Goal: Task Accomplishment & Management: Use online tool/utility

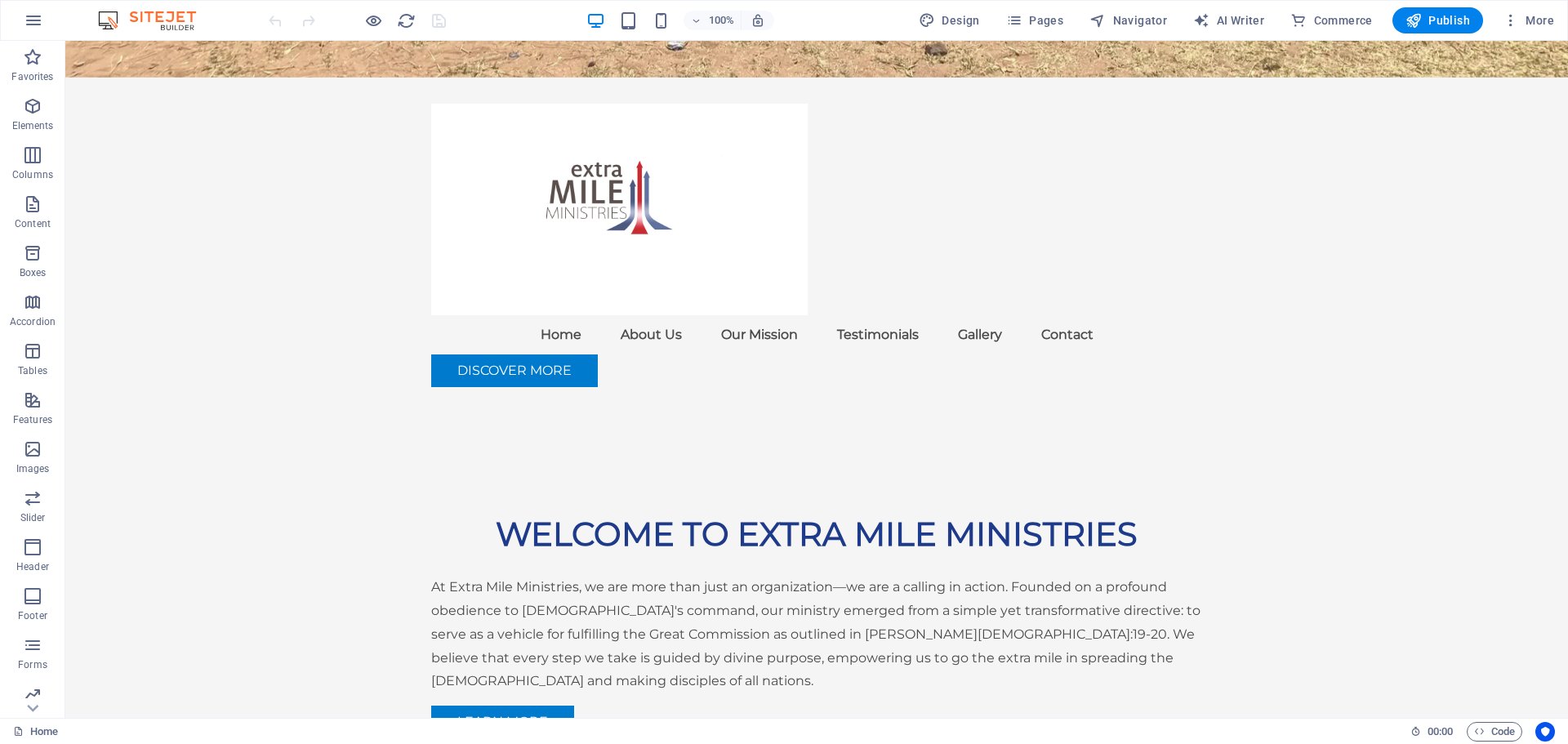
scroll to position [788, 0]
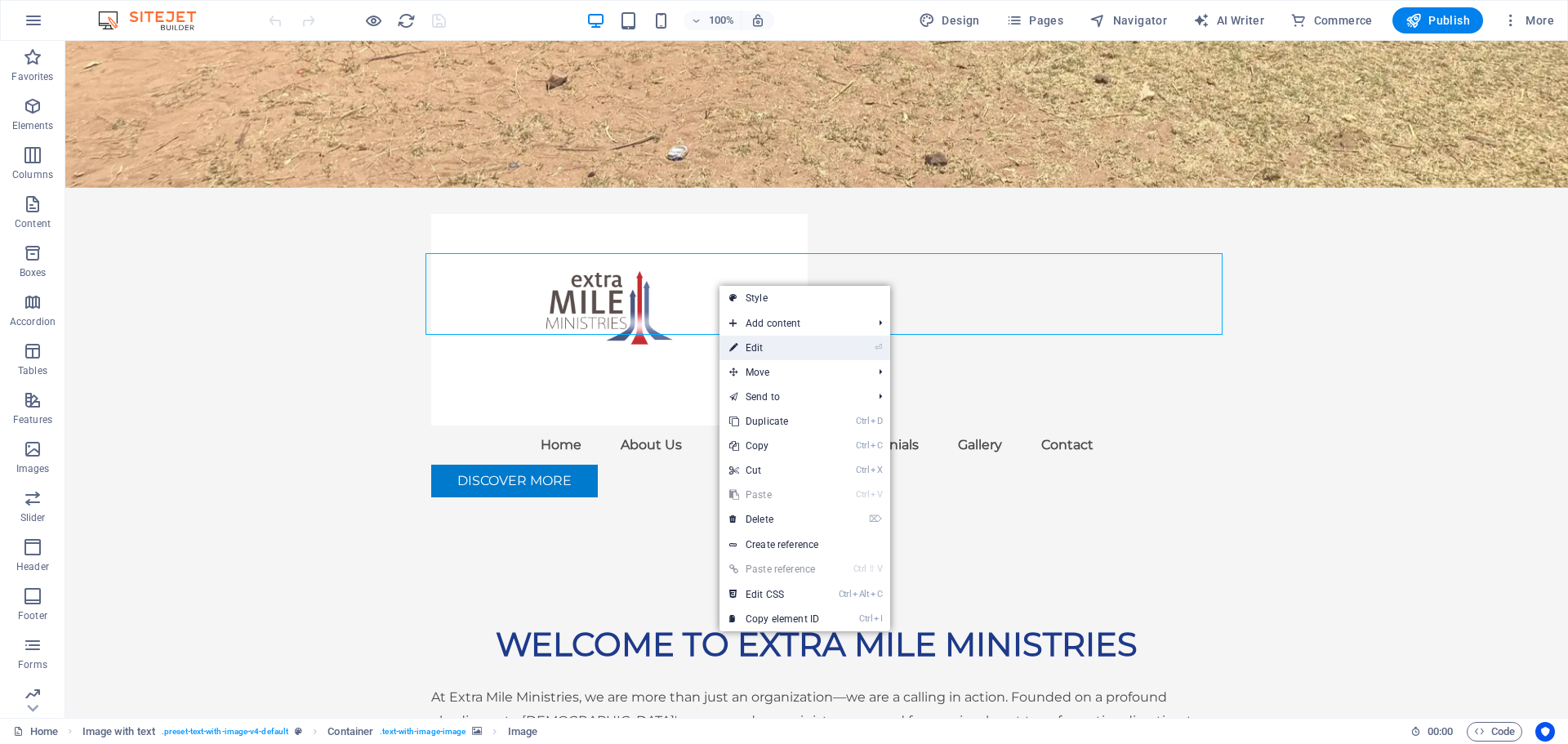
click at [752, 343] on link "⏎ Edit" at bounding box center [774, 348] width 109 height 25
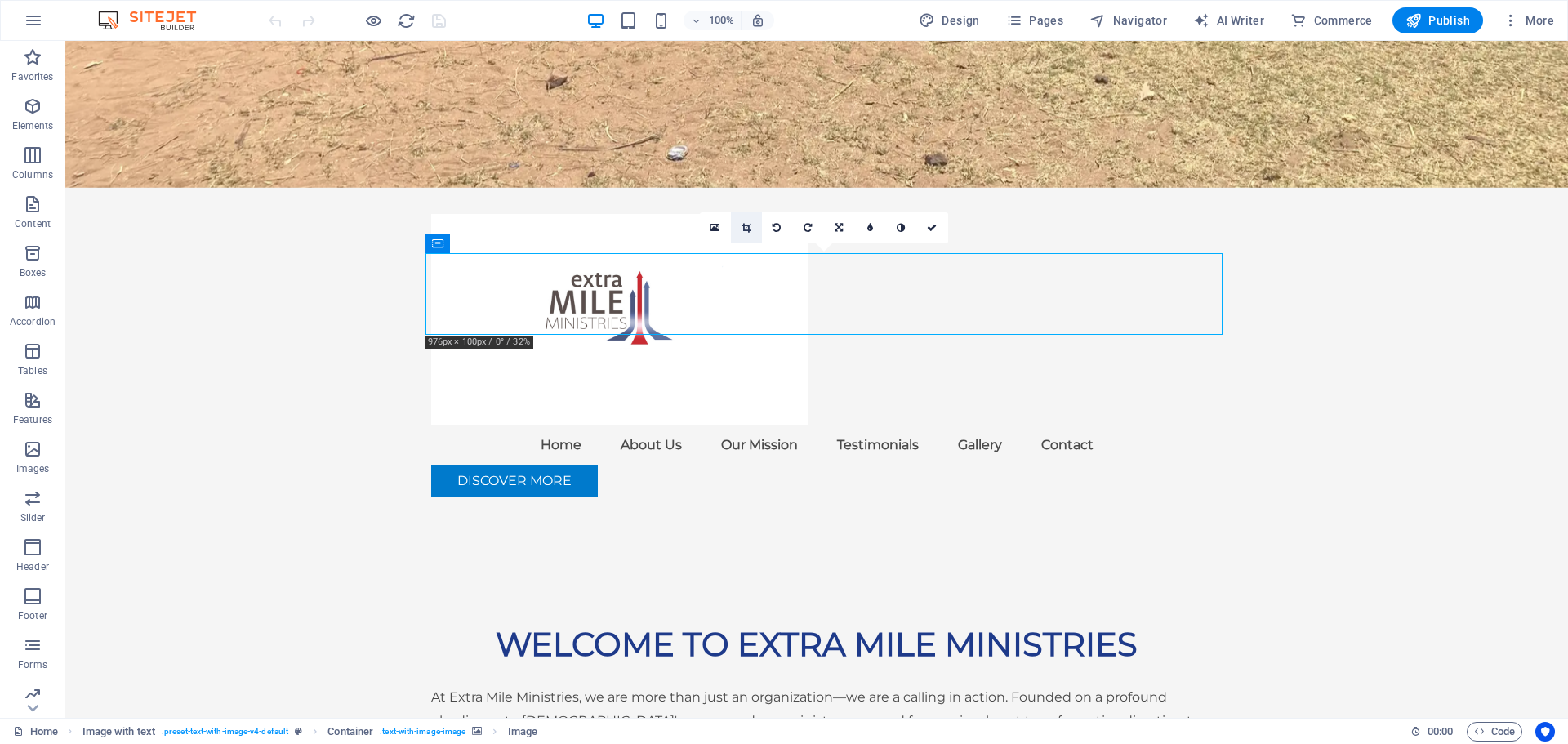
click at [744, 226] on icon at bounding box center [746, 228] width 9 height 10
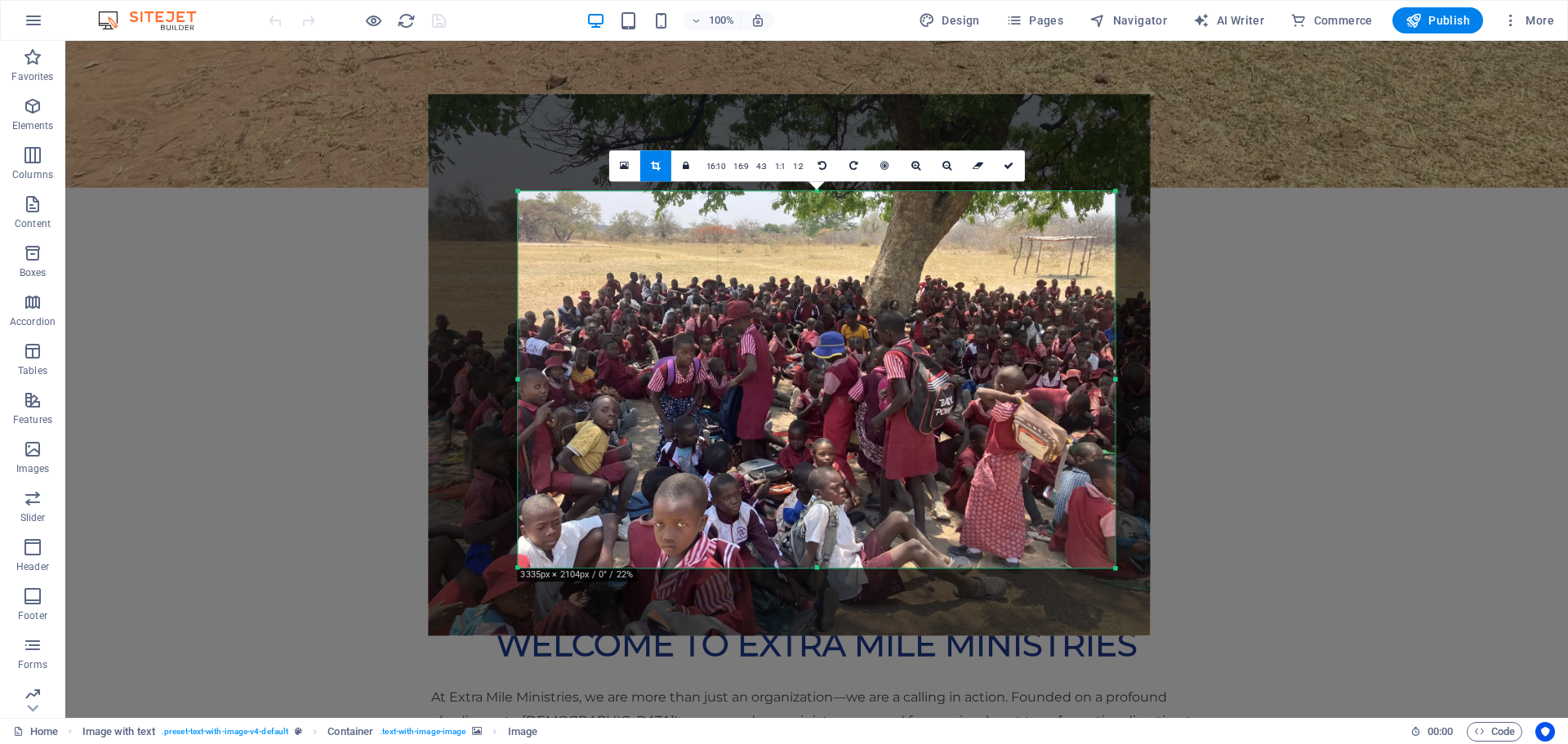
drag, startPoint x: 1086, startPoint y: 176, endPoint x: 1140, endPoint y: 206, distance: 61.8
click at [1115, 206] on div "180 170 160 150 140 130 120 110 100 90 80 70 60 50 40 30 20 10 0 -10 -20 -30 -4…" at bounding box center [816, 379] width 597 height 377
click at [35, 155] on icon "button" at bounding box center [33, 155] width 20 height 20
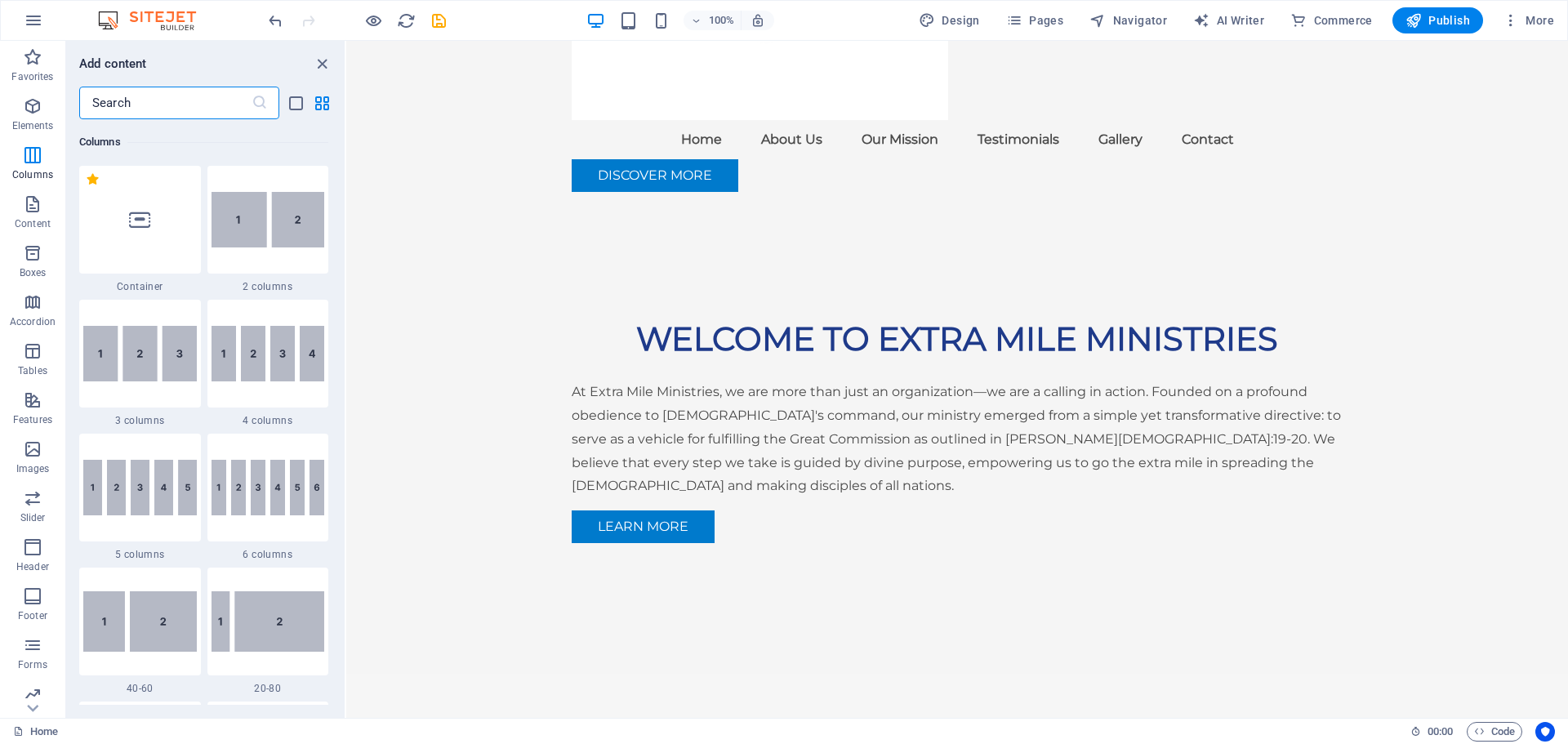
scroll to position [1017, 0]
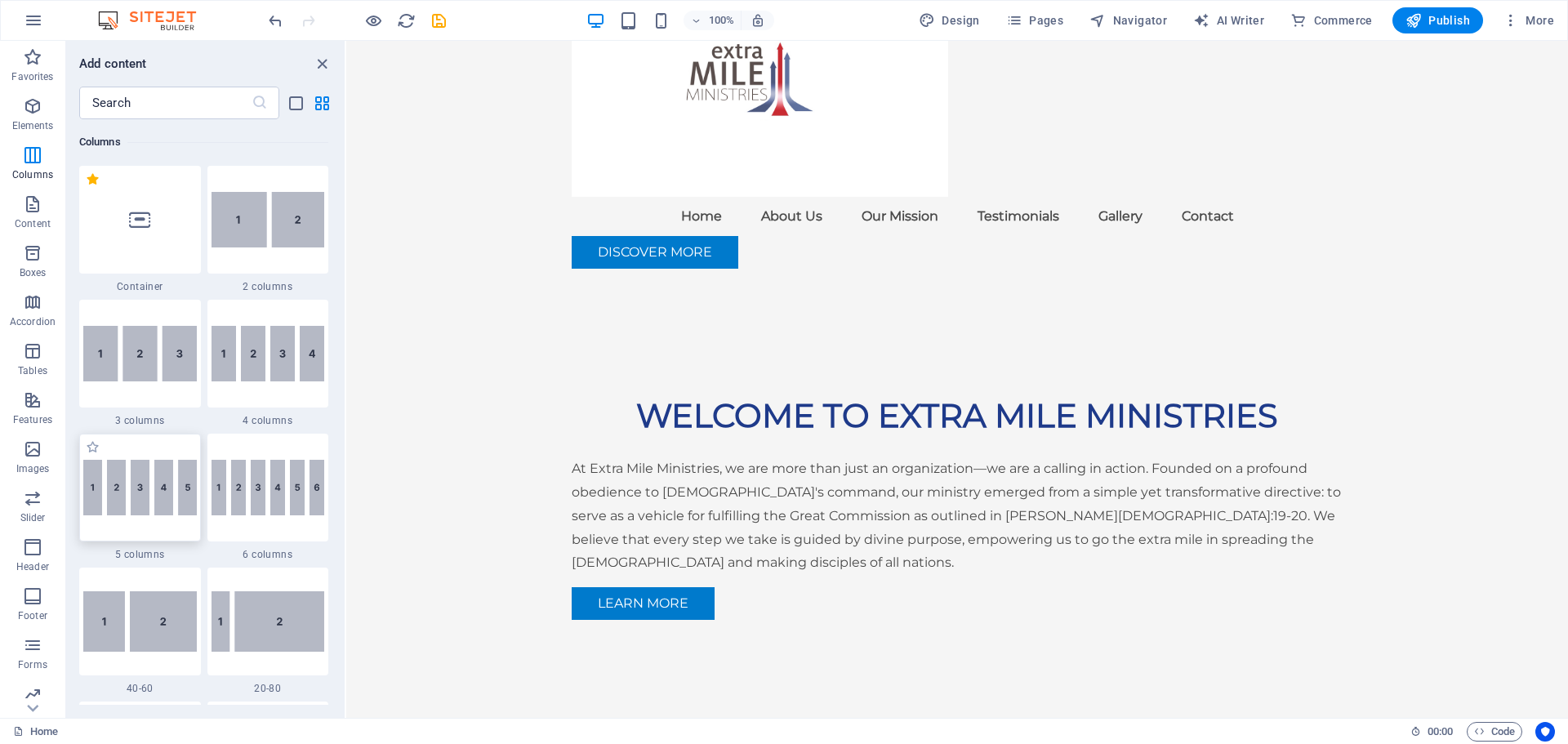
click at [141, 534] on div at bounding box center [140, 488] width 122 height 108
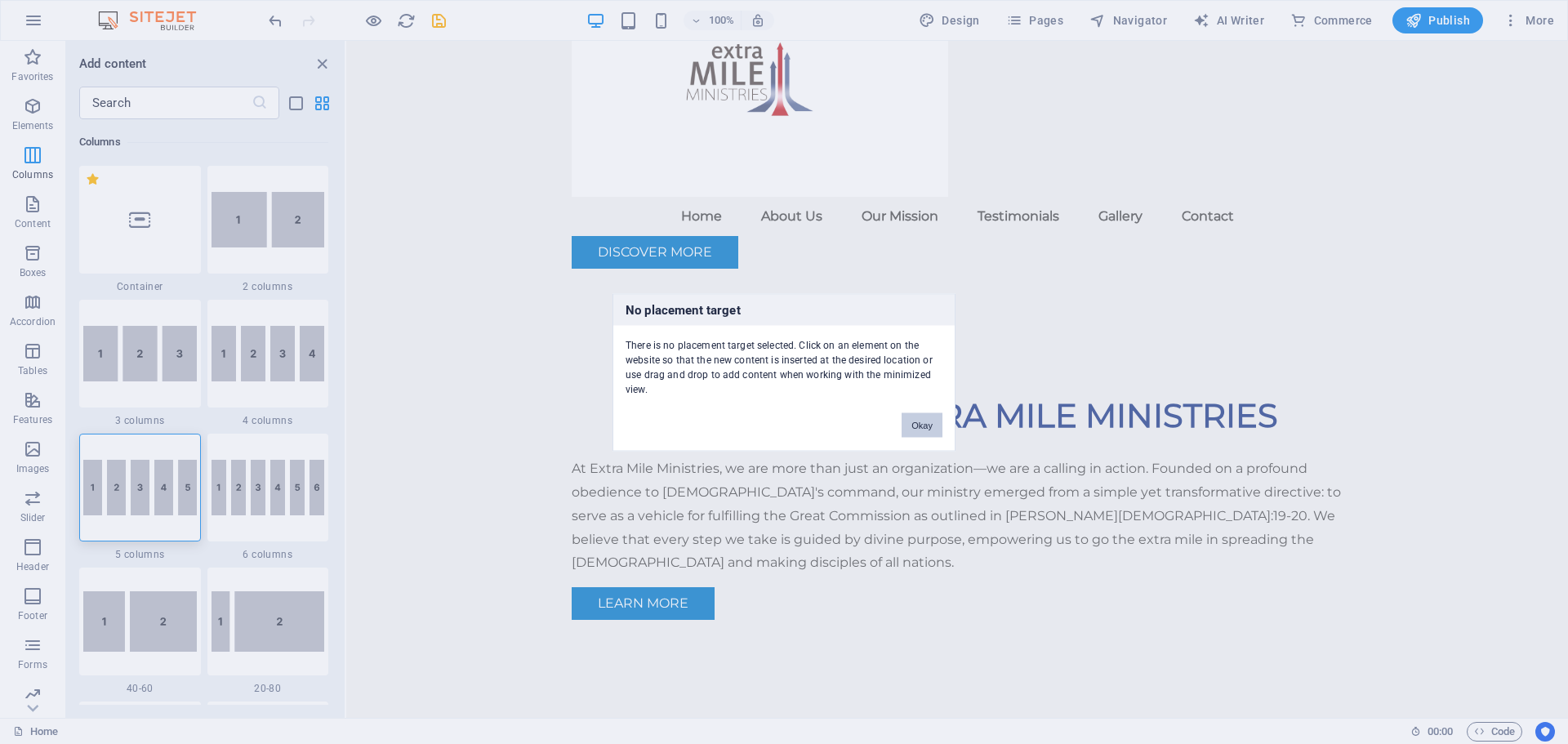
click at [930, 418] on button "Okay" at bounding box center [923, 425] width 41 height 25
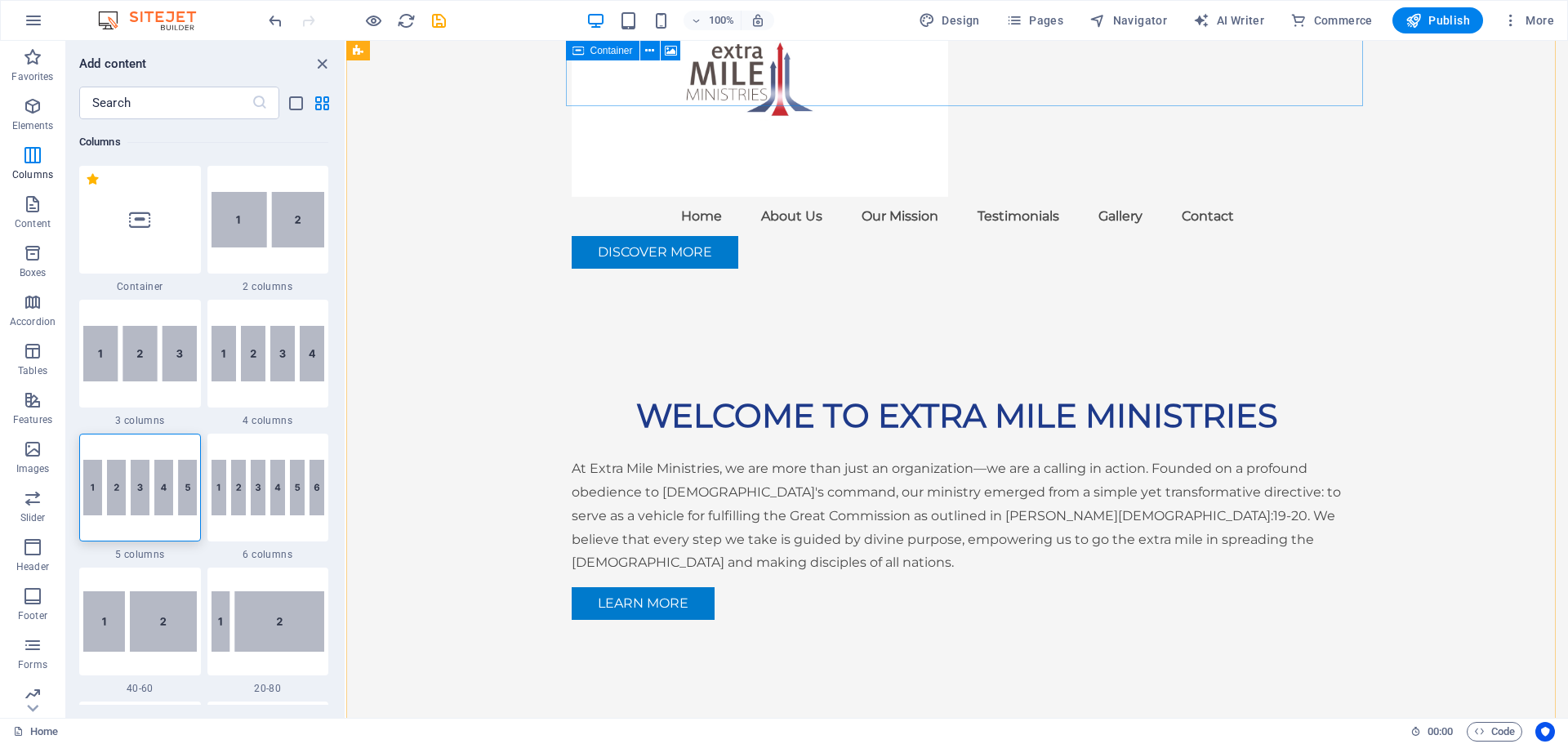
click at [126, 465] on div at bounding box center [140, 488] width 122 height 108
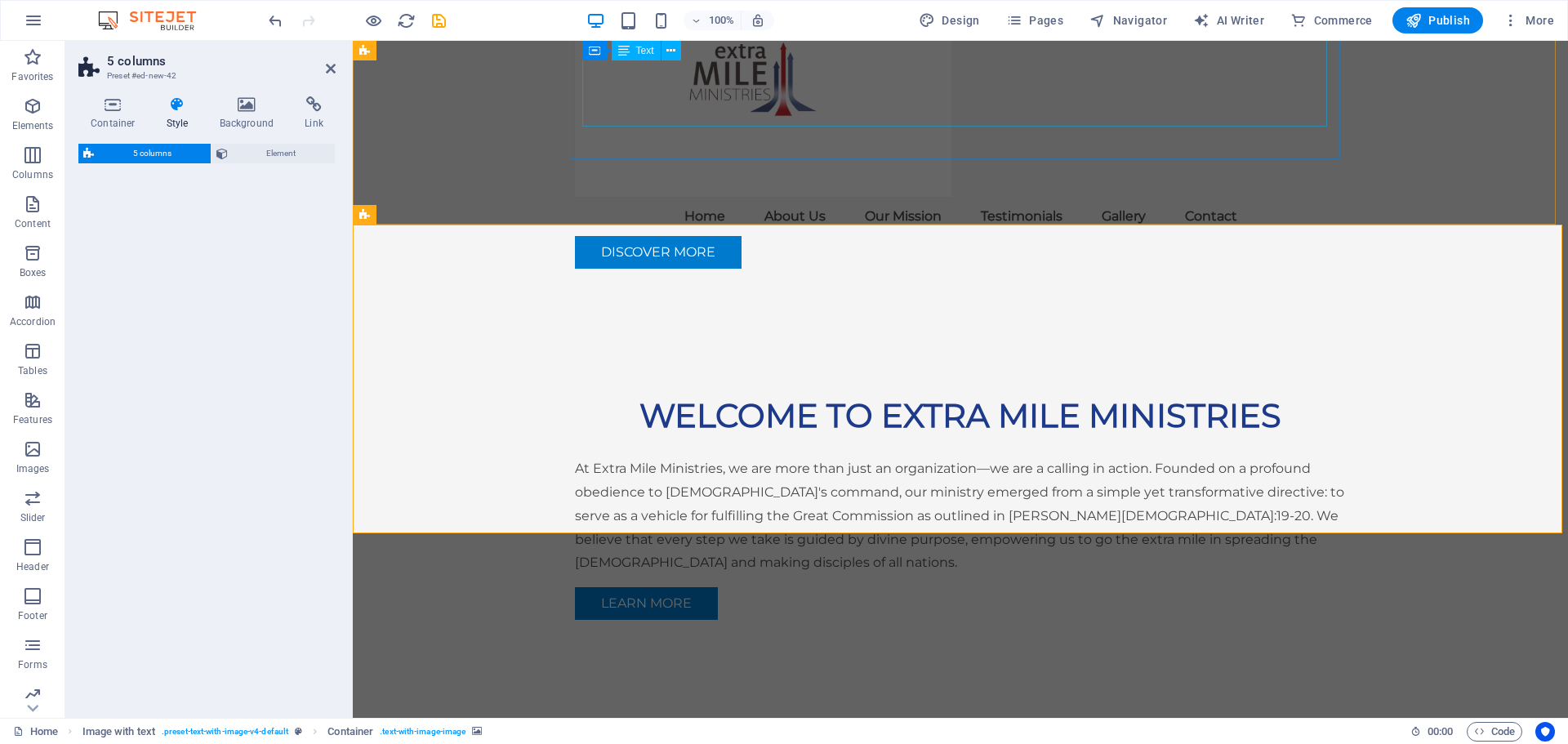
select select "rem"
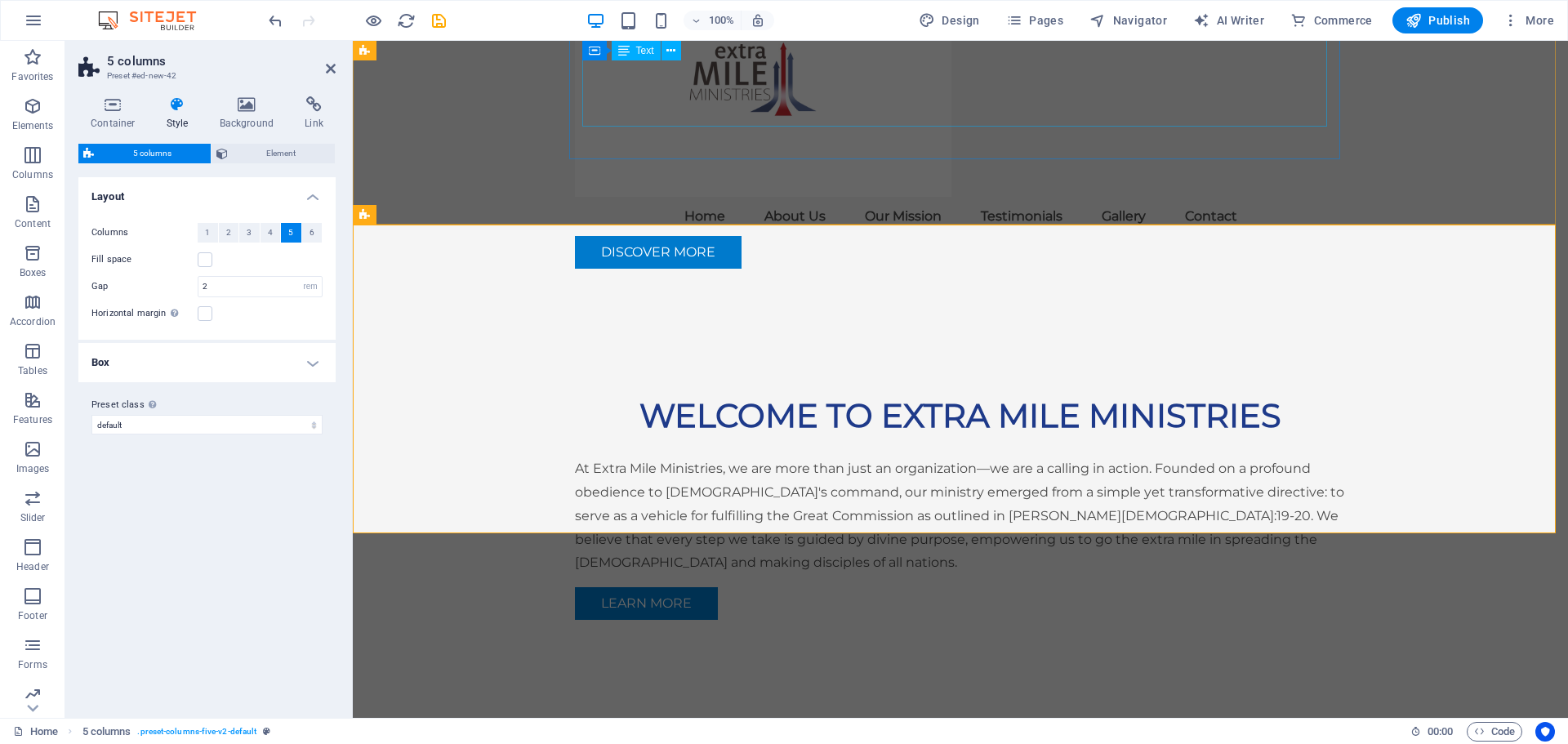
scroll to position [2726, 0]
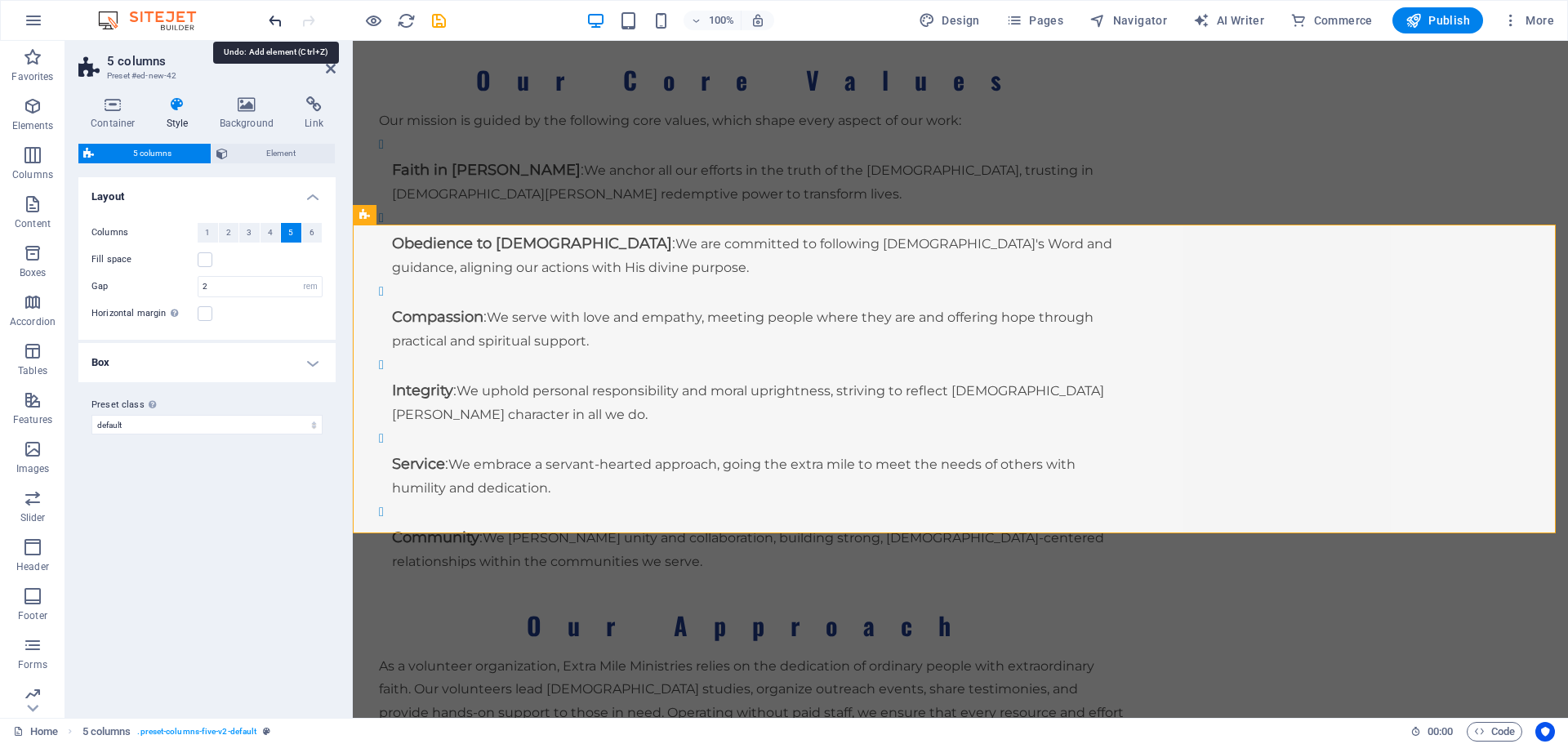
click at [277, 23] on icon "undo" at bounding box center [275, 21] width 19 height 19
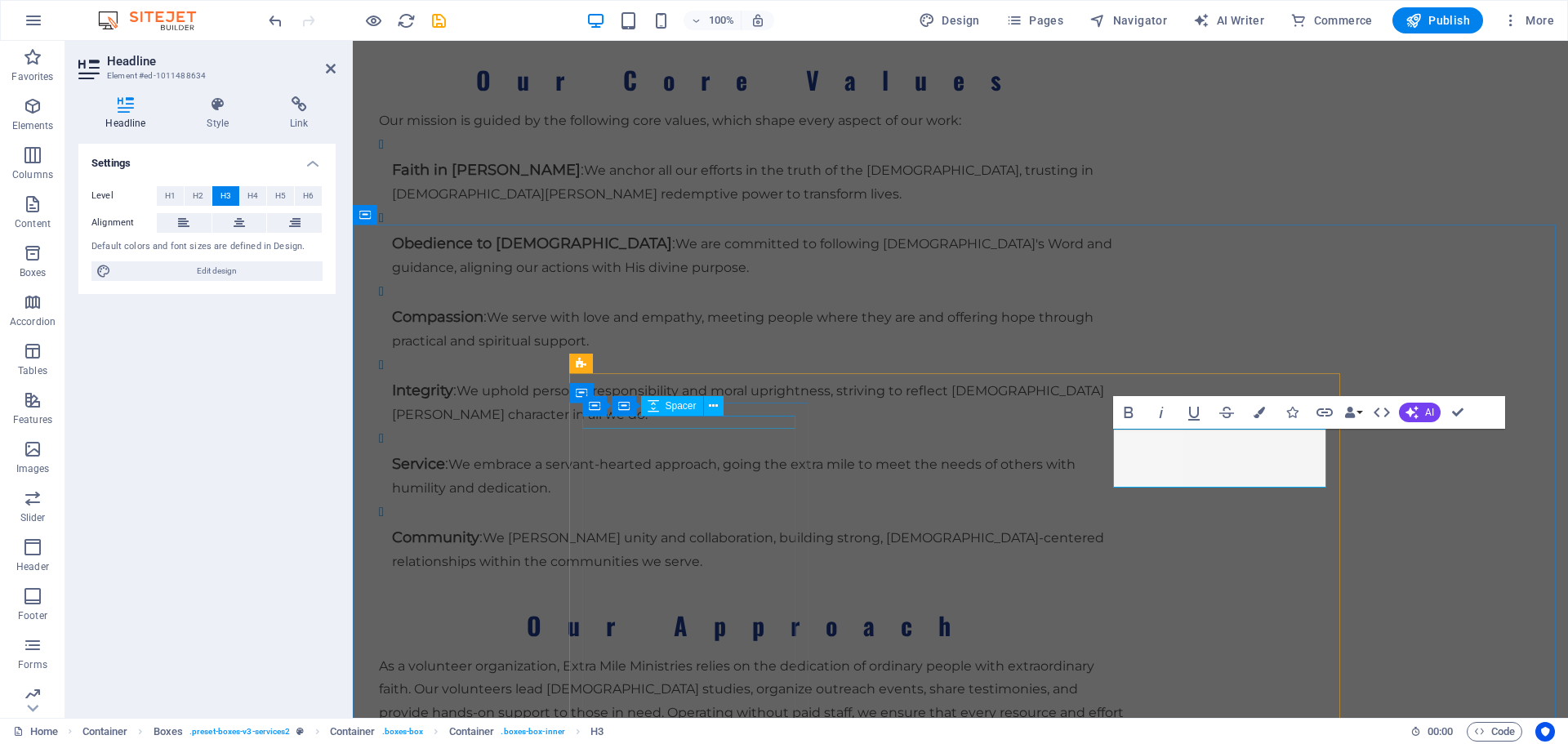
click at [658, 405] on icon at bounding box center [654, 406] width 12 height 20
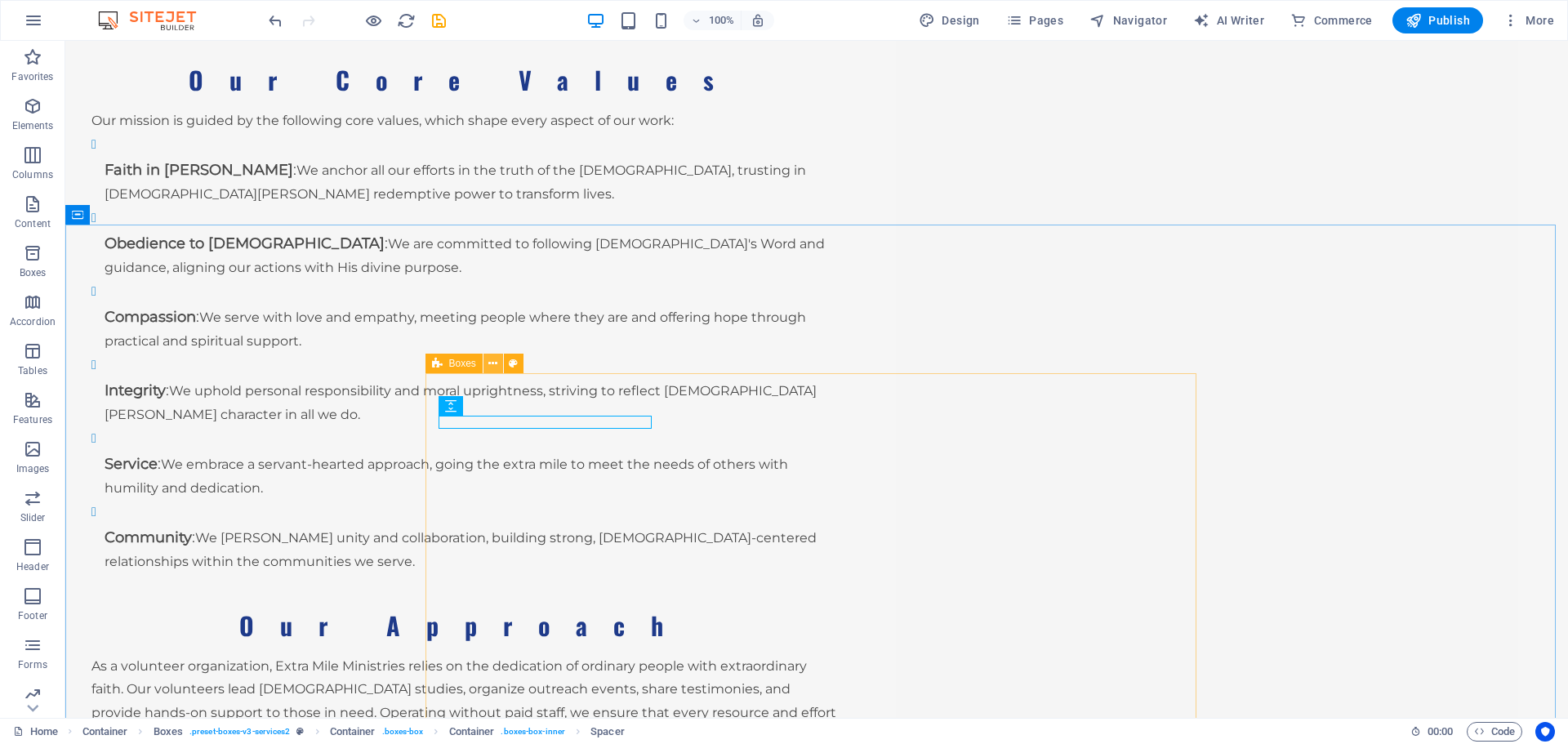
click at [495, 365] on icon at bounding box center [493, 363] width 9 height 17
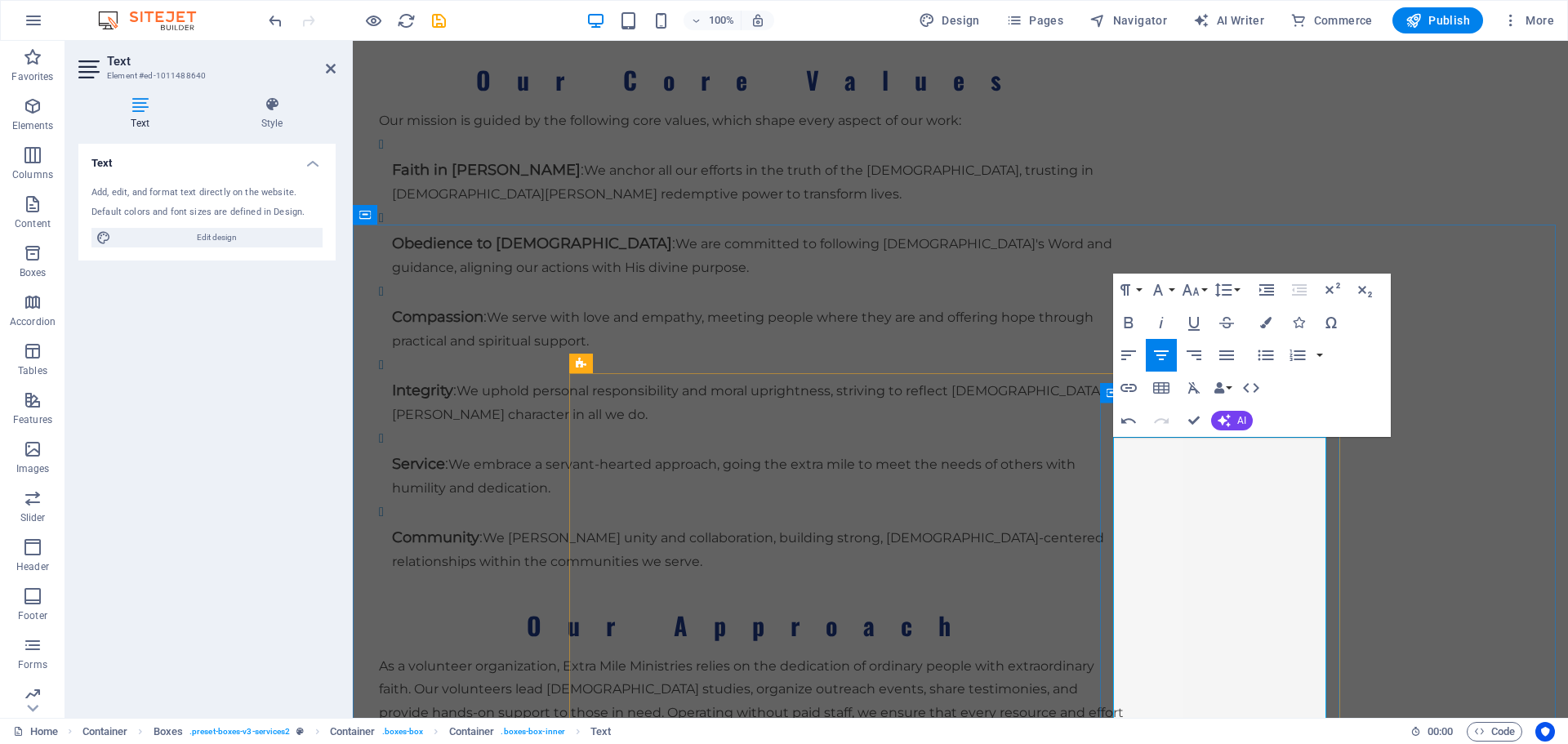
drag, startPoint x: 1120, startPoint y: 451, endPoint x: 1300, endPoint y: 460, distance: 180.2
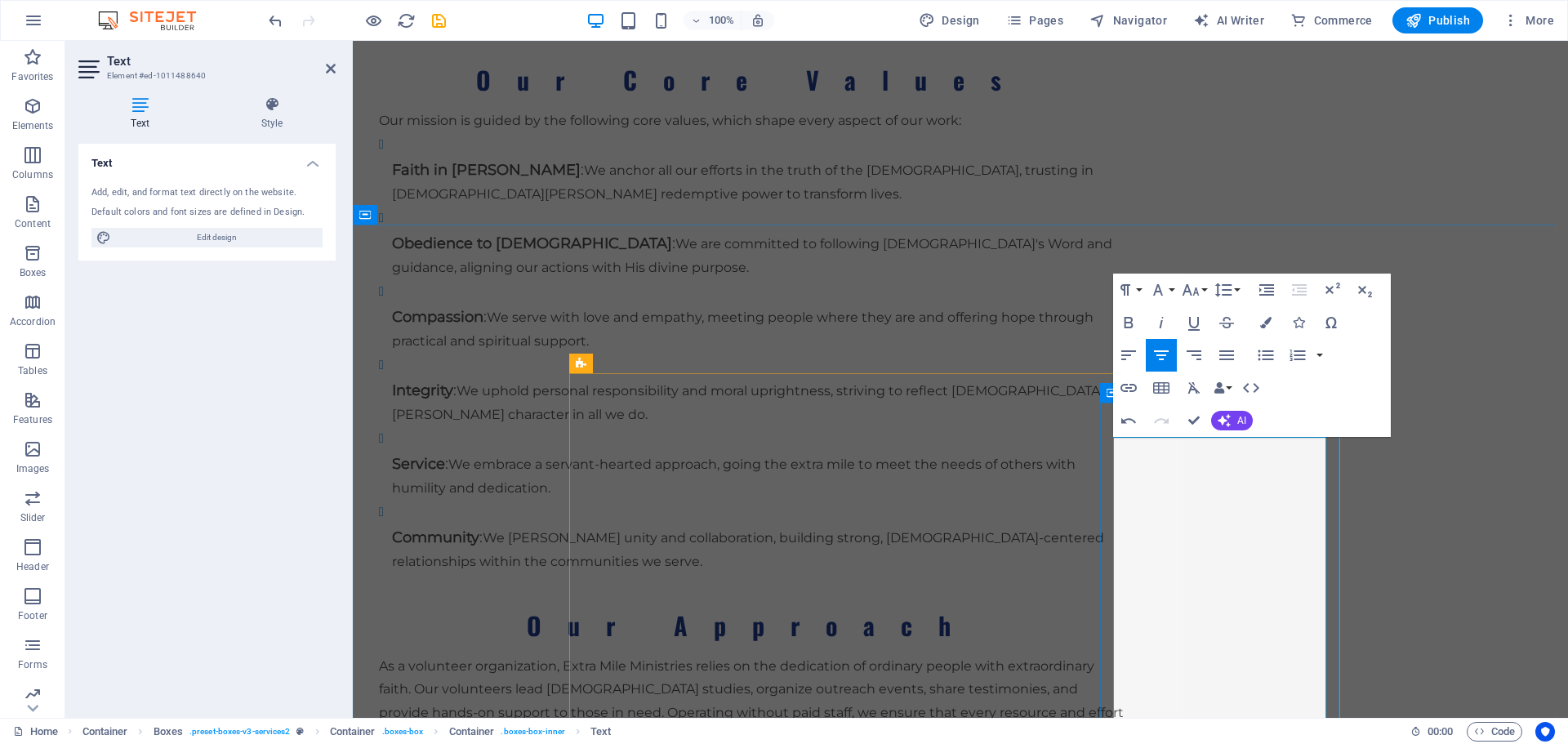
drag, startPoint x: 1263, startPoint y: 471, endPoint x: 1140, endPoint y: 447, distance: 125.3
drag, startPoint x: 1139, startPoint y: 450, endPoint x: 1251, endPoint y: 480, distance: 115.9
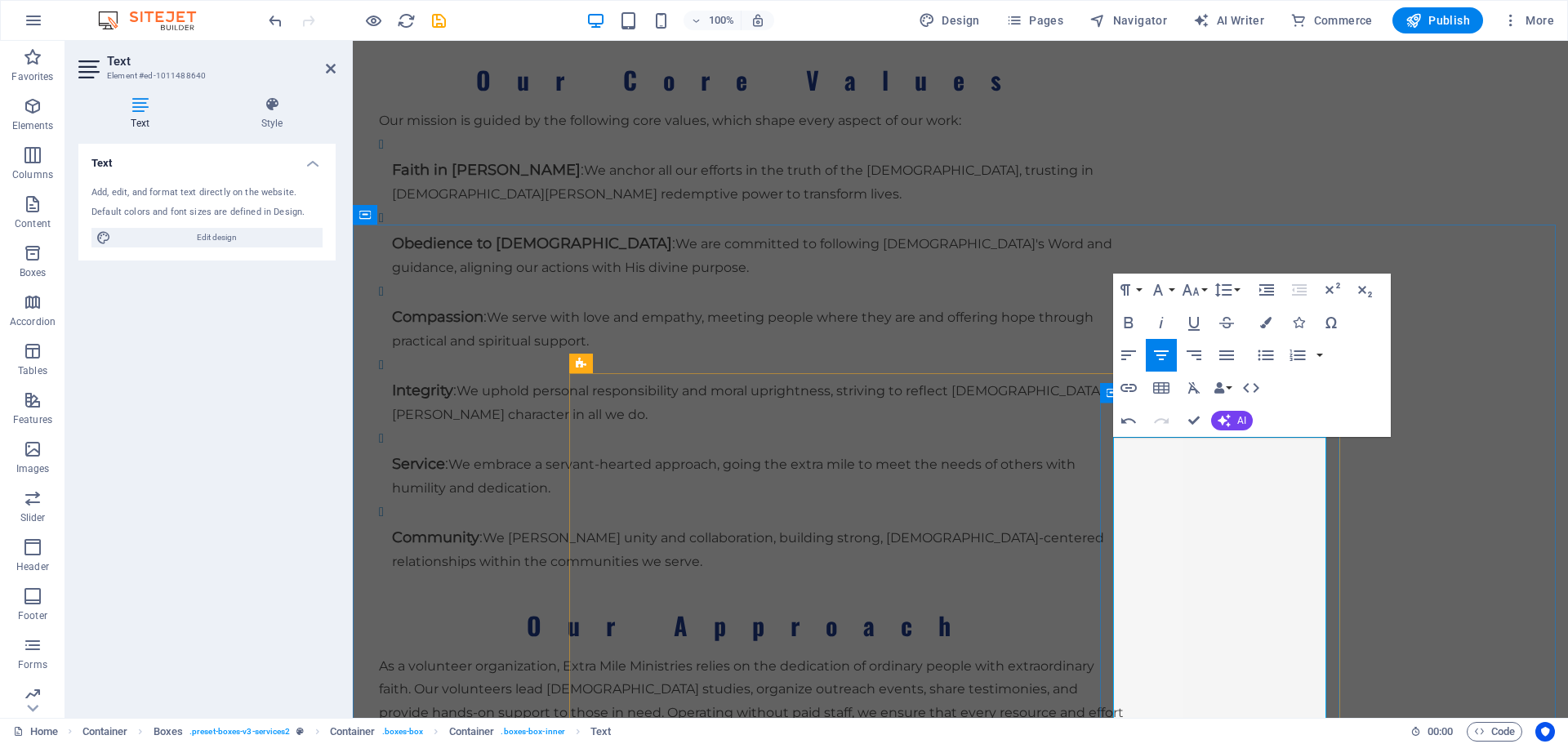
click at [1129, 317] on icon "button" at bounding box center [1129, 322] width 9 height 12
click at [1204, 289] on button "Font Size" at bounding box center [1195, 290] width 31 height 33
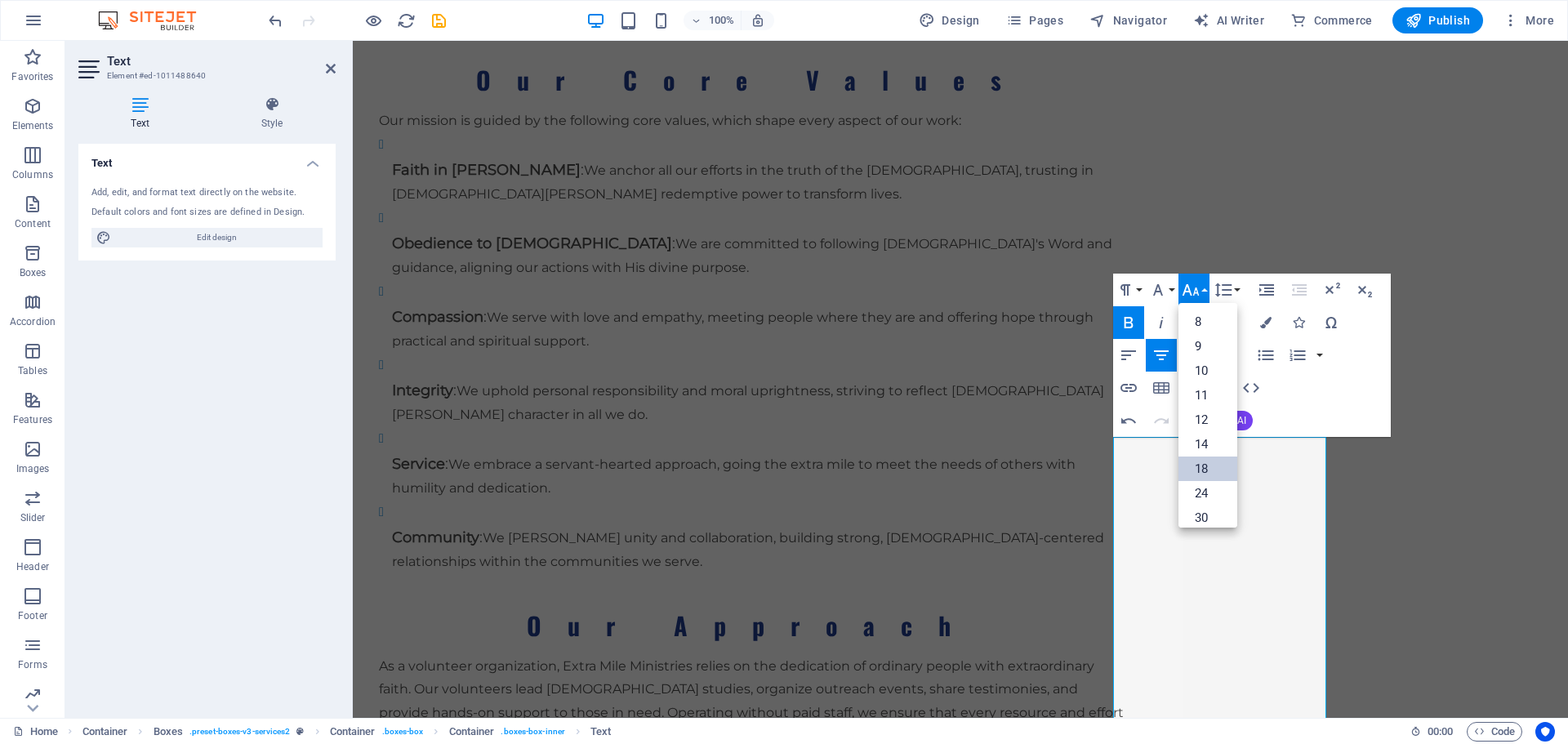
click at [1207, 472] on link "18" at bounding box center [1209, 469] width 59 height 25
click at [1204, 291] on button "Font Size" at bounding box center [1195, 290] width 31 height 33
click at [1207, 494] on link "24" at bounding box center [1209, 493] width 59 height 25
click at [1260, 318] on icon "button" at bounding box center [1266, 322] width 12 height 12
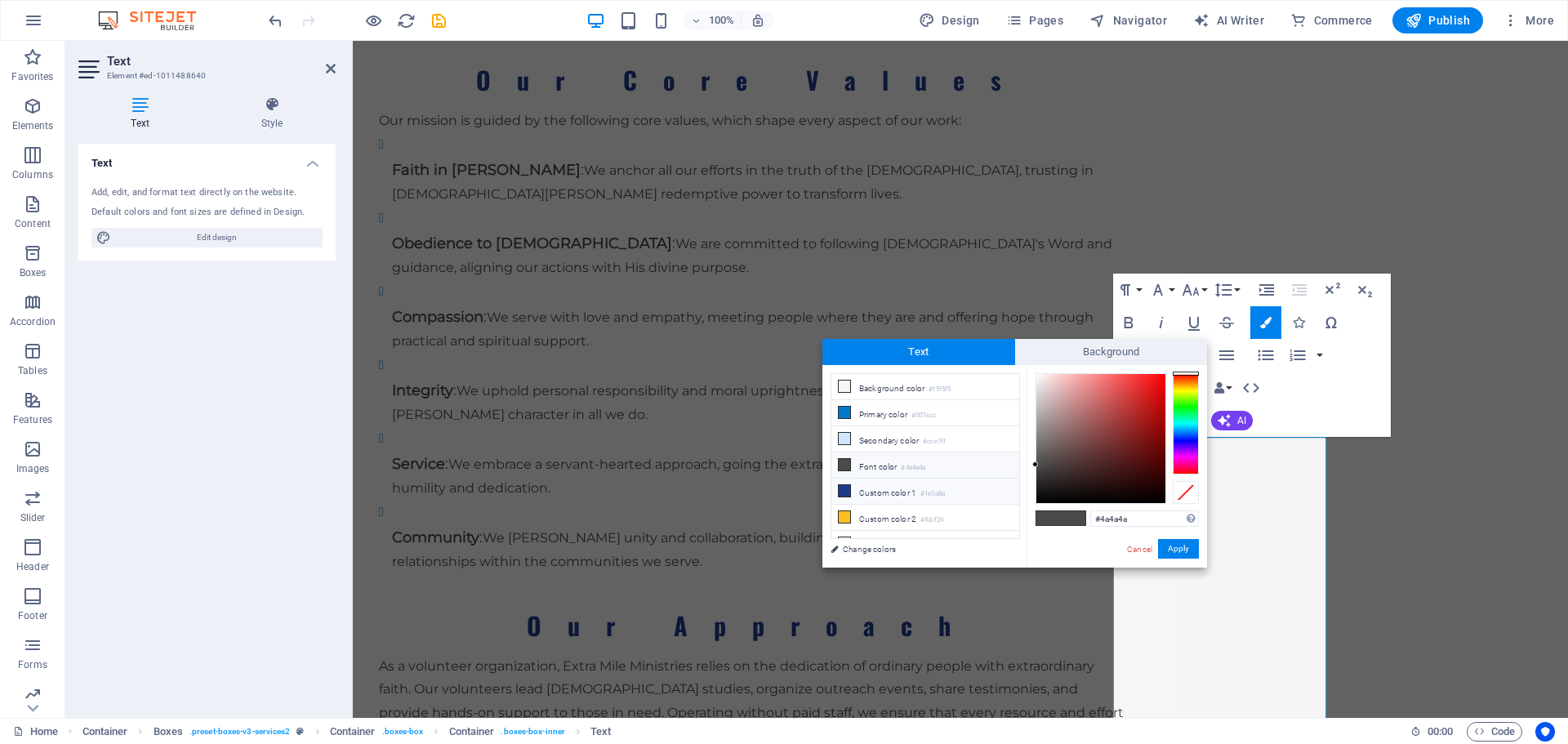
click at [848, 485] on icon at bounding box center [844, 491] width 12 height 12
type input "#1e3a8a"
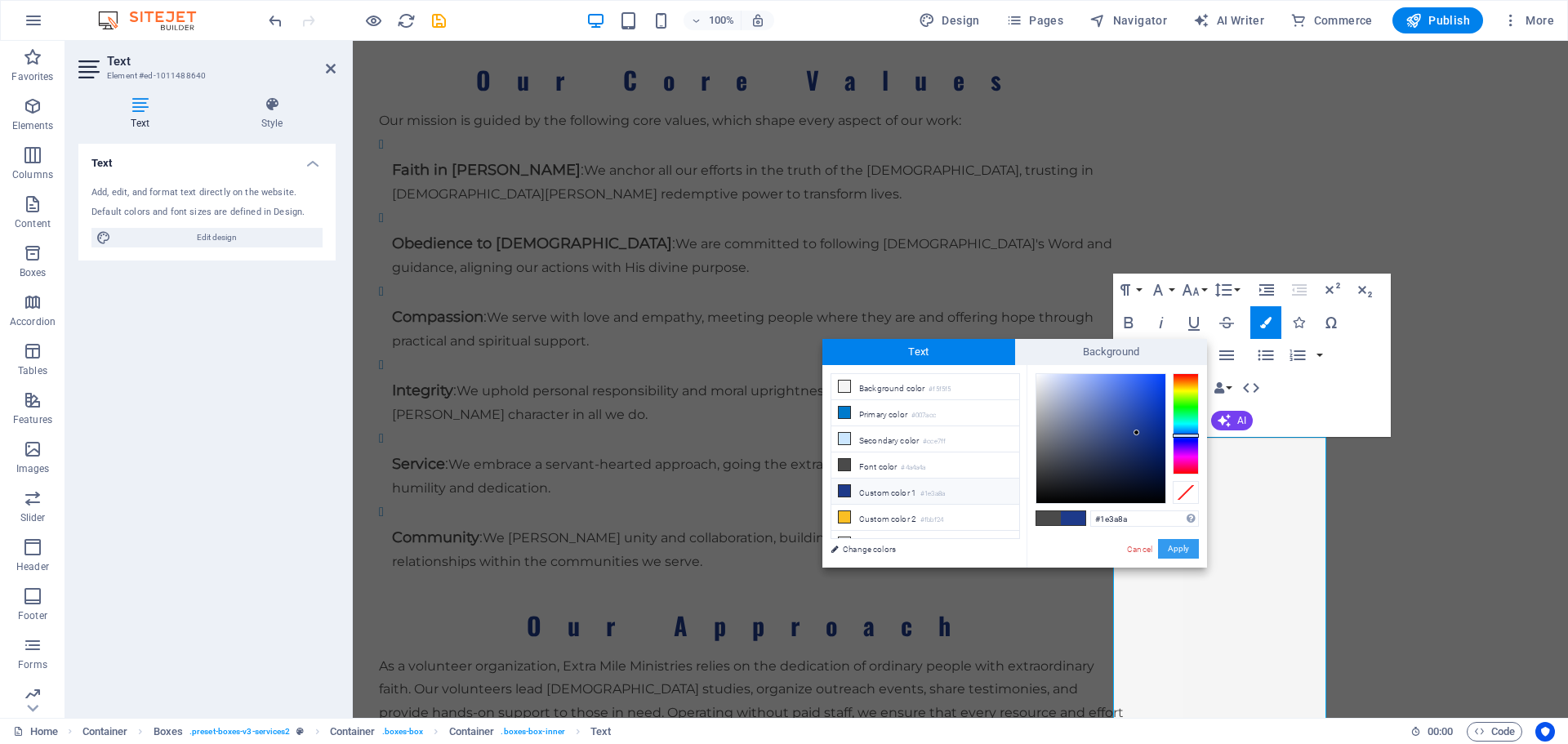
click at [1178, 549] on button "Apply" at bounding box center [1179, 549] width 41 height 20
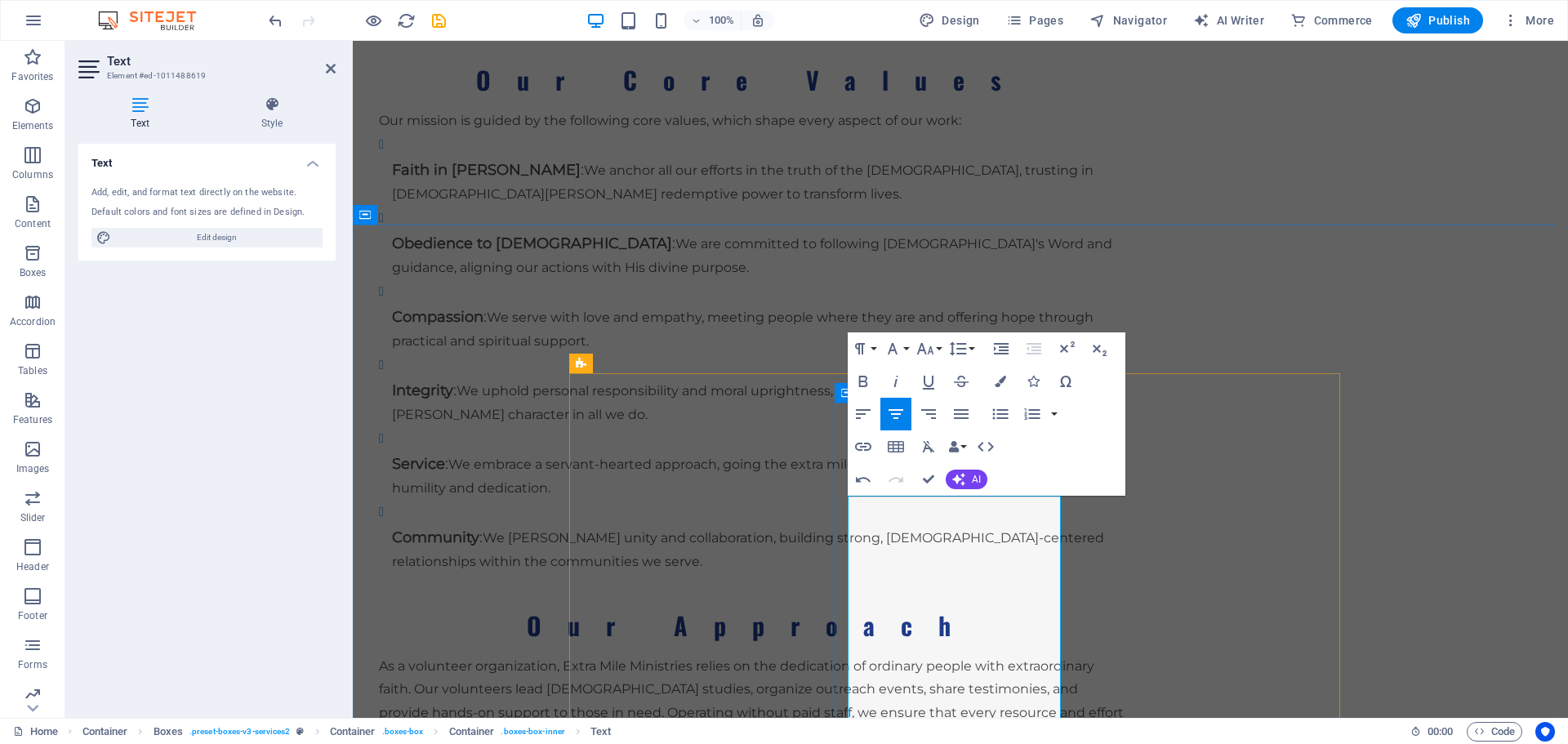
drag, startPoint x: 869, startPoint y: 511, endPoint x: 992, endPoint y: 534, distance: 125.1
click at [906, 346] on button "Font Family" at bounding box center [896, 349] width 31 height 33
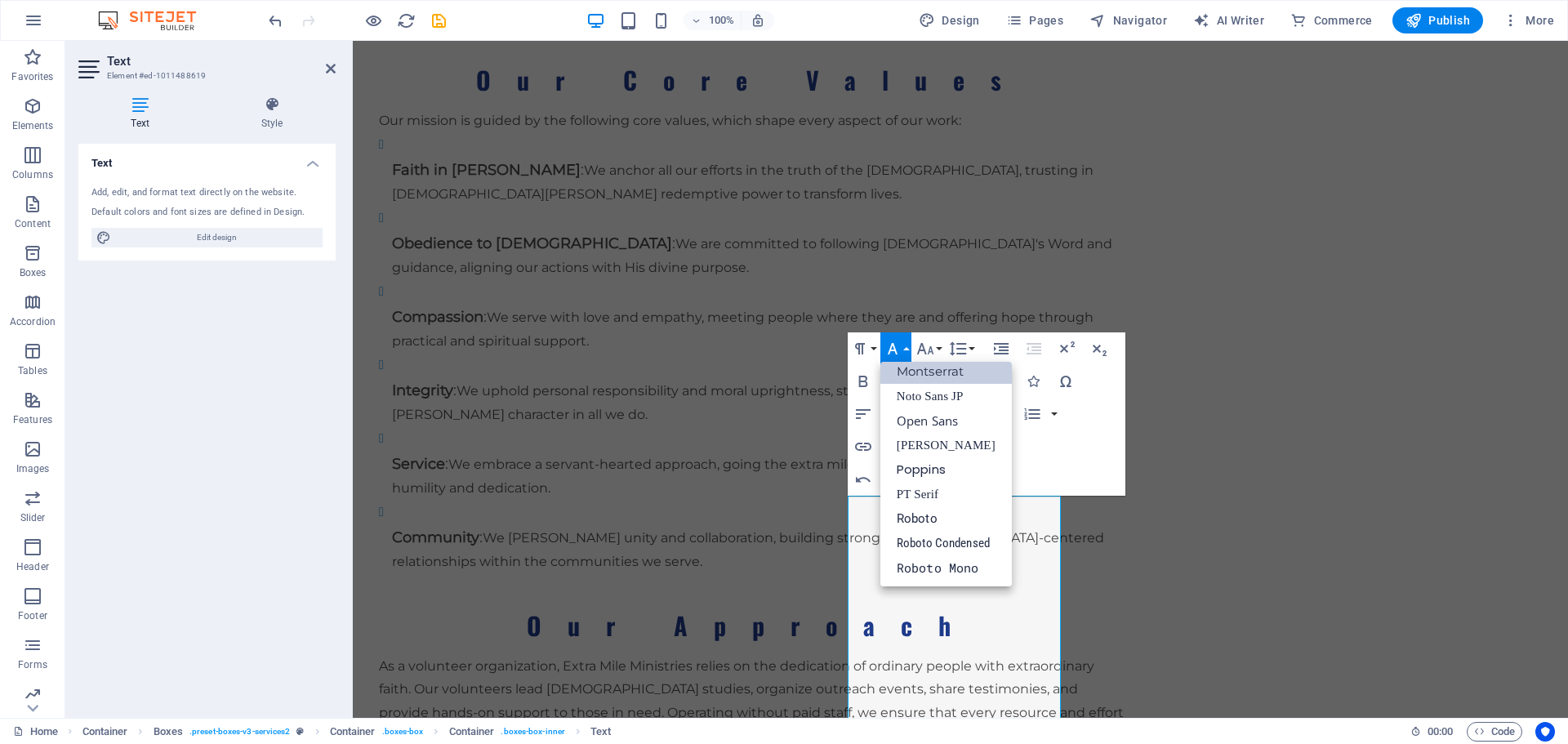
scroll to position [205, 0]
click at [941, 347] on button "Font Size" at bounding box center [929, 349] width 31 height 33
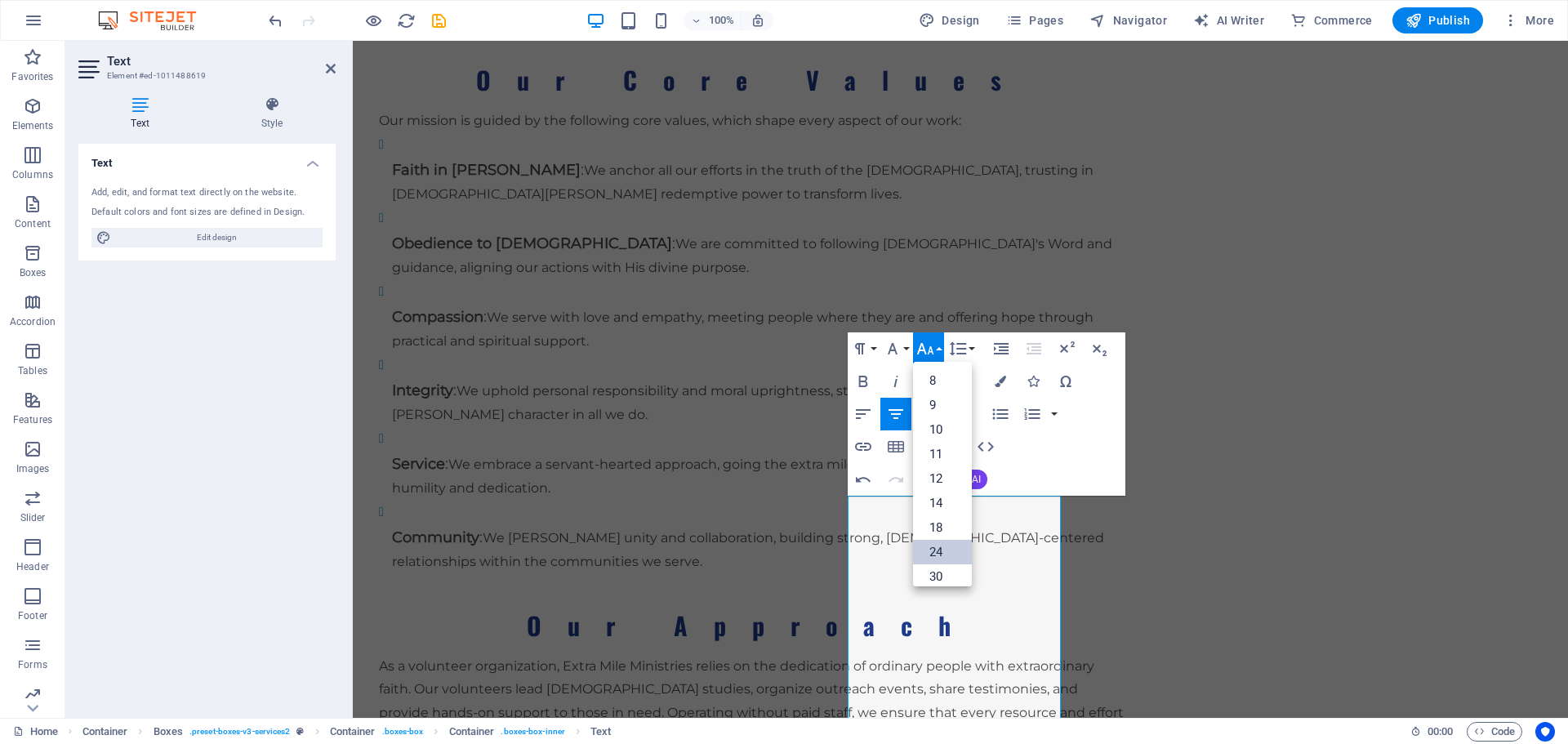
click at [945, 551] on link "24" at bounding box center [943, 552] width 59 height 25
click at [858, 385] on icon "button" at bounding box center [863, 381] width 20 height 20
click at [998, 379] on icon "button" at bounding box center [1001, 381] width 12 height 12
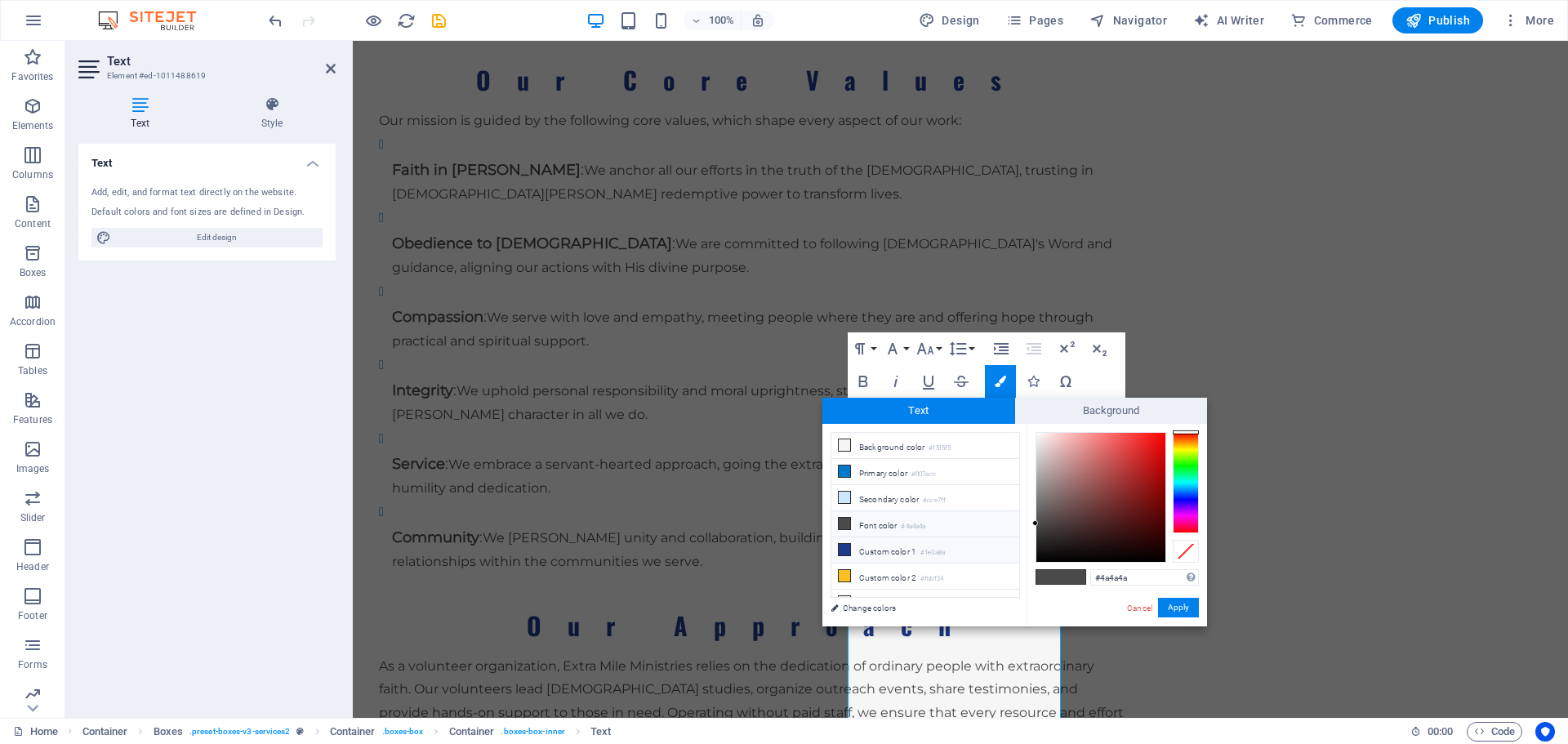
click at [840, 545] on icon at bounding box center [844, 550] width 12 height 12
type input "#1e3a8a"
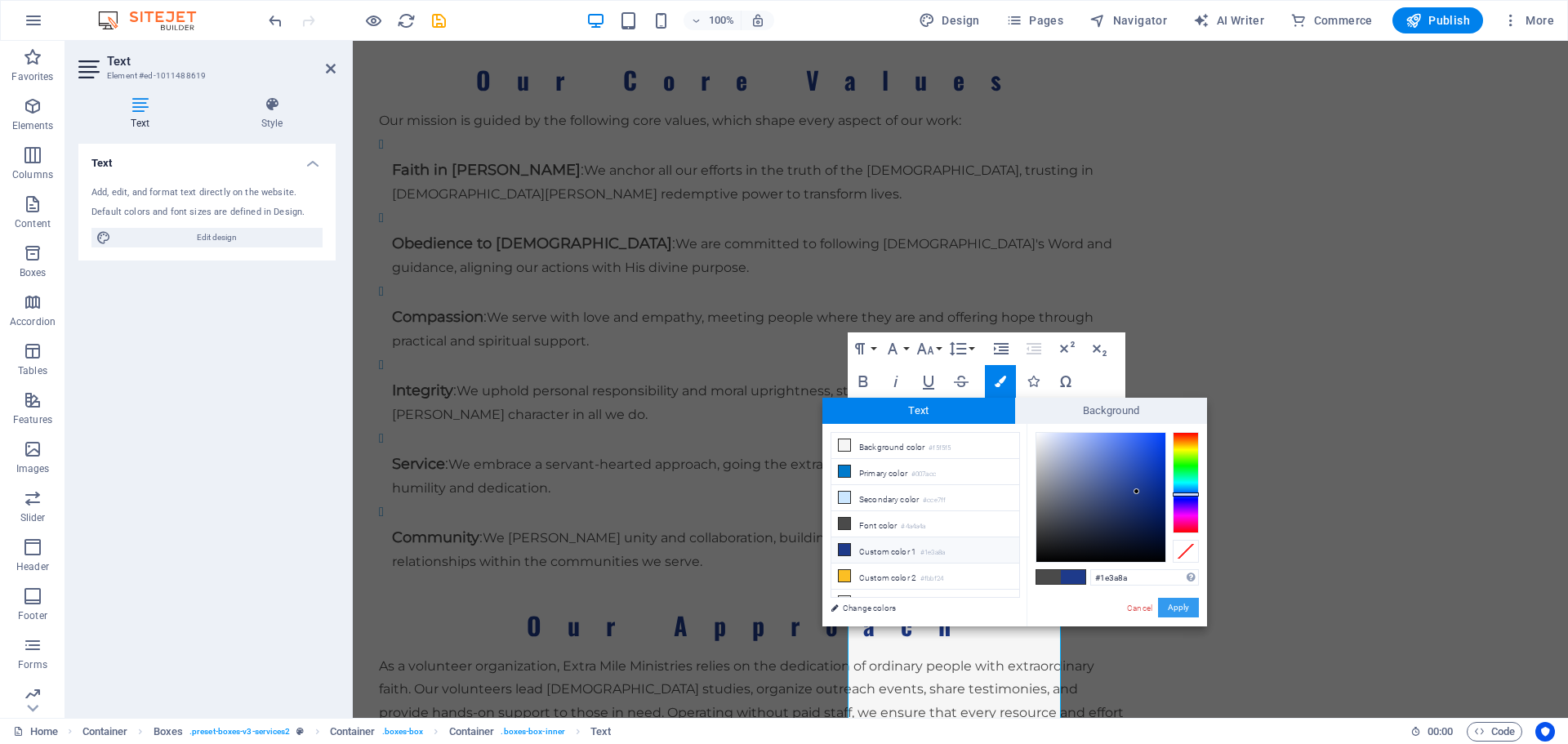
click at [1174, 607] on button "Apply" at bounding box center [1179, 608] width 41 height 20
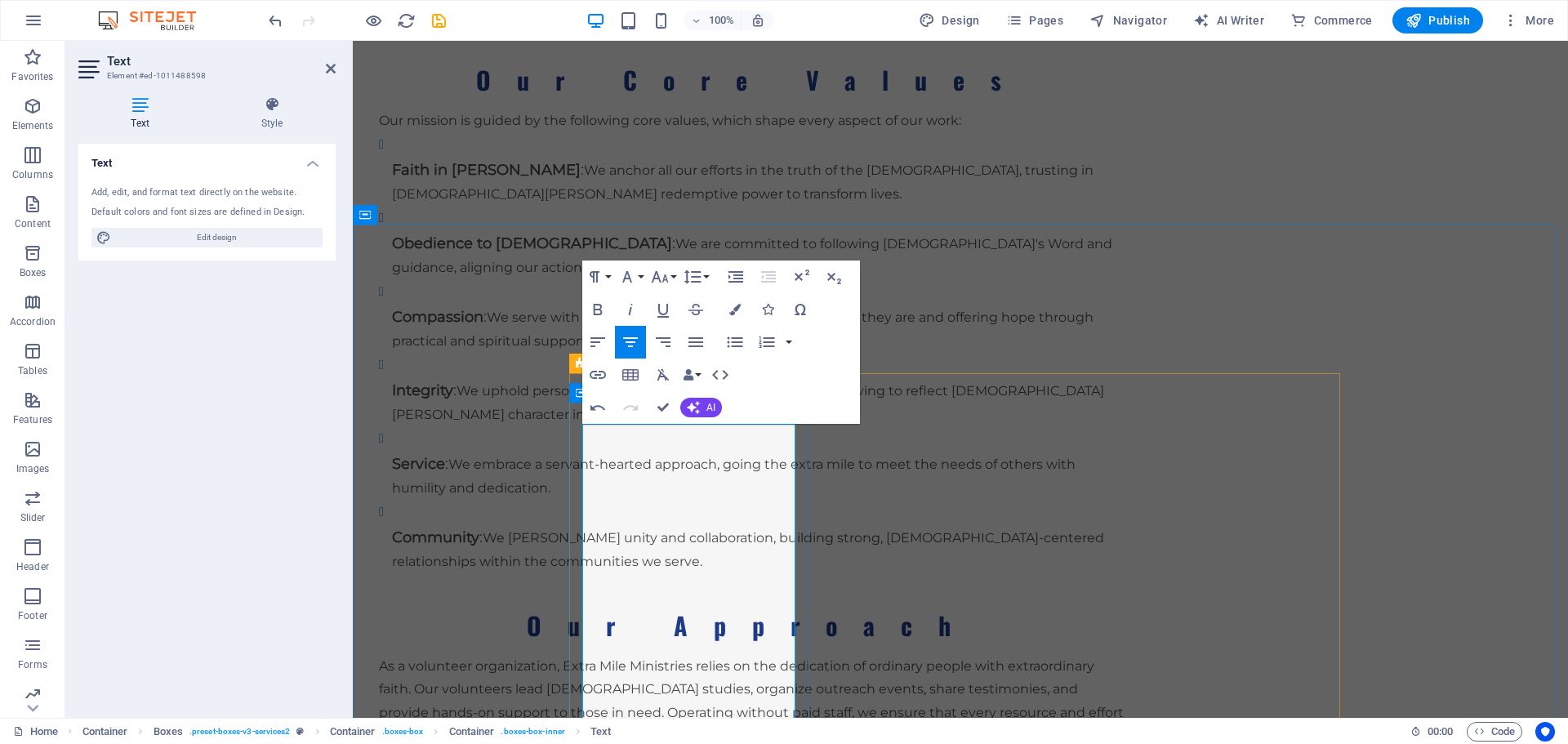
drag, startPoint x: 613, startPoint y: 437, endPoint x: 730, endPoint y: 469, distance: 121.3
click at [642, 276] on button "Font Family" at bounding box center [631, 277] width 31 height 33
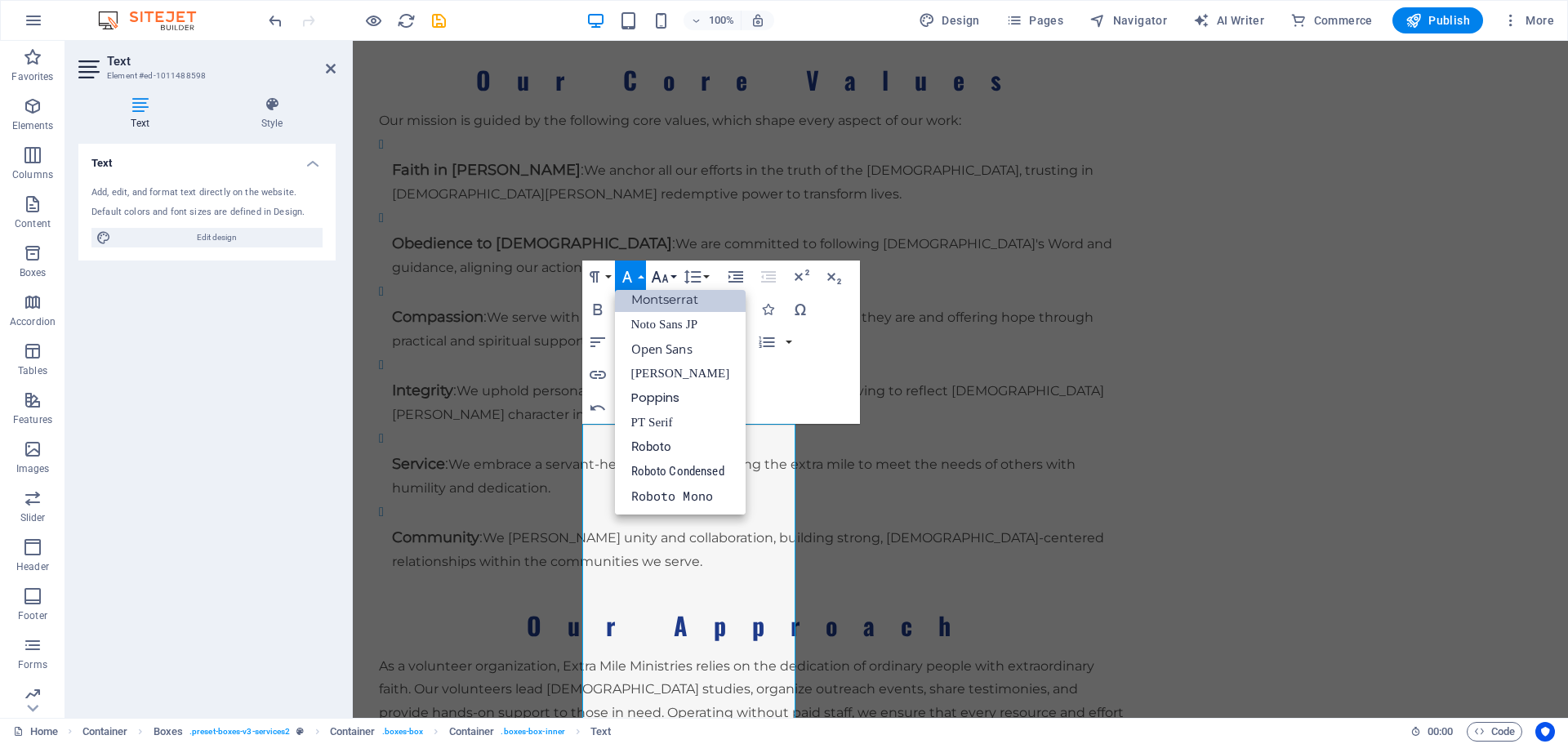
click at [674, 275] on button "Font Size" at bounding box center [664, 277] width 31 height 33
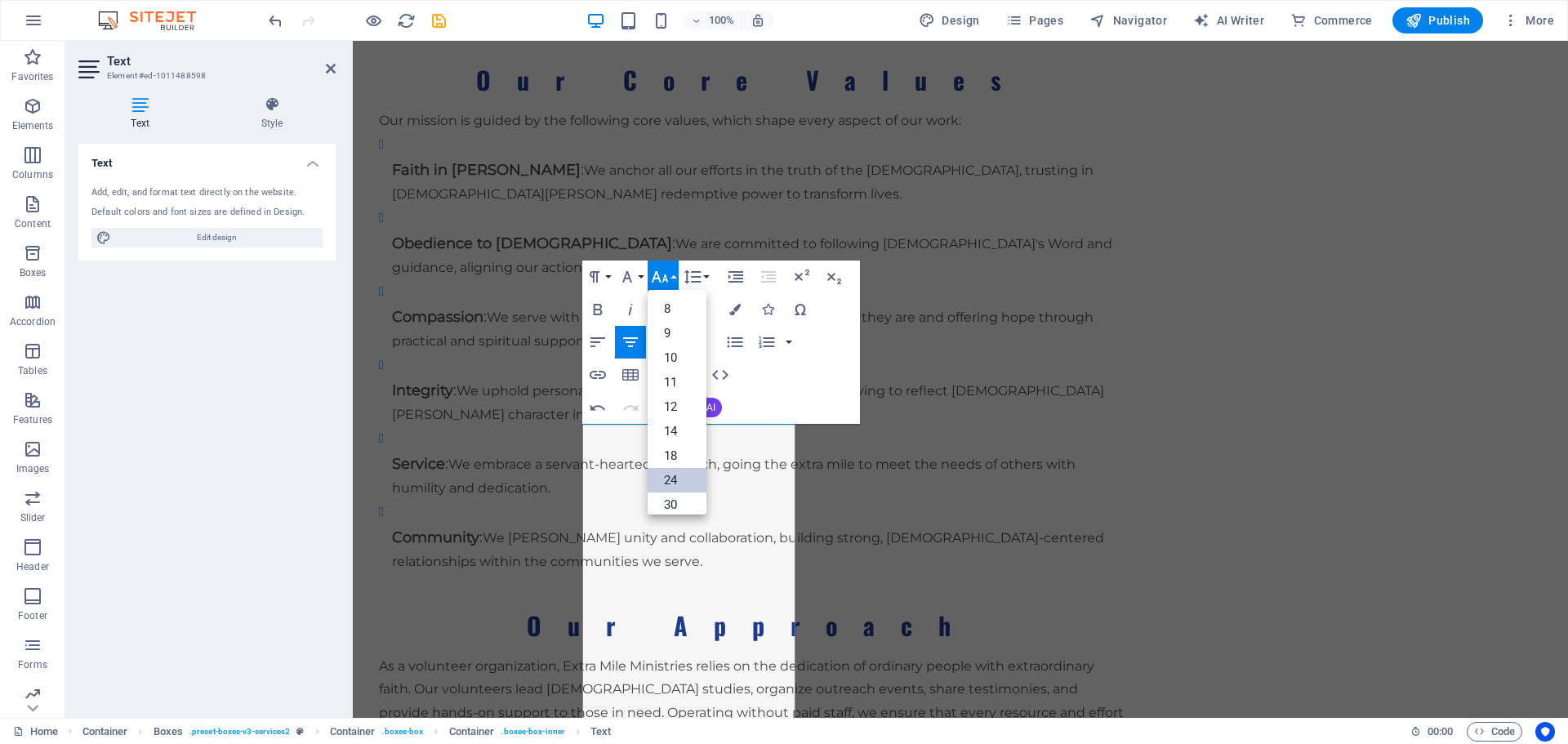
click at [674, 476] on link "24" at bounding box center [678, 480] width 59 height 25
click at [594, 307] on icon "button" at bounding box center [597, 310] width 9 height 12
click at [732, 305] on icon "button" at bounding box center [735, 310] width 12 height 12
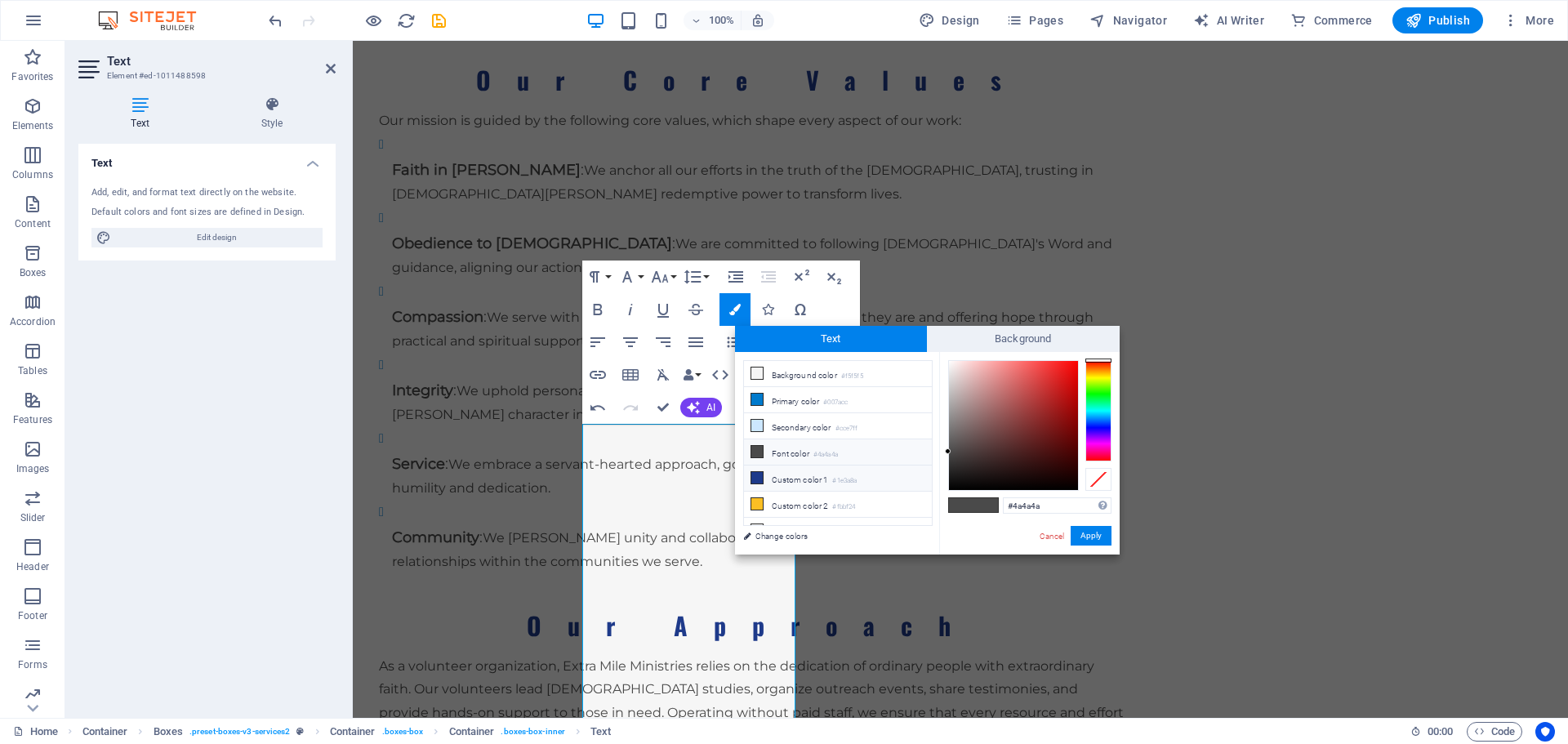
click at [751, 471] on span at bounding box center [757, 478] width 13 height 13
type input "#1e3a8a"
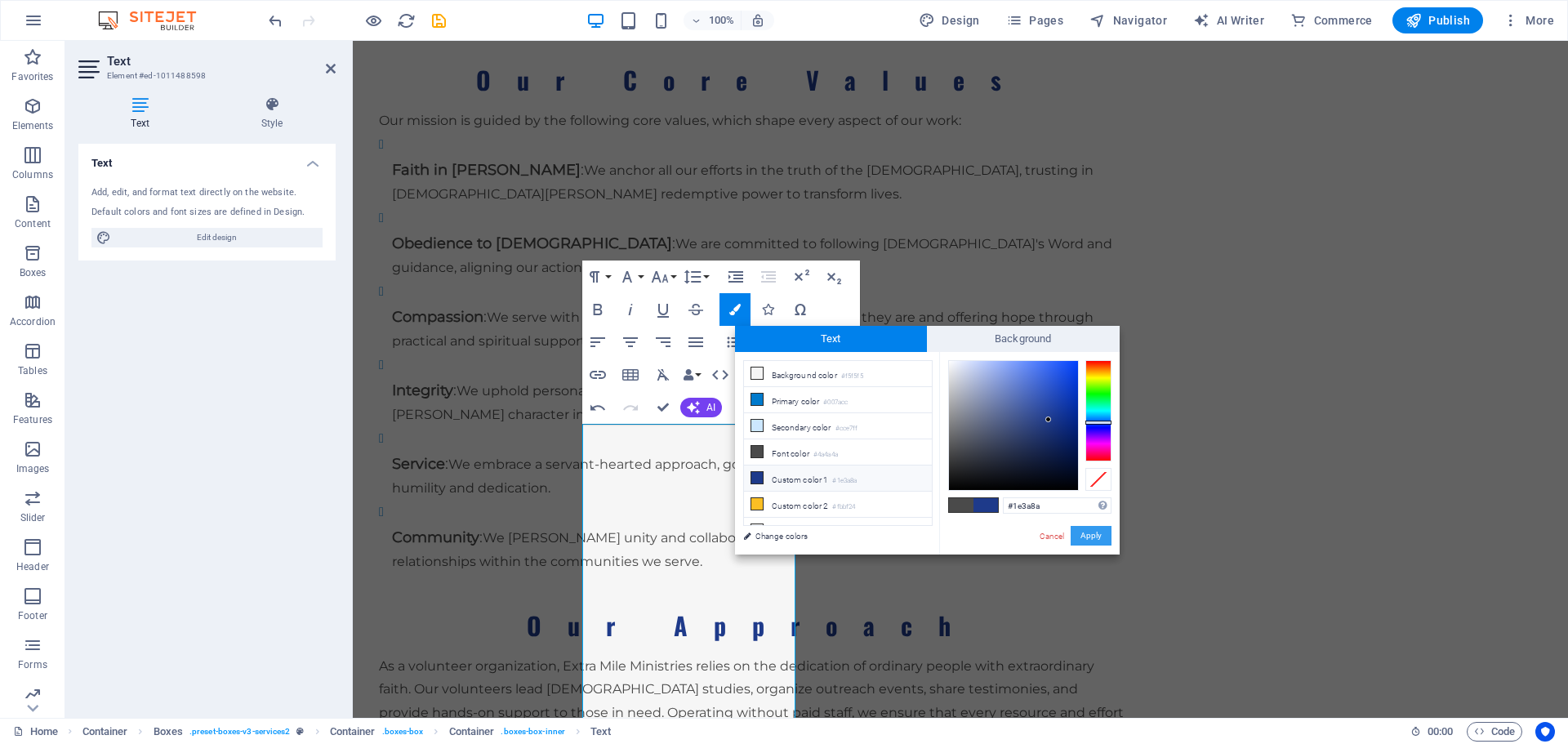
click at [1094, 534] on button "Apply" at bounding box center [1091, 536] width 41 height 20
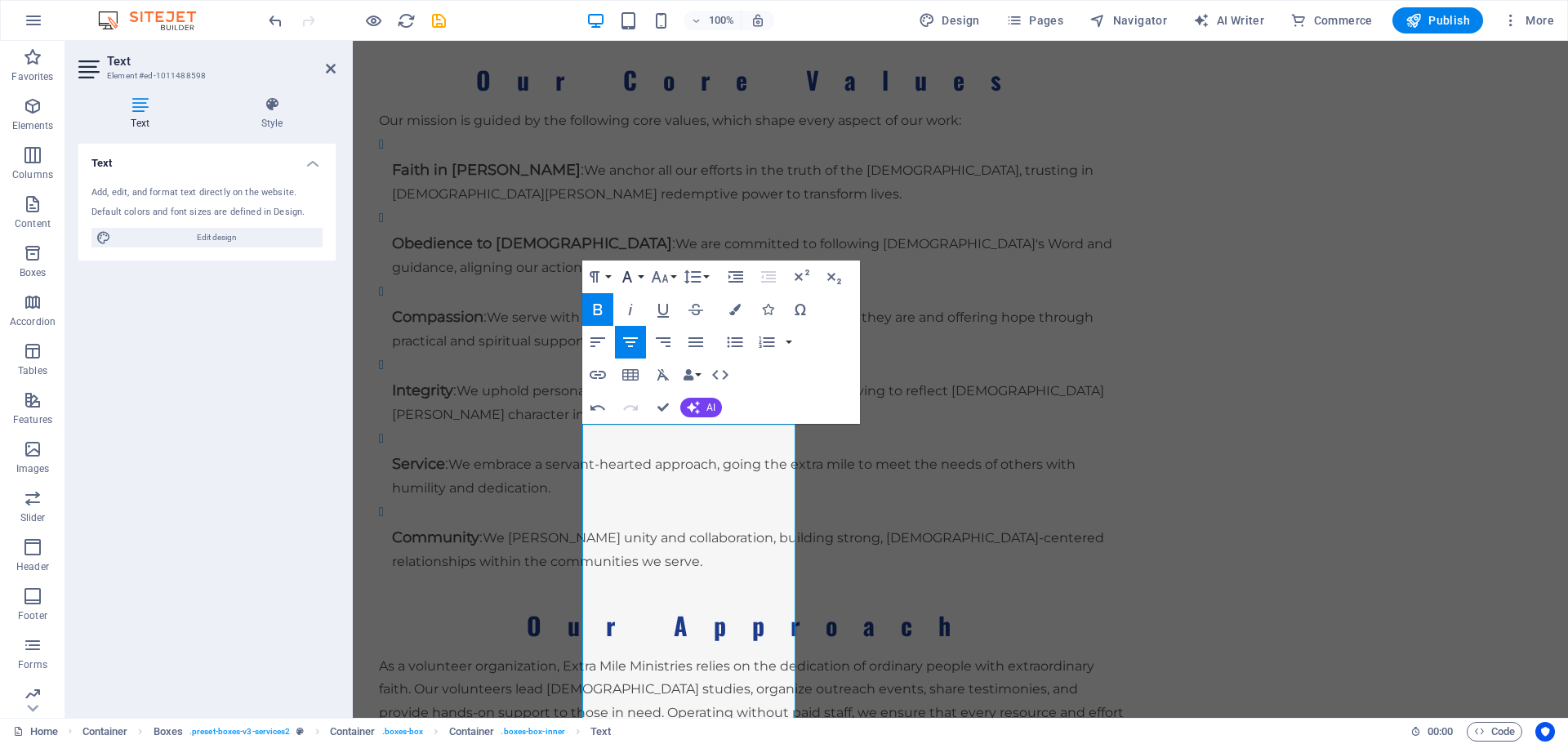
click at [642, 278] on button "Font Family" at bounding box center [631, 277] width 31 height 33
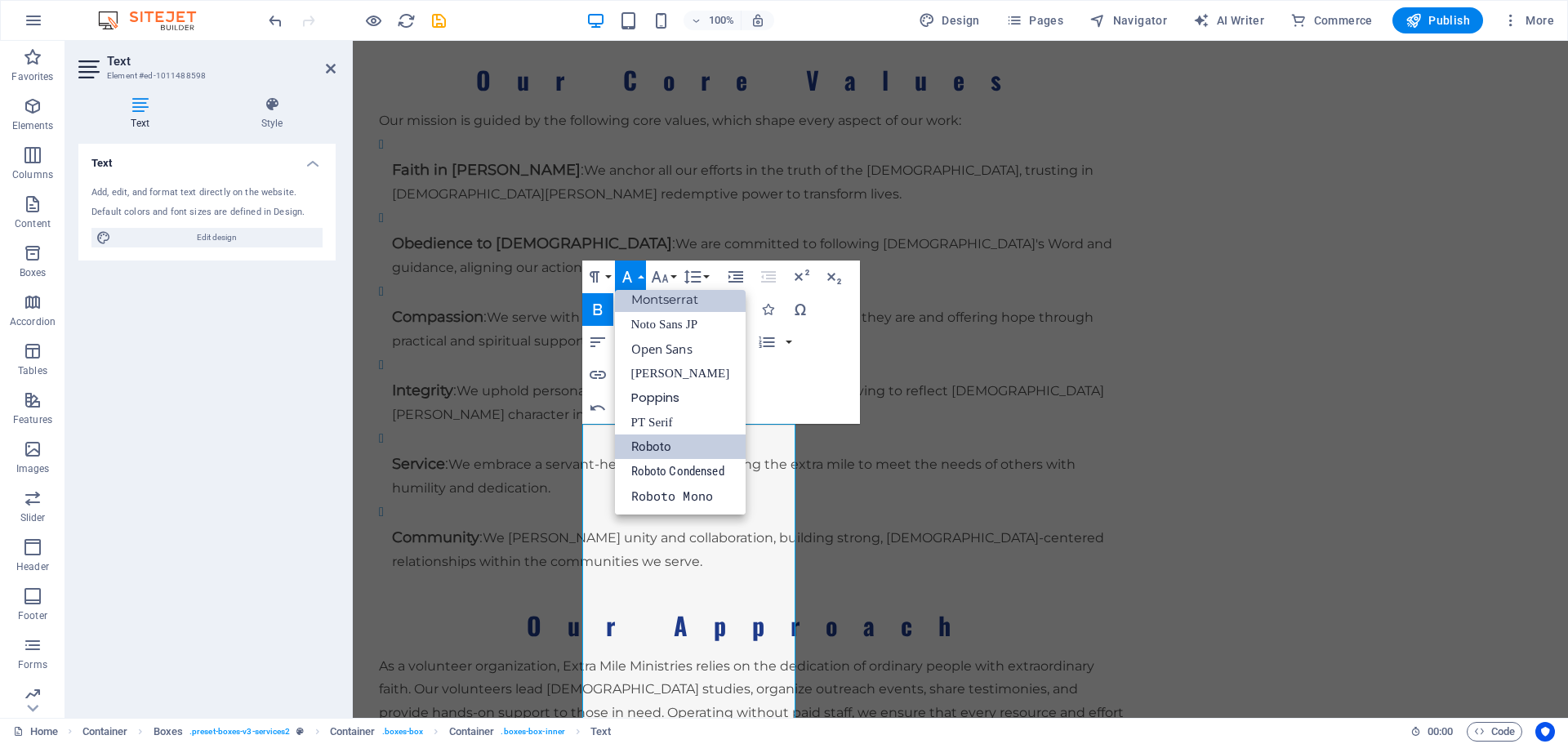
click at [663, 442] on link "Roboto" at bounding box center [681, 447] width 132 height 25
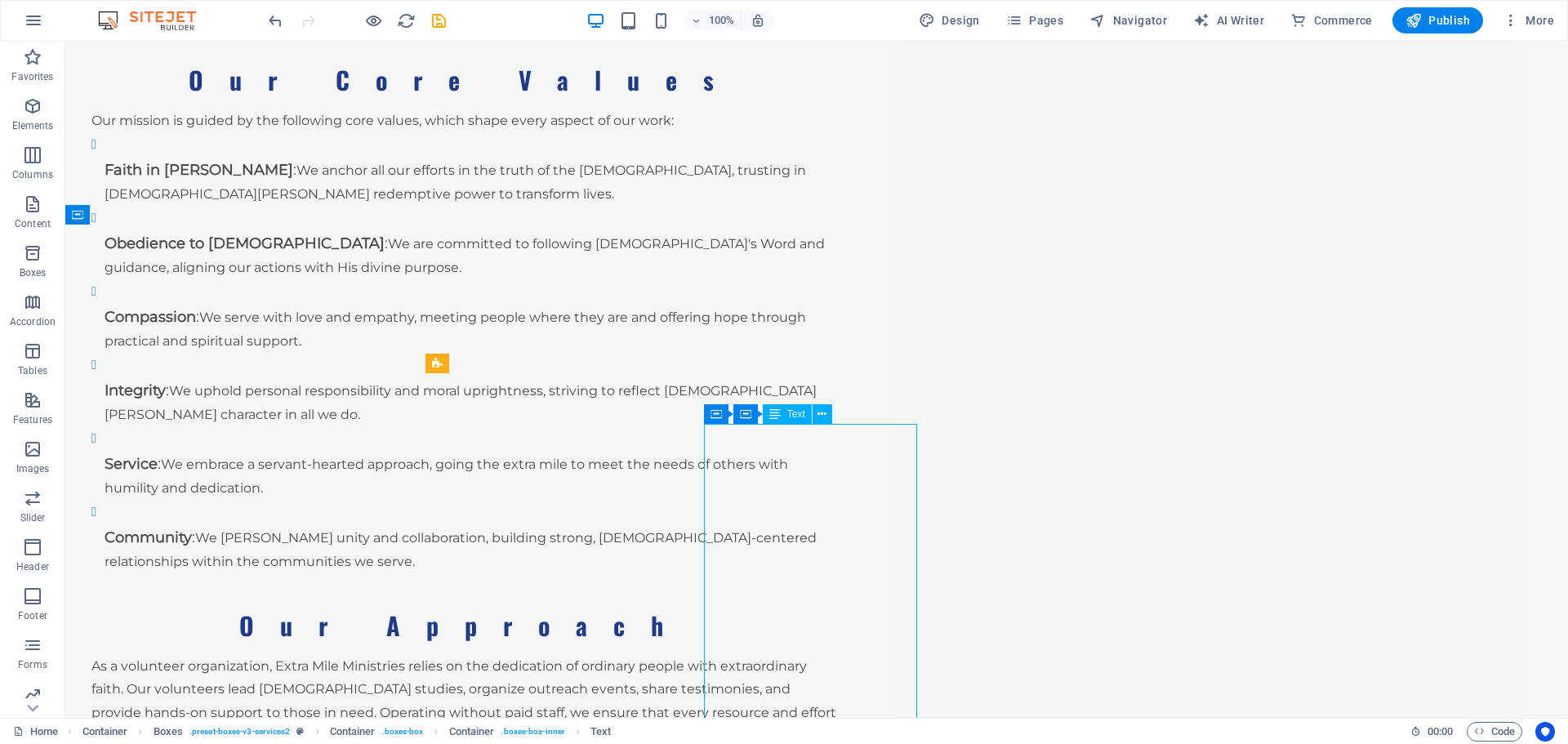
drag, startPoint x: 729, startPoint y: 433, endPoint x: 807, endPoint y: 453, distance: 80.5
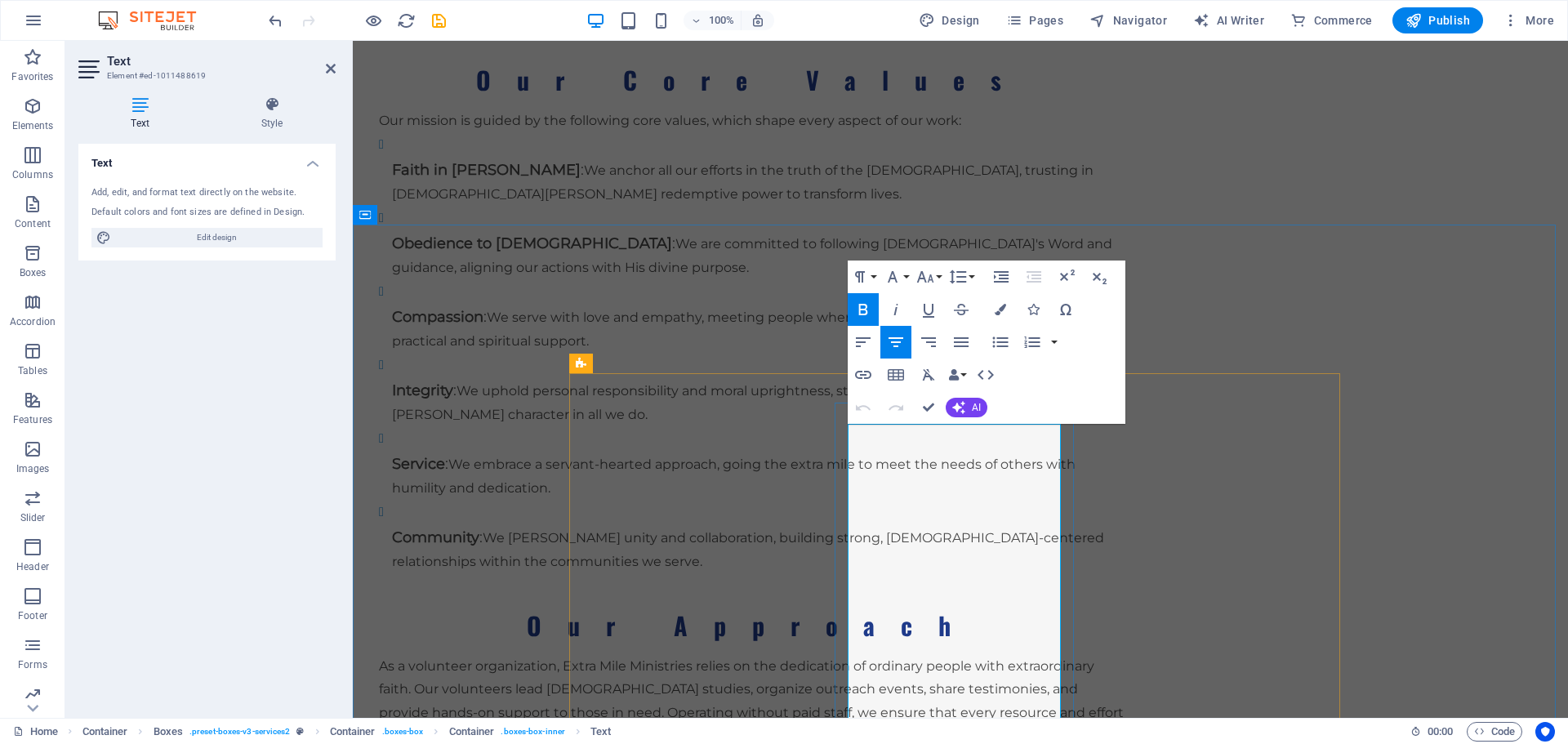
drag, startPoint x: 885, startPoint y: 437, endPoint x: 1048, endPoint y: 482, distance: 169.1
click at [906, 275] on button "Font Family" at bounding box center [896, 277] width 31 height 33
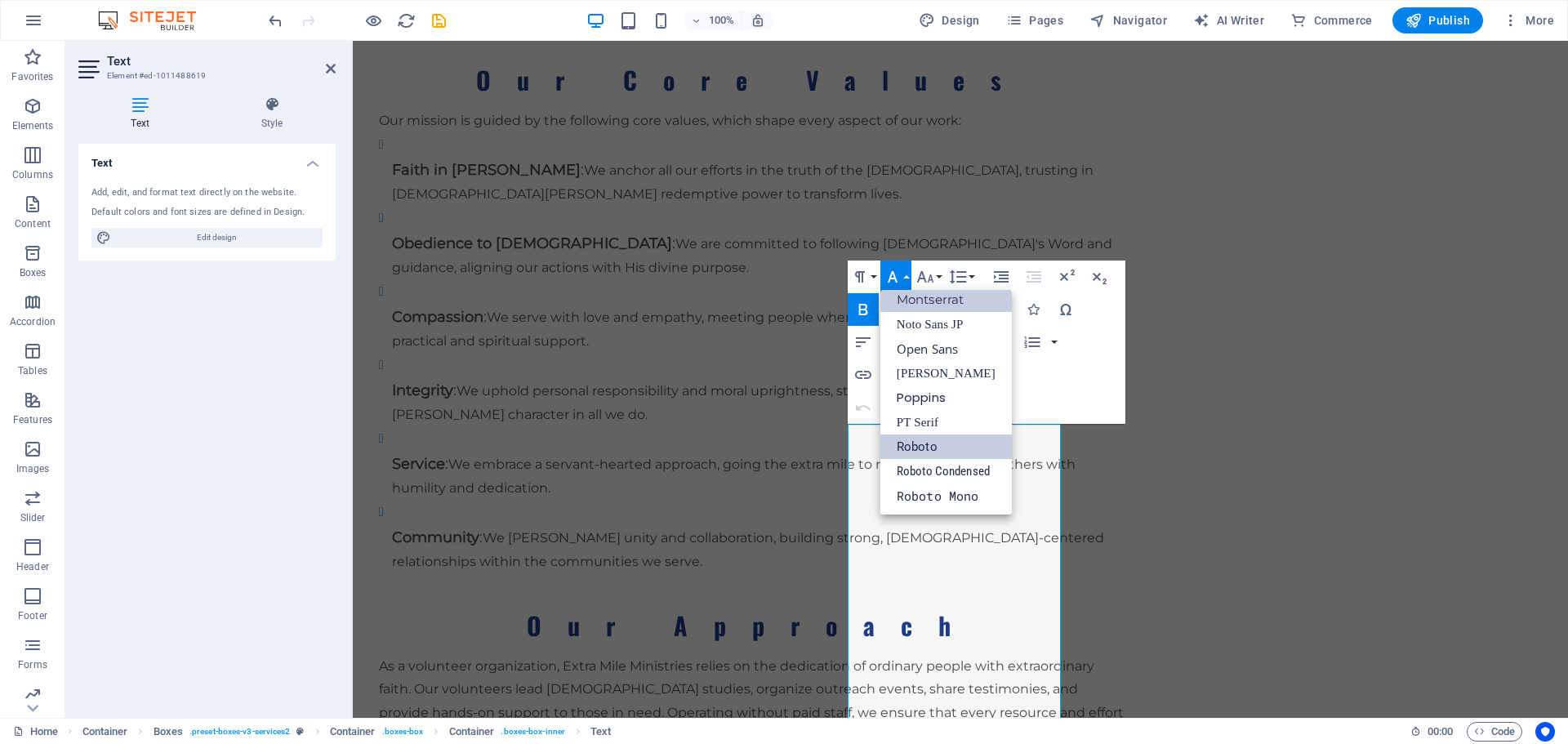
click at [922, 443] on link "Roboto" at bounding box center [946, 447] width 132 height 25
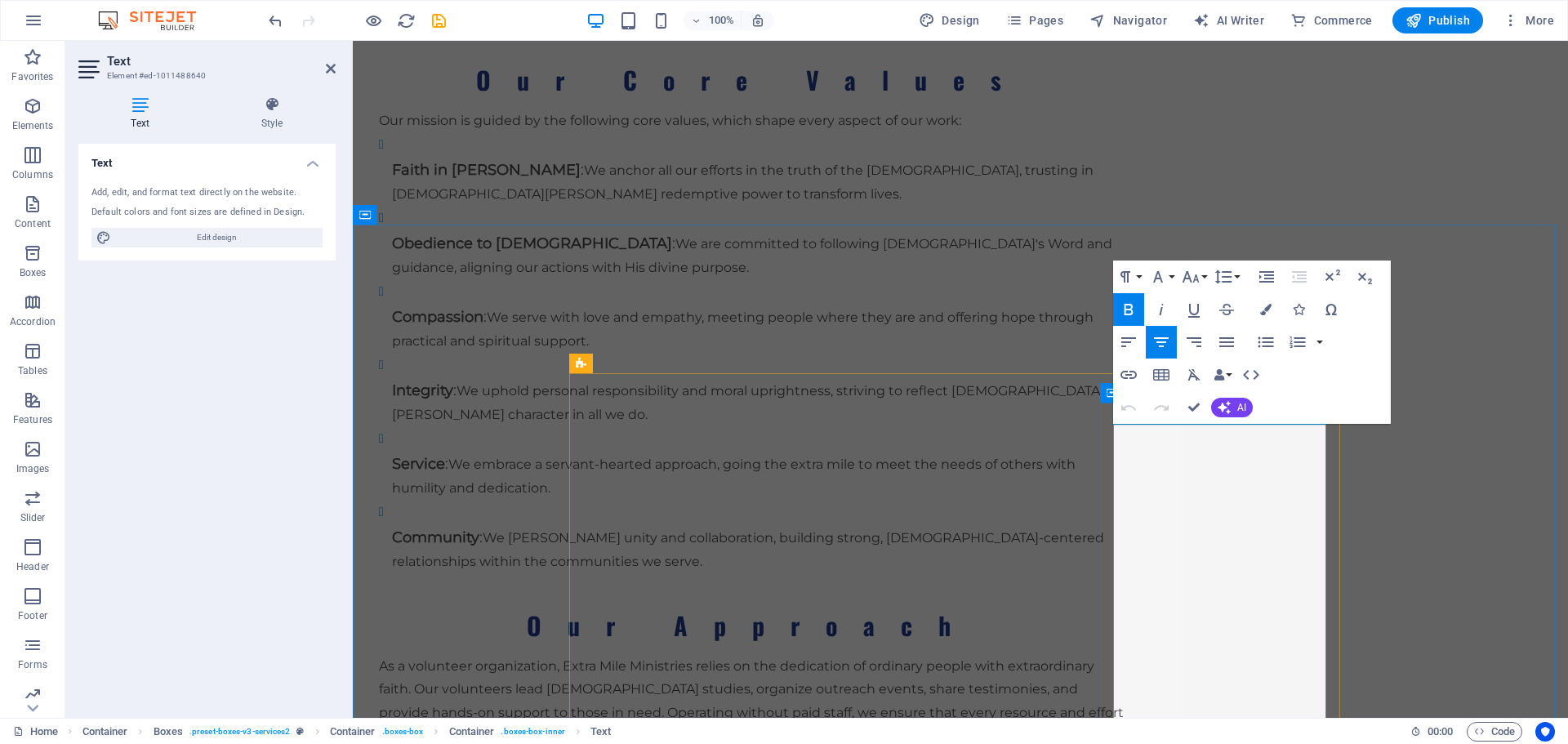
drag, startPoint x: 1136, startPoint y: 442, endPoint x: 1278, endPoint y: 508, distance: 156.6
click at [1172, 276] on button "Font Family" at bounding box center [1162, 277] width 31 height 33
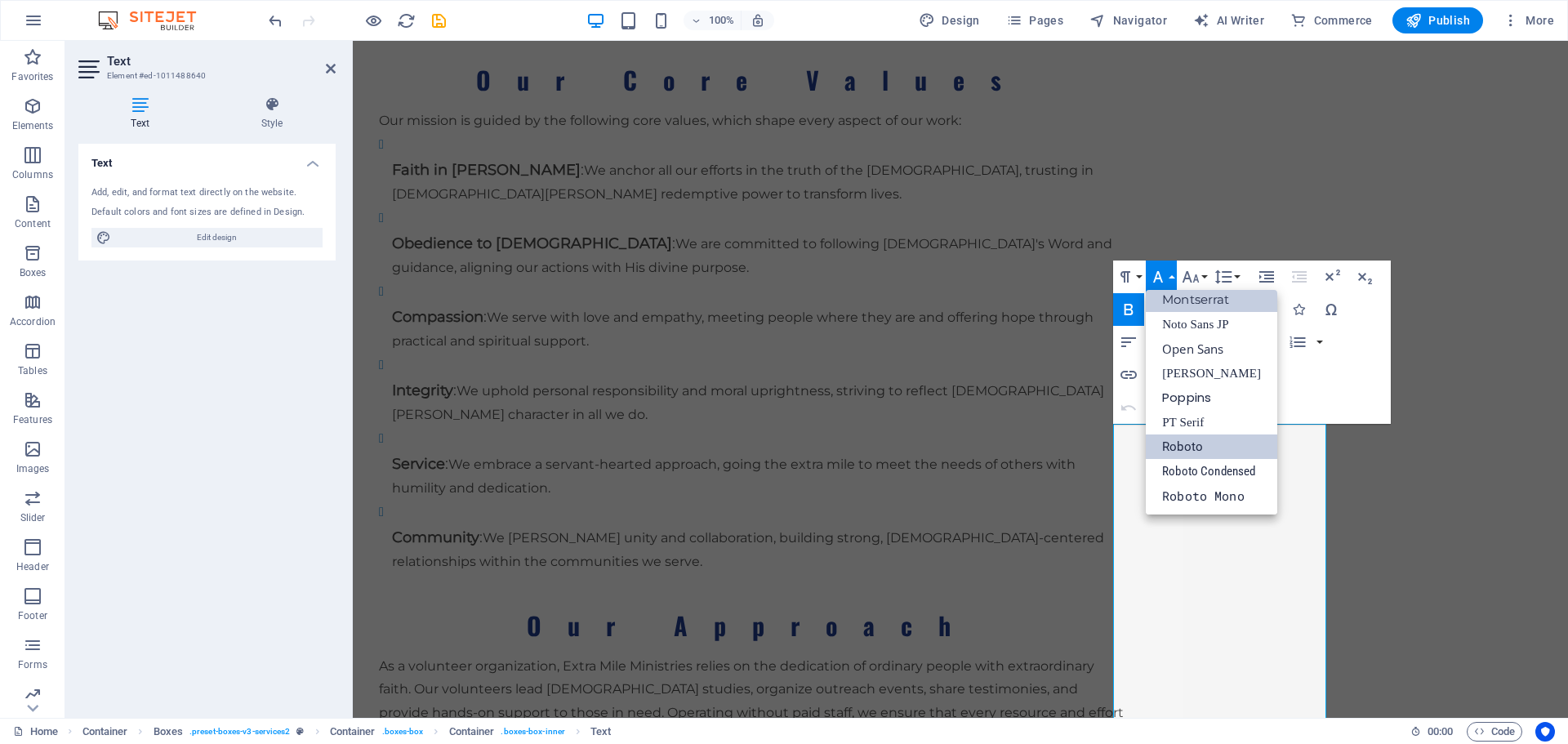
click at [1179, 444] on link "Roboto" at bounding box center [1212, 447] width 132 height 25
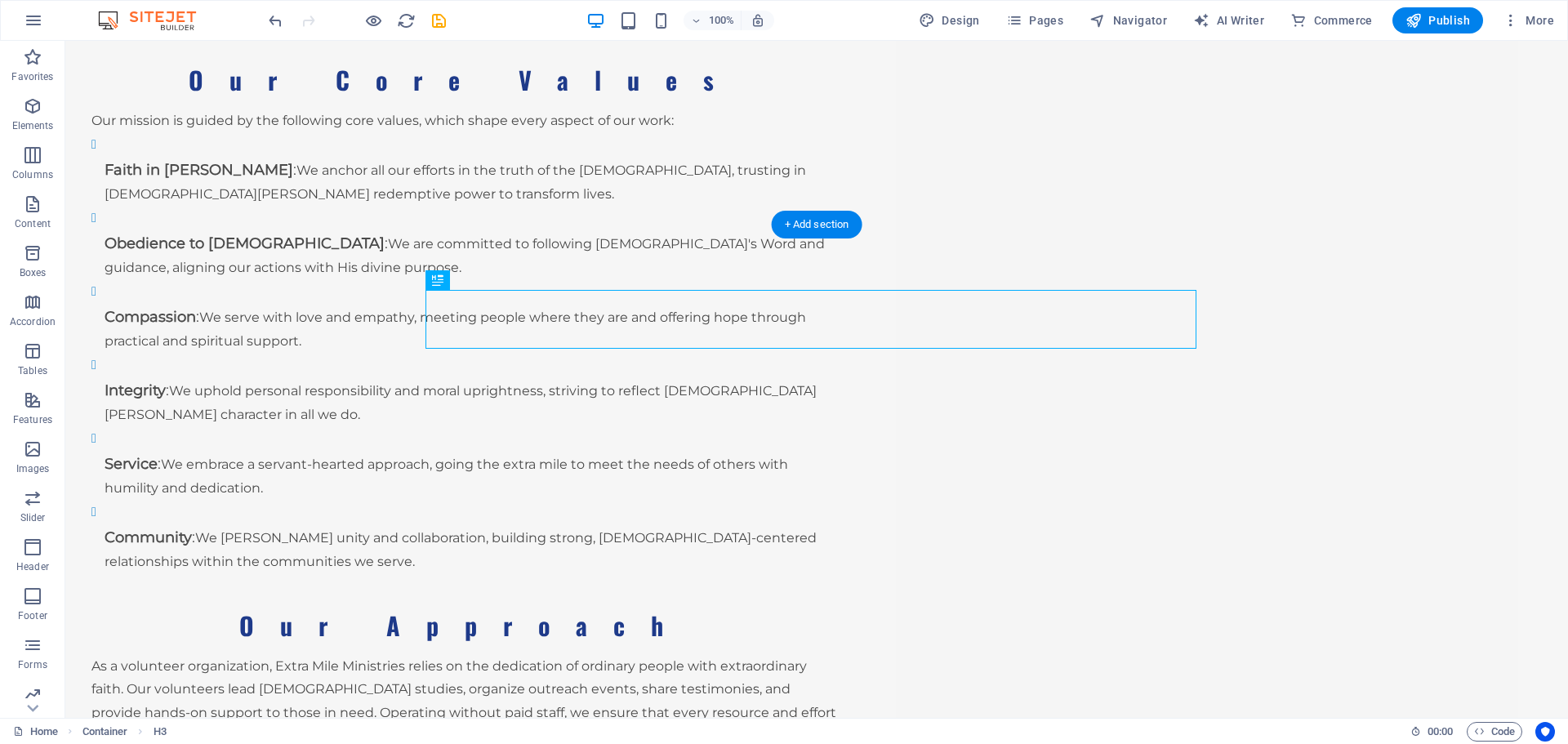
drag, startPoint x: 500, startPoint y: 323, endPoint x: 429, endPoint y: 316, distance: 71.3
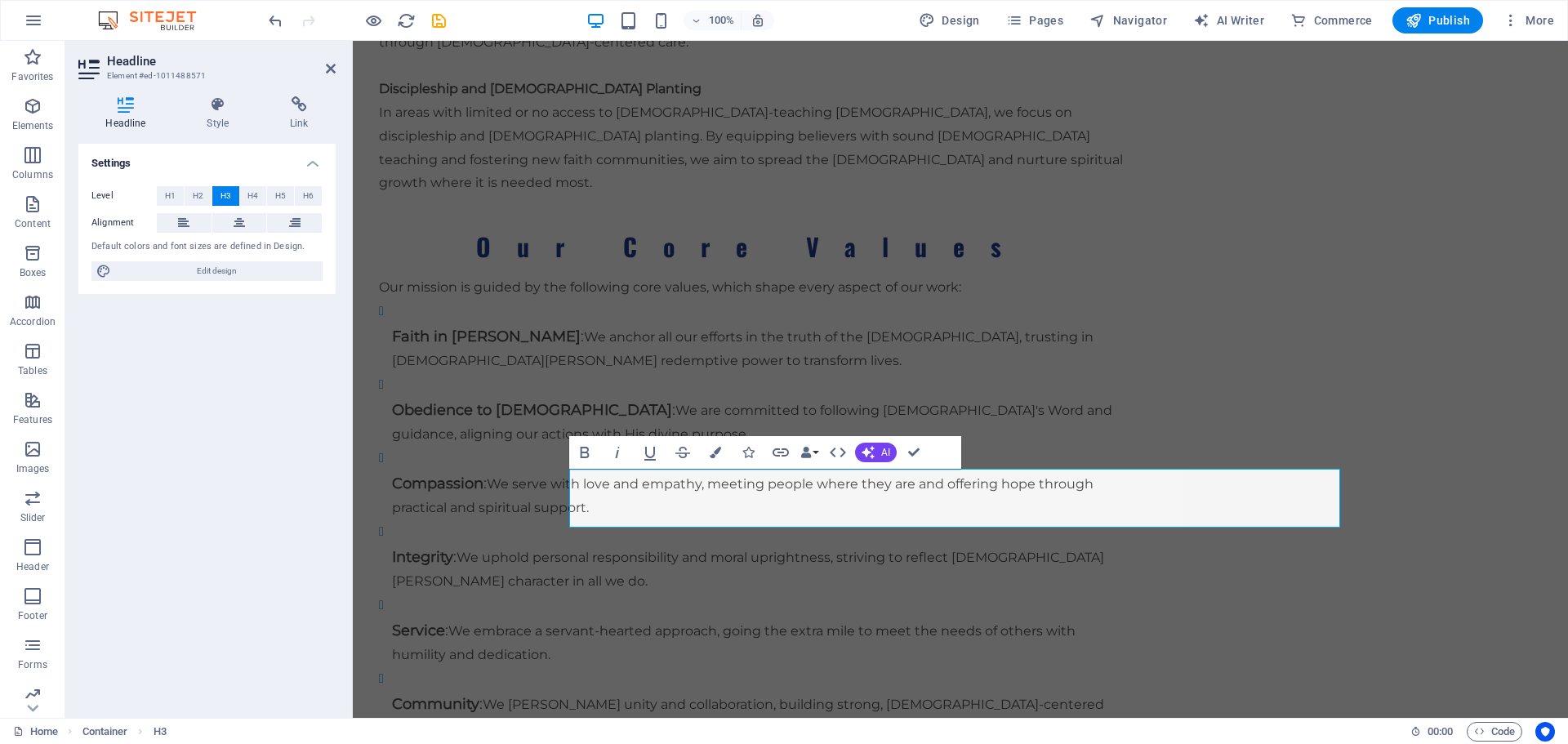
scroll to position [2572, 0]
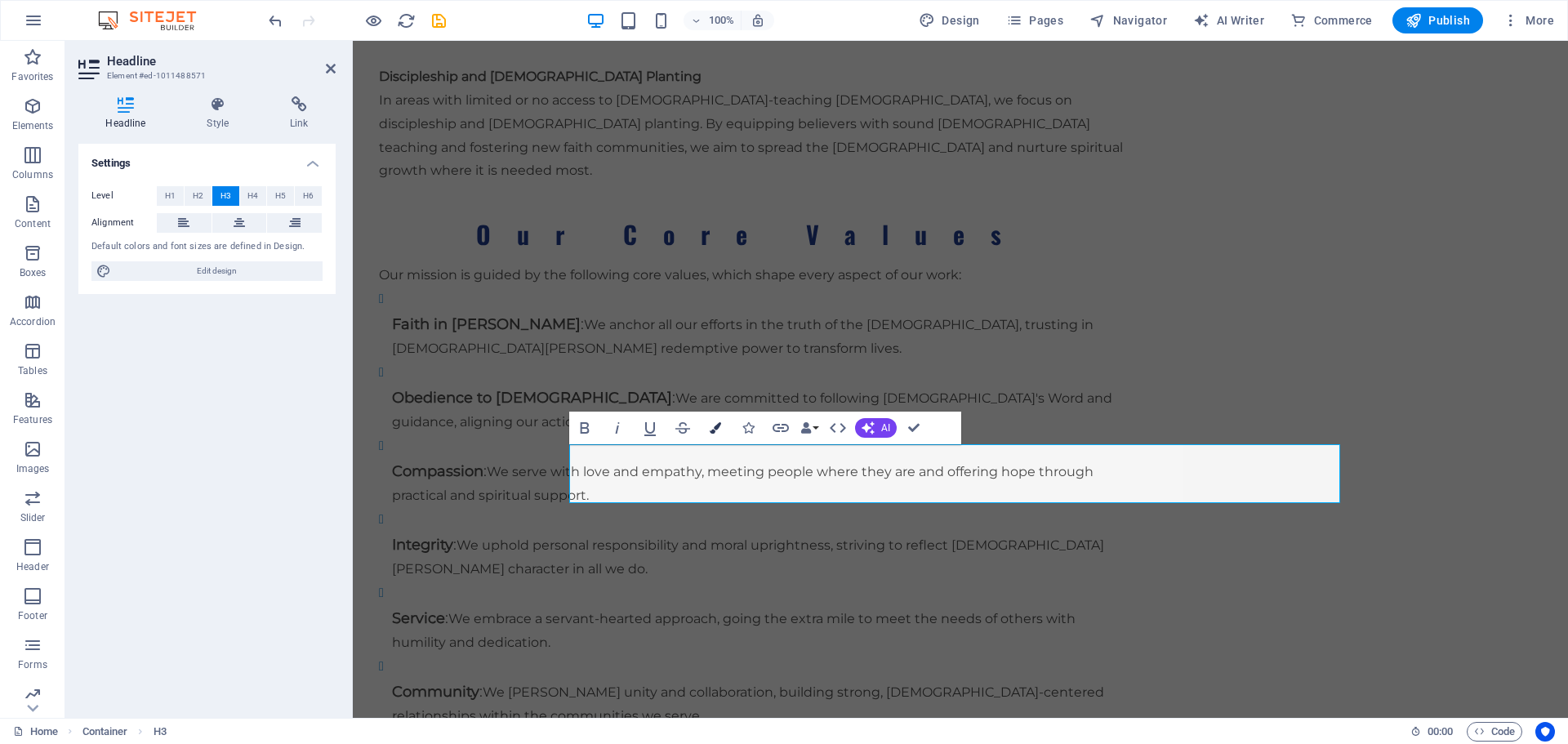
click at [716, 432] on icon "button" at bounding box center [715, 428] width 12 height 12
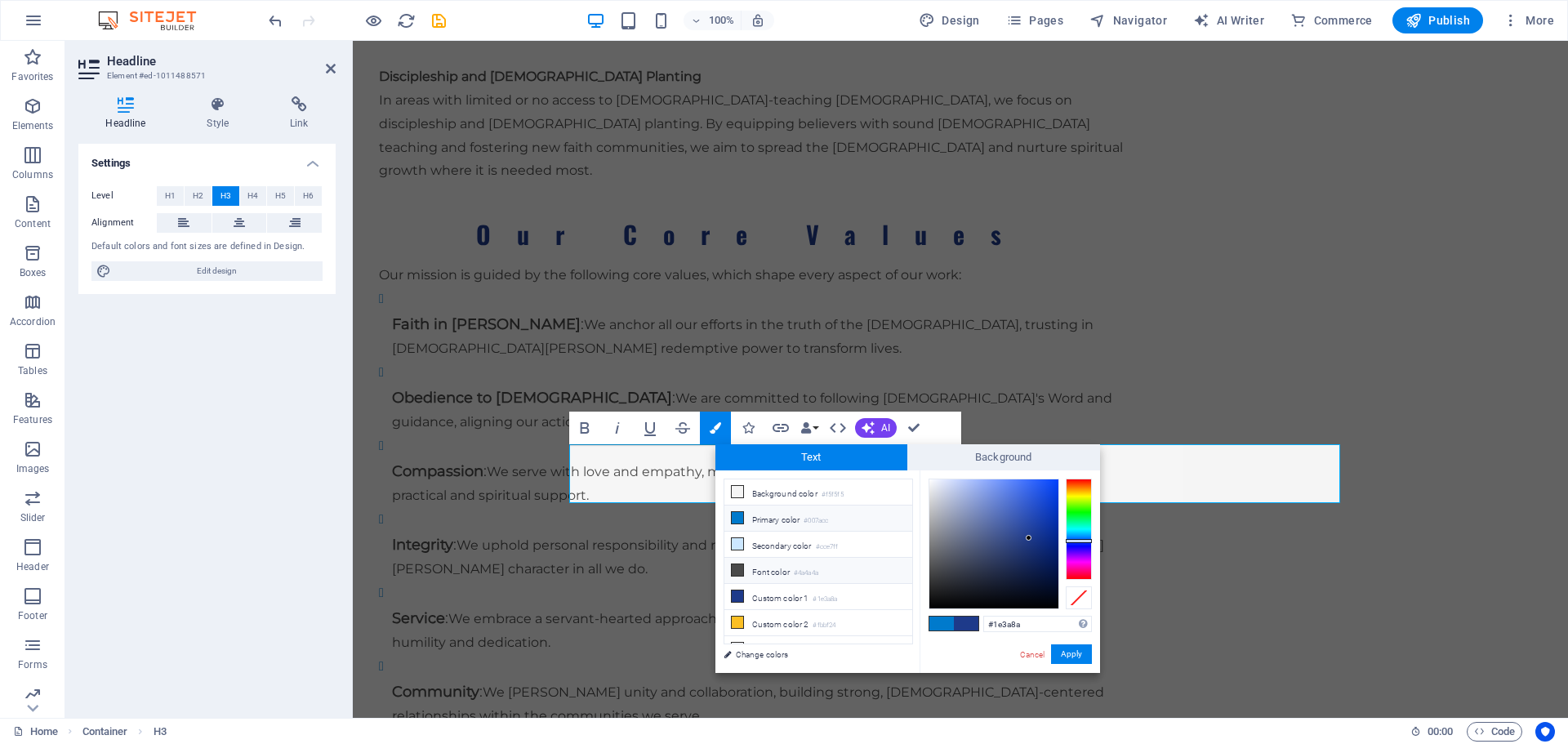
click at [738, 567] on icon at bounding box center [738, 570] width 12 height 12
type input "#4a4a4a"
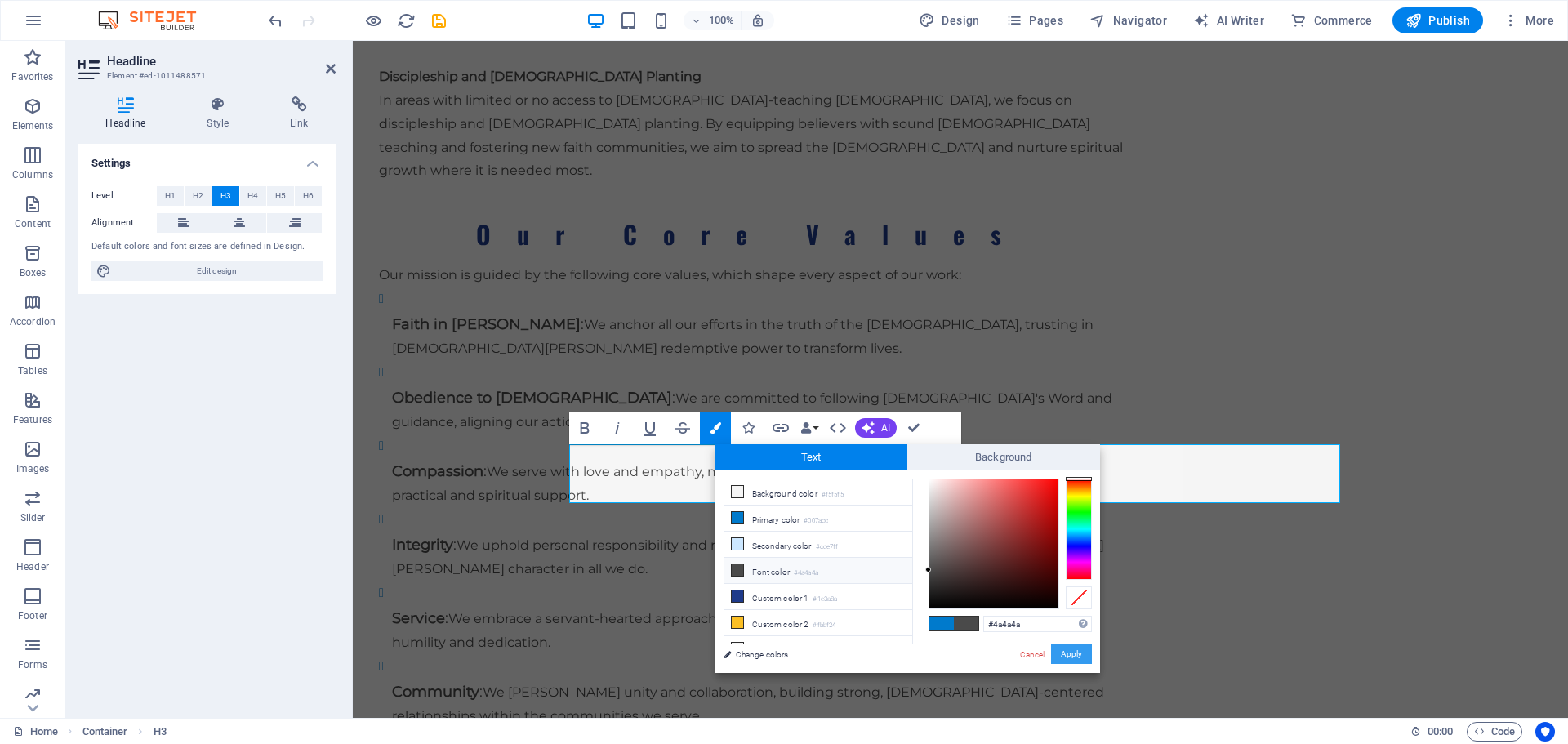
click at [1082, 659] on button "Apply" at bounding box center [1072, 654] width 41 height 20
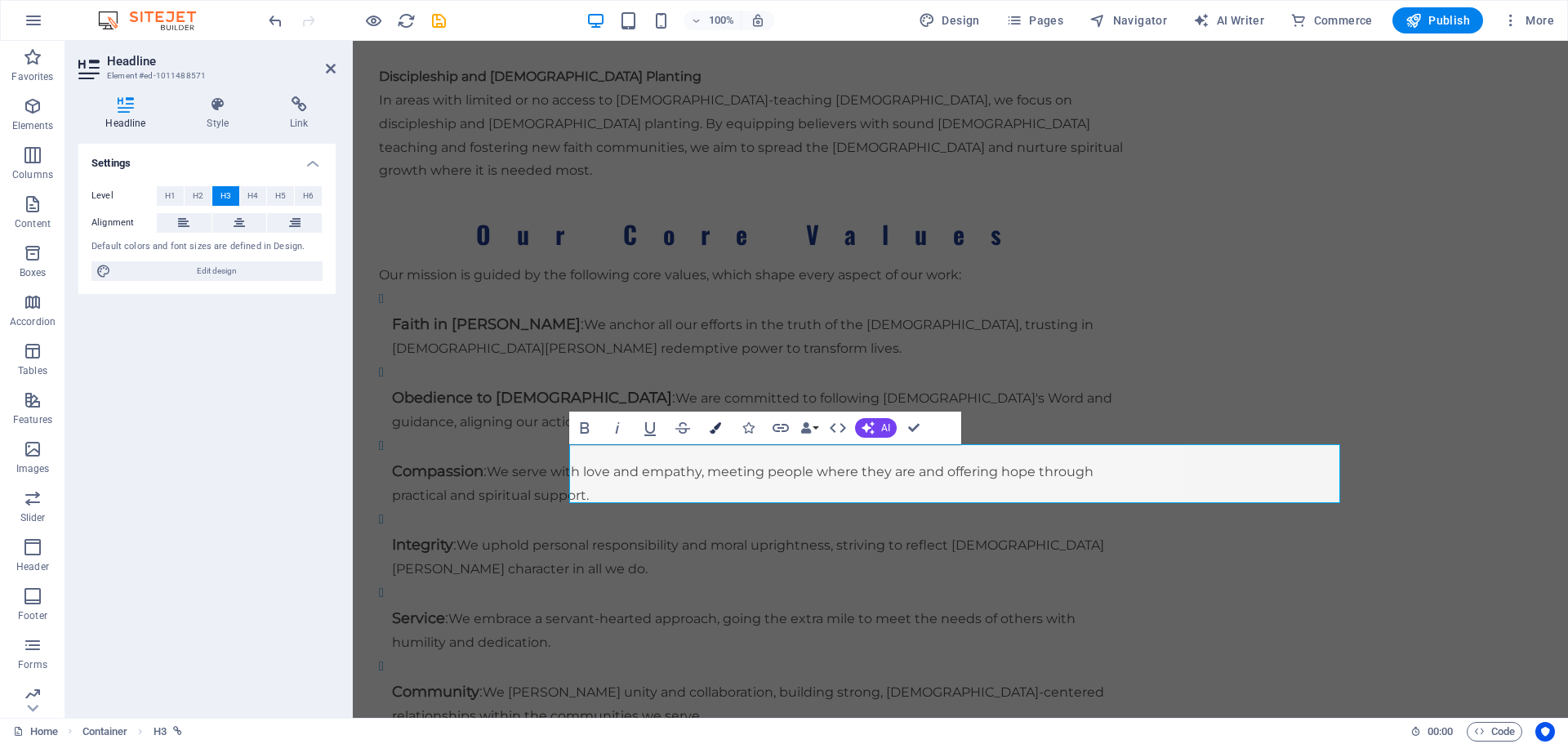
click at [719, 424] on icon "button" at bounding box center [715, 428] width 12 height 12
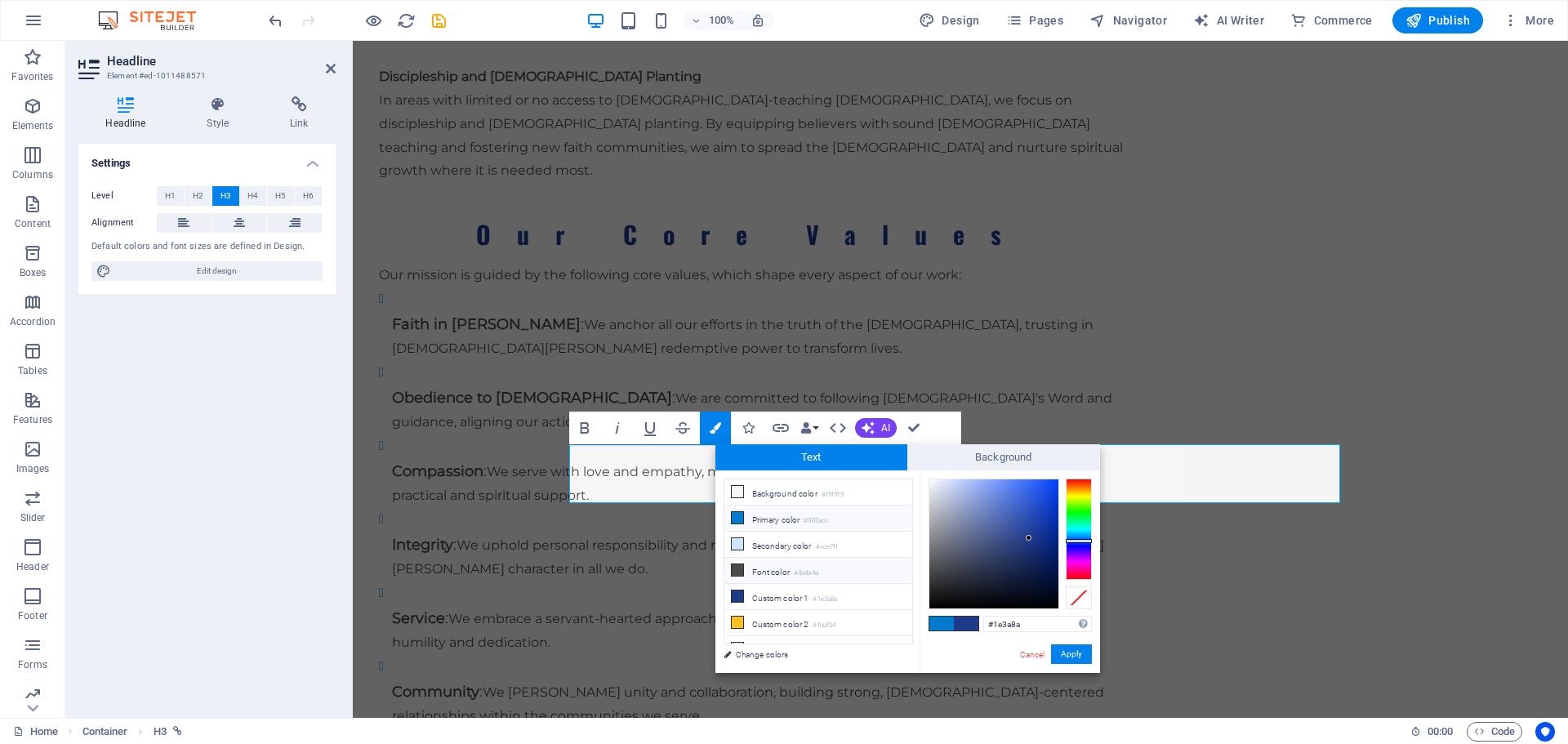
click at [733, 569] on icon at bounding box center [738, 570] width 12 height 12
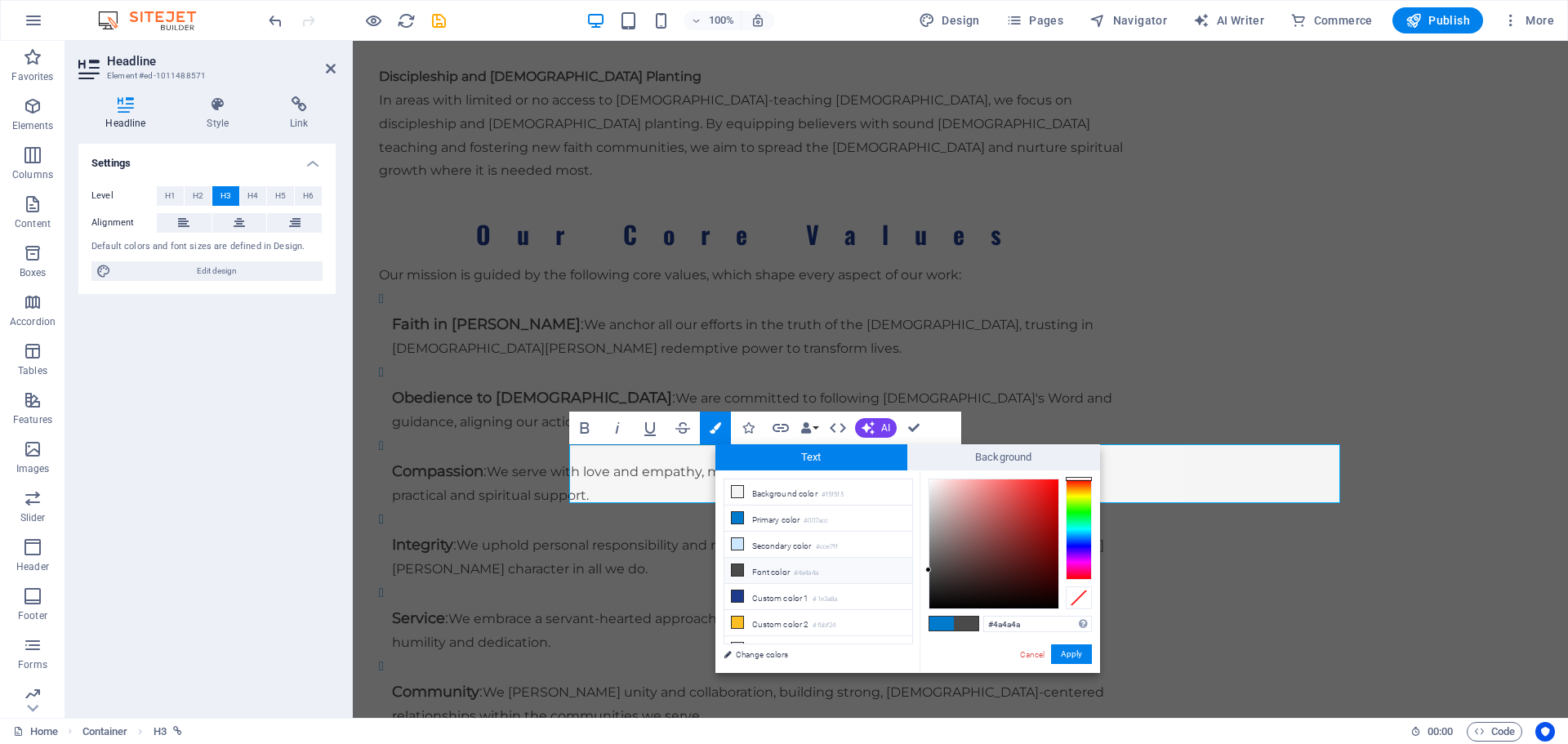
type input "#373434"
click at [936, 580] on div at bounding box center [994, 543] width 129 height 129
click at [1070, 658] on button "Apply" at bounding box center [1072, 654] width 41 height 20
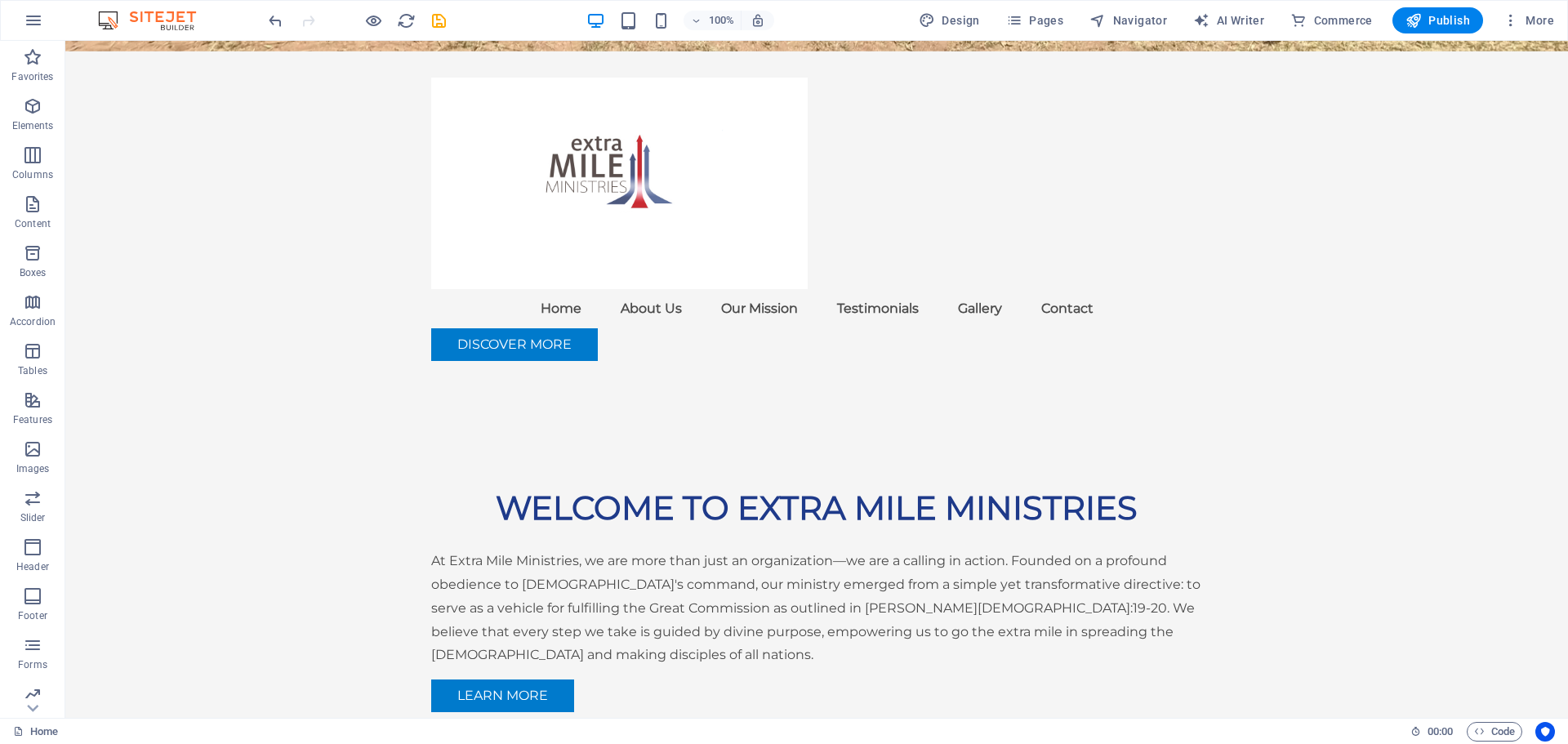
scroll to position [885, 0]
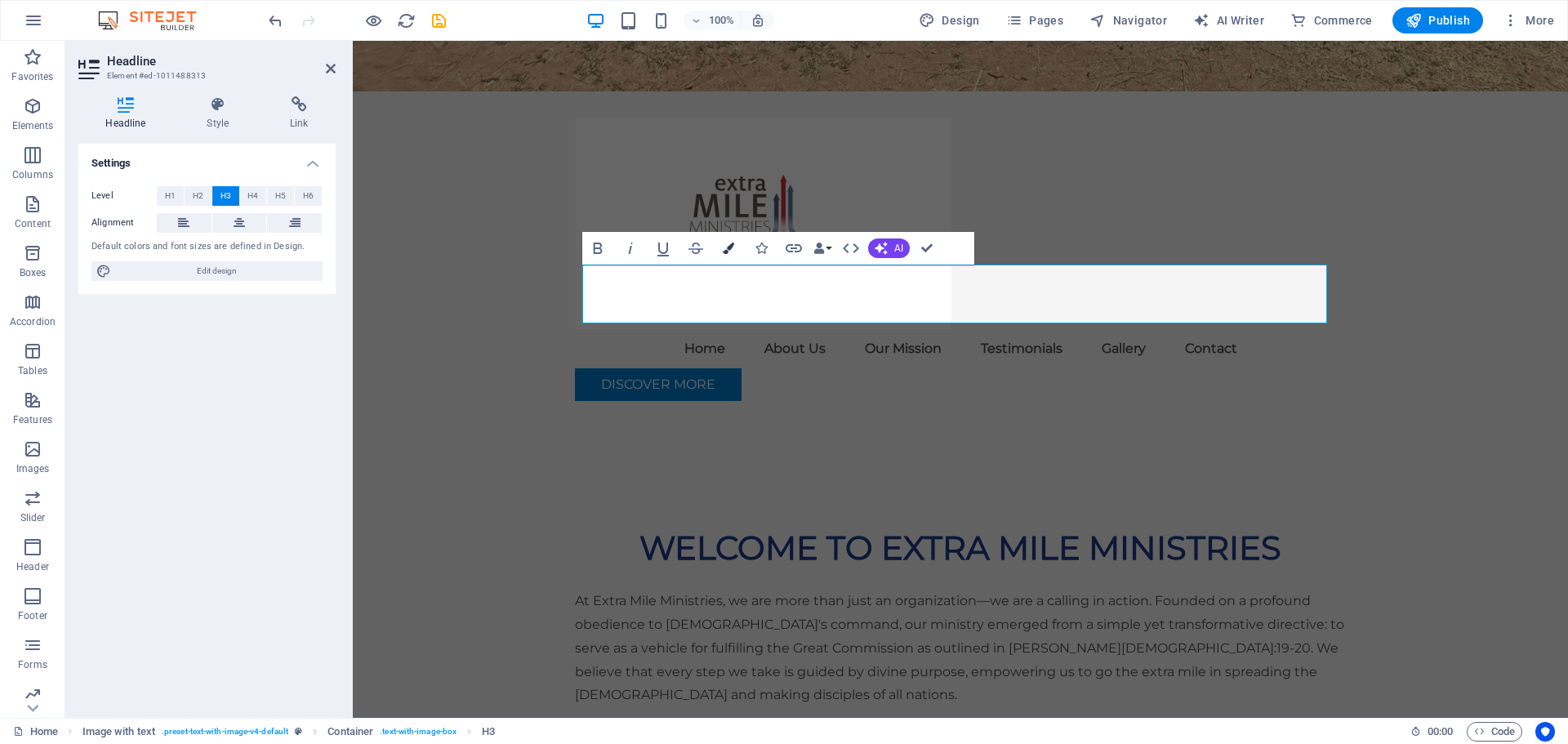
click at [731, 249] on icon "button" at bounding box center [728, 248] width 12 height 12
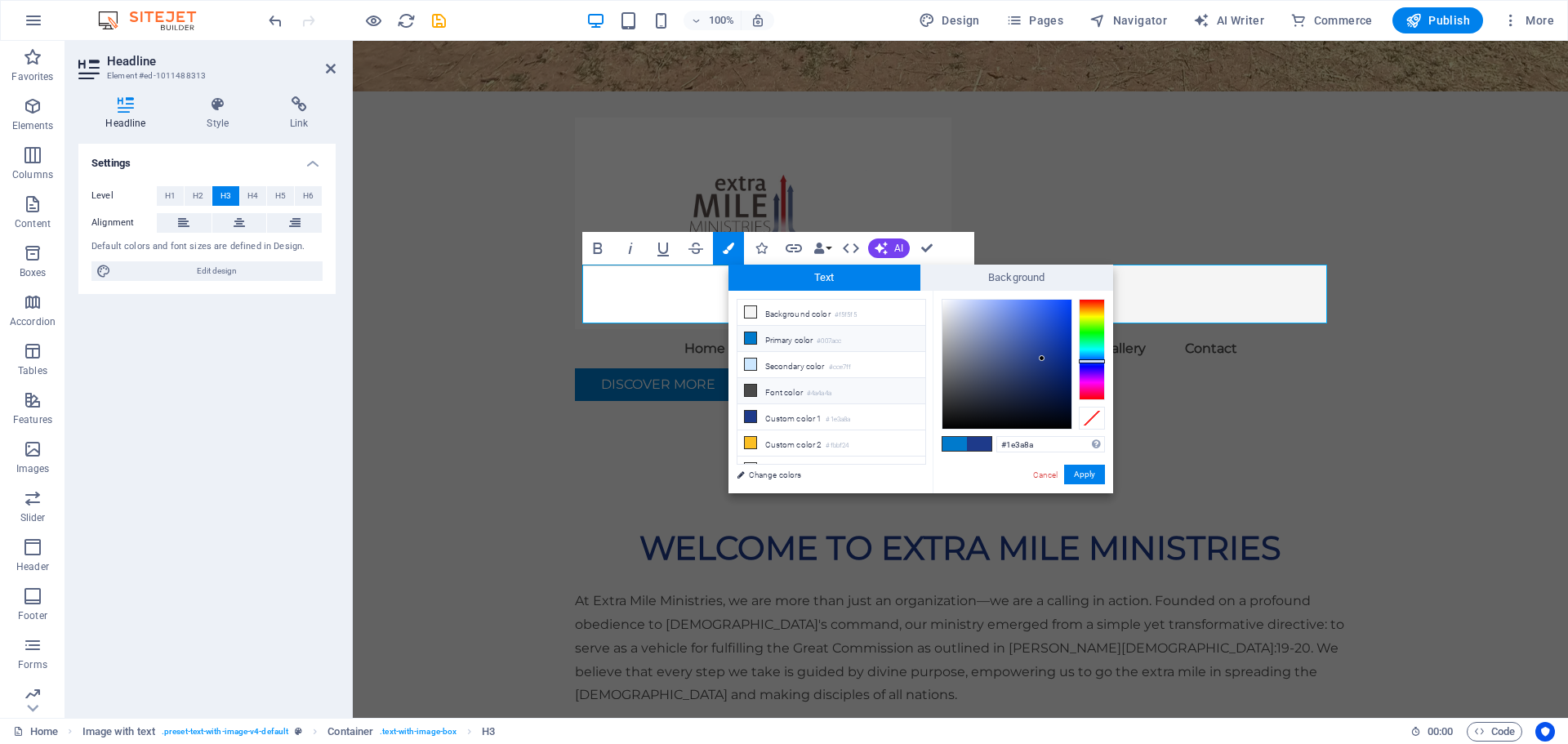
click at [747, 385] on icon at bounding box center [751, 390] width 12 height 12
type input "#4a4a4a"
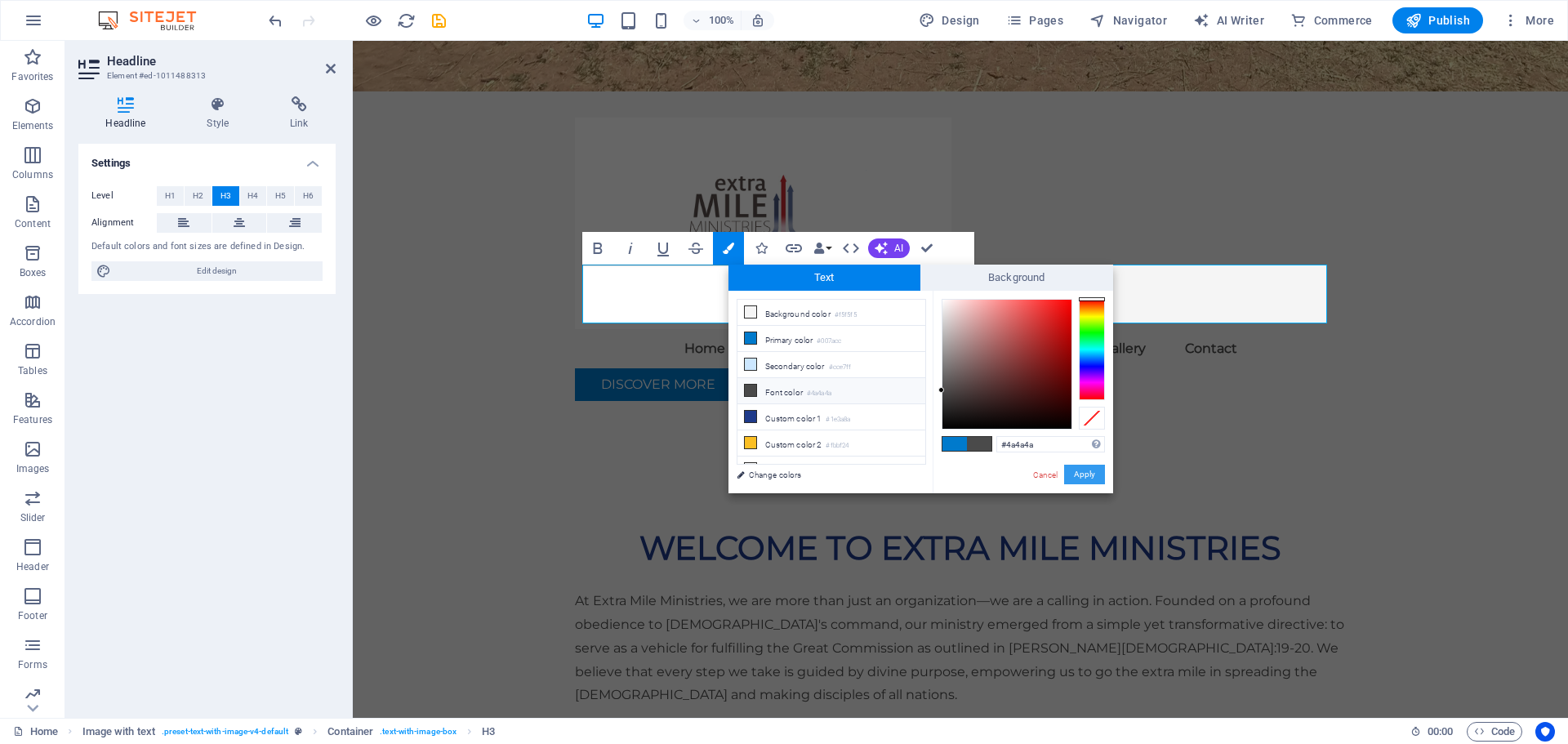
click at [1085, 476] on button "Apply" at bounding box center [1085, 474] width 41 height 20
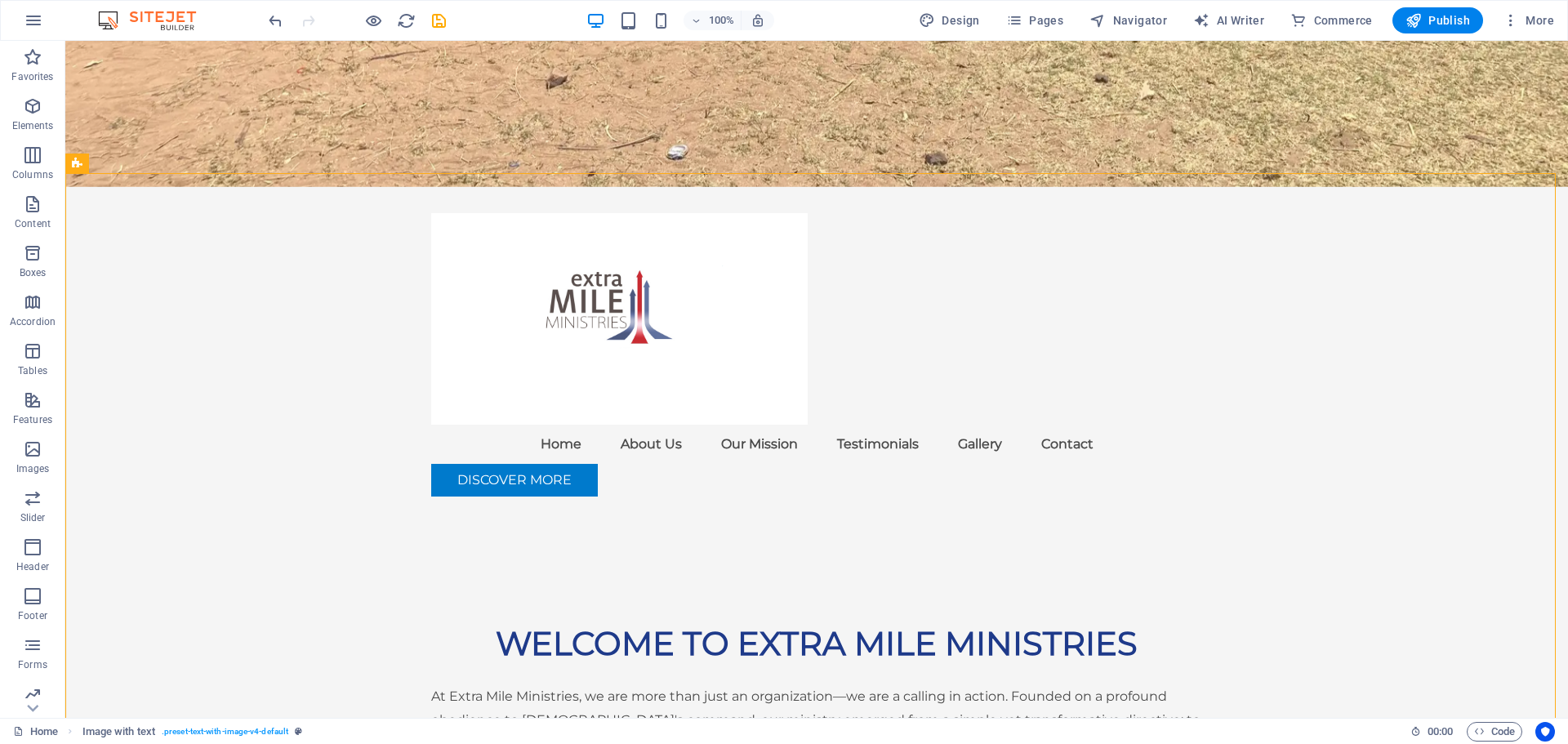
scroll to position [761, 0]
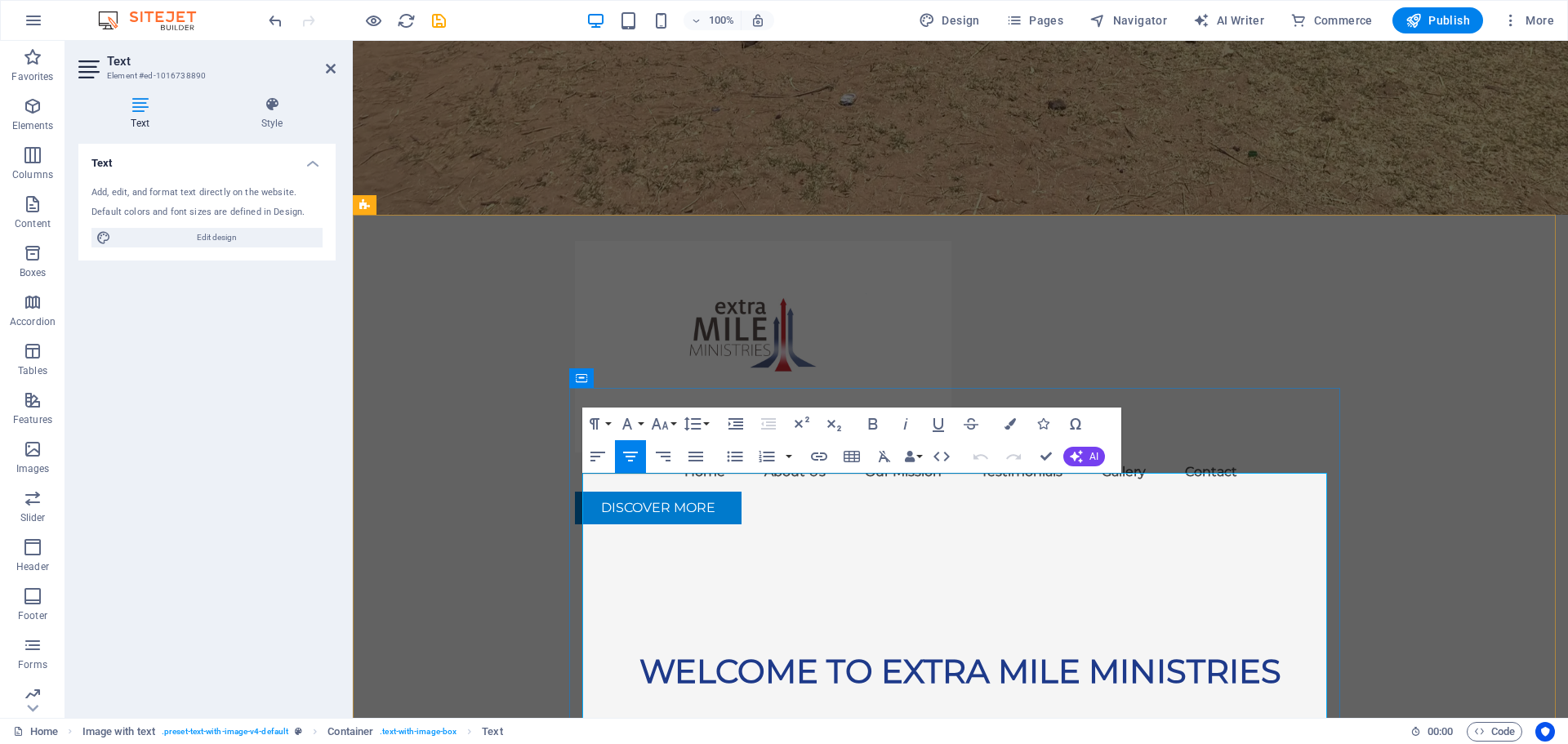
drag, startPoint x: 745, startPoint y: 529, endPoint x: 1203, endPoint y: 518, distance: 458.1
click at [936, 421] on icon "button" at bounding box center [939, 424] width 20 height 20
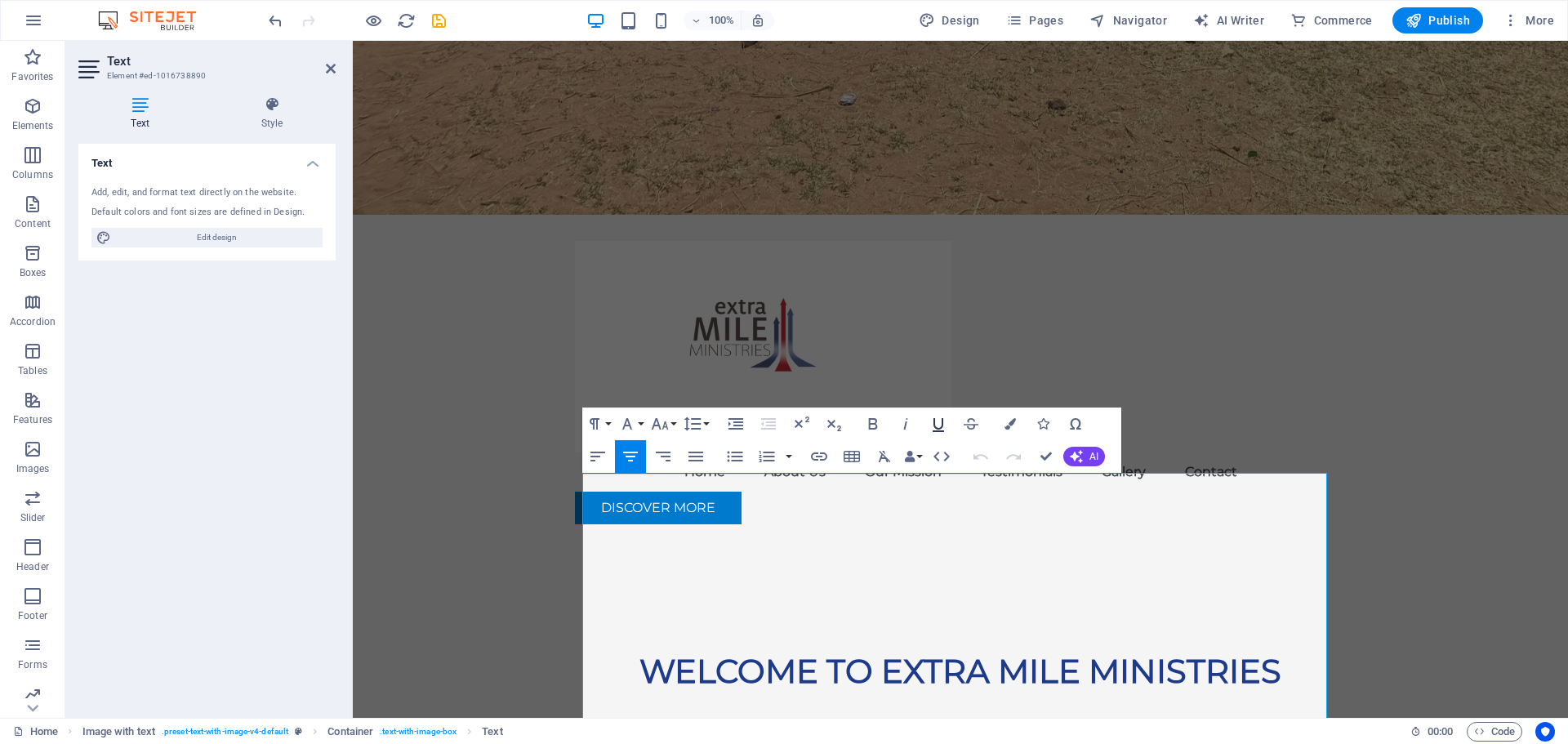
click at [937, 426] on icon "button" at bounding box center [939, 424] width 20 height 20
drag, startPoint x: 1181, startPoint y: 534, endPoint x: 750, endPoint y: 539, distance: 431.0
click at [941, 426] on icon "button" at bounding box center [938, 425] width 12 height 14
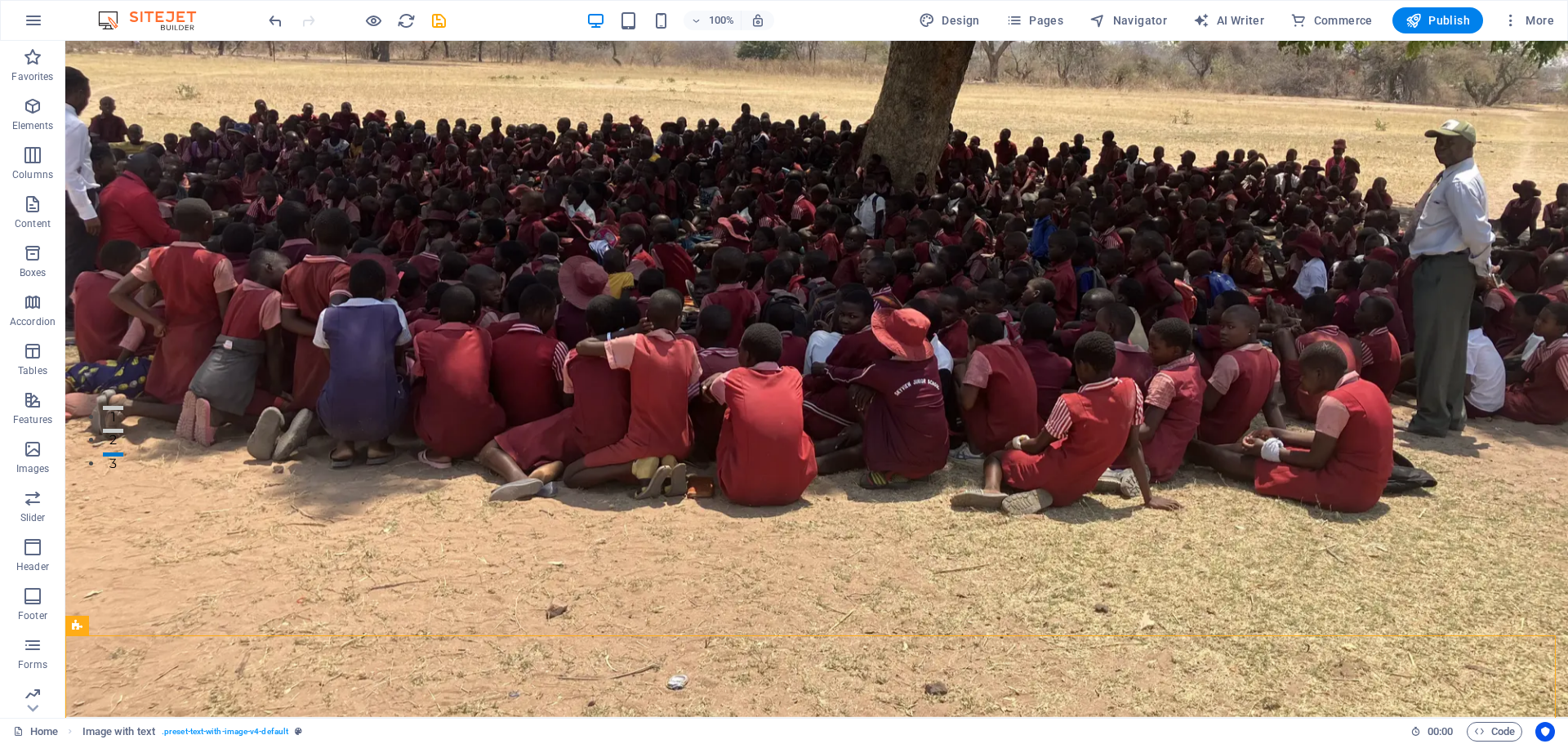
scroll to position [136, 0]
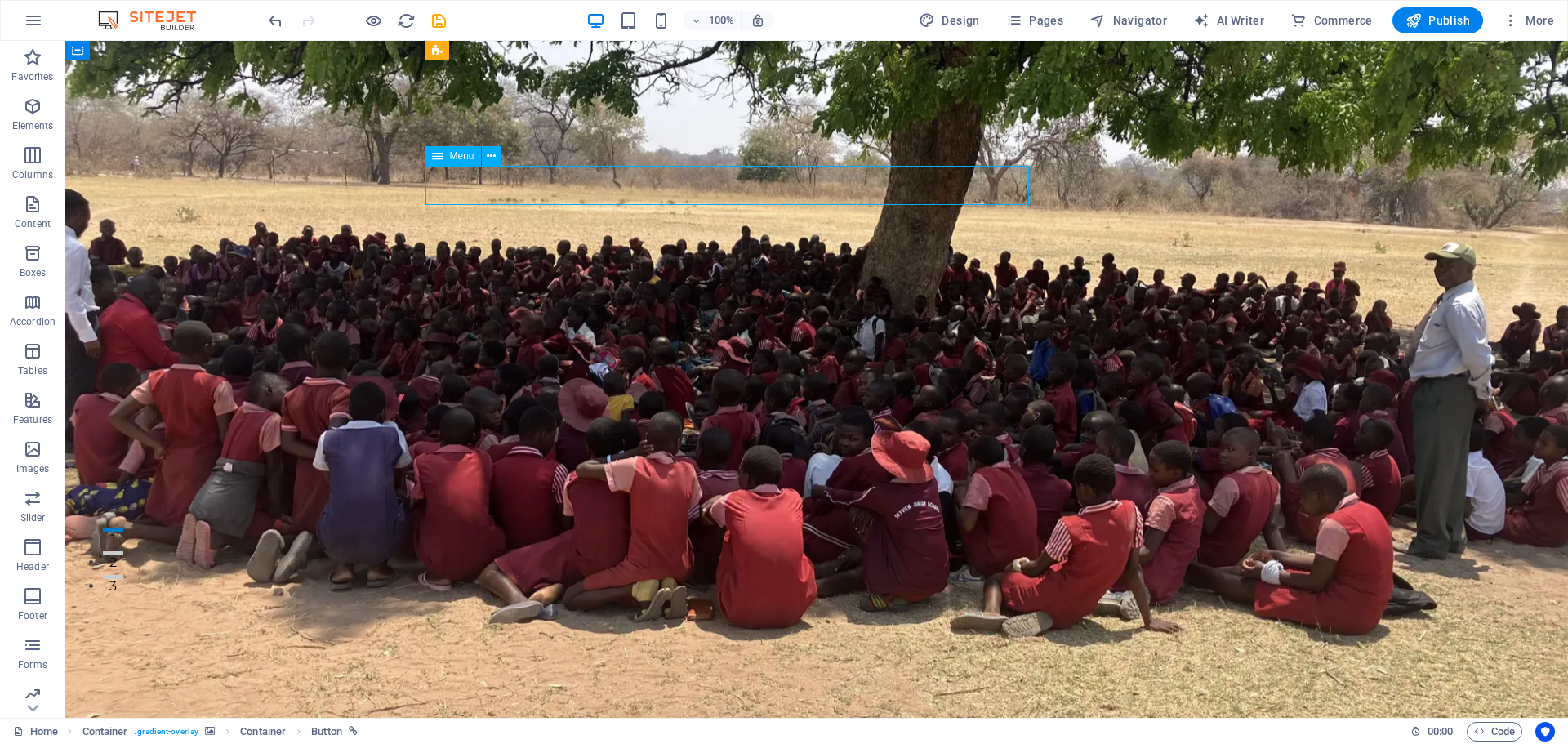
select select
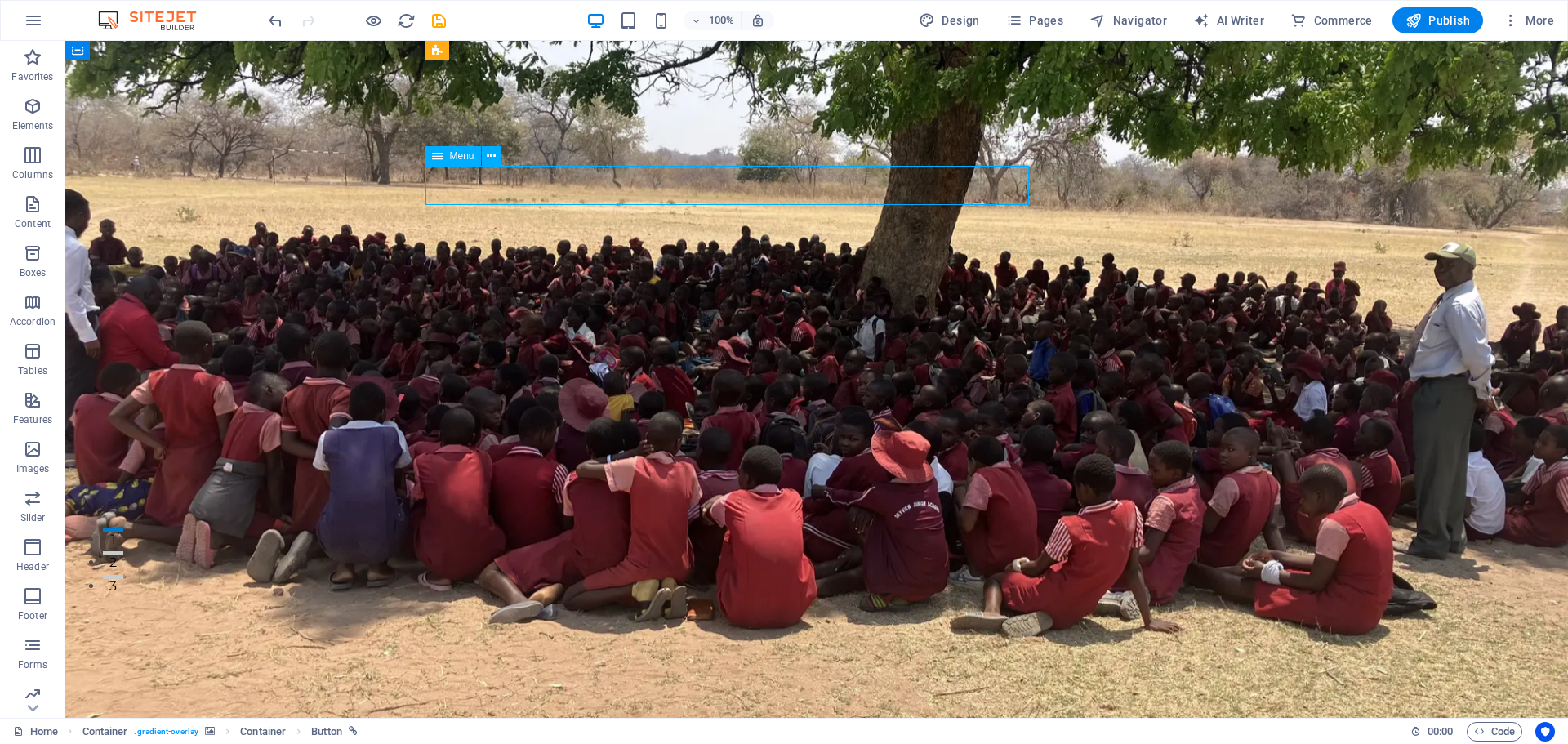
select select
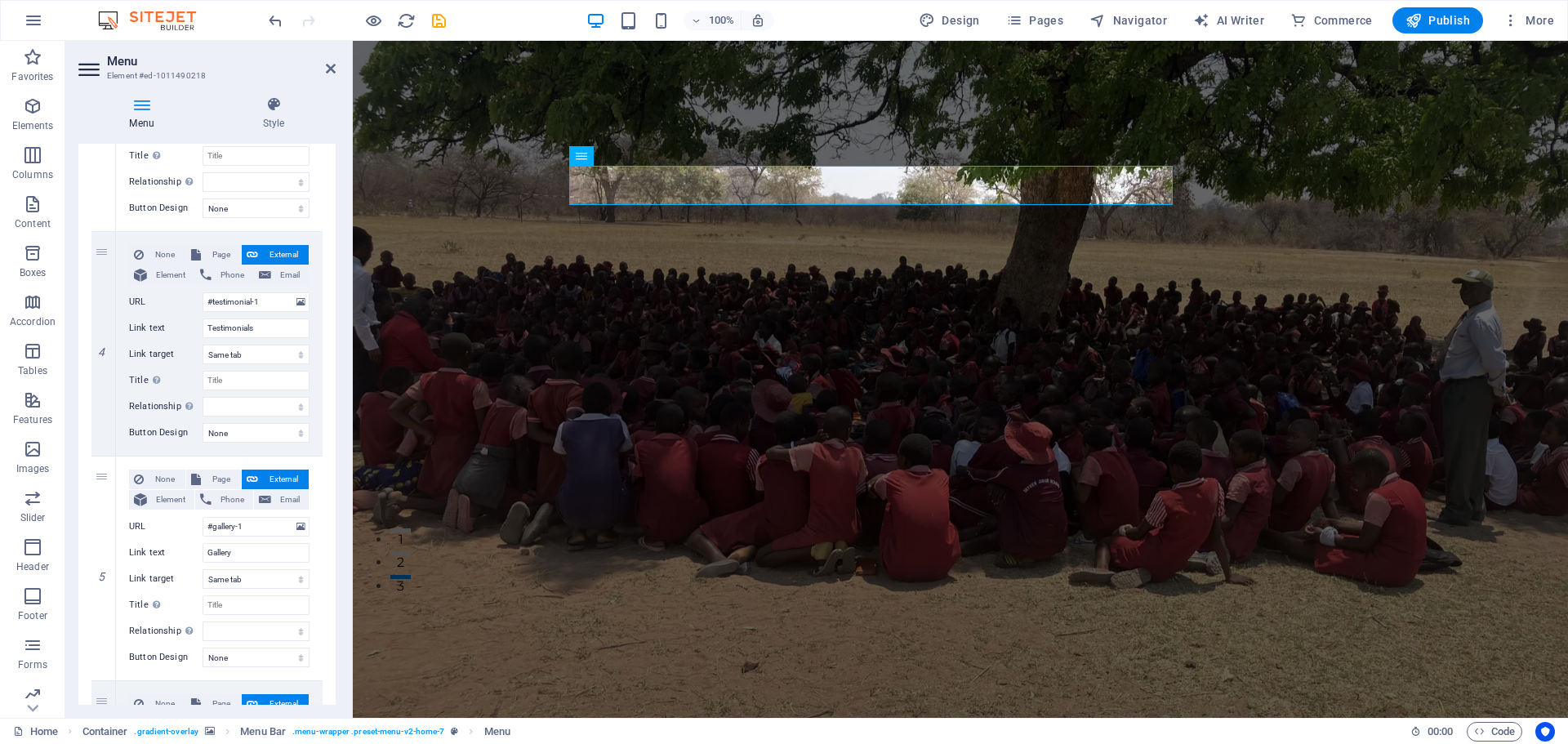
scroll to position [718, 0]
click at [222, 476] on span "Page" at bounding box center [220, 477] width 30 height 20
select select
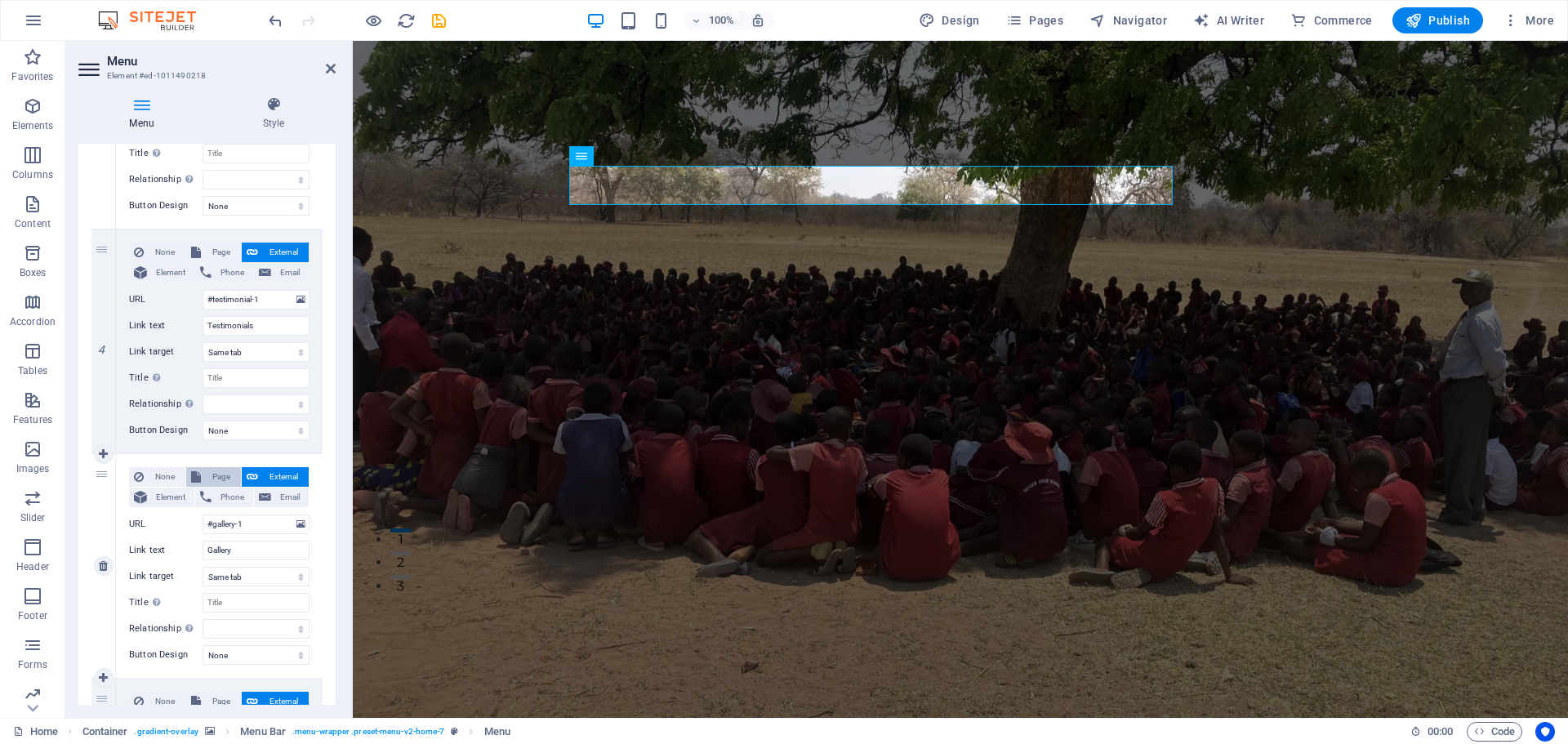
select select
click at [298, 474] on span "External" at bounding box center [284, 477] width 41 height 20
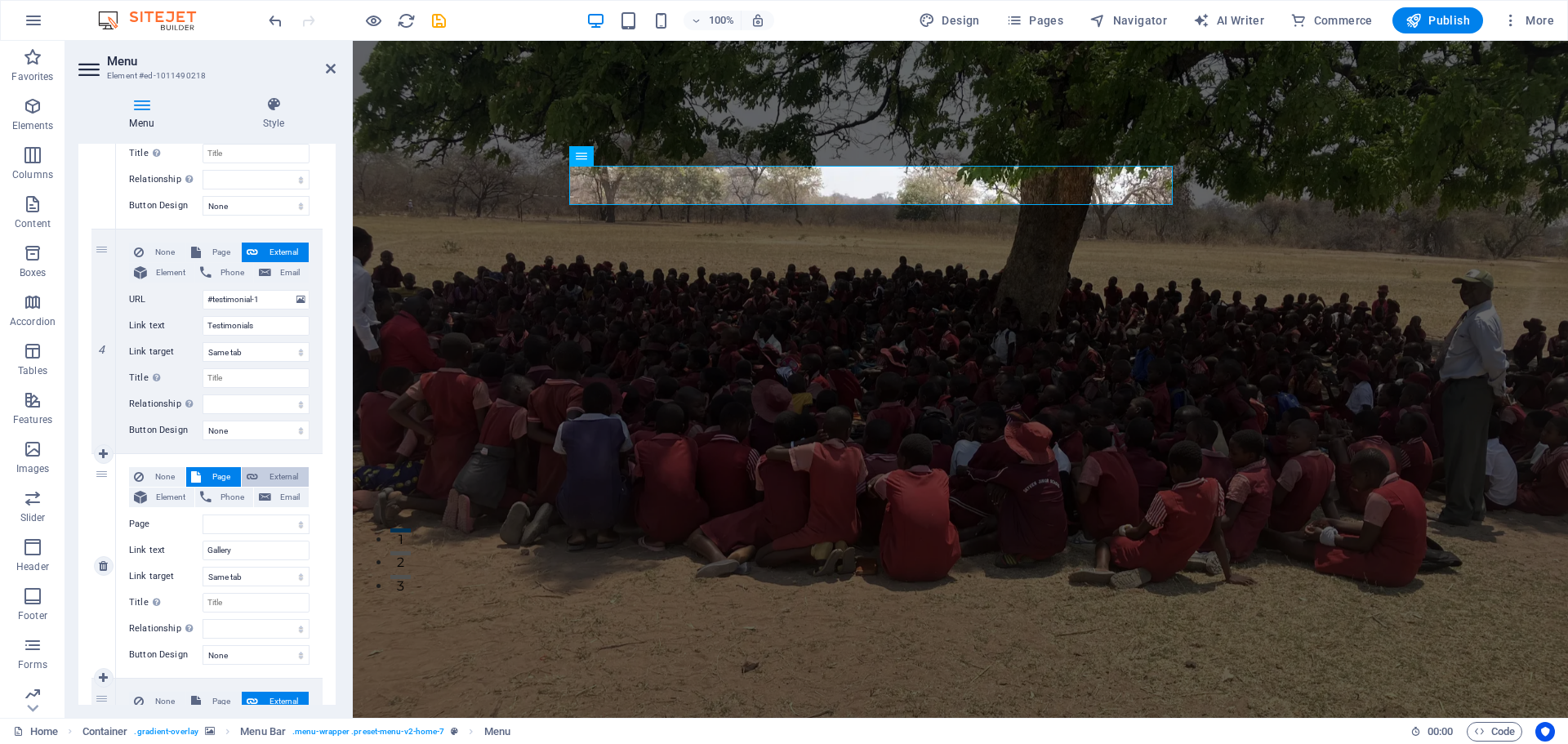
select select
select select "blank"
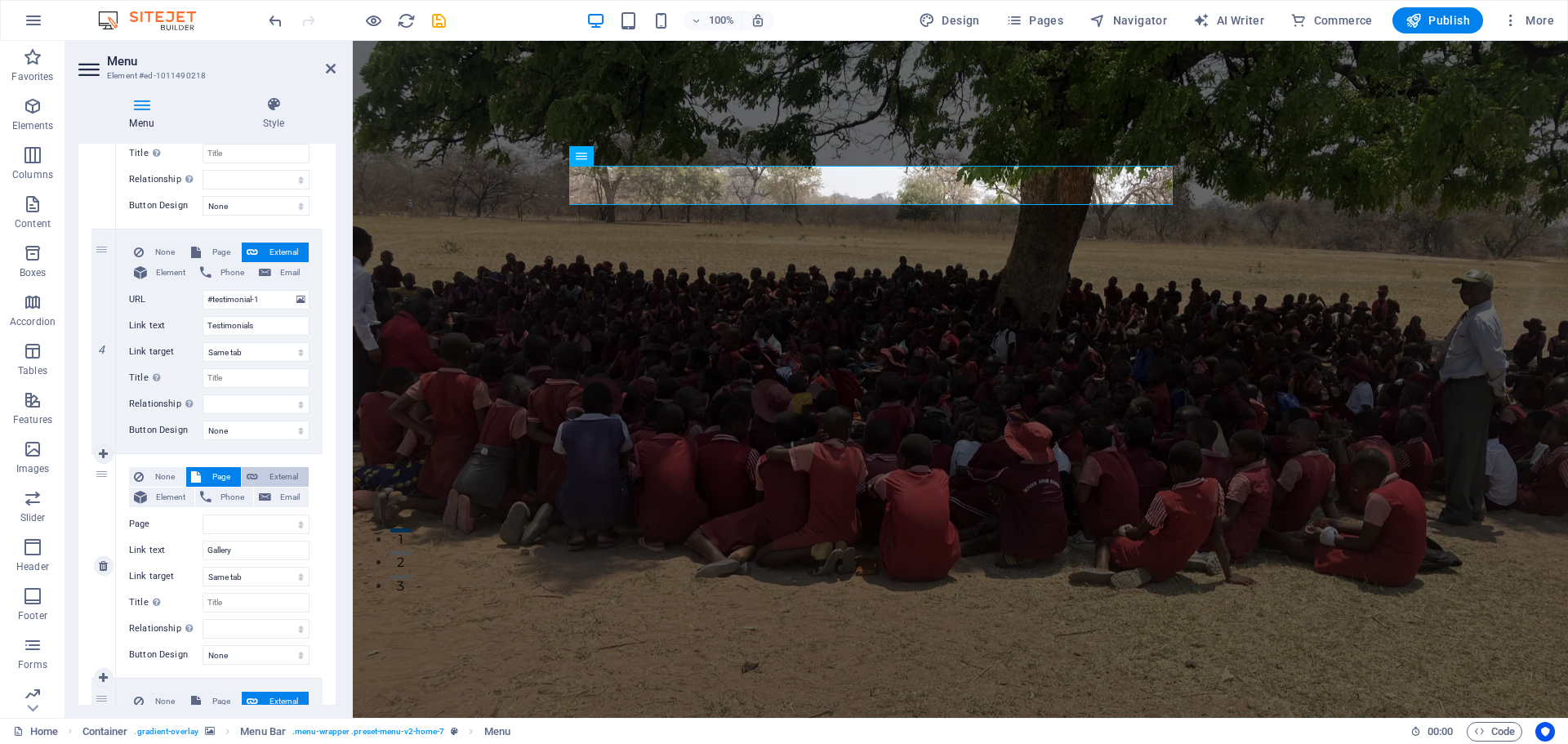
select select
click at [207, 477] on span "Page" at bounding box center [220, 477] width 30 height 20
select select
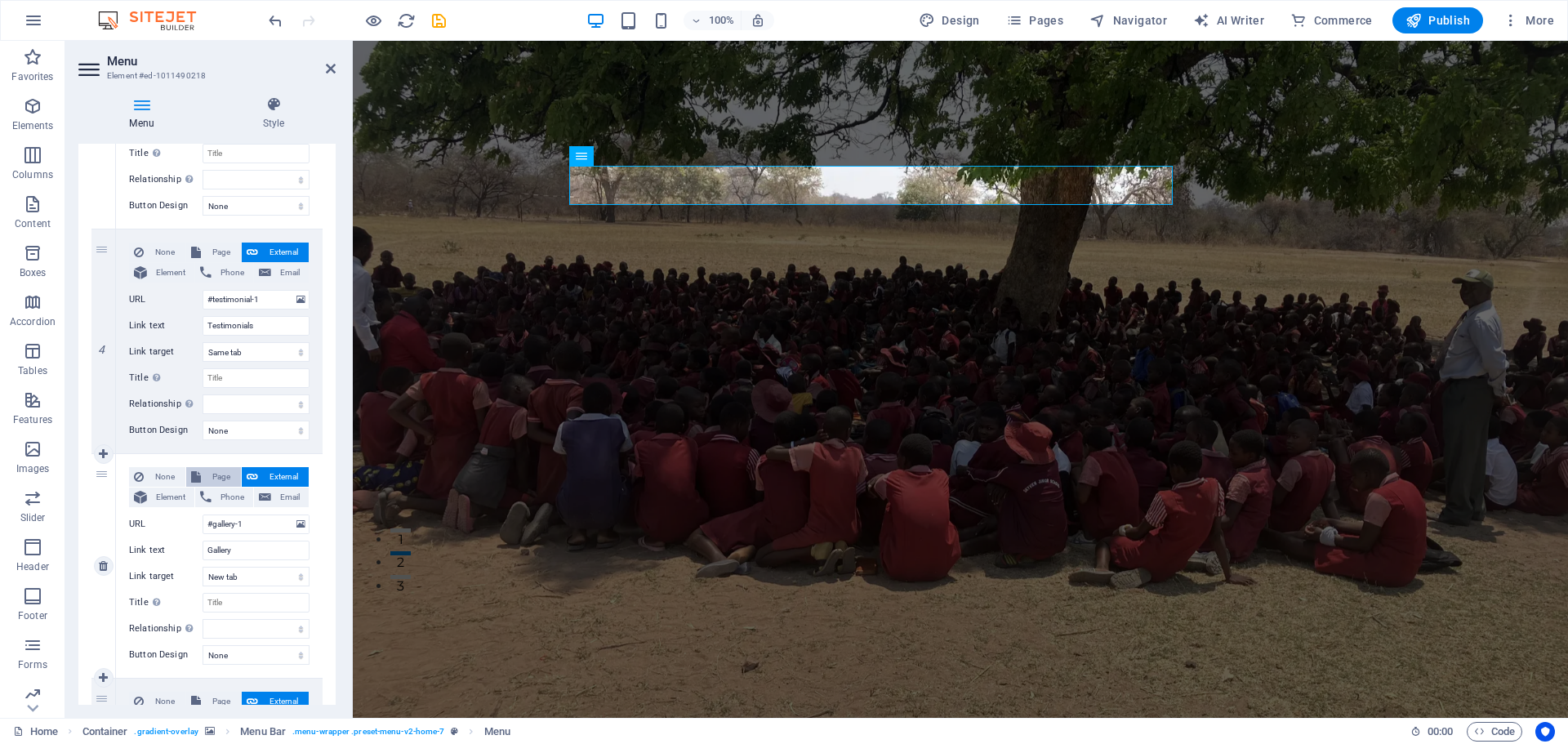
select select
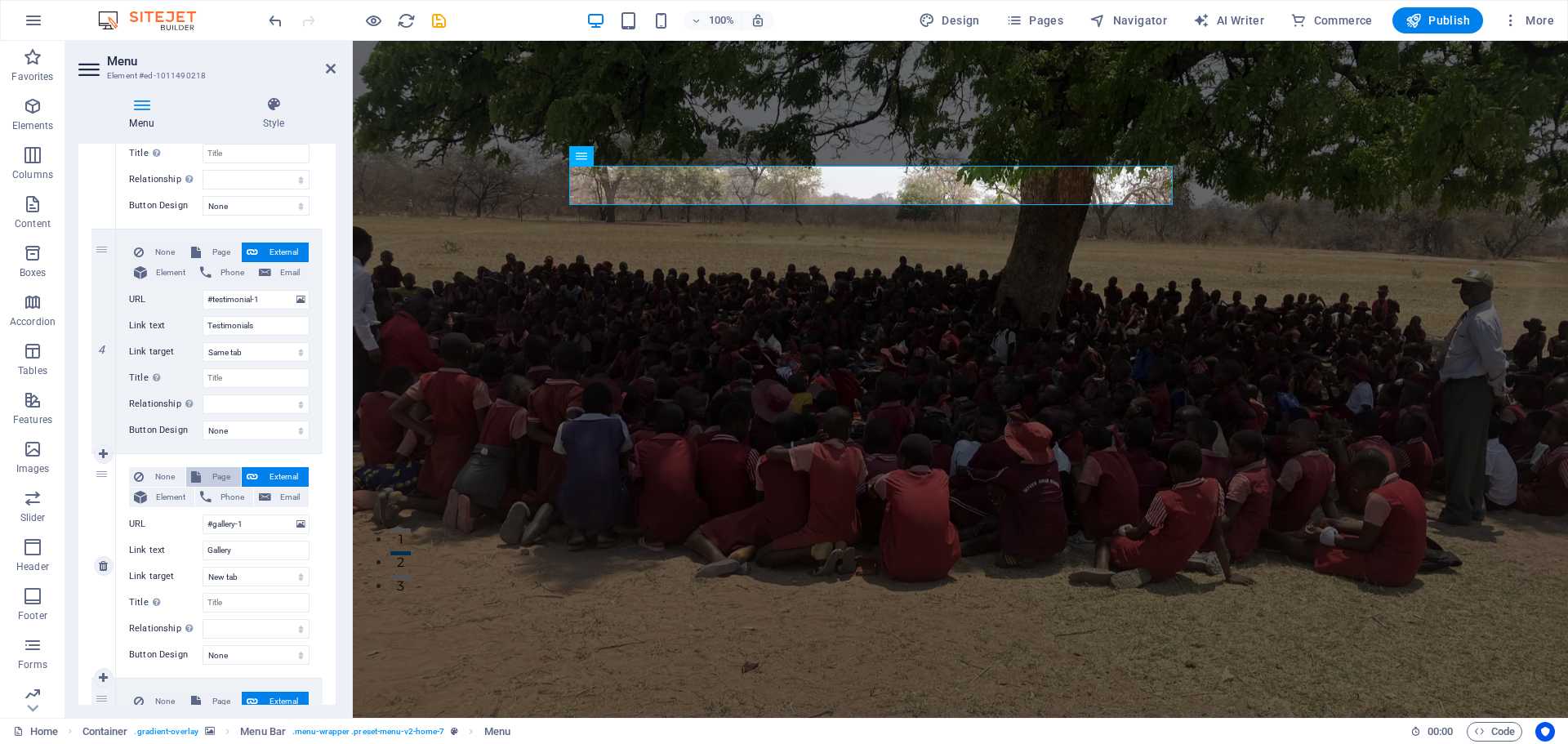
select select
click at [216, 252] on span "Page" at bounding box center [220, 252] width 30 height 20
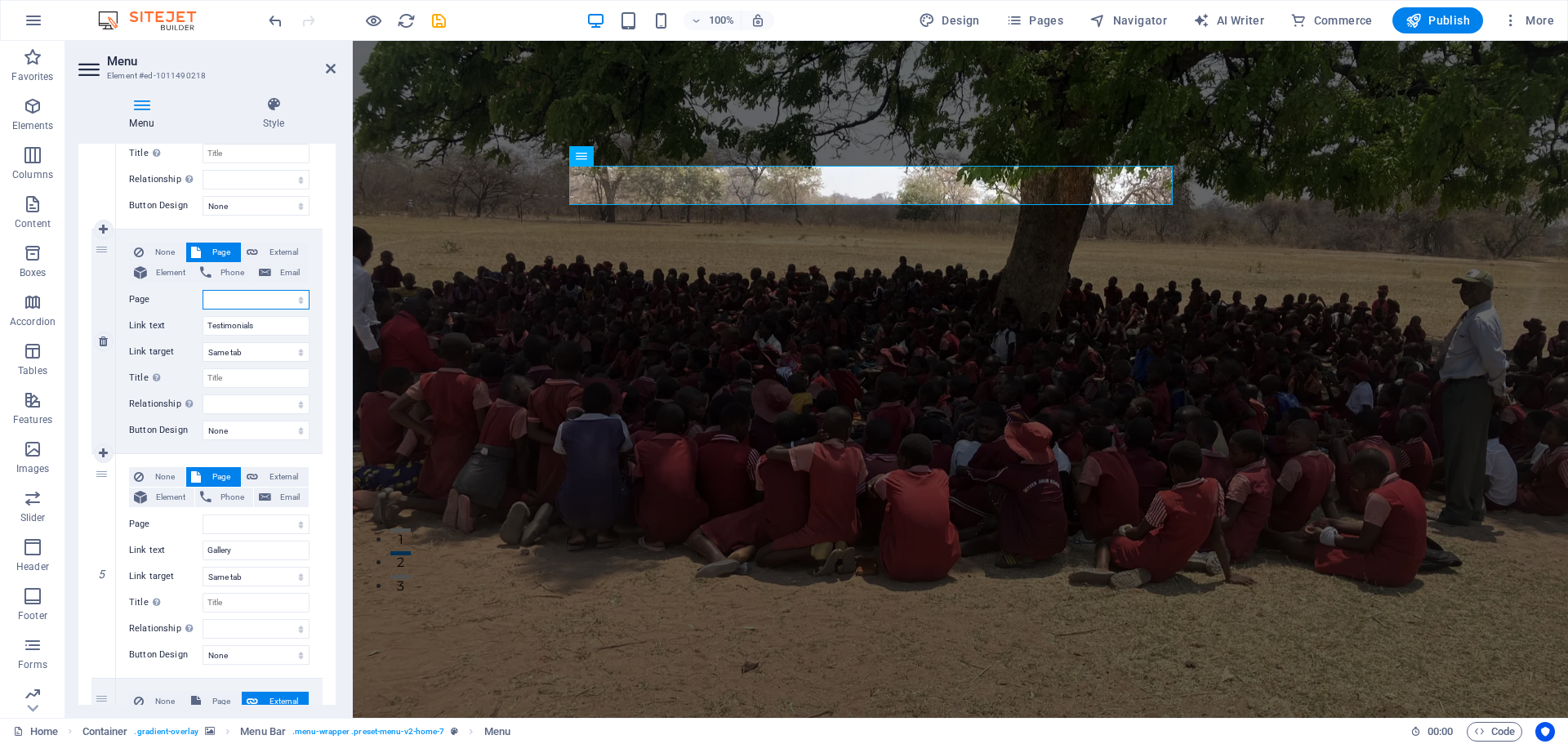
select select
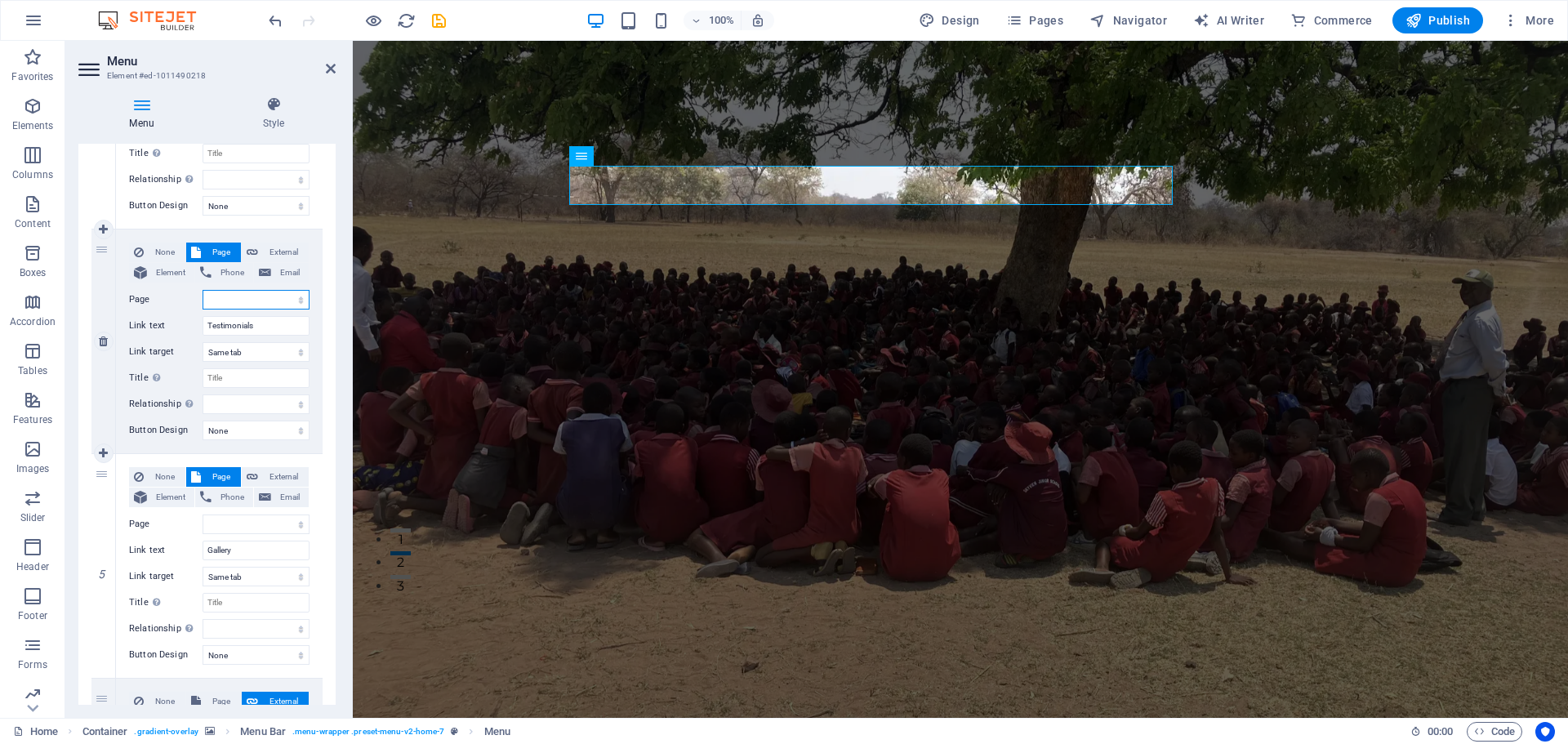
select select
click at [290, 253] on span "External" at bounding box center [284, 252] width 41 height 20
select select
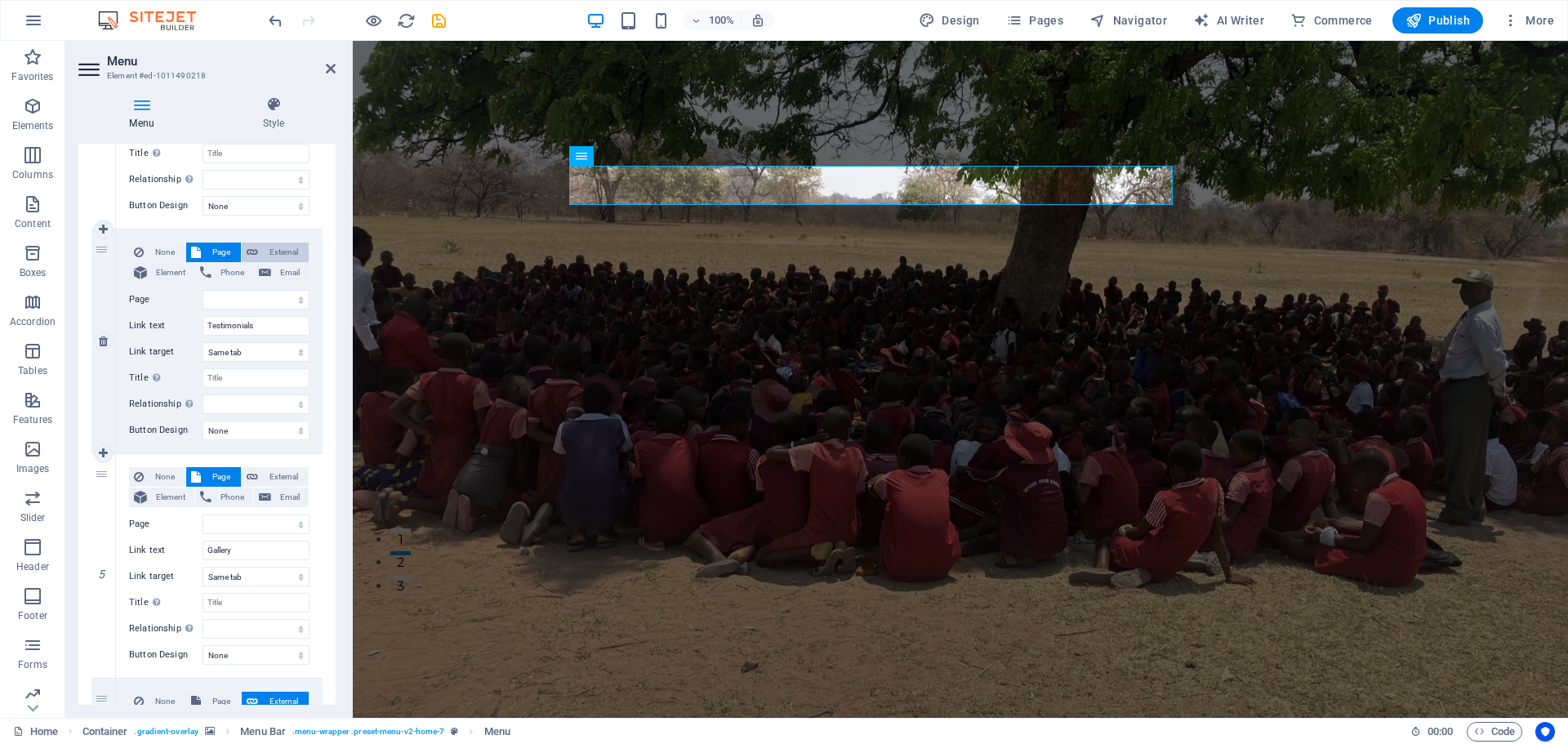
select select
select select "blank"
select select
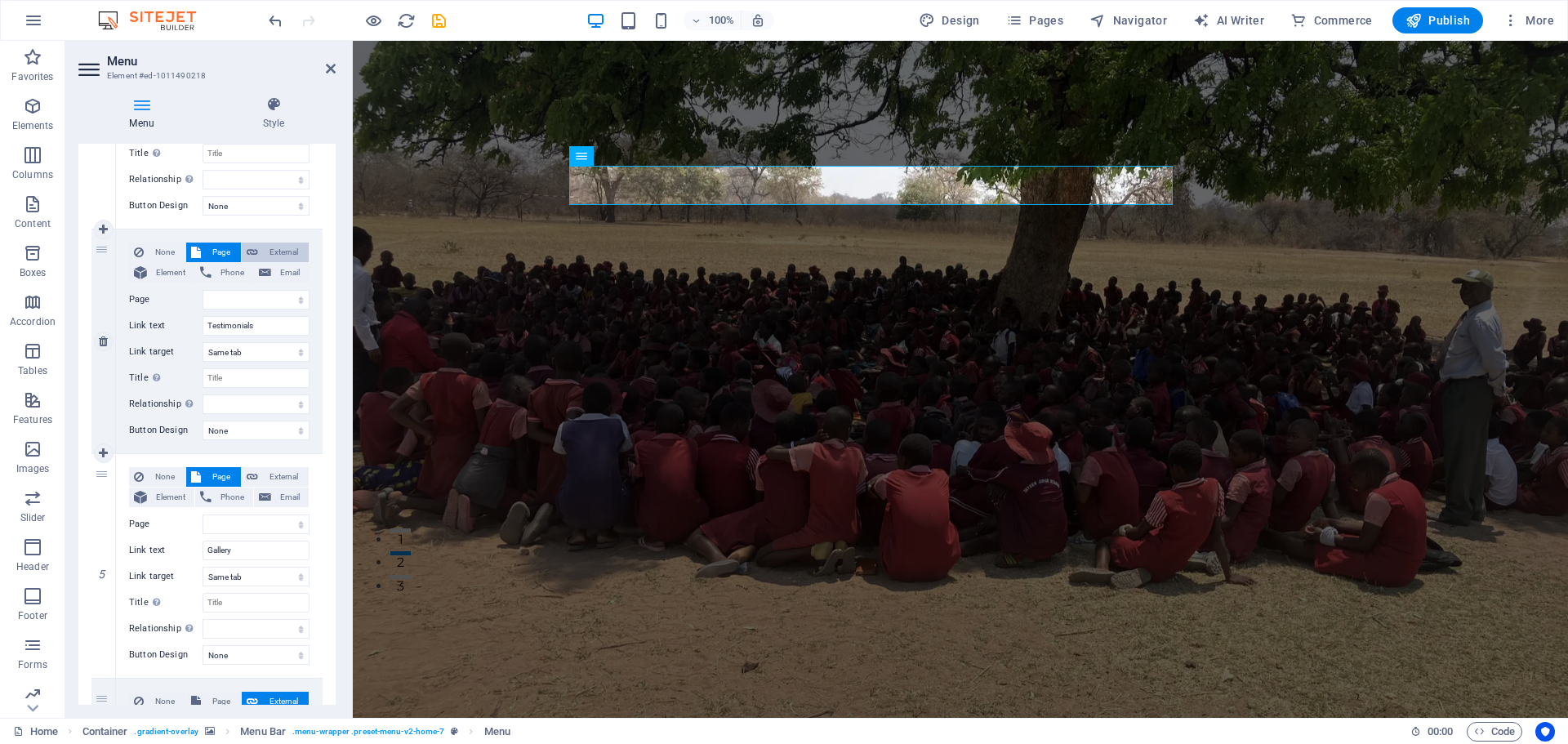
select select
click at [273, 478] on span "External" at bounding box center [284, 477] width 41 height 20
select select
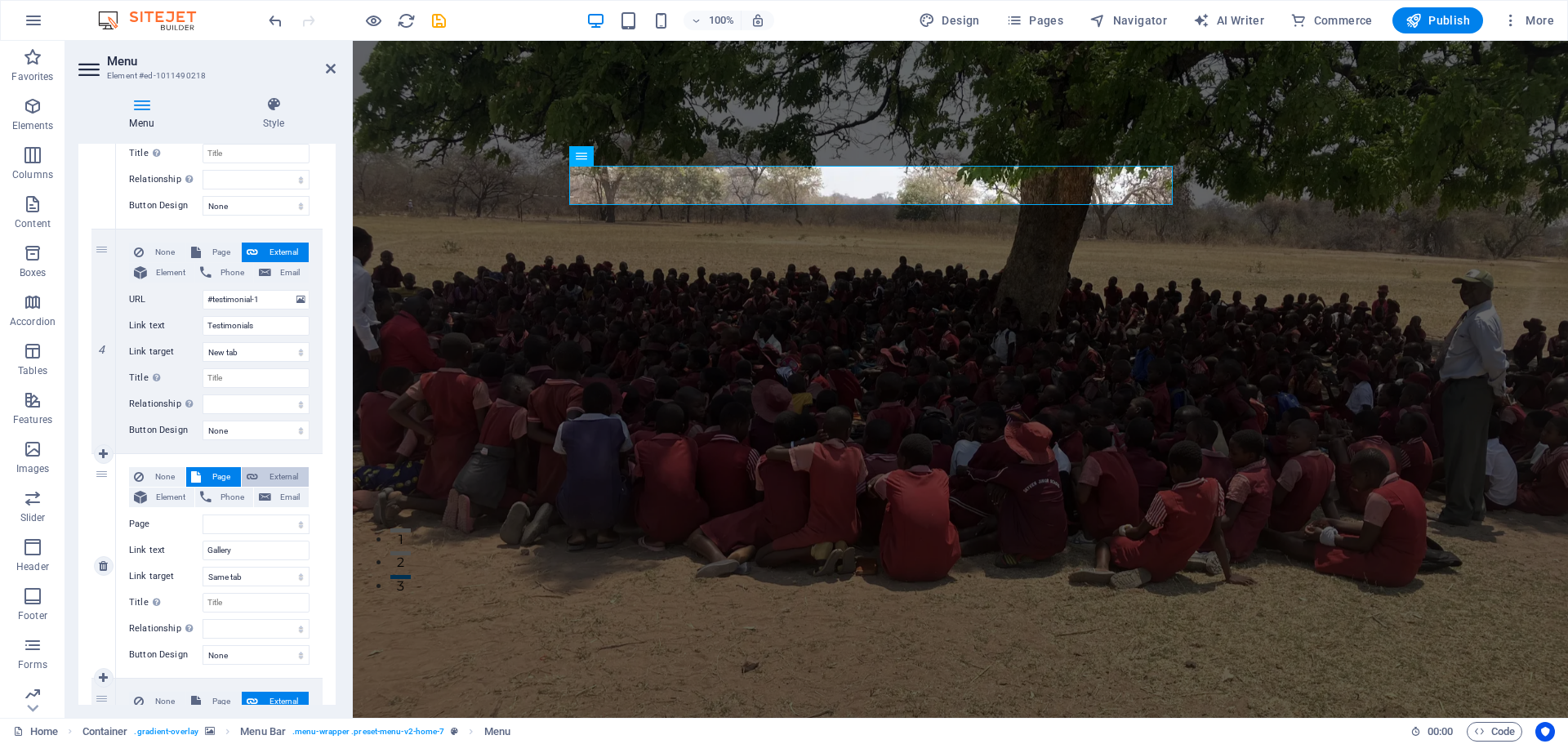
select select
select select "blank"
select select
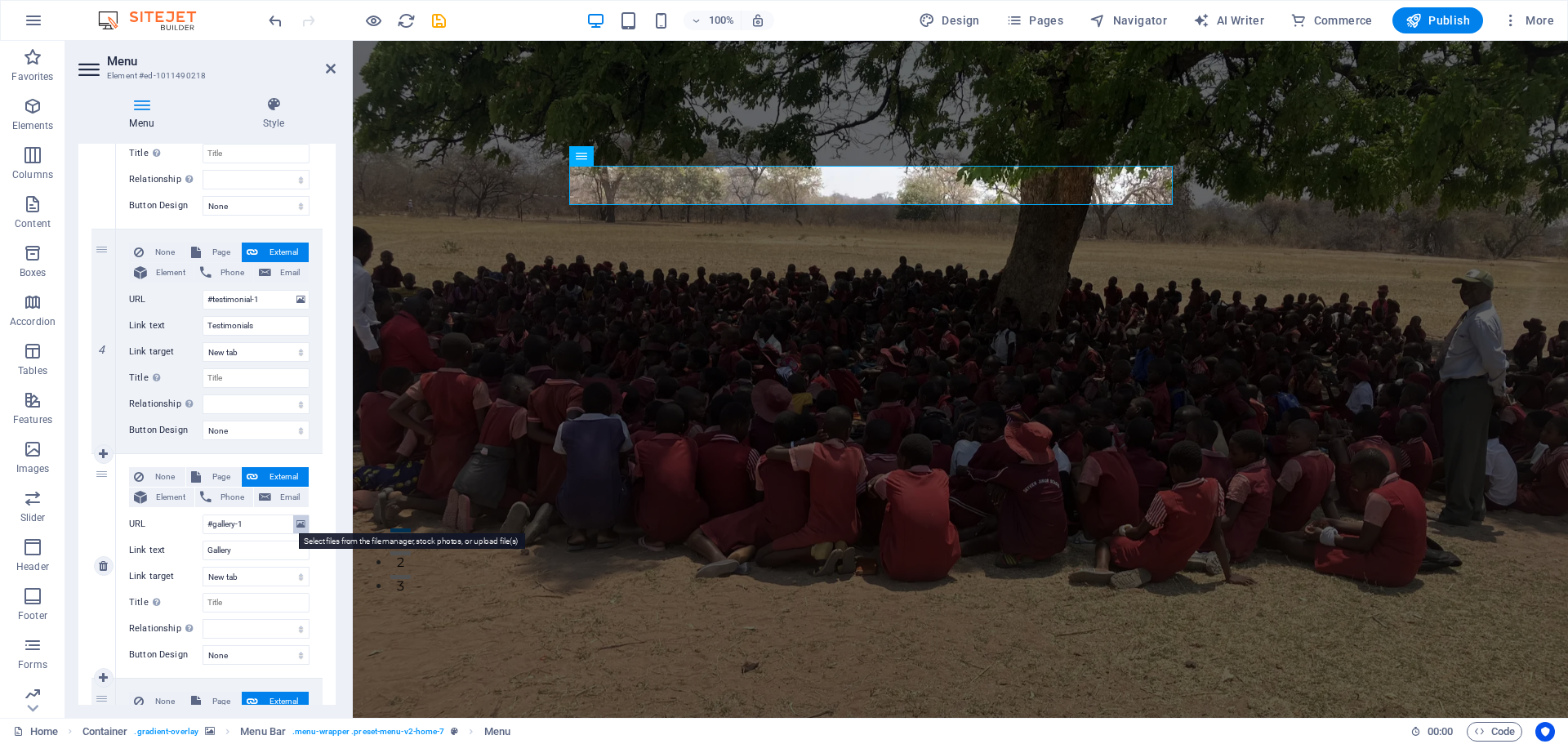
click at [297, 525] on icon at bounding box center [301, 524] width 9 height 18
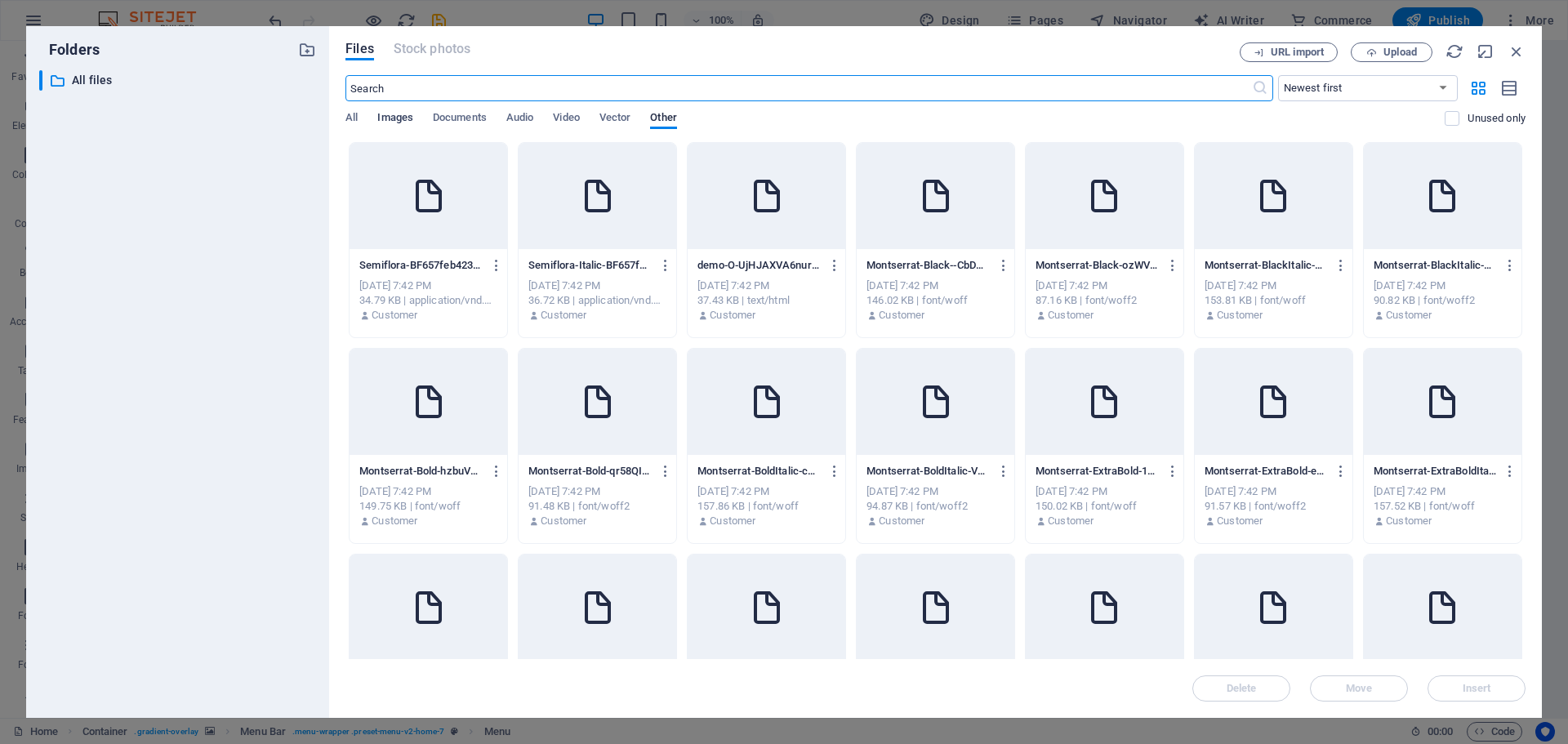
click at [386, 114] on span "Images" at bounding box center [395, 119] width 36 height 23
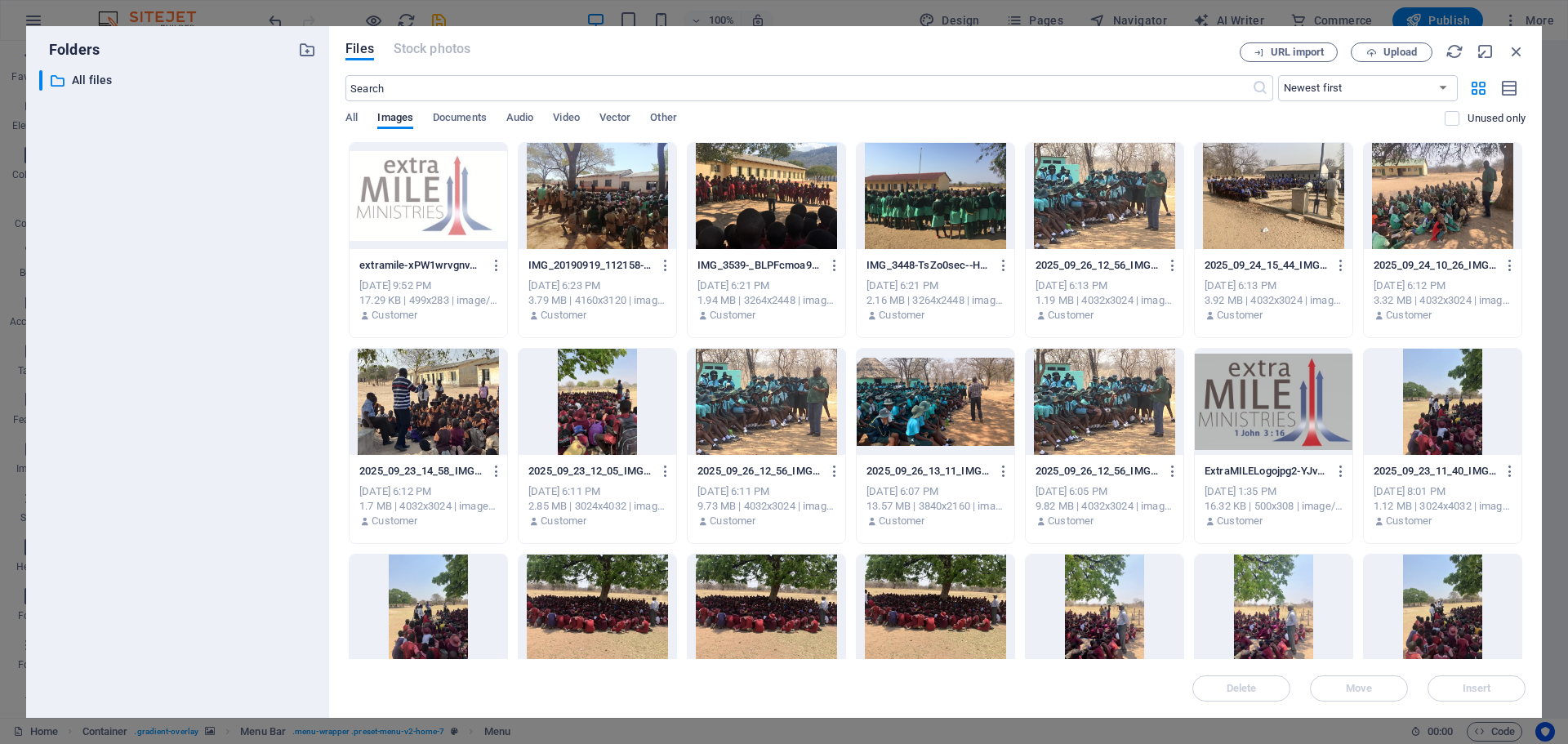
click at [585, 206] on div at bounding box center [598, 196] width 158 height 106
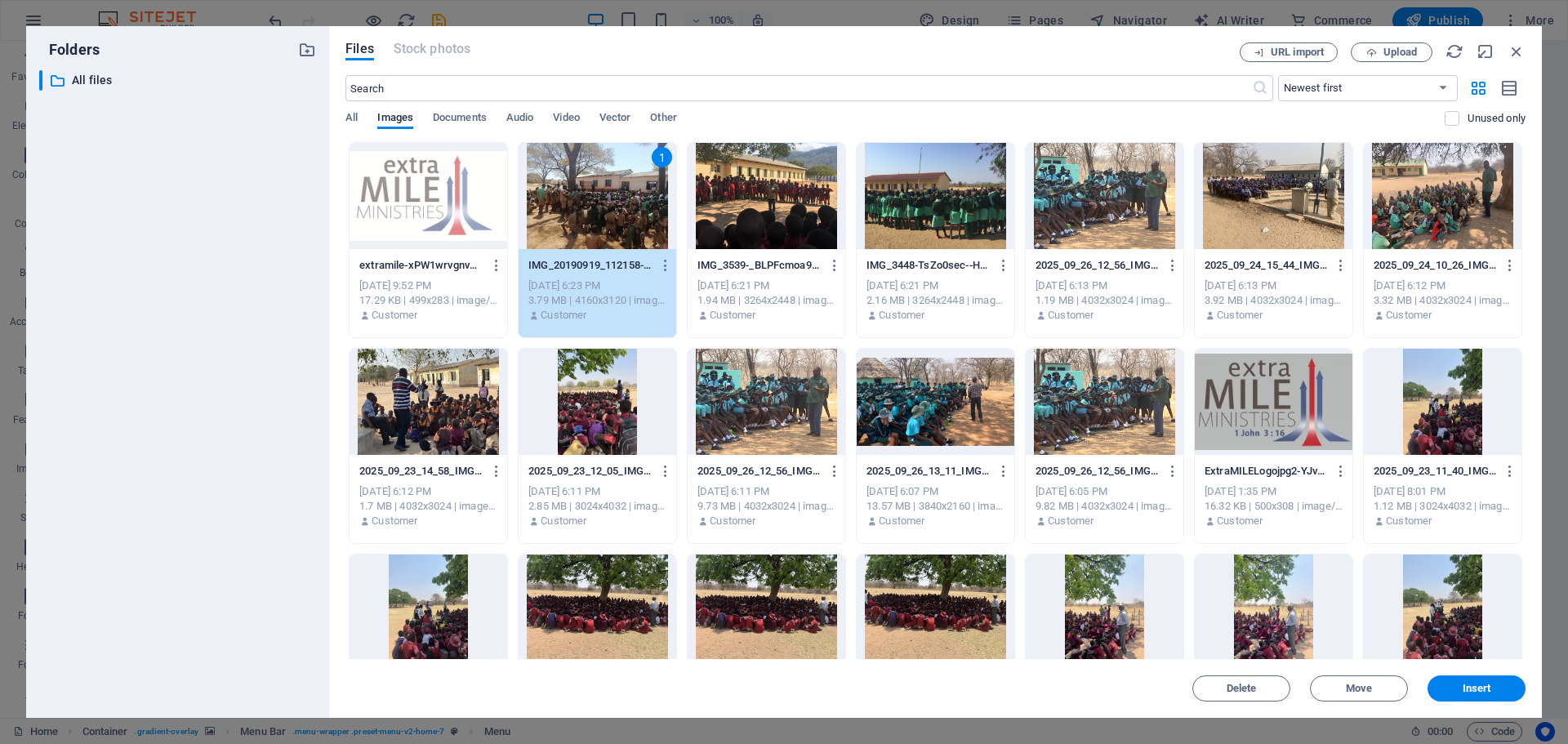
click at [1115, 423] on div at bounding box center [1105, 401] width 158 height 106
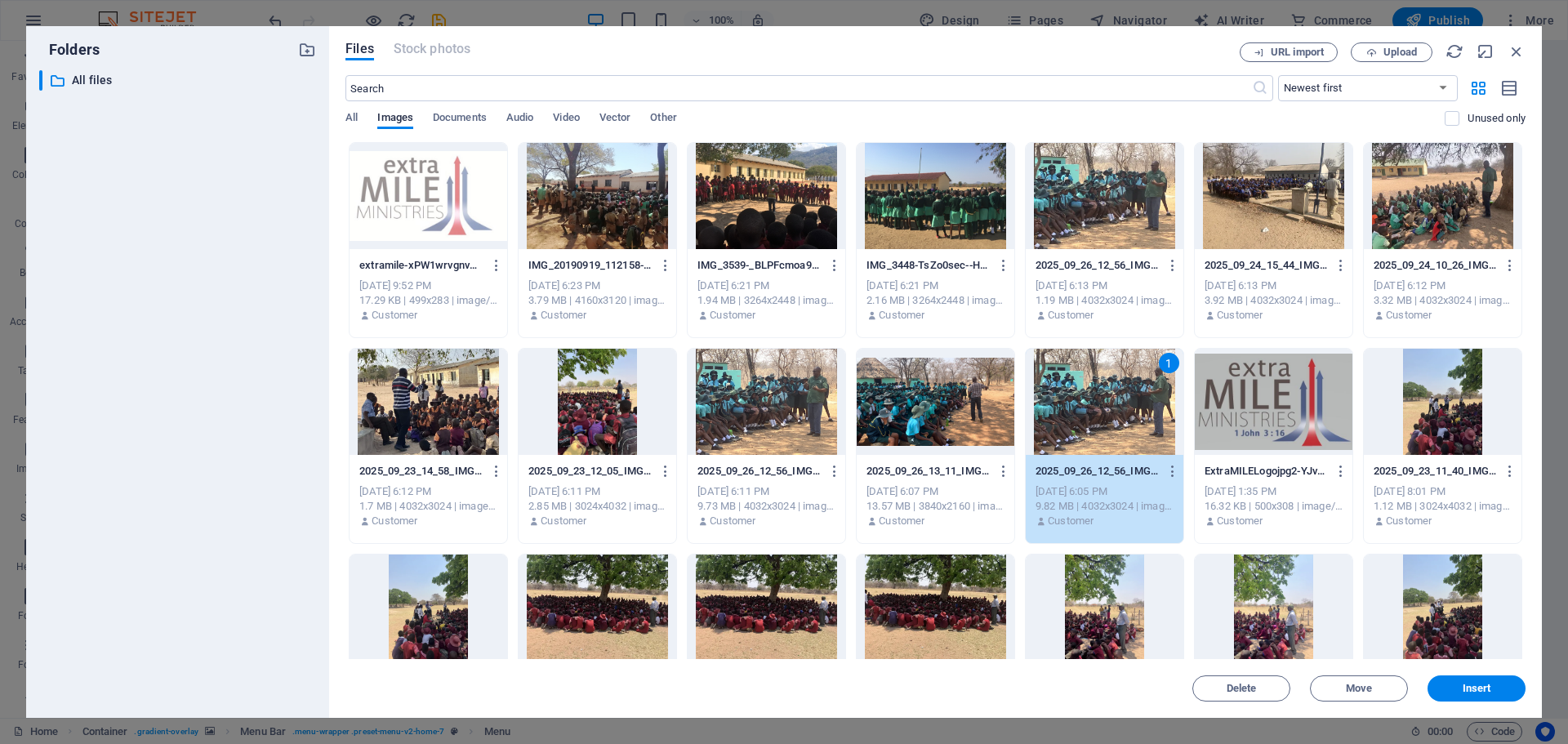
click at [617, 189] on div at bounding box center [598, 196] width 158 height 106
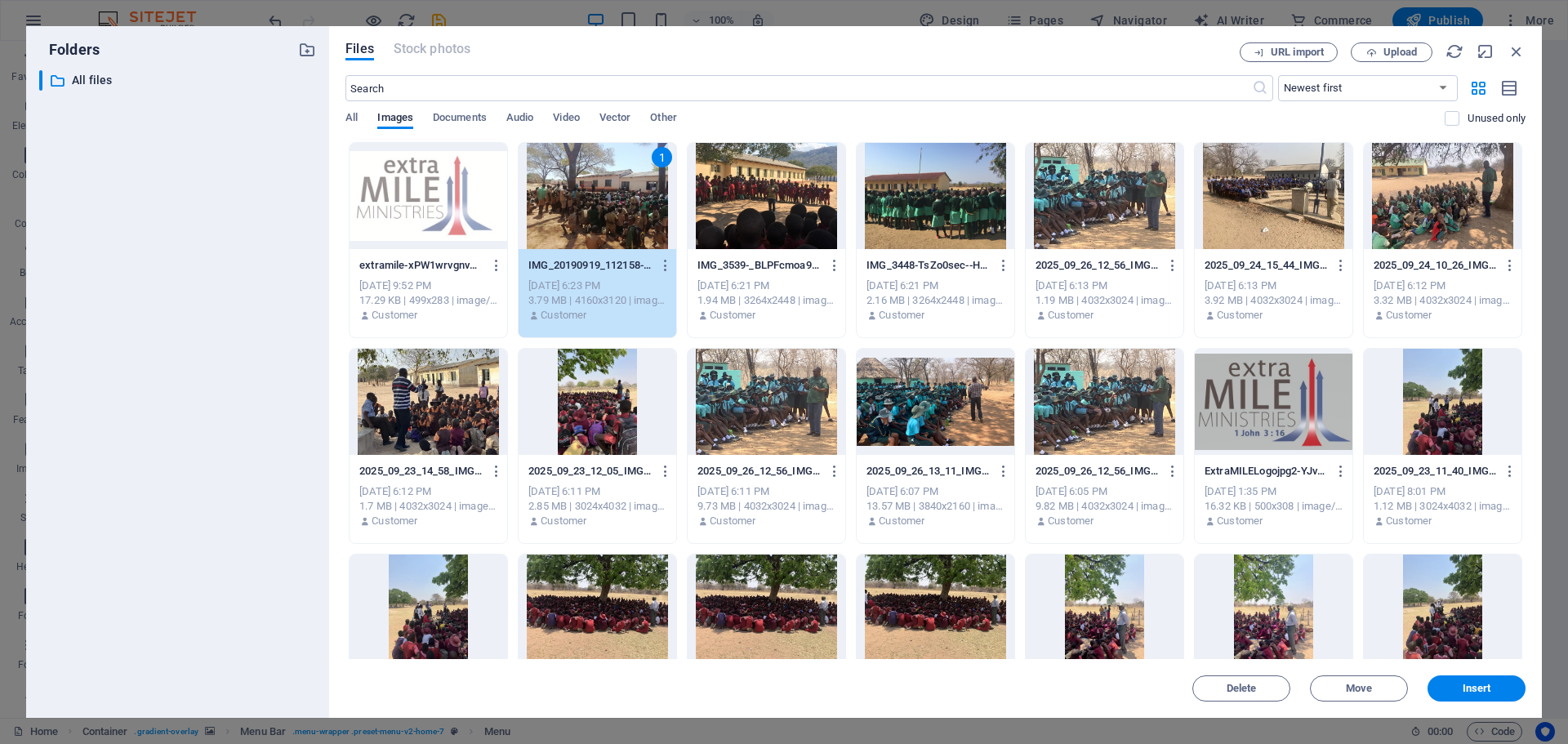
click at [768, 220] on div at bounding box center [766, 196] width 158 height 106
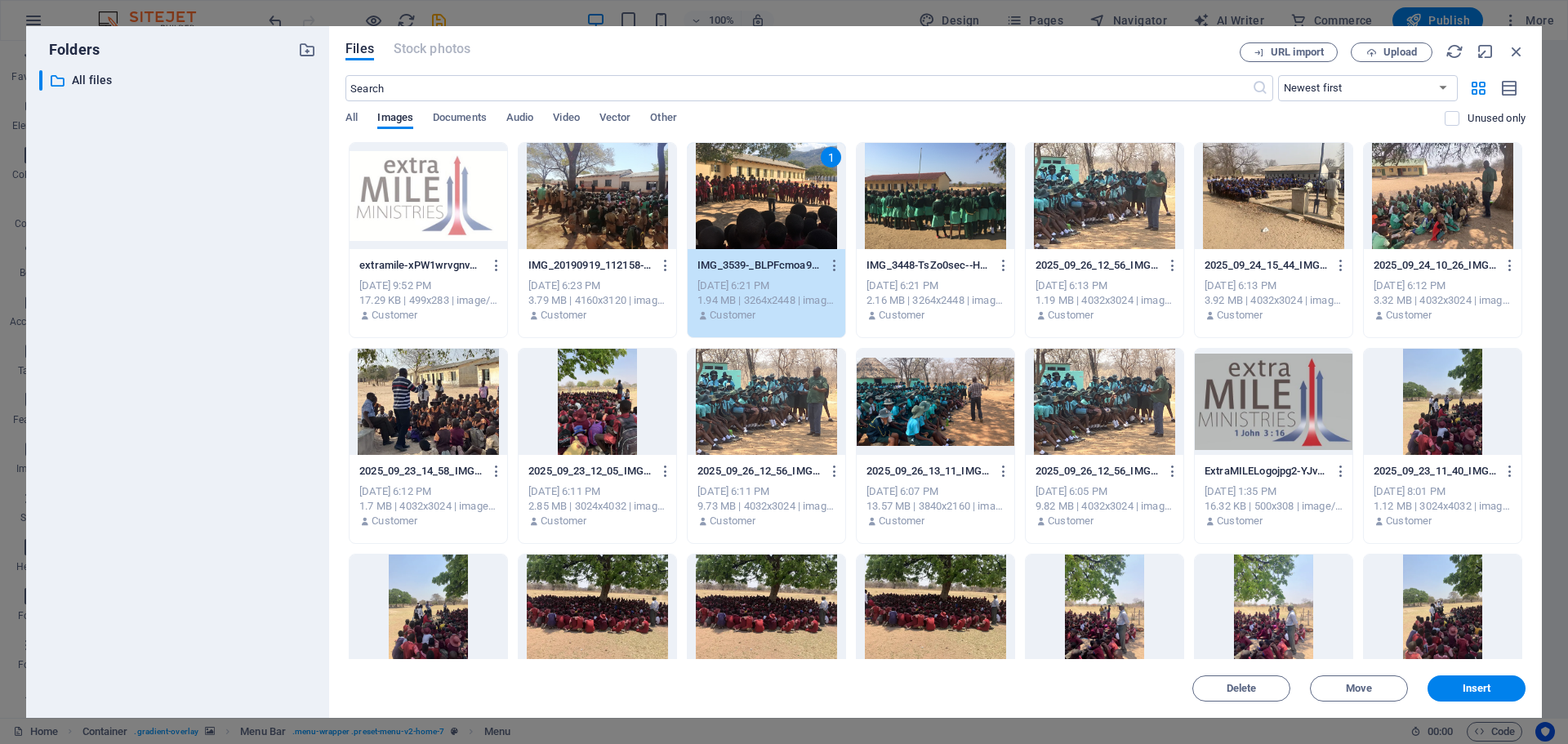
click at [939, 211] on div at bounding box center [936, 196] width 158 height 106
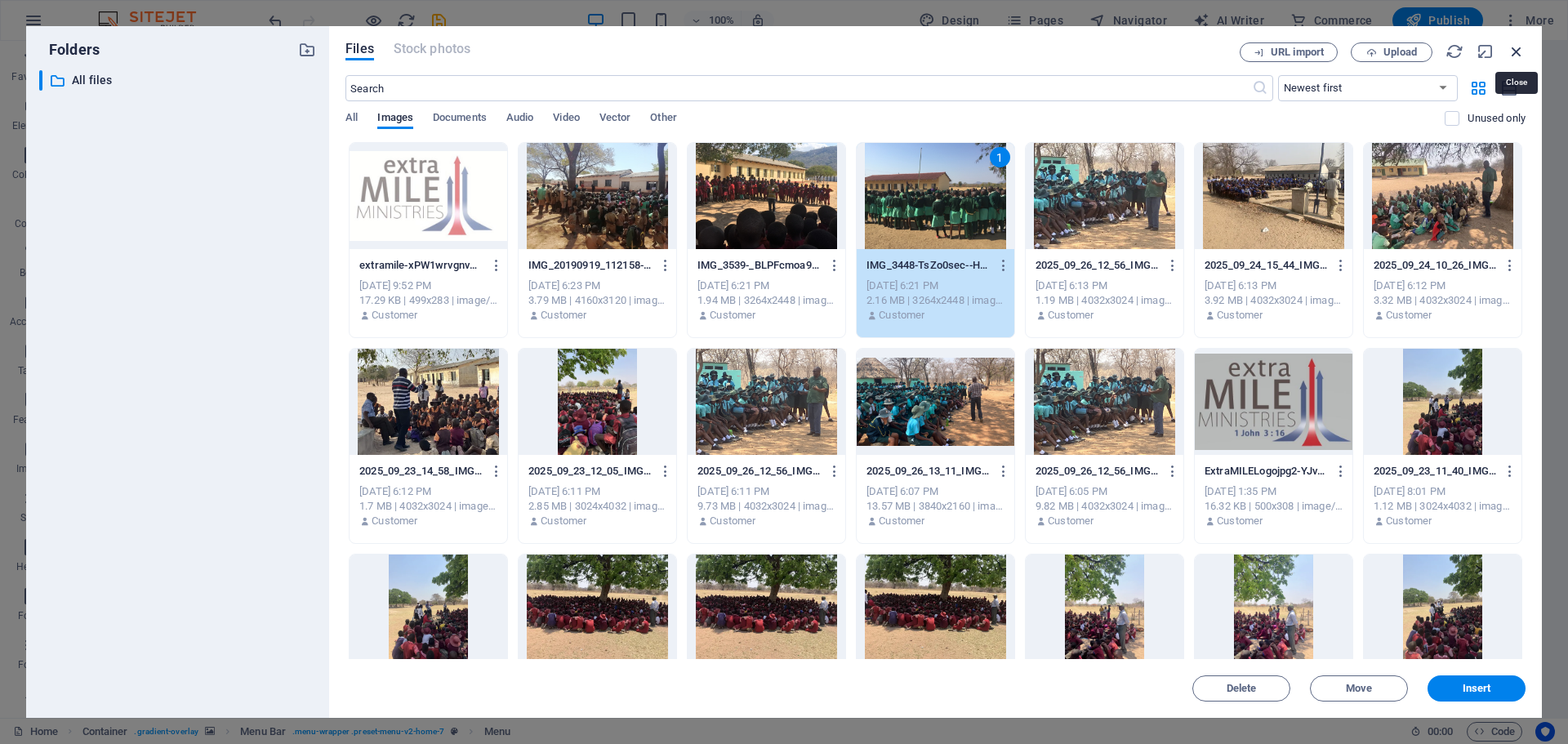
click at [1520, 52] on icon "button" at bounding box center [1517, 52] width 18 height 18
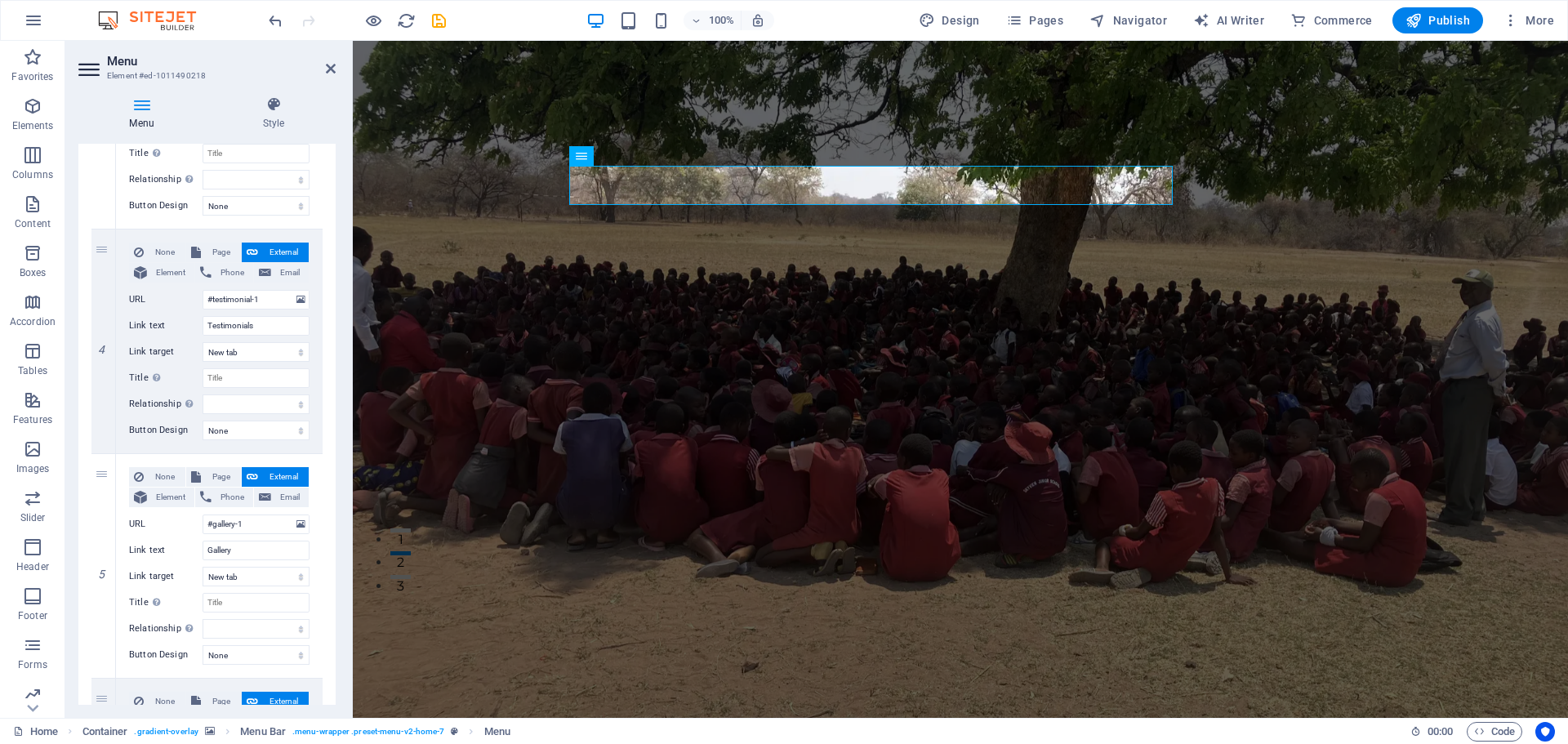
click at [458, 348] on figure at bounding box center [960, 384] width 1215 height 912
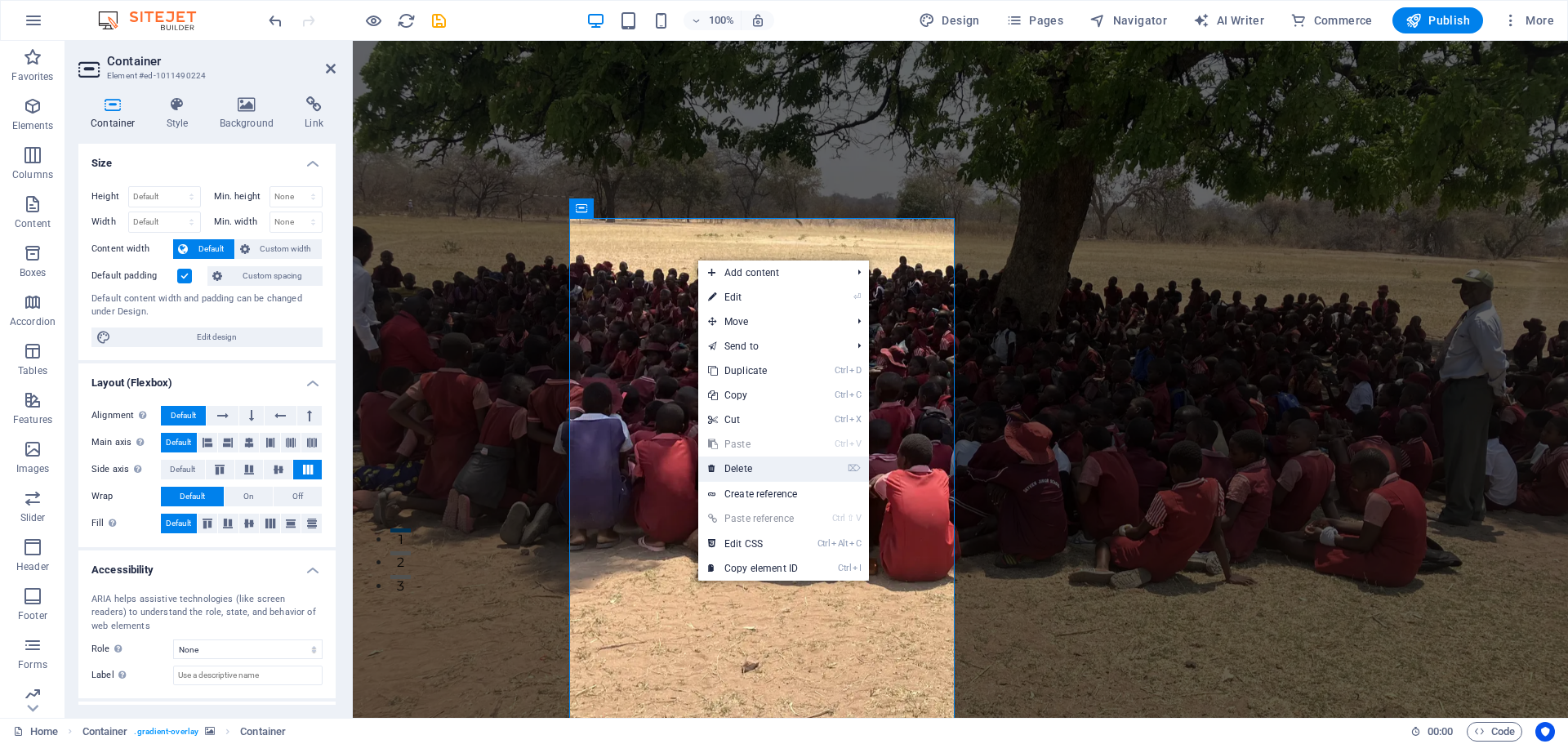
click at [753, 471] on link "⌦ Delete" at bounding box center [752, 469] width 109 height 25
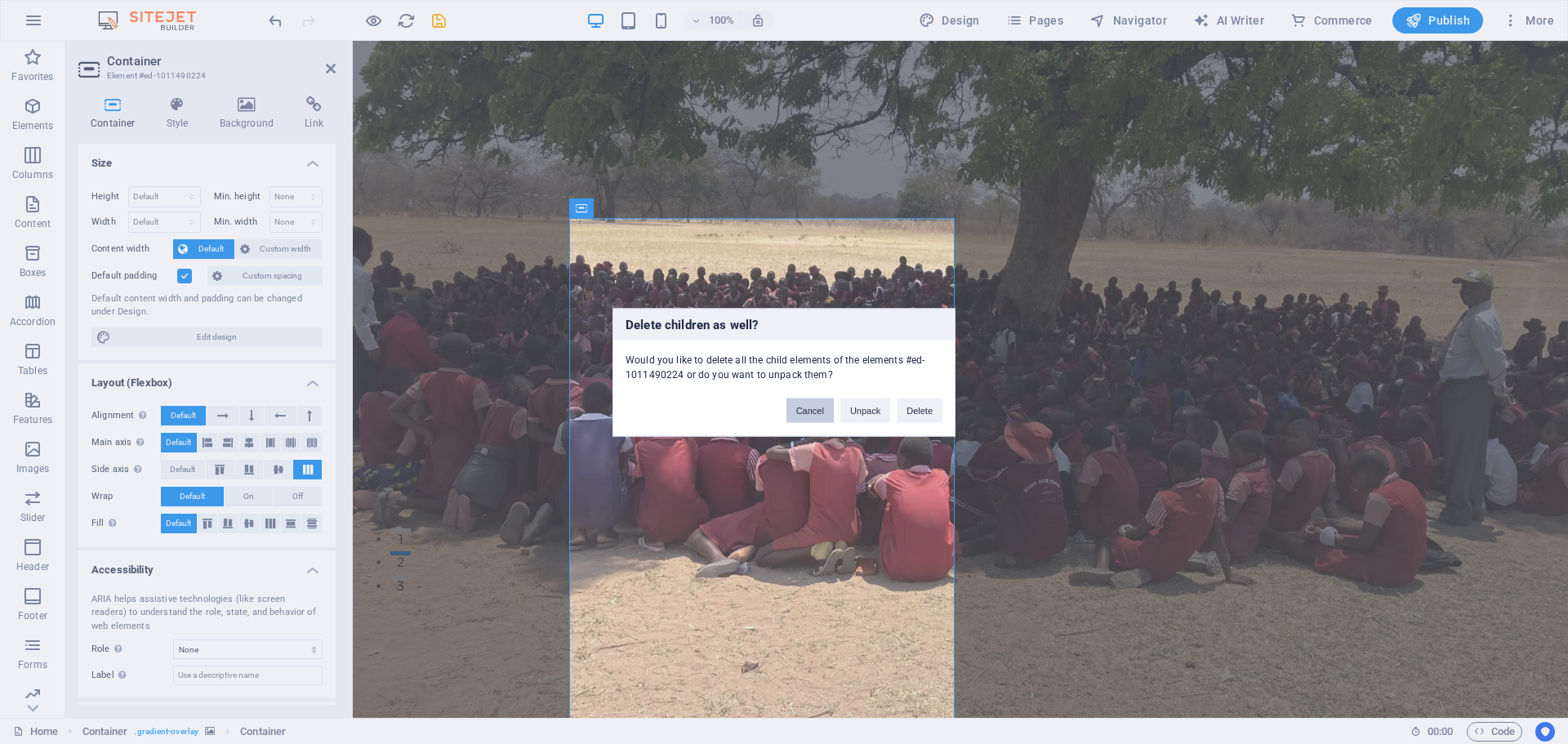
click at [812, 413] on button "Cancel" at bounding box center [811, 410] width 48 height 25
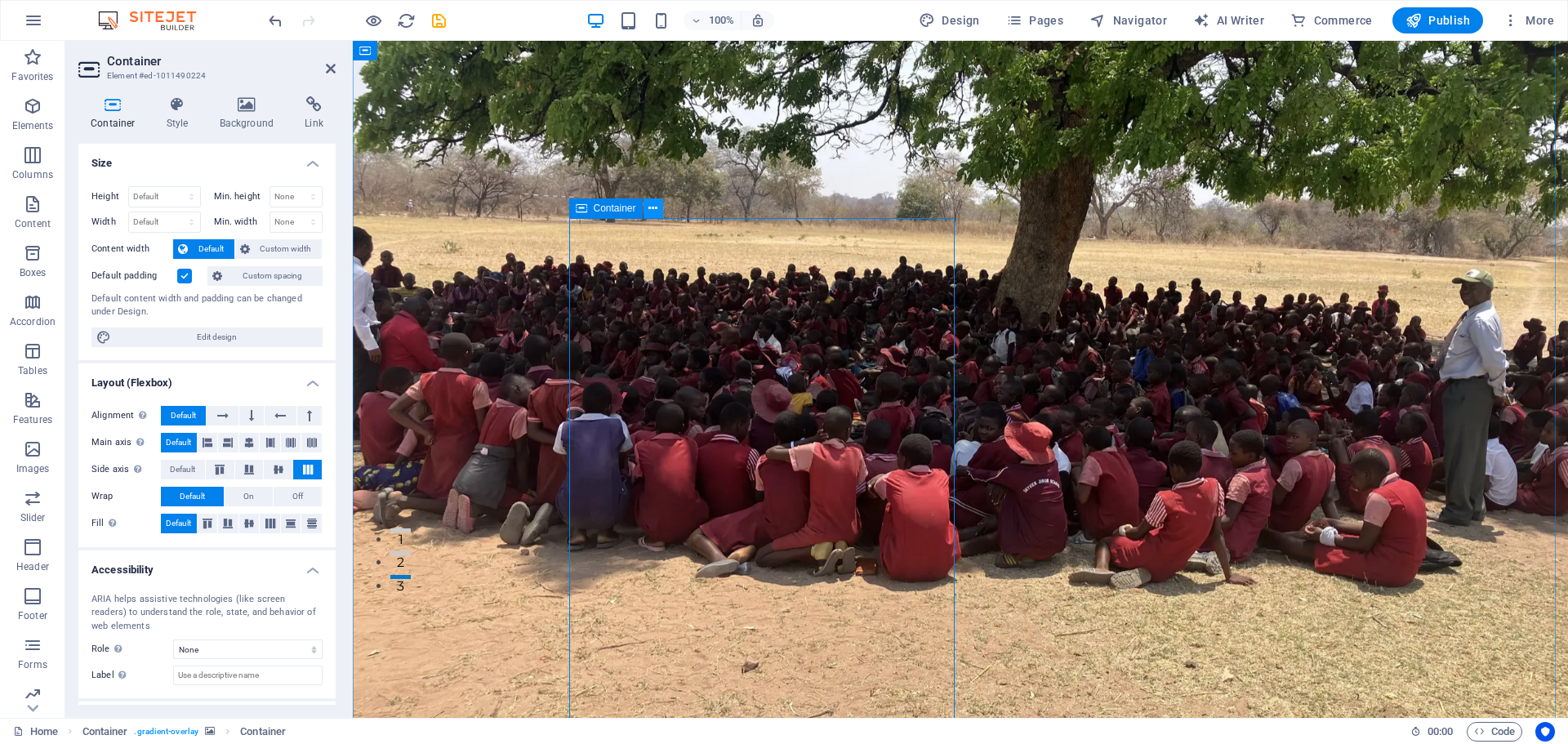
click at [650, 212] on icon at bounding box center [653, 208] width 9 height 17
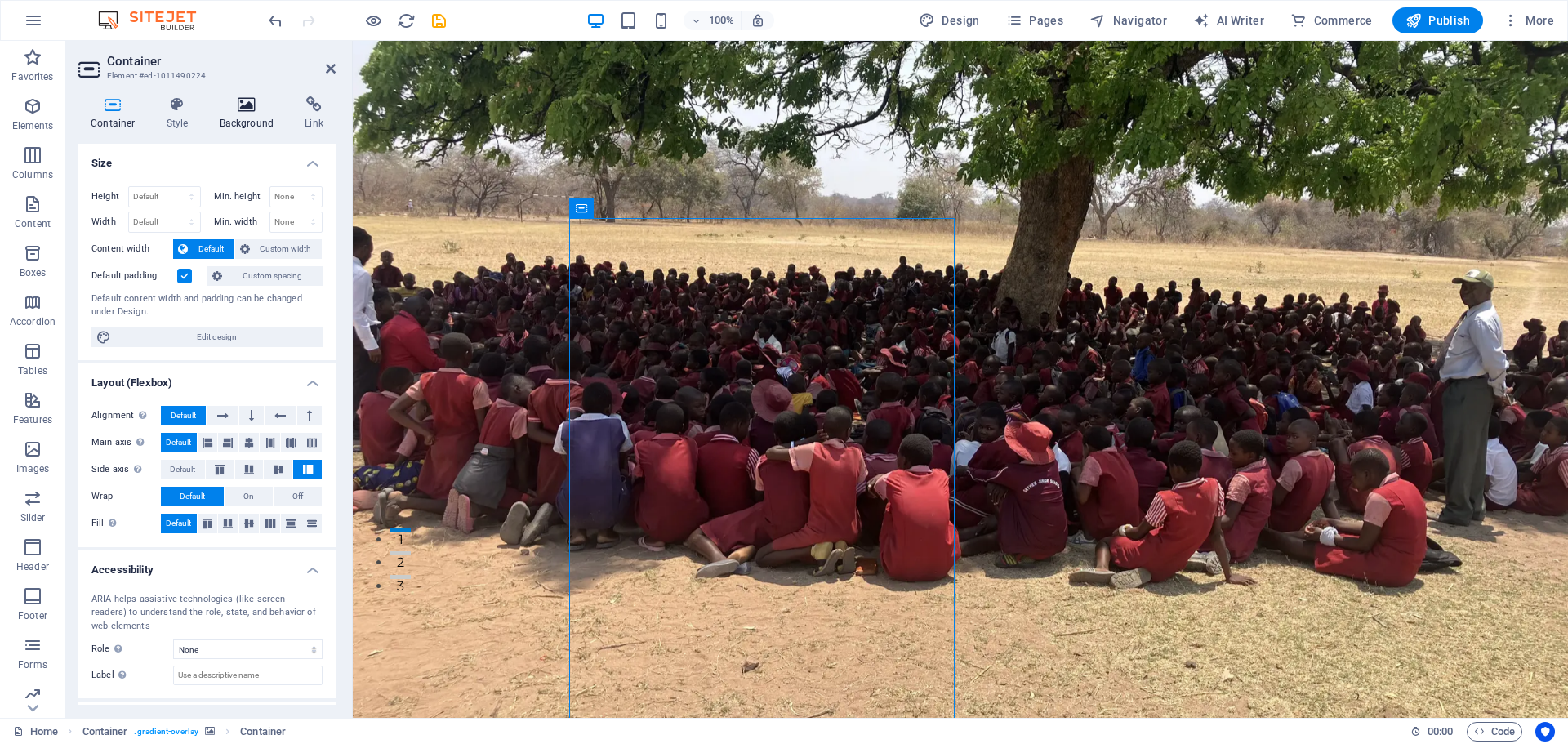
click at [247, 105] on icon at bounding box center [247, 104] width 79 height 16
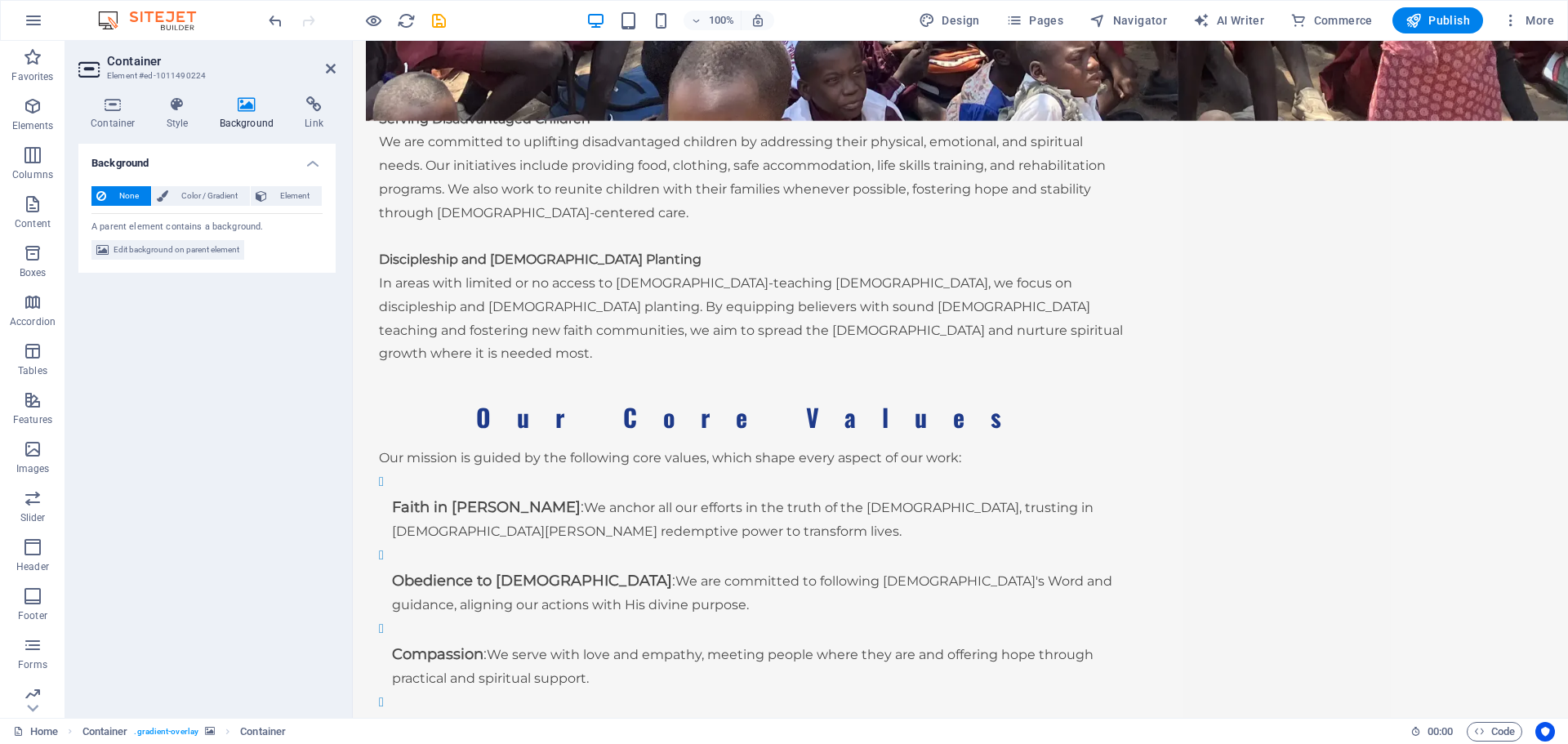
scroll to position [2391, 0]
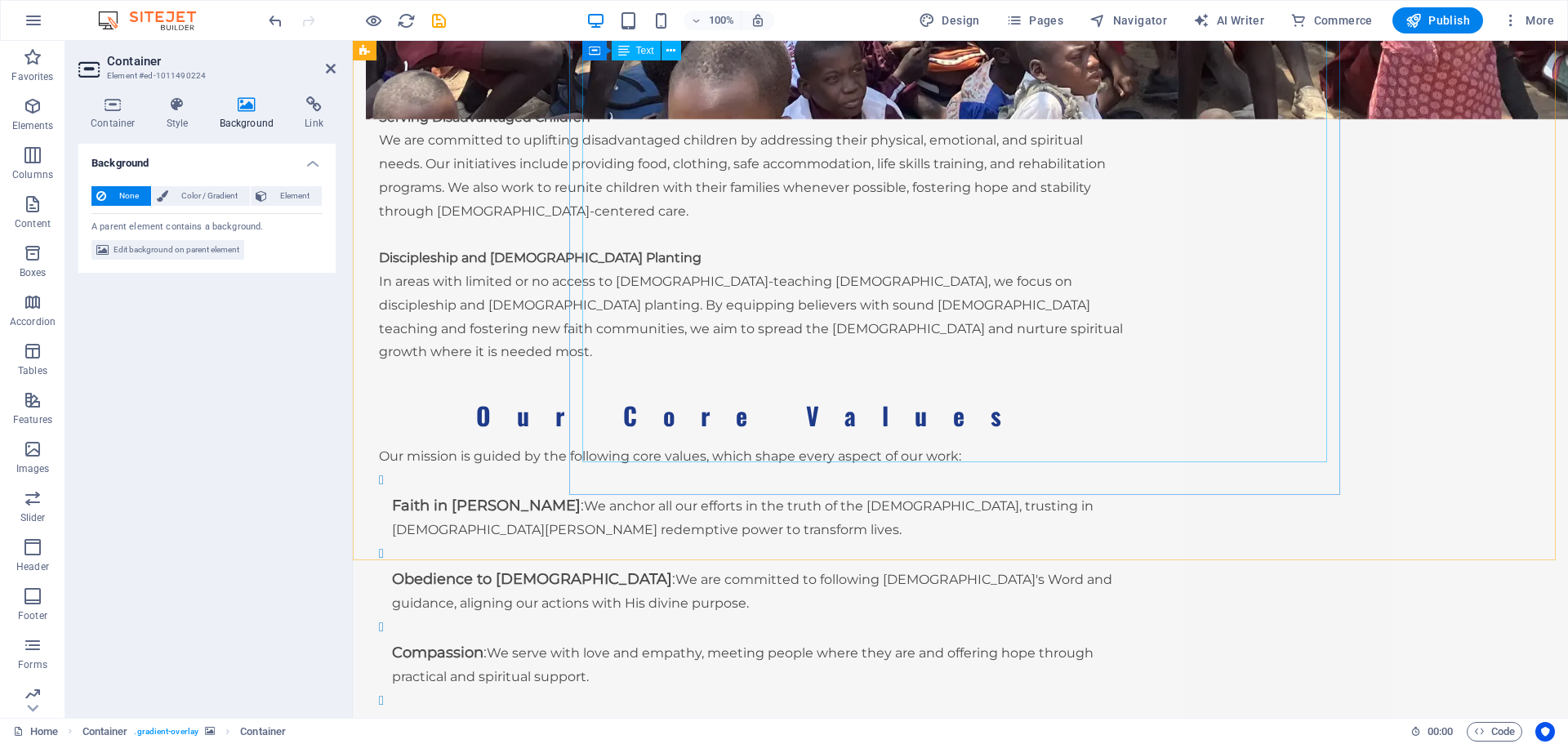
click at [1124, 379] on div "Our Calling Extra Mile Ministries was born from a heartfelt commitment to obey …" at bounding box center [752, 475] width 745 height 1708
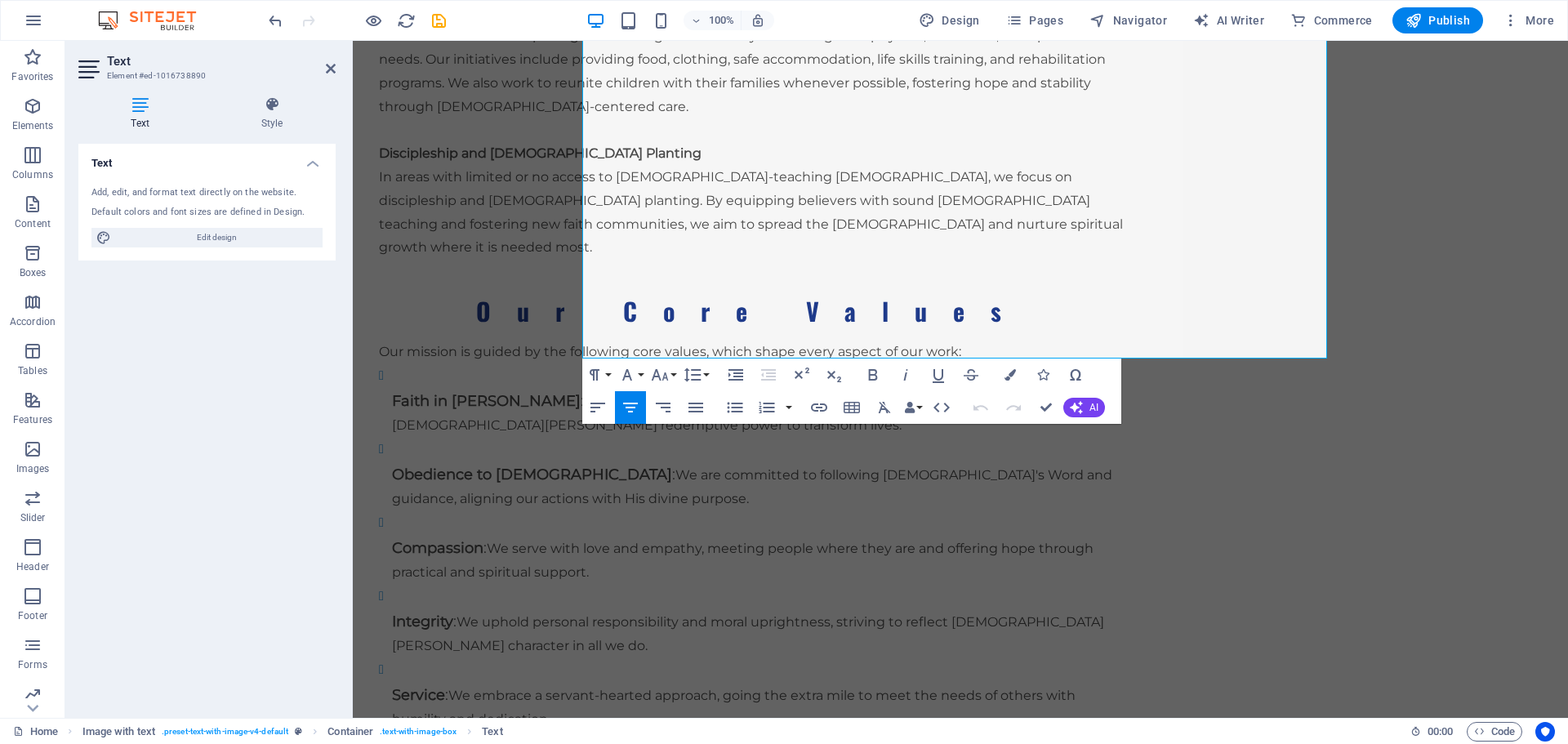
scroll to position [2569, 0]
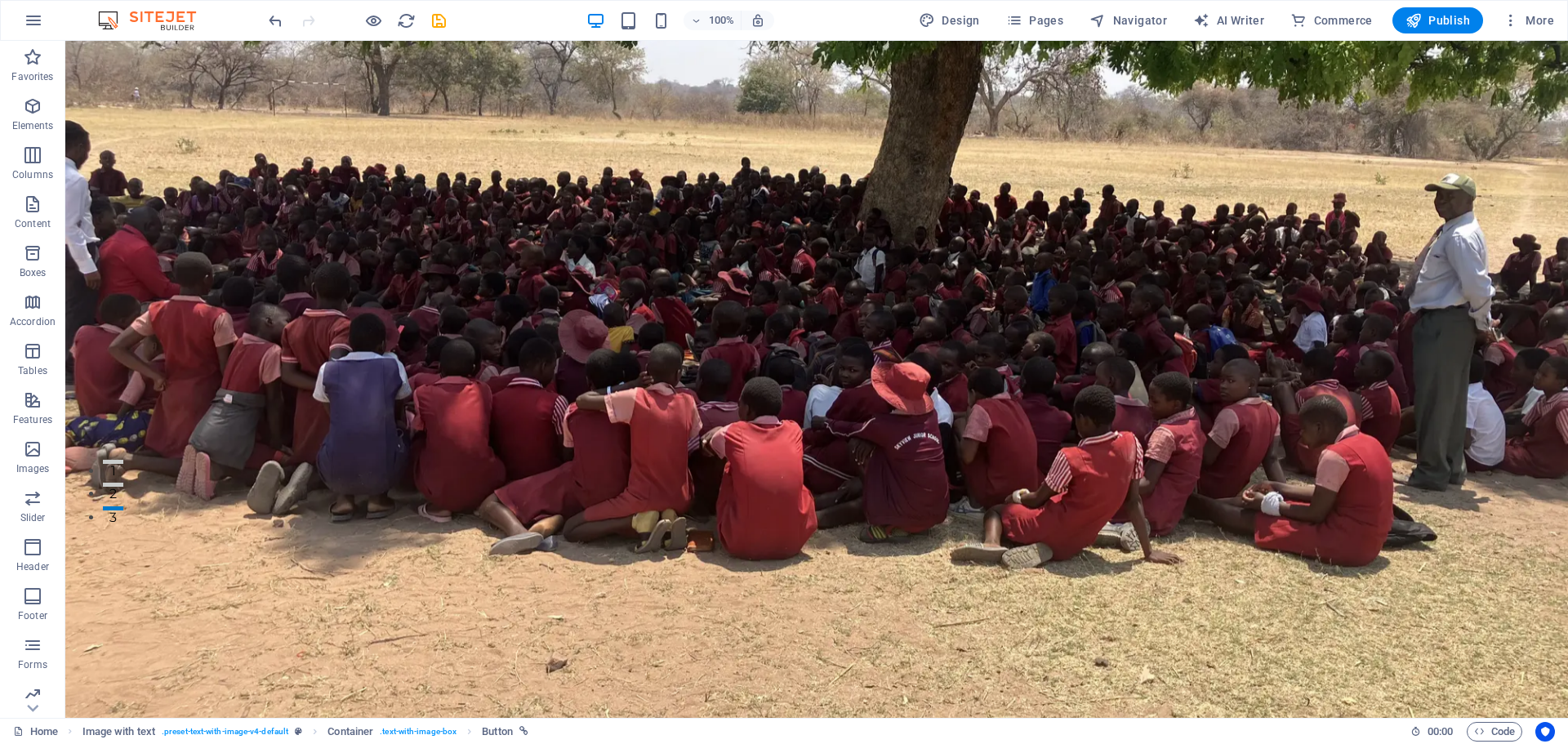
scroll to position [0, 0]
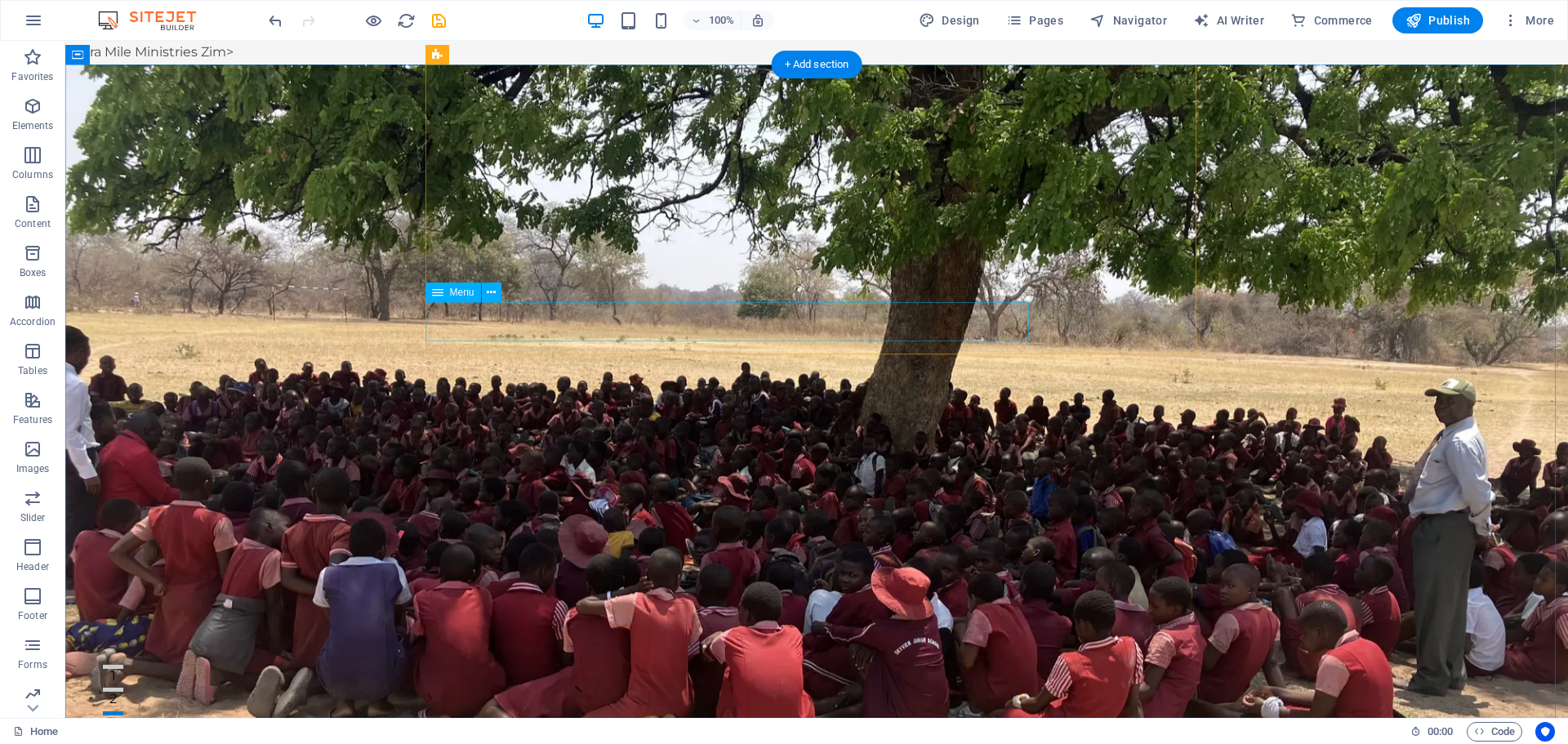
click at [489, 295] on icon at bounding box center [491, 293] width 9 height 17
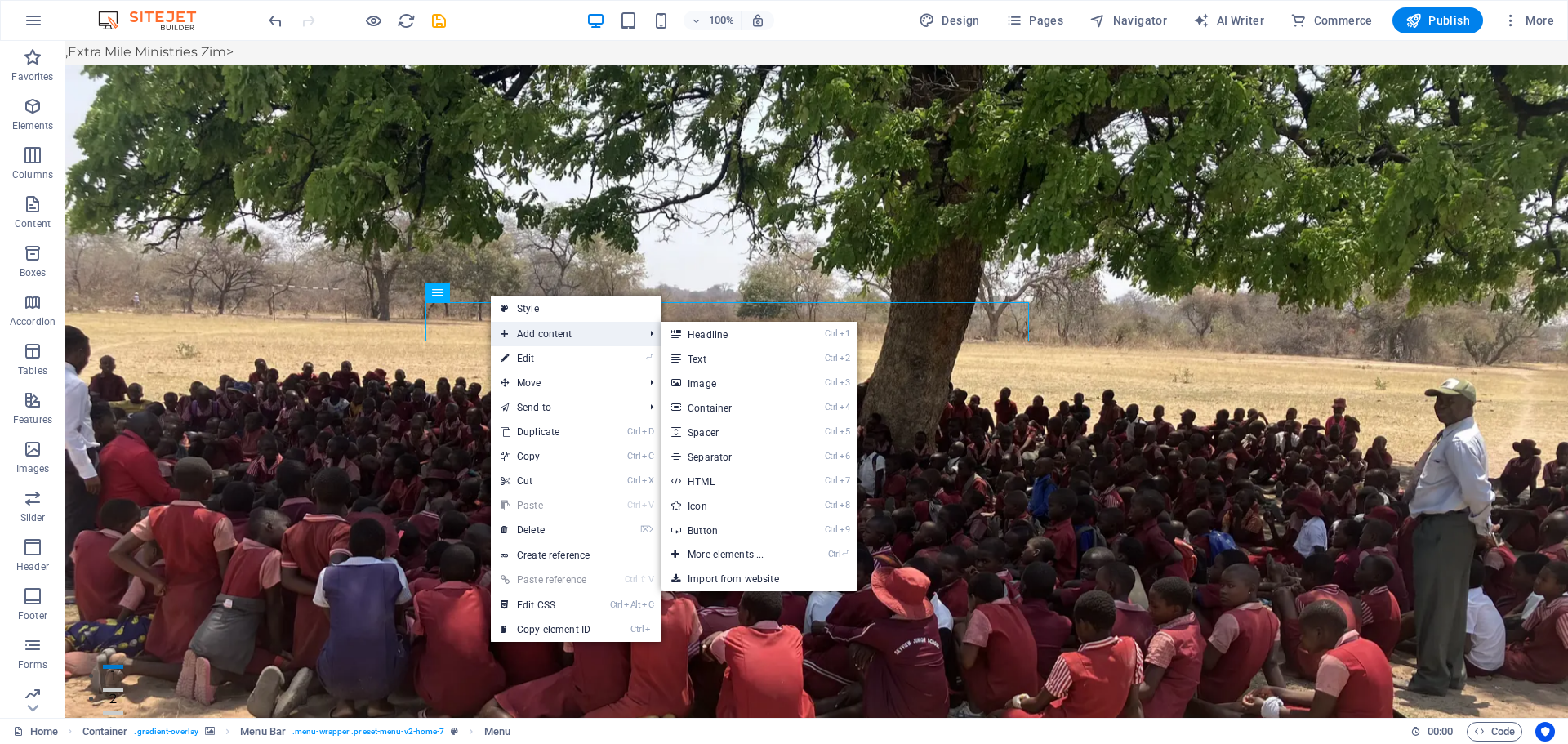
click at [520, 329] on span "Add content" at bounding box center [564, 334] width 146 height 25
click at [738, 337] on link "Ctrl 1 Headline" at bounding box center [729, 334] width 135 height 25
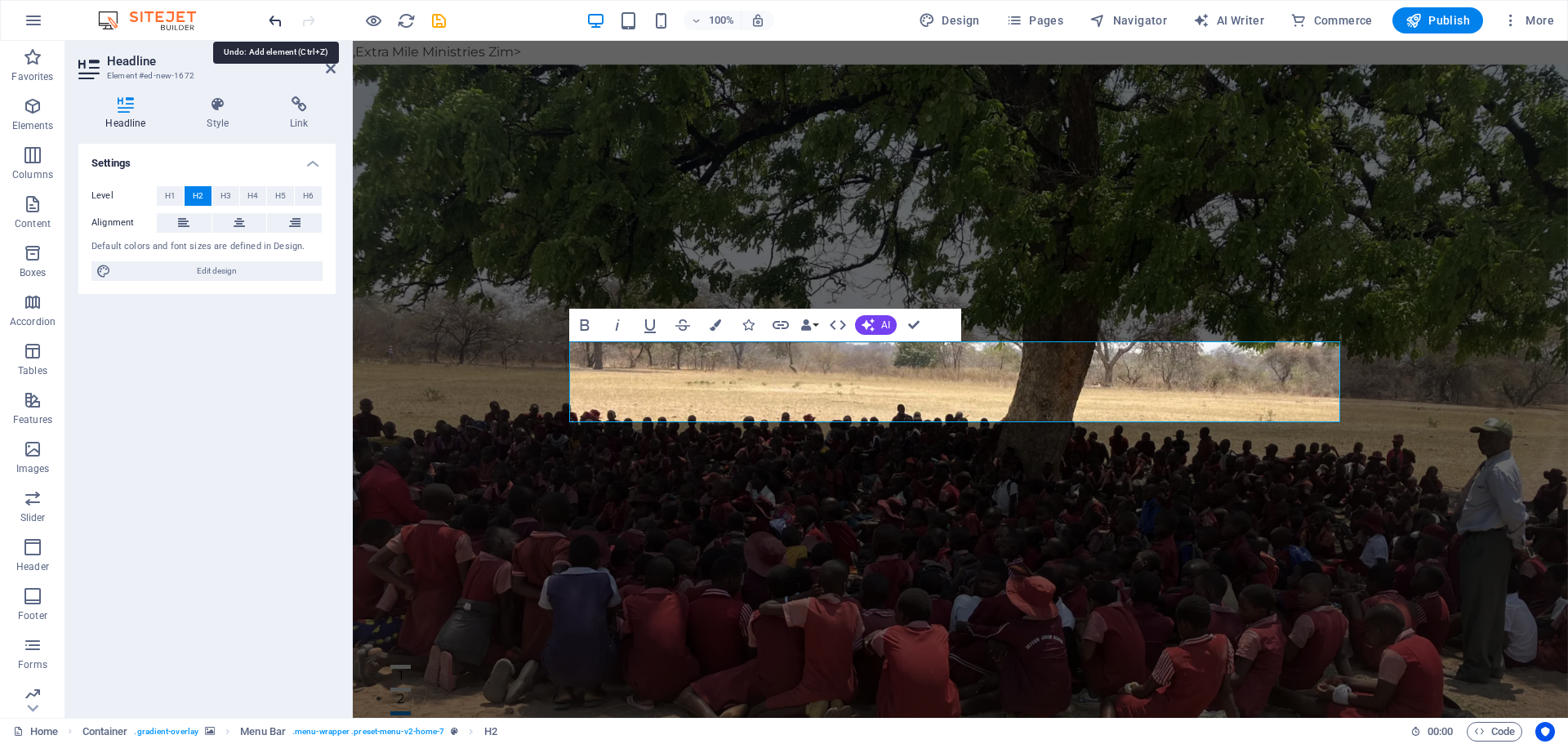
click at [273, 22] on icon "undo" at bounding box center [275, 21] width 19 height 19
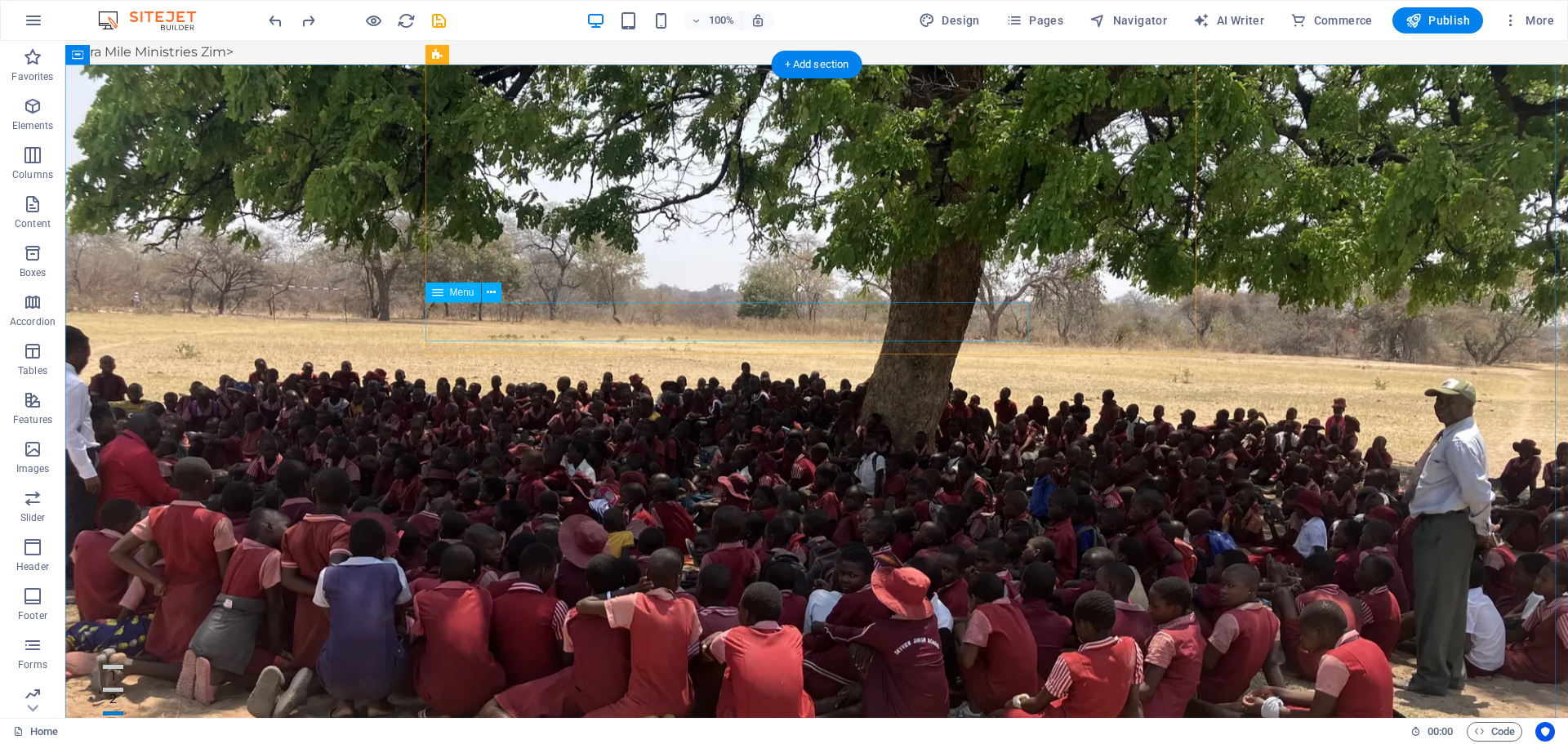
select select
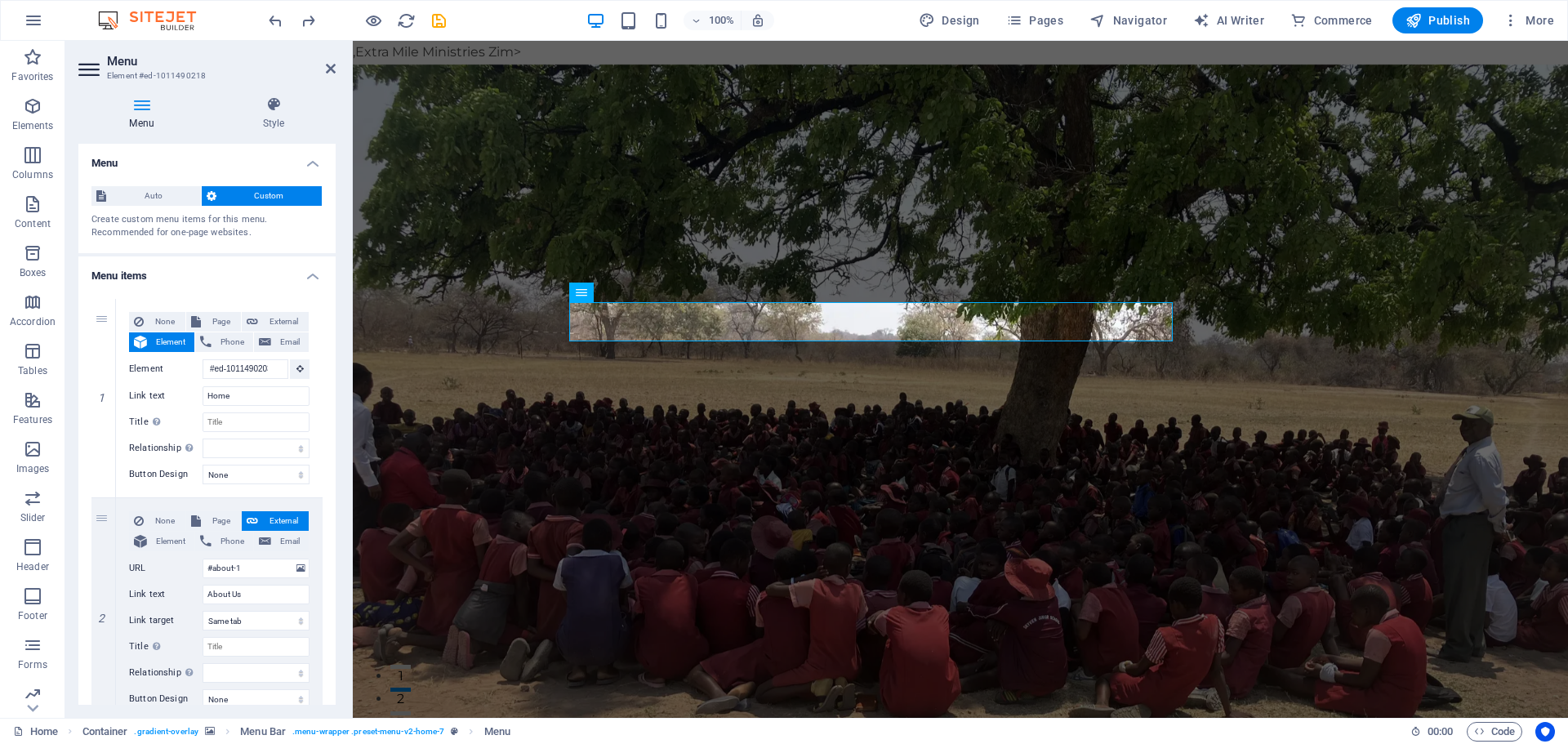
drag, startPoint x: 331, startPoint y: 307, endPoint x: 339, endPoint y: 343, distance: 36.9
click at [339, 343] on div "Menu Style Menu Auto Custom Create custom menu items for this menu. Recommended…" at bounding box center [206, 400] width 284 height 635
drag, startPoint x: 333, startPoint y: 334, endPoint x: 16, endPoint y: 283, distance: 321.1
drag, startPoint x: 331, startPoint y: 324, endPoint x: 338, endPoint y: 371, distance: 47.5
click at [338, 371] on div "Menu Style Menu Auto Custom Create custom menu items for this menu. Recommended…" at bounding box center [206, 400] width 284 height 635
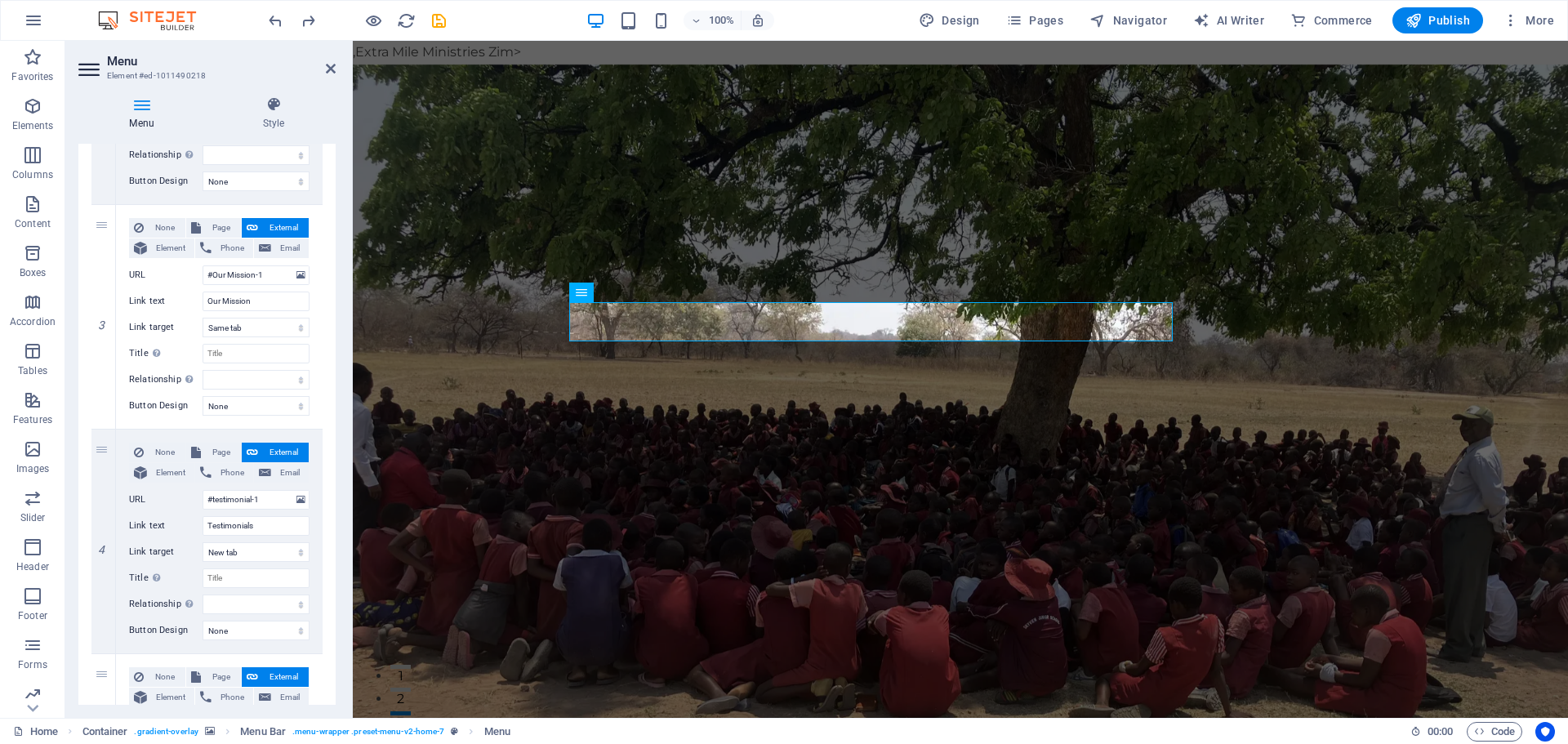
scroll to position [521, 0]
click at [298, 400] on select "None Default Primary Secondary" at bounding box center [256, 403] width 107 height 20
select select "default"
click at [202, 393] on select "None Default Primary Secondary" at bounding box center [256, 403] width 107 height 20
select select
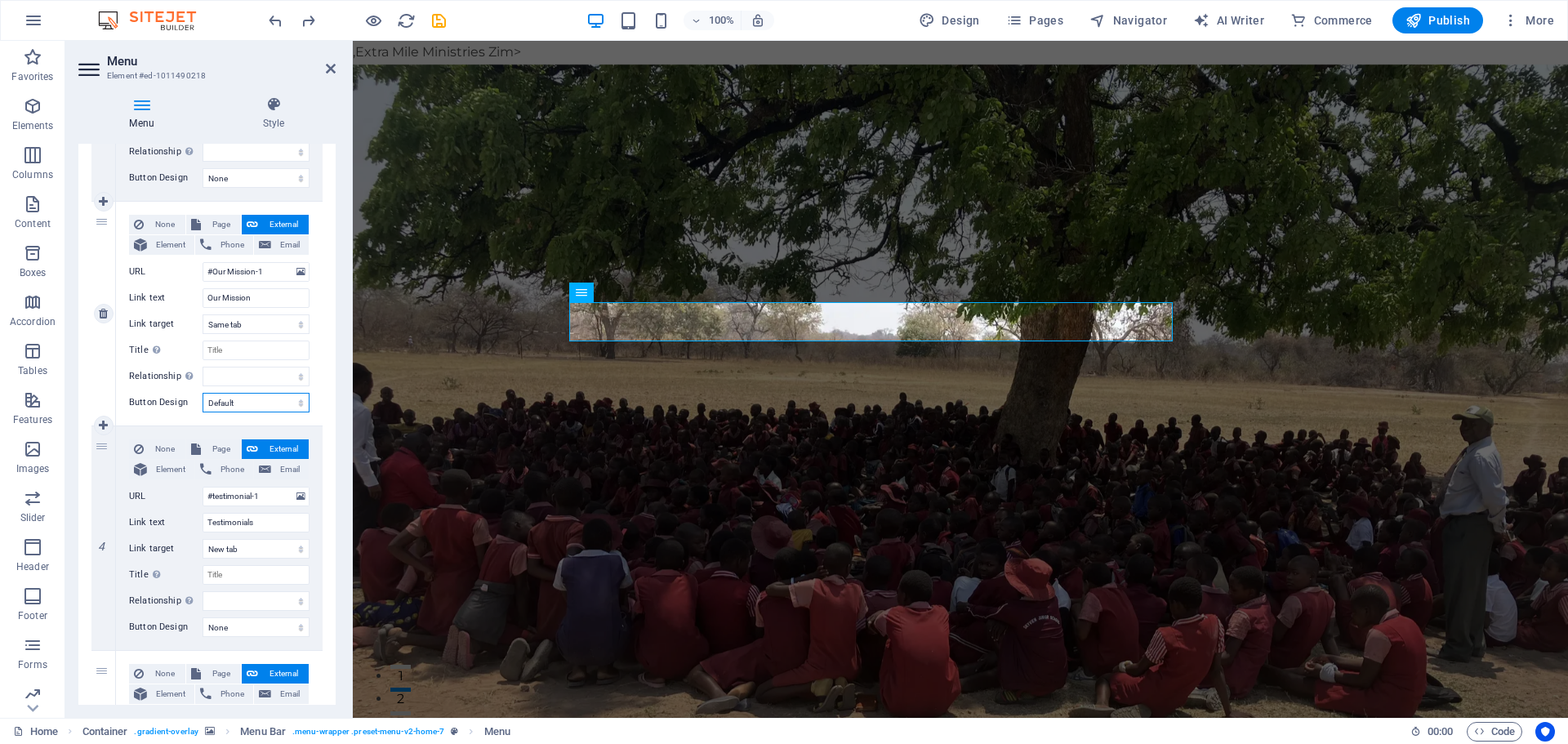
select select
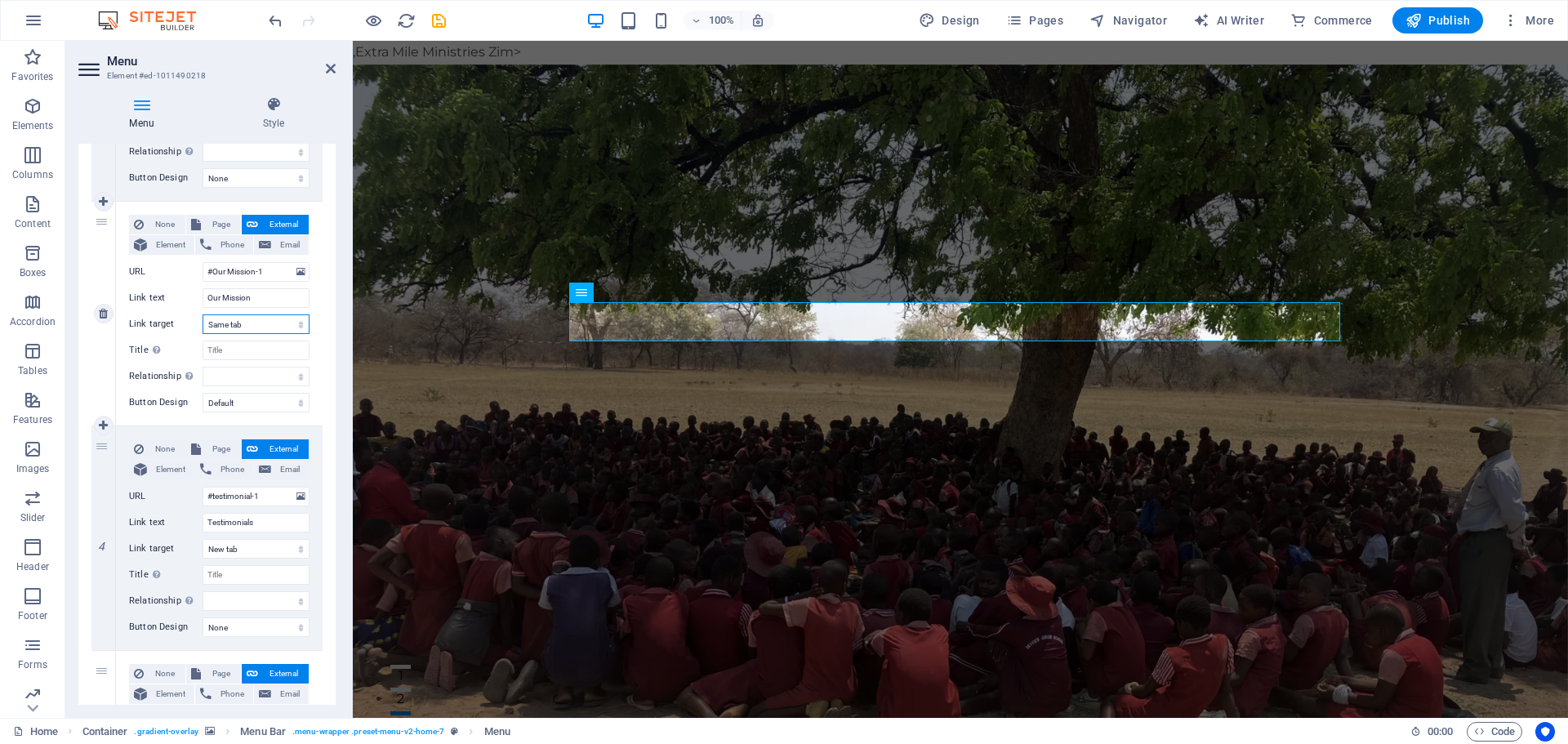
click at [282, 326] on select "New tab Same tab Overlay" at bounding box center [256, 324] width 107 height 20
click at [282, 325] on select "New tab Same tab Overlay" at bounding box center [256, 324] width 107 height 20
click at [277, 325] on select "New tab Same tab Overlay" at bounding box center [256, 324] width 107 height 20
select select "blank"
click at [202, 314] on select "New tab Same tab Overlay" at bounding box center [256, 324] width 107 height 20
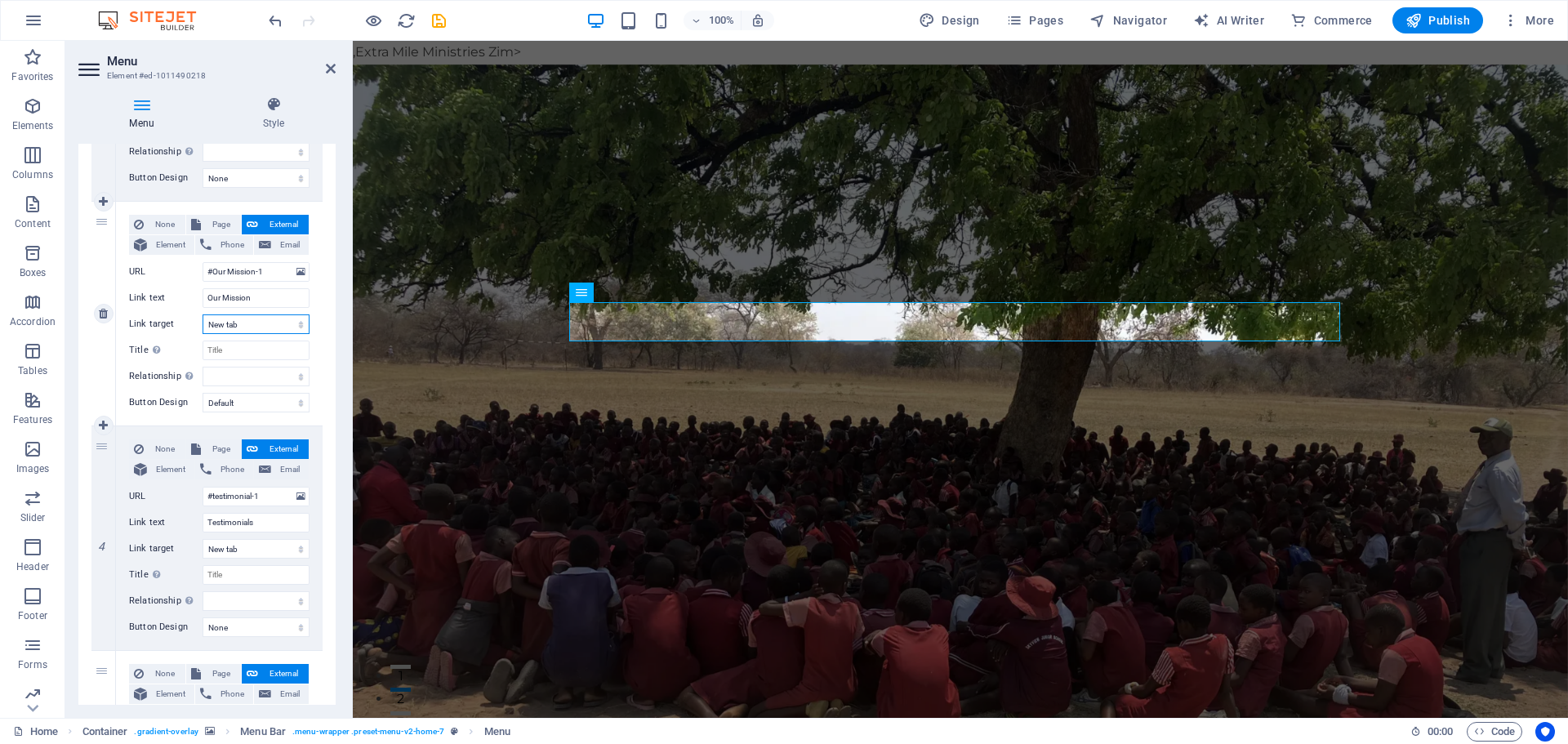
select select
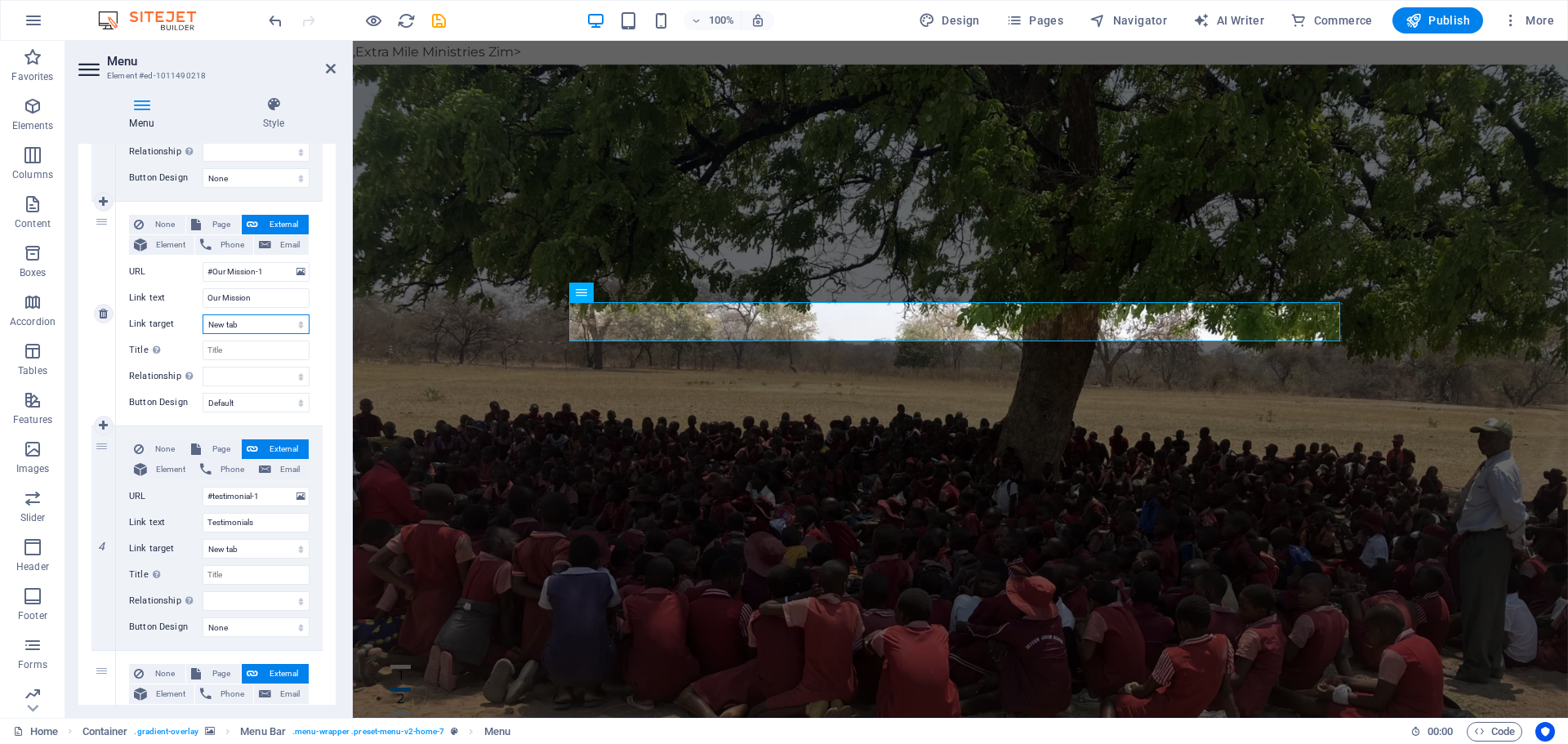
select select
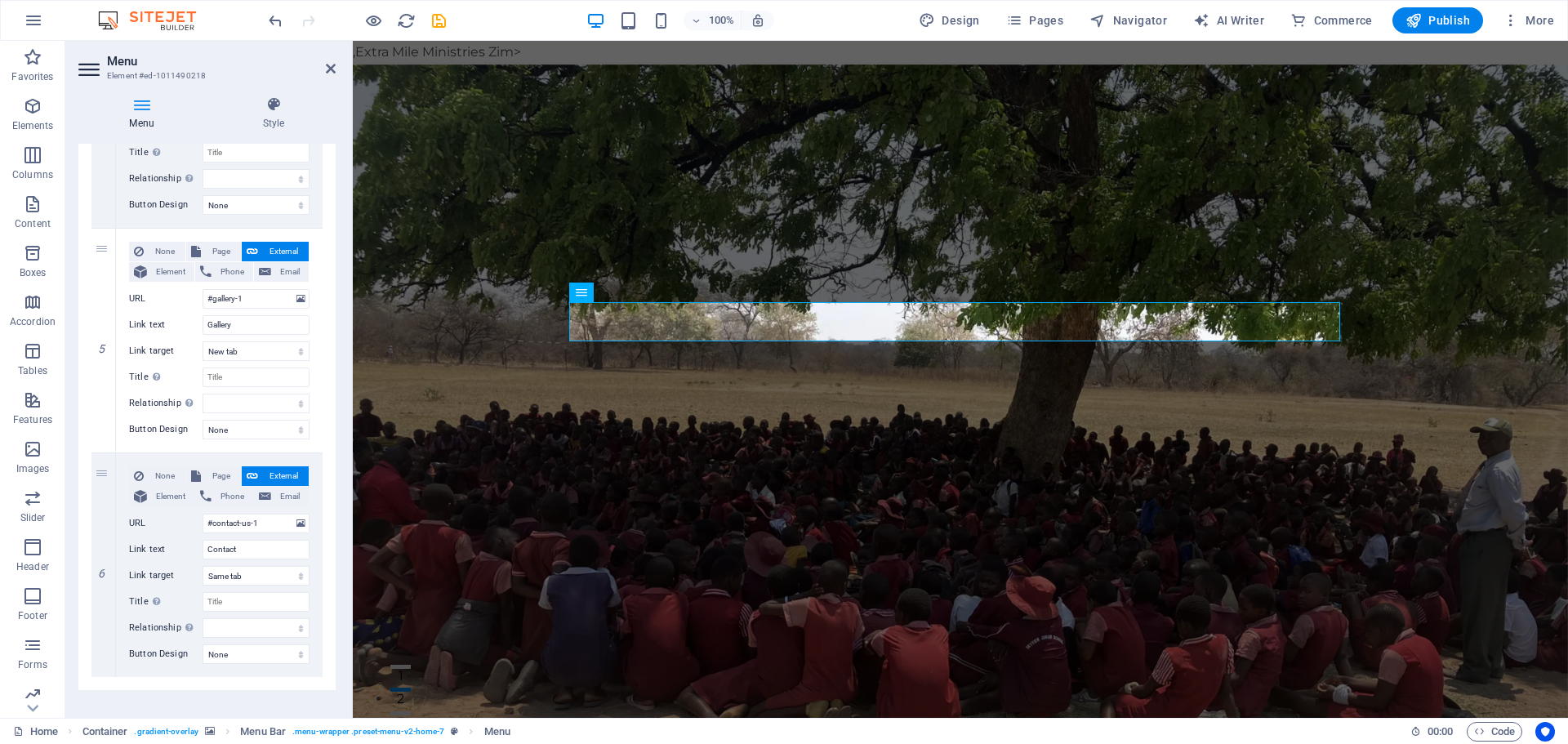
scroll to position [961, 0]
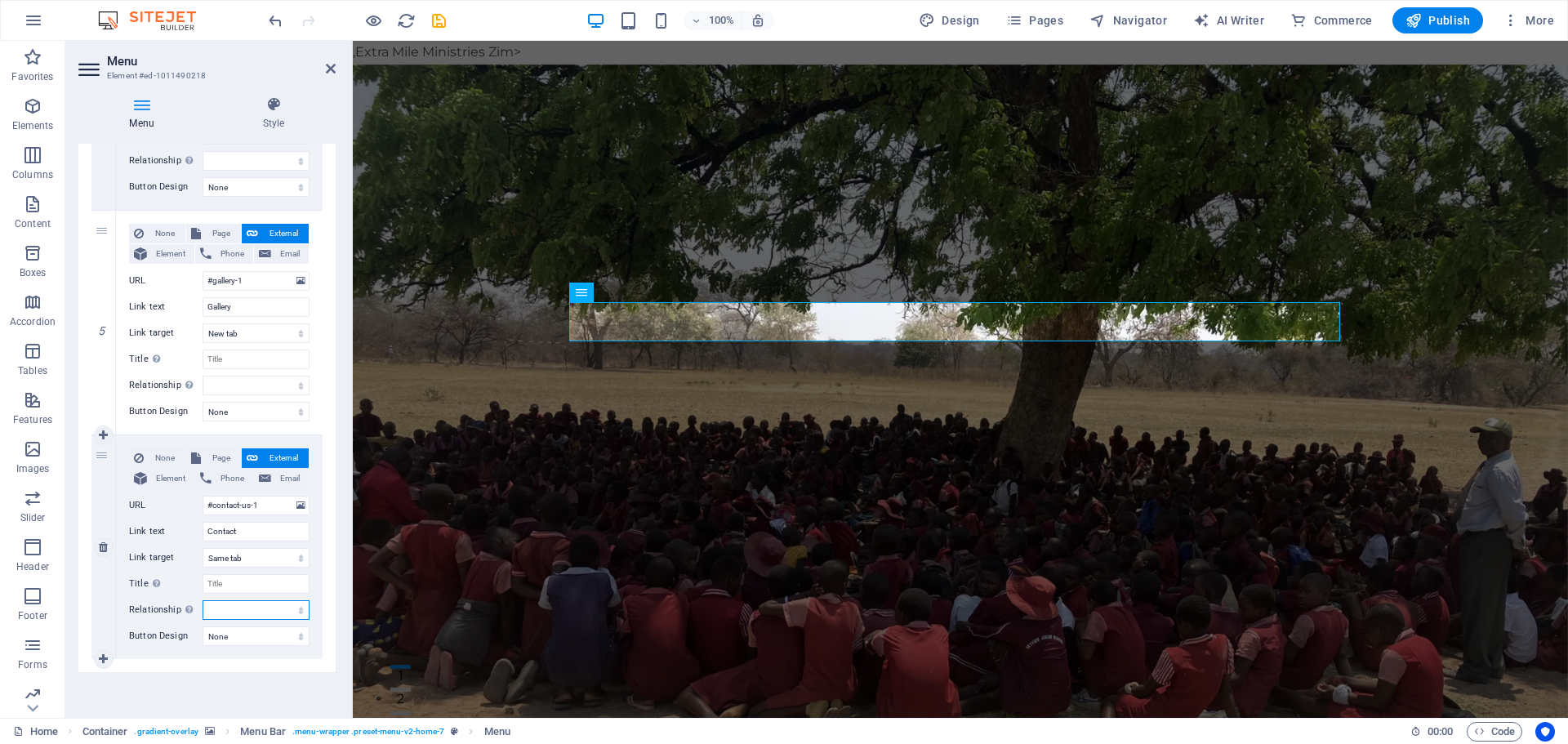
click at [294, 607] on select "alternate author bookmark external help license next nofollow noreferrer noopen…" at bounding box center [256, 610] width 107 height 20
click at [1092, 548] on figure at bounding box center [960, 536] width 1215 height 944
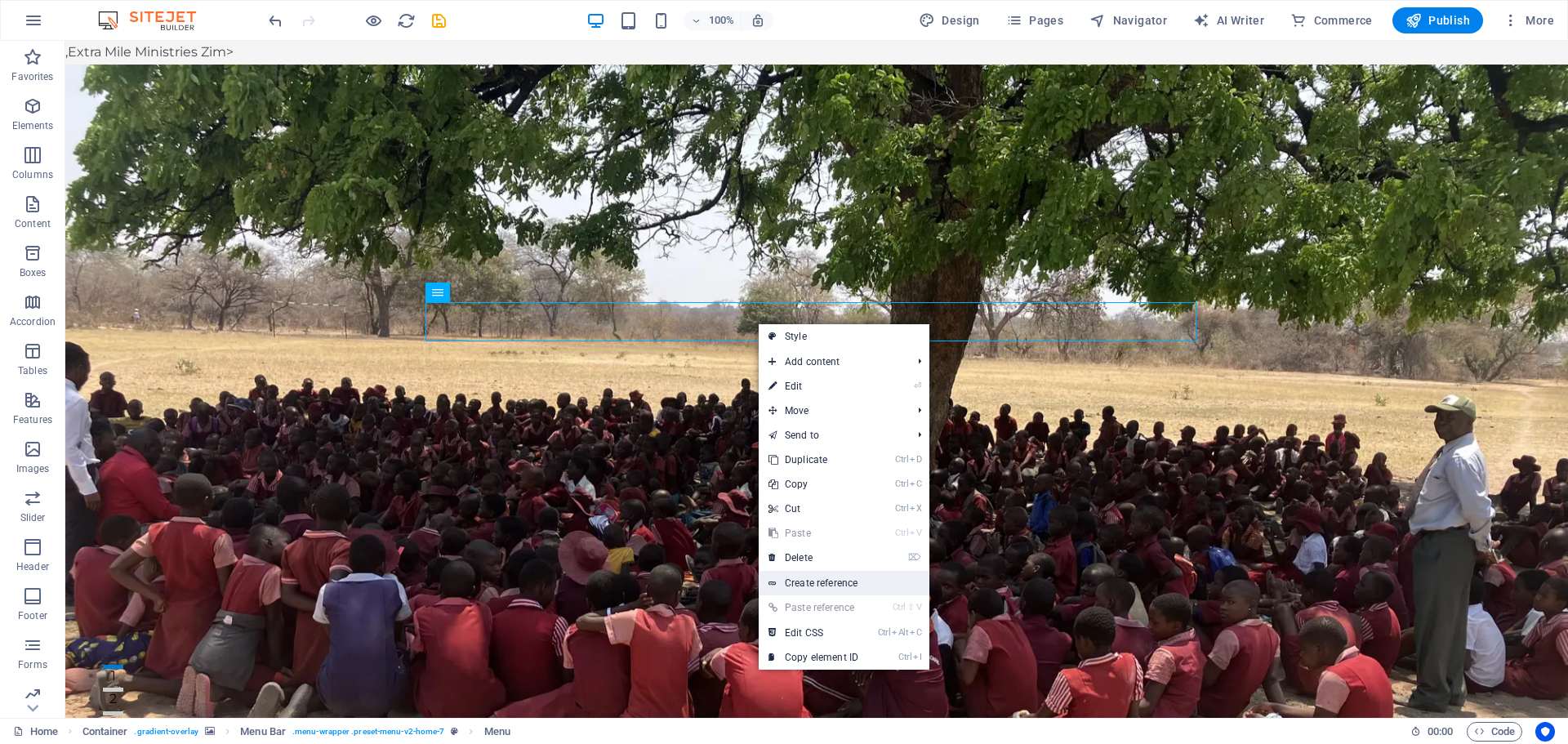
click at [816, 579] on link "Create reference" at bounding box center [844, 583] width 171 height 25
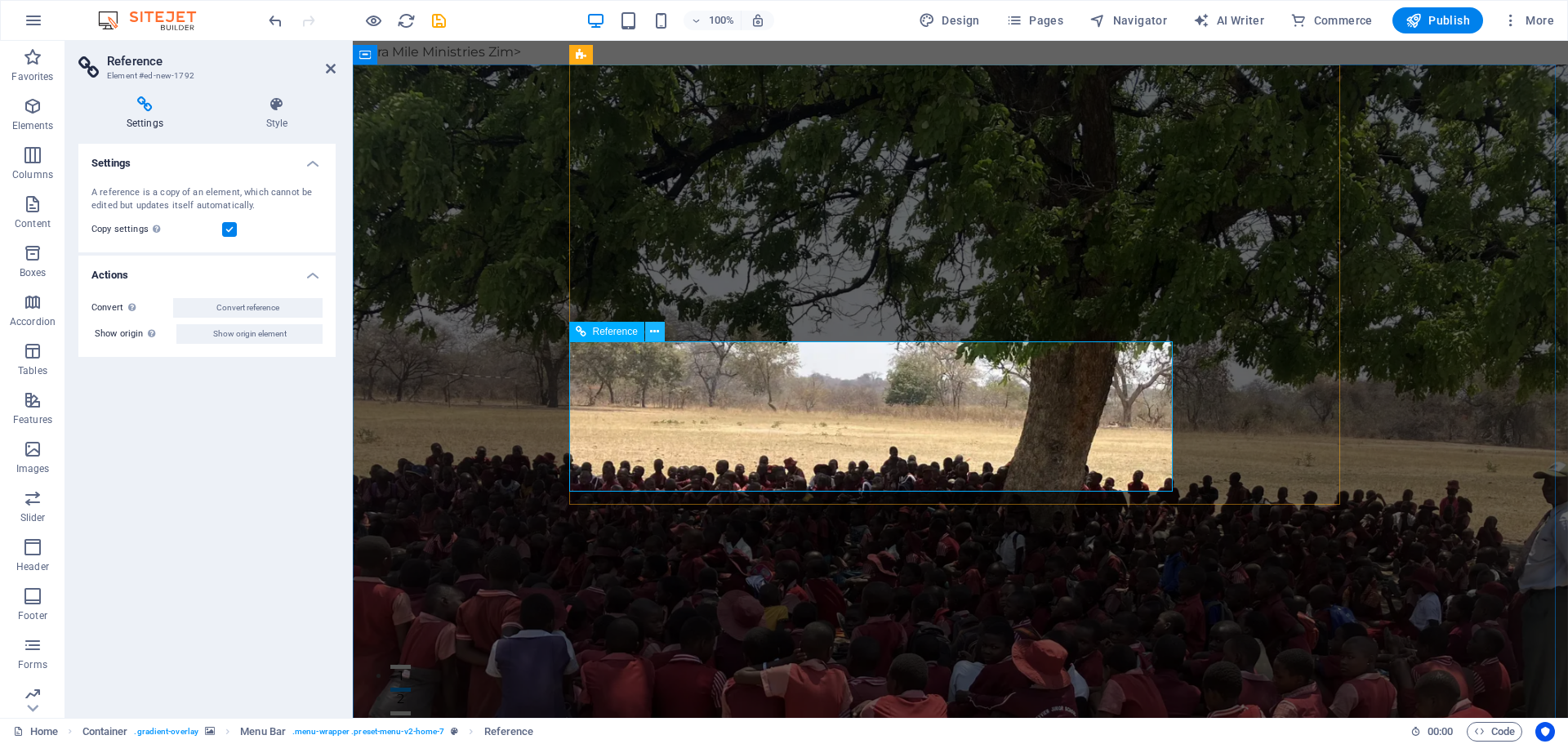
click at [663, 330] on button at bounding box center [655, 331] width 20 height 20
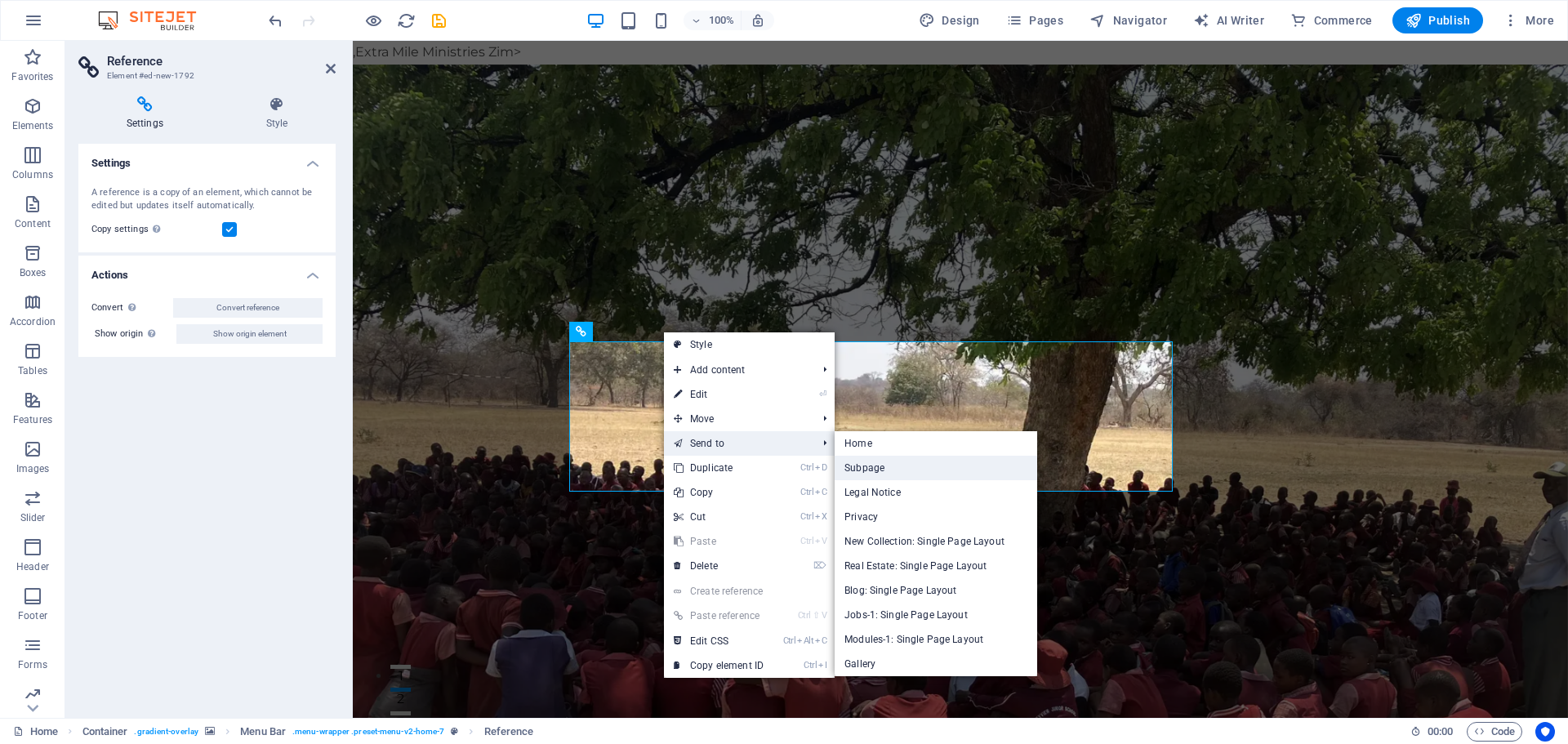
click at [873, 467] on link "Subpage" at bounding box center [936, 468] width 202 height 25
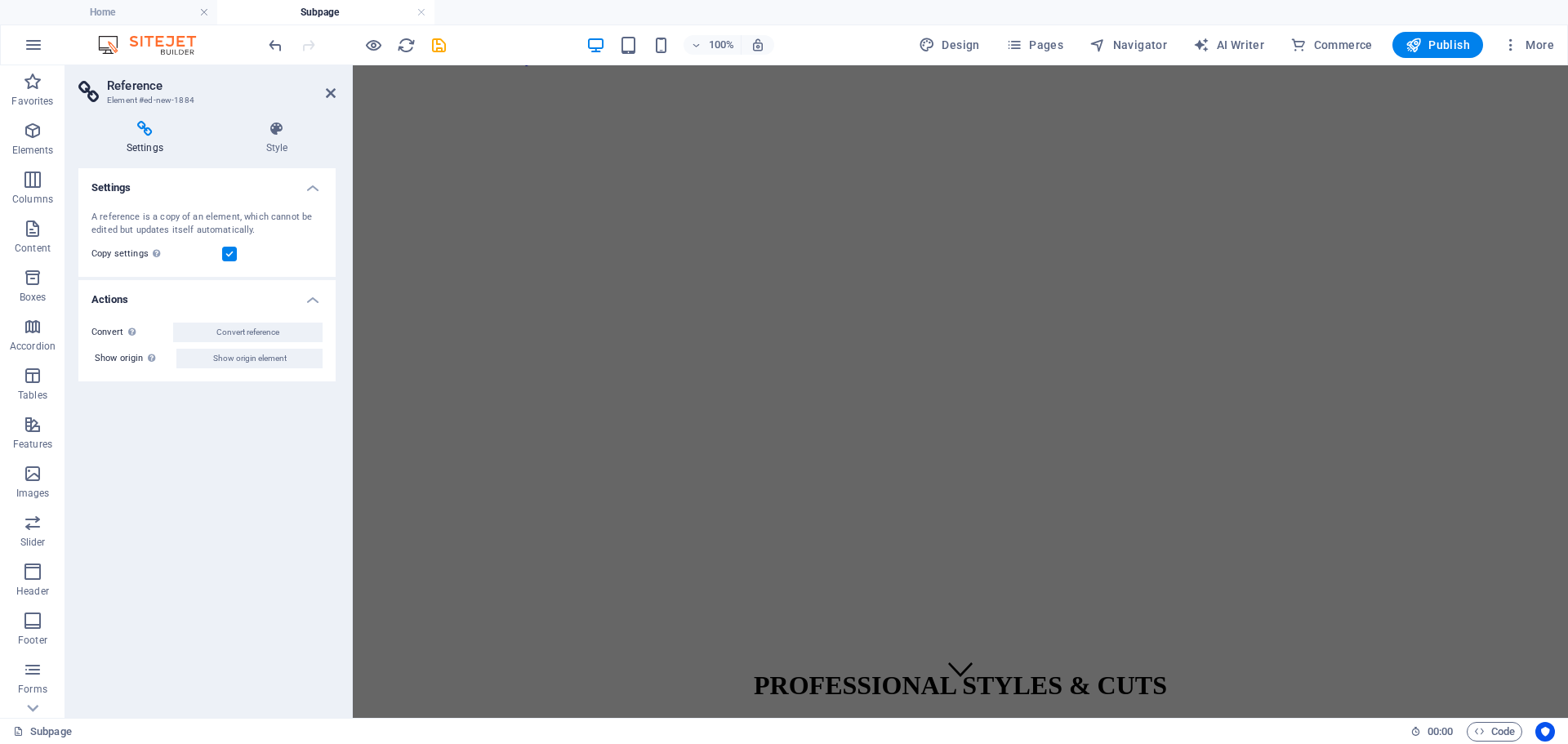
scroll to position [0, 0]
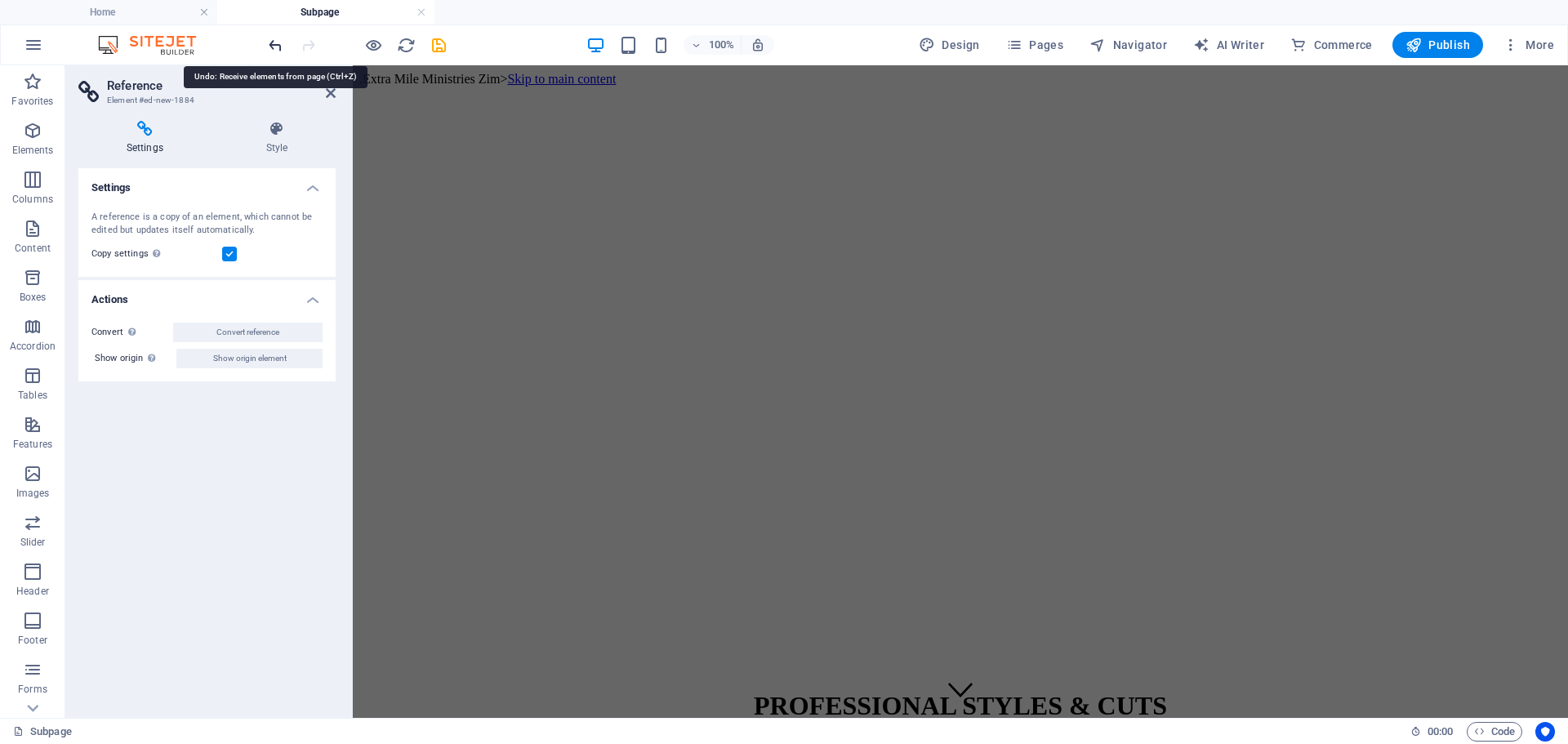
click at [270, 48] on icon "undo" at bounding box center [275, 45] width 19 height 19
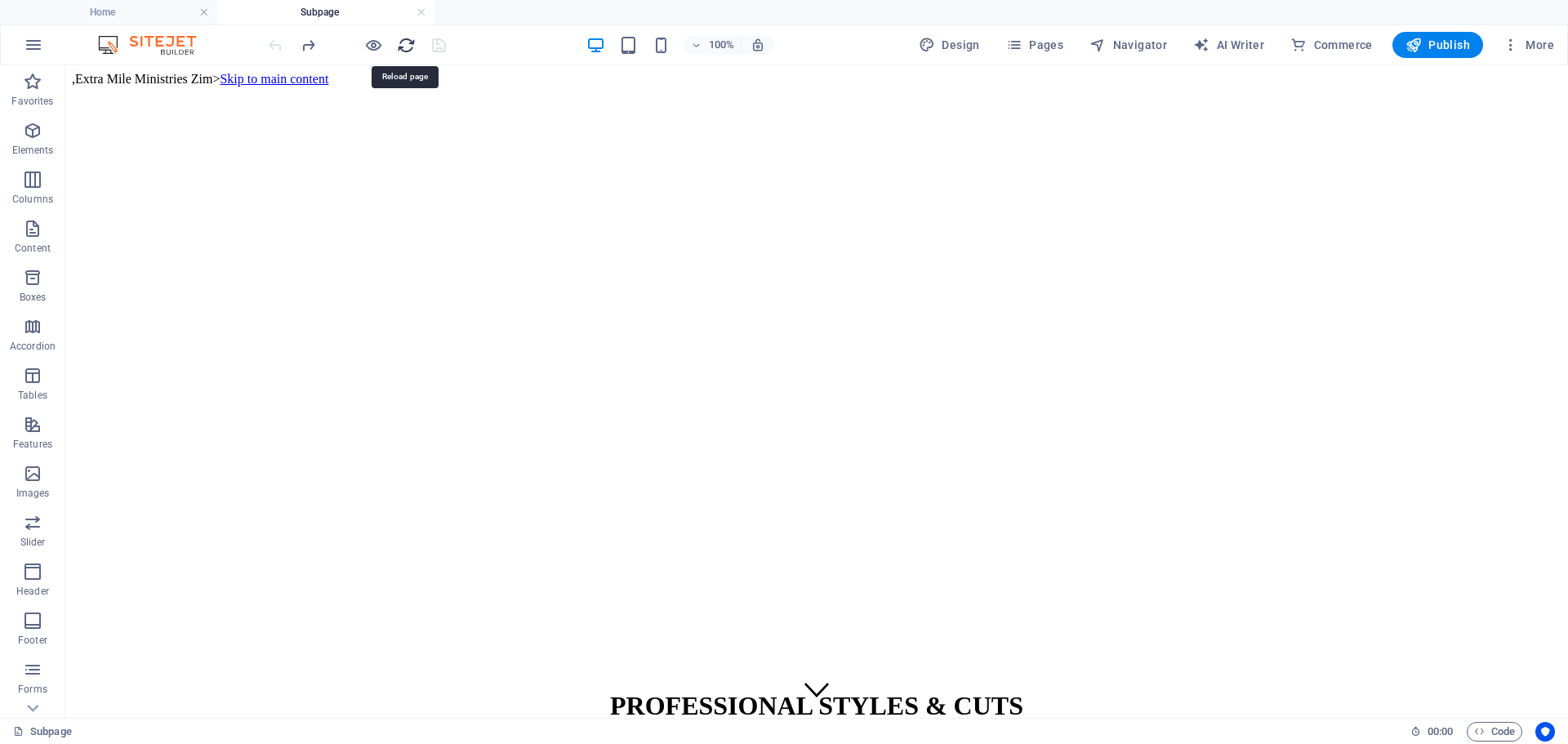
click at [399, 42] on icon "reload" at bounding box center [406, 45] width 19 height 19
click at [177, 81] on icon at bounding box center [178, 78] width 9 height 17
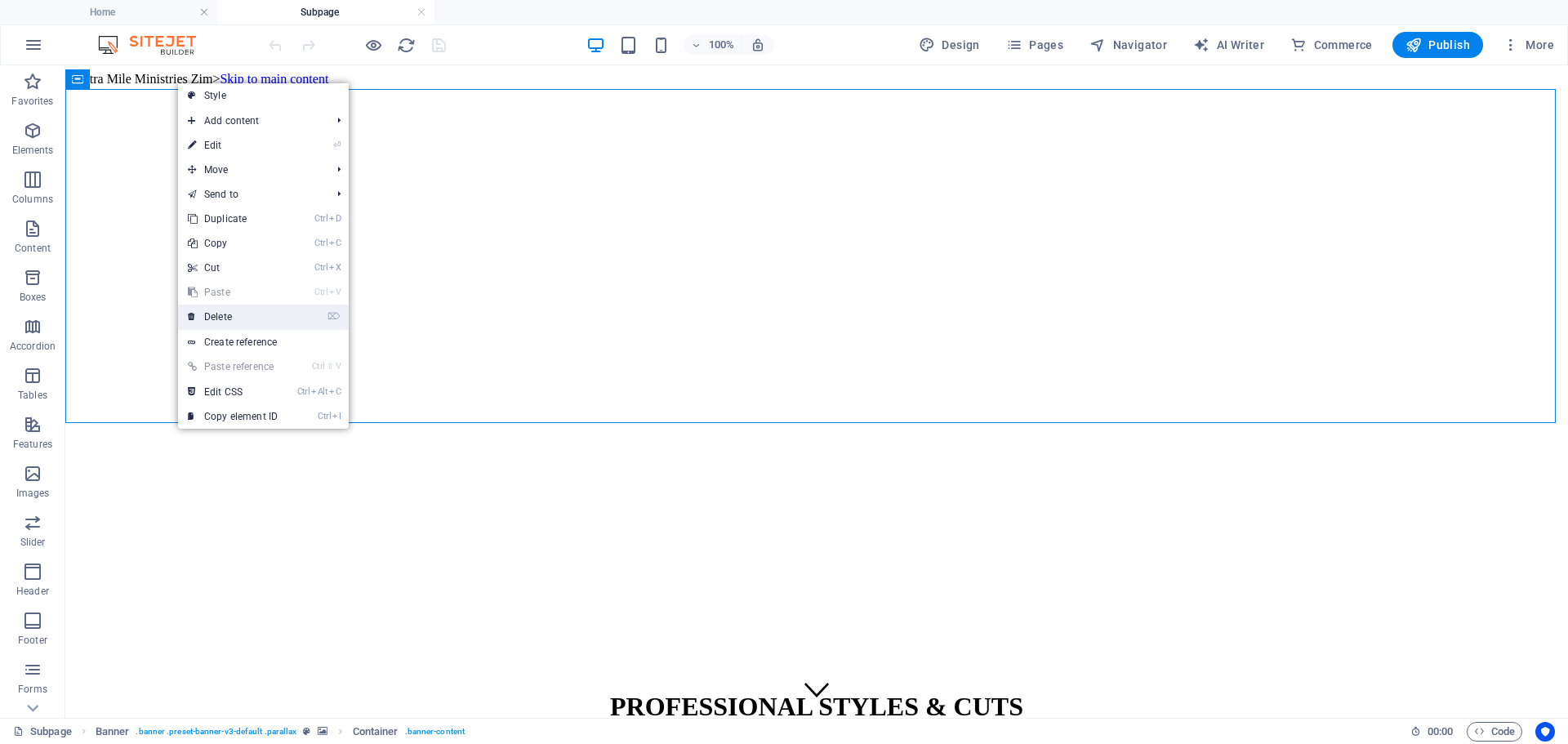
click at [238, 312] on link "⌦ Delete" at bounding box center [233, 317] width 109 height 25
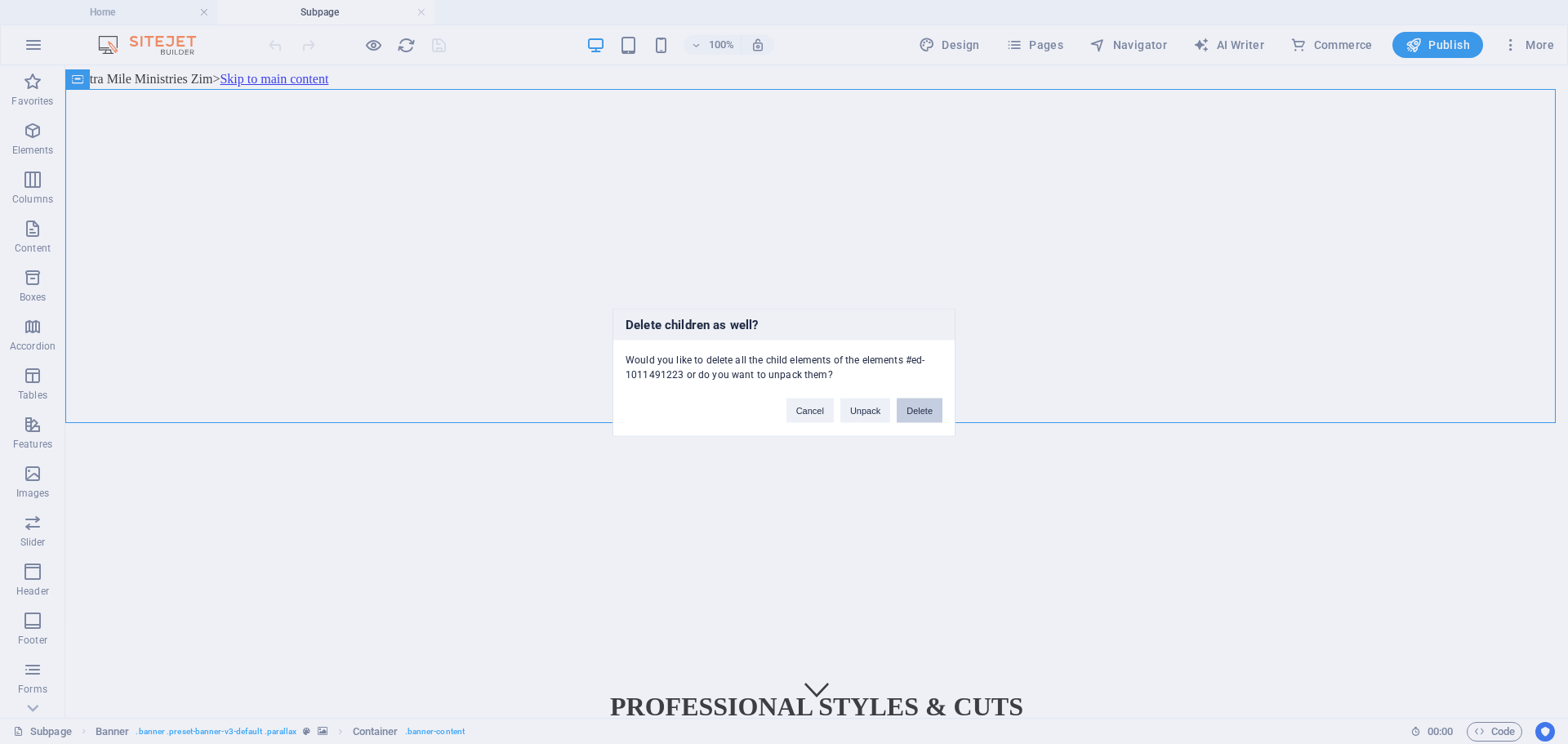
click at [923, 417] on button "Delete" at bounding box center [920, 410] width 46 height 25
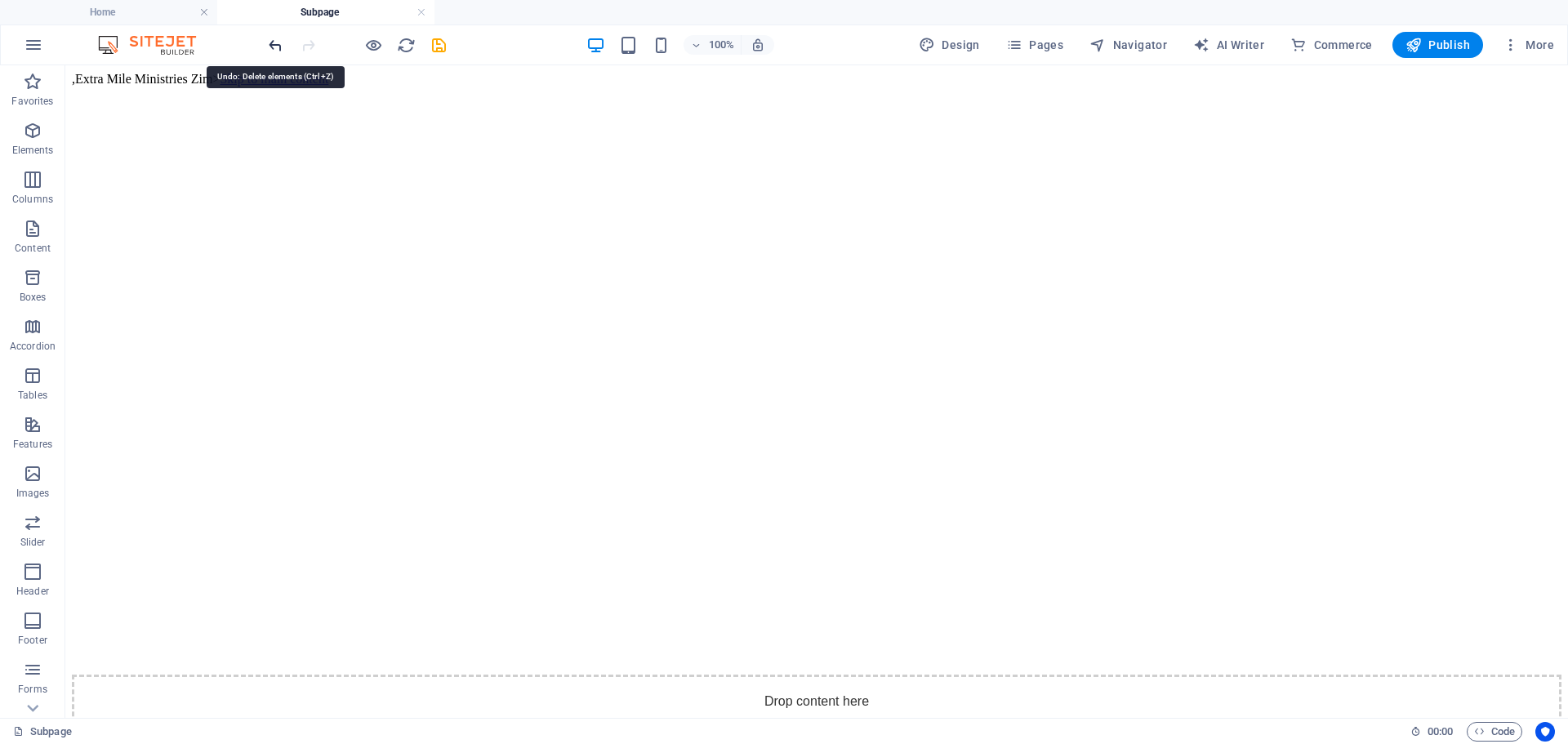
click at [271, 39] on icon "undo" at bounding box center [275, 45] width 19 height 19
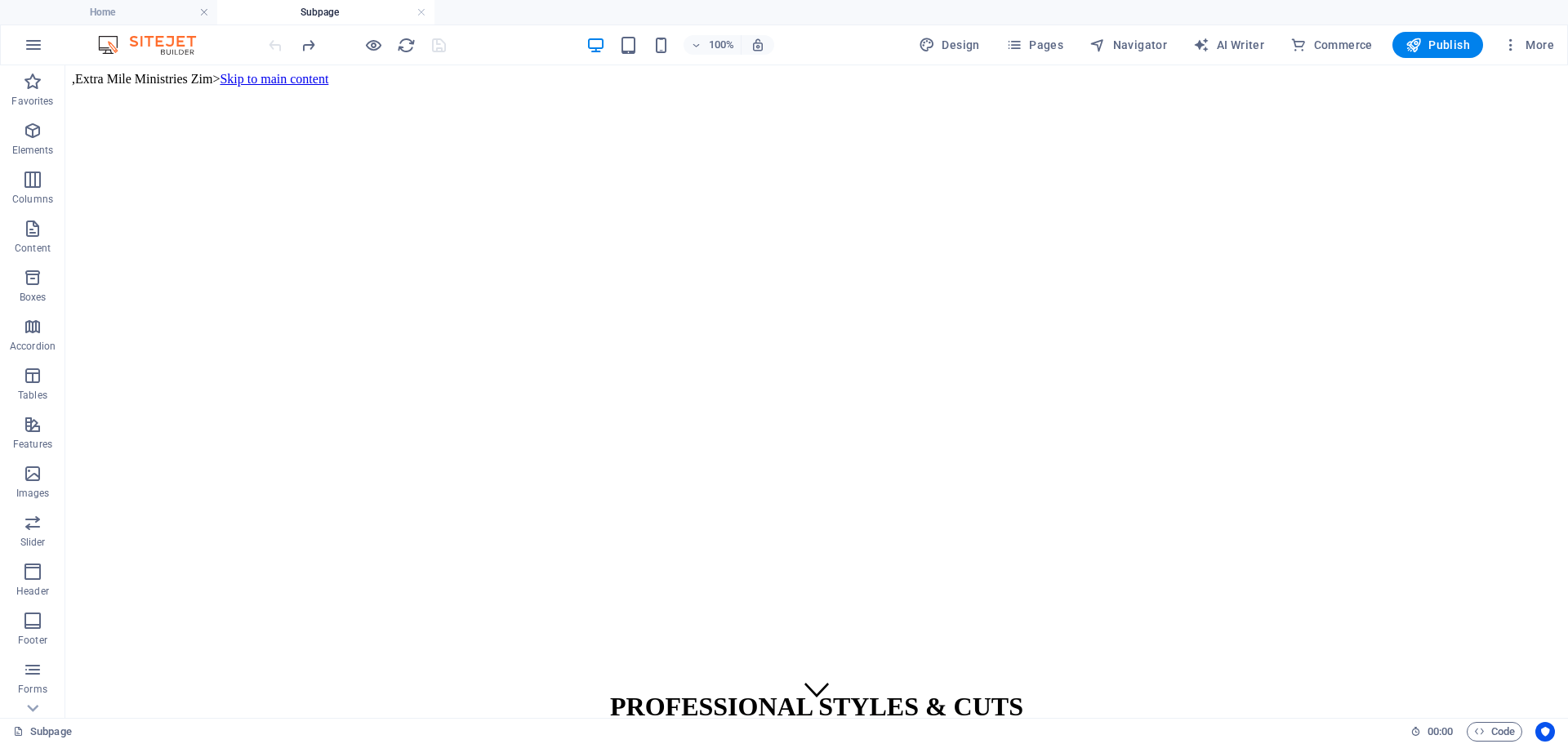
click at [271, 39] on div at bounding box center [357, 45] width 183 height 26
click at [217, 76] on extra "Extra Mile Ministries Zim>" at bounding box center [147, 78] width 145 height 14
click at [57, 723] on link "Subpage" at bounding box center [43, 732] width 59 height 20
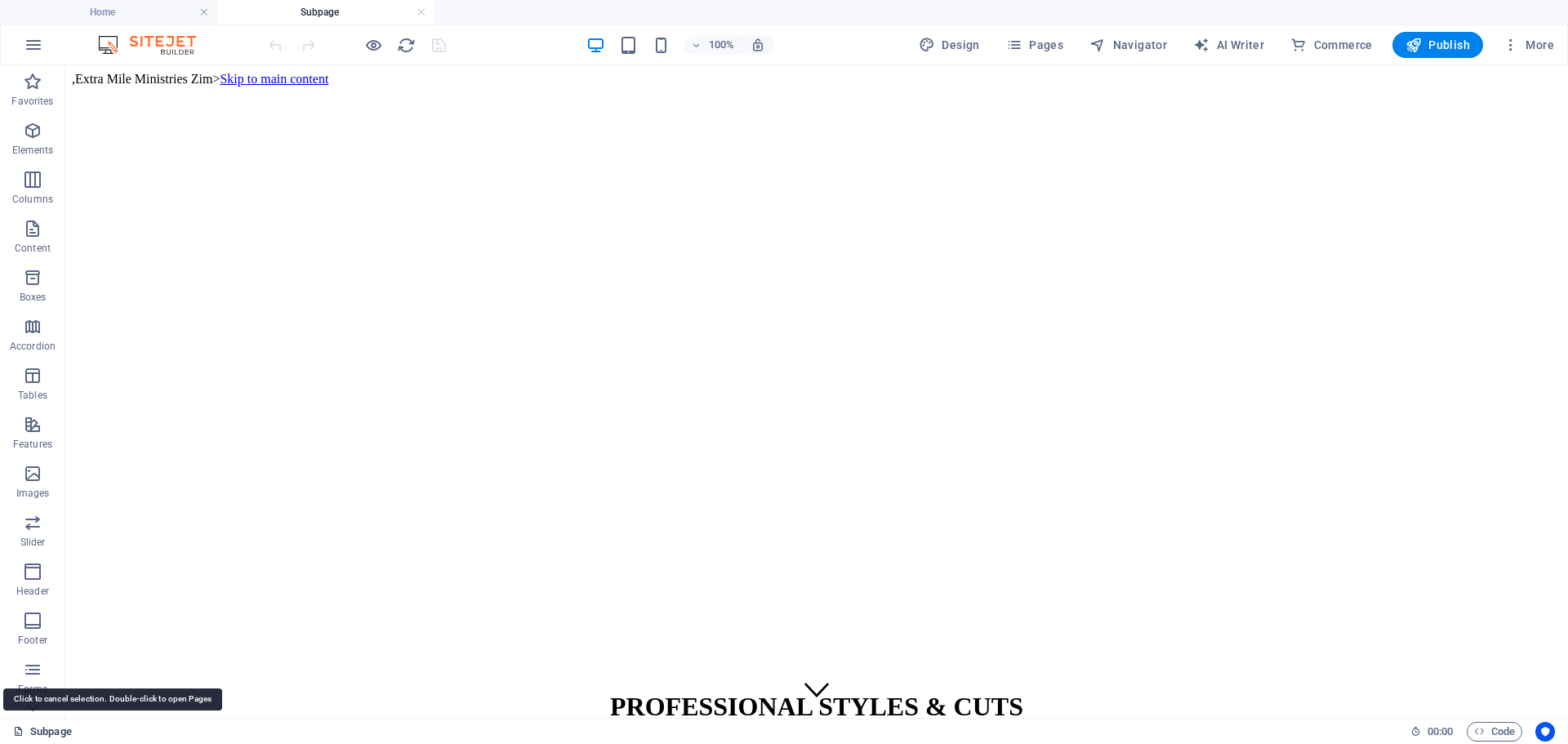
click at [18, 728] on icon at bounding box center [18, 731] width 11 height 11
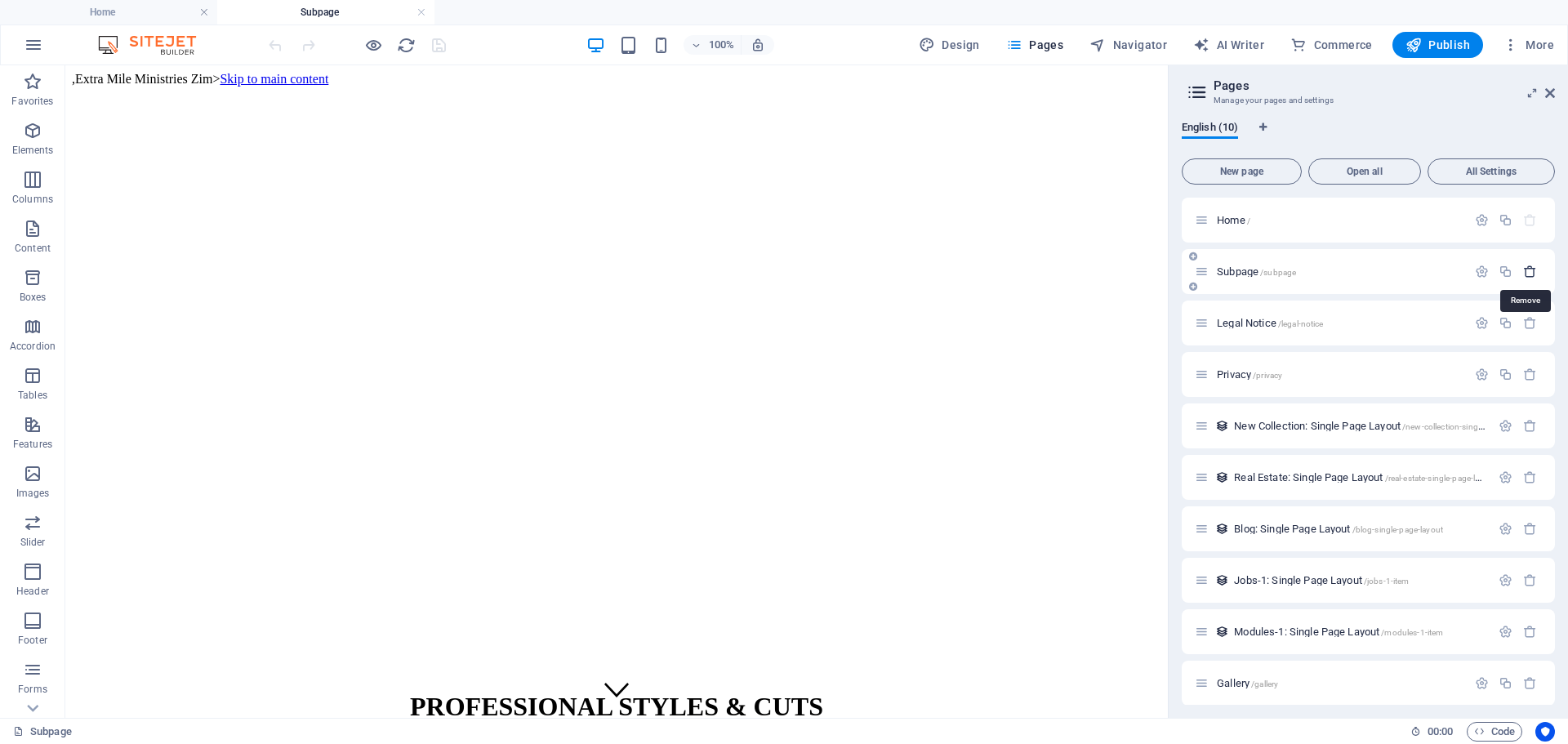
click at [1529, 268] on icon "button" at bounding box center [1530, 271] width 14 height 14
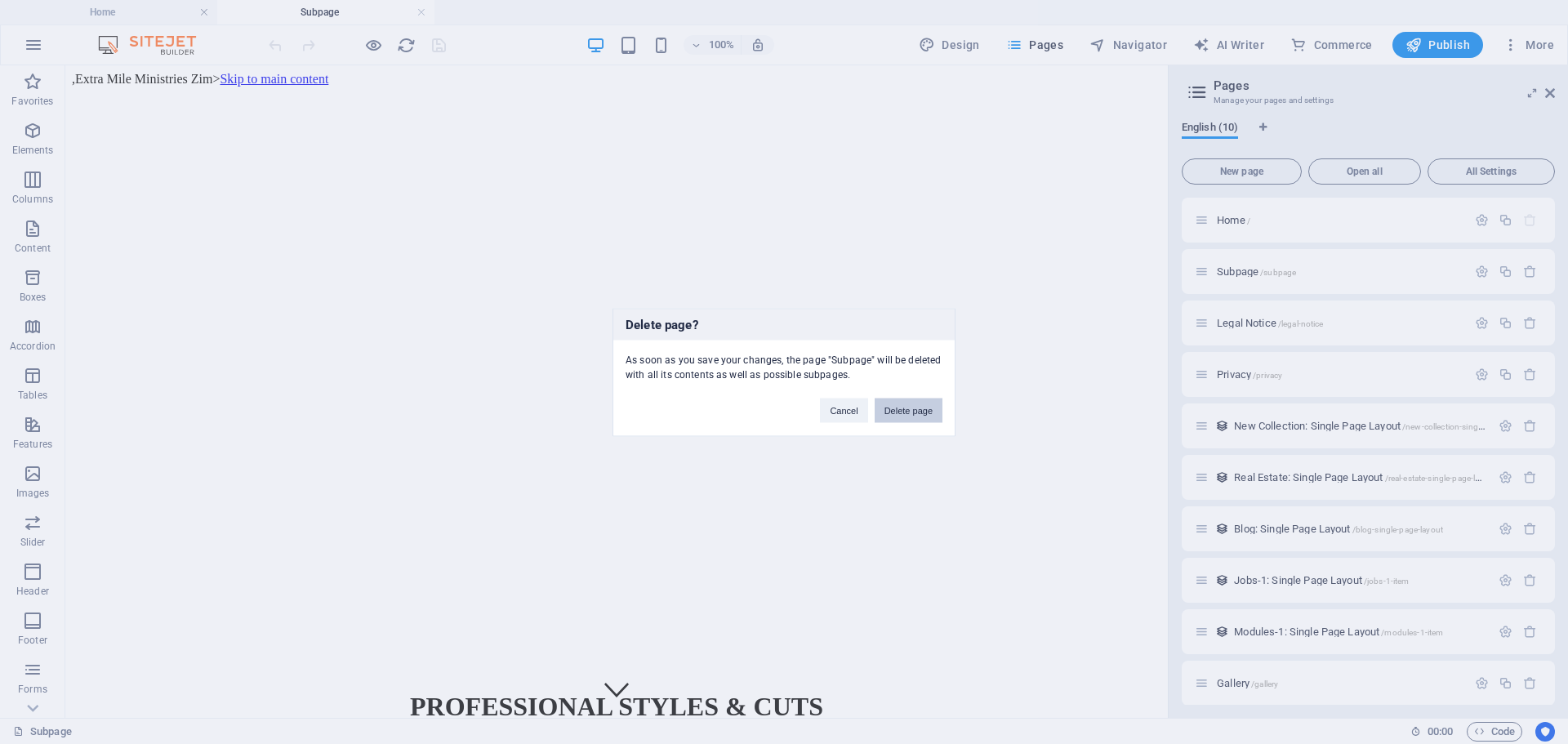
click at [905, 403] on button "Delete page" at bounding box center [909, 410] width 67 height 25
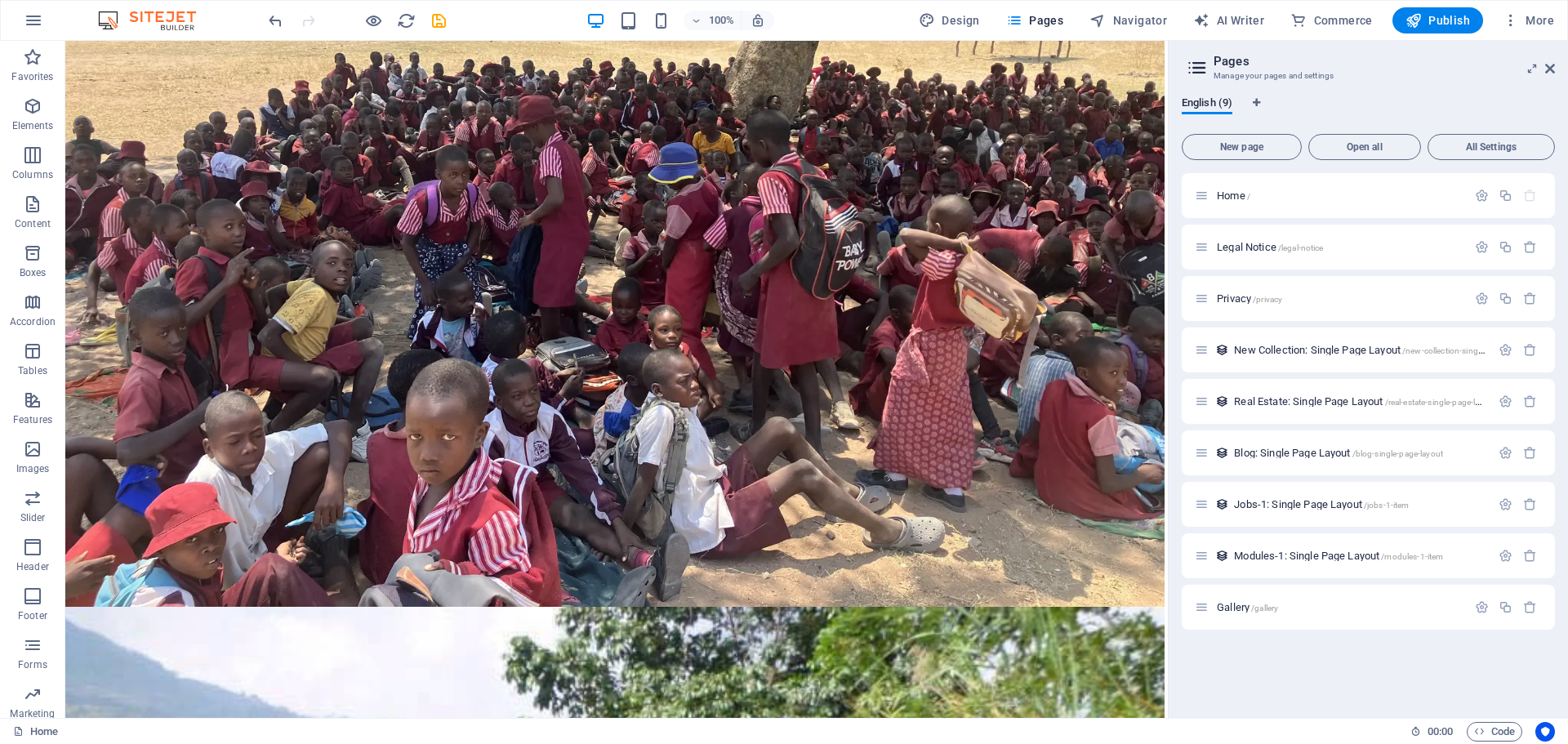
scroll to position [8950, 0]
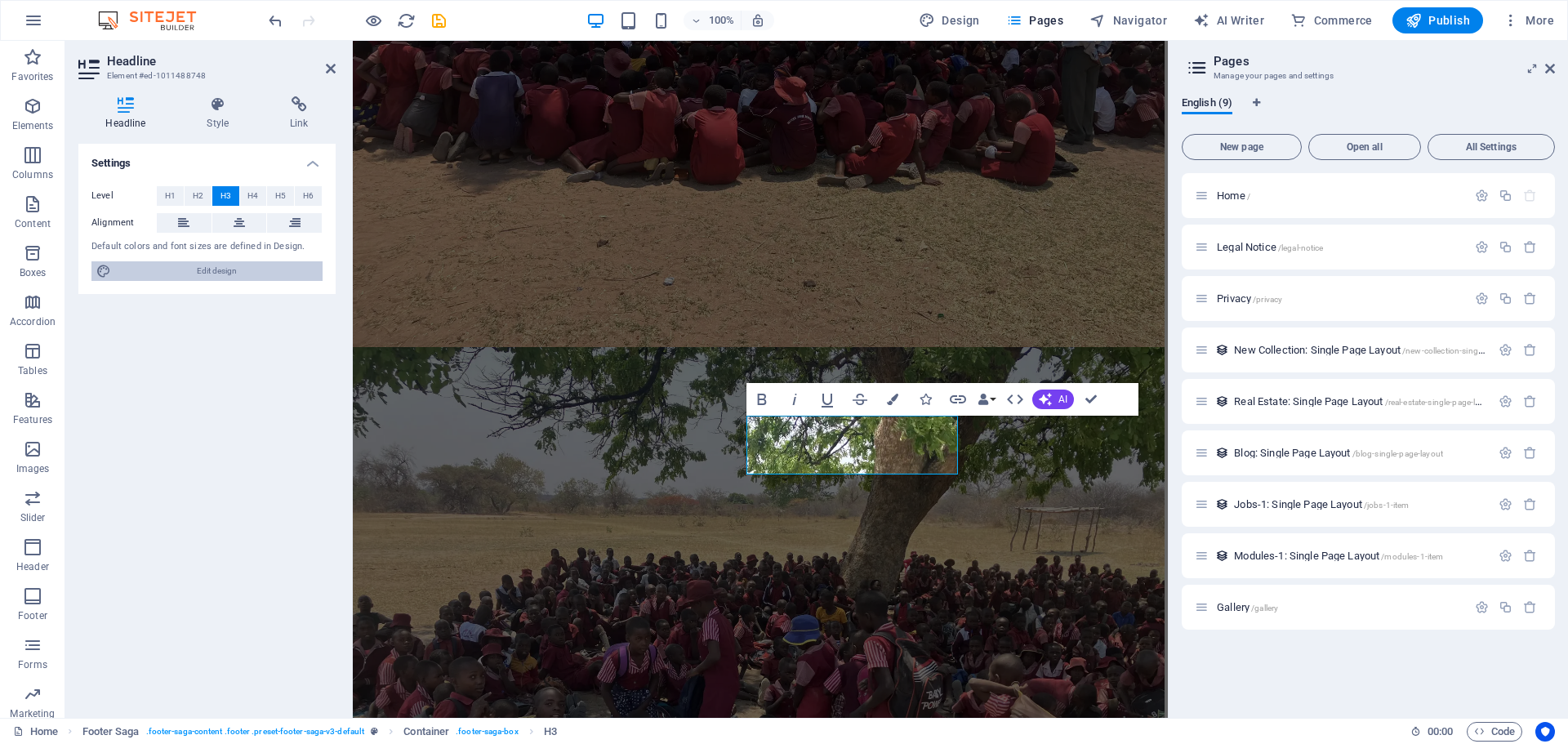
click at [249, 266] on span "Edit design" at bounding box center [216, 271] width 201 height 20
select select "px"
select select "400"
select select "px"
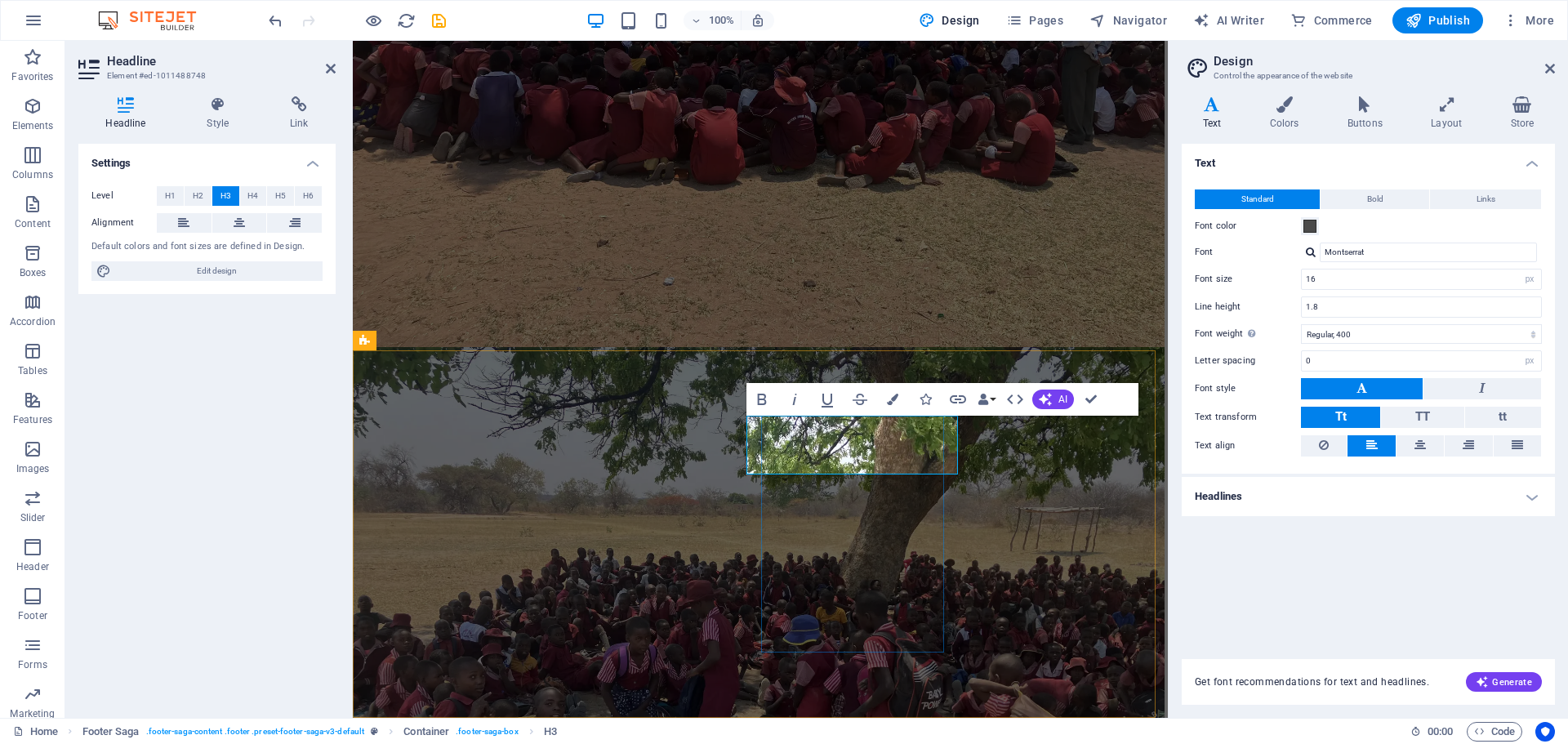
scroll to position [8950, 0]
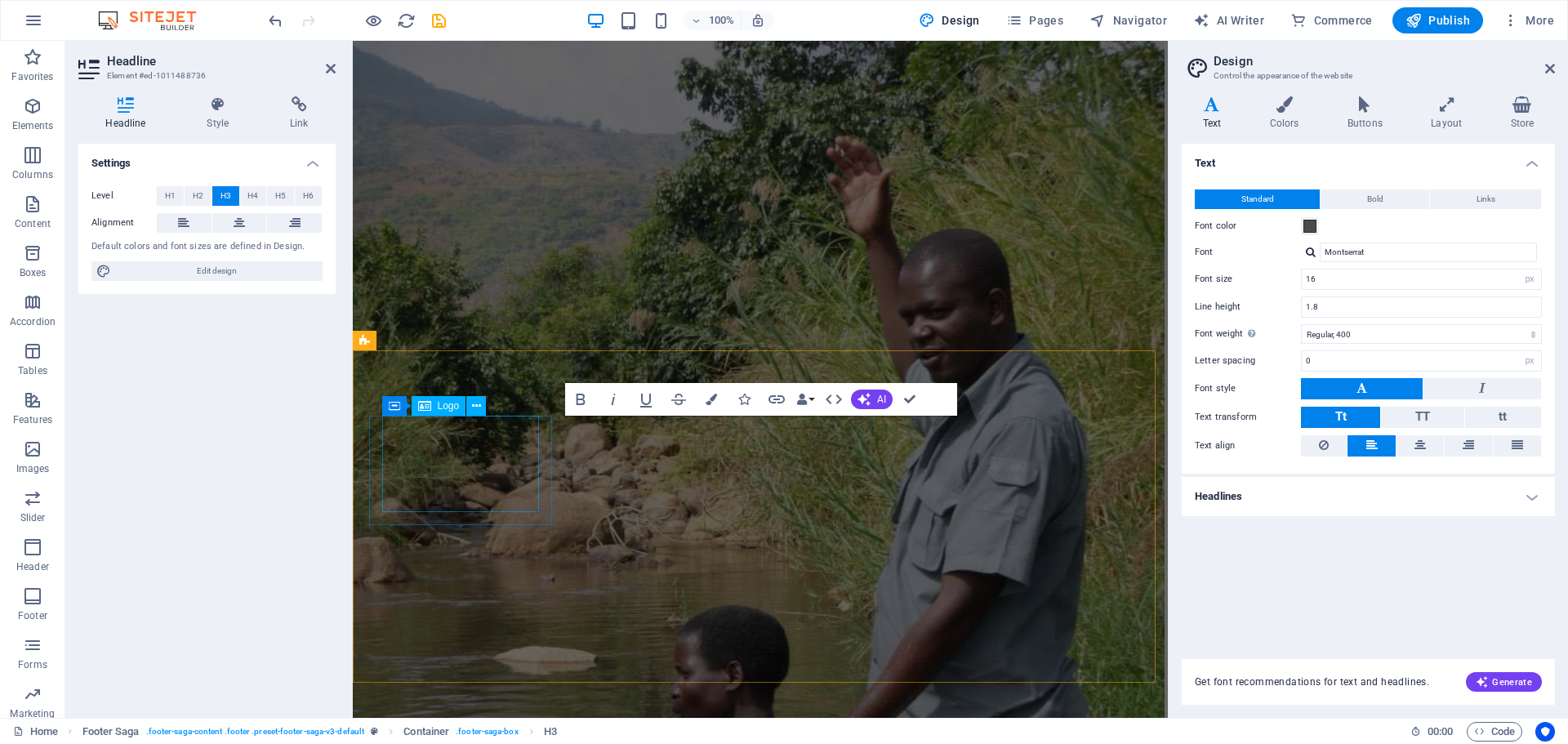
scroll to position [8028, 0]
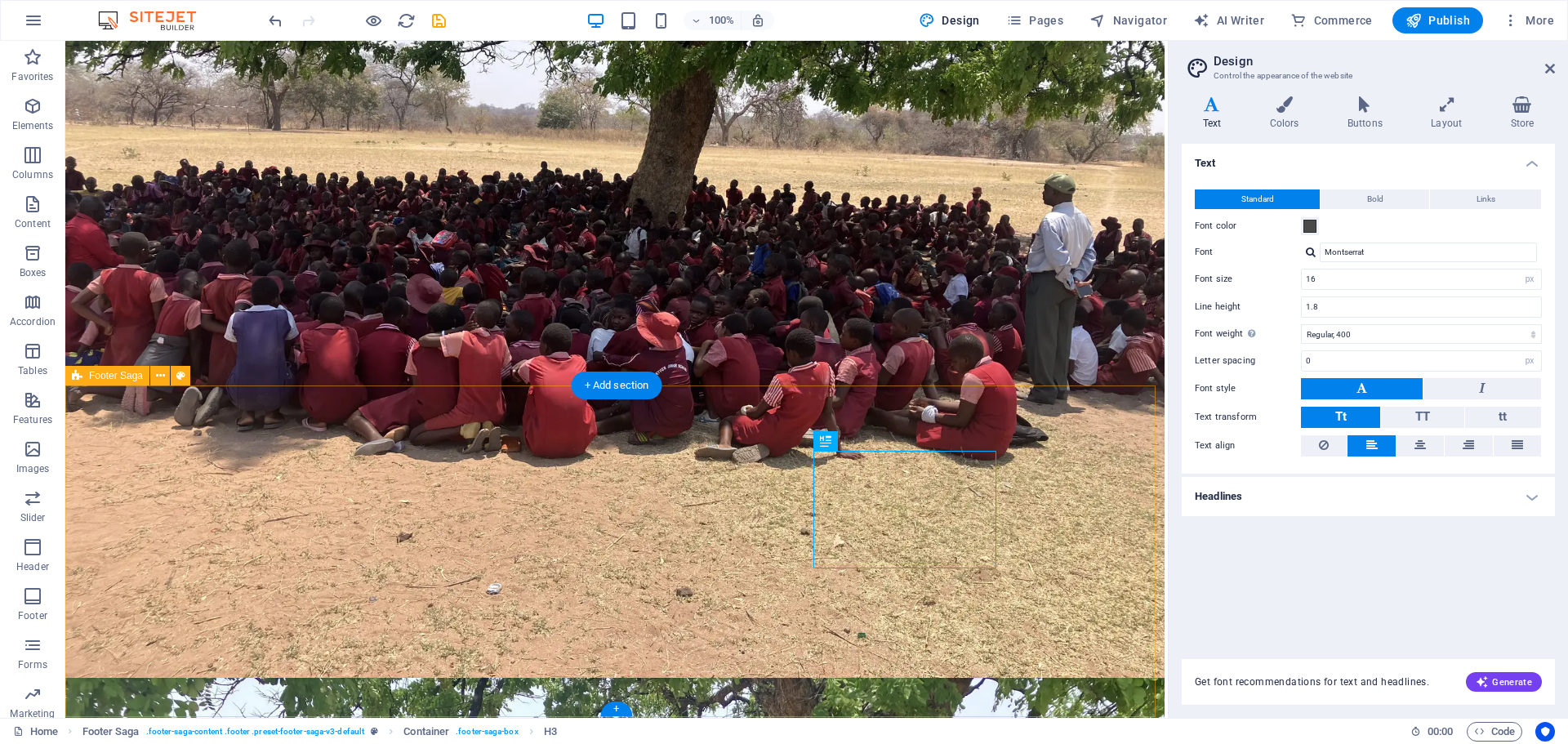
scroll to position [8915, 0]
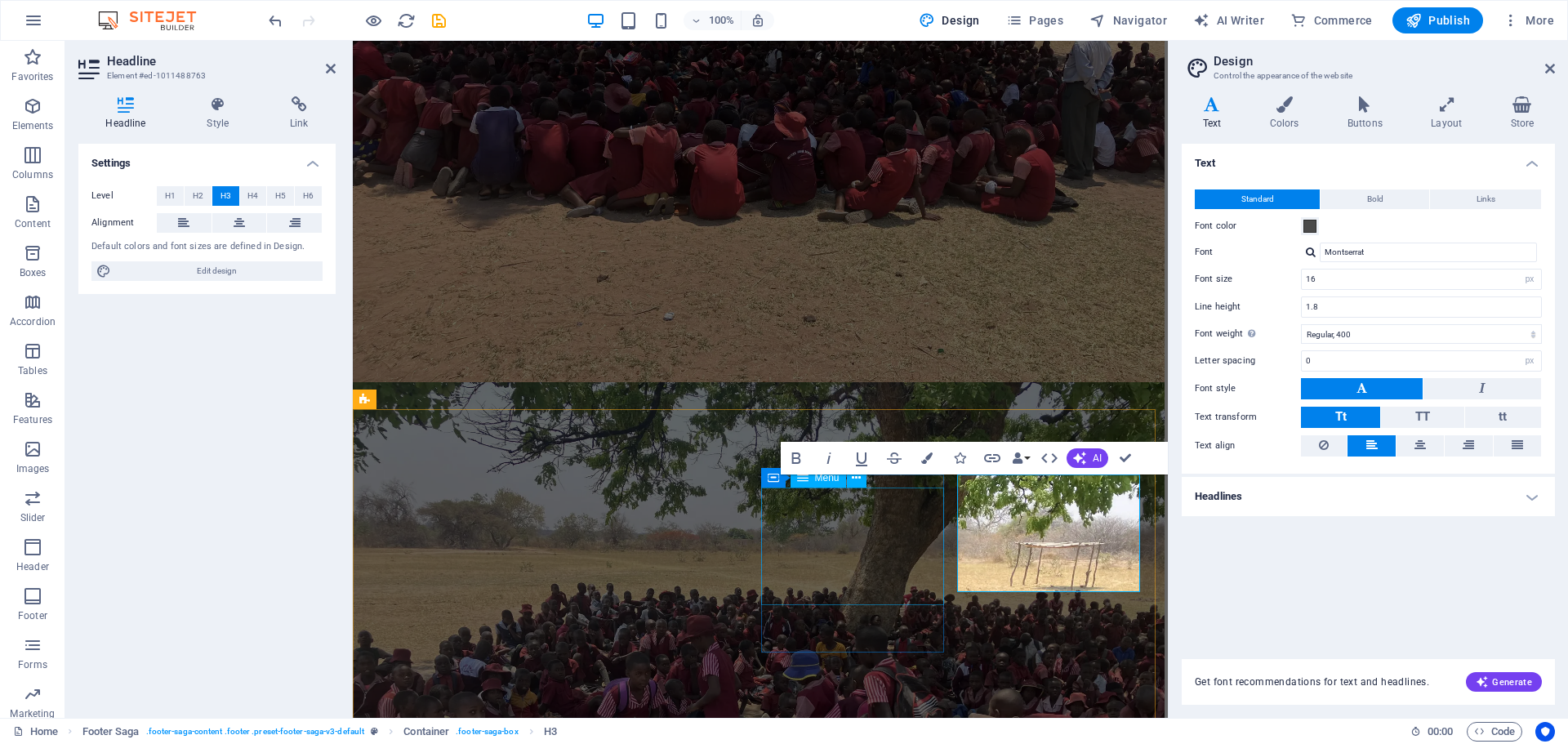
scroll to position [7969, 0]
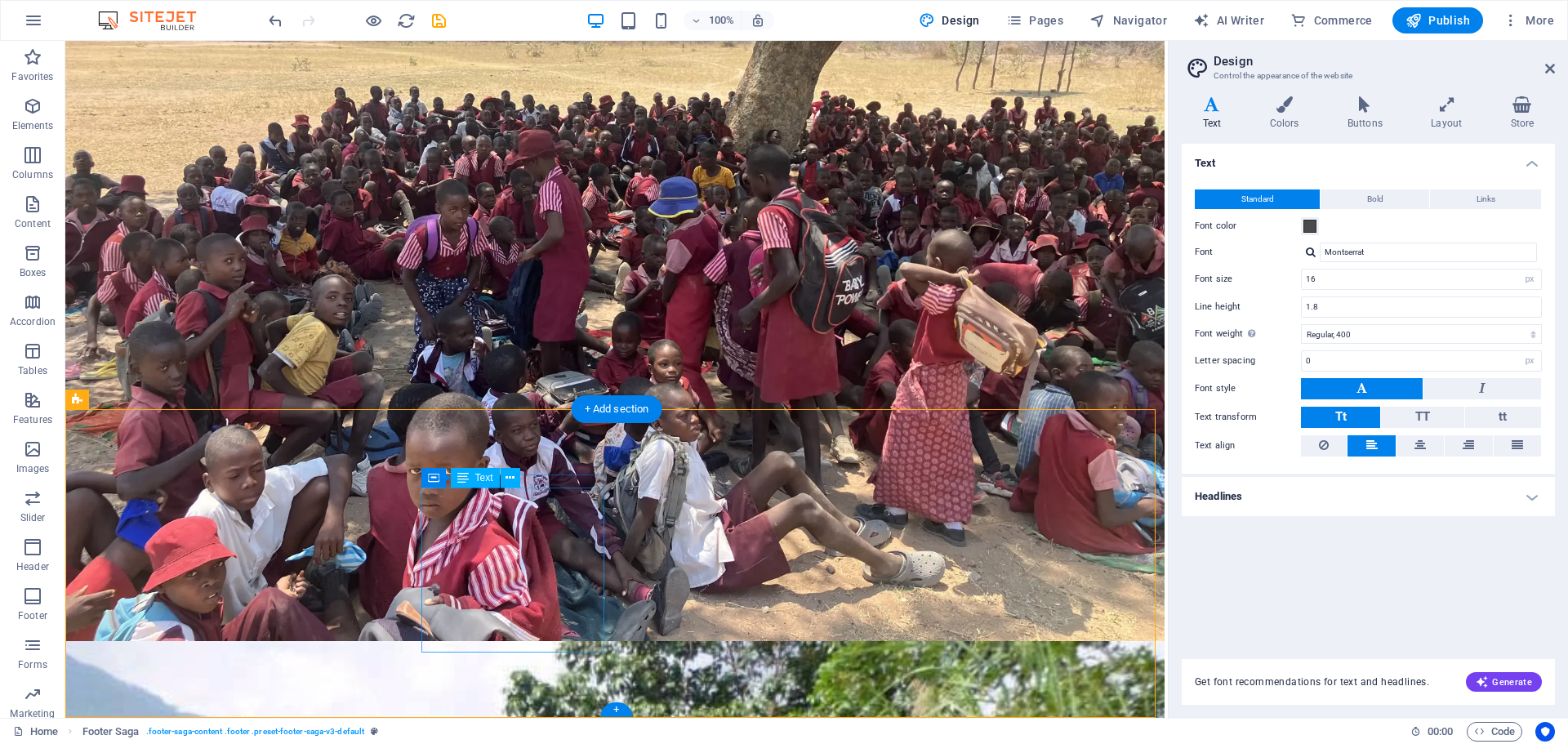
drag, startPoint x: 425, startPoint y: 501, endPoint x: 557, endPoint y: 638, distance: 190.2
drag, startPoint x: 580, startPoint y: 638, endPoint x: 562, endPoint y: 638, distance: 18.0
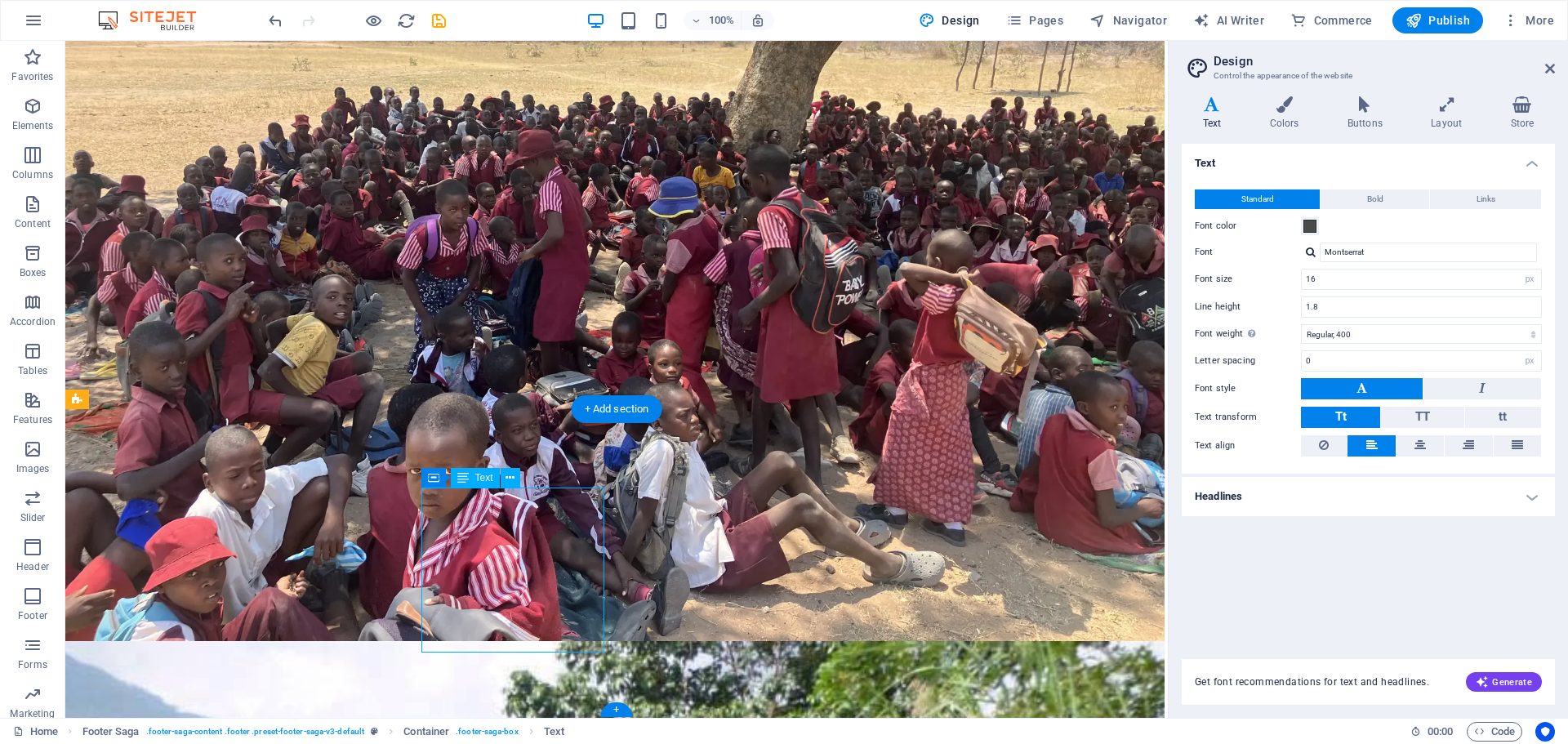
drag, startPoint x: 422, startPoint y: 497, endPoint x: 563, endPoint y: 629, distance: 193.1
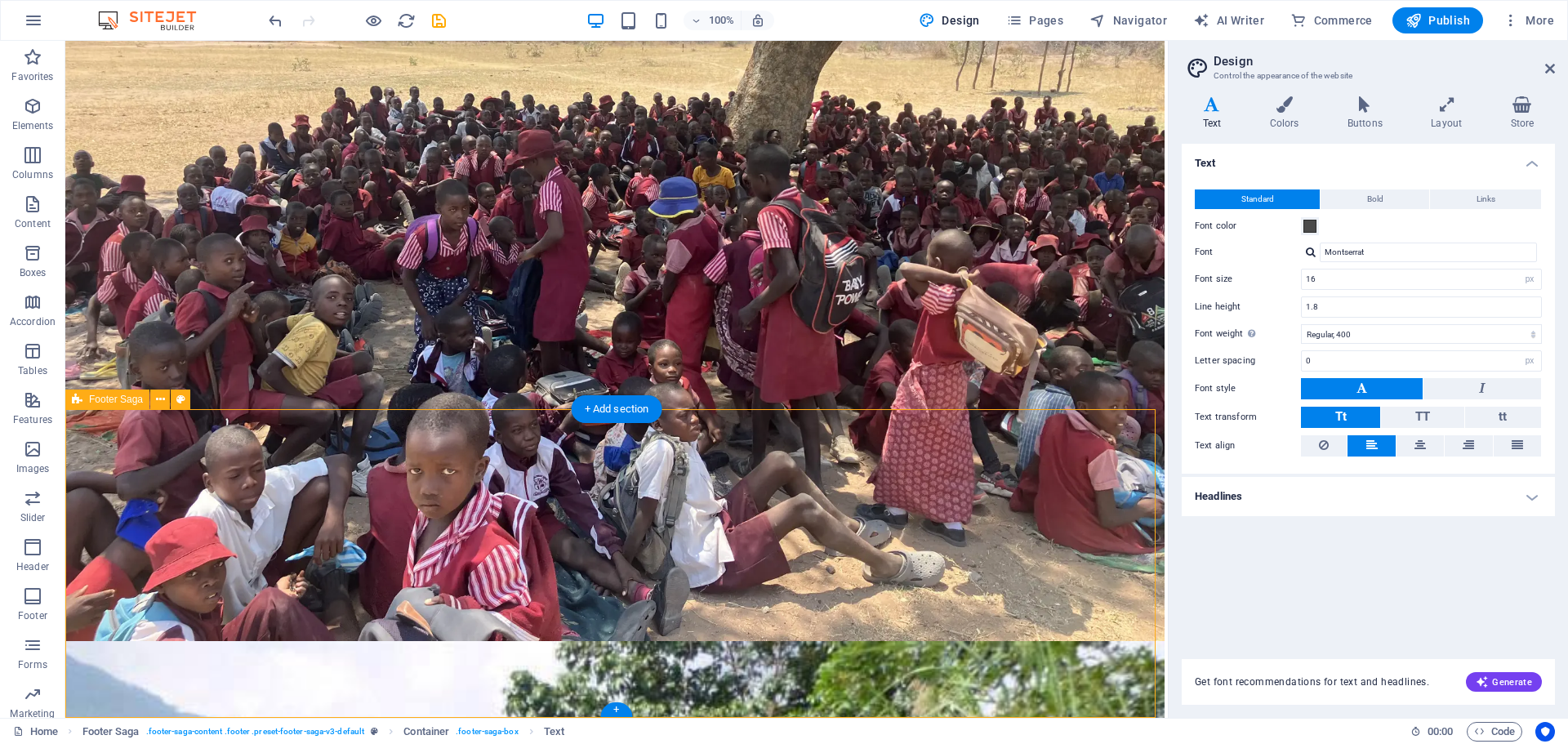
select select "footer"
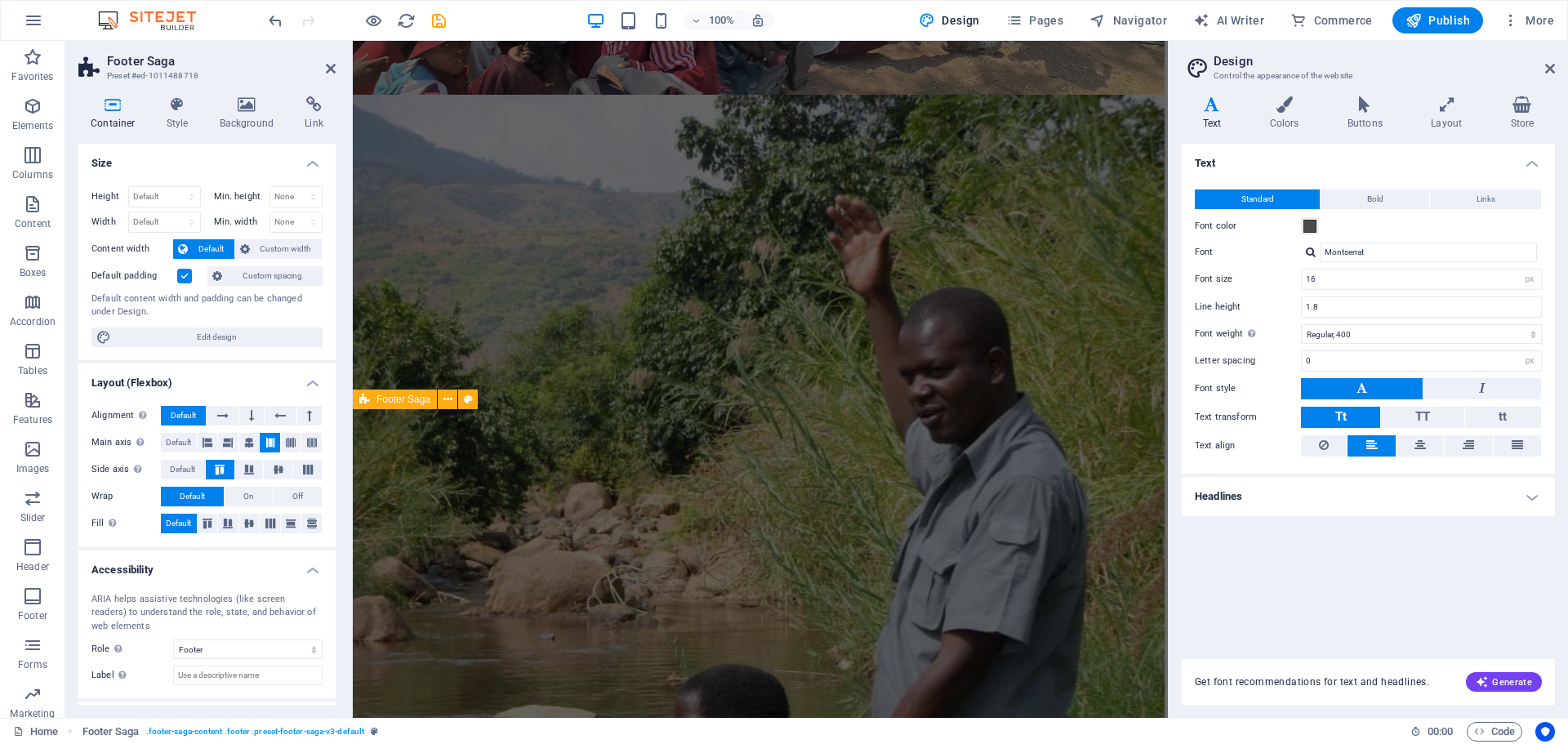
scroll to position [7969, 0]
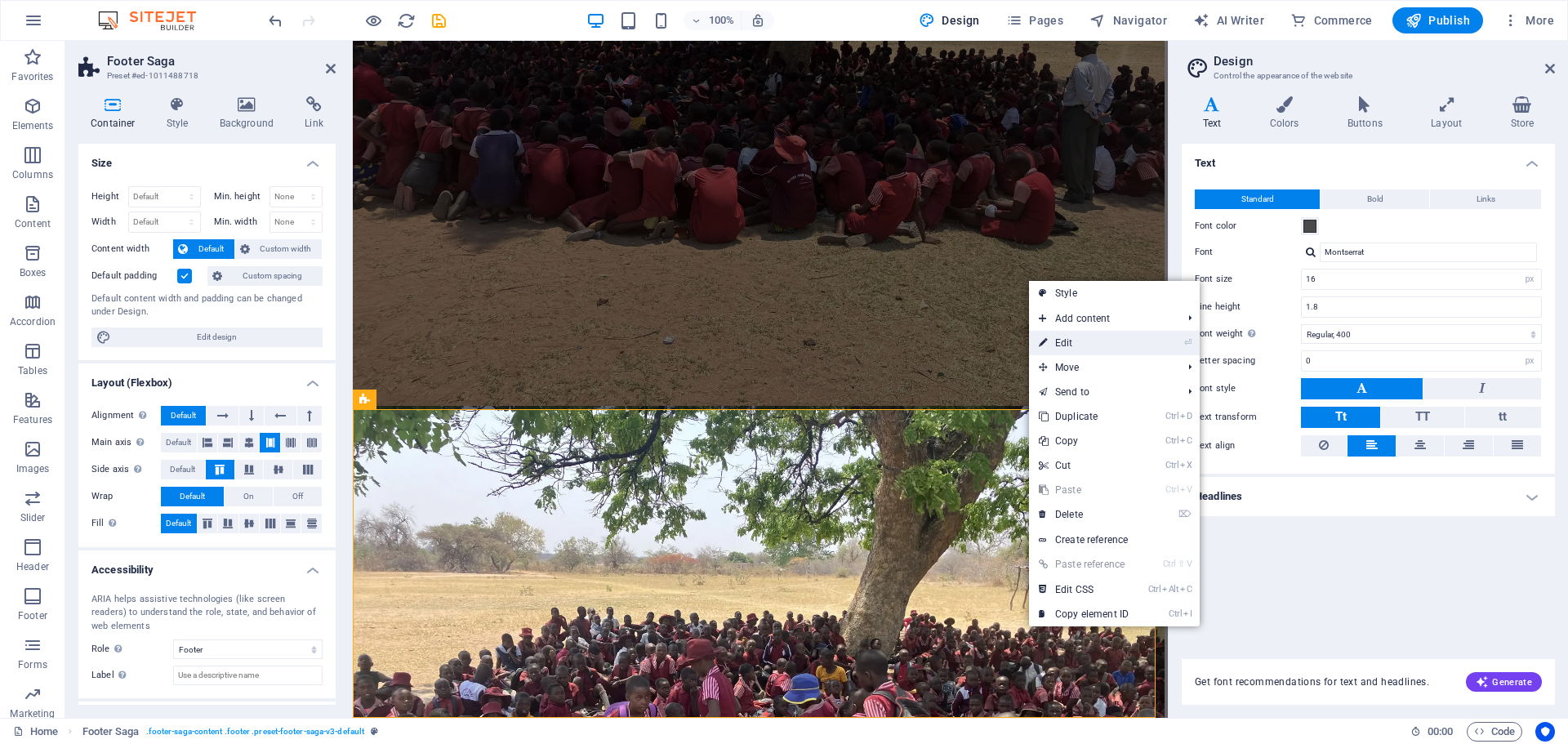
click at [1087, 345] on link "⏎ Edit" at bounding box center [1084, 343] width 109 height 25
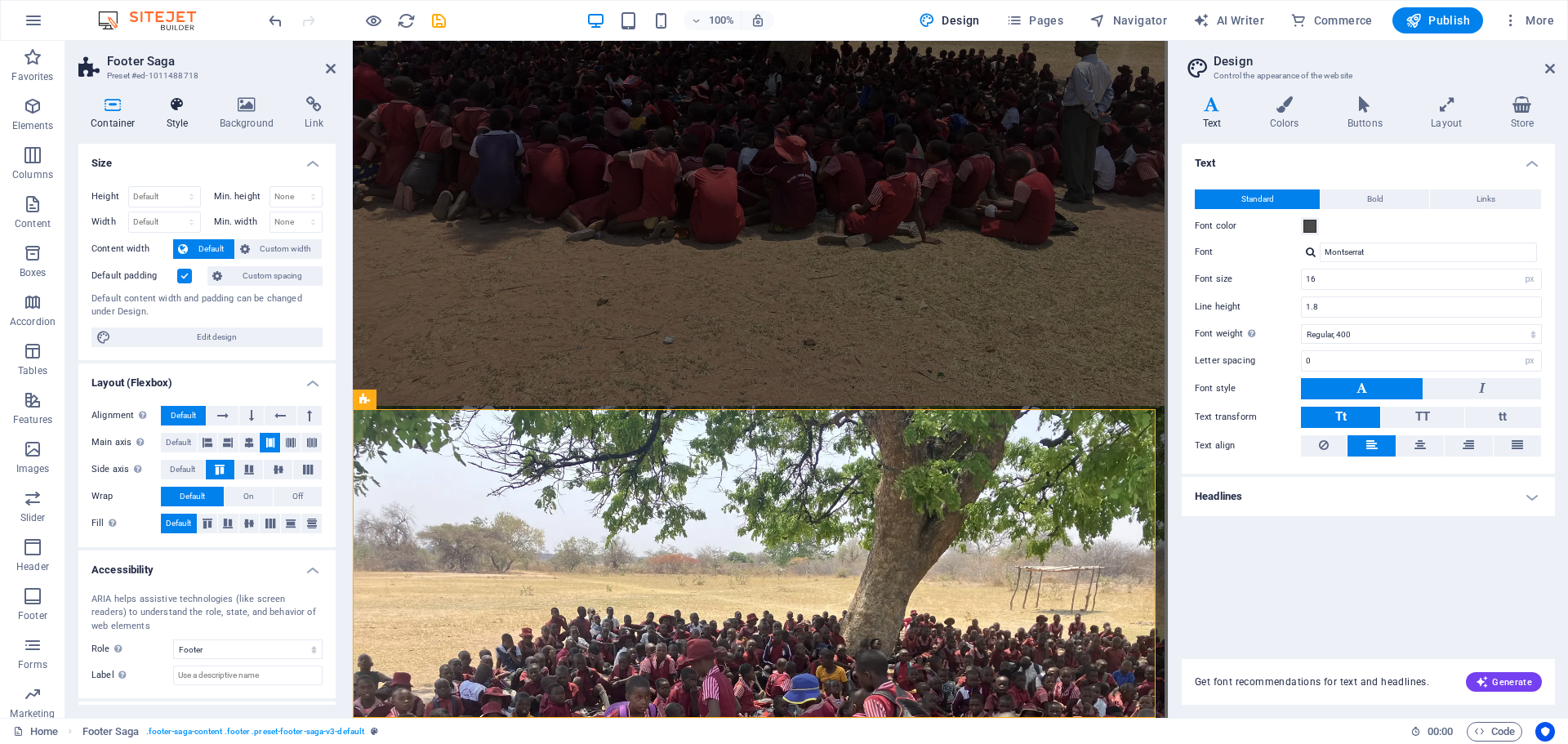
click at [179, 114] on h4 "Style" at bounding box center [181, 113] width 53 height 35
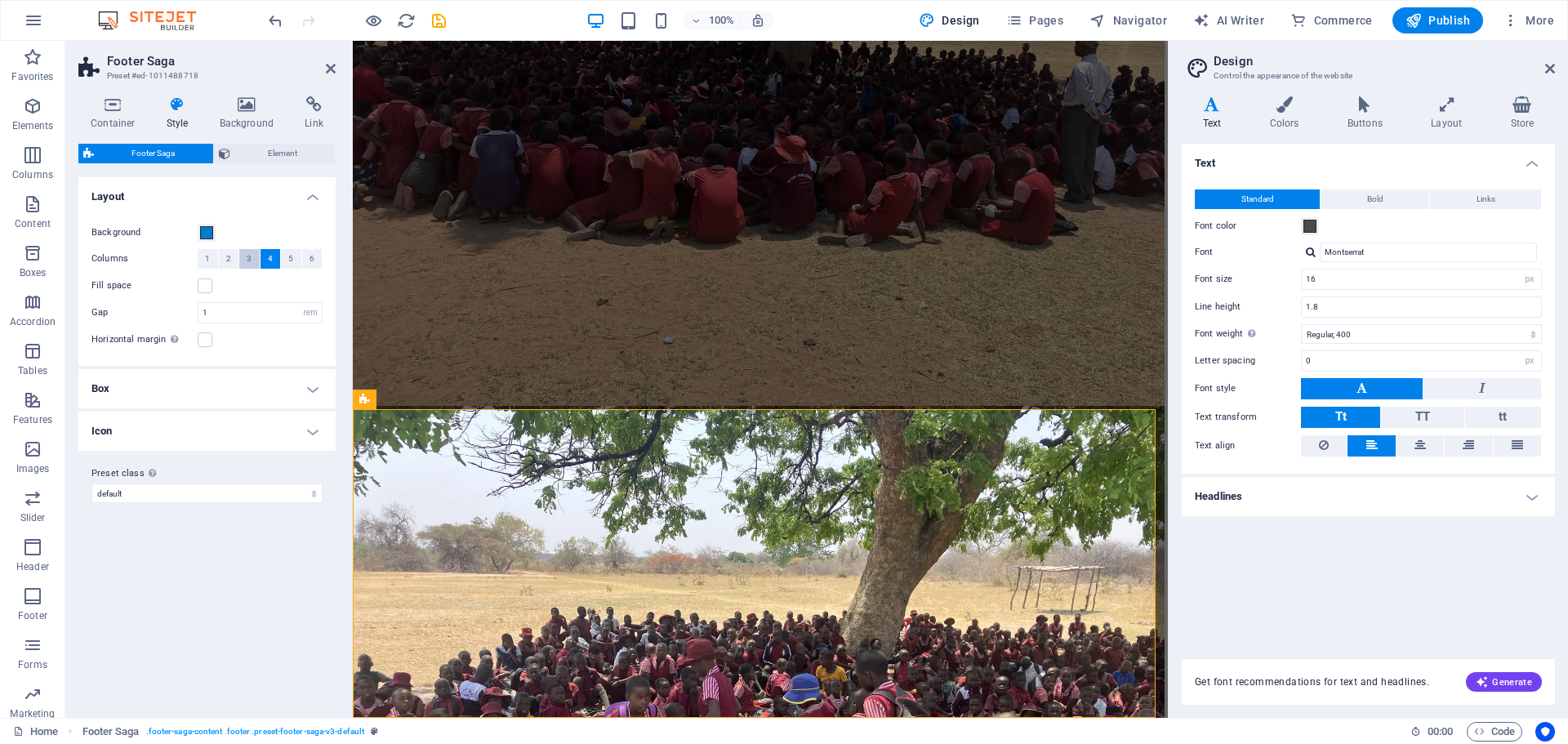
click at [248, 258] on span "3" at bounding box center [249, 259] width 5 height 20
click at [317, 392] on h4 "Box" at bounding box center [206, 389] width 257 height 39
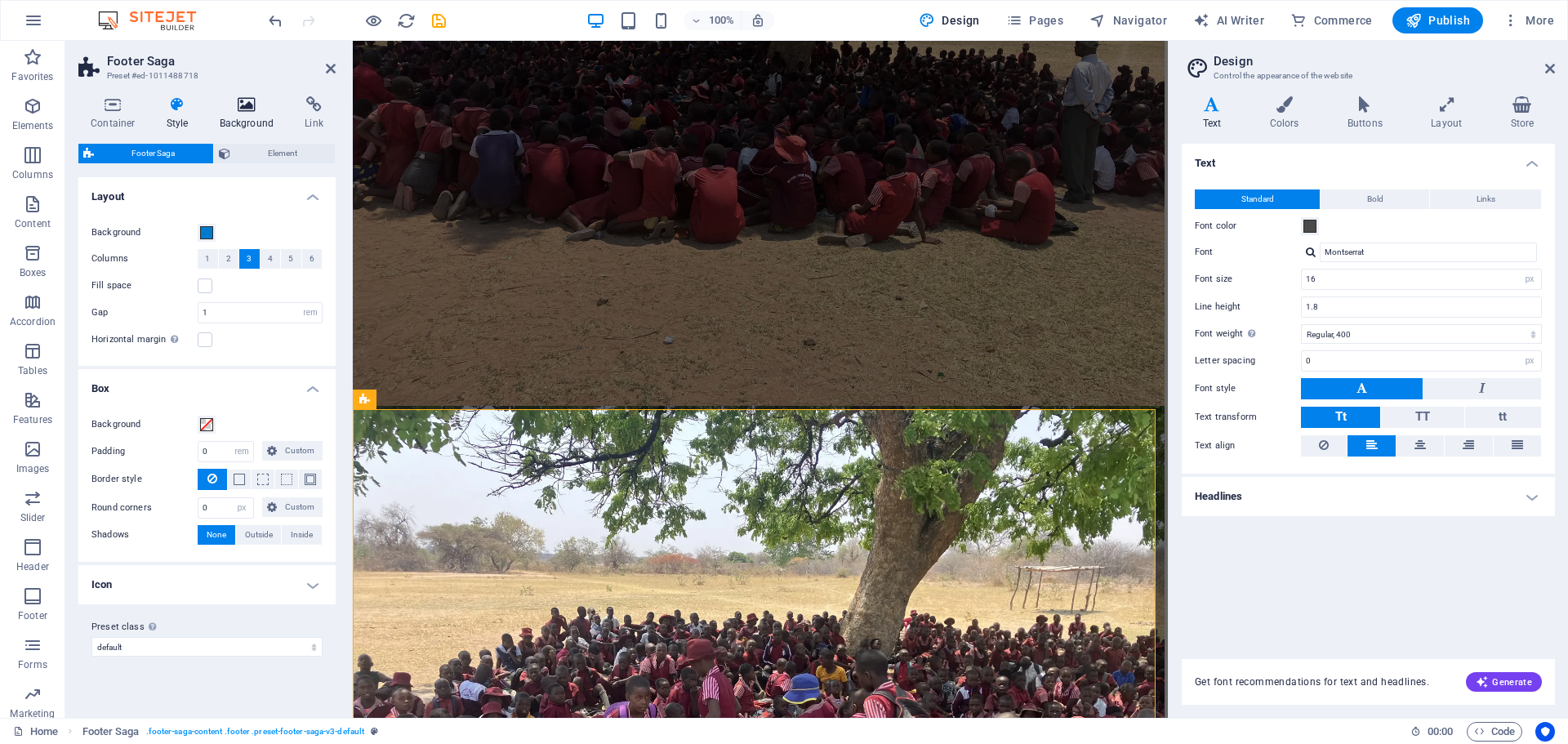
click at [235, 112] on icon at bounding box center [247, 104] width 79 height 16
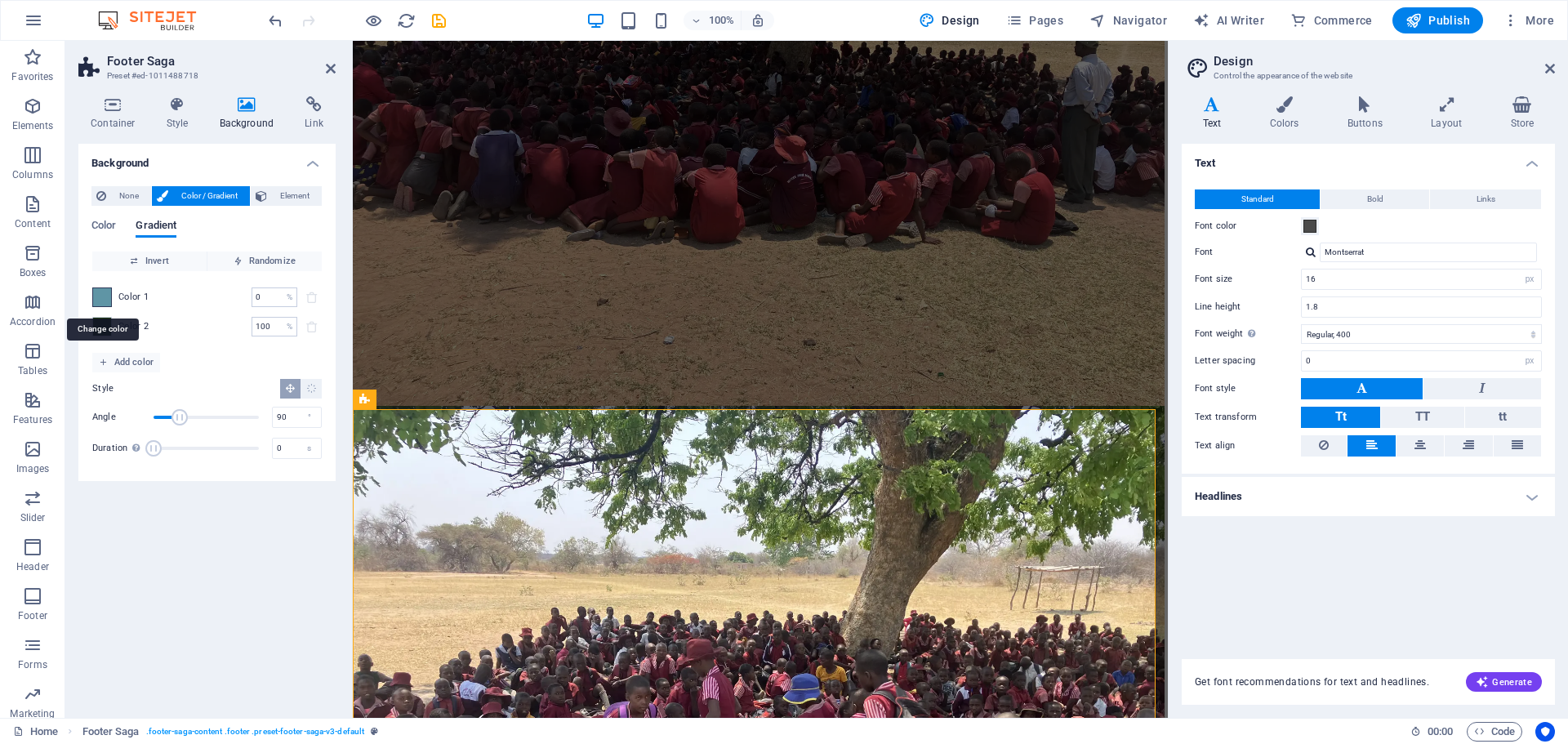
click at [99, 294] on span at bounding box center [102, 298] width 18 height 18
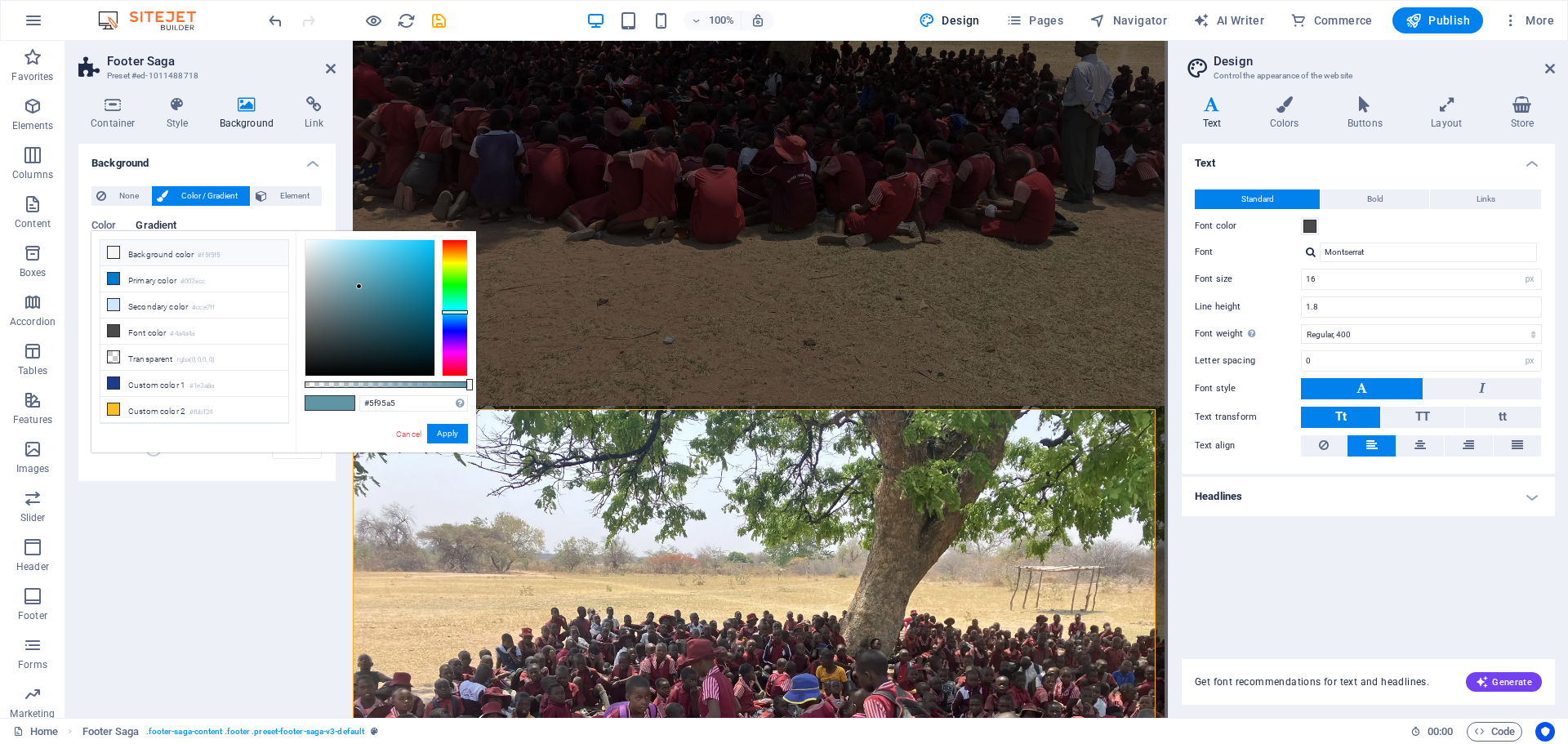
click at [114, 250] on icon at bounding box center [113, 252] width 12 height 12
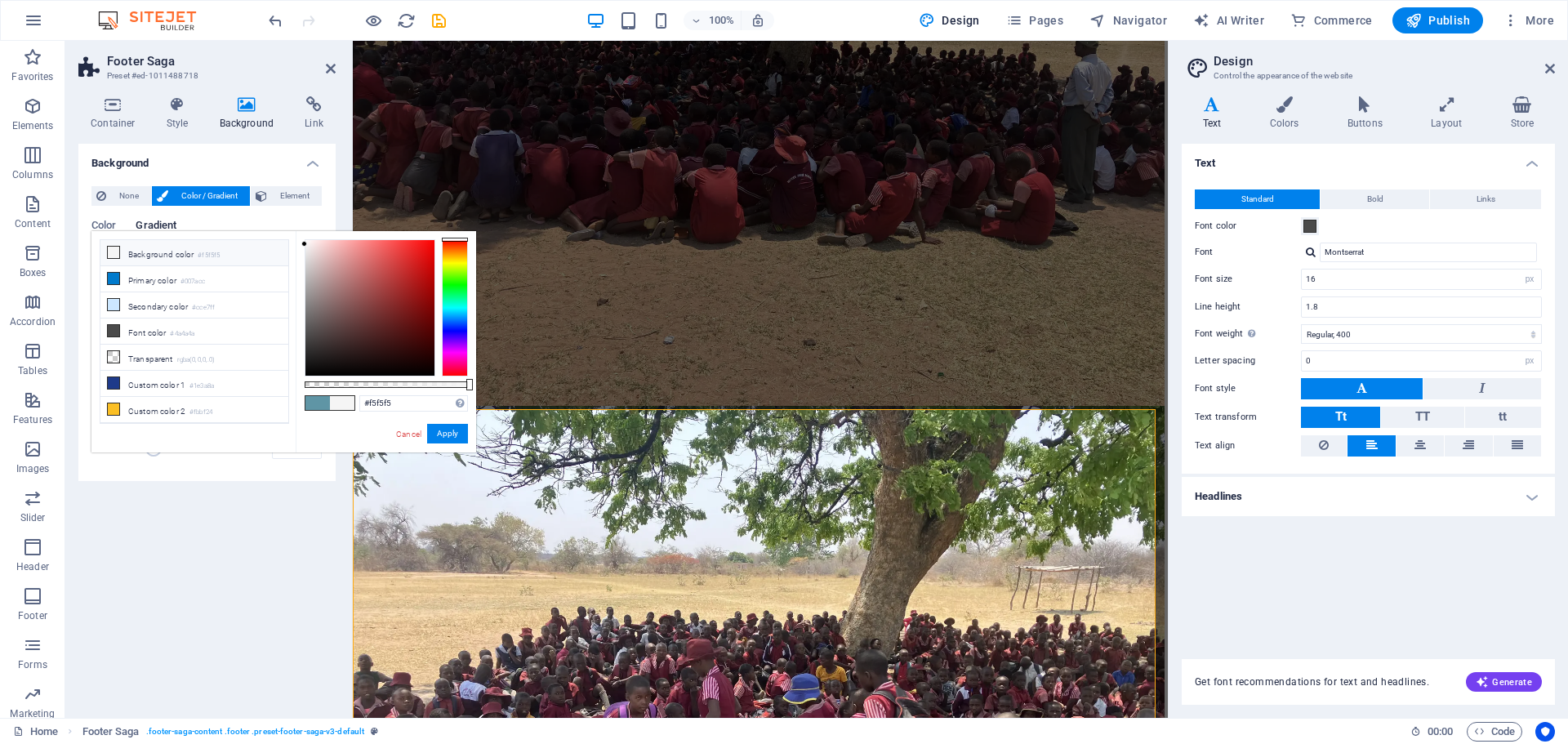
click at [109, 249] on icon at bounding box center [113, 252] width 12 height 12
drag, startPoint x: 467, startPoint y: 381, endPoint x: 365, endPoint y: 381, distance: 102.0
click at [365, 381] on div at bounding box center [367, 385] width 7 height 12
click at [414, 435] on link "Cancel" at bounding box center [409, 434] width 29 height 12
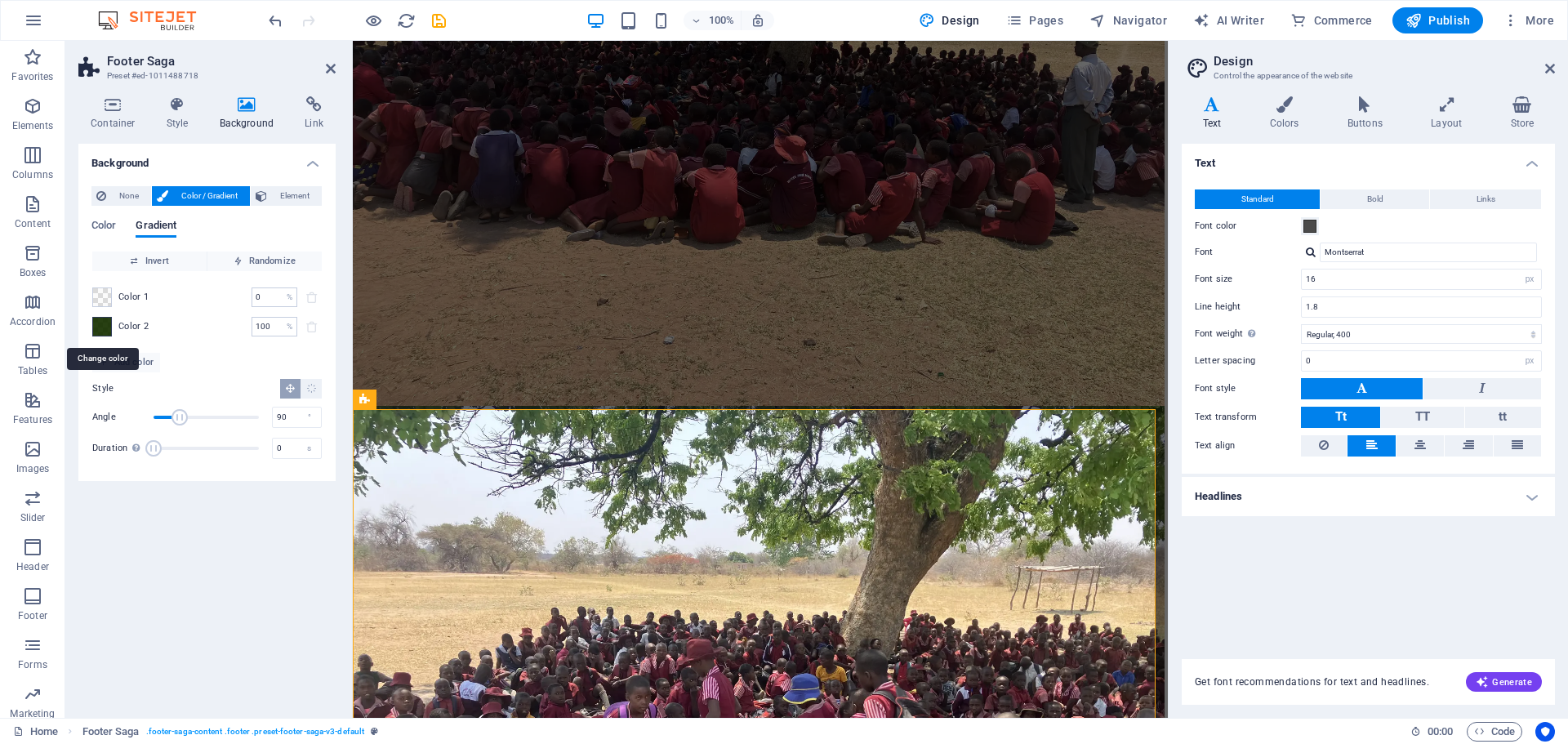
click at [103, 327] on span at bounding box center [102, 326] width 18 height 18
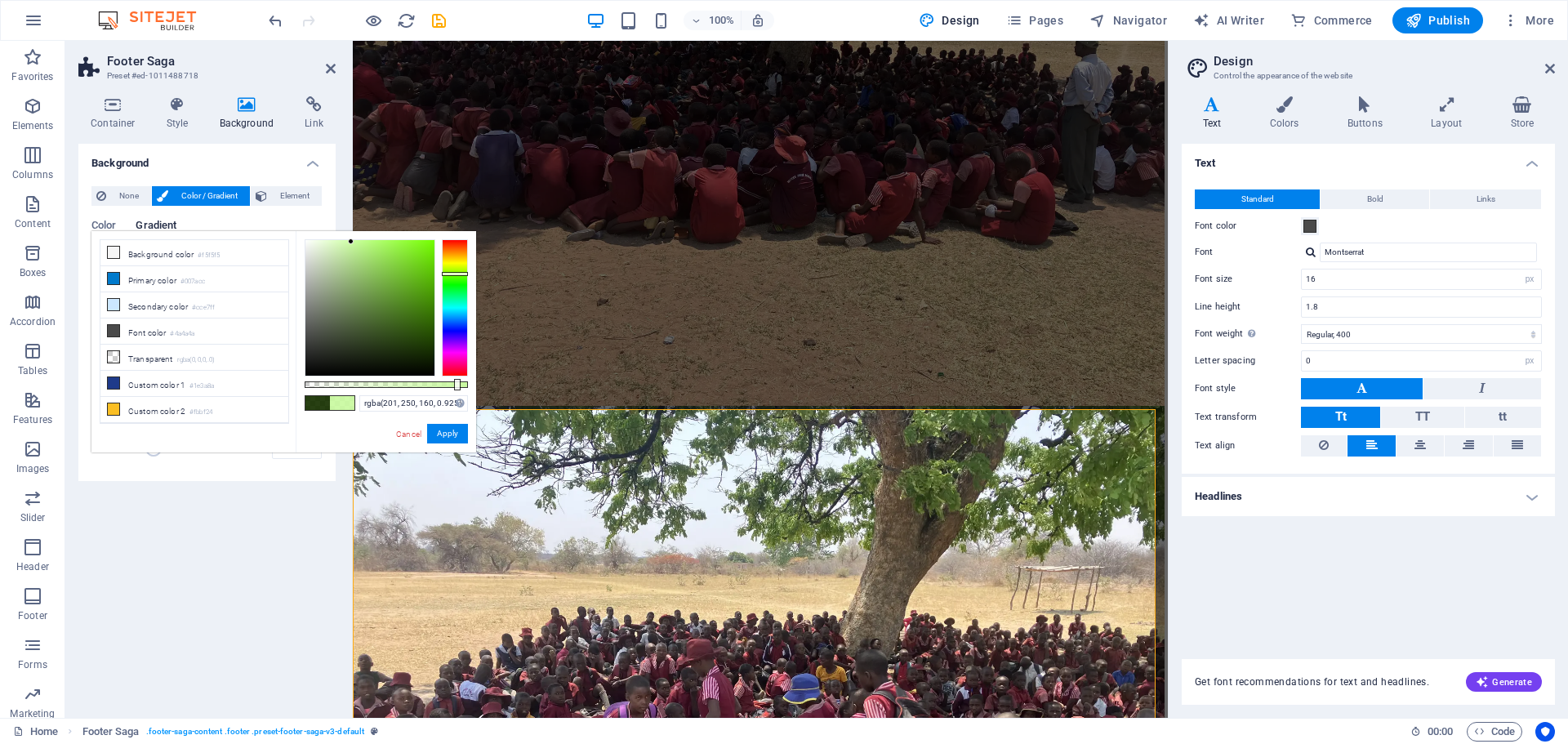
drag, startPoint x: 427, startPoint y: 345, endPoint x: 351, endPoint y: 242, distance: 128.0
click at [351, 242] on div at bounding box center [370, 307] width 129 height 136
type input "rgba(201, 250, 160, 0.3)"
drag, startPoint x: 457, startPoint y: 383, endPoint x: 354, endPoint y: 377, distance: 103.2
click at [354, 377] on div "rgba(201, 250, 160, 0.3) Supported formats #0852ed rgb(8, 82, 237) rgba(8, 82, …" at bounding box center [386, 460] width 181 height 458
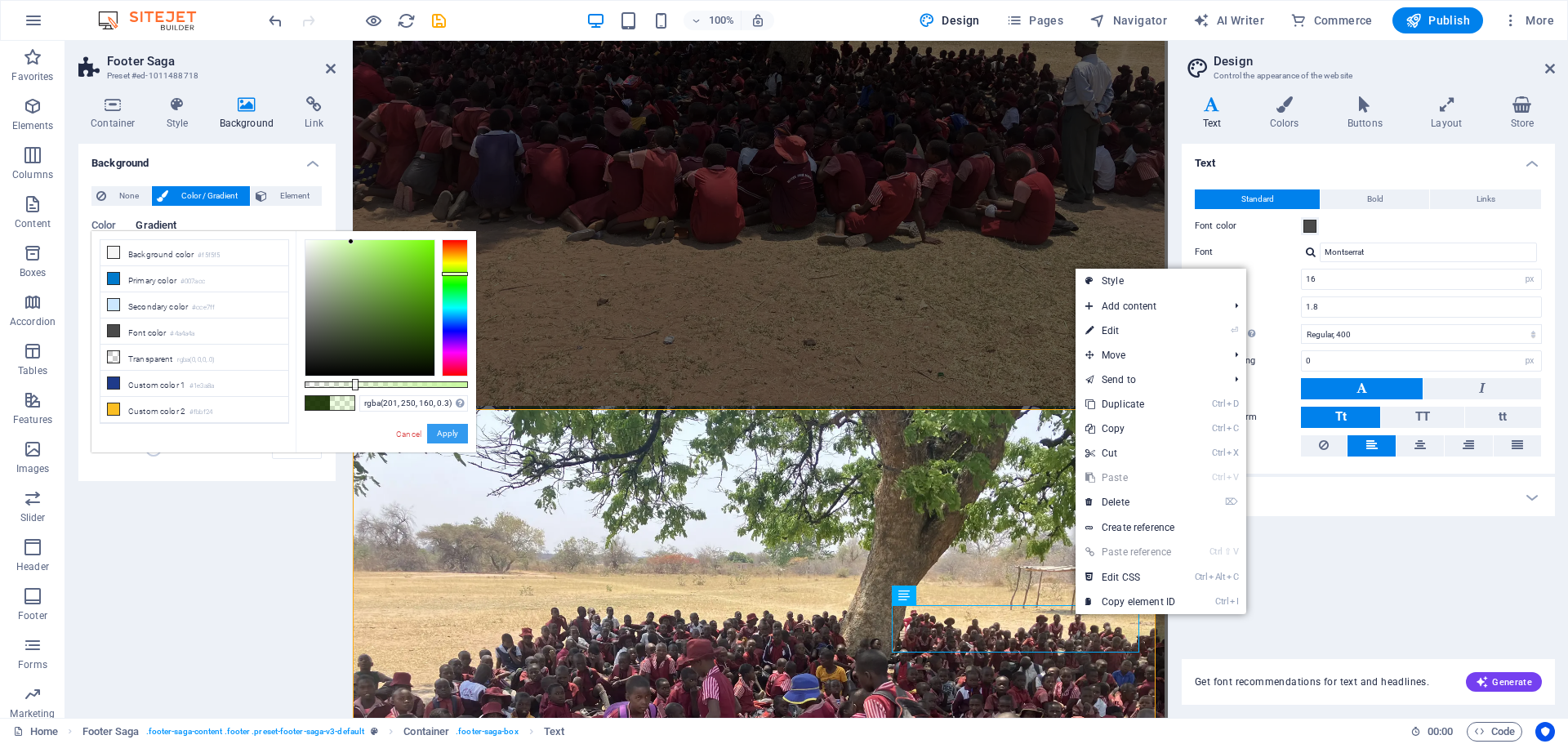
click at [444, 429] on button "Apply" at bounding box center [448, 434] width 41 height 20
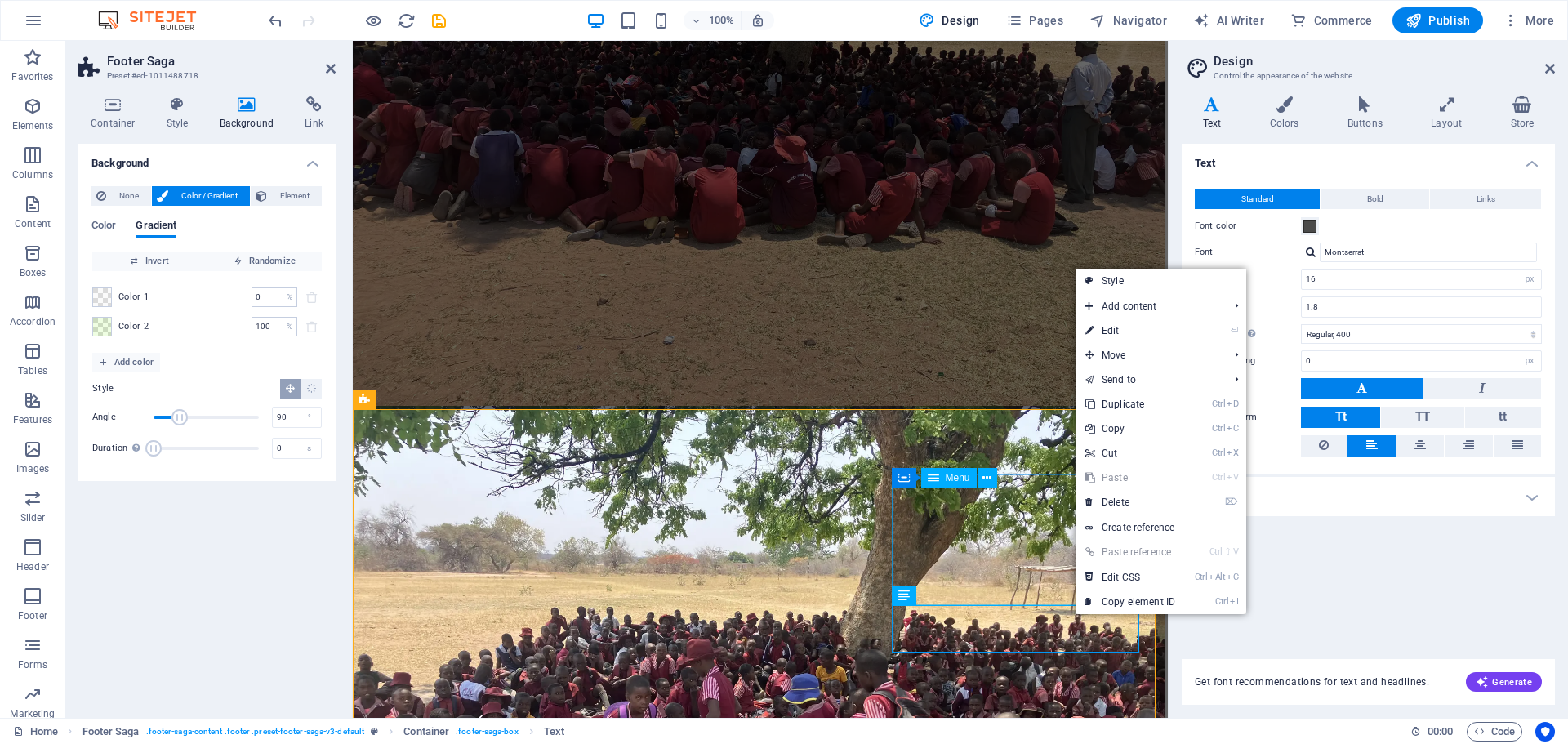
select select
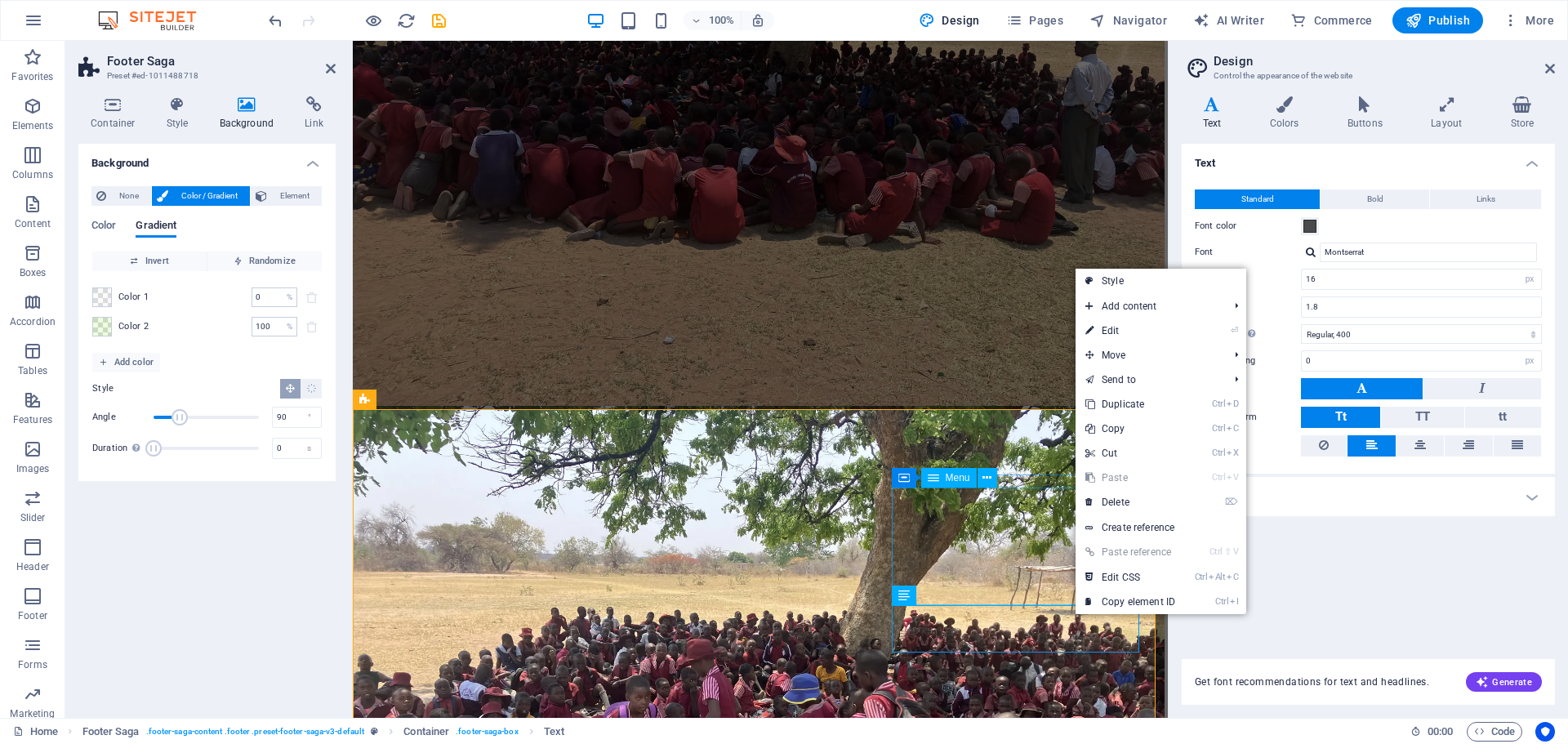
select select
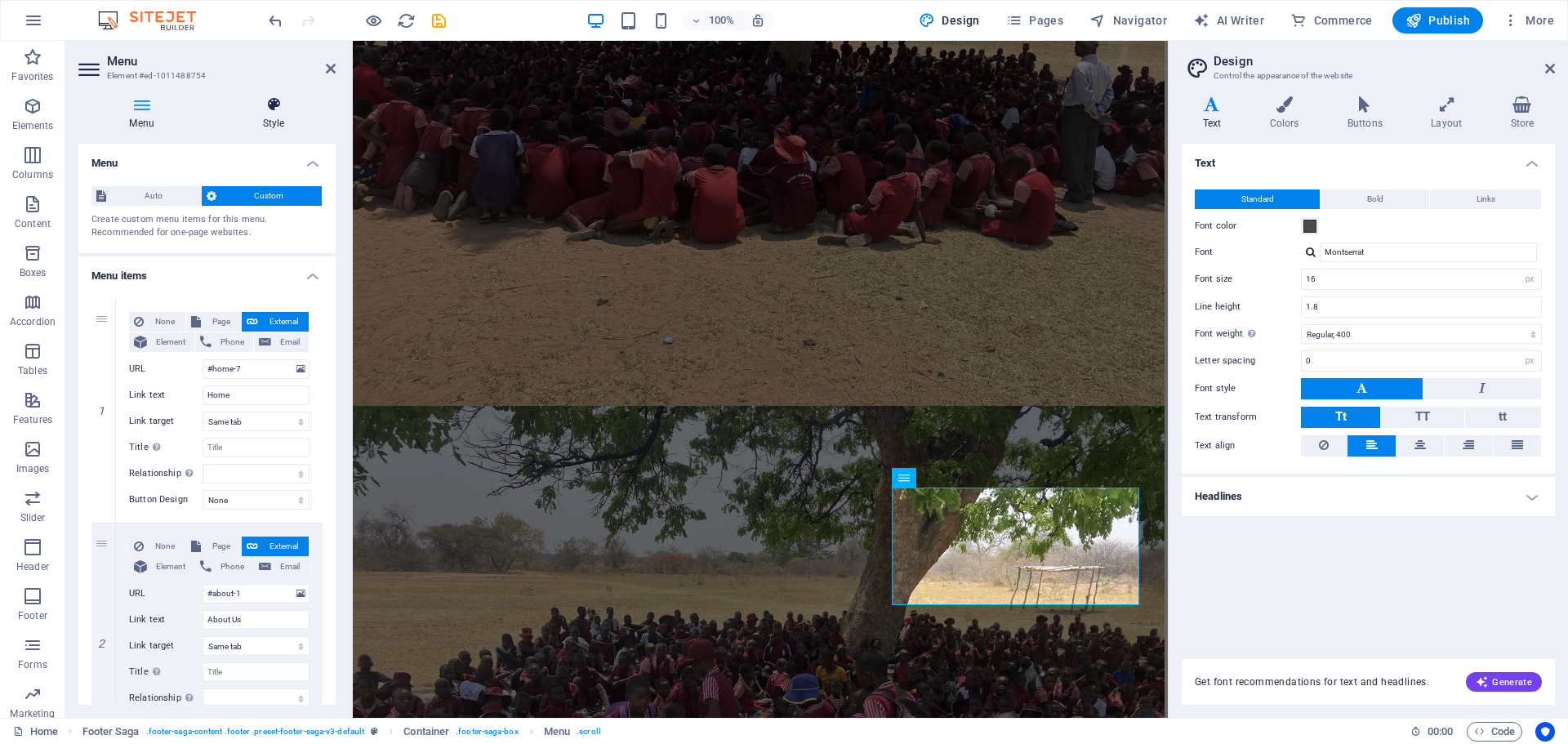
click at [269, 98] on icon at bounding box center [273, 104] width 124 height 16
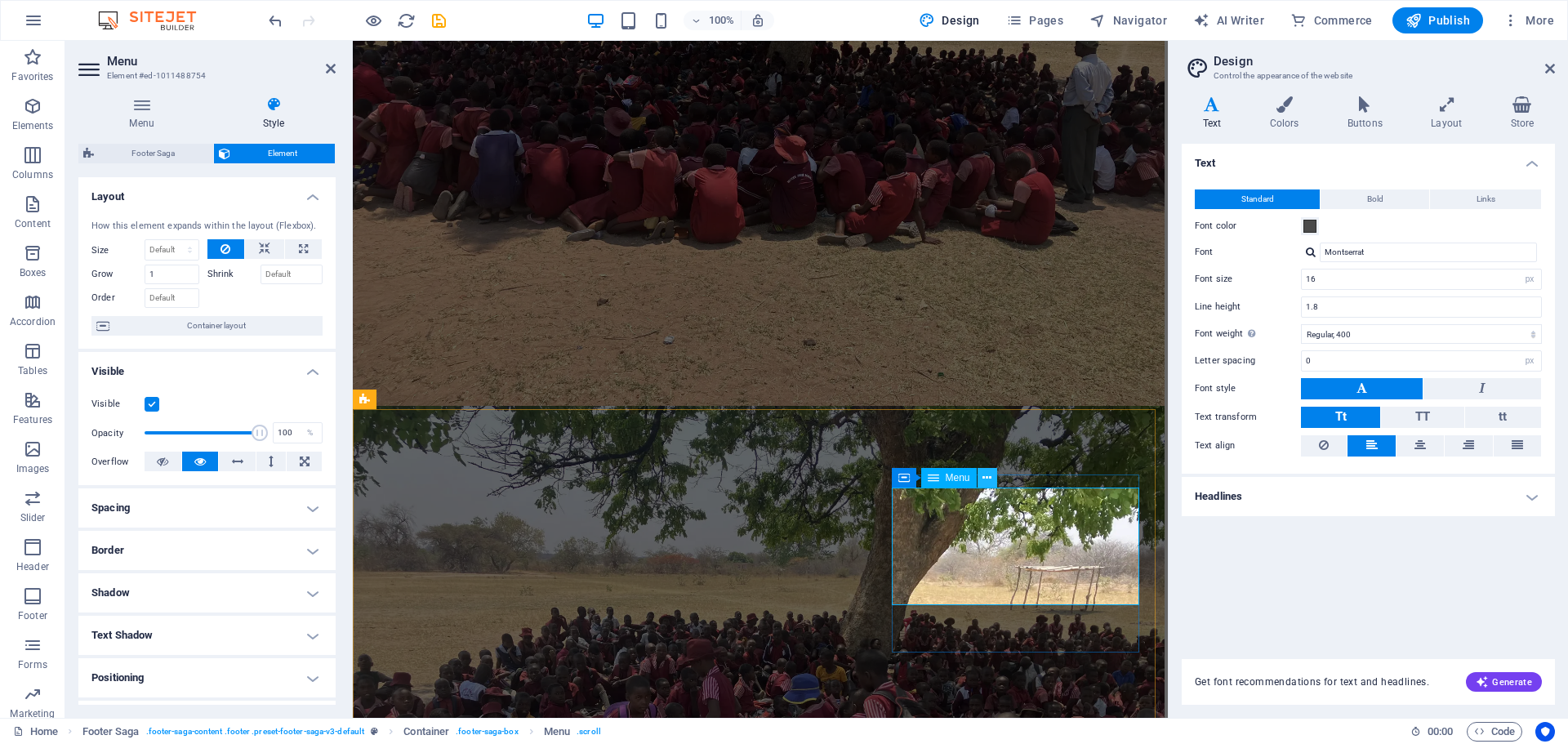
click at [983, 483] on icon at bounding box center [987, 478] width 9 height 17
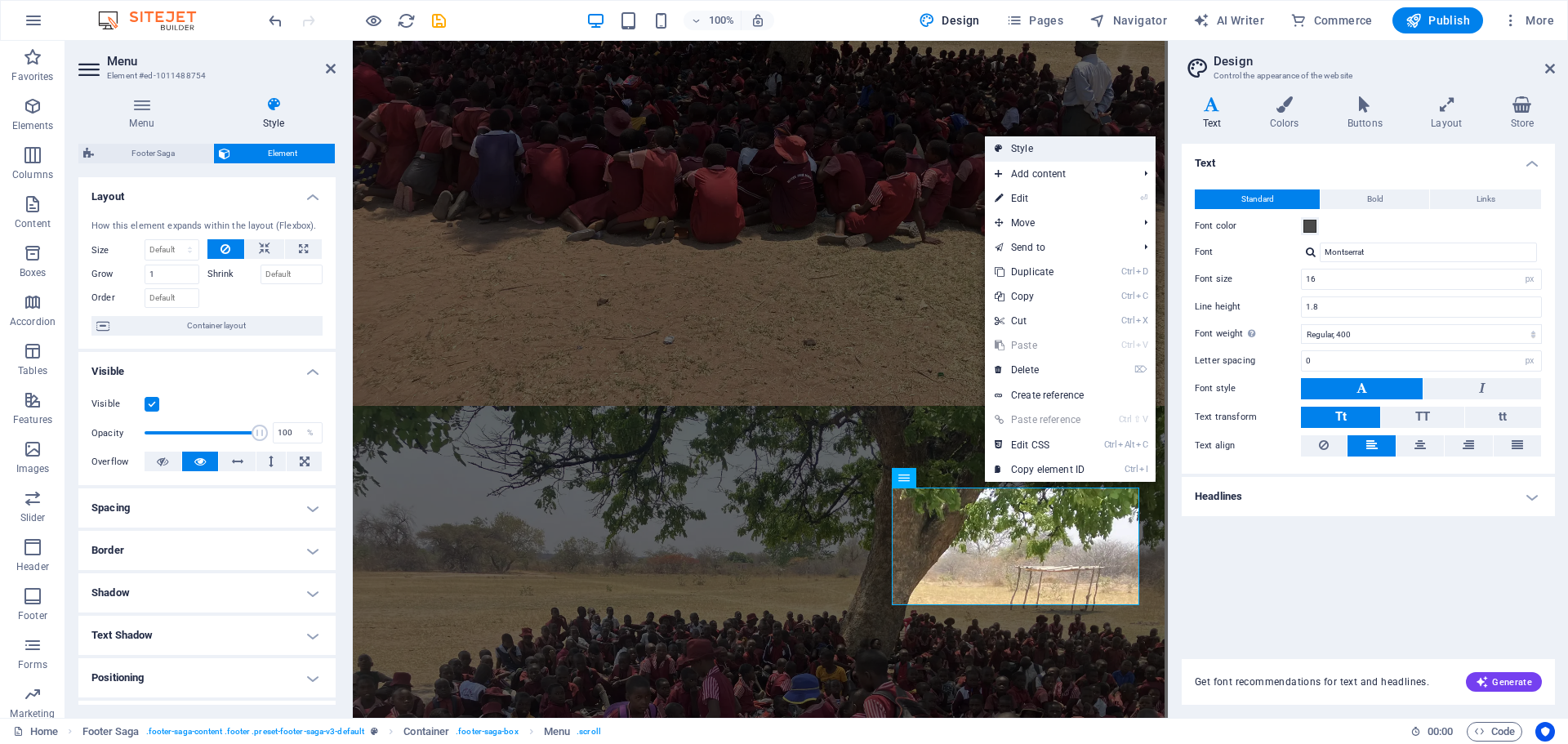
click at [1018, 150] on link "Style" at bounding box center [1071, 149] width 171 height 25
select select "rem"
select select "px"
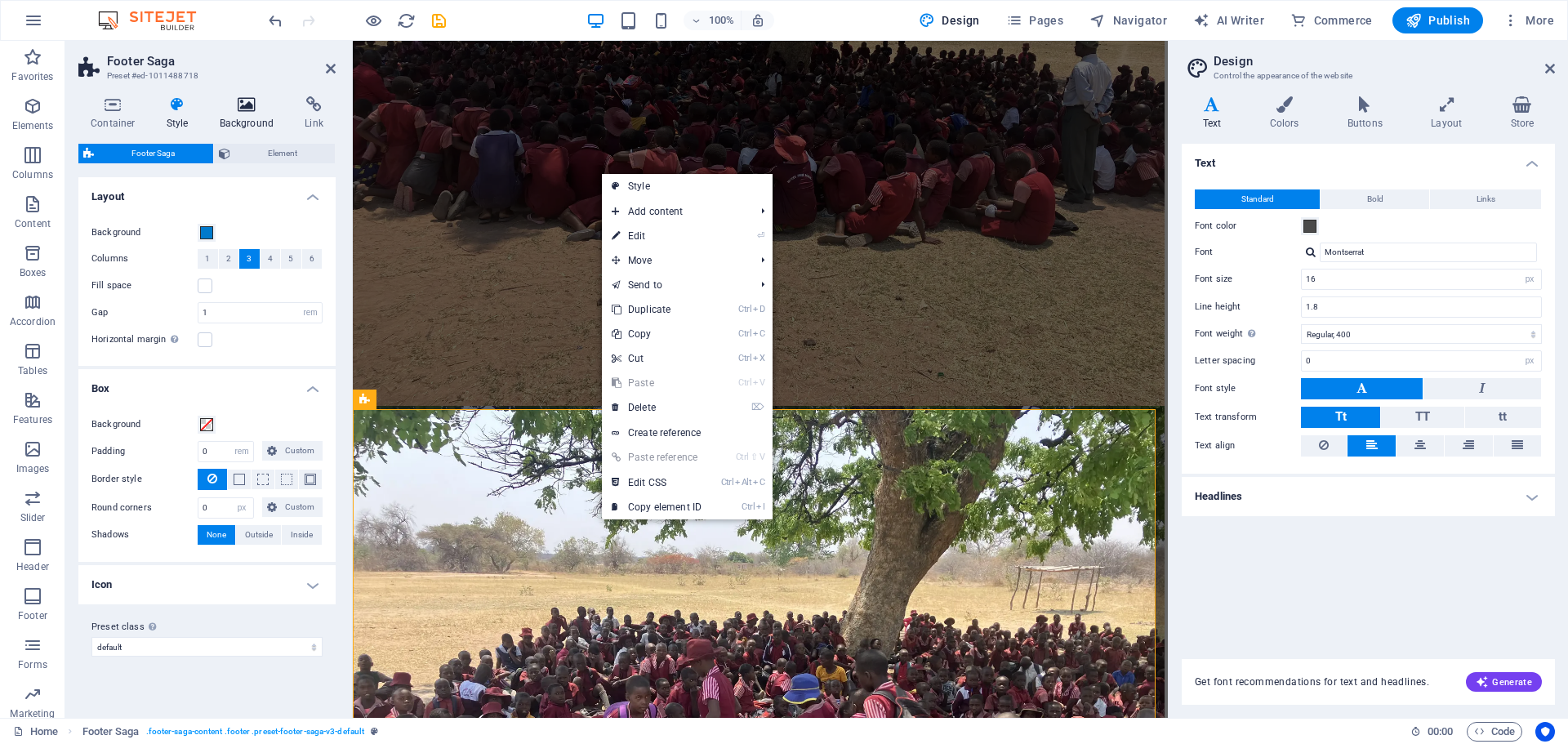
click at [238, 109] on icon at bounding box center [247, 104] width 79 height 16
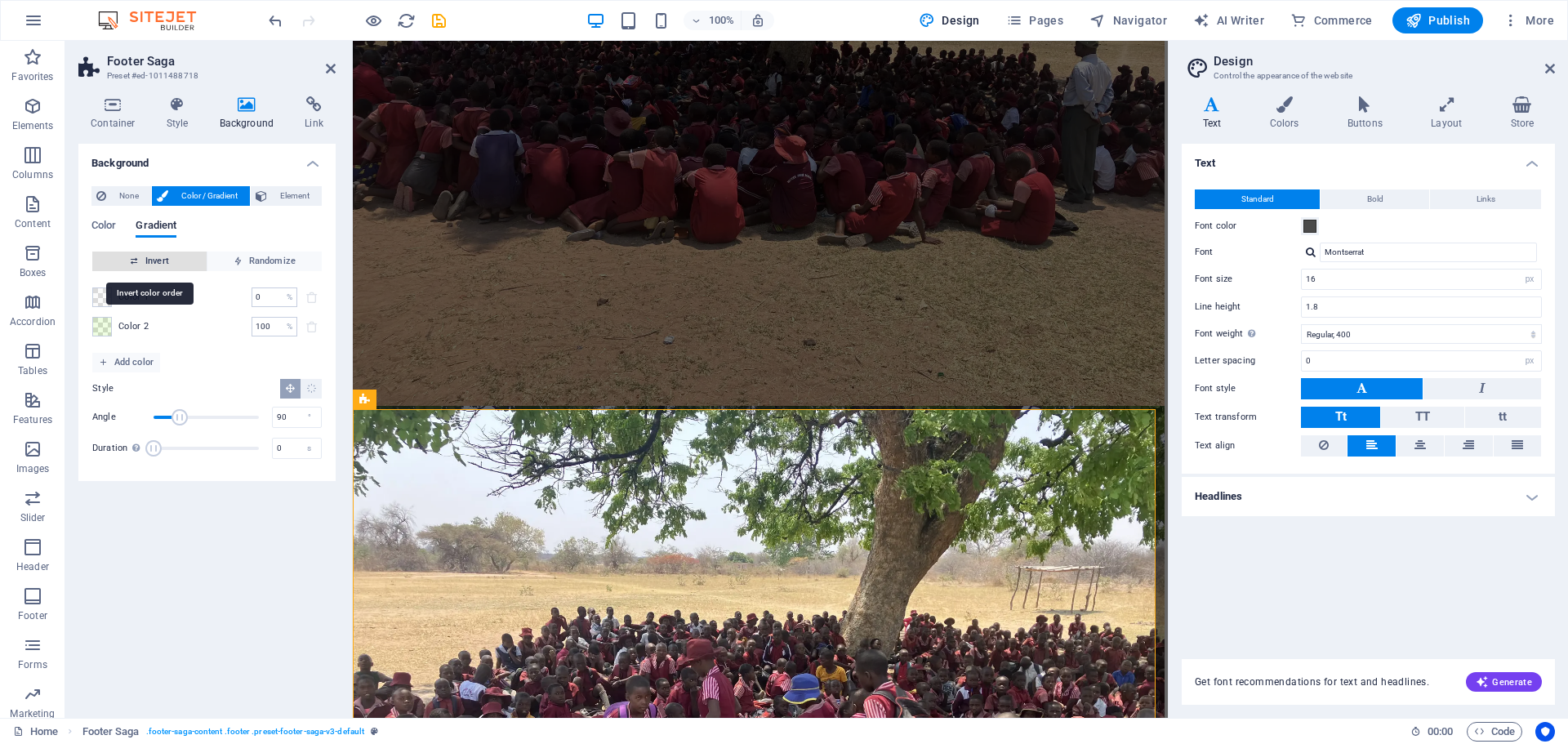
click at [183, 263] on span "Invert" at bounding box center [149, 261] width 101 height 20
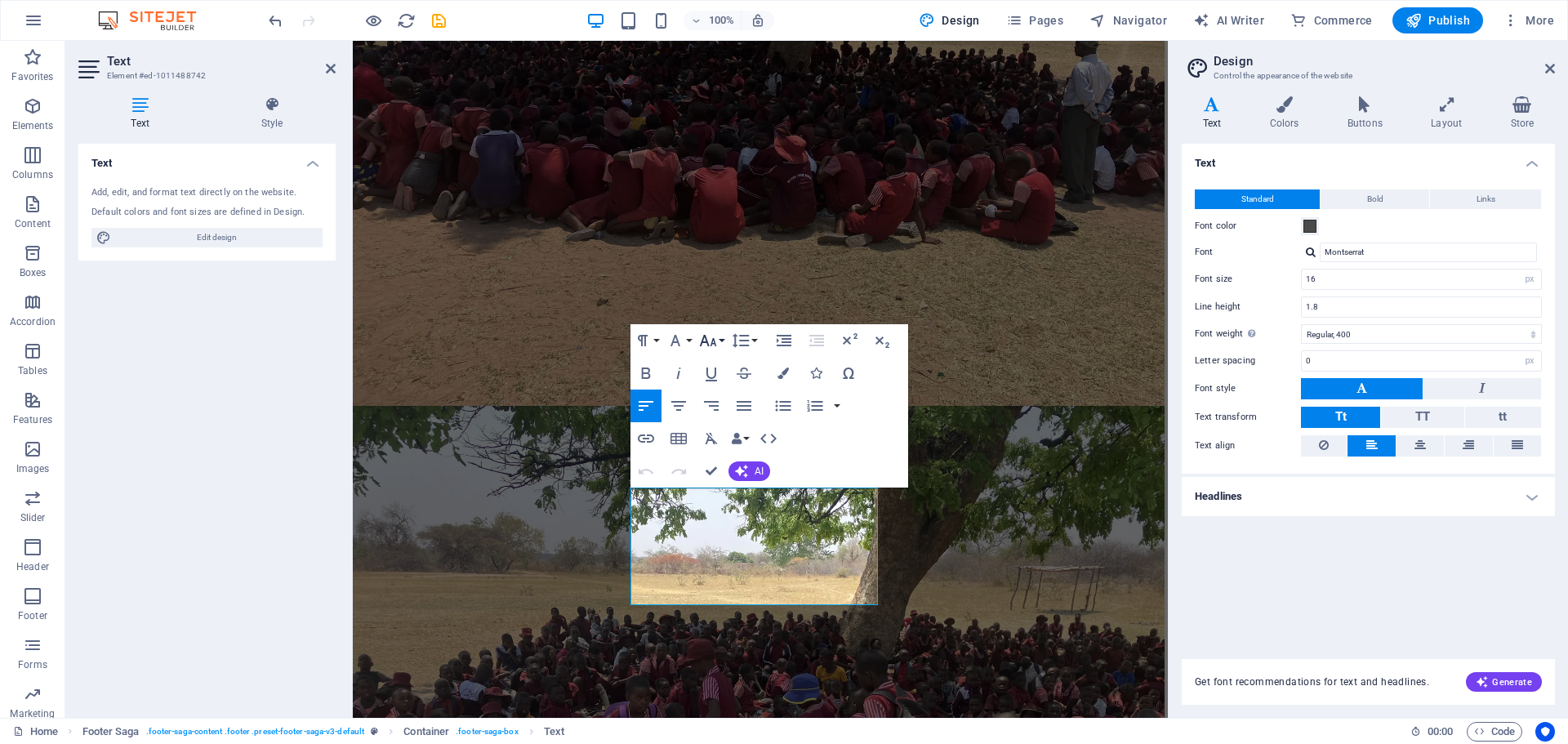
click at [720, 340] on button "Font Size" at bounding box center [711, 340] width 31 height 33
click at [717, 489] on link "14" at bounding box center [725, 495] width 59 height 25
click at [689, 340] on button "Font Family" at bounding box center [679, 340] width 31 height 33
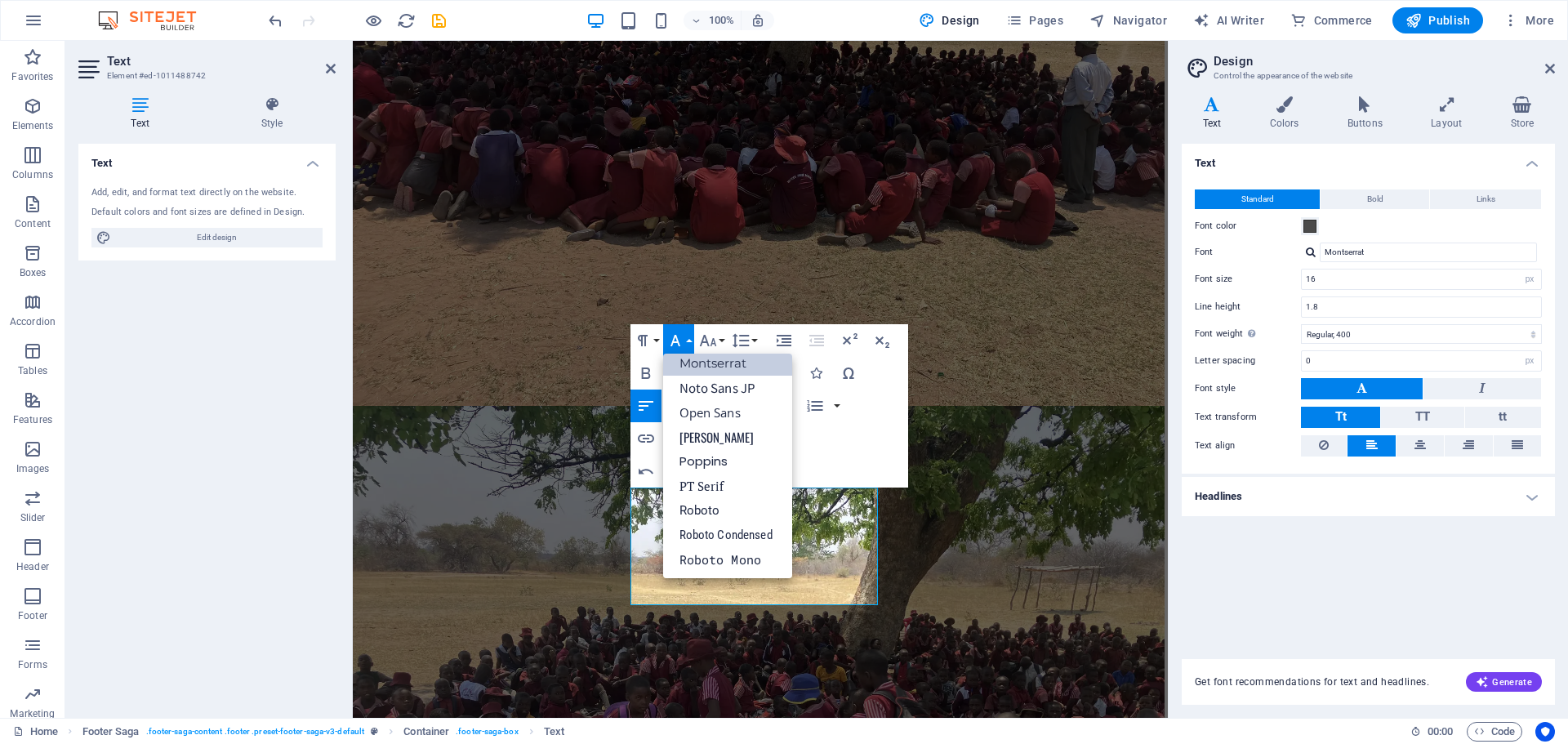
scroll to position [205, 0]
click at [728, 364] on link "Montserrat" at bounding box center [728, 363] width 129 height 25
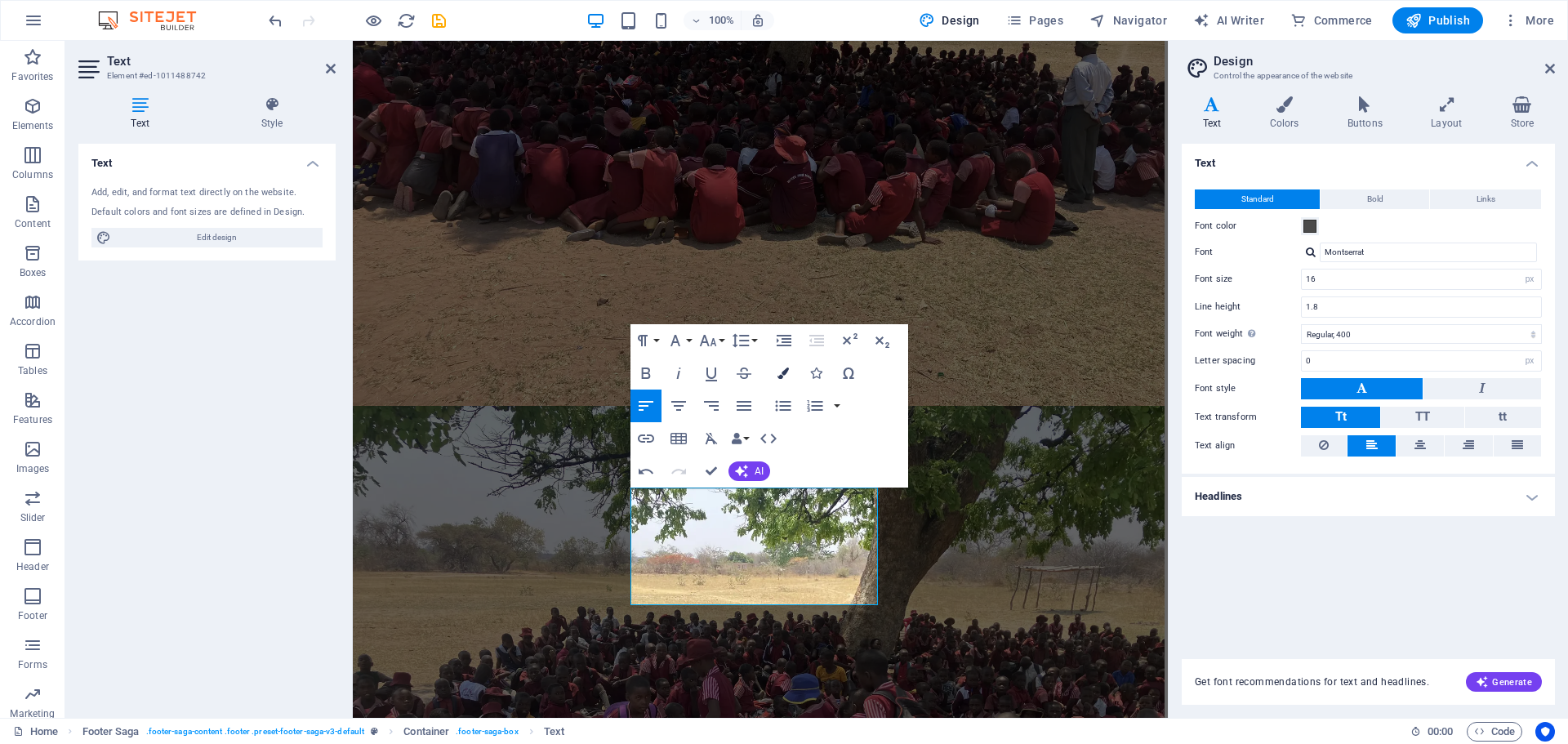
click at [775, 370] on button "Colors" at bounding box center [784, 373] width 31 height 33
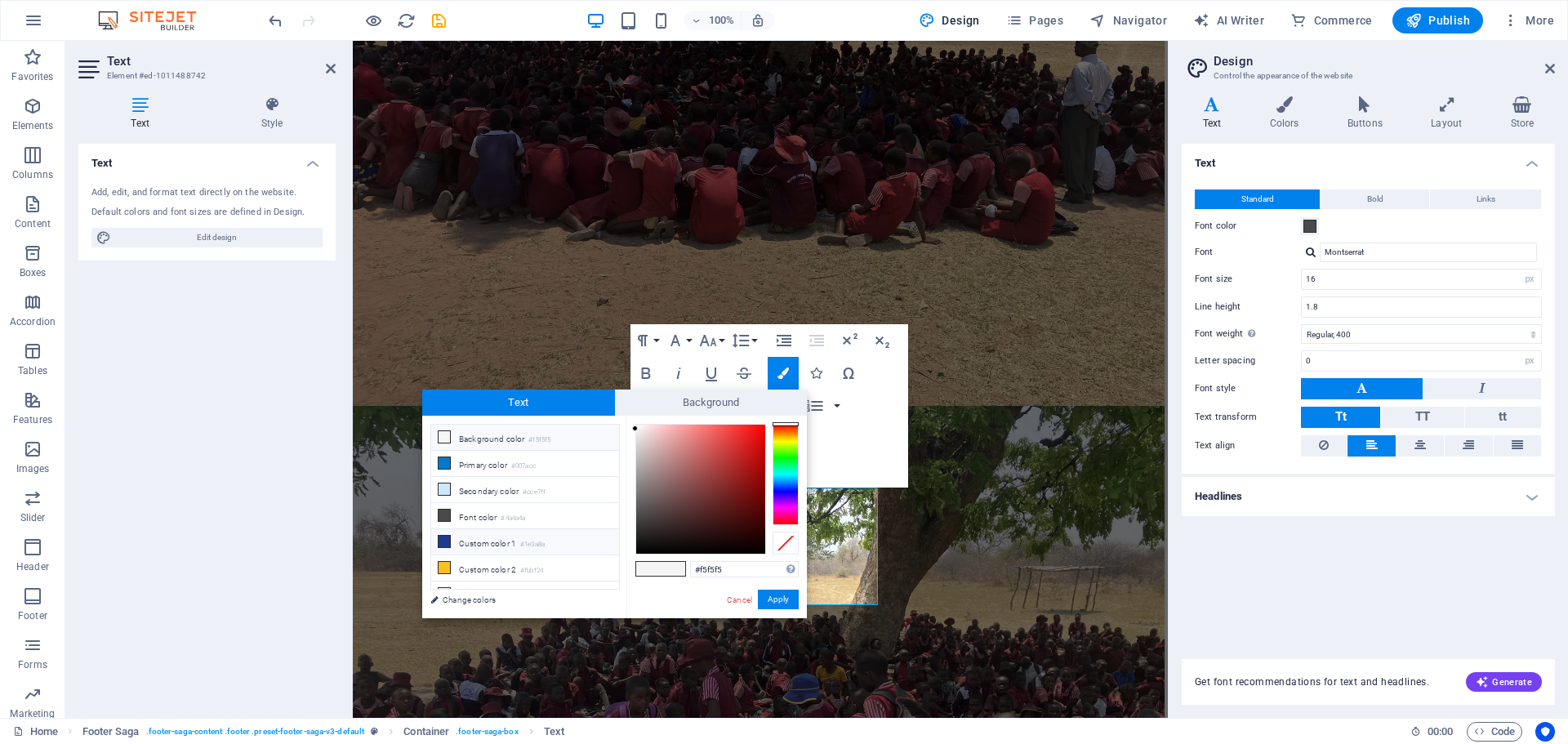
click at [444, 537] on icon at bounding box center [444, 542] width 12 height 12
type input "#1e3a8a"
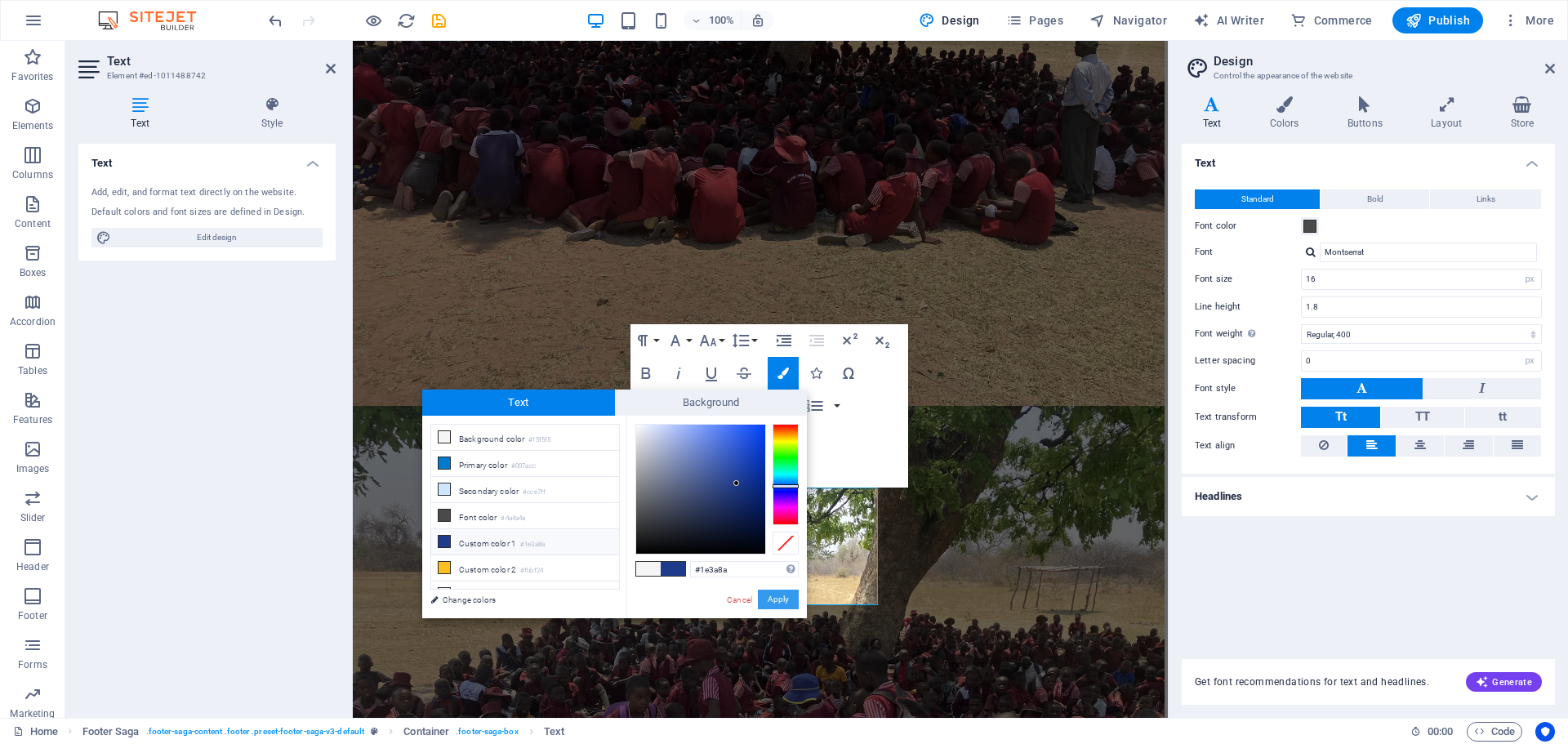
drag, startPoint x: 775, startPoint y: 601, endPoint x: 423, endPoint y: 561, distance: 354.3
click at [775, 601] on button "Apply" at bounding box center [779, 599] width 41 height 20
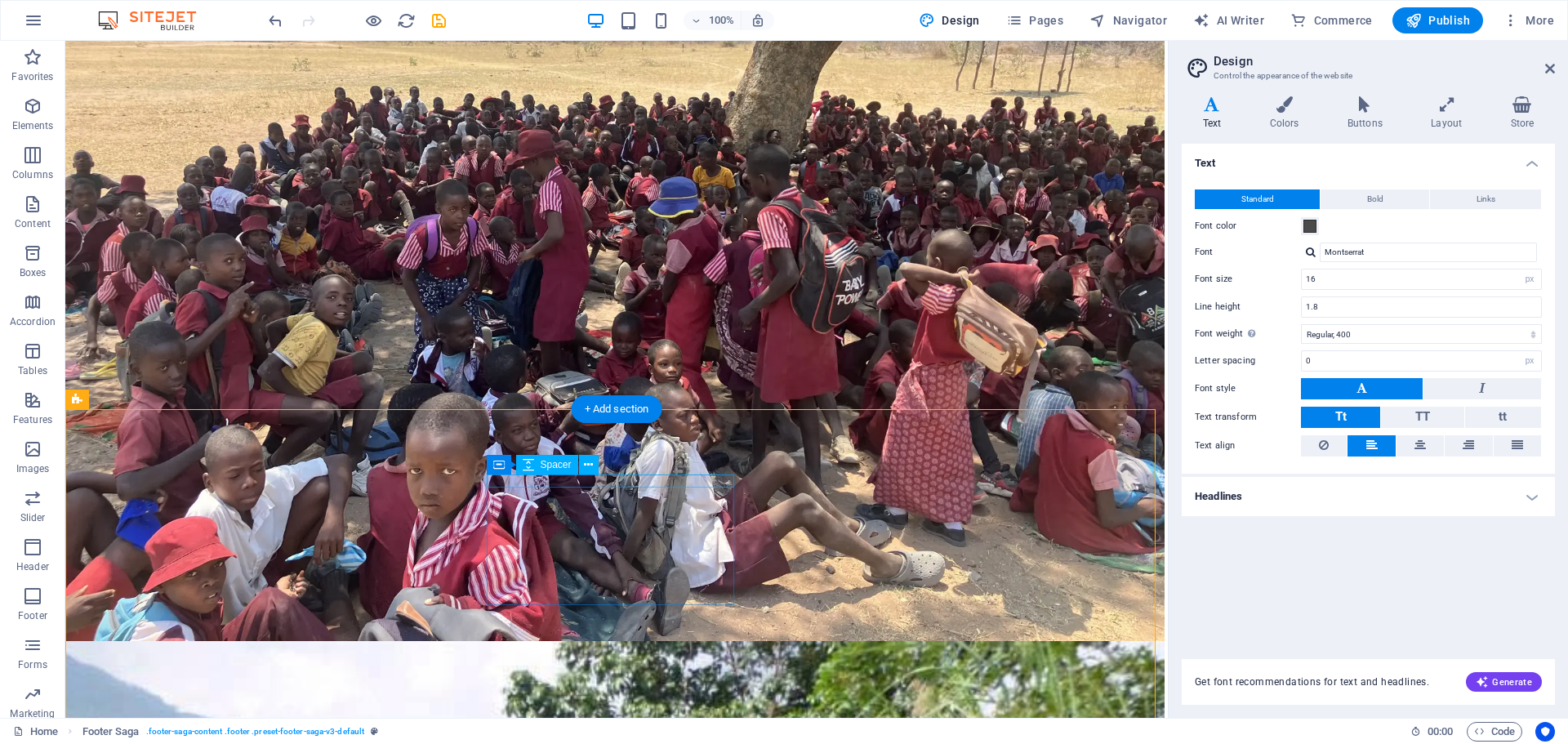
click at [589, 467] on icon at bounding box center [588, 464] width 9 height 17
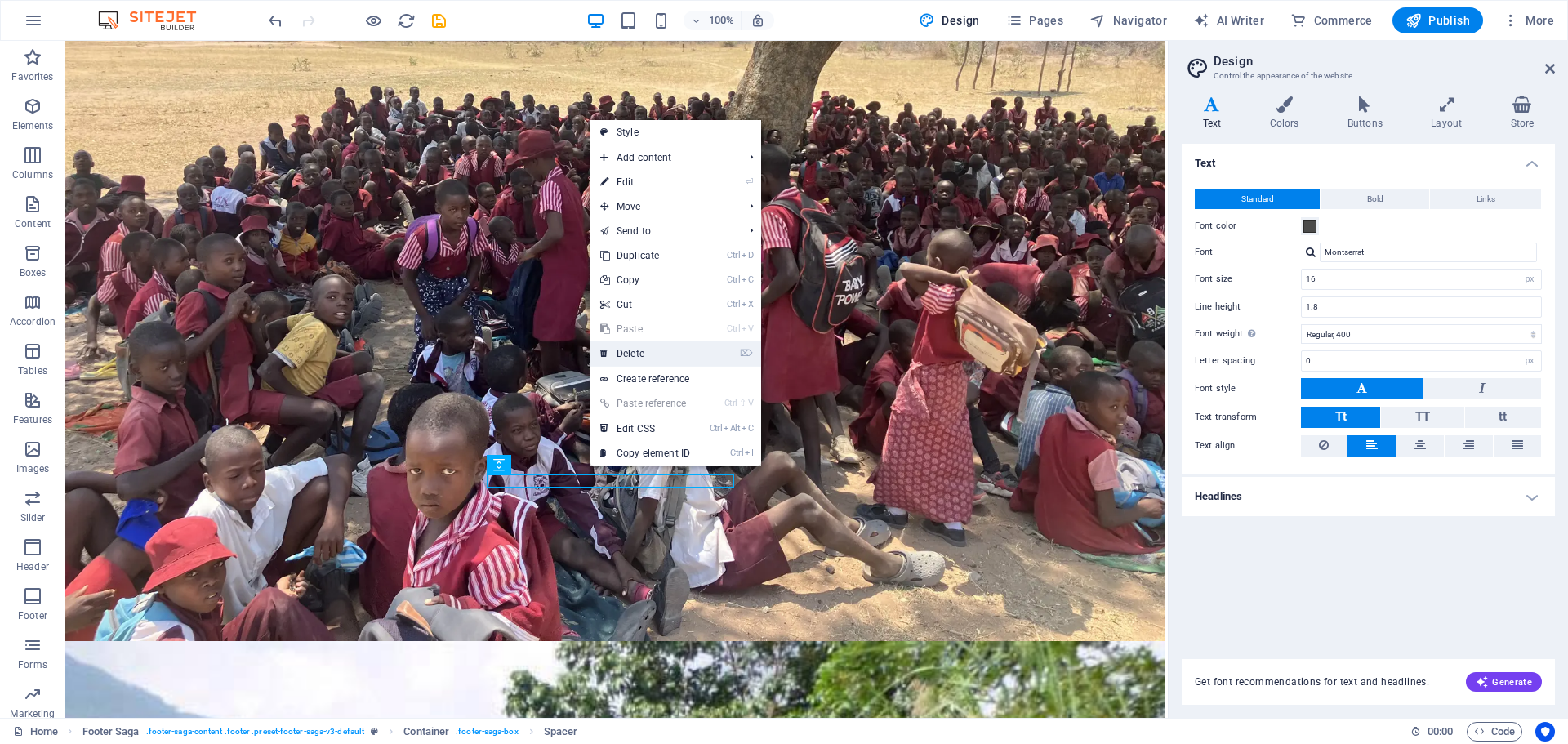
click at [656, 356] on link "⌦ Delete" at bounding box center [645, 354] width 109 height 25
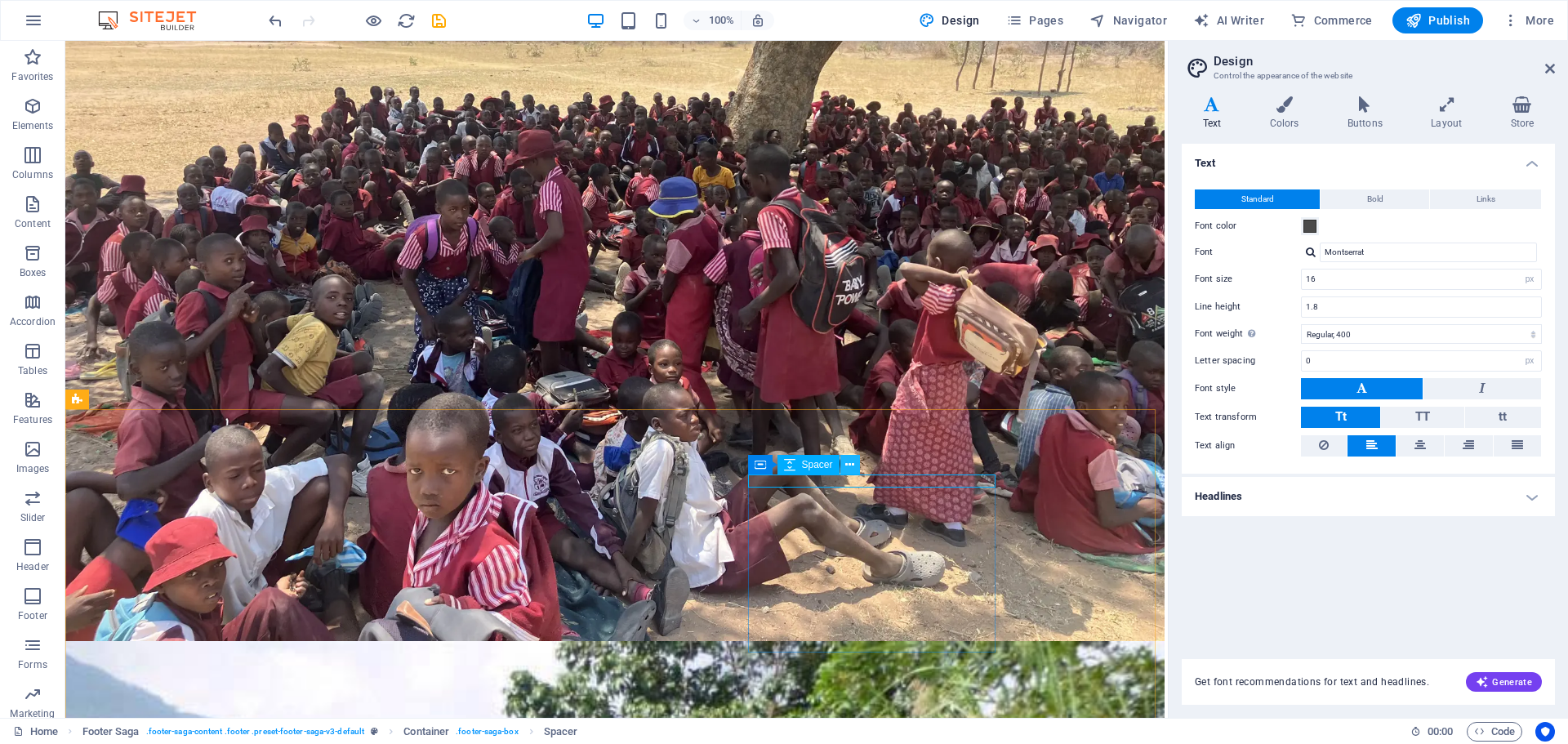
click at [846, 464] on icon at bounding box center [849, 464] width 9 height 17
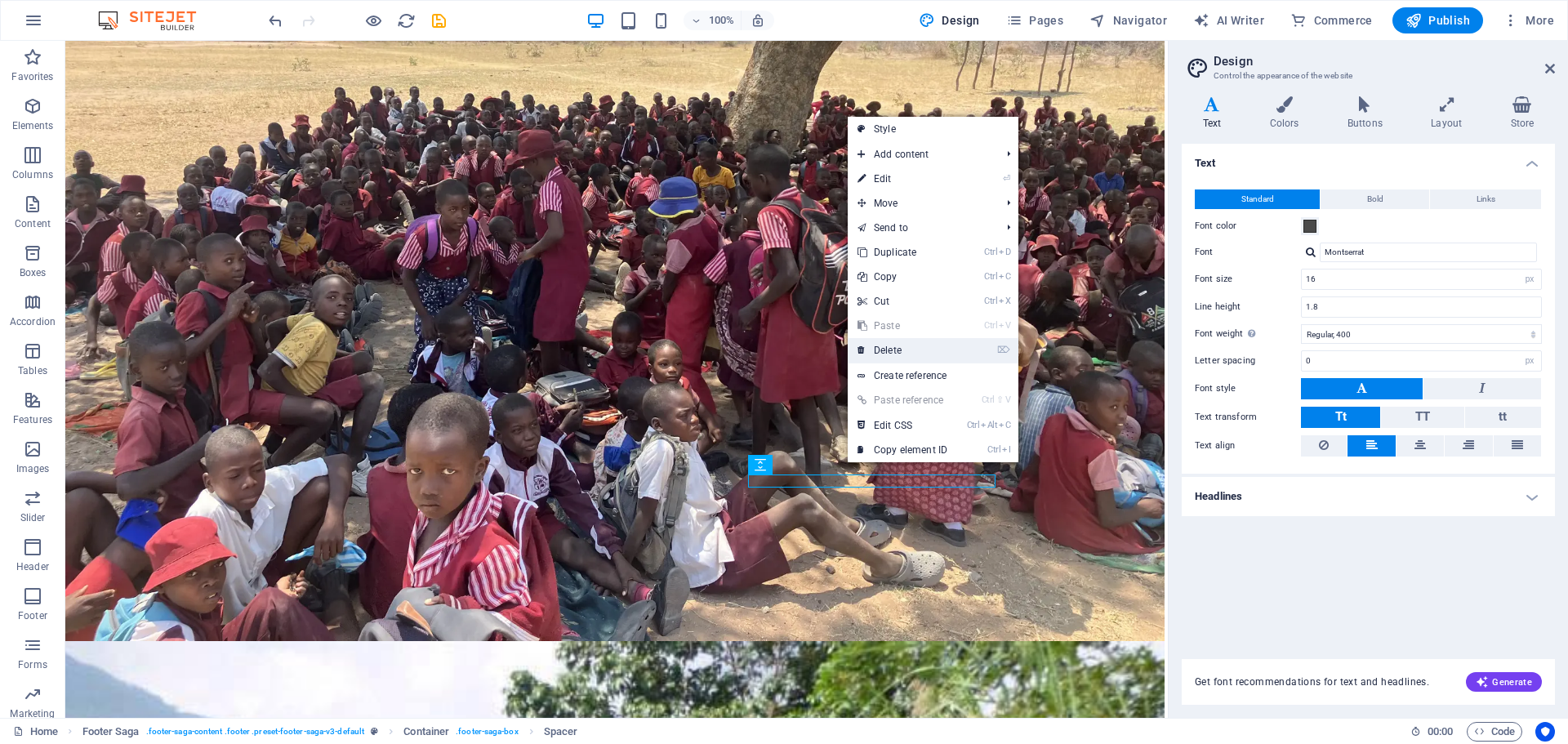
click at [895, 347] on link "⌦ Delete" at bounding box center [902, 350] width 109 height 25
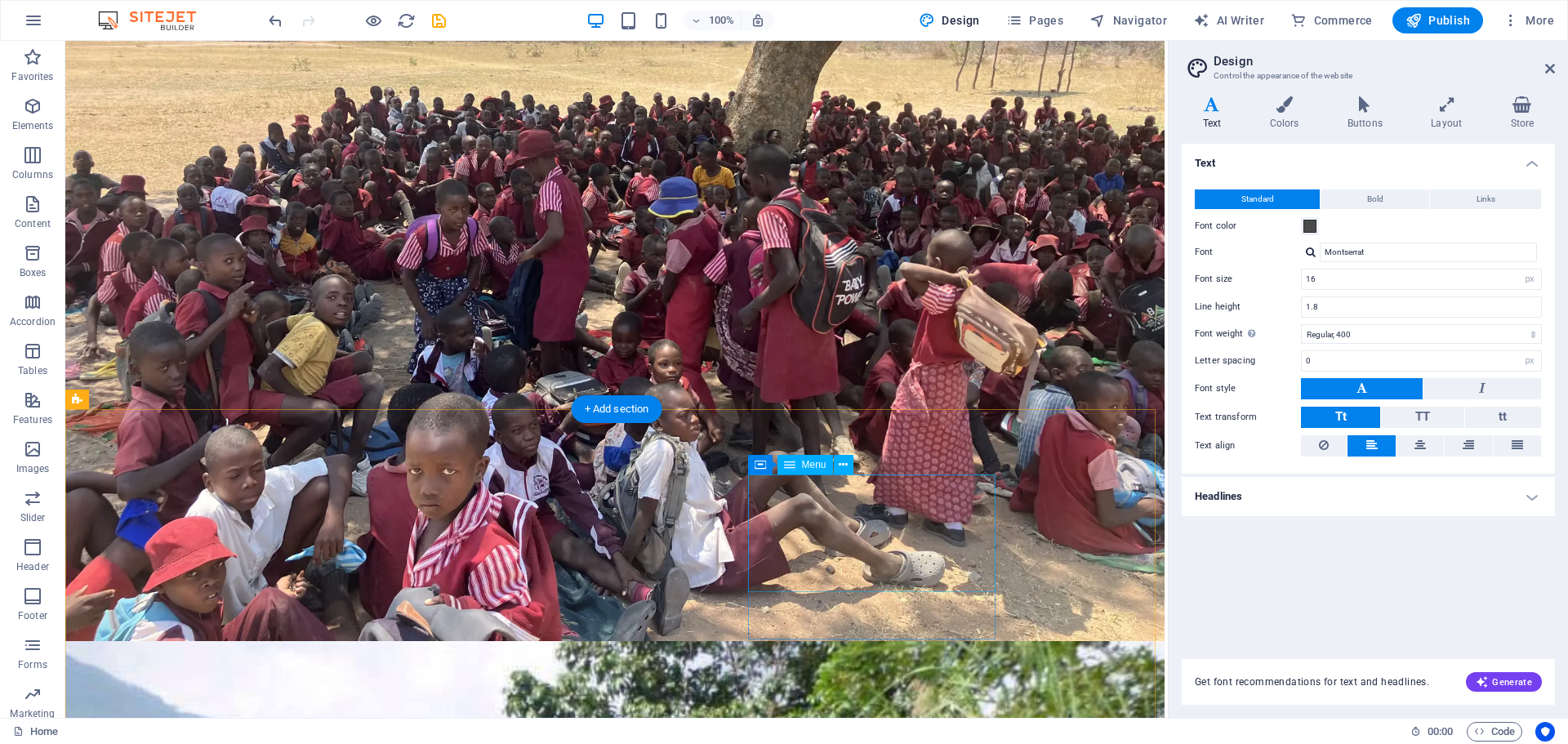
click at [843, 462] on icon at bounding box center [843, 464] width 9 height 17
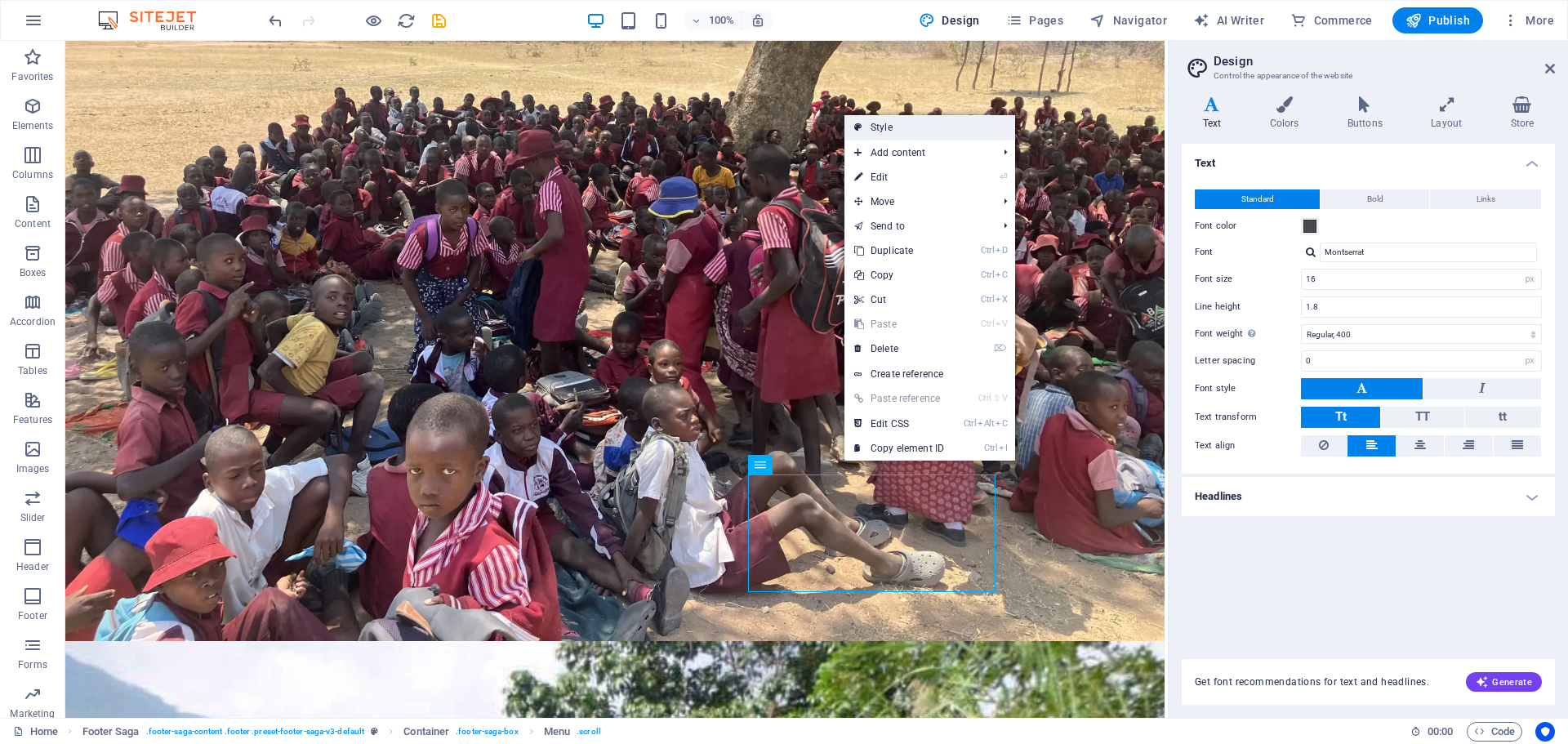
click at [909, 127] on link "Style" at bounding box center [930, 127] width 171 height 25
select select "rem"
select select "px"
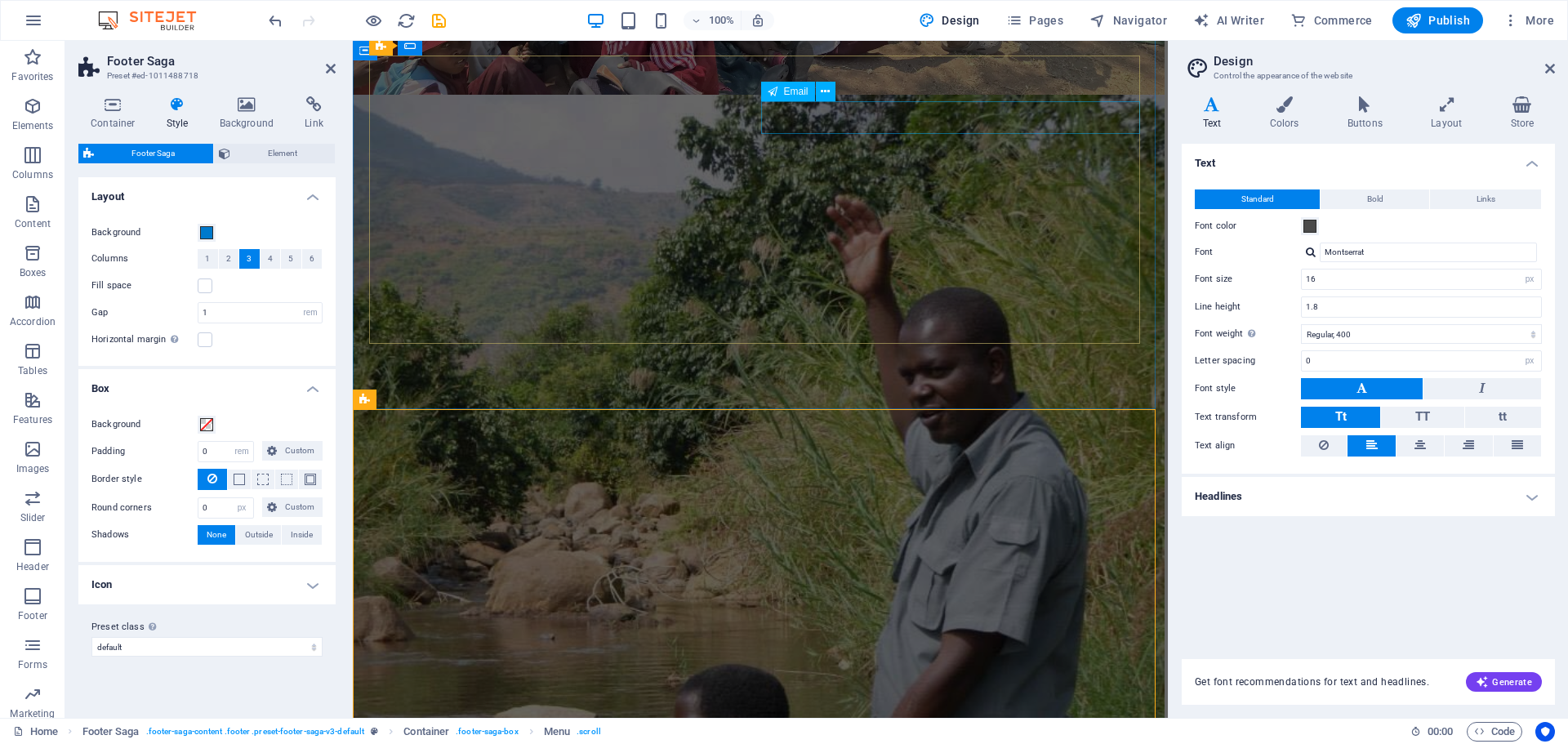
scroll to position [7969, 0]
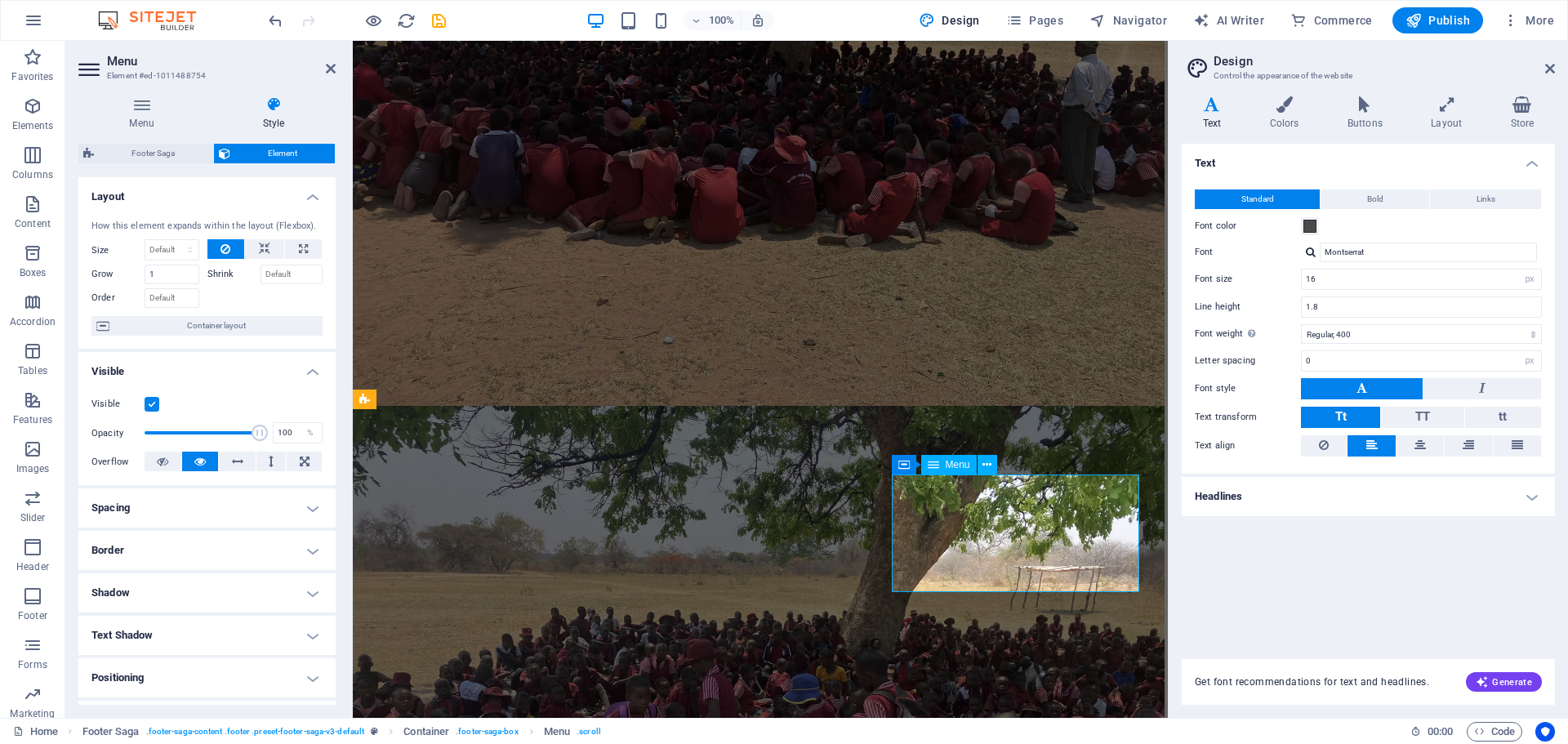
click at [978, 464] on icon at bounding box center [975, 464] width 9 height 17
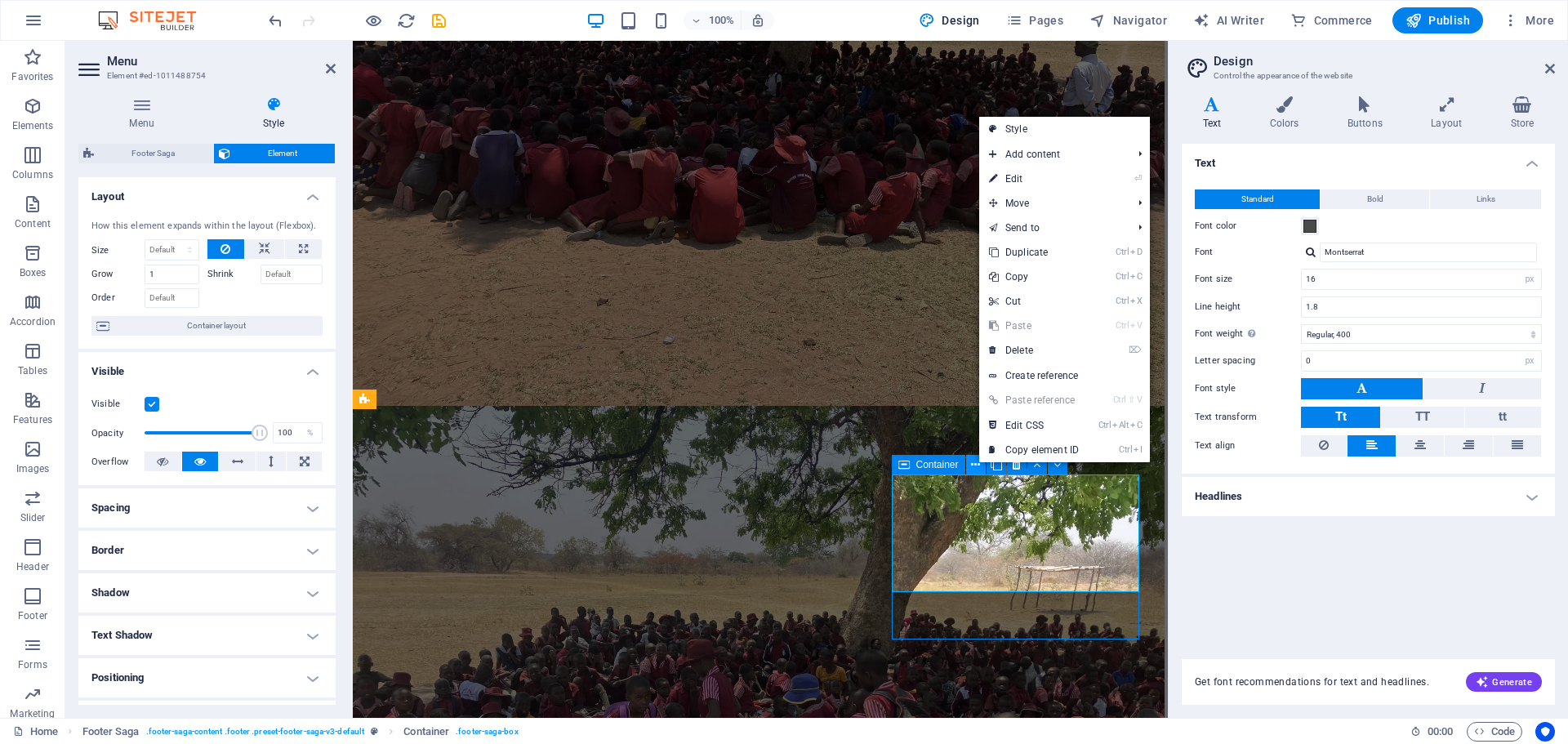
scroll to position [8891, 0]
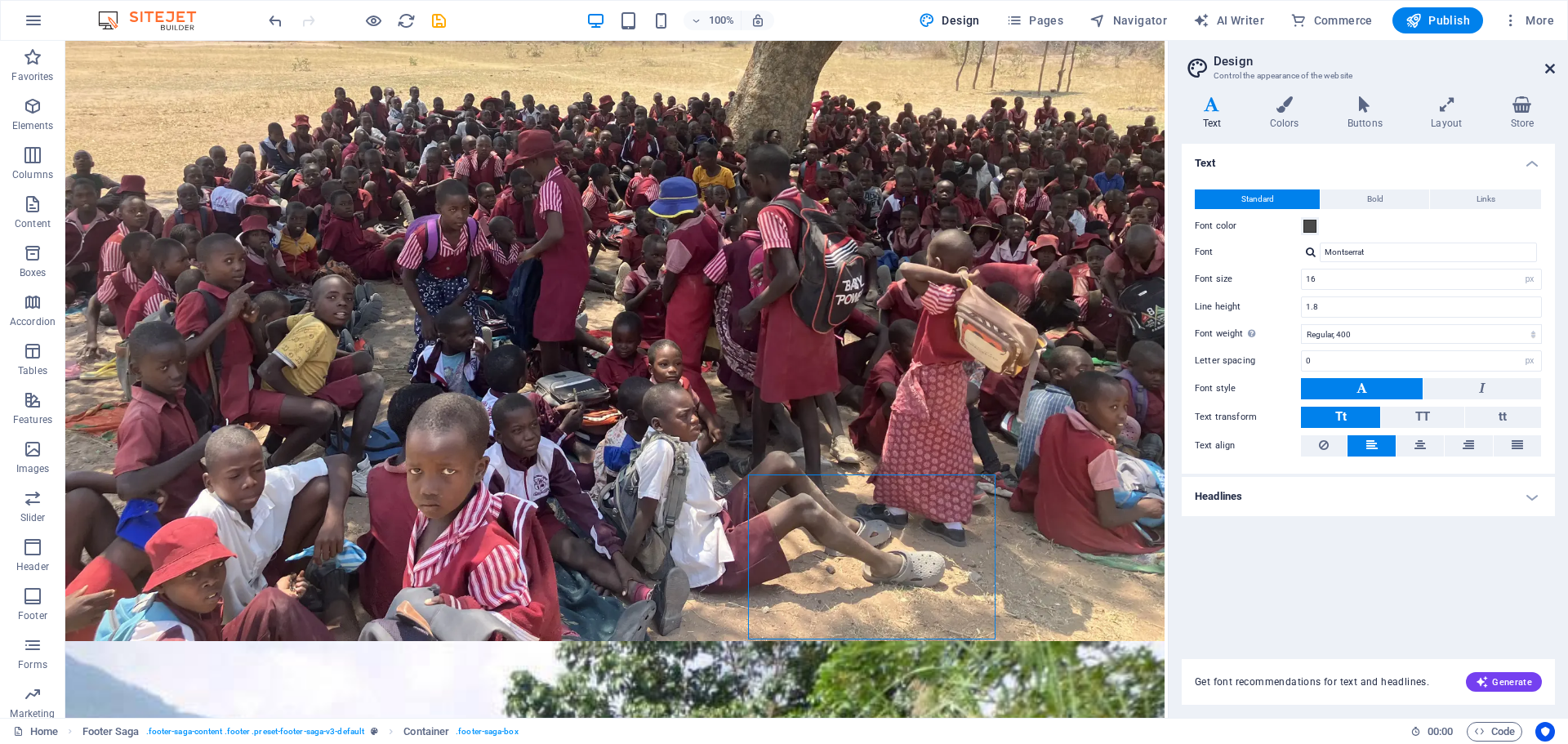
drag, startPoint x: 1552, startPoint y: 64, endPoint x: 1487, endPoint y: 25, distance: 75.8
click at [1552, 64] on icon at bounding box center [1551, 69] width 10 height 13
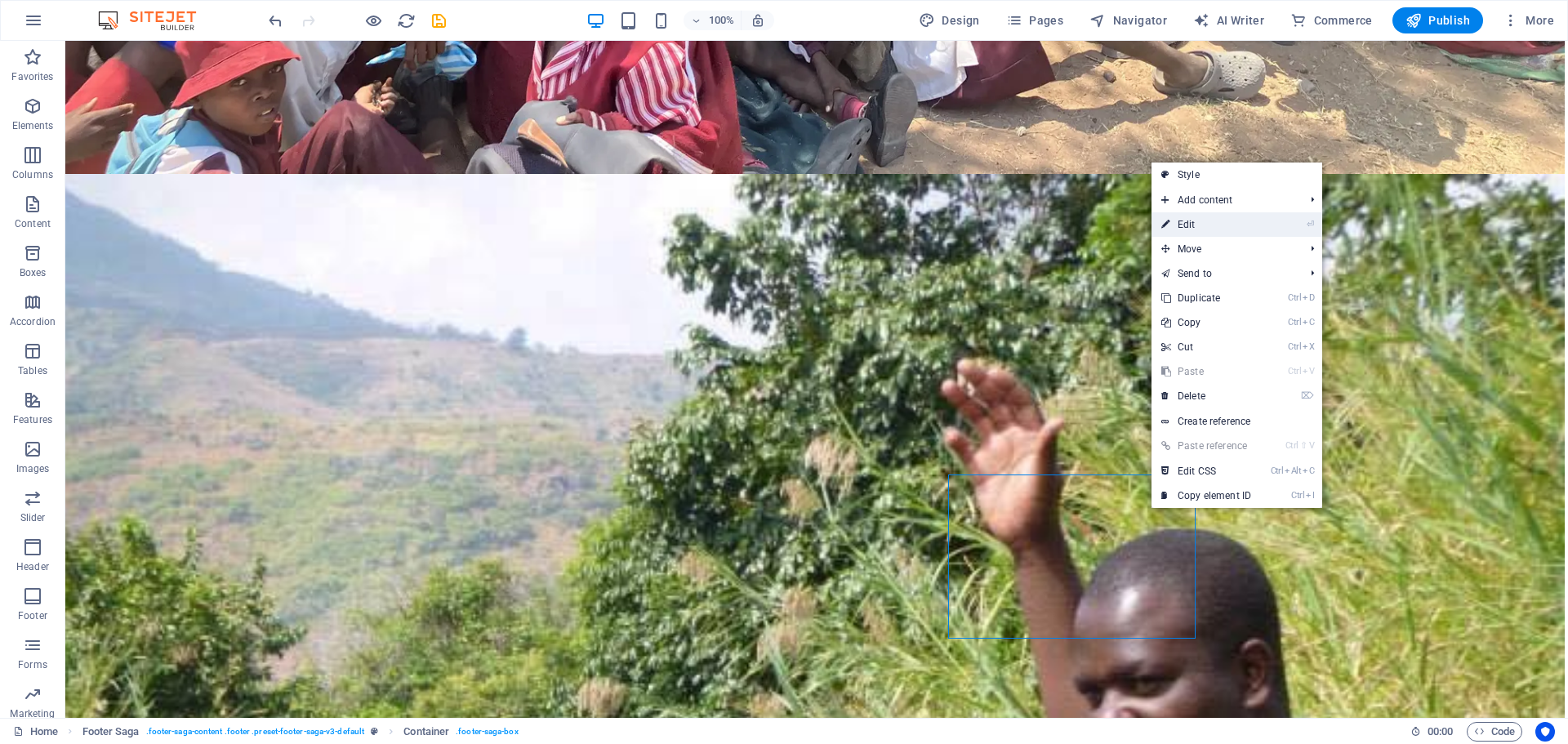
drag, startPoint x: 1195, startPoint y: 227, endPoint x: 842, endPoint y: 228, distance: 353.0
click at [1195, 227] on link "⏎ Edit" at bounding box center [1206, 224] width 109 height 25
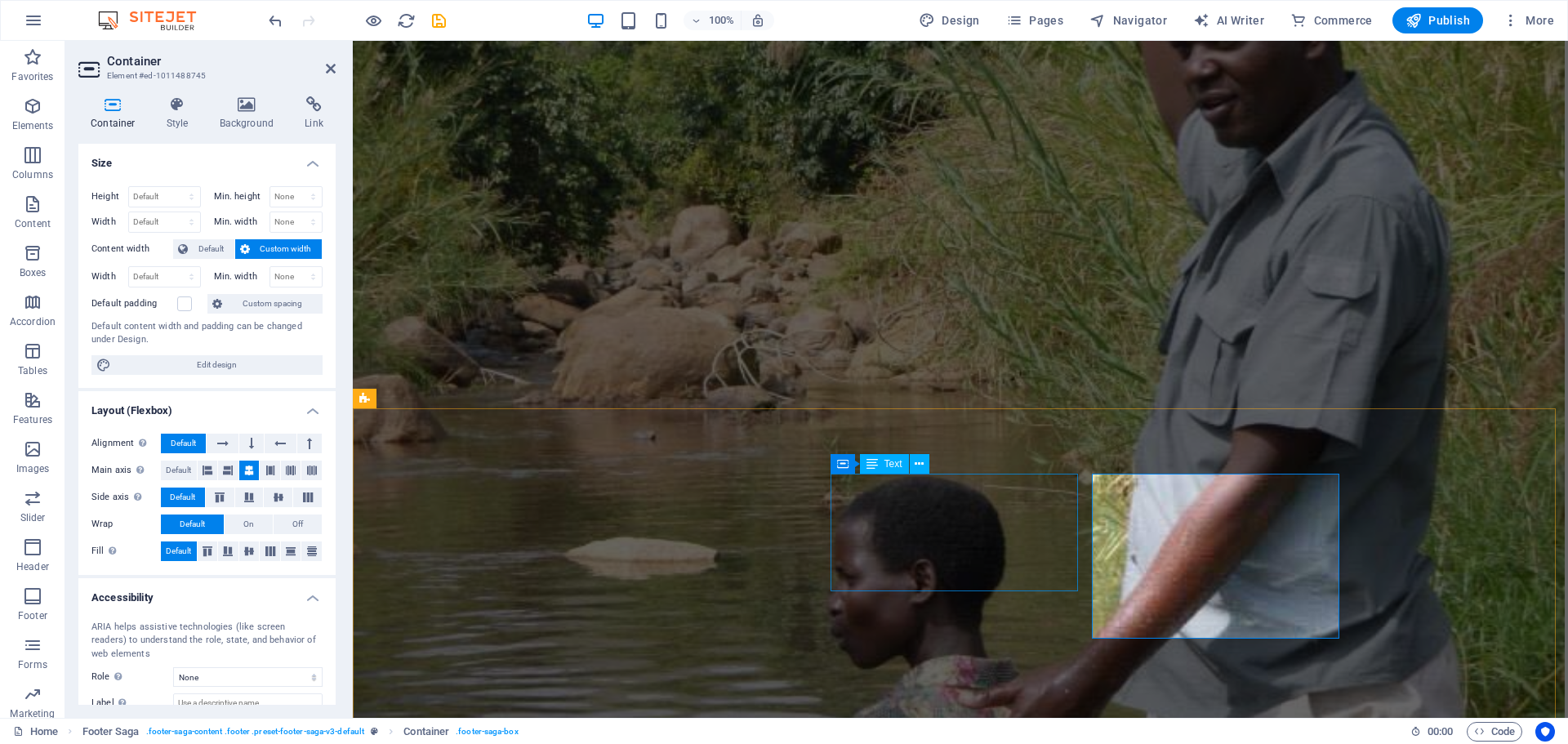
scroll to position [9238, 0]
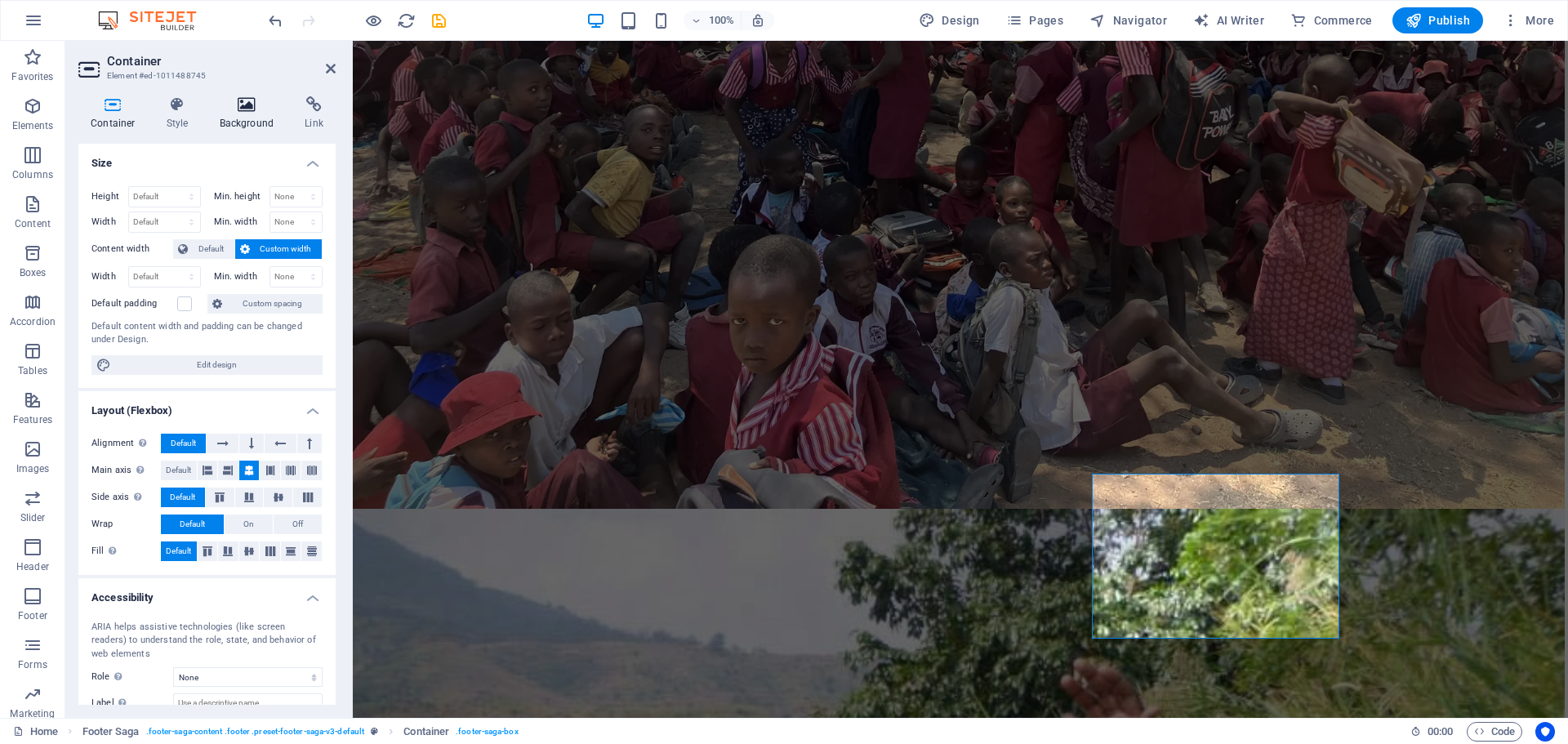
click at [238, 111] on icon at bounding box center [247, 104] width 79 height 16
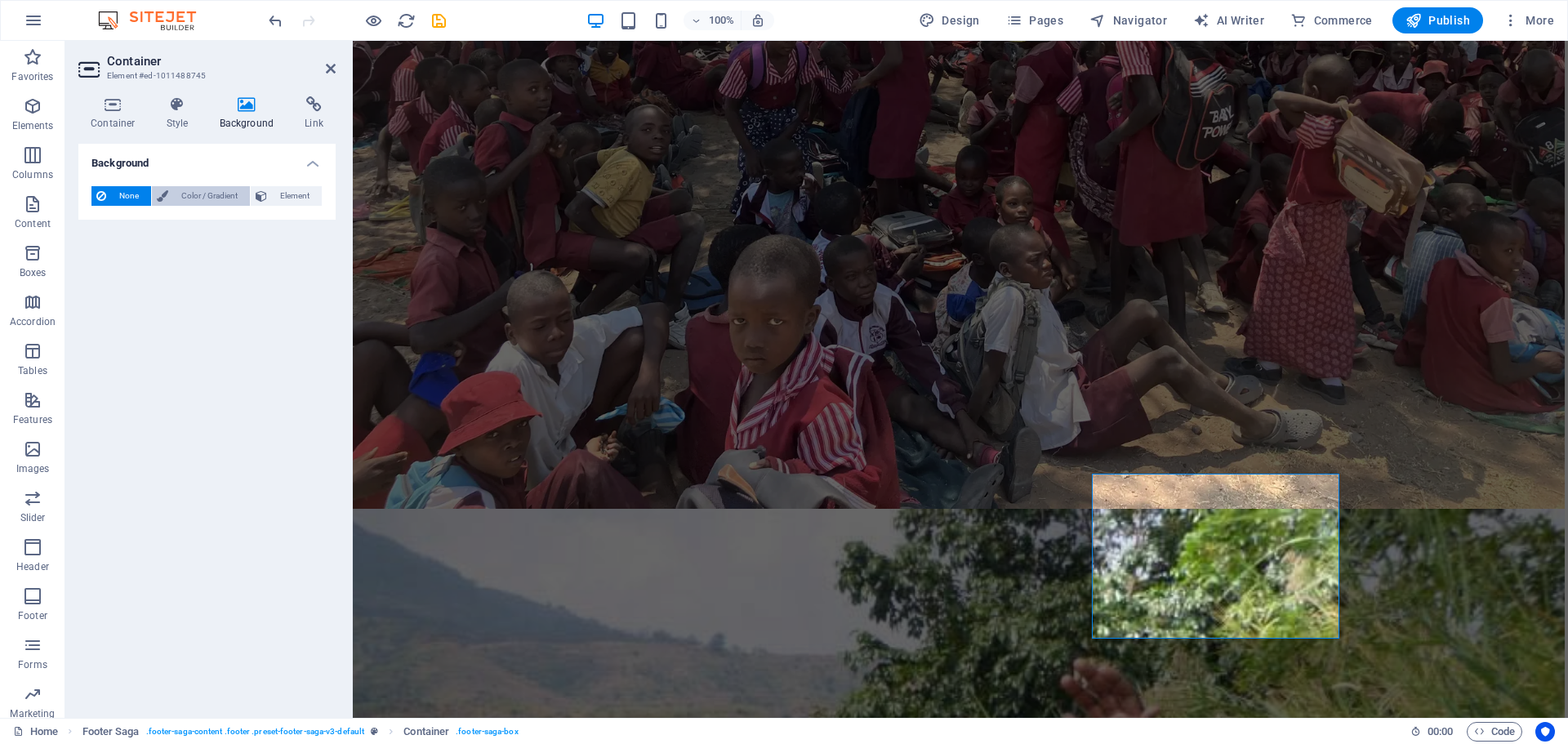
click at [206, 192] on span "Color / Gradient" at bounding box center [209, 196] width 72 height 20
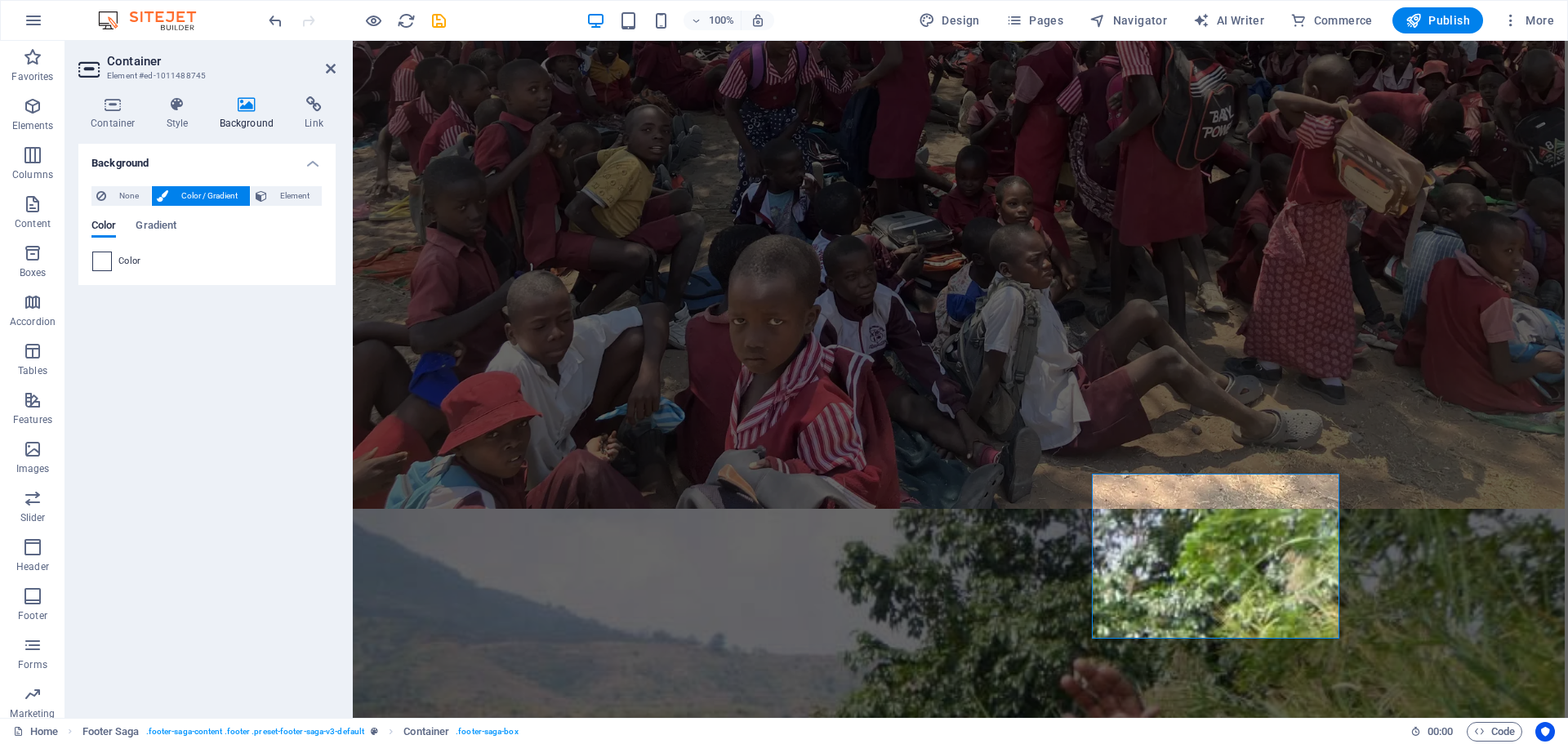
click at [102, 258] on span at bounding box center [102, 261] width 18 height 18
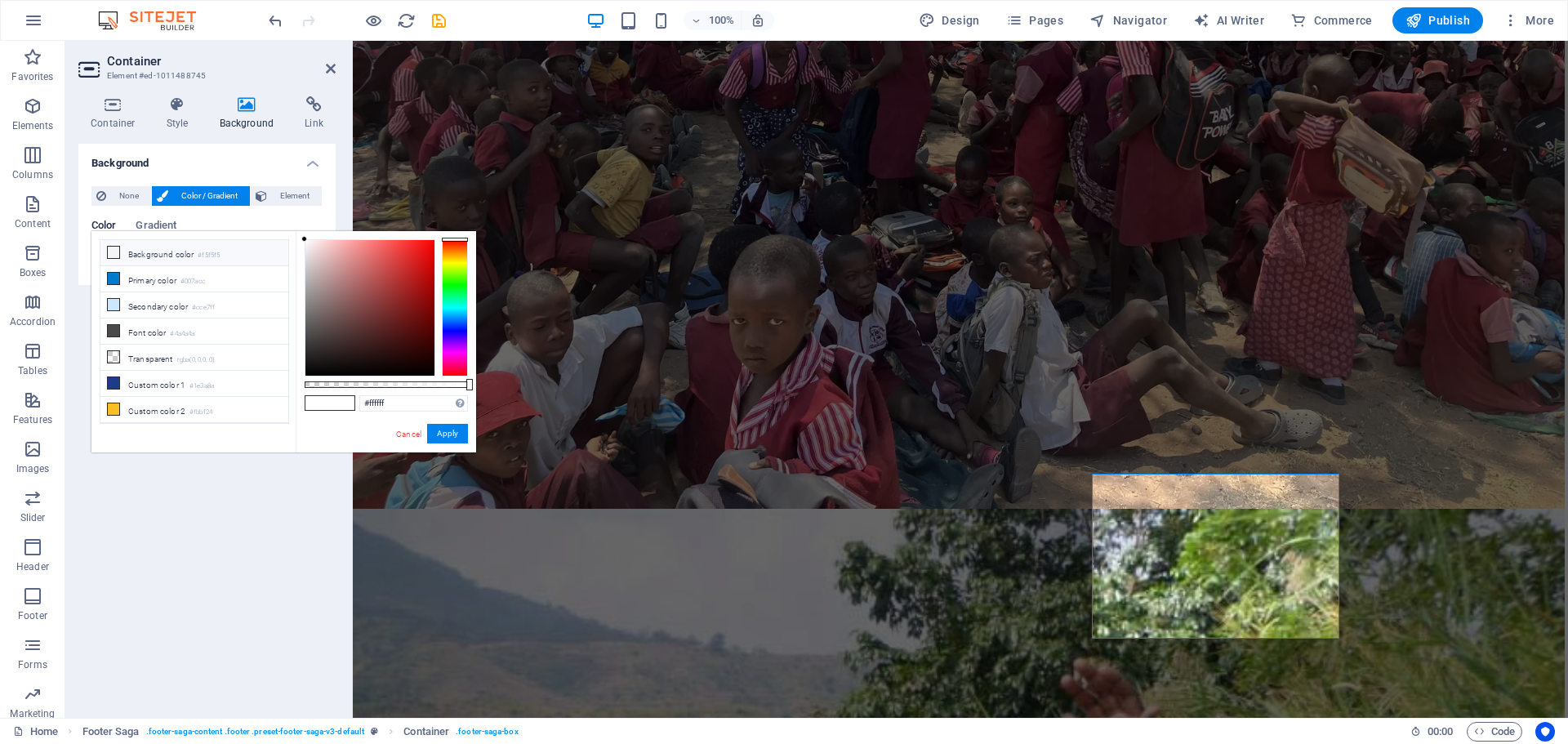
click at [118, 250] on icon at bounding box center [113, 252] width 12 height 12
type input "#f5f5f5"
click at [111, 252] on icon at bounding box center [113, 252] width 12 height 12
click at [455, 436] on button "Apply" at bounding box center [448, 434] width 41 height 20
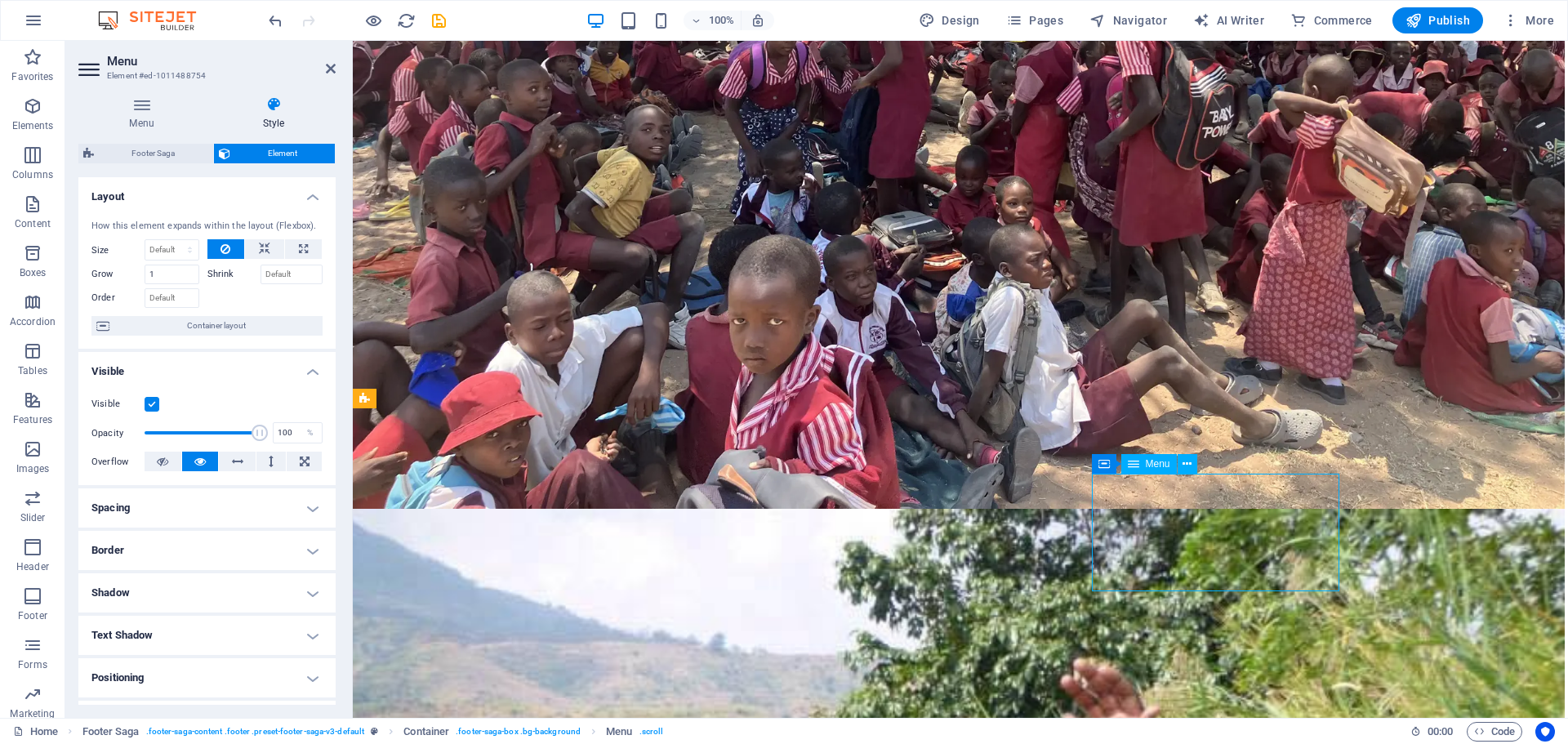
drag, startPoint x: 1097, startPoint y: 482, endPoint x: 1167, endPoint y: 528, distance: 83.8
click at [1185, 461] on icon at bounding box center [1186, 464] width 9 height 17
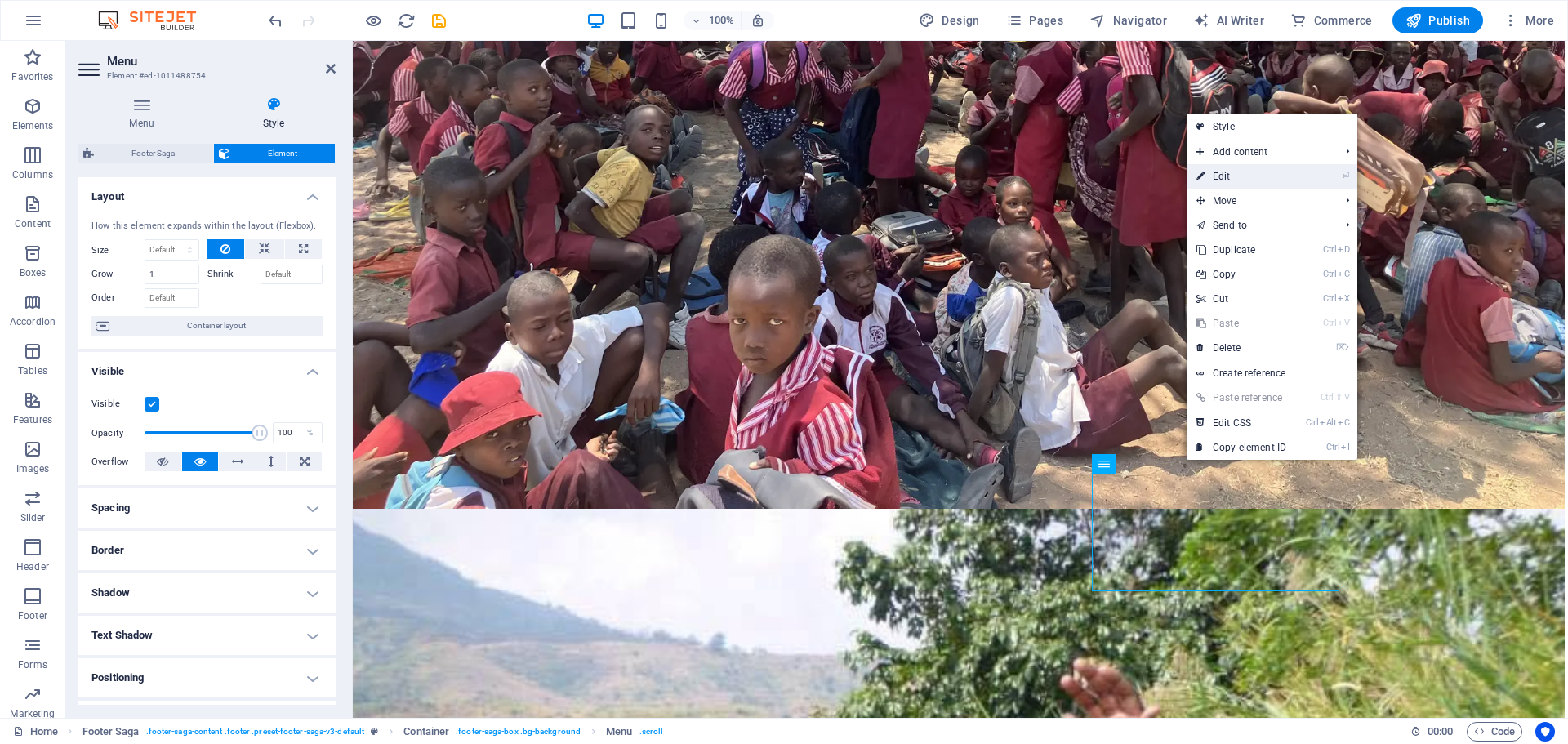
click at [1287, 173] on link "⏎ Edit" at bounding box center [1241, 177] width 109 height 25
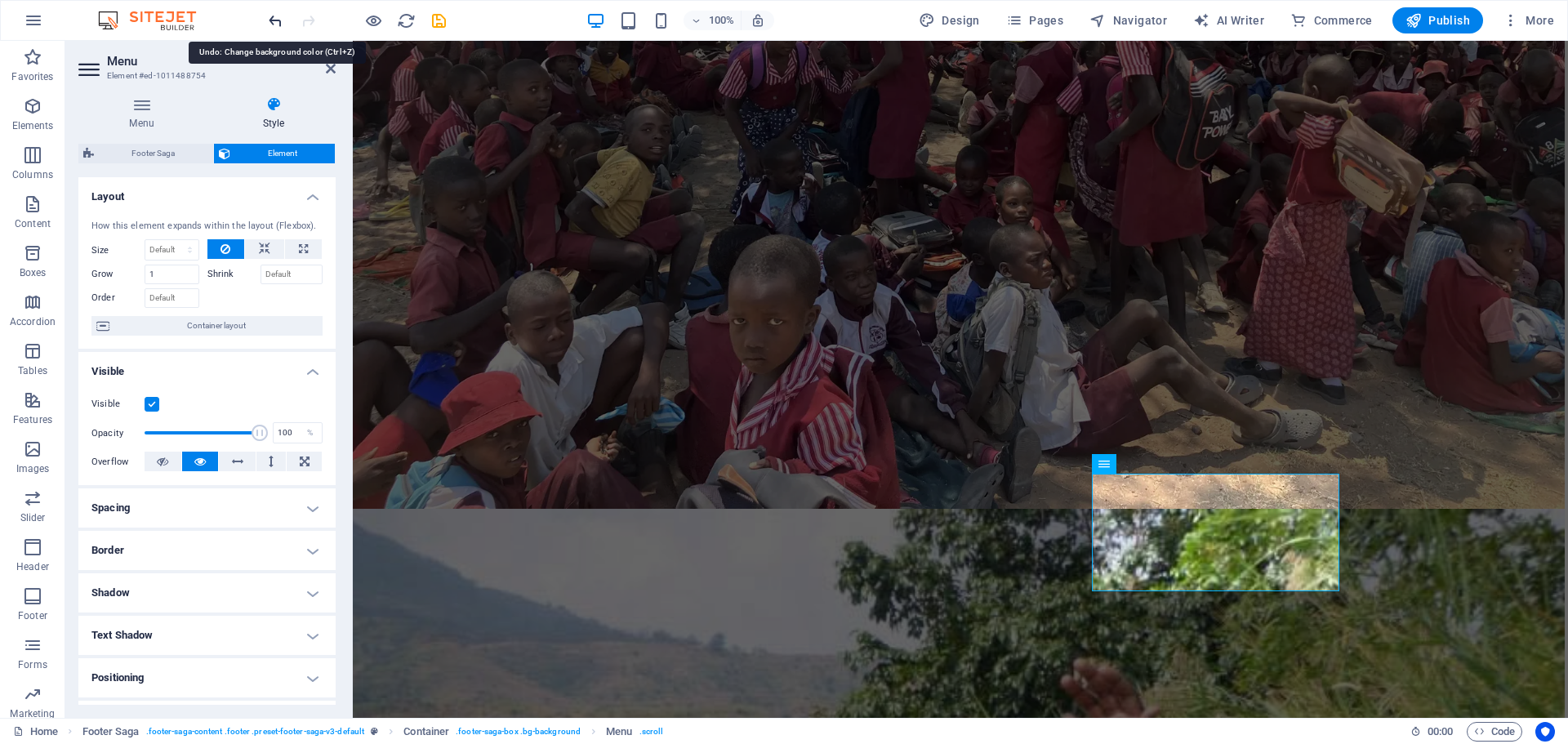
click at [271, 16] on icon "undo" at bounding box center [275, 21] width 19 height 19
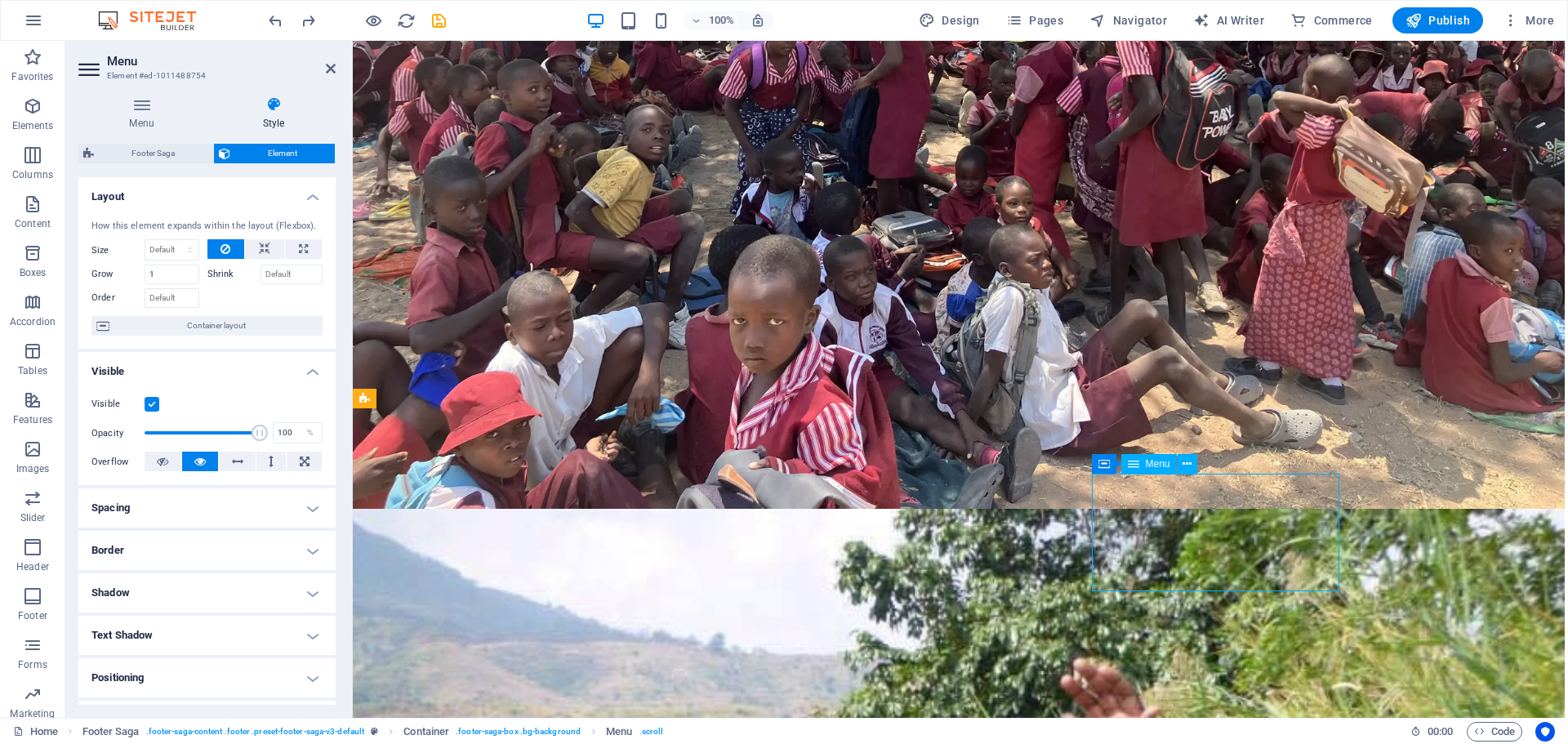
drag, startPoint x: 1163, startPoint y: 575, endPoint x: 1132, endPoint y: 548, distance: 41.1
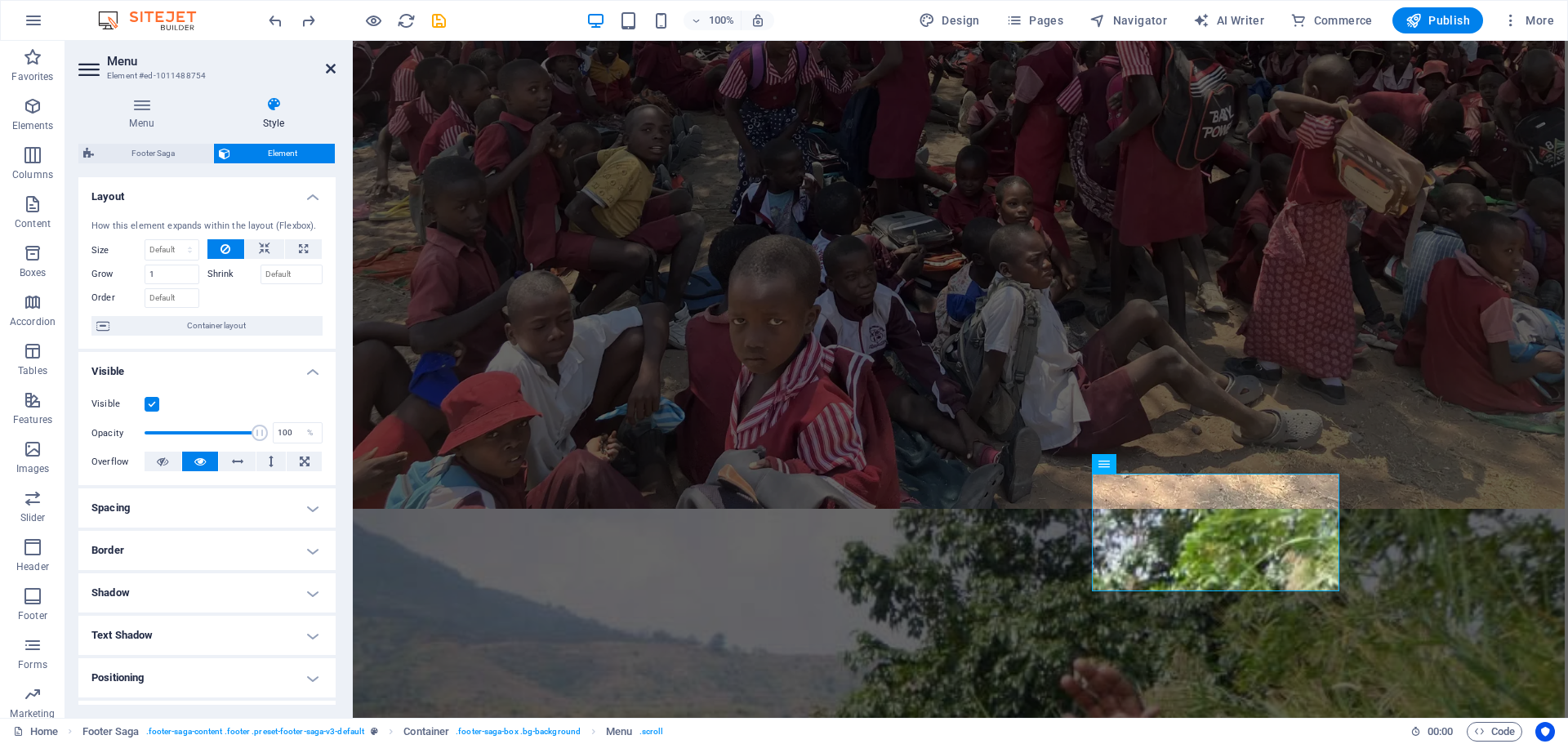
click at [327, 67] on icon at bounding box center [331, 69] width 10 height 13
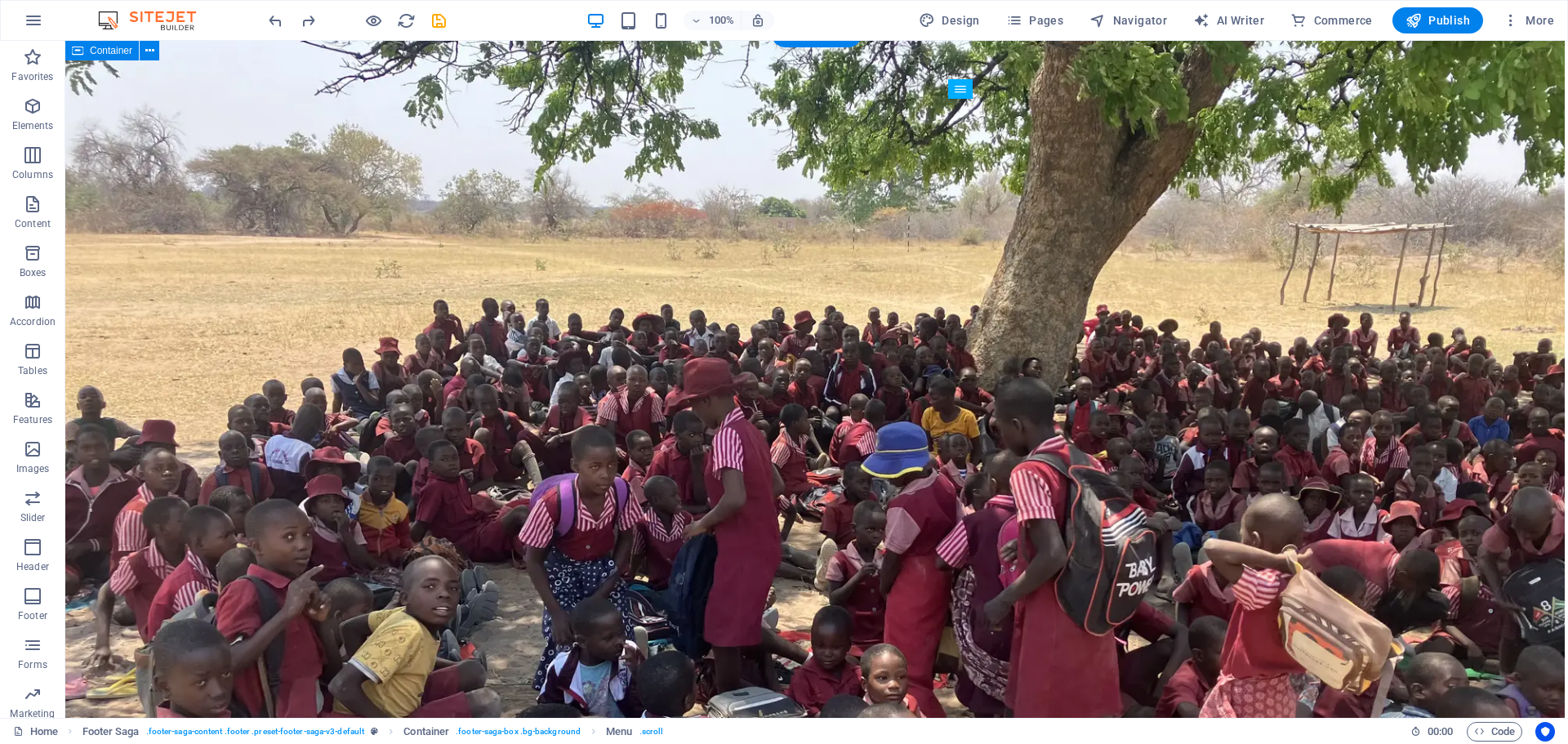
scroll to position [10119, 0]
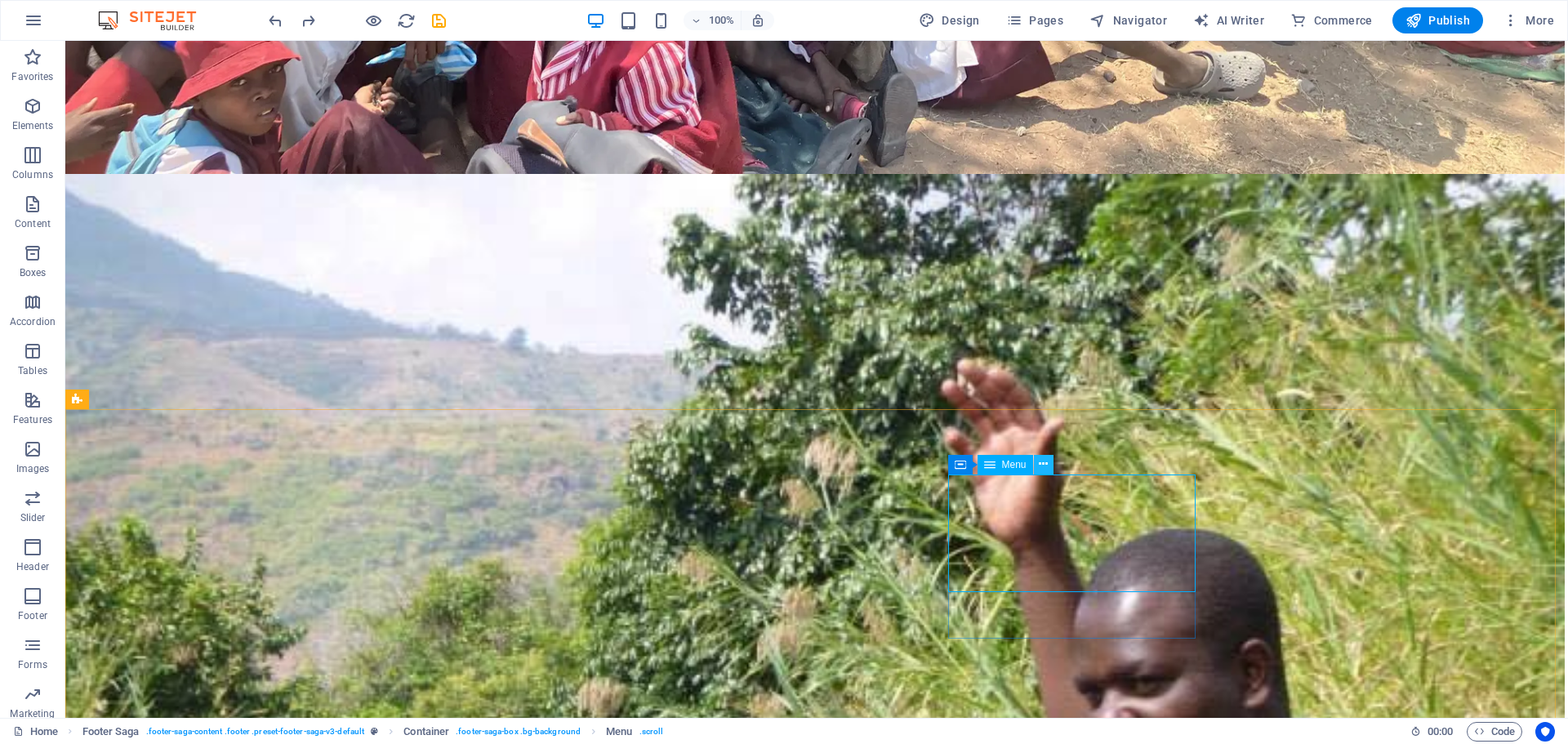
click at [1043, 465] on icon at bounding box center [1043, 464] width 9 height 17
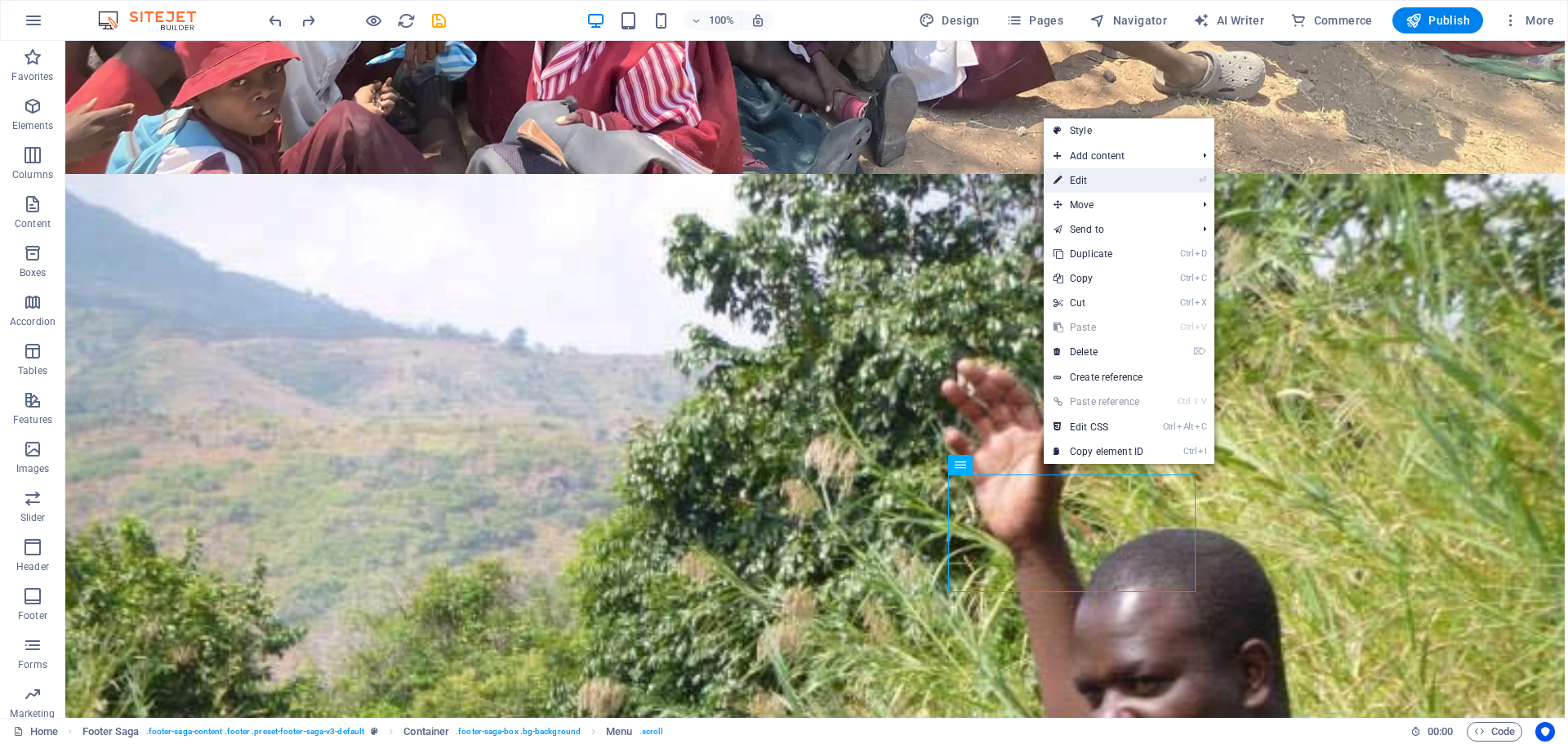
click at [1095, 180] on link "⏎ Edit" at bounding box center [1099, 181] width 109 height 25
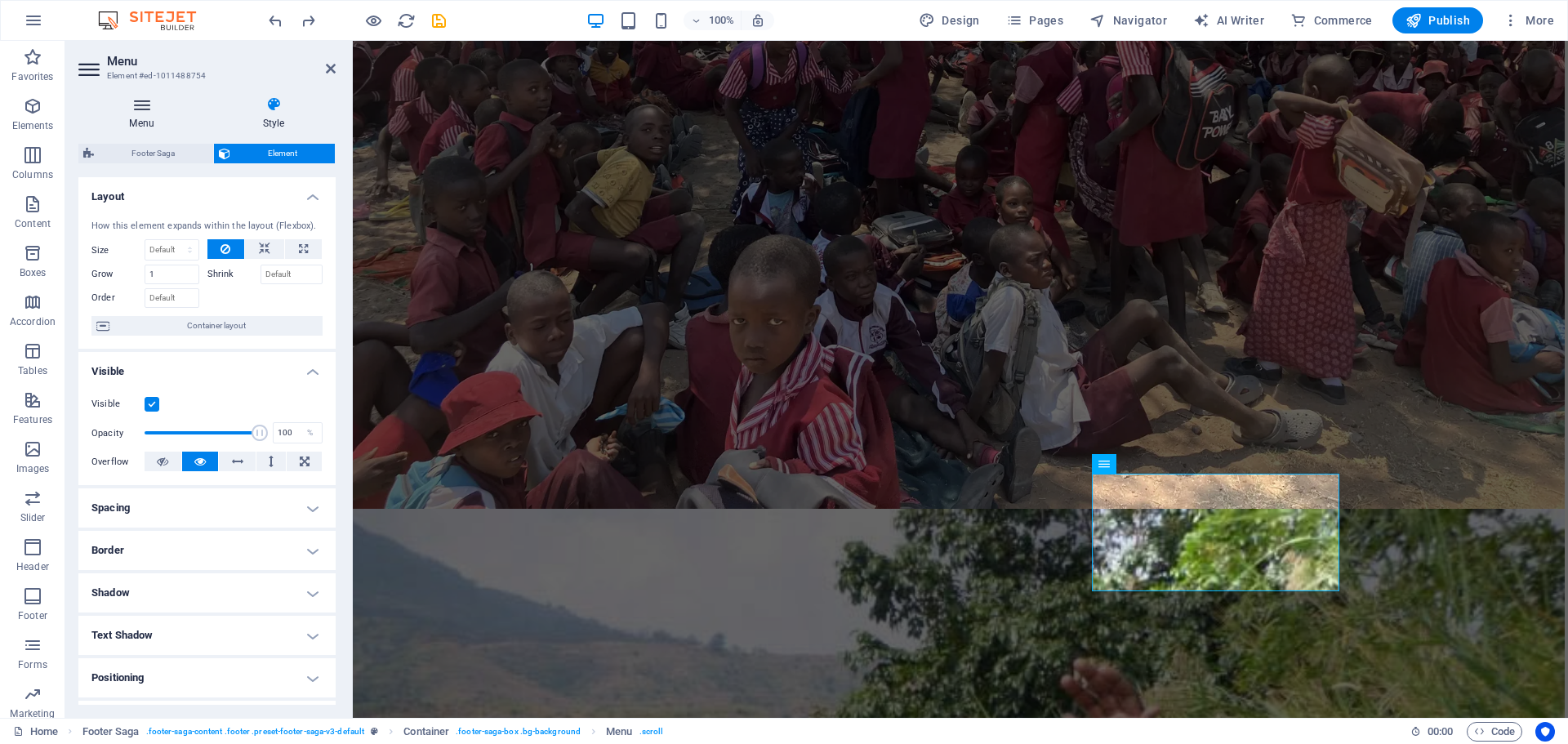
click at [134, 103] on icon at bounding box center [141, 104] width 127 height 16
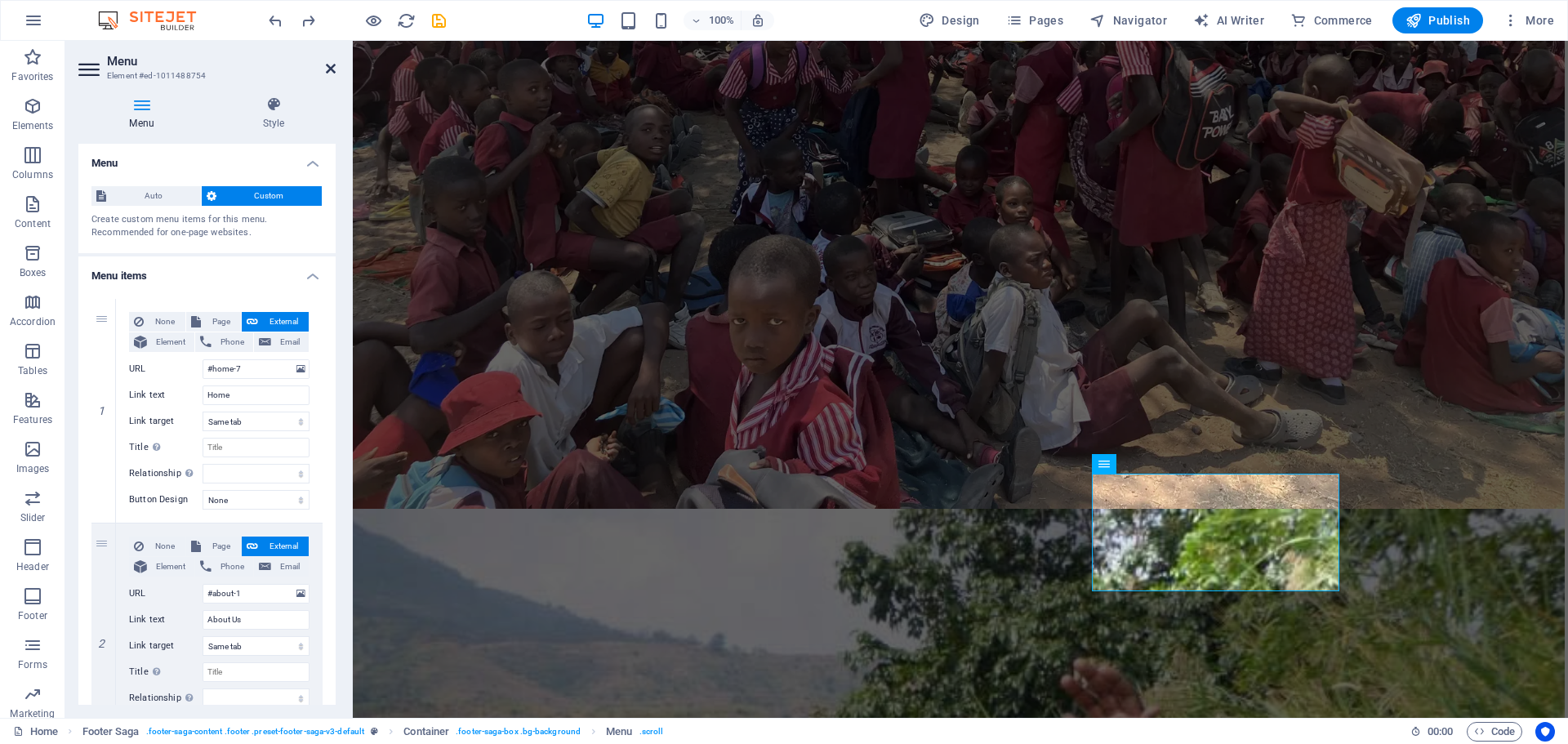
click at [329, 67] on icon at bounding box center [331, 69] width 10 height 13
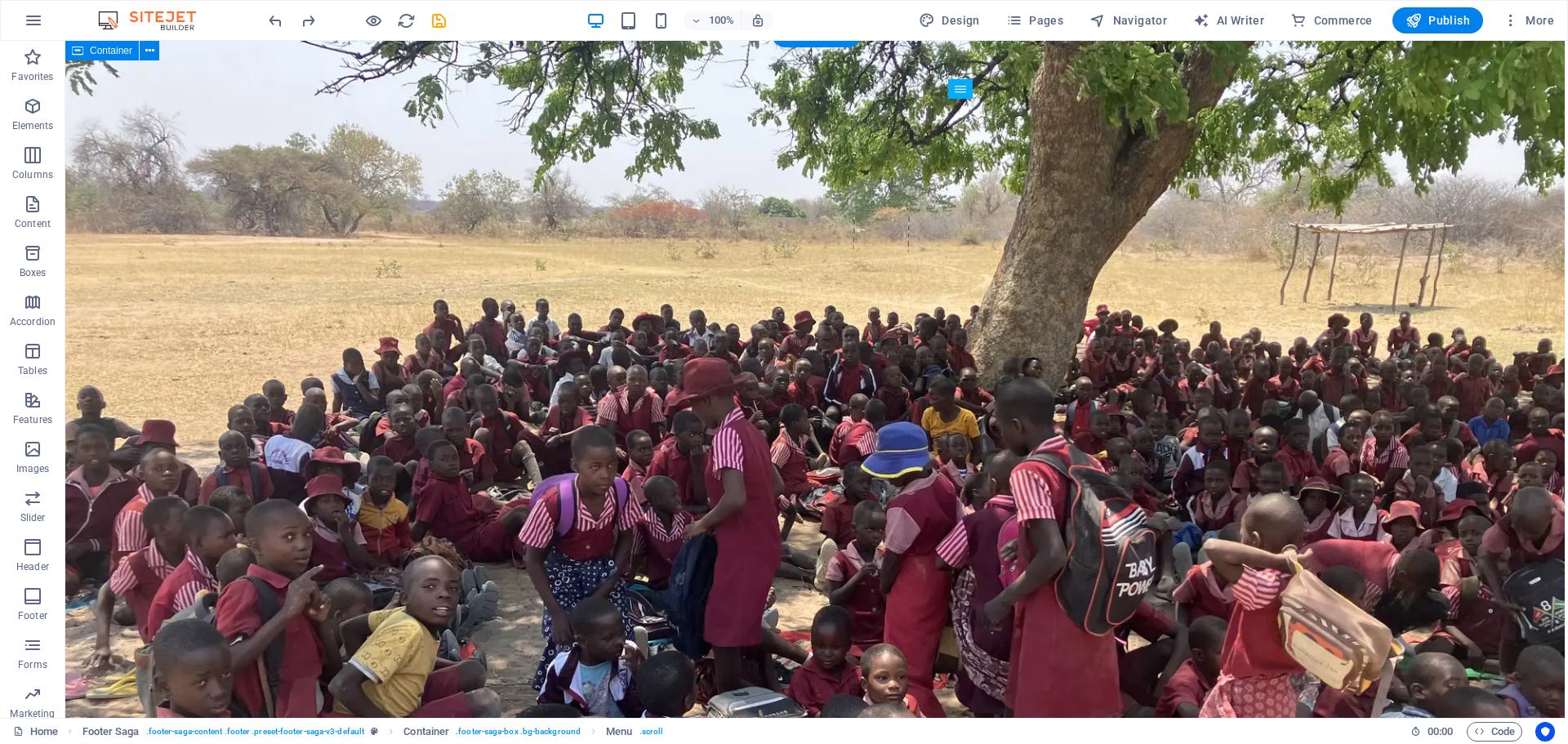
scroll to position [10119, 0]
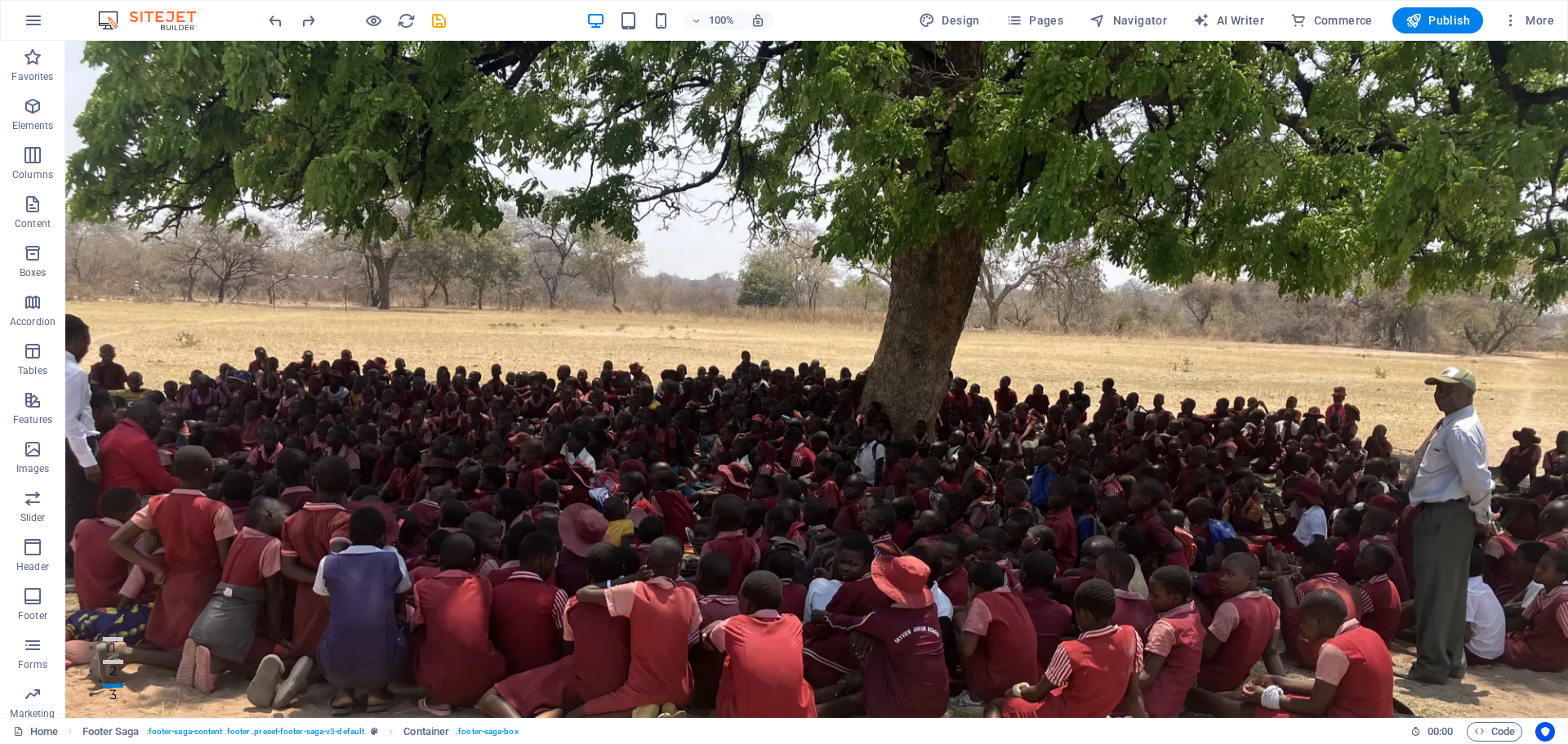
scroll to position [0, 0]
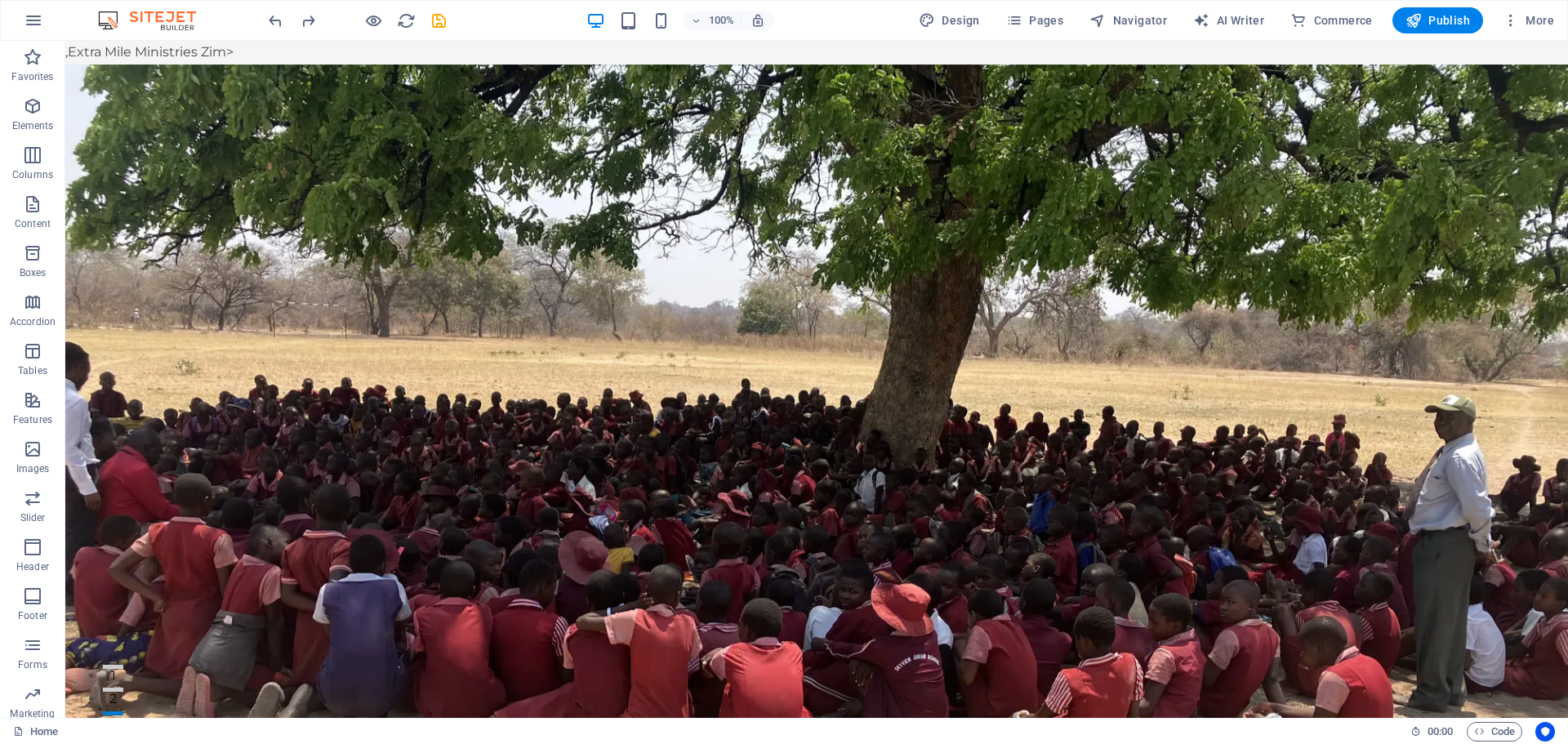
click at [186, 53] on extra "Extra Mile Ministries Zim>" at bounding box center [150, 52] width 166 height 16
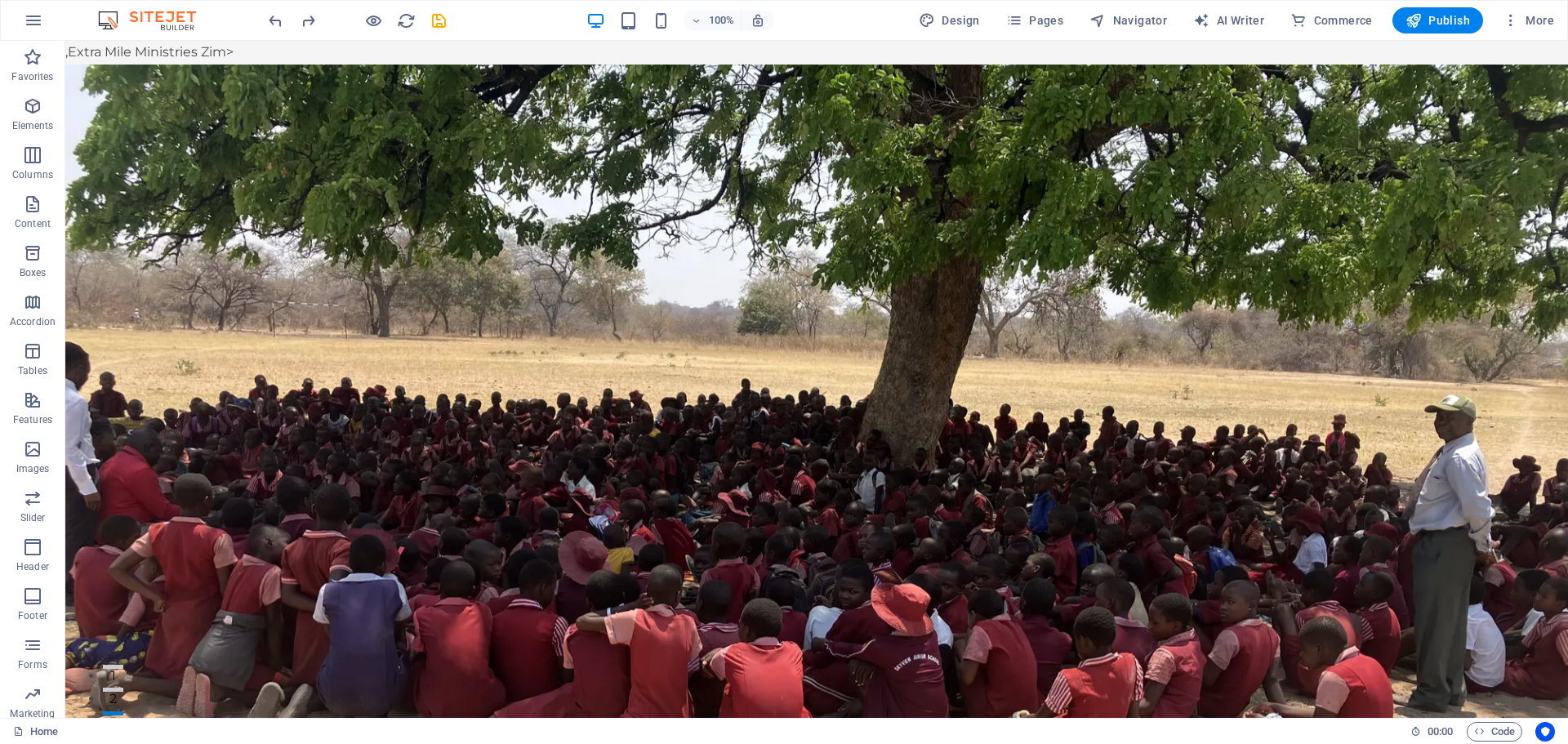
drag, startPoint x: 214, startPoint y: 49, endPoint x: 196, endPoint y: 49, distance: 18.0
click at [196, 49] on extra "Extra Mile Ministries Zim>" at bounding box center [150, 52] width 166 height 16
click at [104, 49] on extra "Extra Mile Ministries Zim>" at bounding box center [150, 52] width 166 height 16
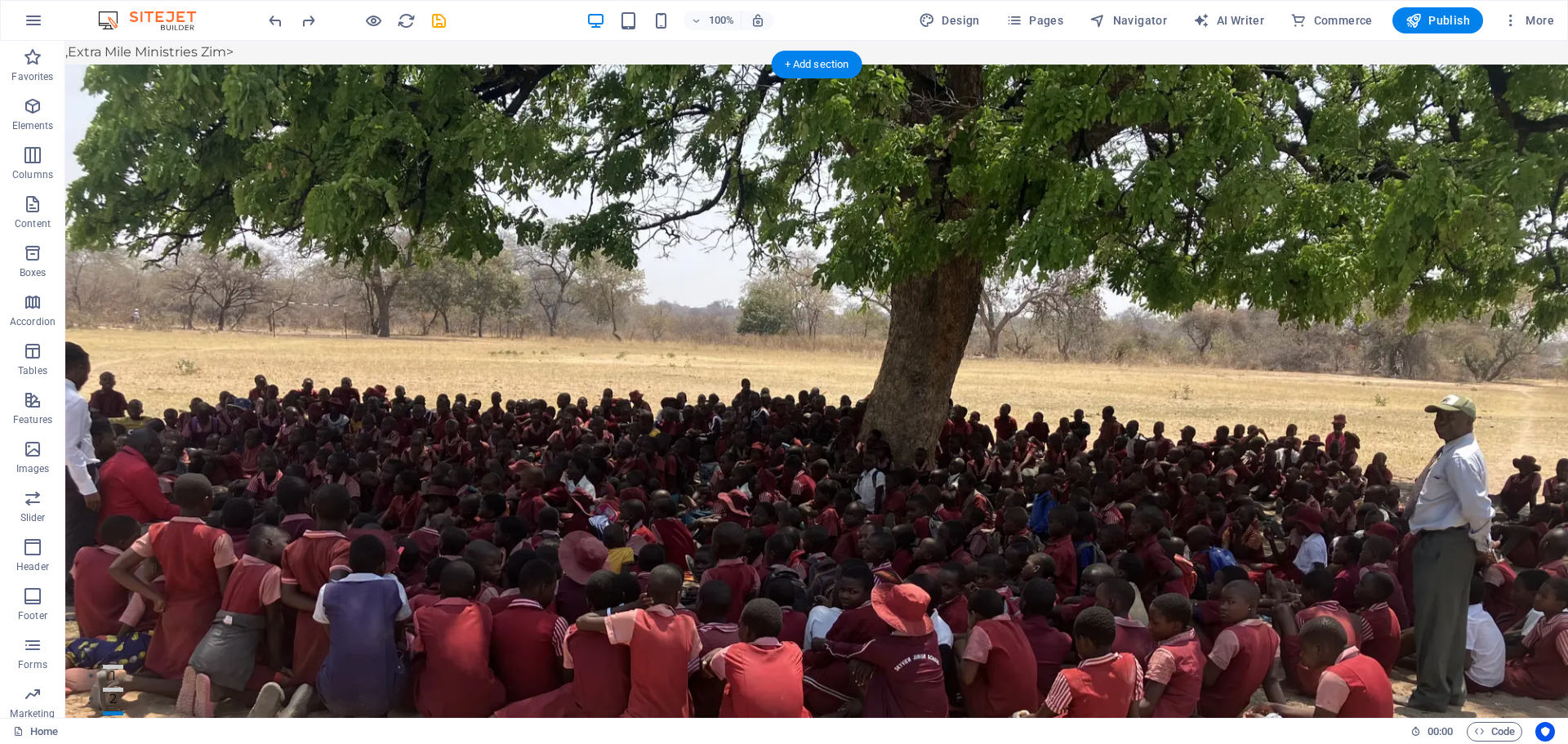
click at [165, 153] on figure at bounding box center [816, 536] width 1503 height 944
select select "header"
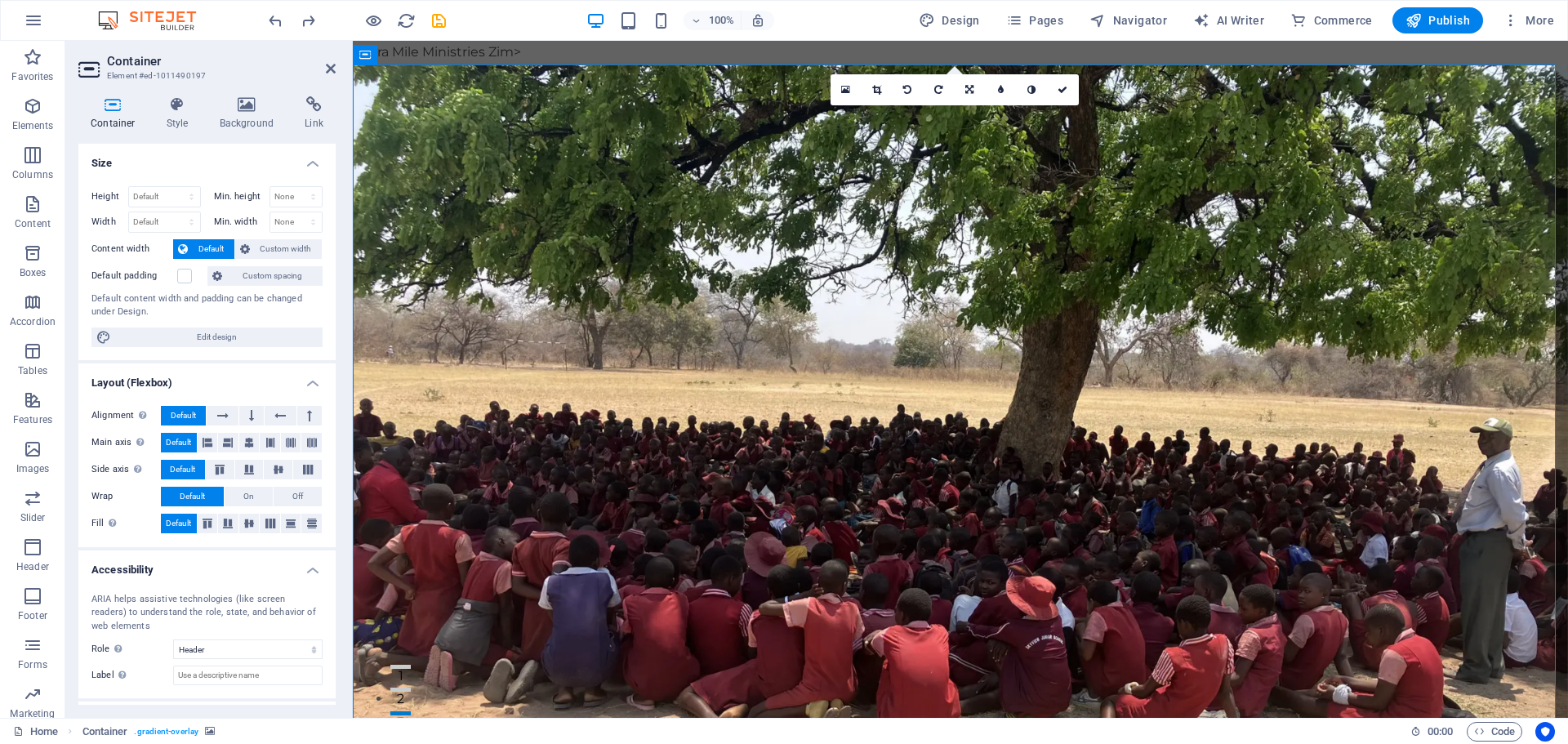
click at [403, 49] on extra "Extra Mile Ministries Zim>" at bounding box center [438, 52] width 166 height 16
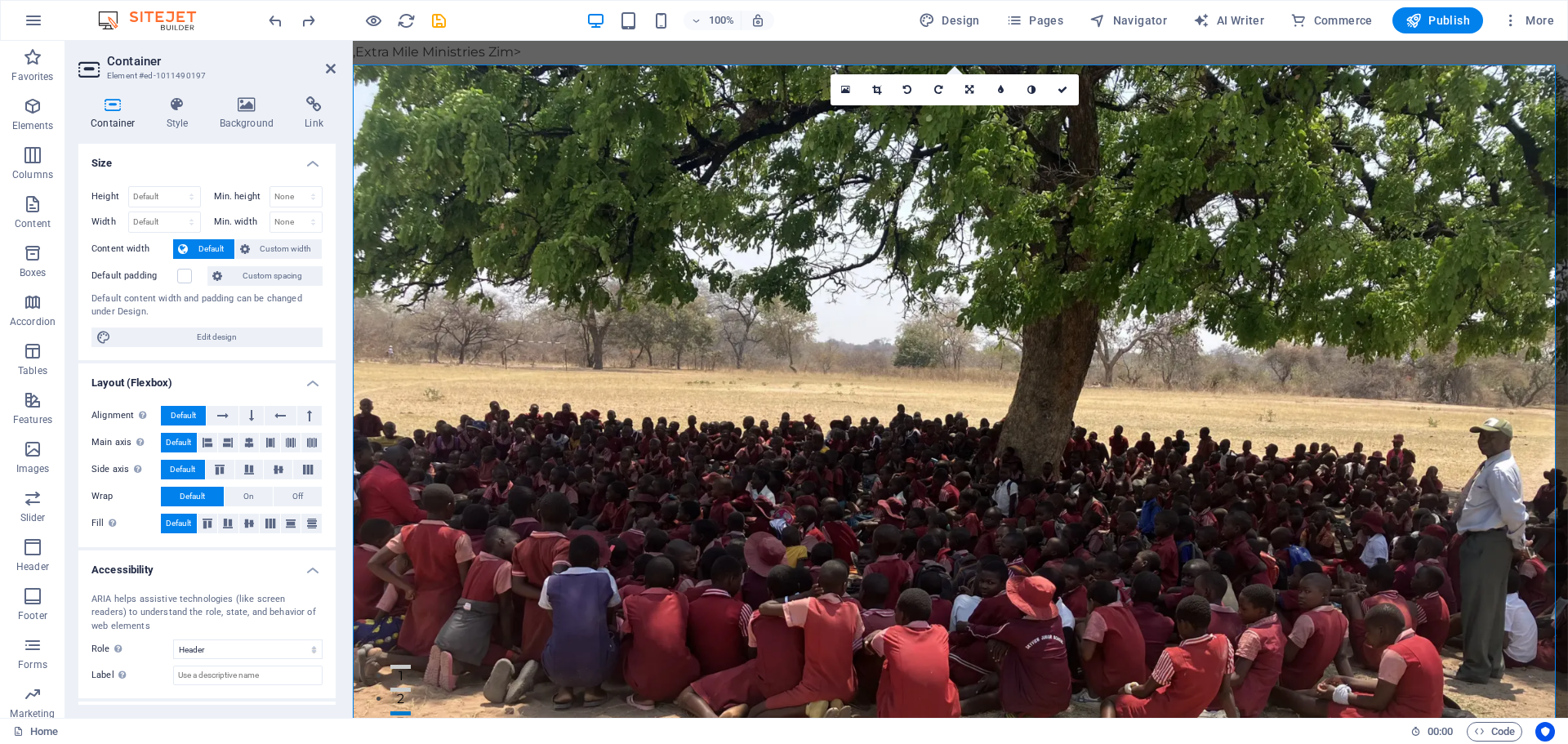
click at [540, 37] on div "100% Design Pages Navigator AI Writer Commerce Publish More" at bounding box center [784, 21] width 1566 height 39
click at [520, 46] on extra "Extra Mile Ministries Zim>" at bounding box center [438, 52] width 166 height 16
click at [488, 45] on extra "Extra Mile Ministries Zim>" at bounding box center [438, 52] width 166 height 16
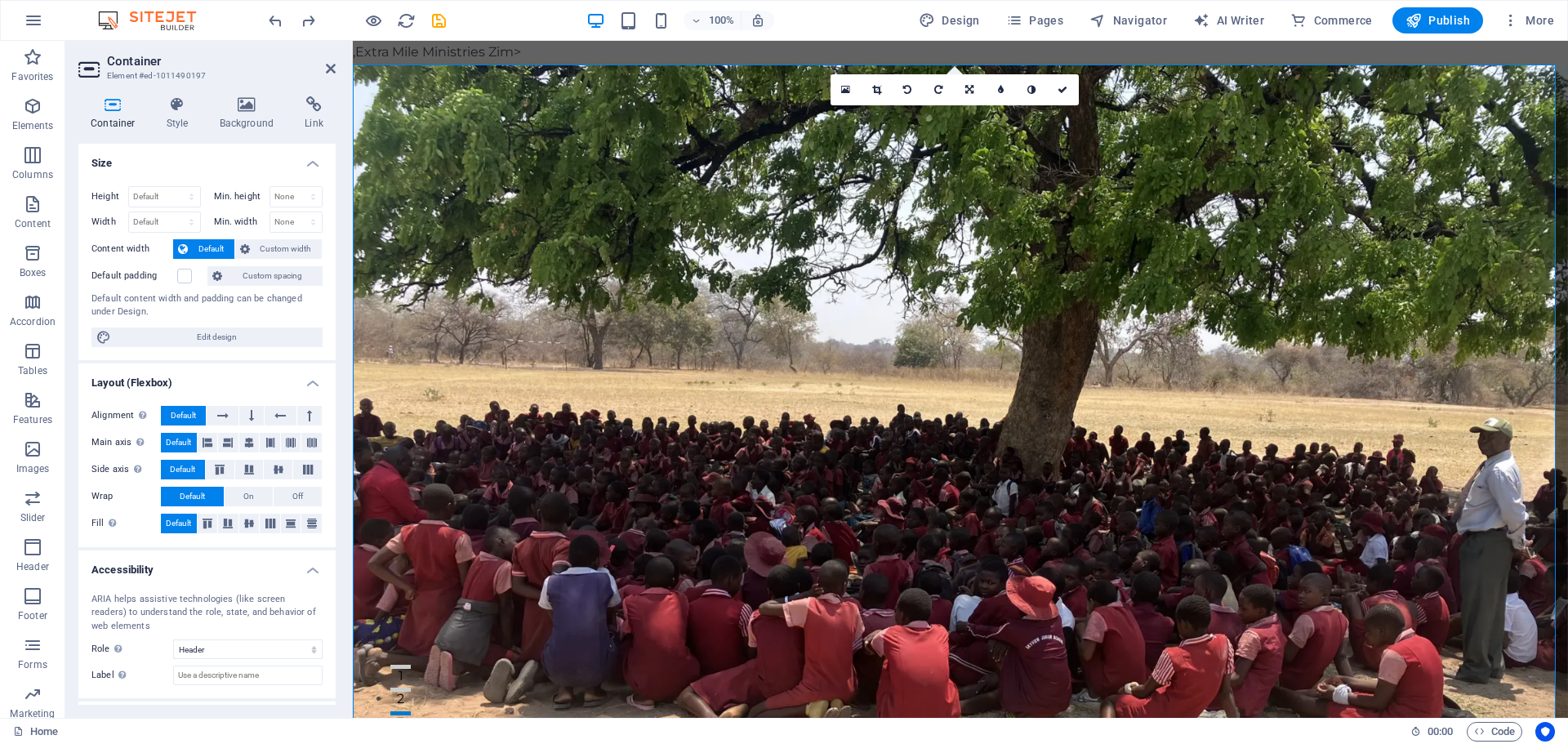
click at [488, 45] on extra "Extra Mile Ministries Zim>" at bounding box center [438, 52] width 166 height 16
click at [477, 150] on figure at bounding box center [960, 536] width 1215 height 944
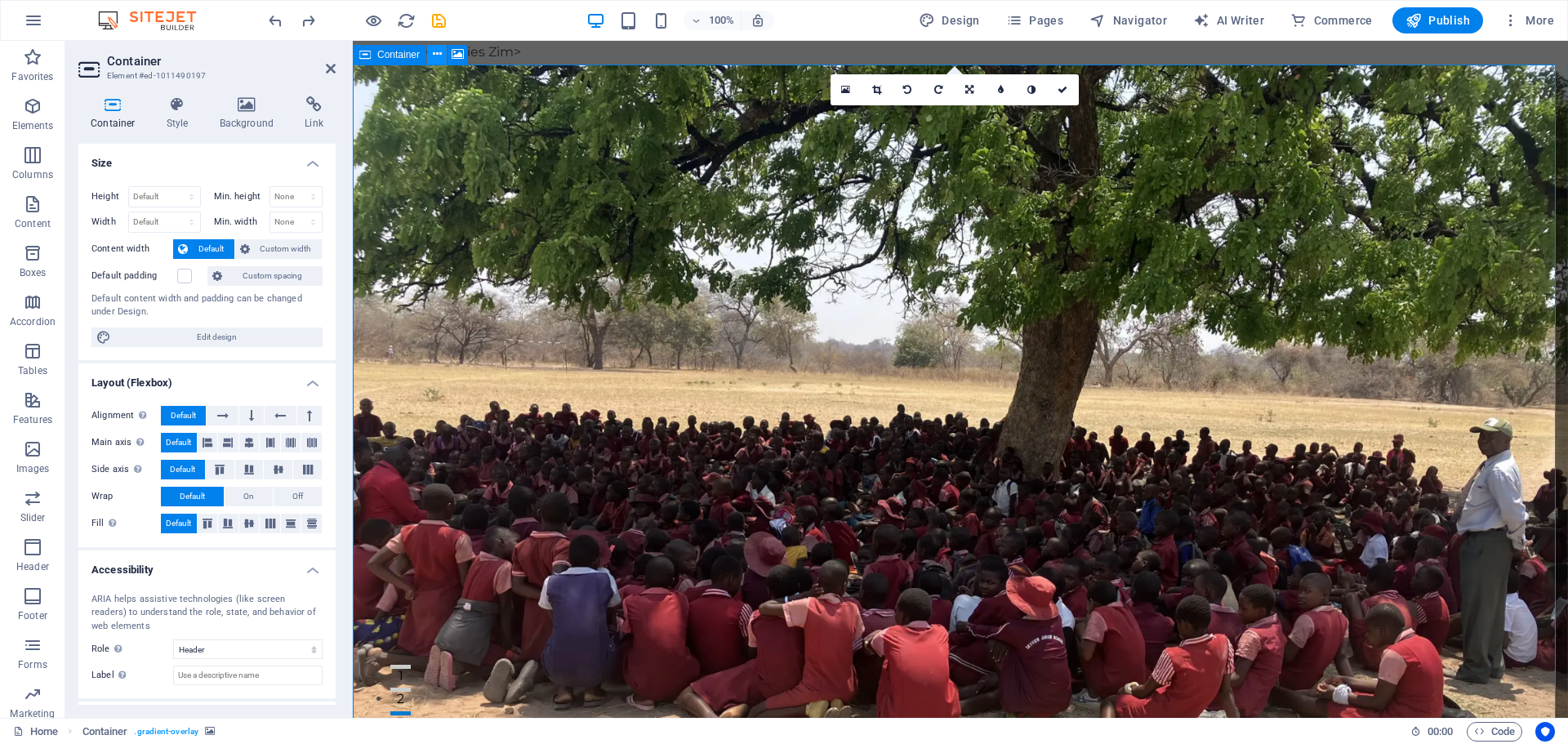
click at [438, 53] on icon at bounding box center [437, 54] width 9 height 17
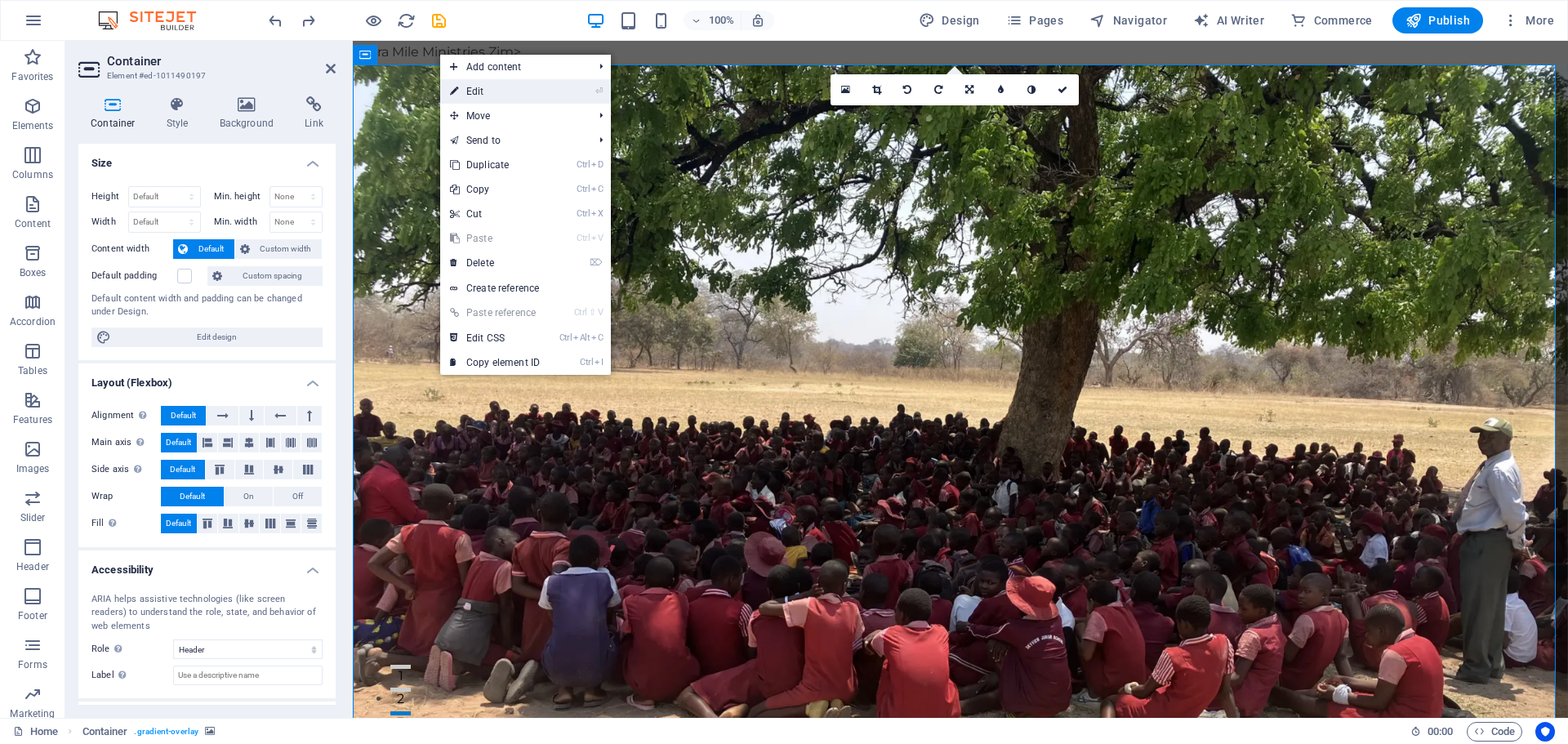
click at [465, 90] on link "⏎ Edit" at bounding box center [494, 91] width 109 height 25
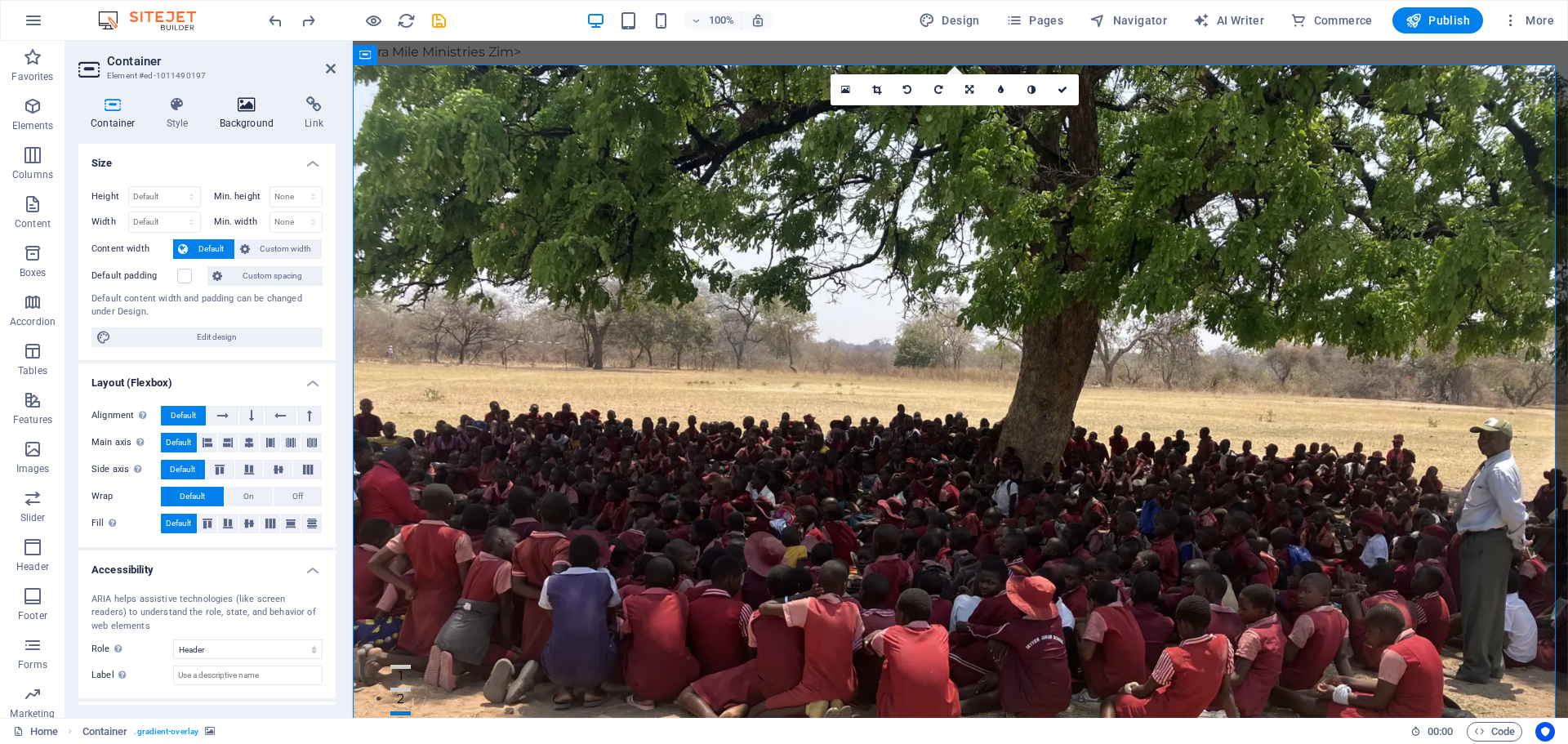
click at [243, 101] on icon at bounding box center [247, 104] width 79 height 16
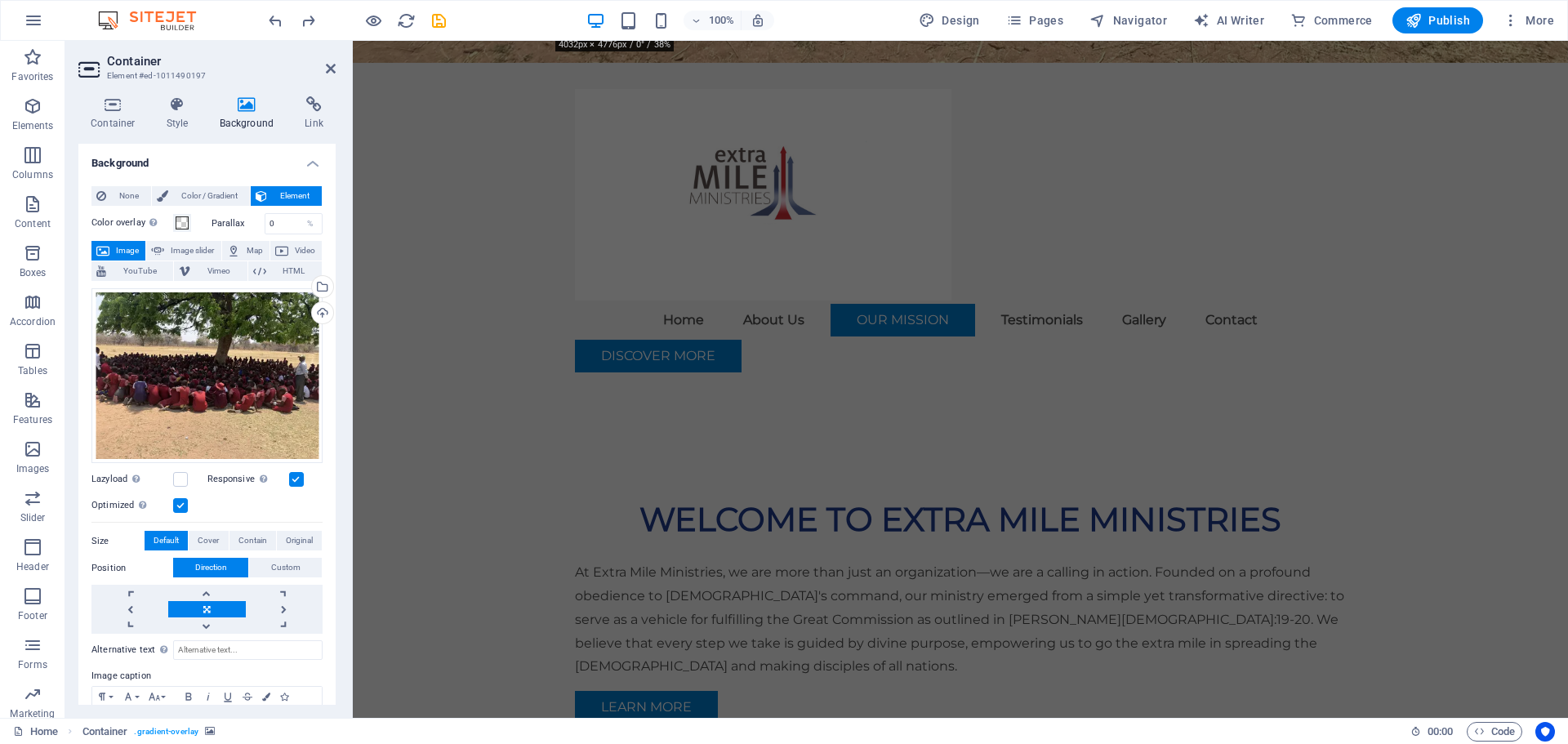
scroll to position [971, 0]
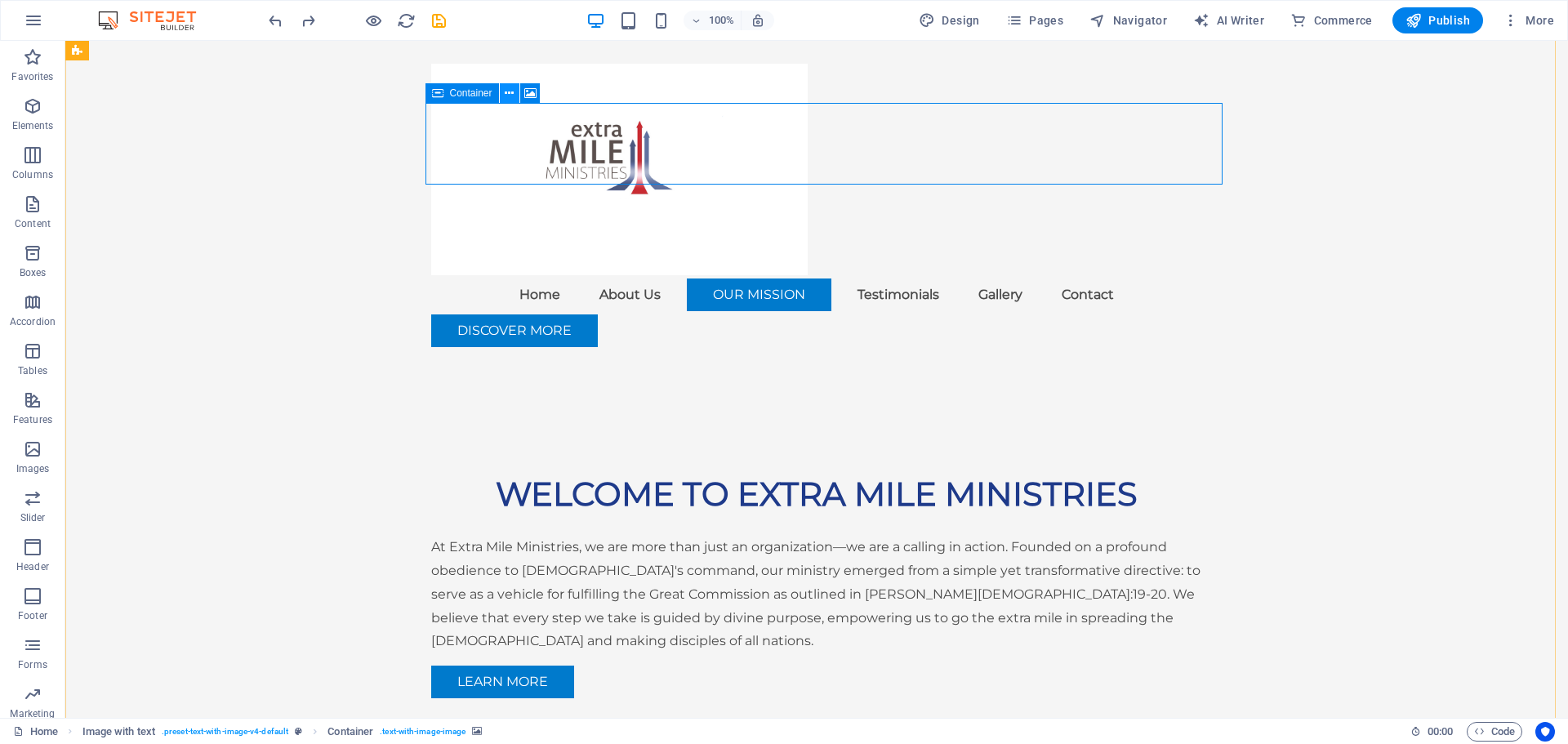
click at [511, 88] on icon at bounding box center [509, 93] width 9 height 17
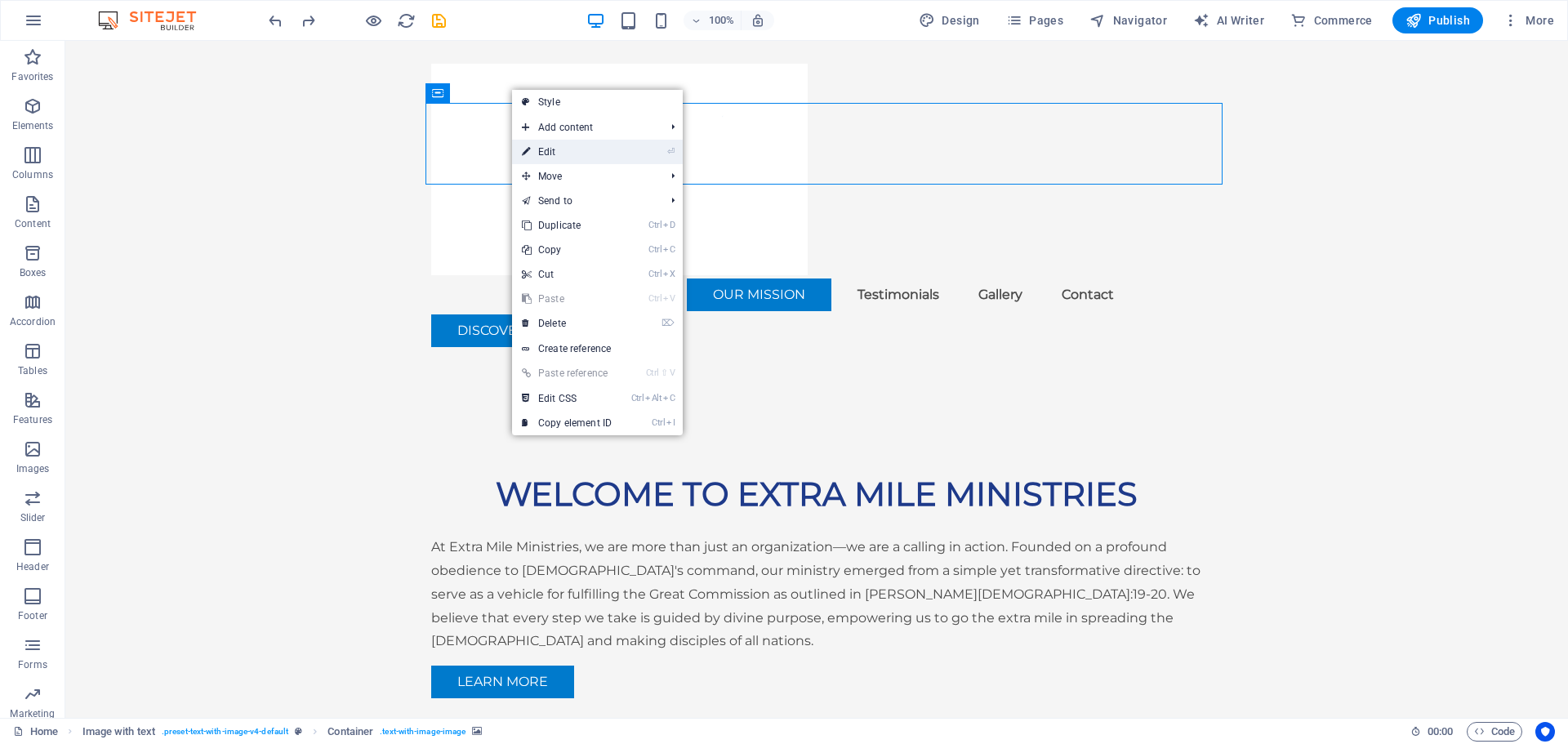
click at [559, 148] on link "⏎ Edit" at bounding box center [567, 152] width 109 height 25
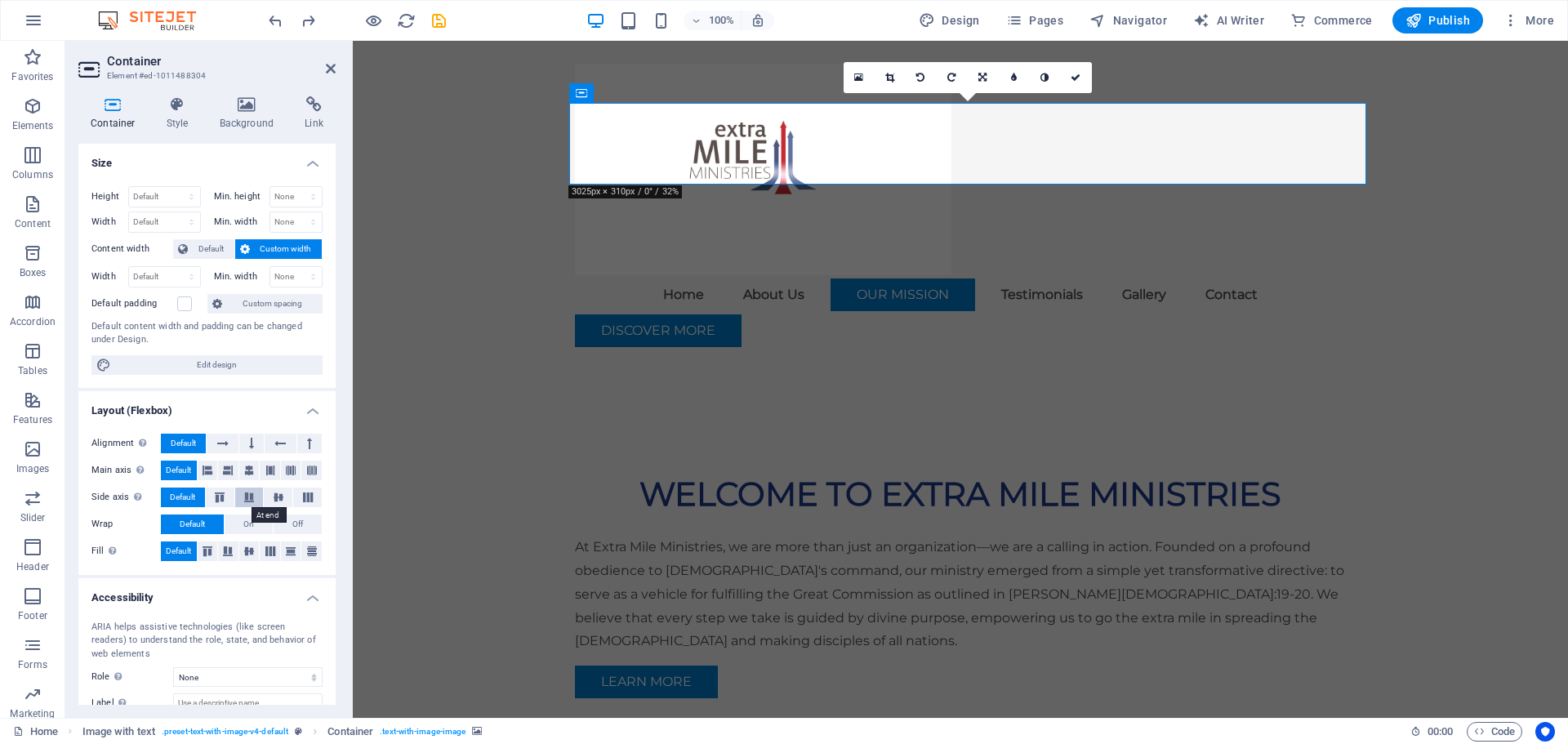
click at [252, 498] on icon at bounding box center [249, 497] width 20 height 10
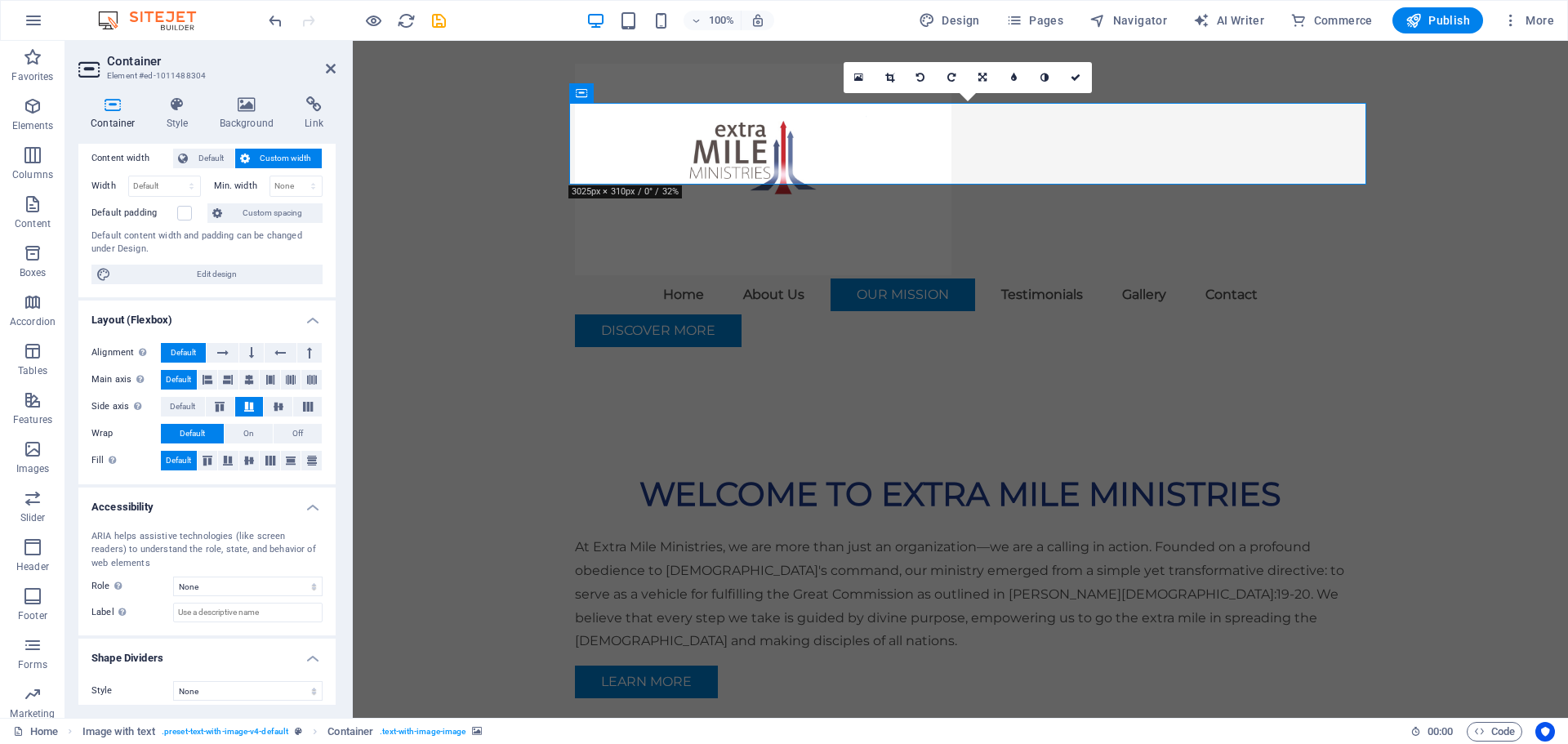
scroll to position [99, 0]
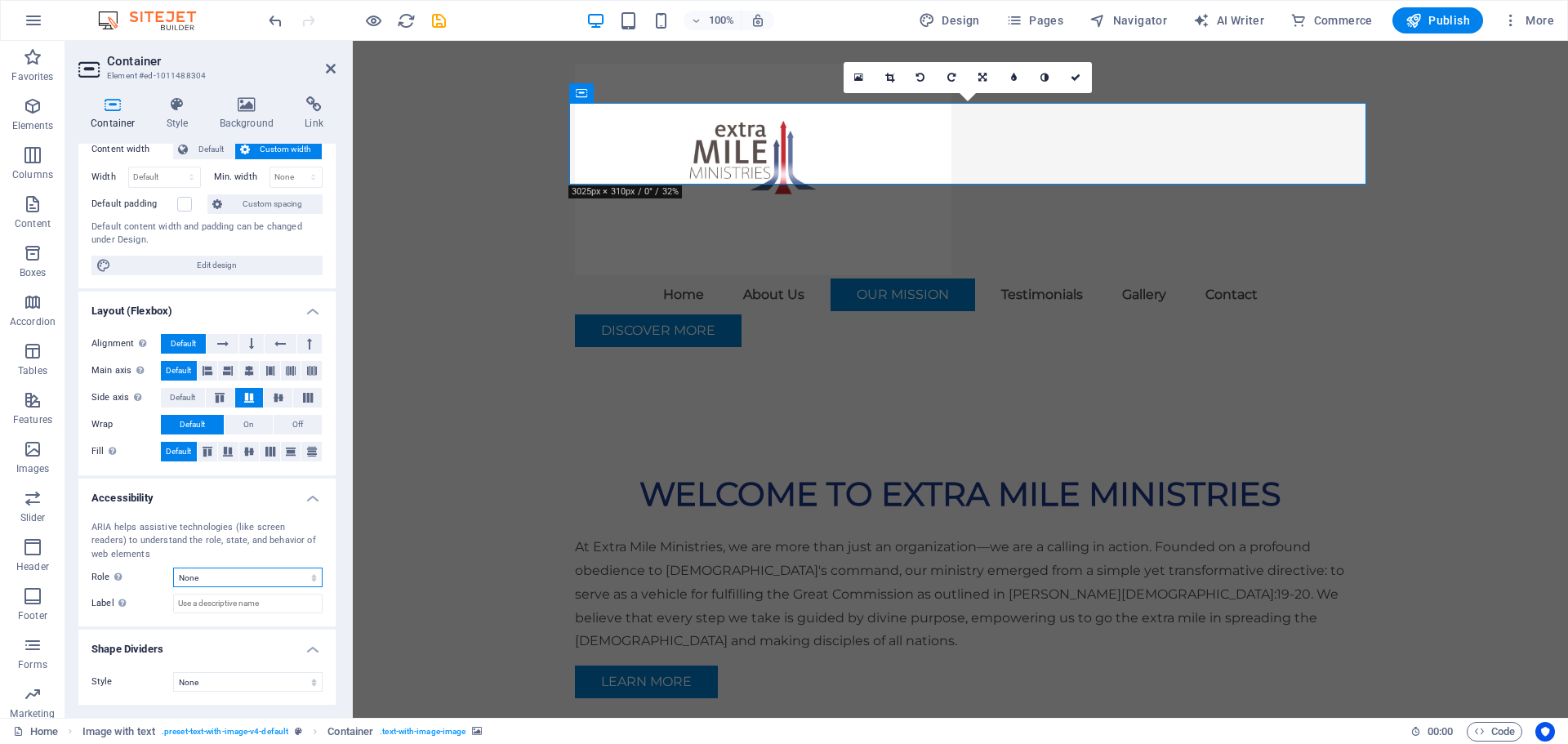
click at [306, 575] on select "None Alert Article Banner Comment Complementary Dialog Footer Header Marquee Pr…" at bounding box center [248, 577] width 150 height 20
select select "alert"
click at [173, 567] on select "None Alert Article Banner Comment Complementary Dialog Footer Header Marquee Pr…" at bounding box center [248, 577] width 150 height 20
click at [26, 545] on icon "button" at bounding box center [33, 548] width 20 height 20
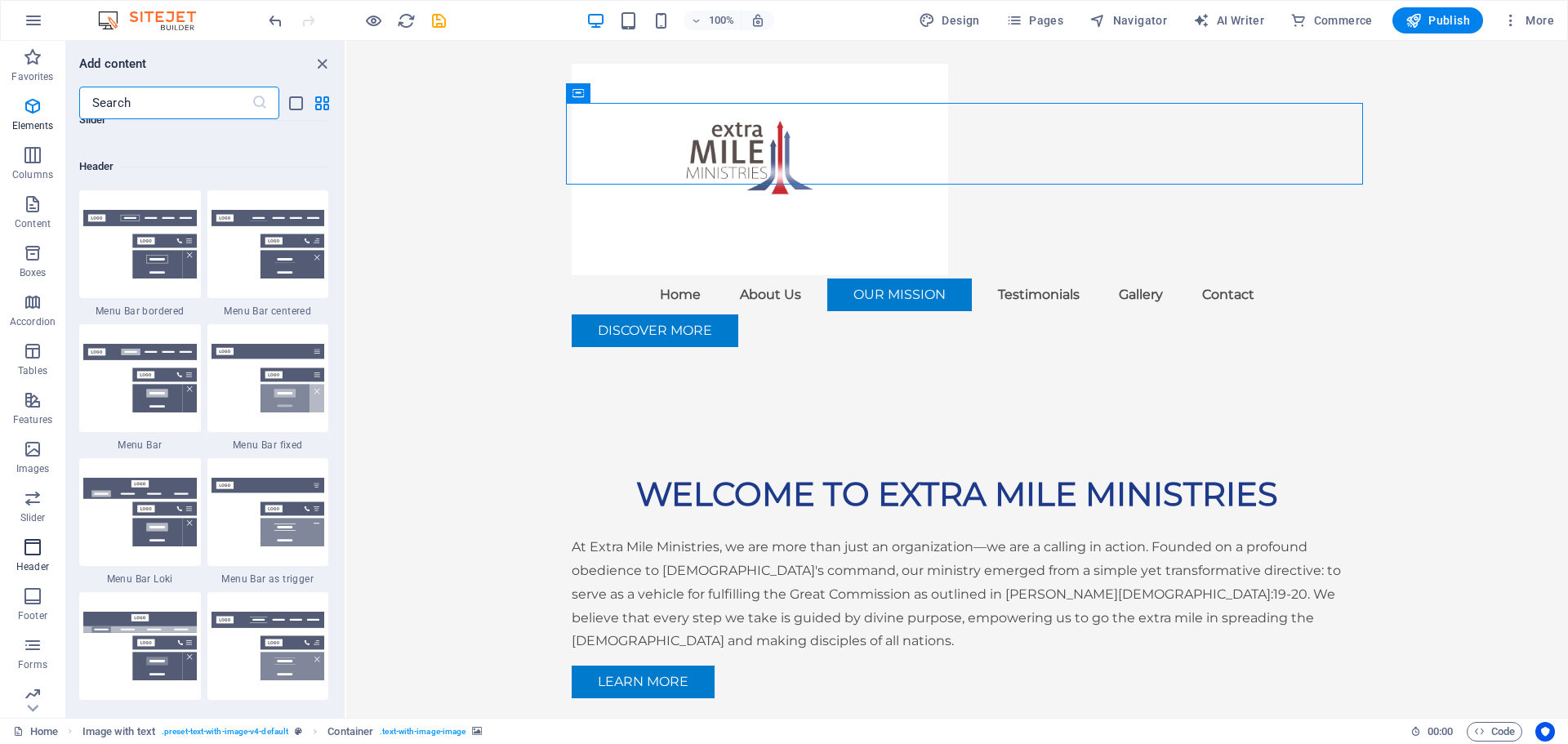
scroll to position [9835, 0]
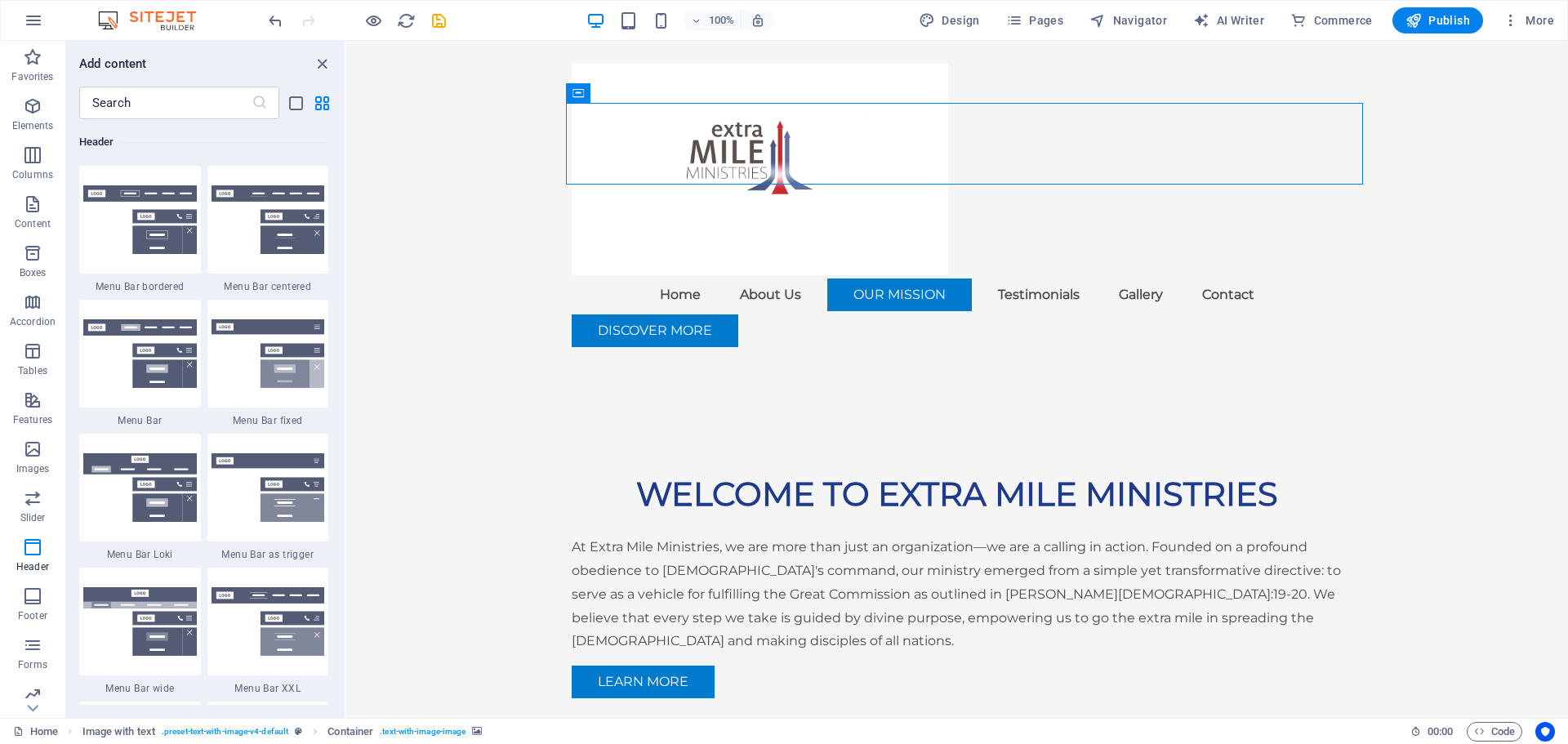
drag, startPoint x: 340, startPoint y: 476, endPoint x: 340, endPoint y: 501, distance: 25.0
click at [340, 501] on div "Favorites 1 Star Headline 1 Star Container Elements 1 Star Headline 1 Star Text…" at bounding box center [205, 412] width 279 height 585
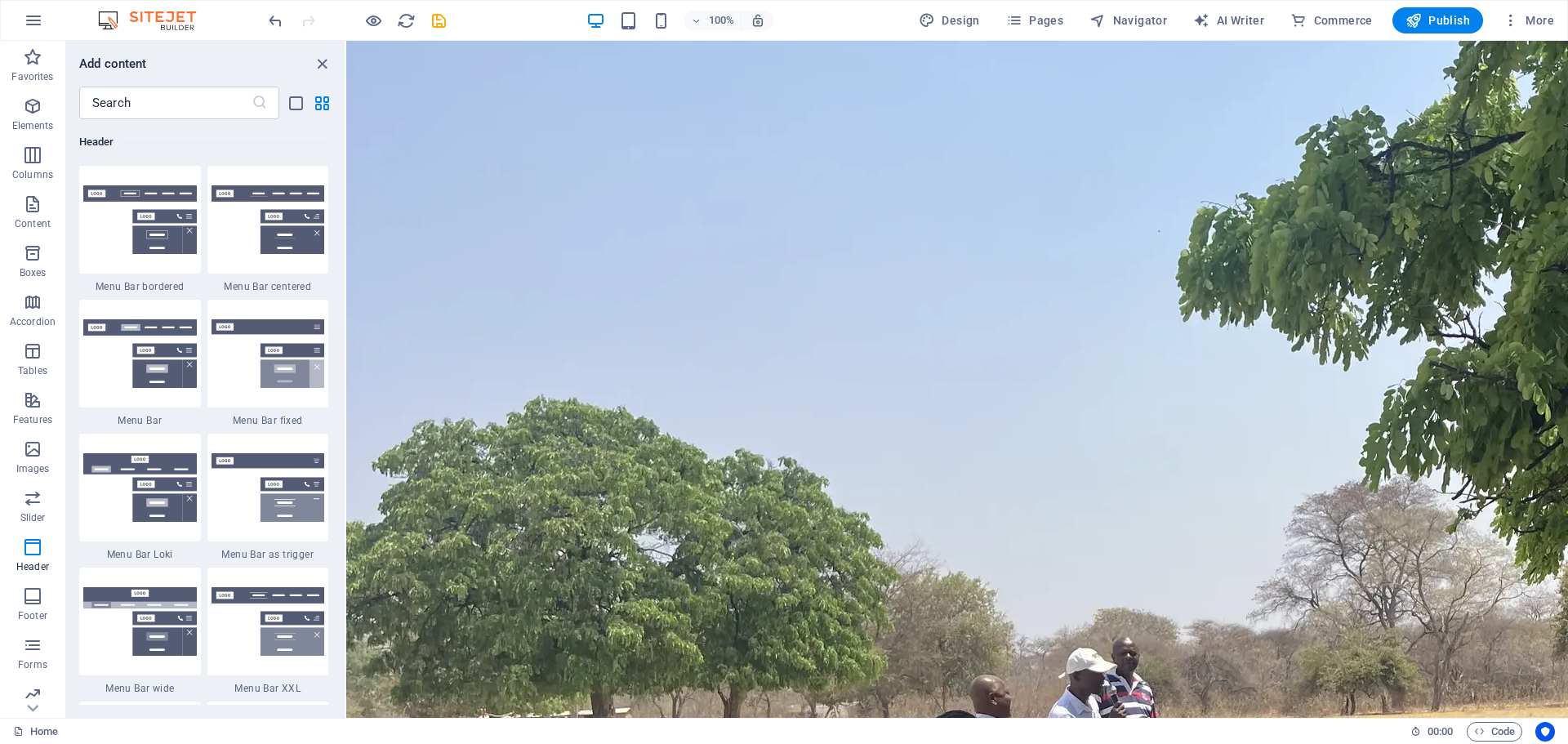
scroll to position [6105, 0]
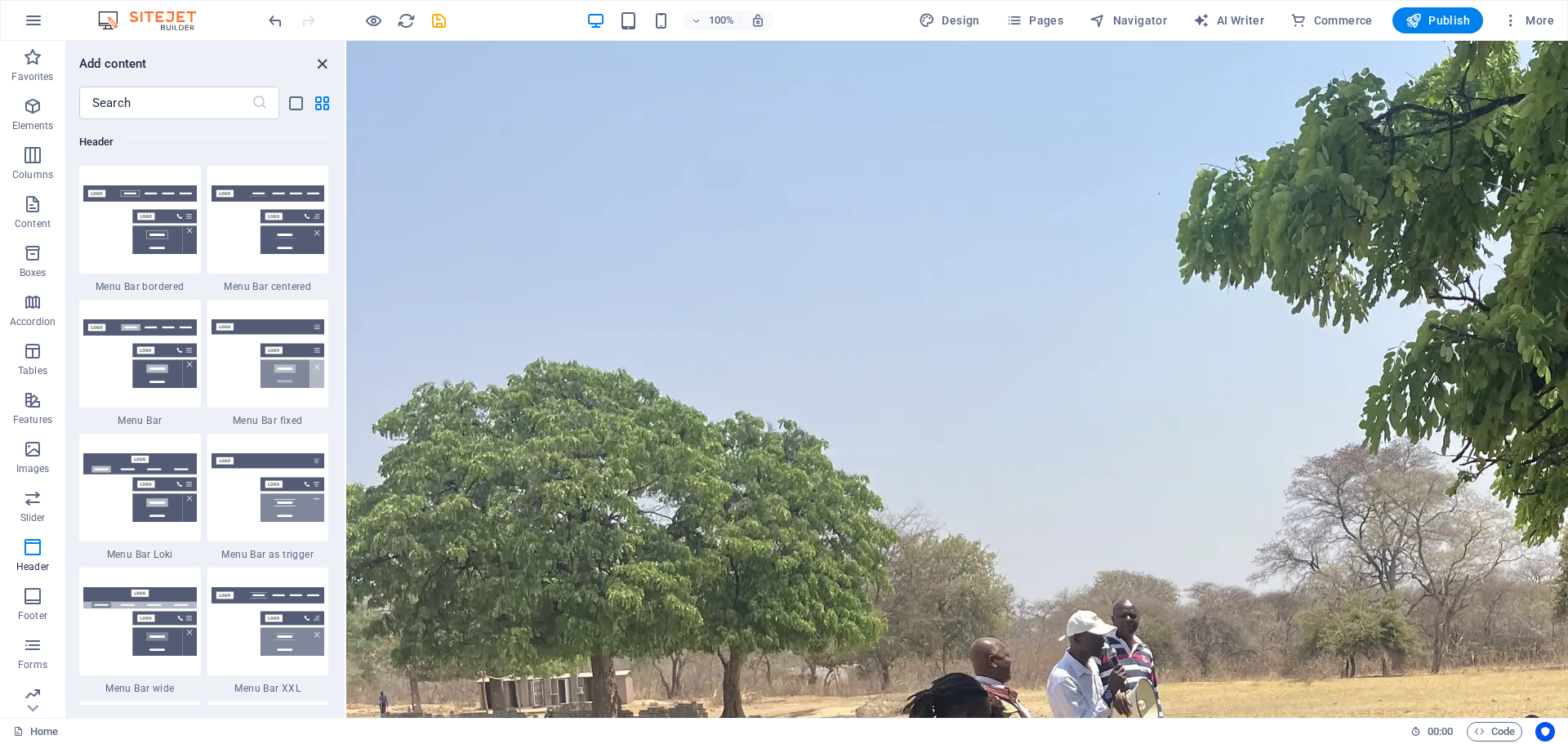
click at [318, 59] on icon "close panel" at bounding box center [321, 64] width 19 height 19
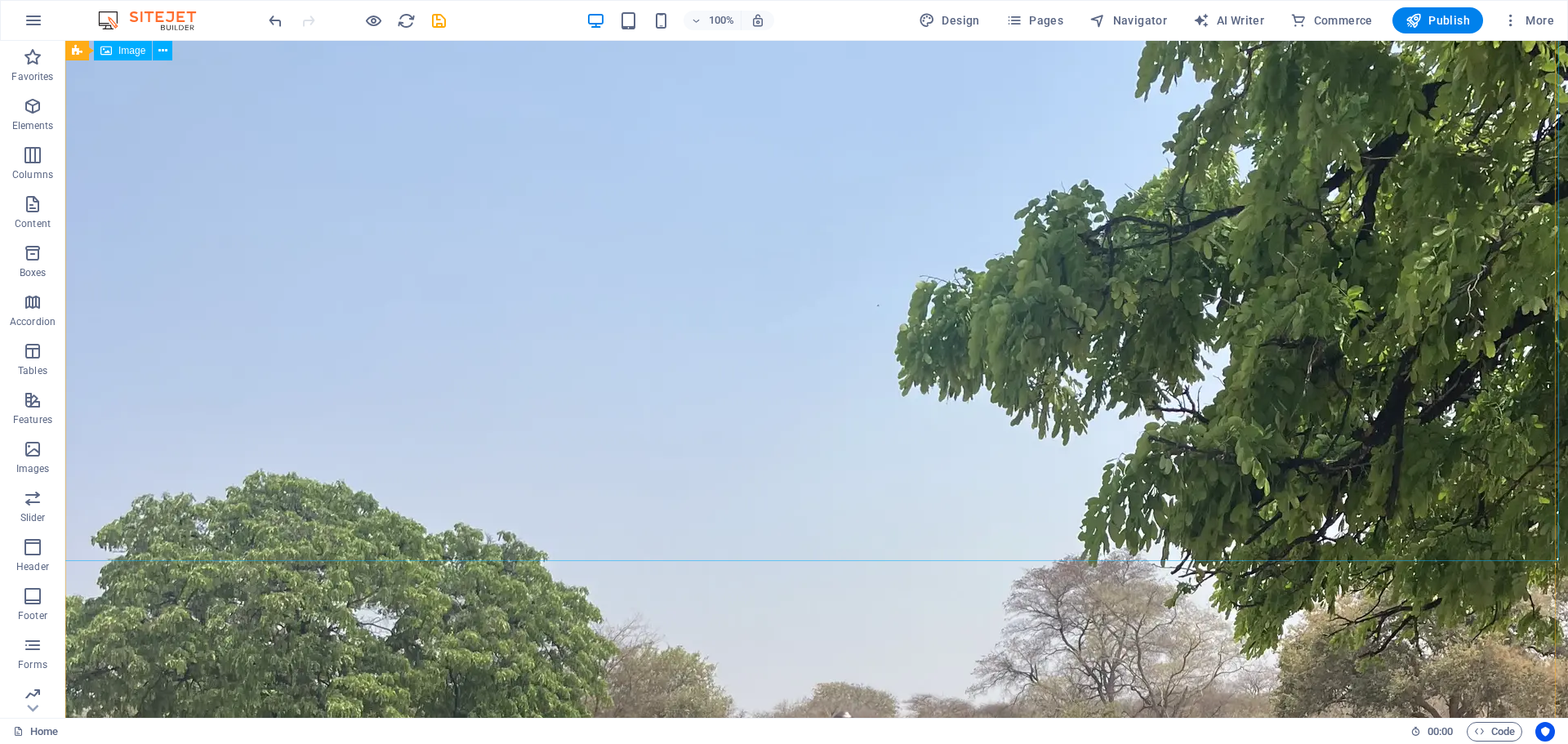
scroll to position [6218, 0]
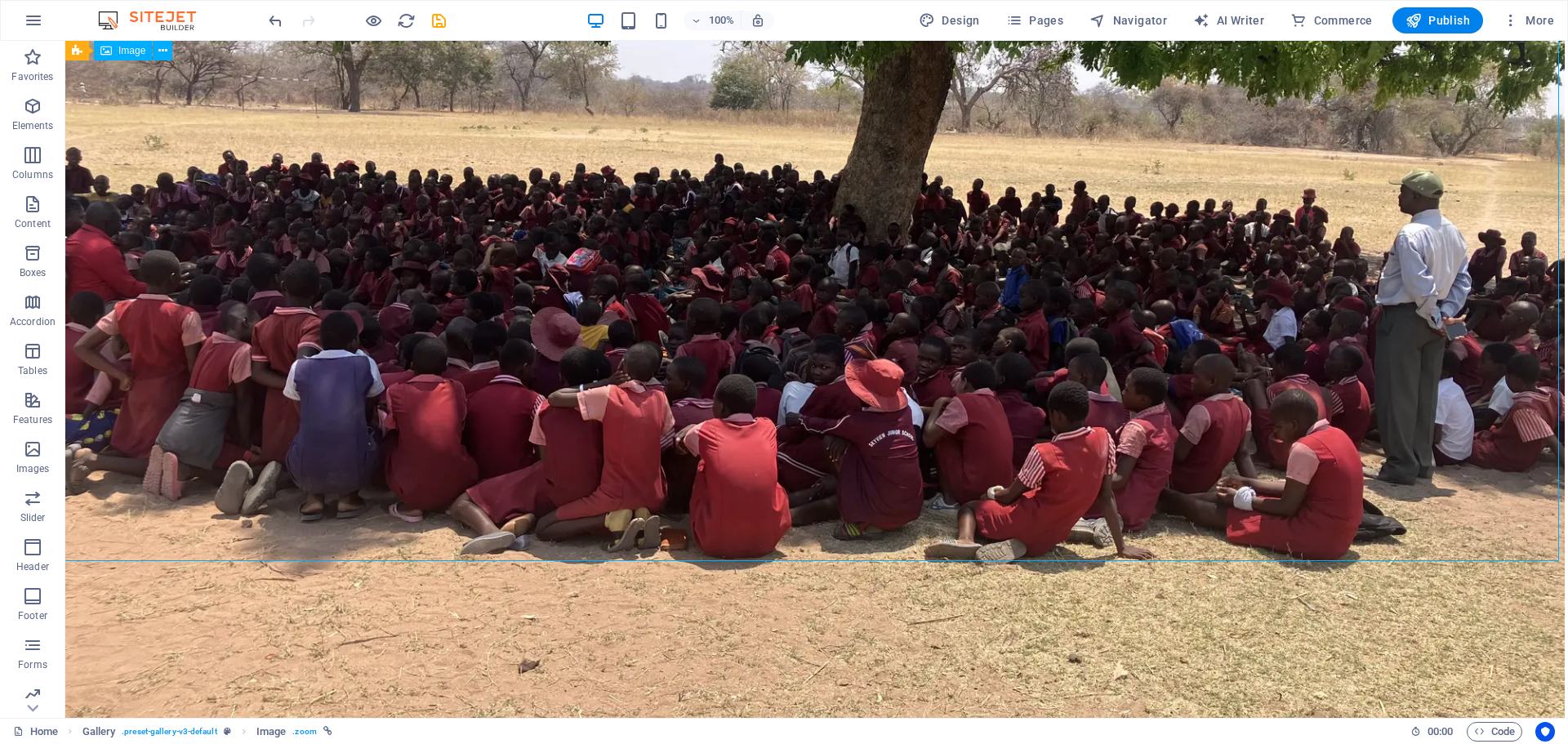
scroll to position [4221, 0]
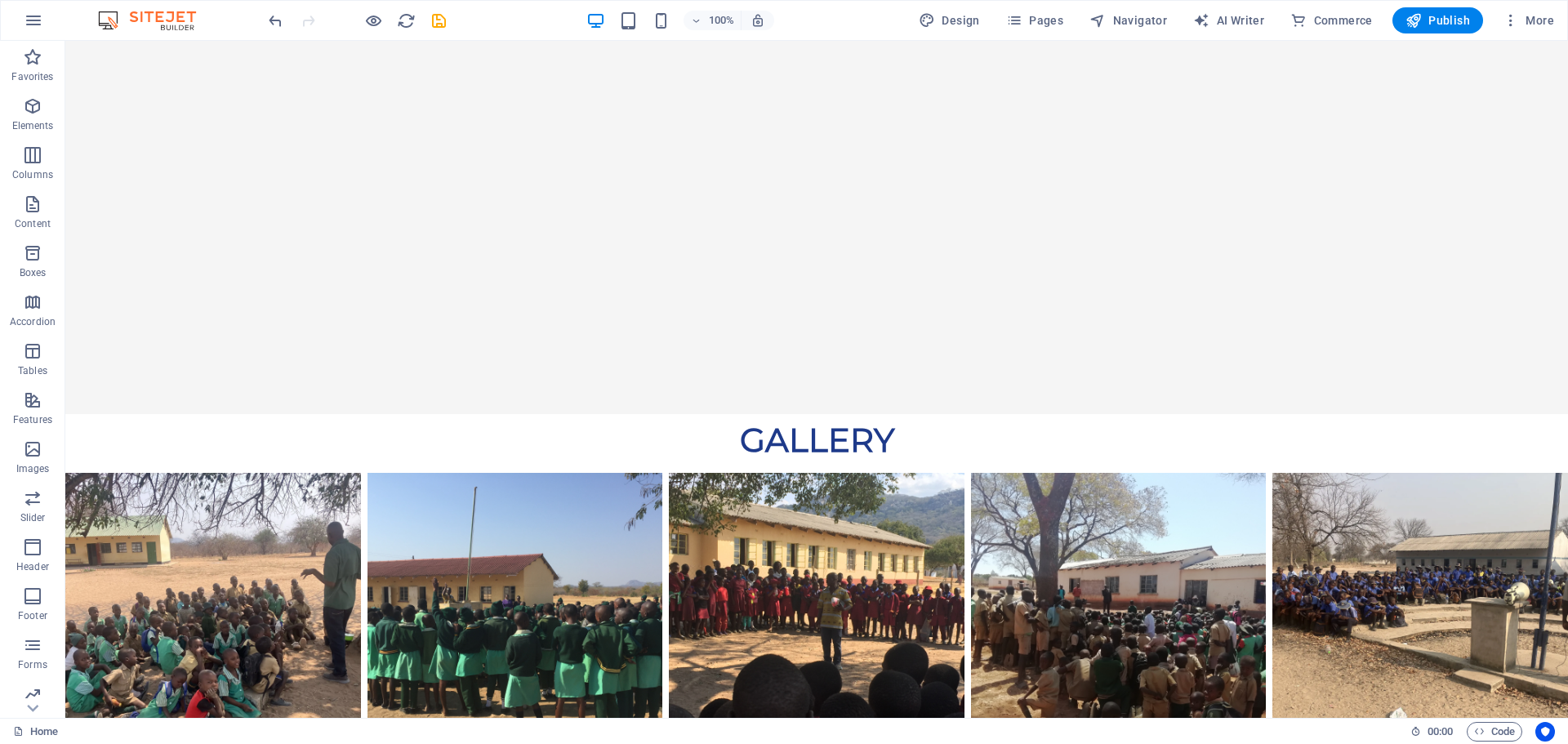
scroll to position [4913, 0]
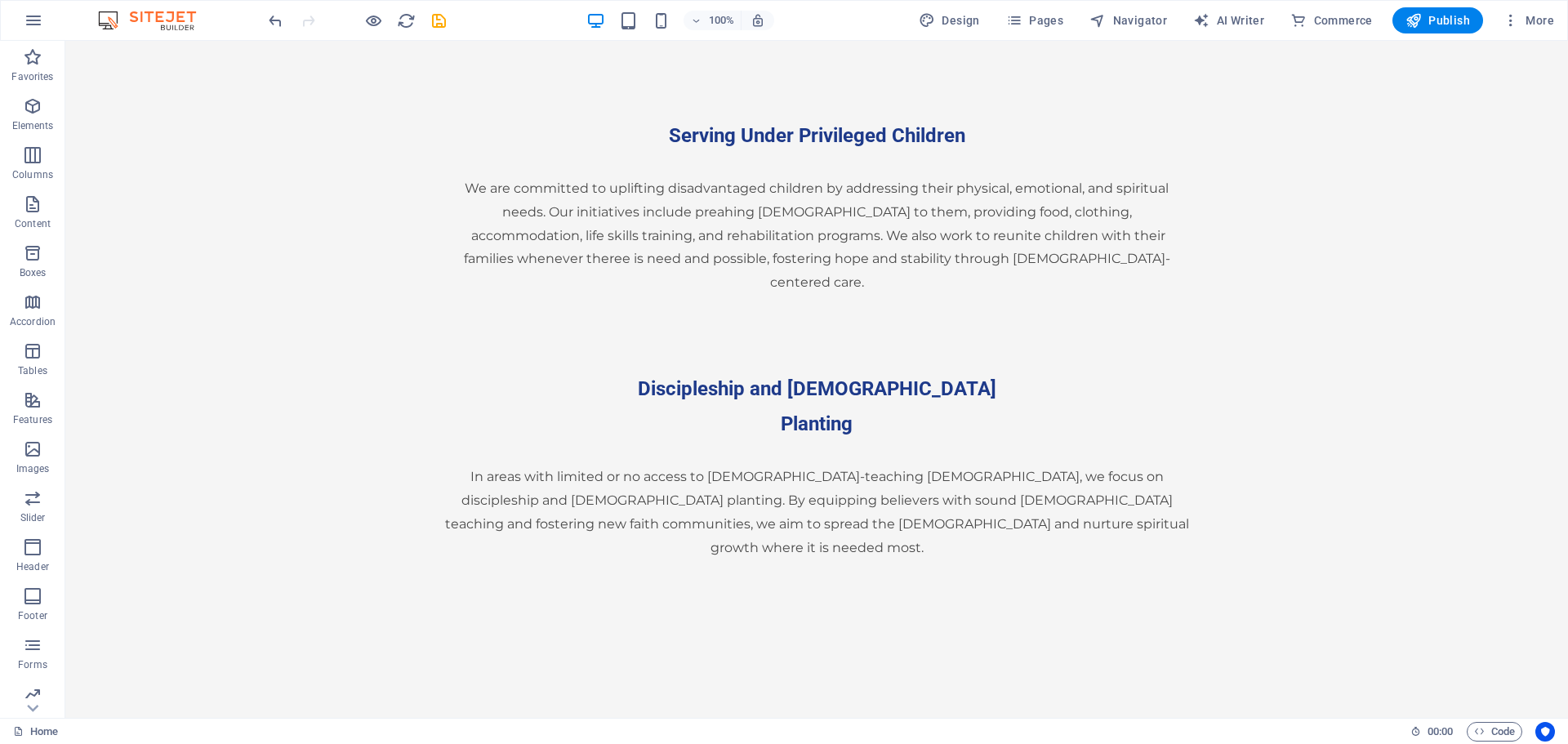
scroll to position [3713, 0]
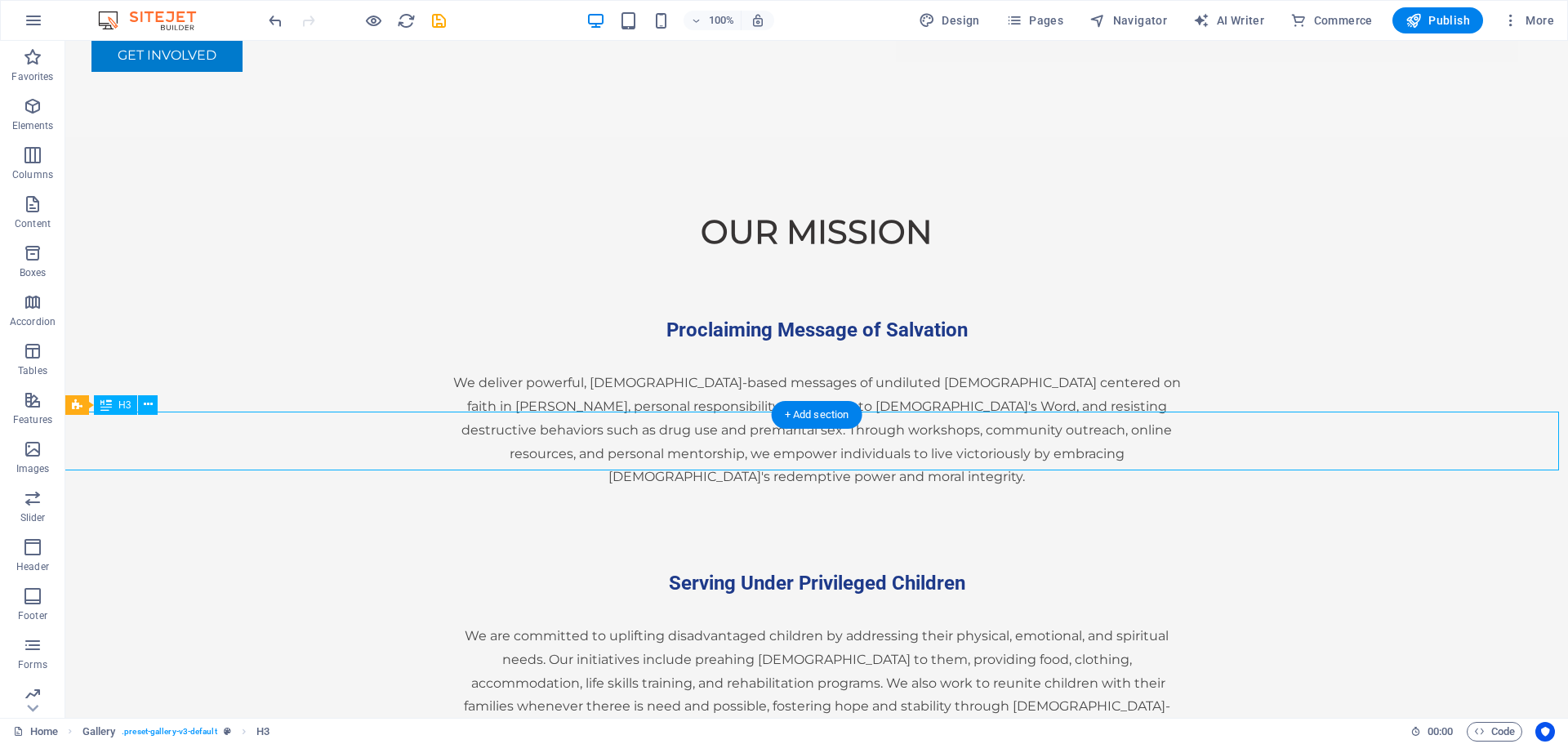
select select "3"
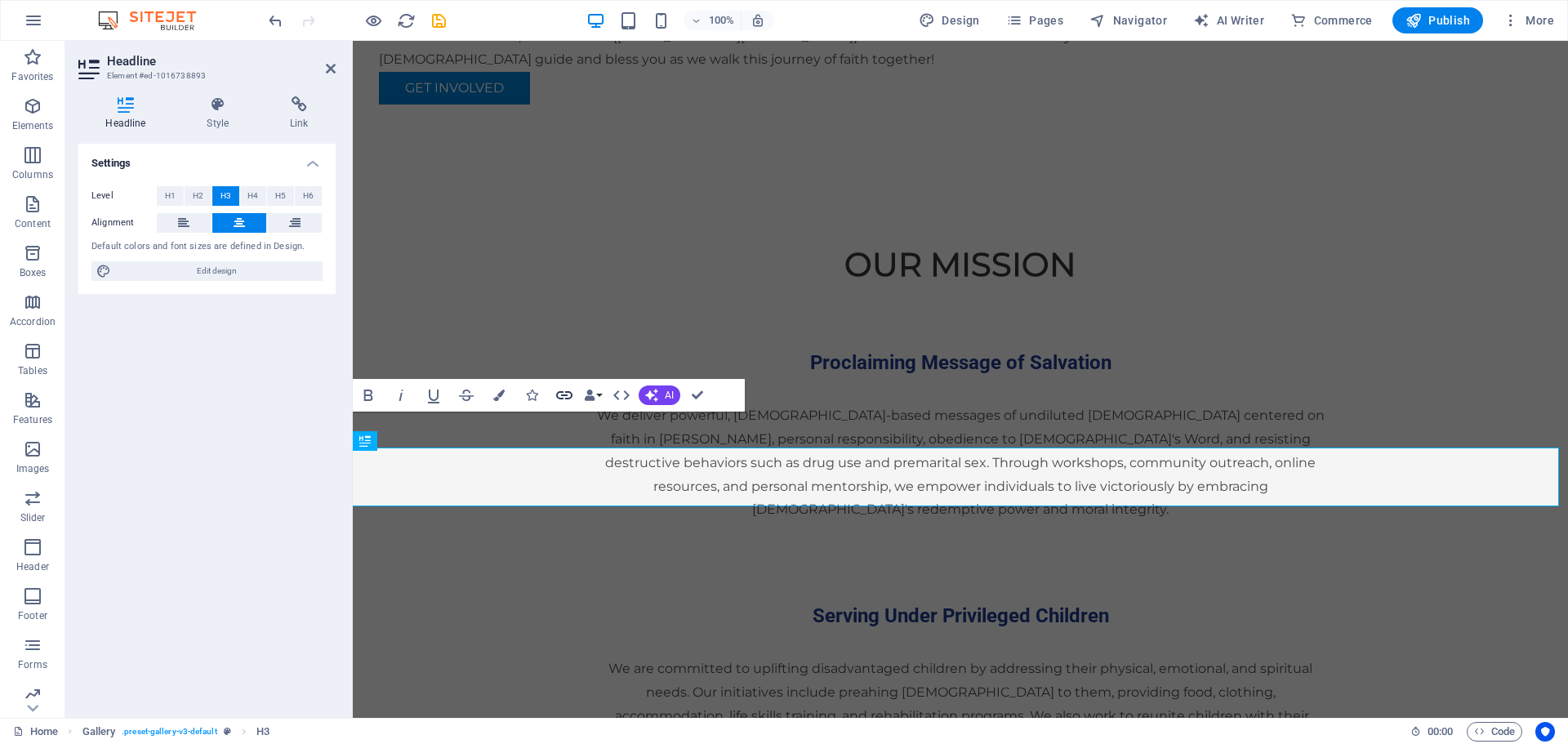
scroll to position [3676, 0]
click at [567, 394] on icon "button" at bounding box center [565, 395] width 20 height 20
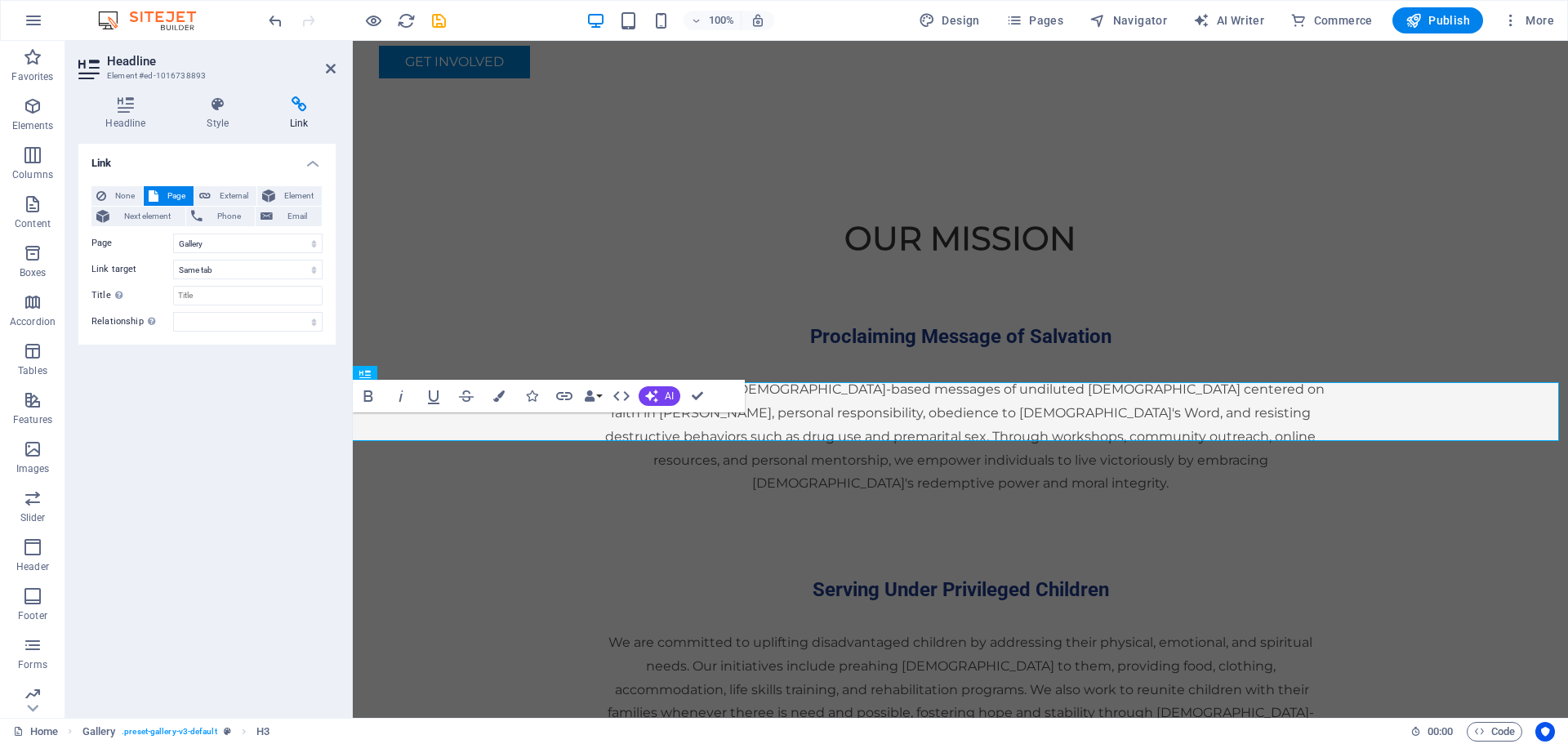
scroll to position [3713, 0]
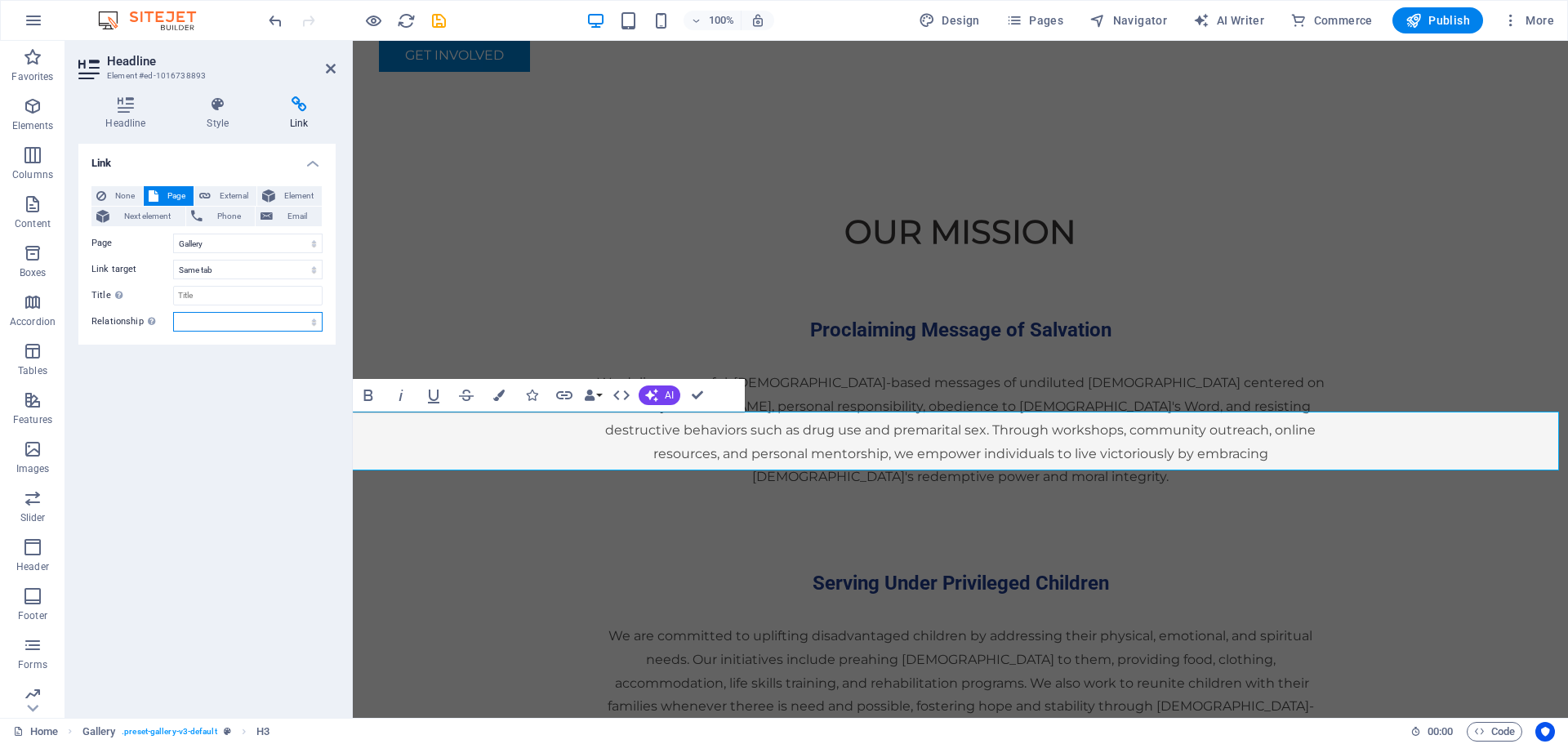
click at [308, 317] on select "alternate author bookmark external help license next nofollow noreferrer noopen…" at bounding box center [248, 321] width 150 height 20
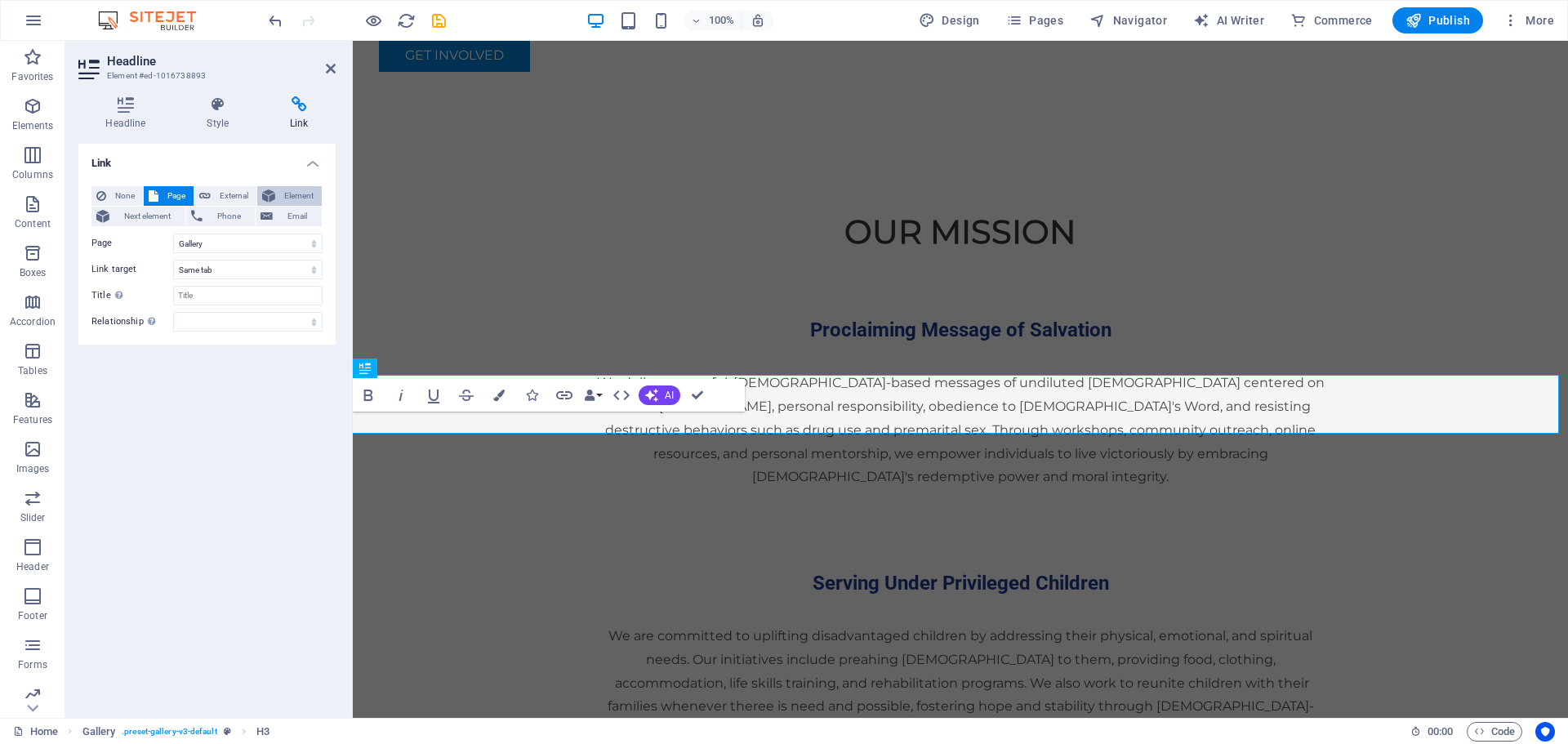
click at [308, 196] on span "Element" at bounding box center [298, 196] width 37 height 20
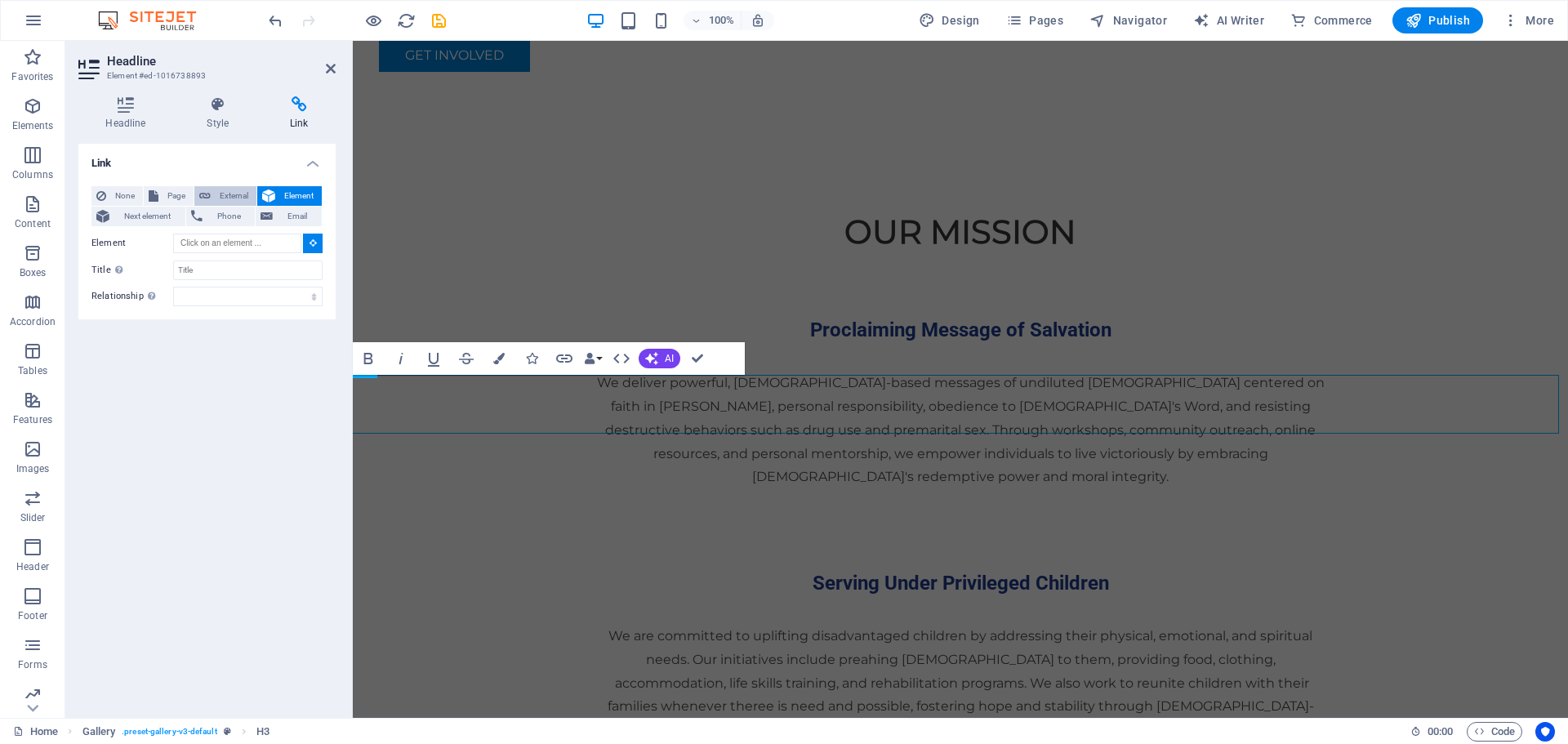
click at [223, 196] on span "External" at bounding box center [234, 196] width 36 height 20
select select "blank"
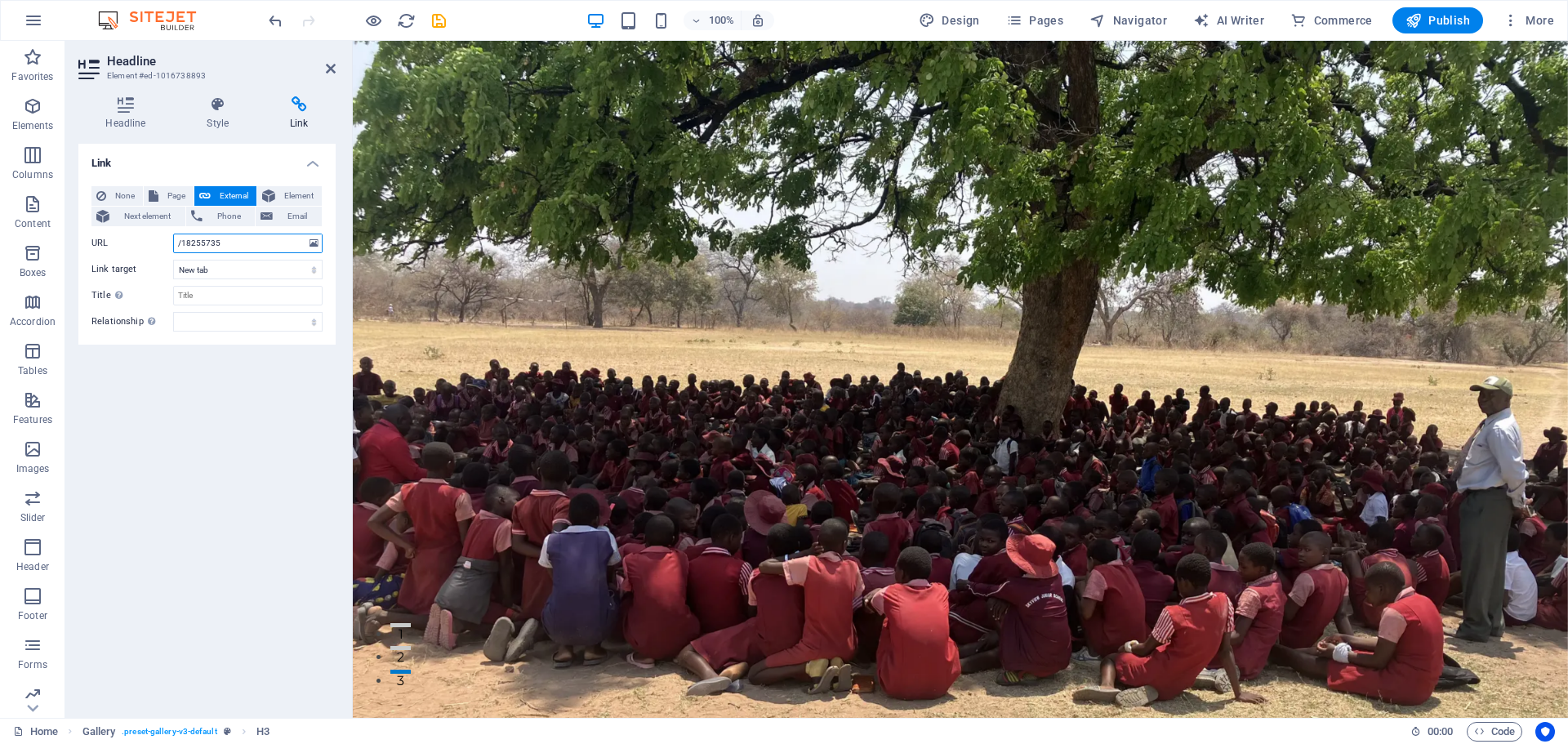
scroll to position [0, 0]
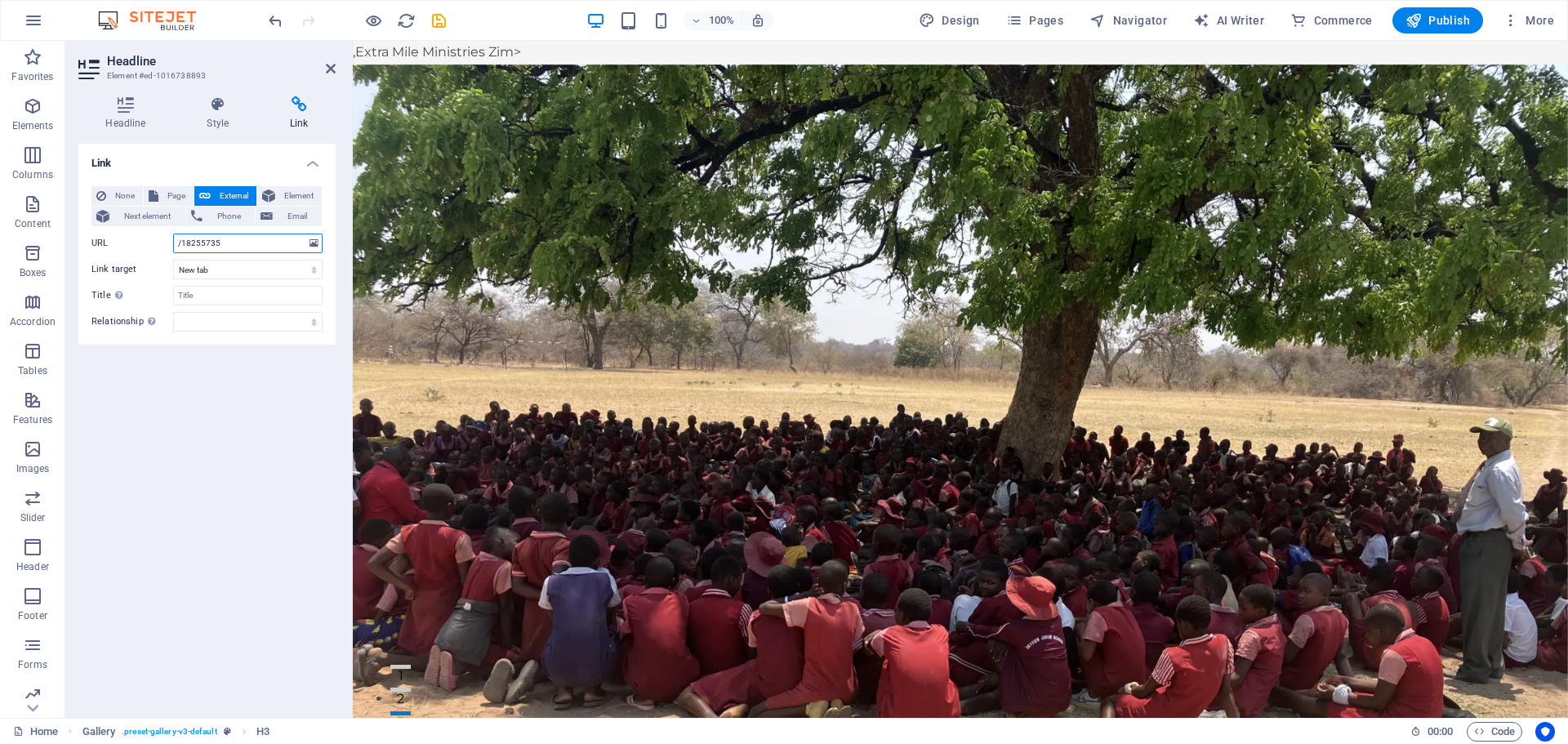
drag, startPoint x: 1561, startPoint y: 518, endPoint x: 1921, endPoint y: 75, distance: 570.8
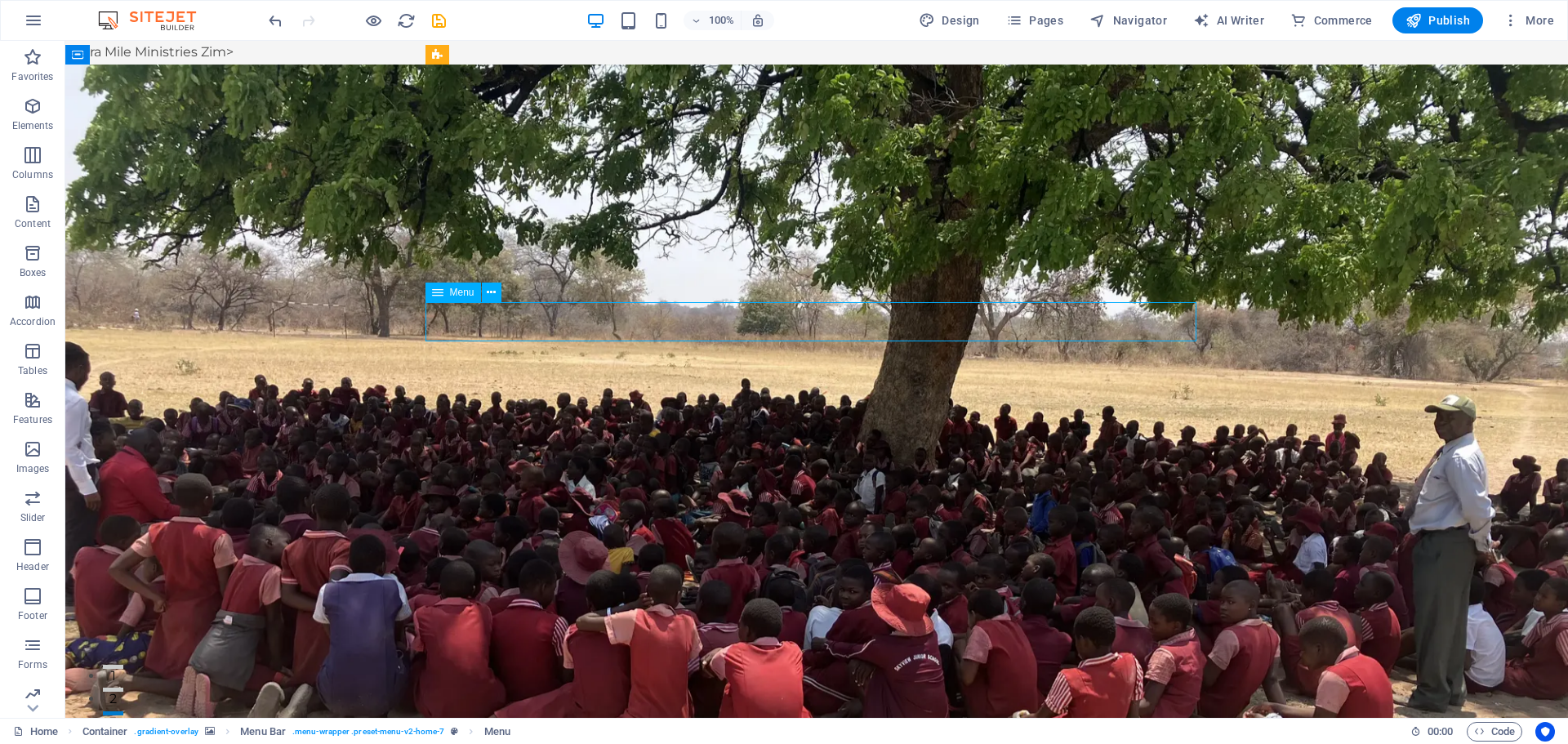
select select
select select "default"
select select
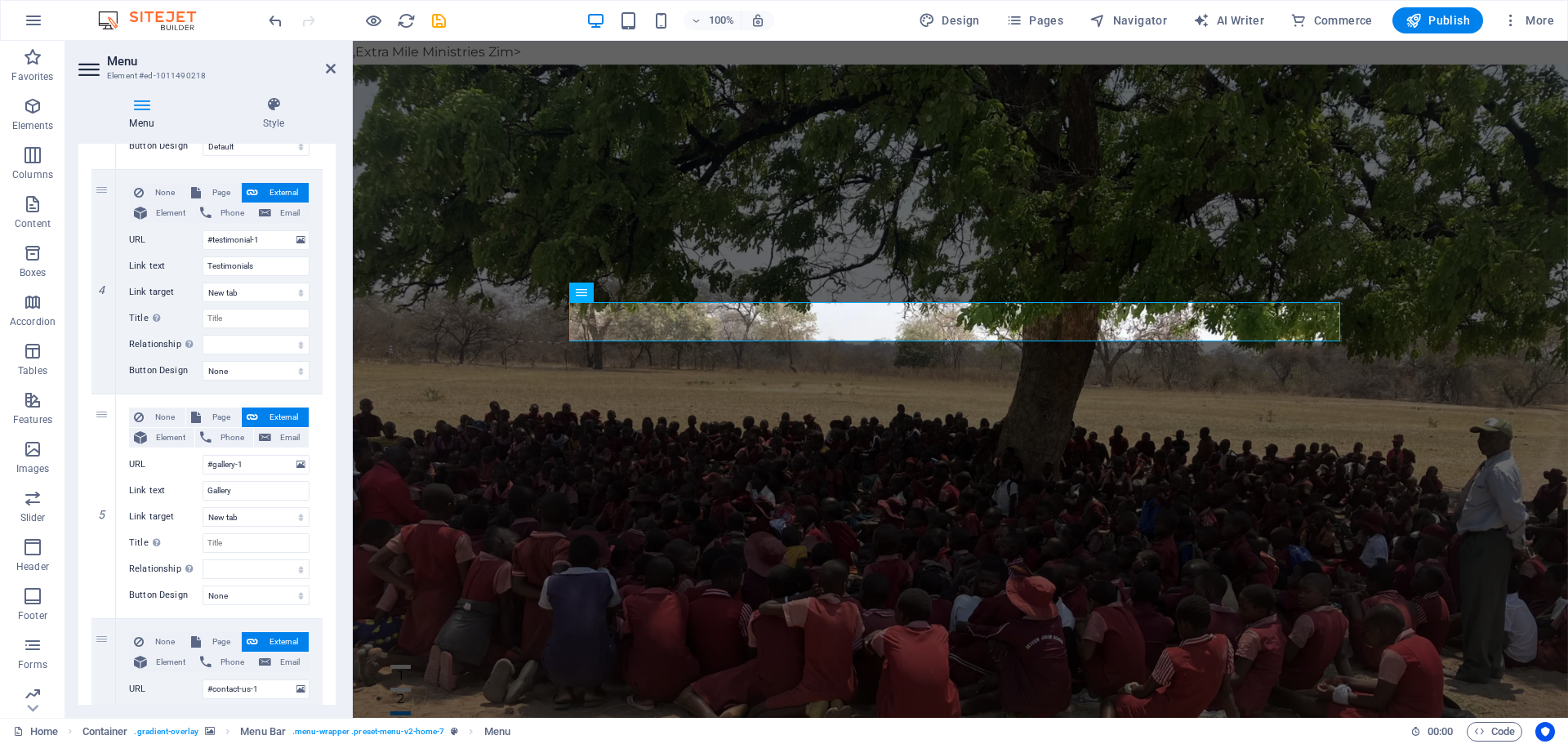
scroll to position [784, 0]
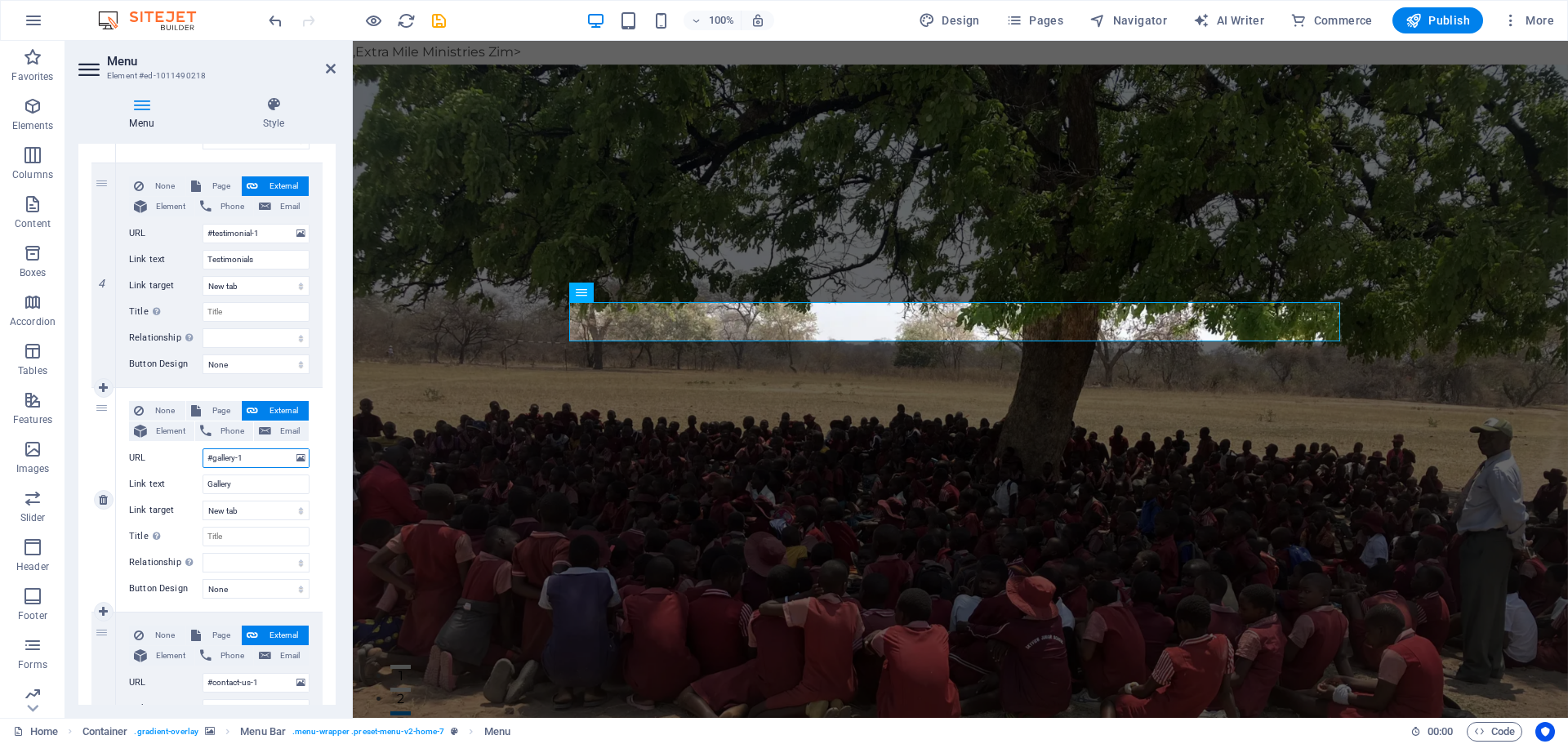
click at [271, 466] on input "#gallery-1" at bounding box center [256, 458] width 107 height 20
drag, startPoint x: 266, startPoint y: 459, endPoint x: 201, endPoint y: 464, distance: 65.2
click at [201, 464] on div "URL #gallery-1" at bounding box center [220, 458] width 181 height 20
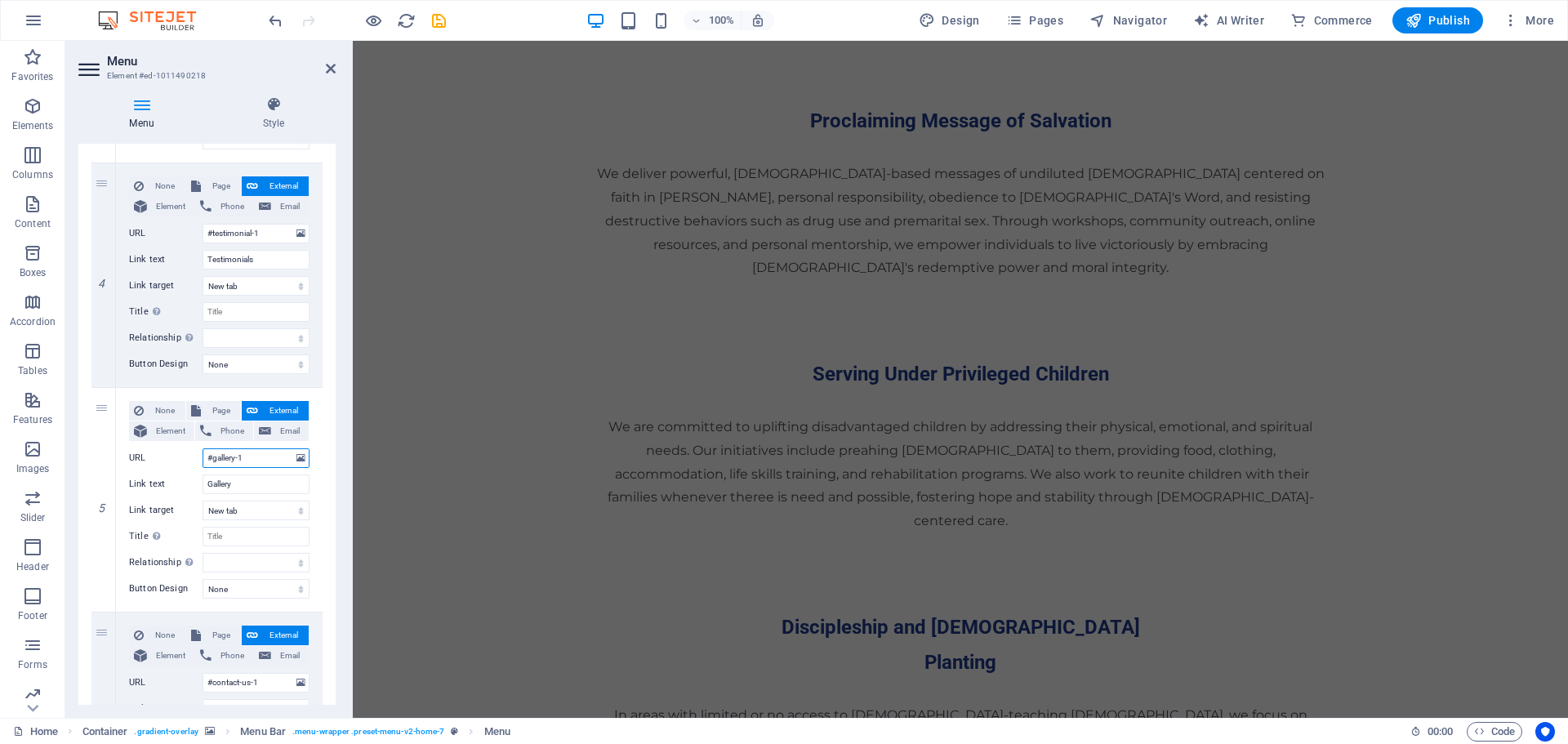
scroll to position [3986, 0]
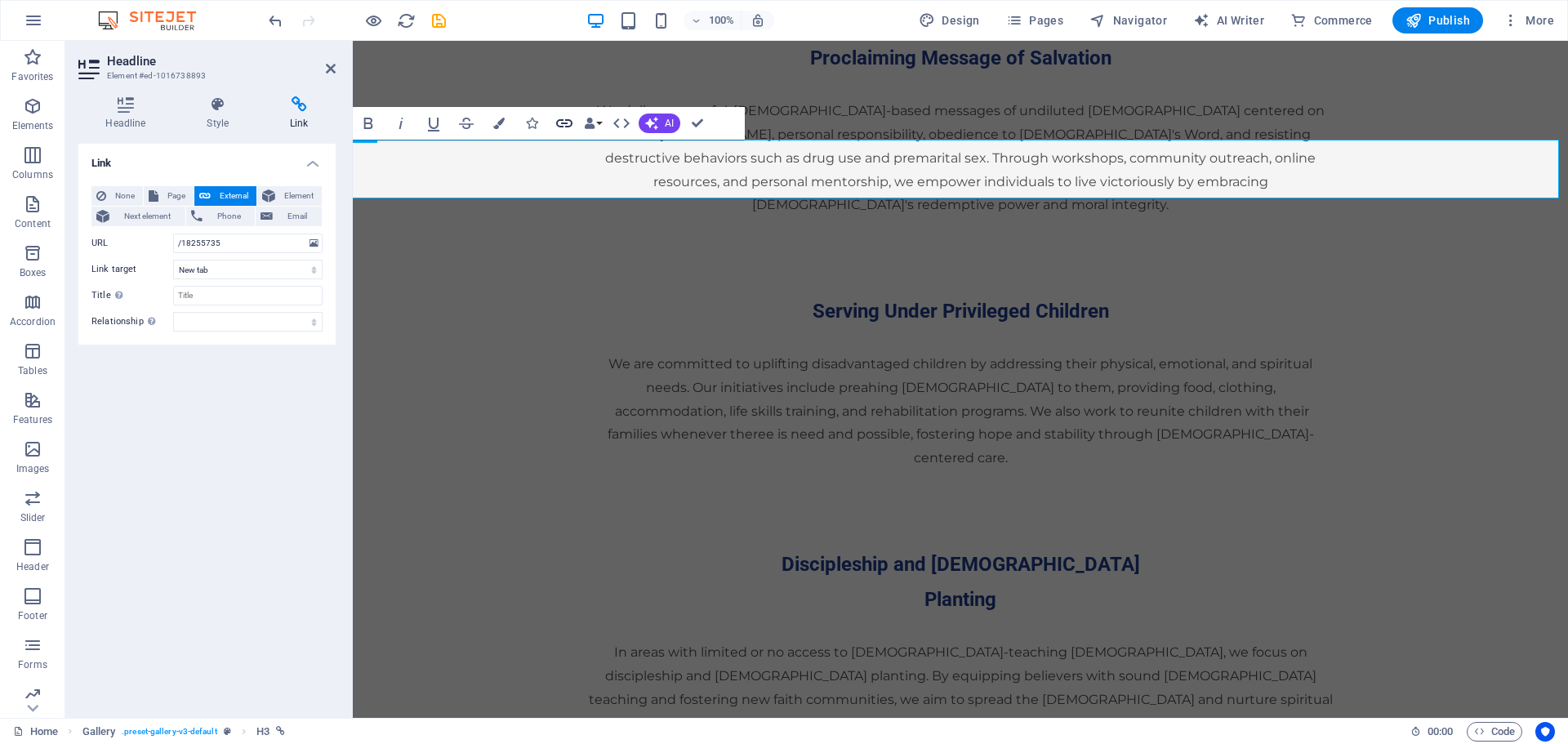
click at [562, 122] on icon "button" at bounding box center [565, 123] width 16 height 8
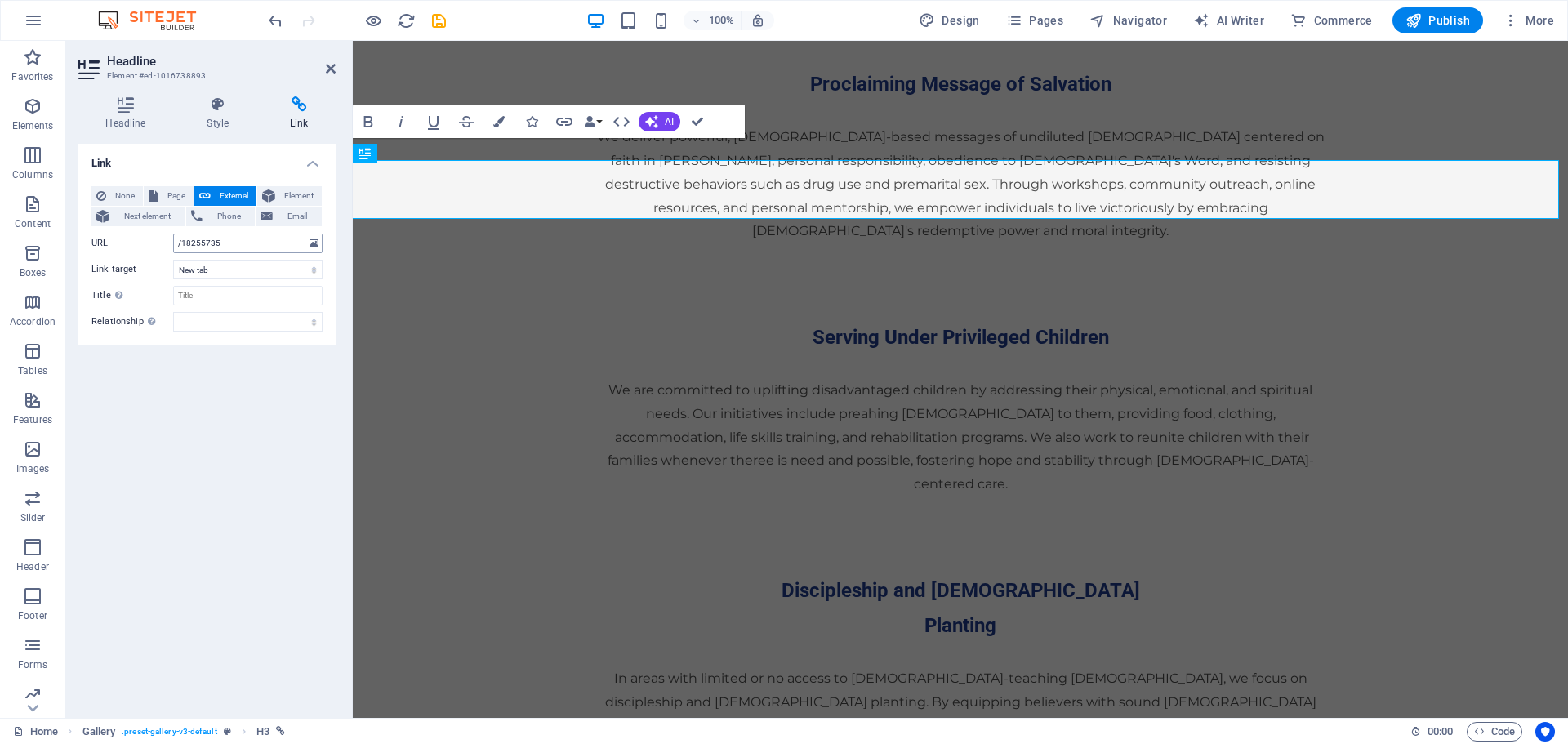
scroll to position [3949, 0]
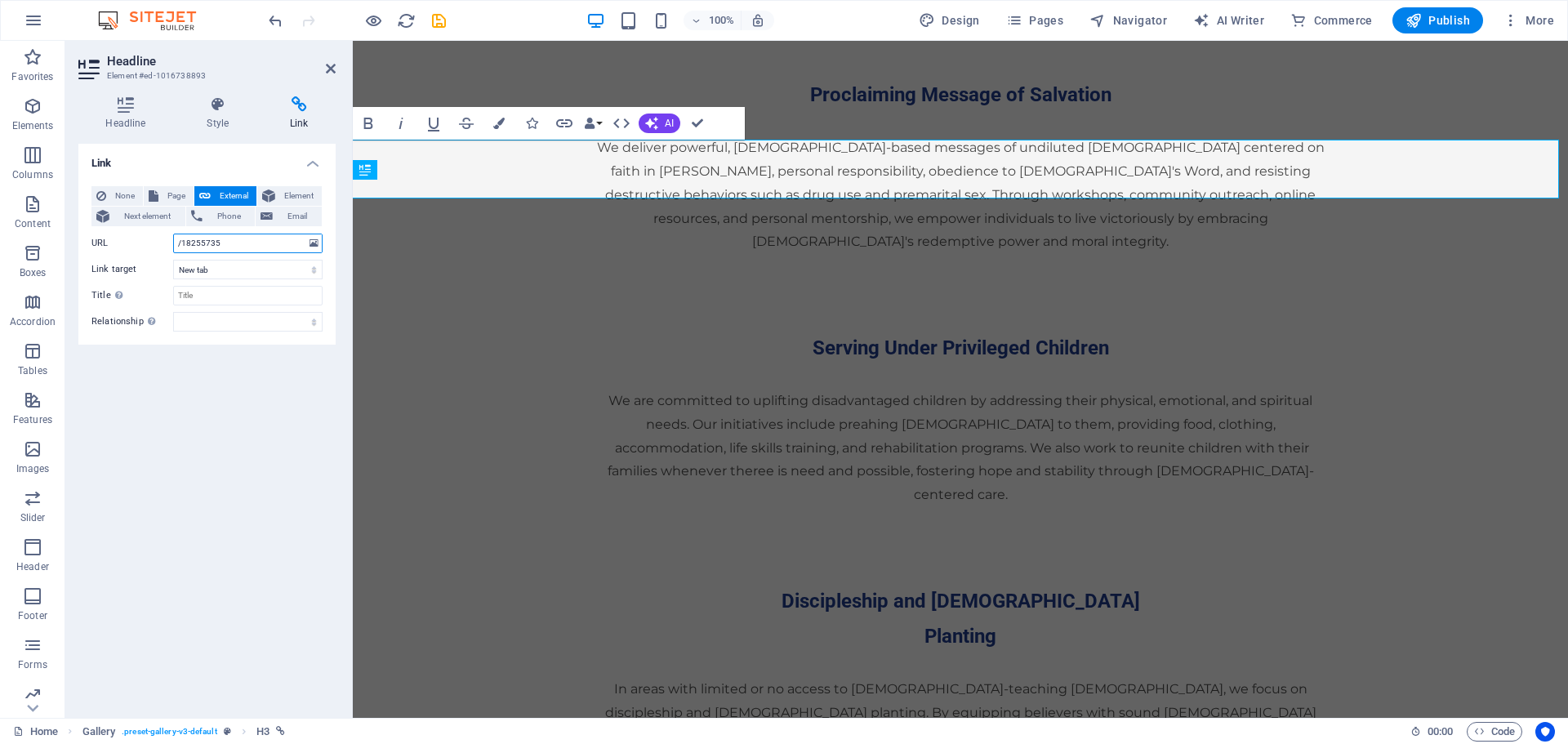
drag, startPoint x: 258, startPoint y: 243, endPoint x: 169, endPoint y: 235, distance: 89.4
click at [169, 235] on div "URL /18255735" at bounding box center [206, 243] width 231 height 20
type input "#gallery-1"
click at [300, 265] on select "New tab Same tab Overlay" at bounding box center [248, 270] width 150 height 20
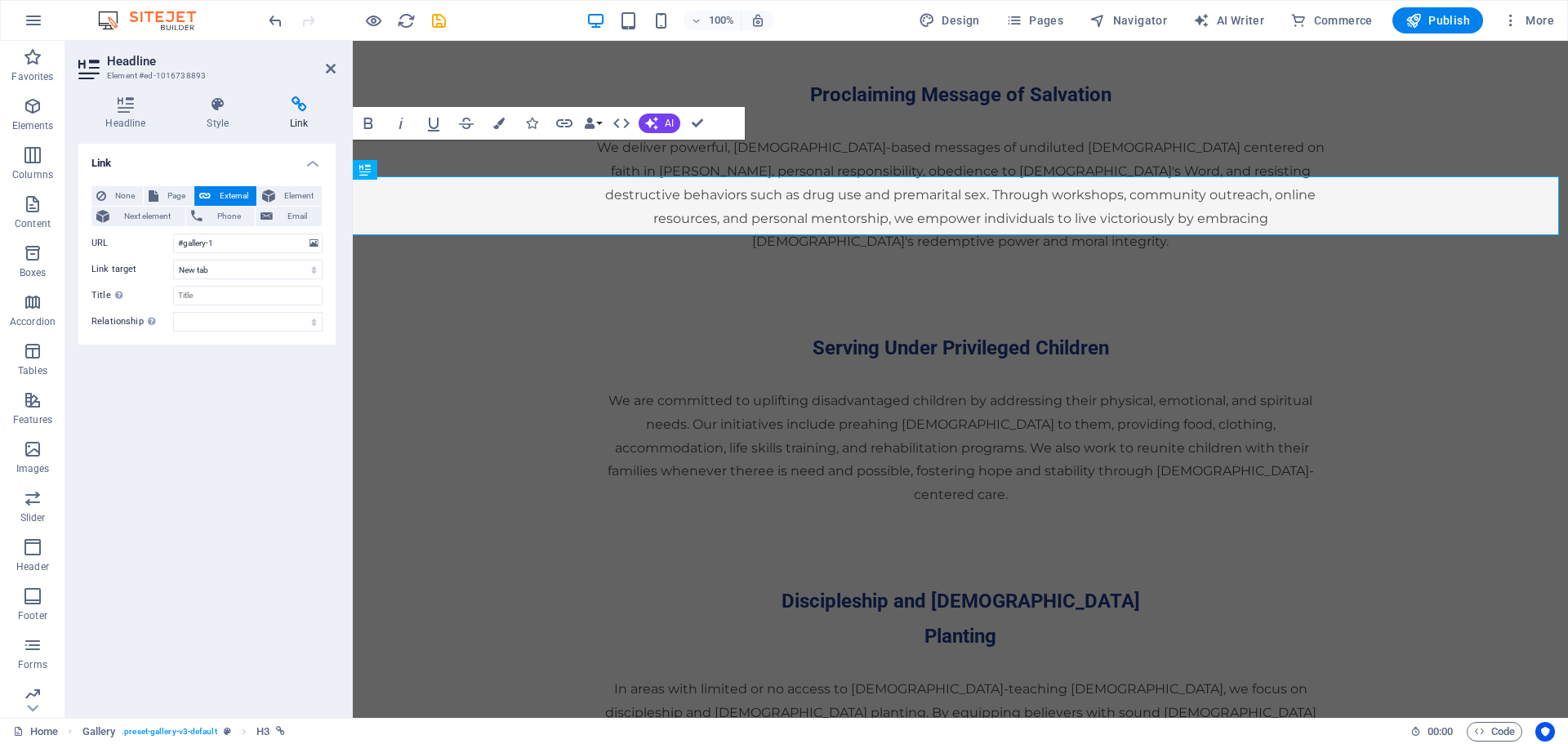
click at [196, 495] on div "Link None Page External Element Next element Phone Email Page Home Legal Notice…" at bounding box center [206, 424] width 257 height 561
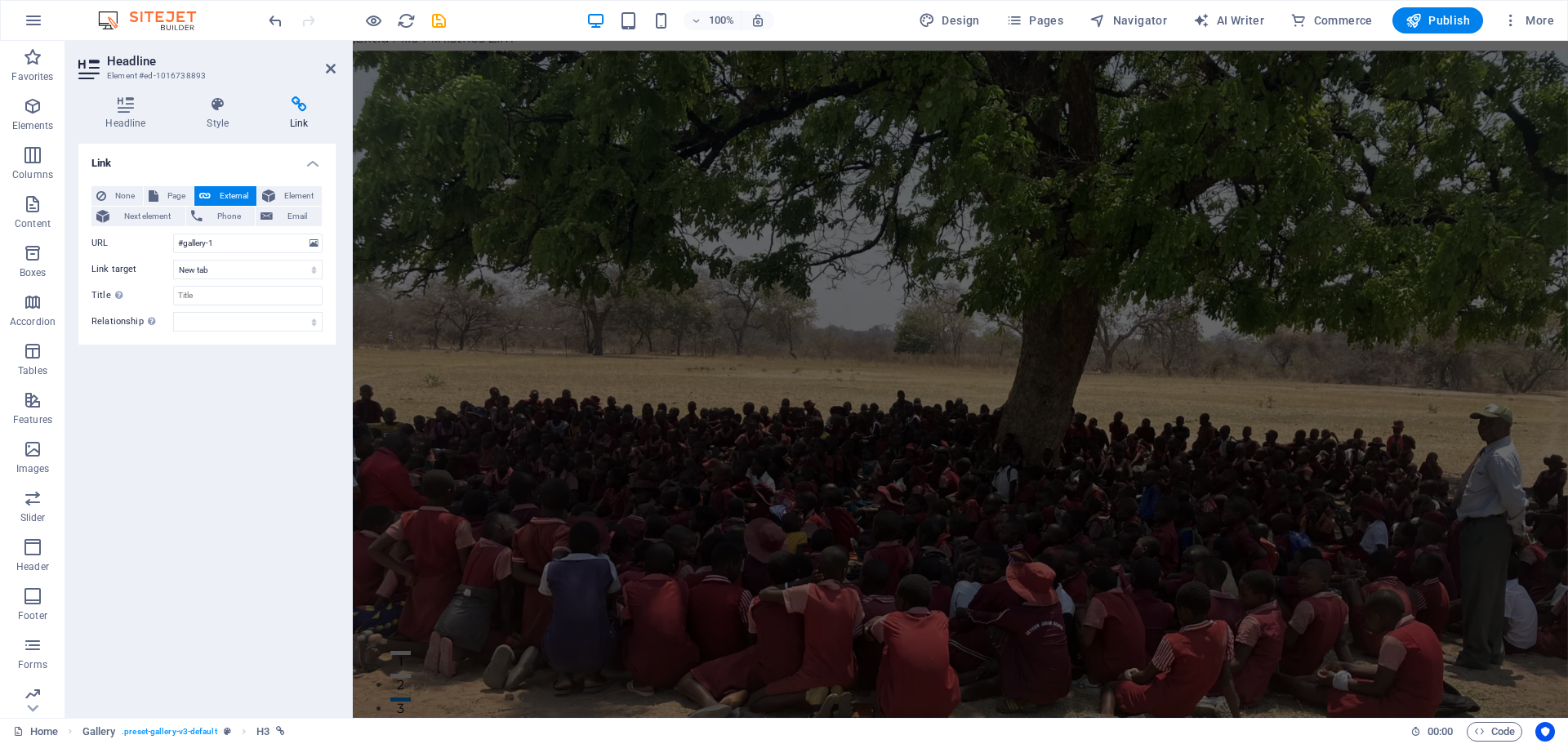
scroll to position [0, 0]
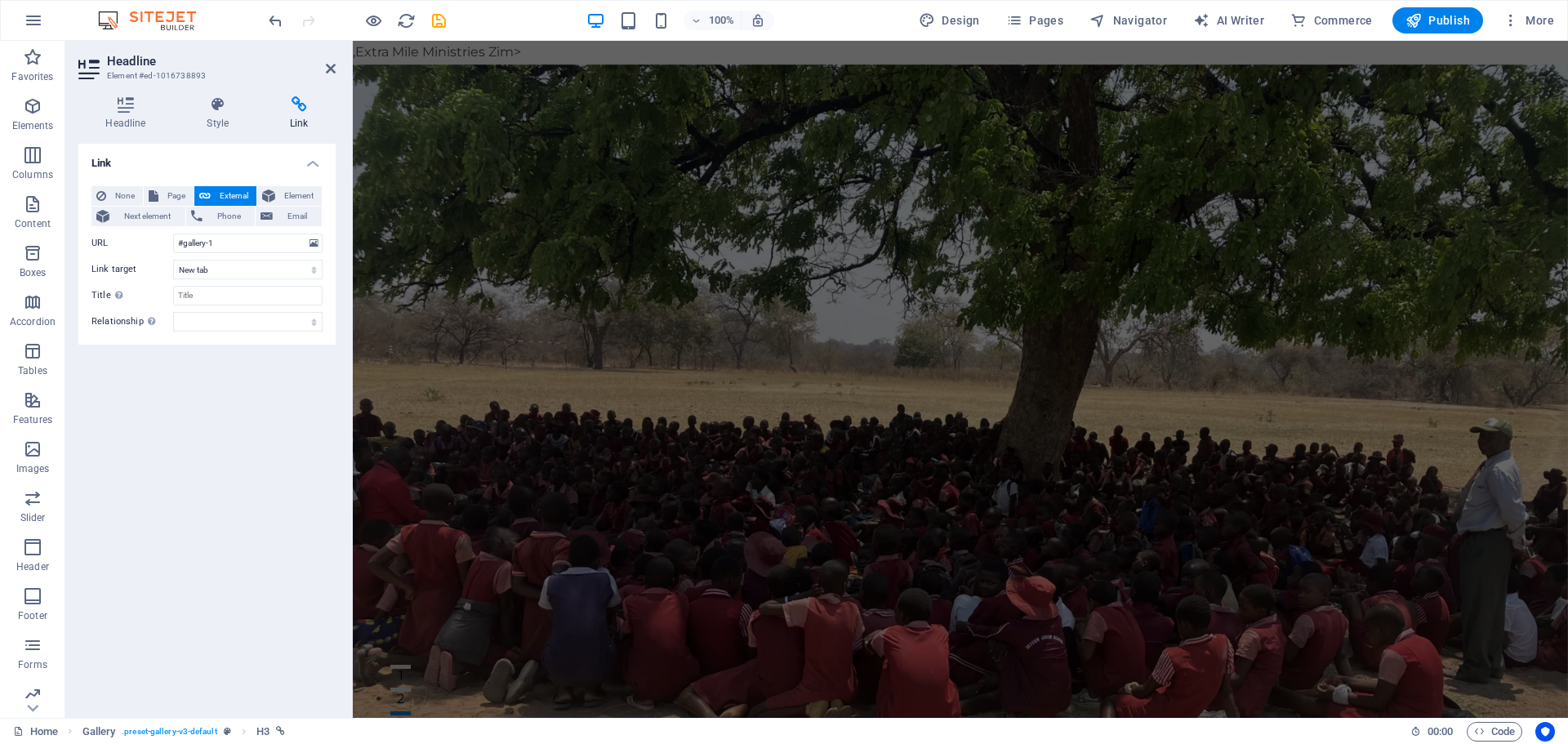
drag, startPoint x: 1561, startPoint y: 559, endPoint x: 1908, endPoint y: 80, distance: 591.5
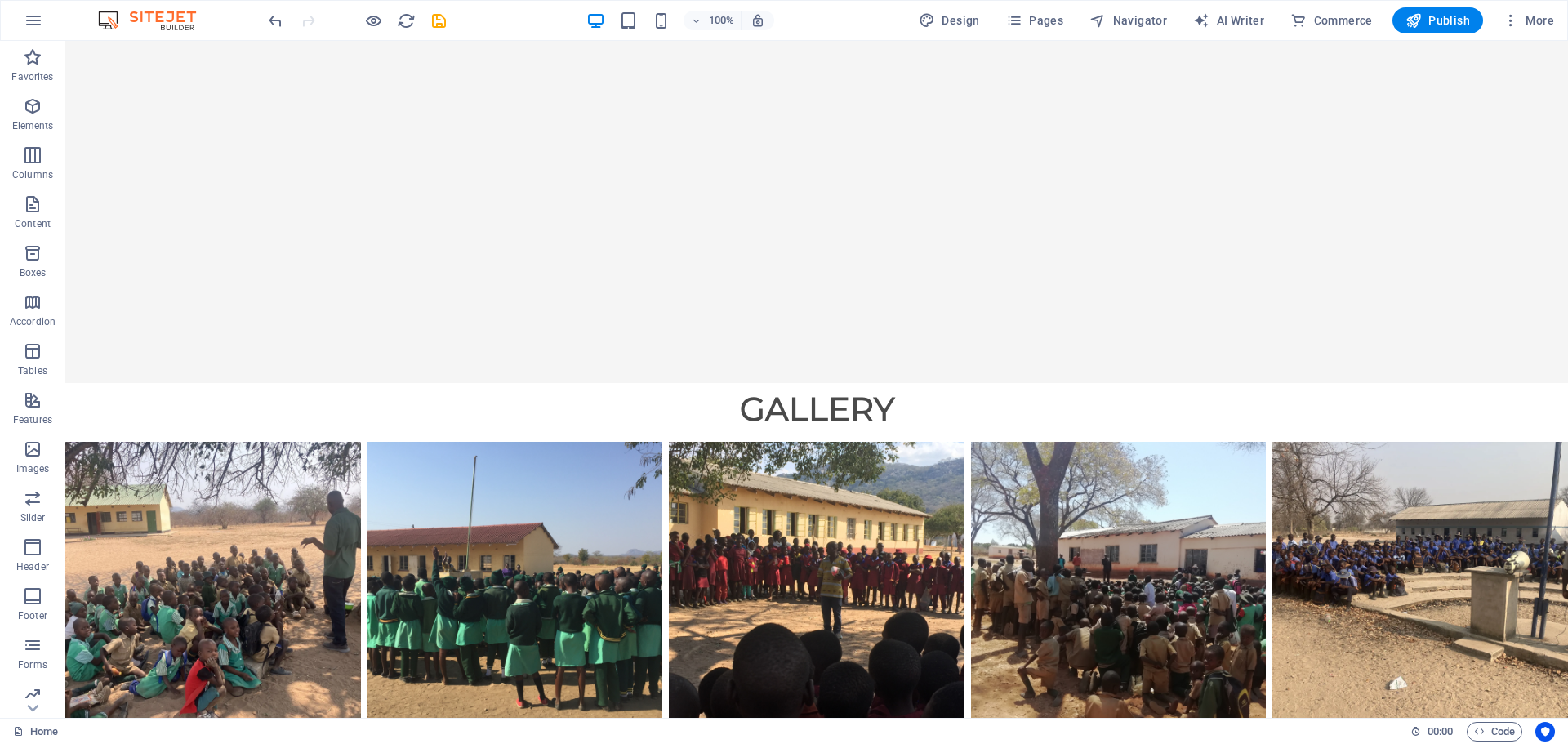
scroll to position [4956, 0]
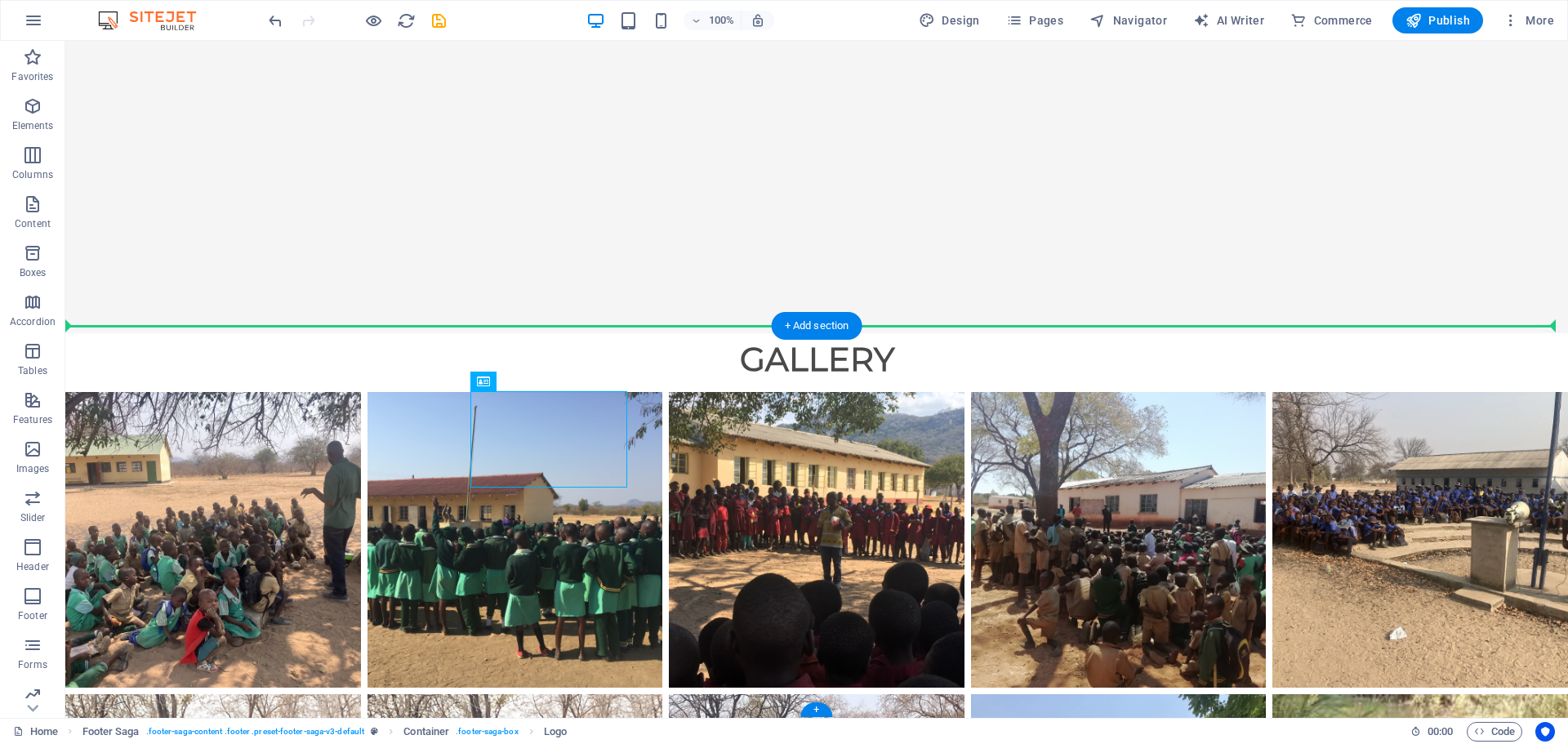
drag, startPoint x: 559, startPoint y: 429, endPoint x: 216, endPoint y: 387, distance: 345.6
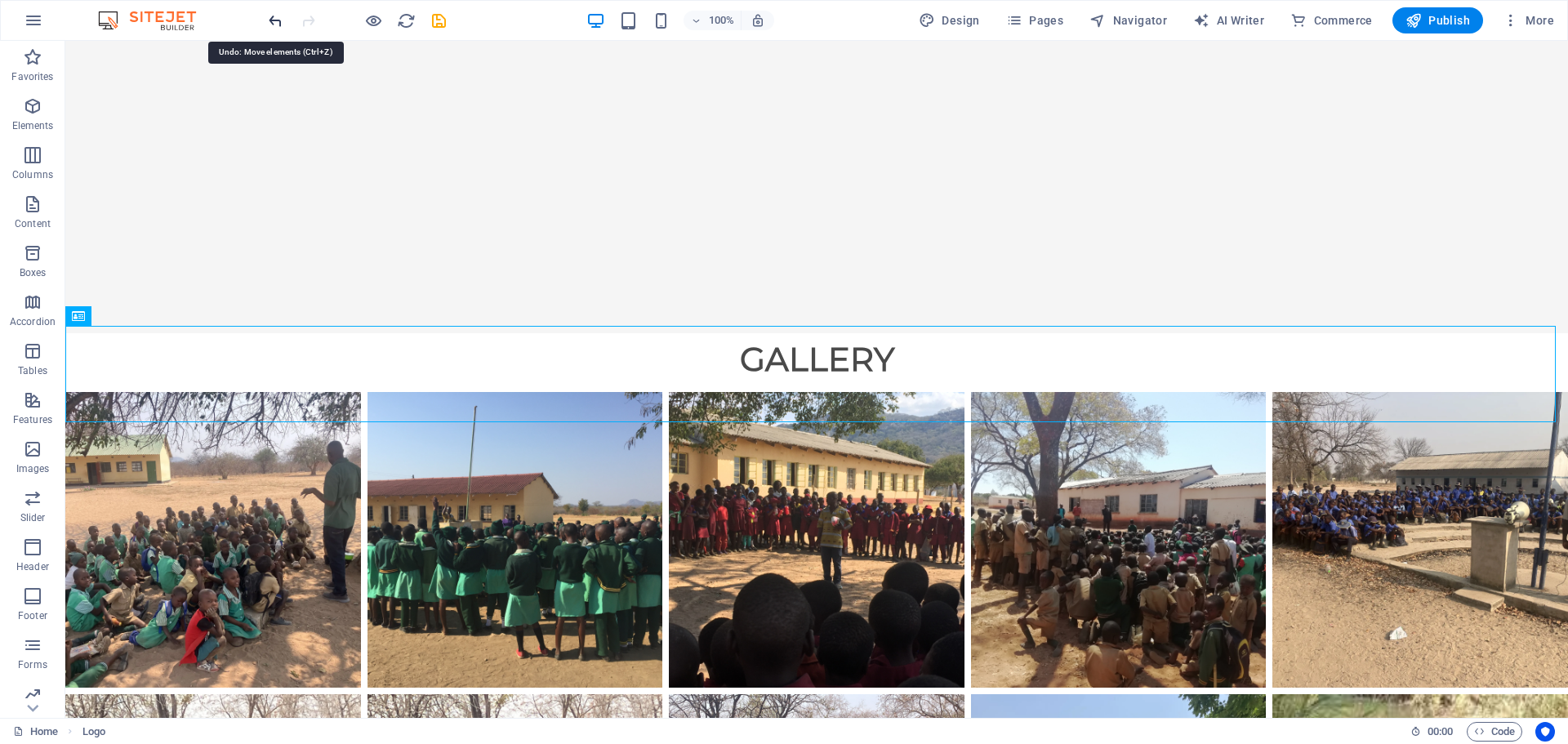
click at [275, 24] on icon "undo" at bounding box center [275, 21] width 19 height 19
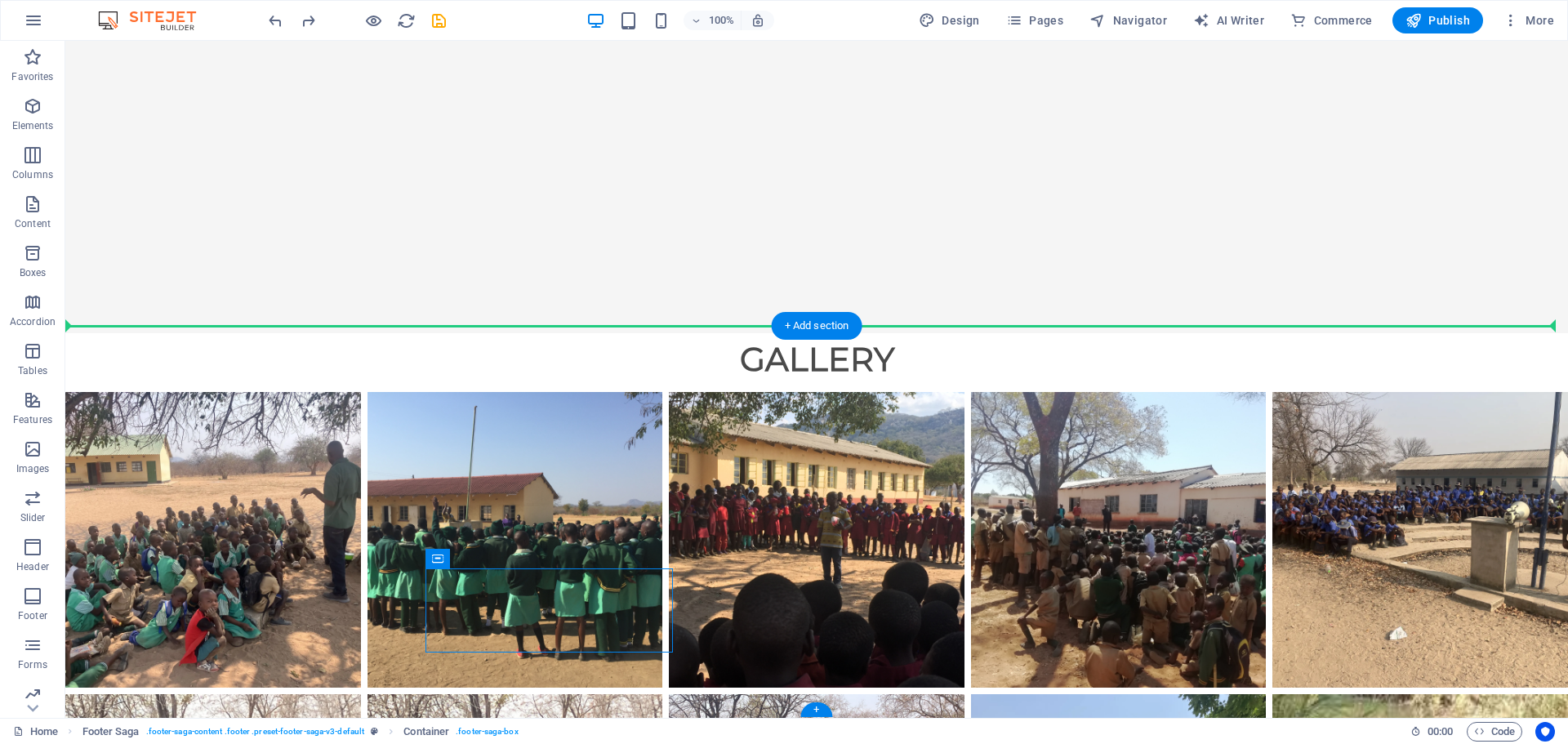
drag, startPoint x: 502, startPoint y: 599, endPoint x: 1288, endPoint y: 449, distance: 800.2
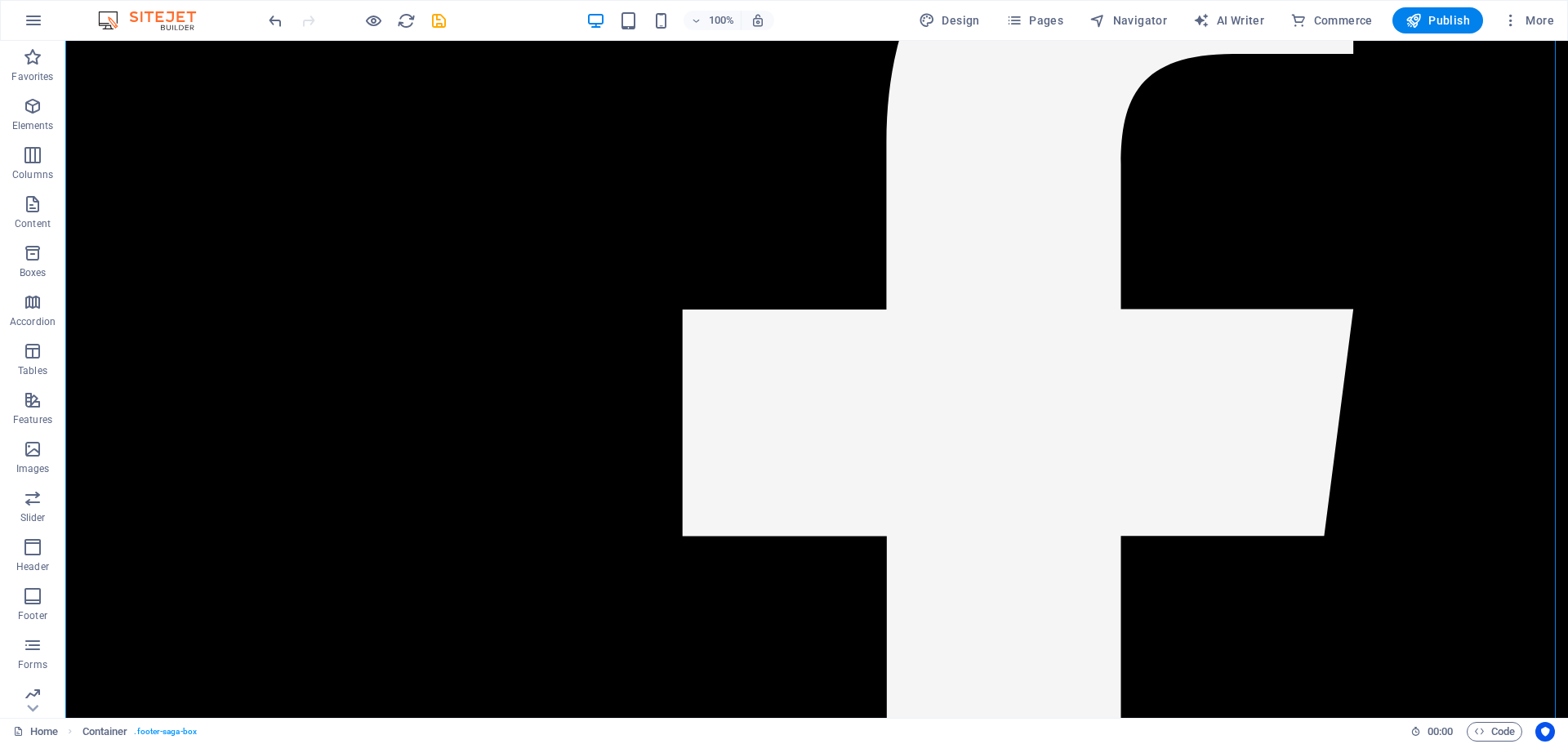
scroll to position [6889, 0]
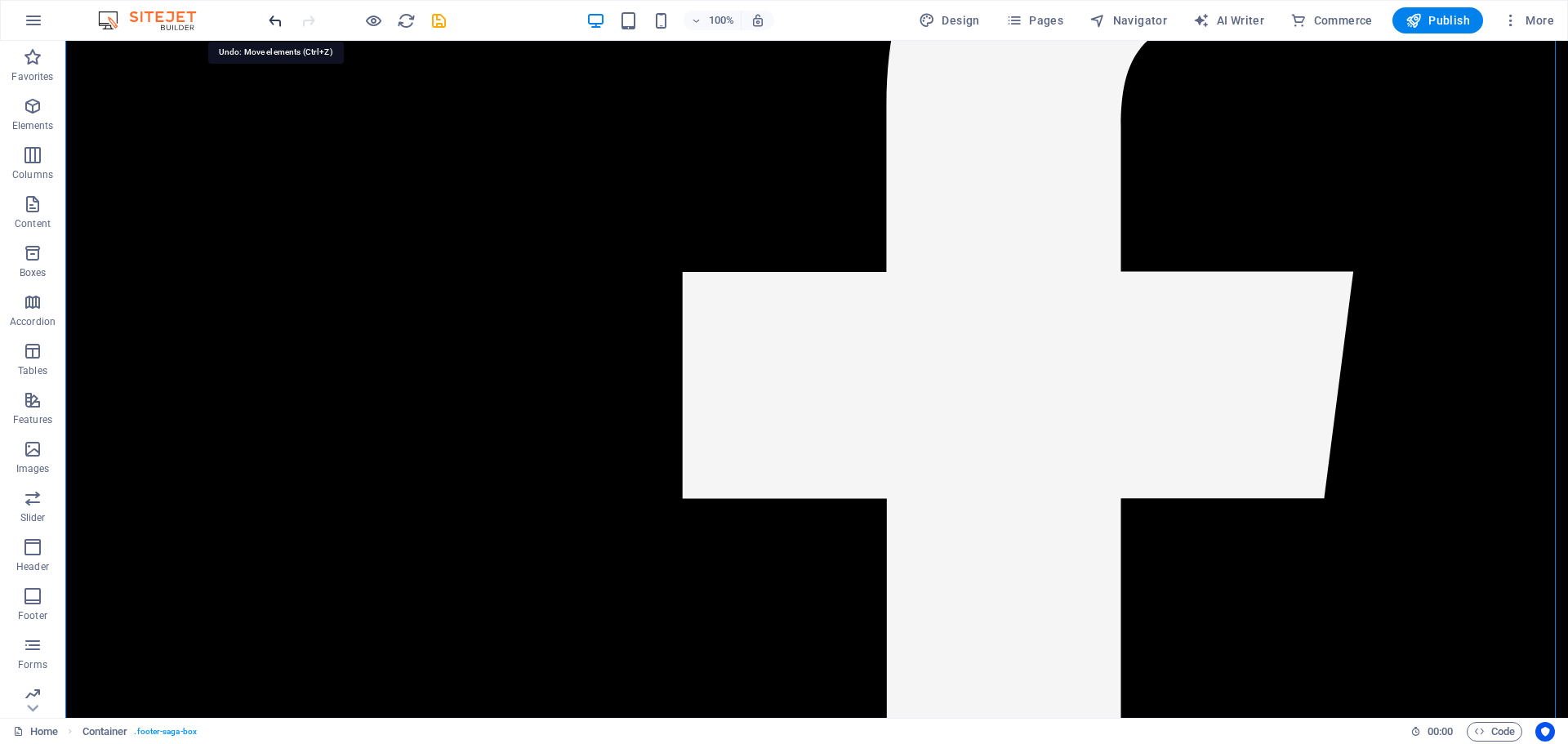
click at [274, 18] on icon "undo" at bounding box center [275, 21] width 19 height 19
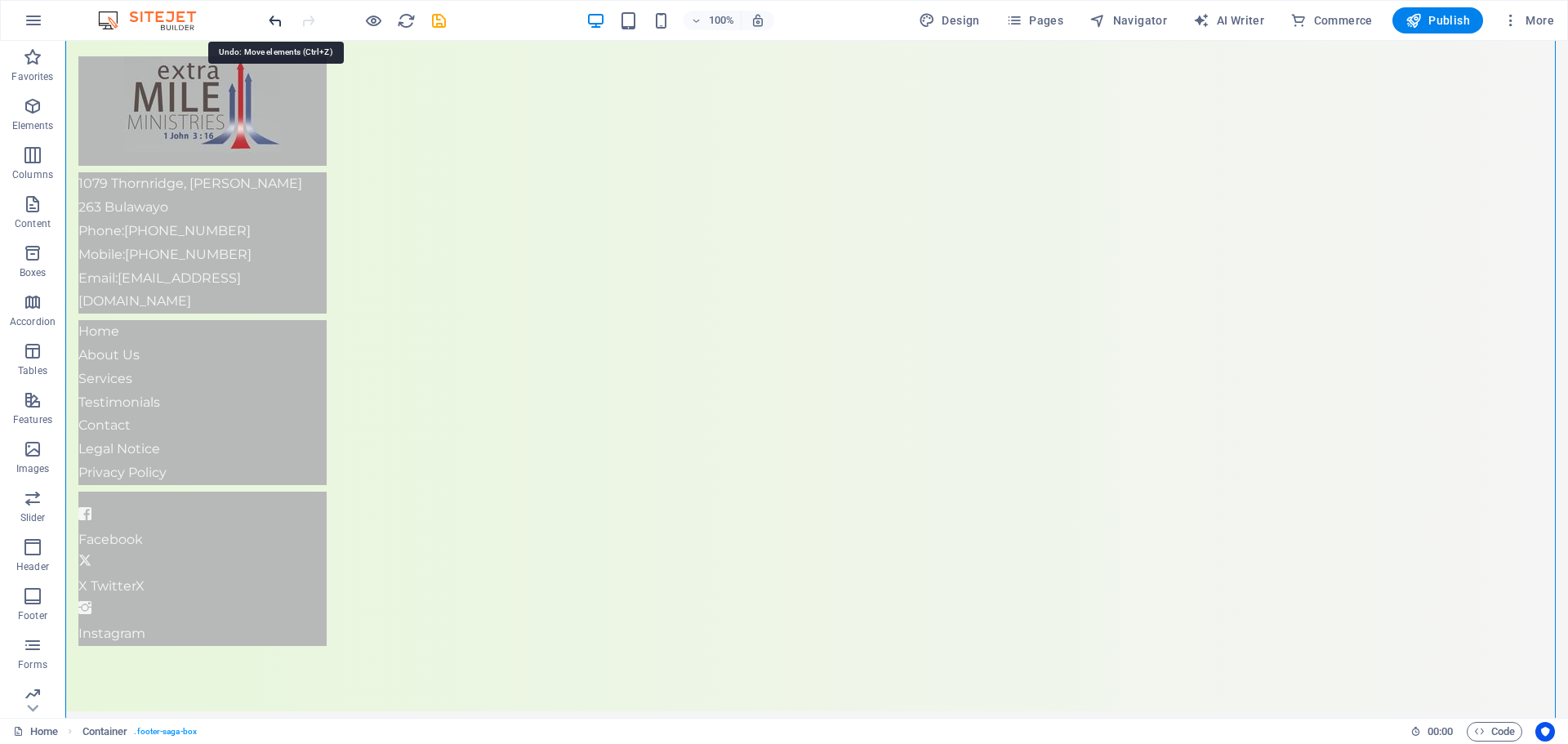
scroll to position [4956, 0]
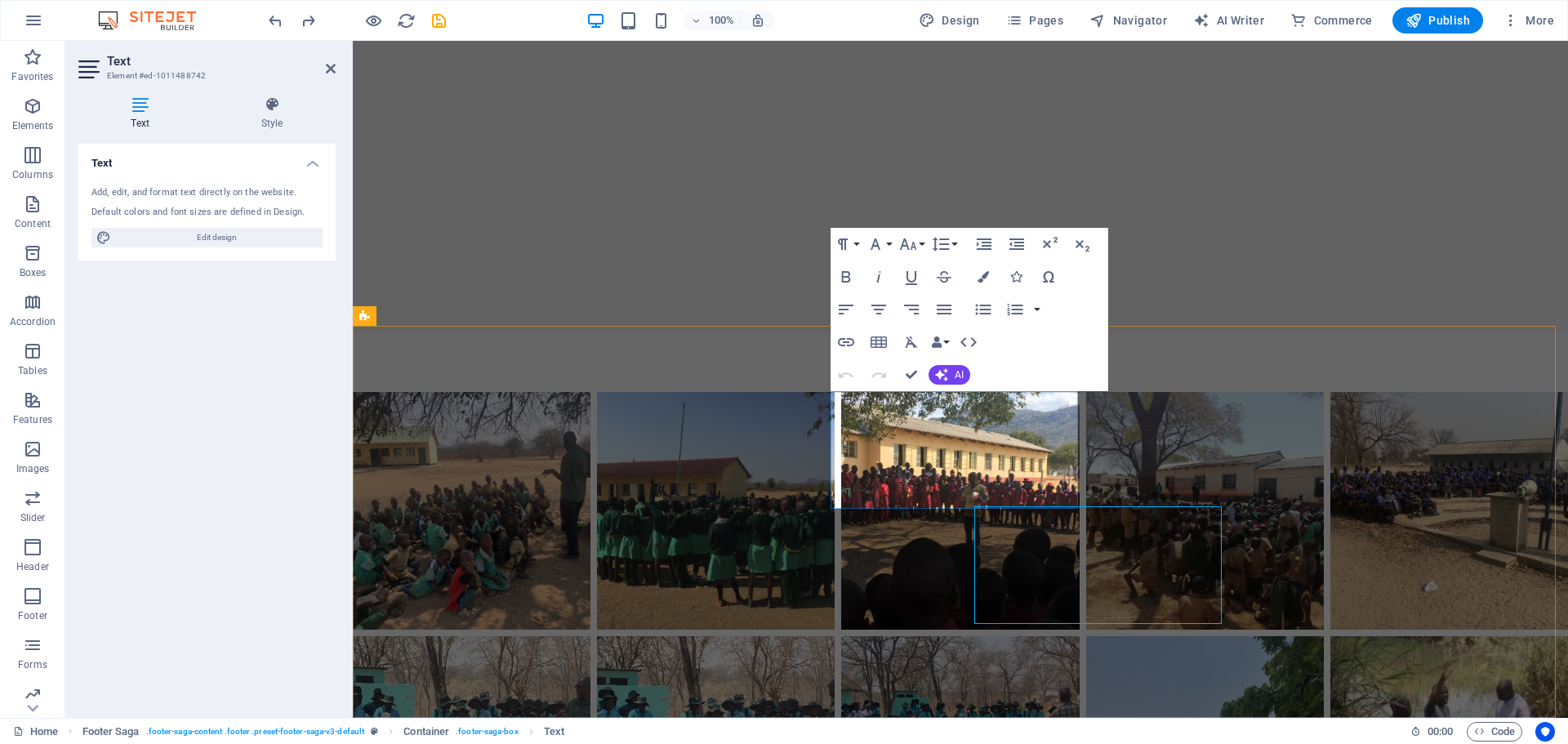
scroll to position [4841, 0]
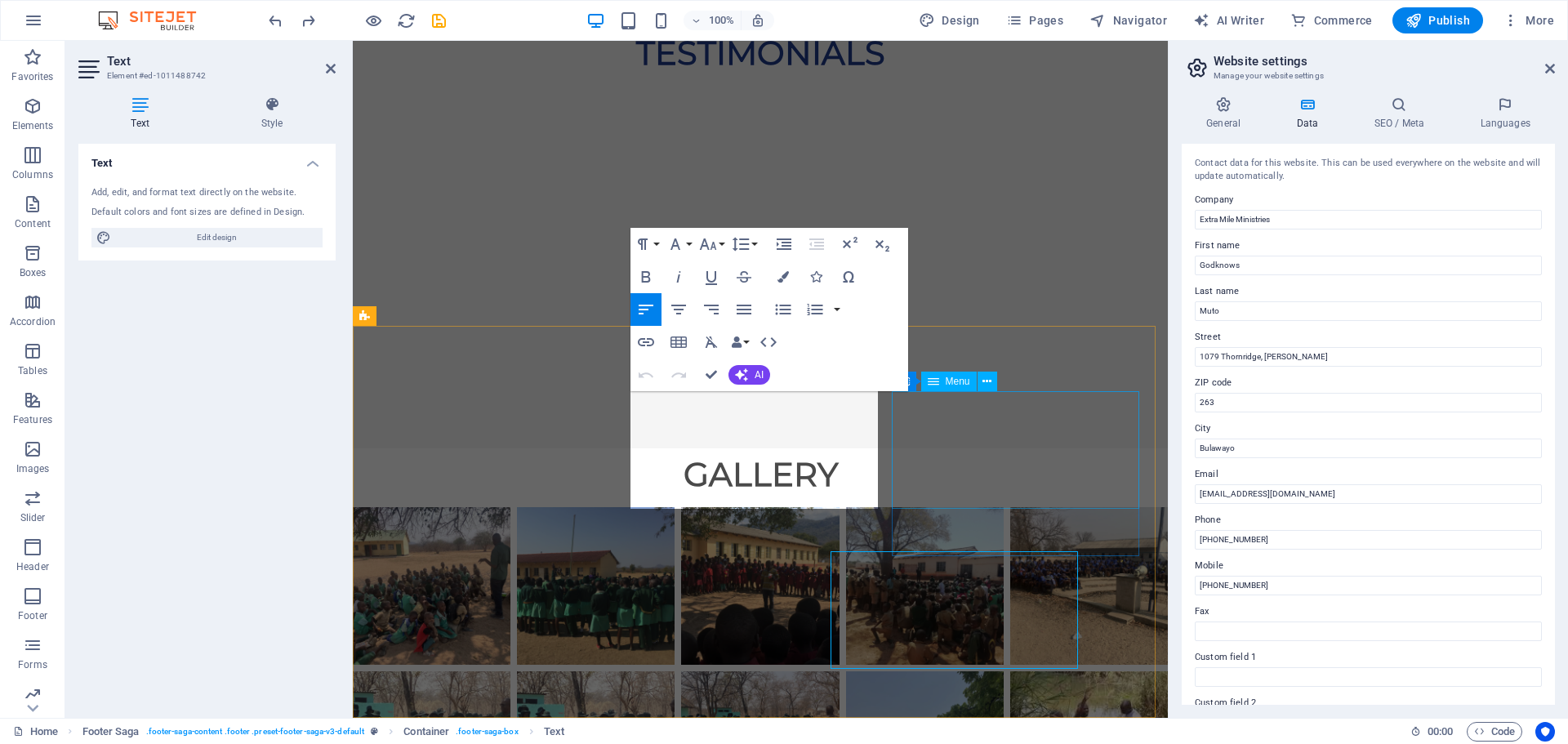
scroll to position [4680, 0]
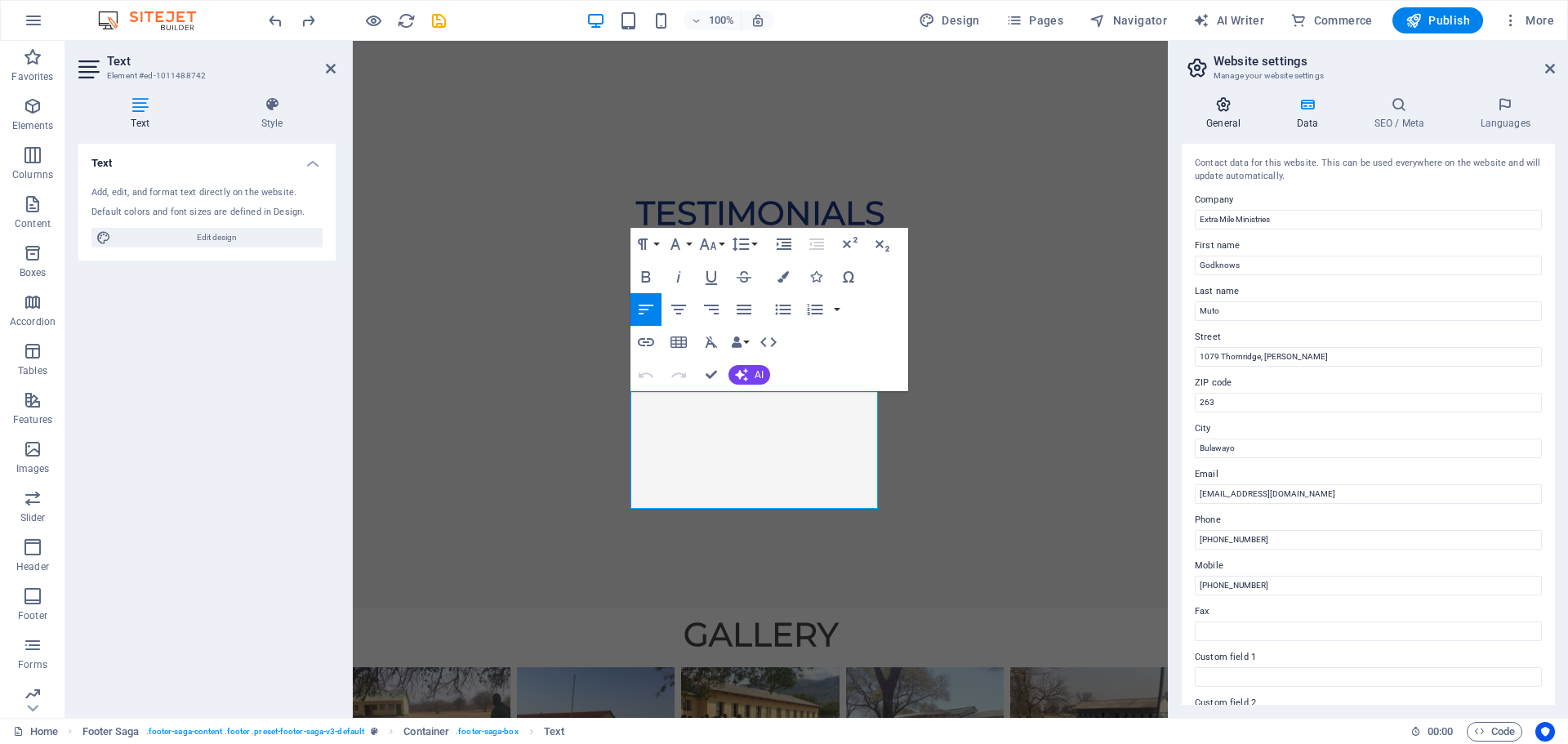
click at [1223, 107] on icon at bounding box center [1223, 104] width 83 height 16
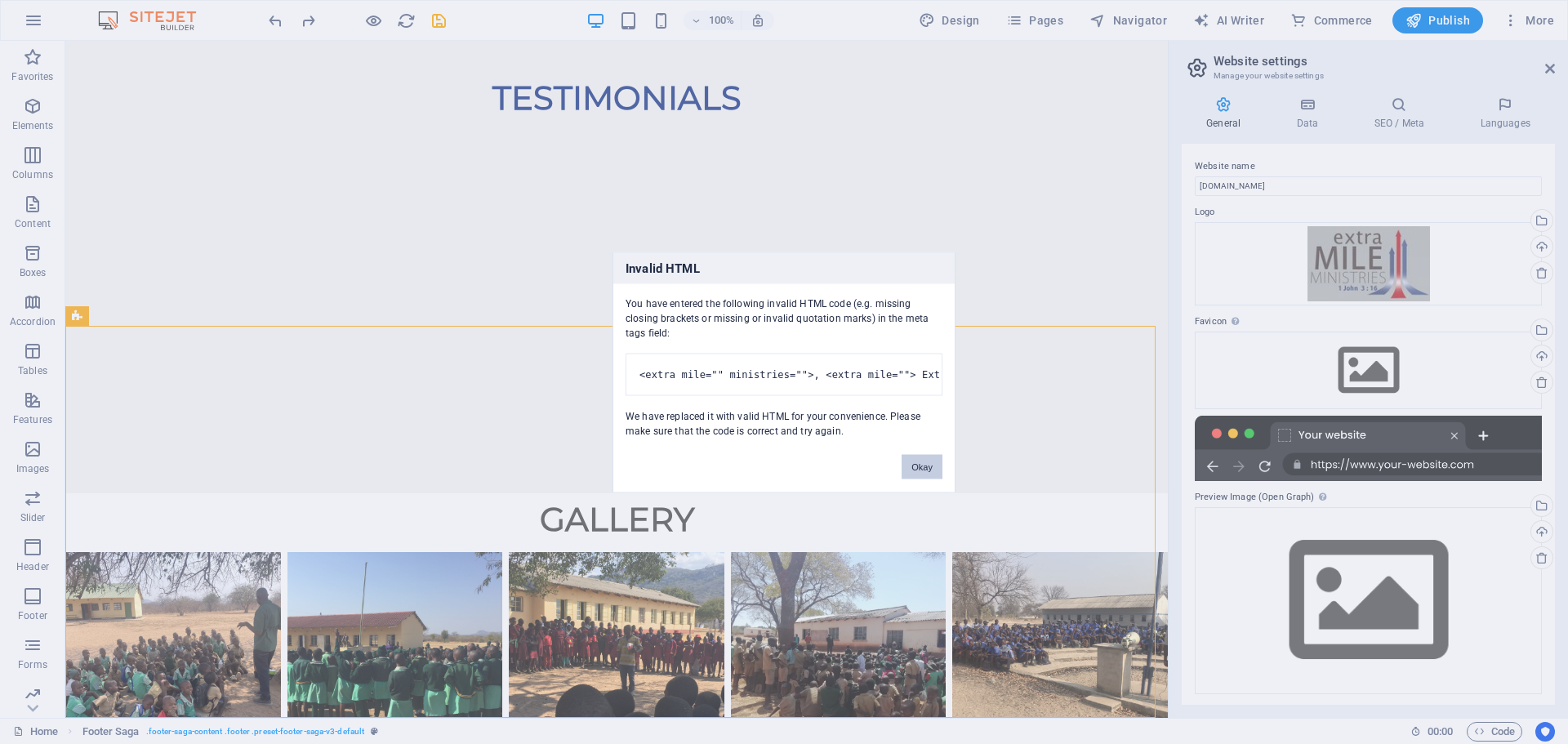
click at [929, 474] on button "Okay" at bounding box center [923, 466] width 41 height 25
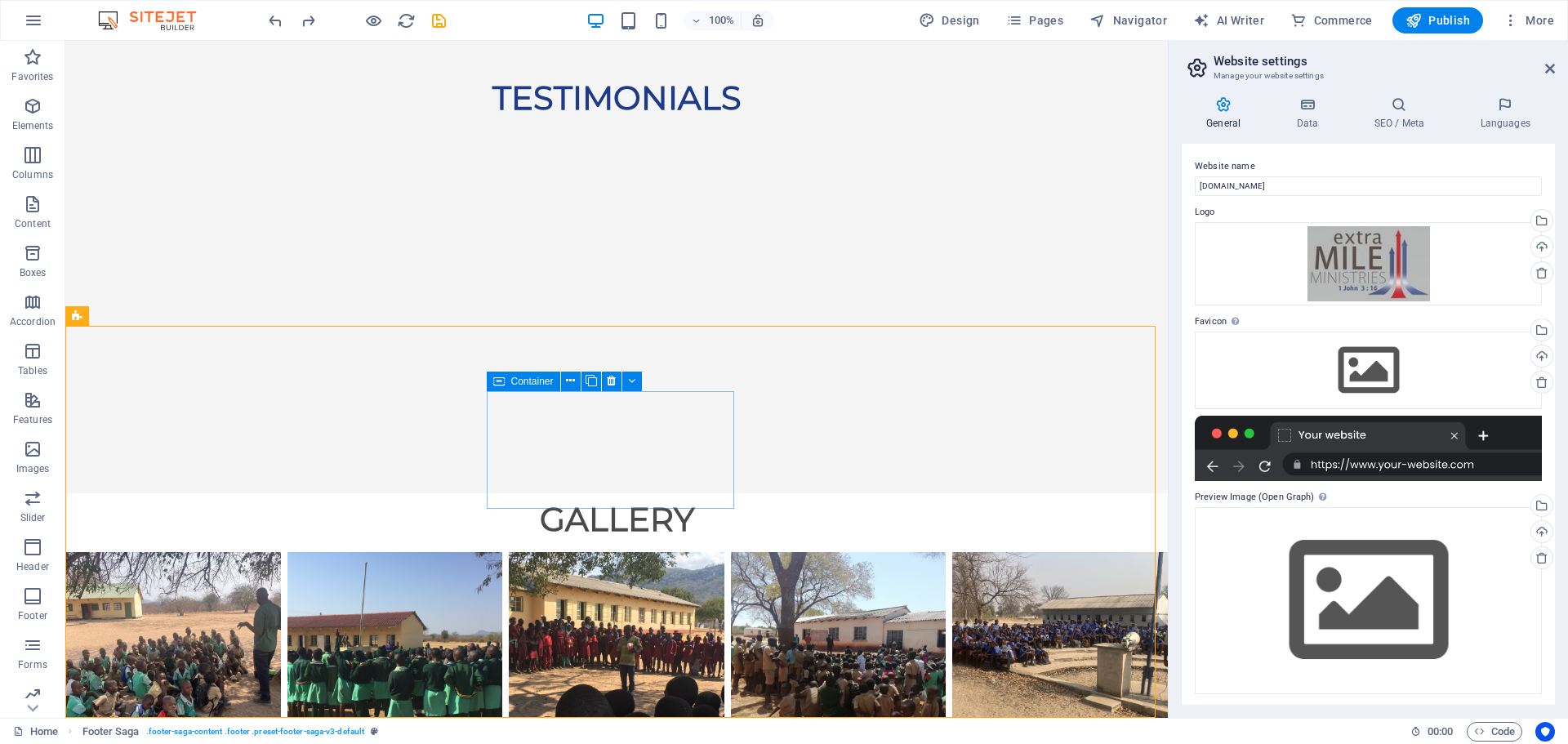
click at [495, 386] on icon at bounding box center [499, 381] width 12 height 20
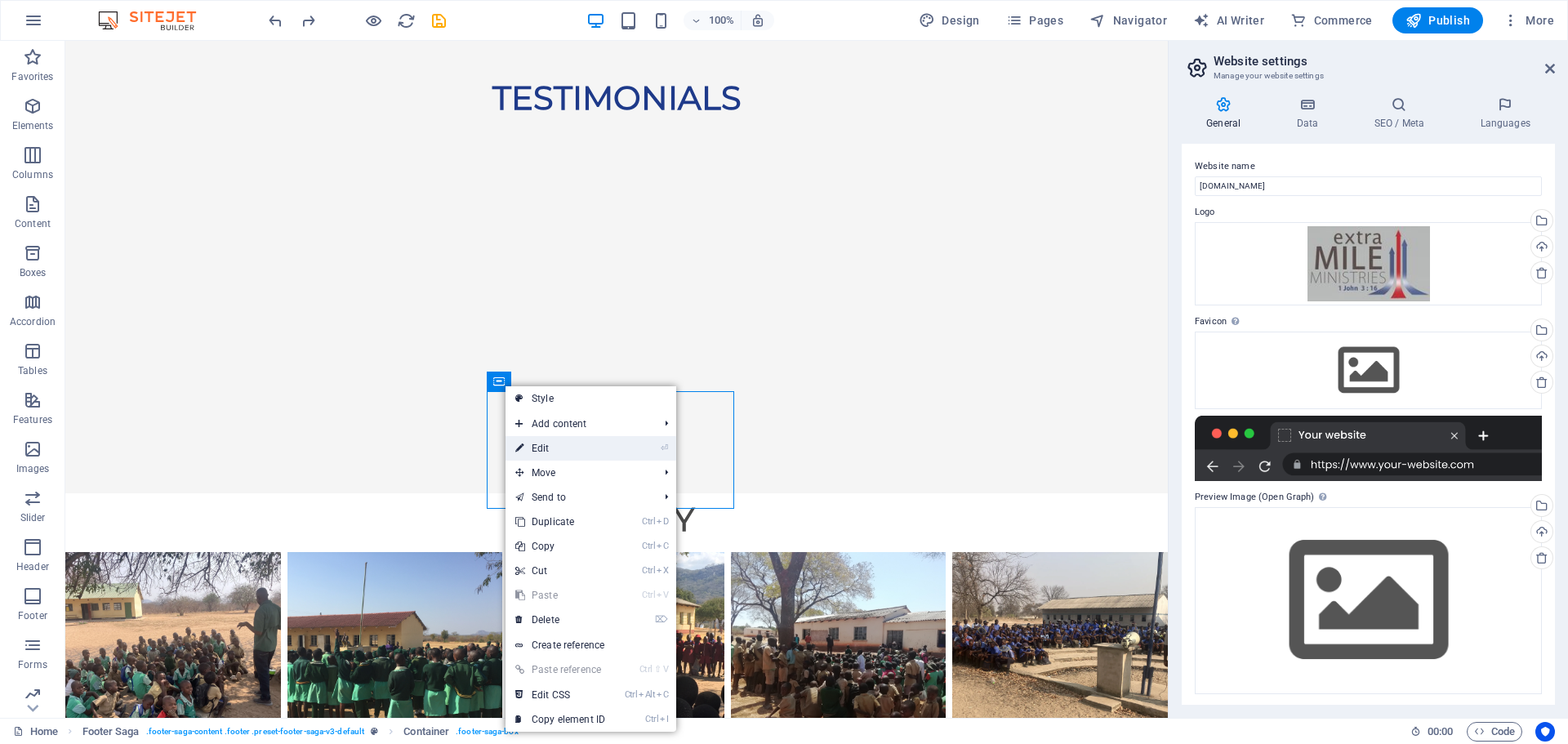
drag, startPoint x: 553, startPoint y: 445, endPoint x: 212, endPoint y: 407, distance: 343.1
click at [553, 445] on link "⏎ Edit" at bounding box center [560, 448] width 109 height 25
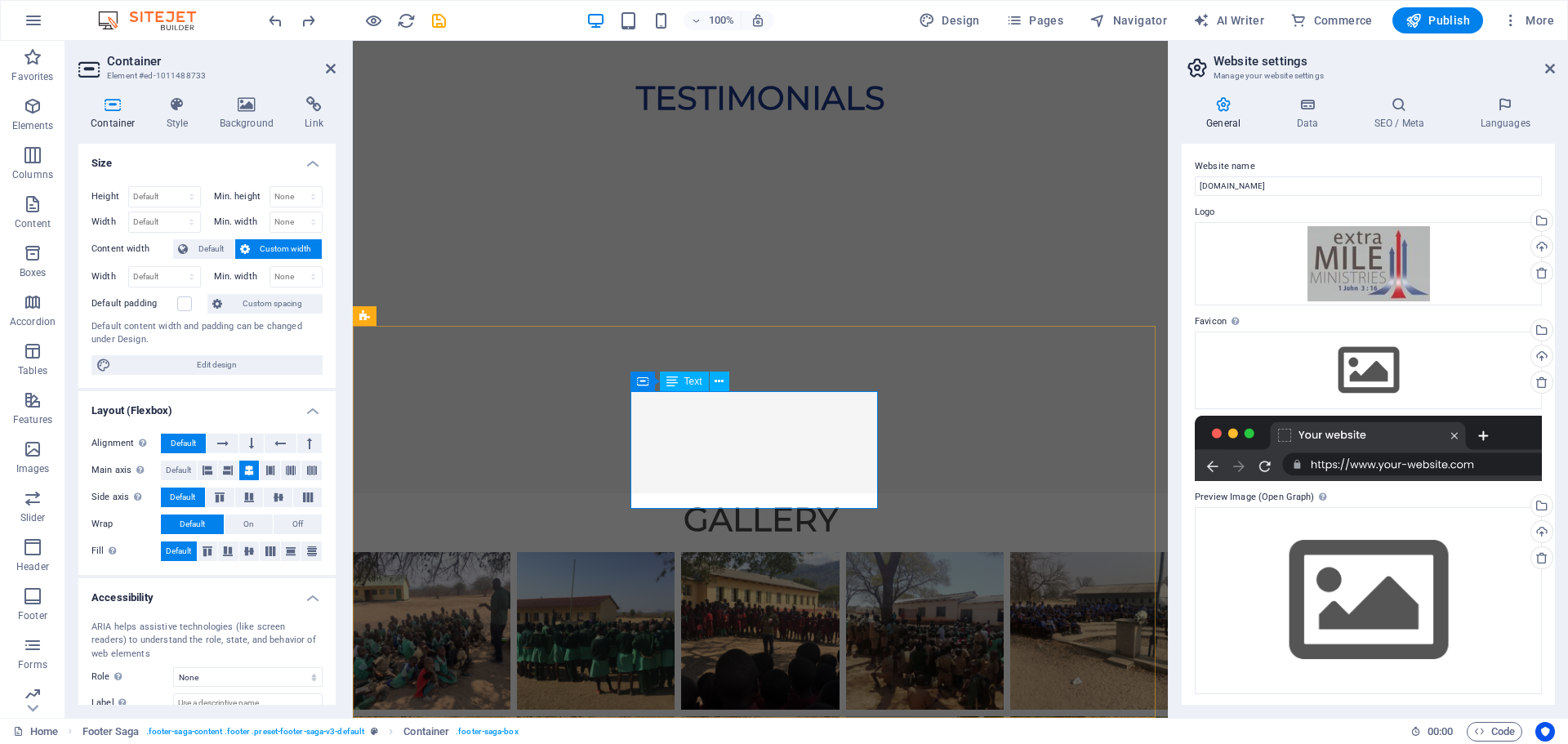
scroll to position [4680, 0]
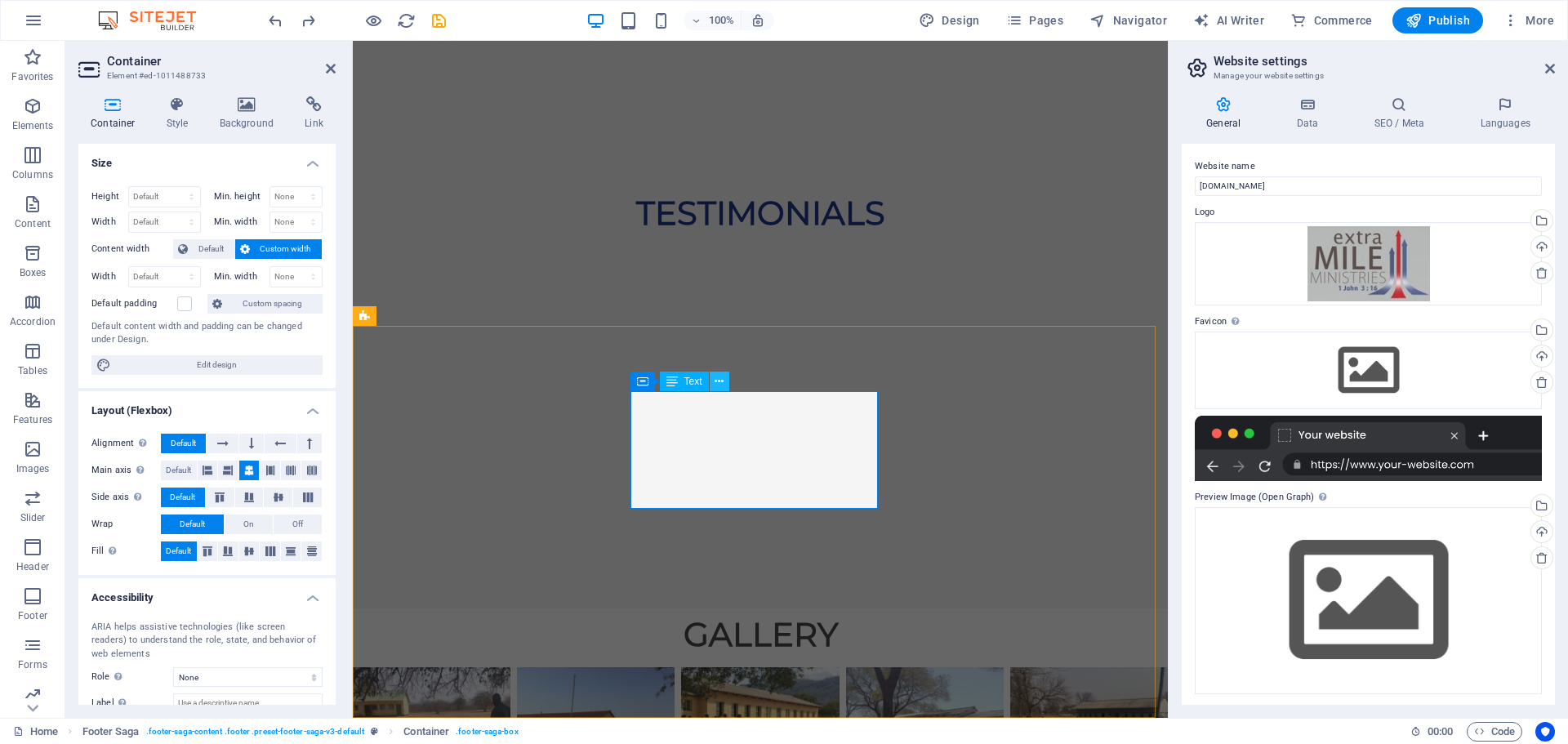
click at [721, 384] on icon at bounding box center [719, 381] width 9 height 17
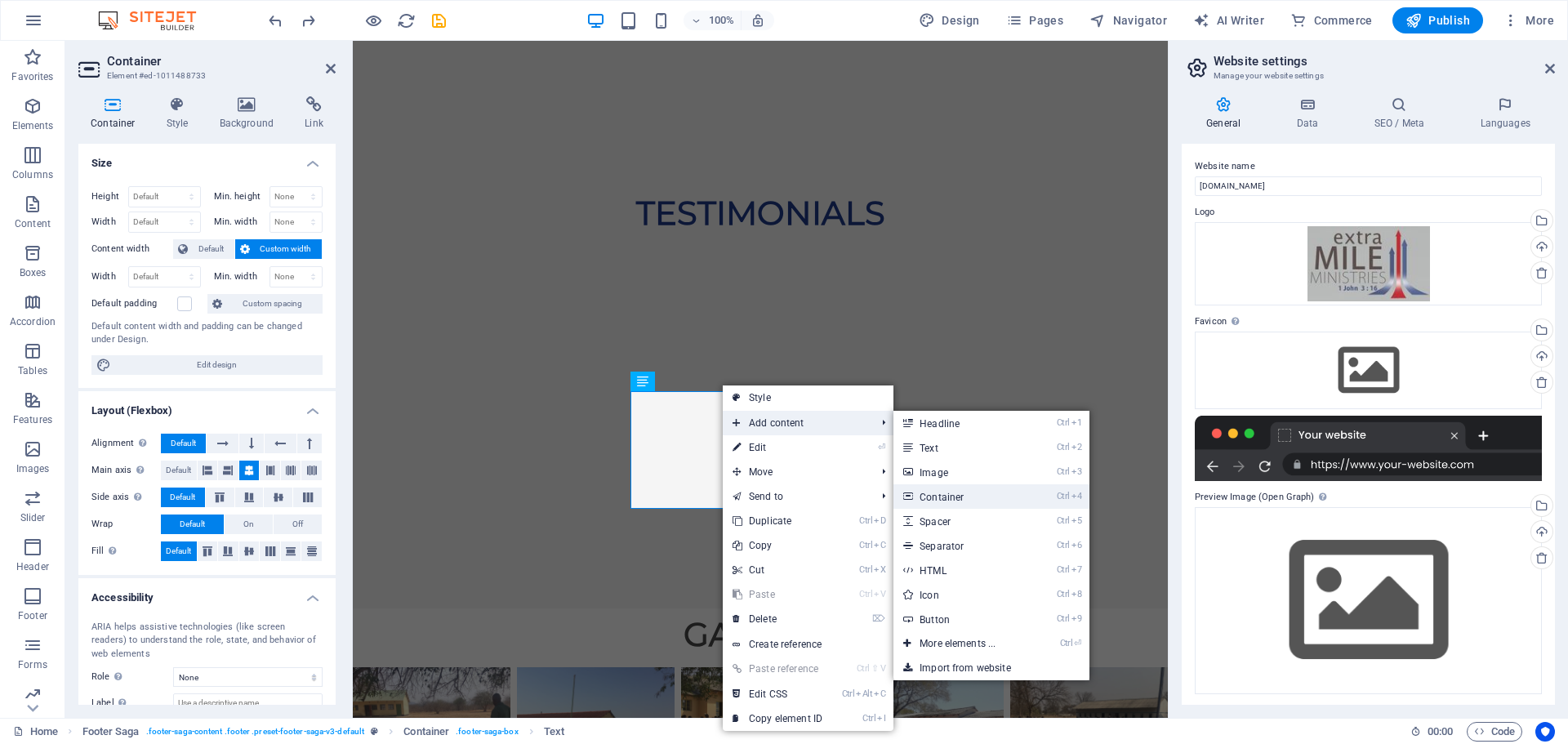
click at [947, 501] on link "Ctrl 4 Container" at bounding box center [961, 497] width 135 height 25
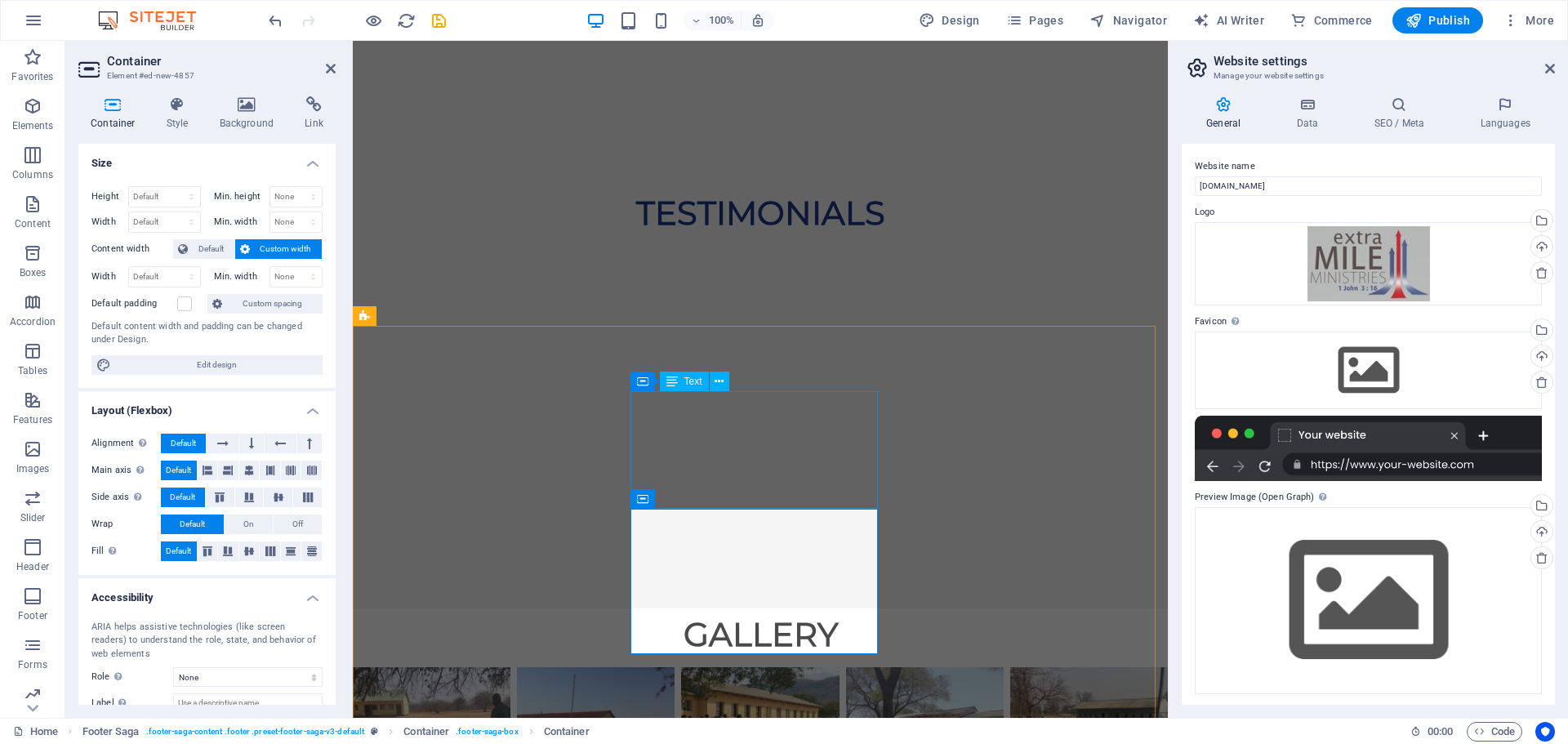
drag, startPoint x: 764, startPoint y: 510, endPoint x: 790, endPoint y: 399, distance: 114.0
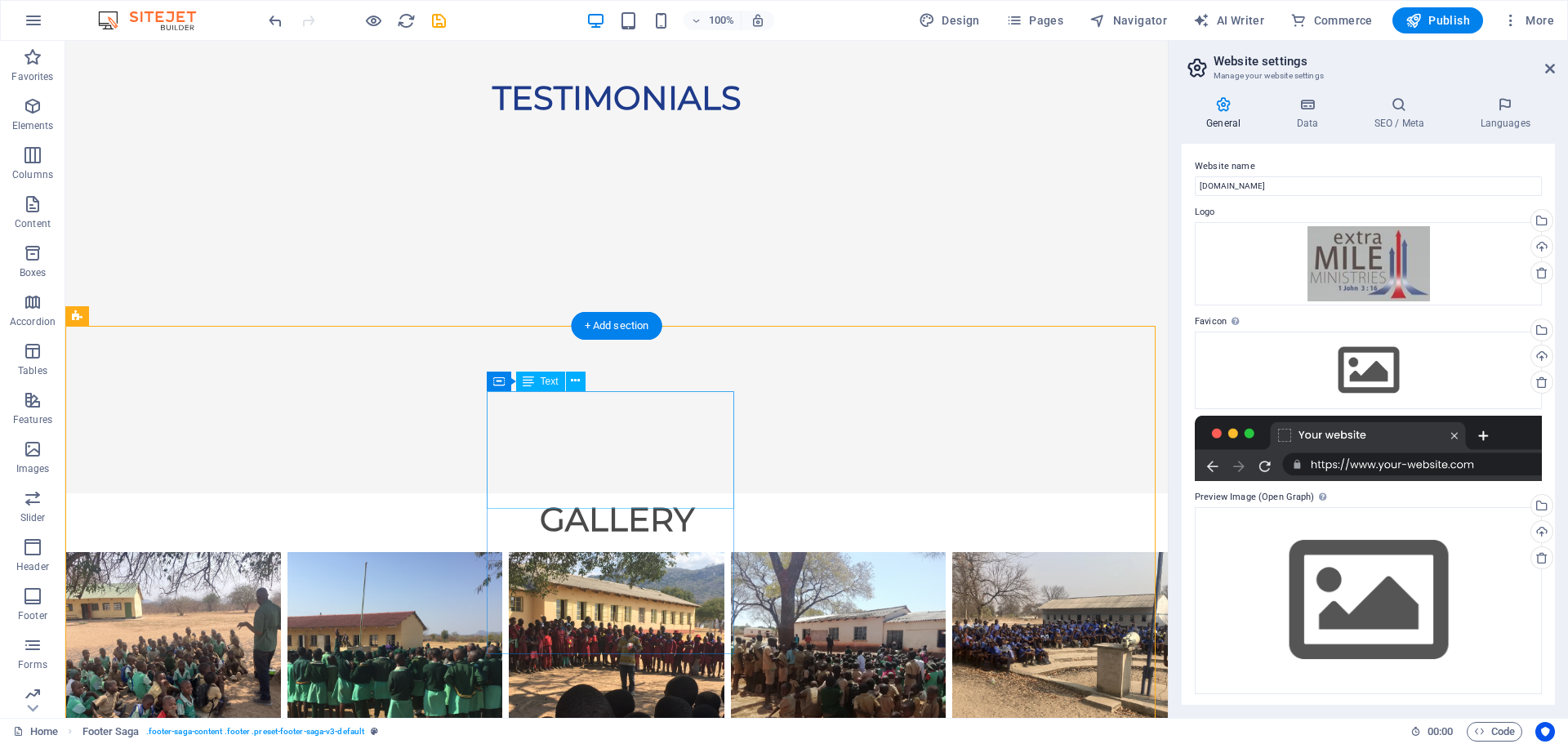
drag, startPoint x: 488, startPoint y: 403, endPoint x: 686, endPoint y: 495, distance: 218.3
drag, startPoint x: 558, startPoint y: 413, endPoint x: 586, endPoint y: 557, distance: 146.7
click at [529, 386] on icon at bounding box center [529, 381] width 12 height 20
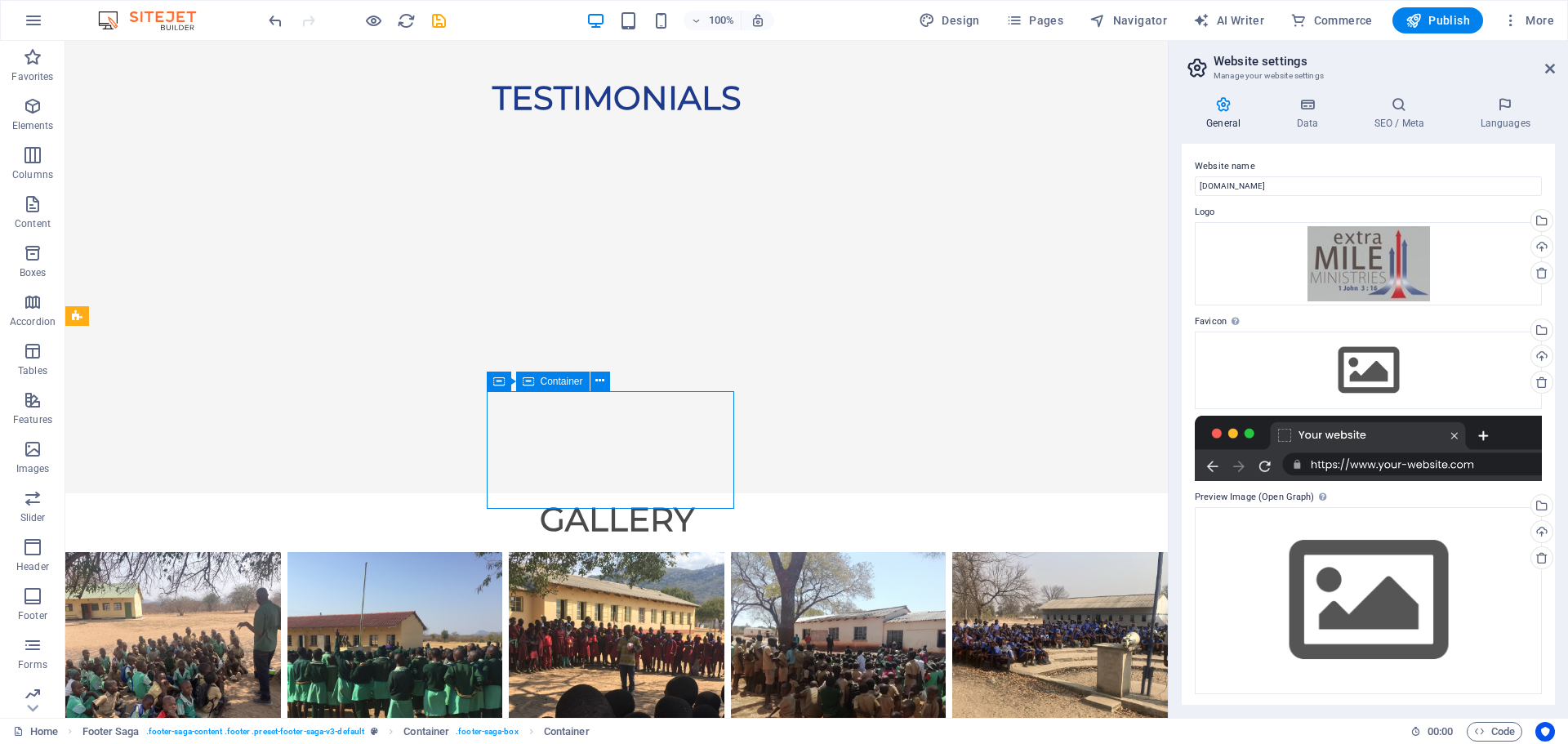
click at [562, 382] on span "Container" at bounding box center [562, 381] width 43 height 10
click at [631, 377] on icon at bounding box center [631, 381] width 7 height 17
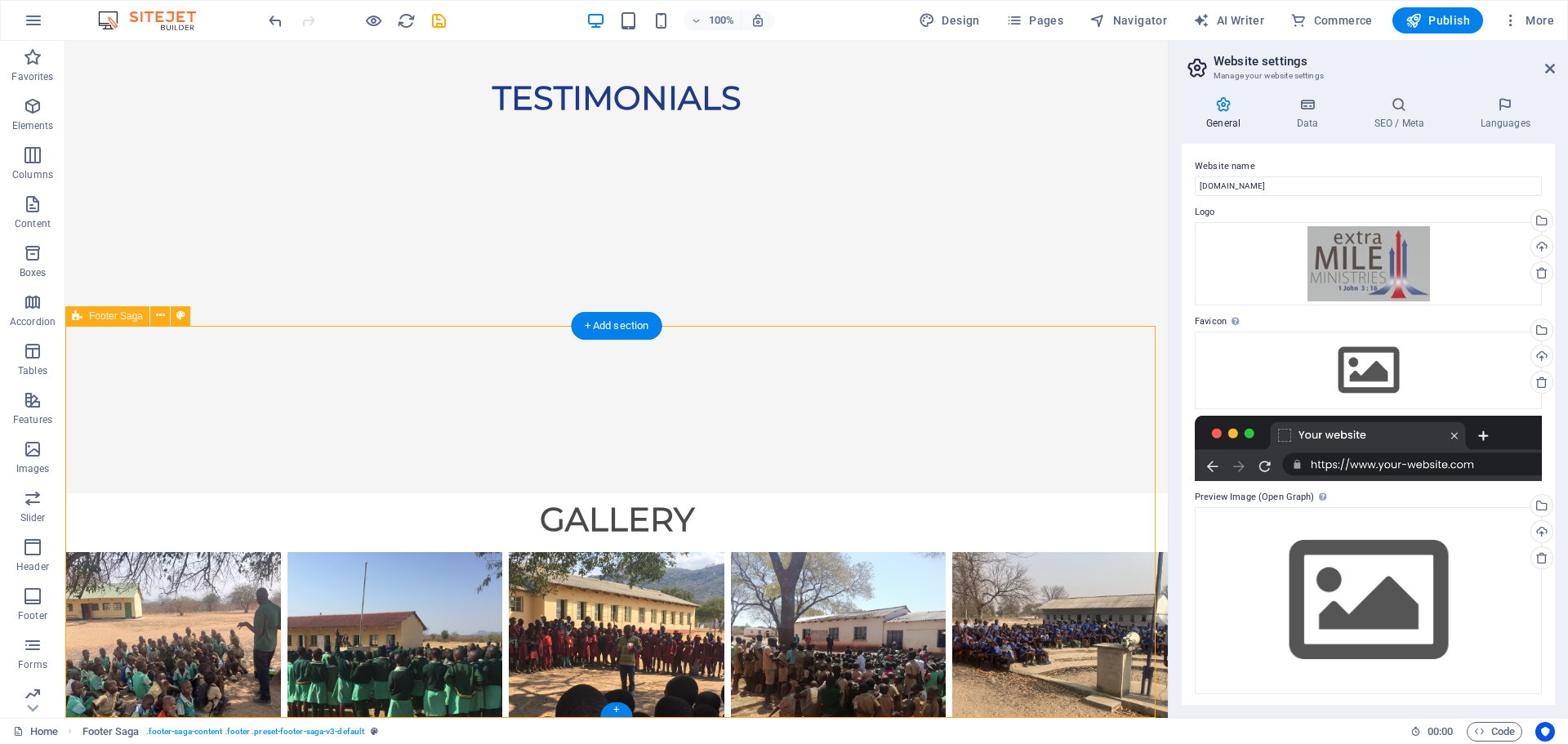
drag, startPoint x: 437, startPoint y: 566, endPoint x: 442, endPoint y: 520, distance: 46.3
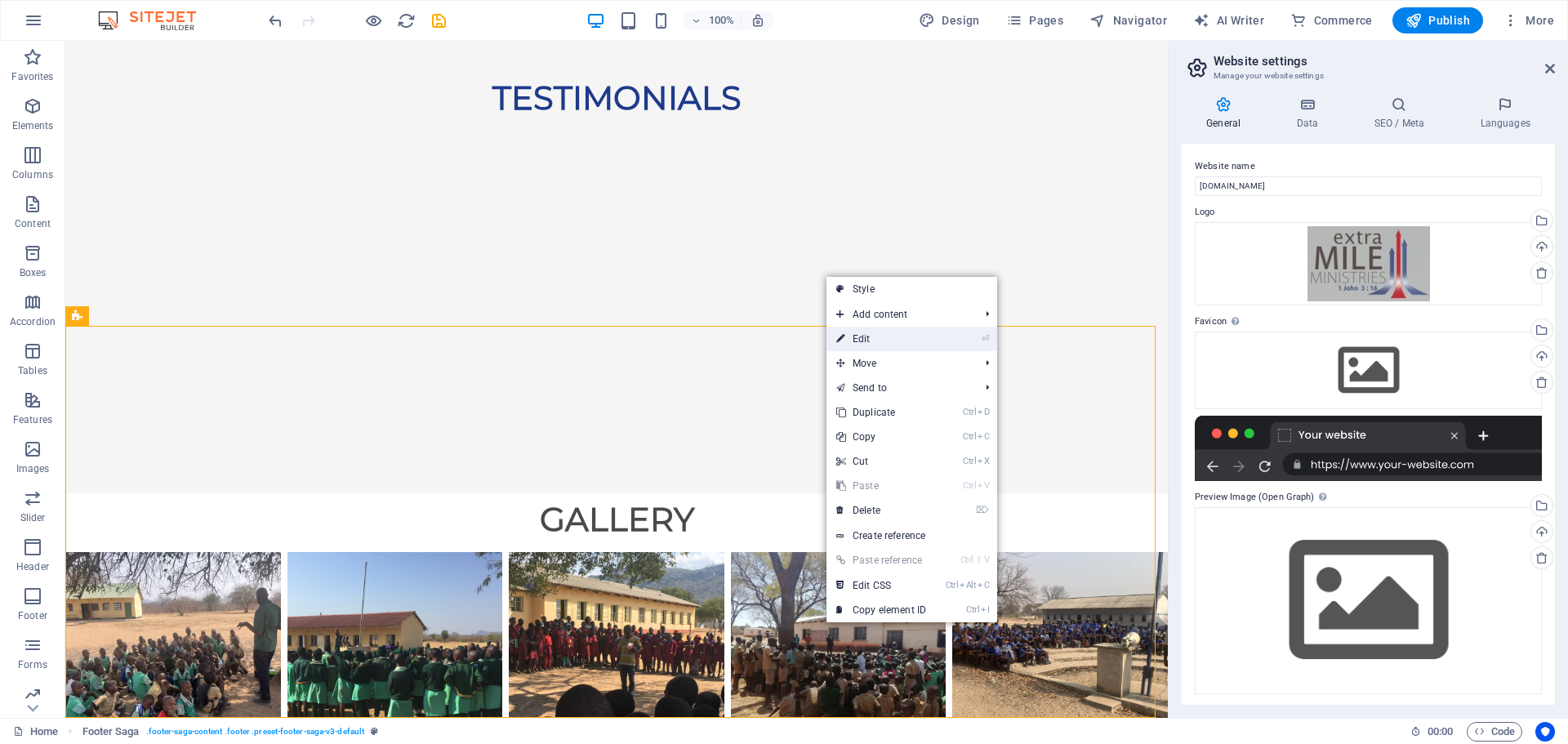
click at [910, 337] on link "⏎ Edit" at bounding box center [881, 339] width 109 height 25
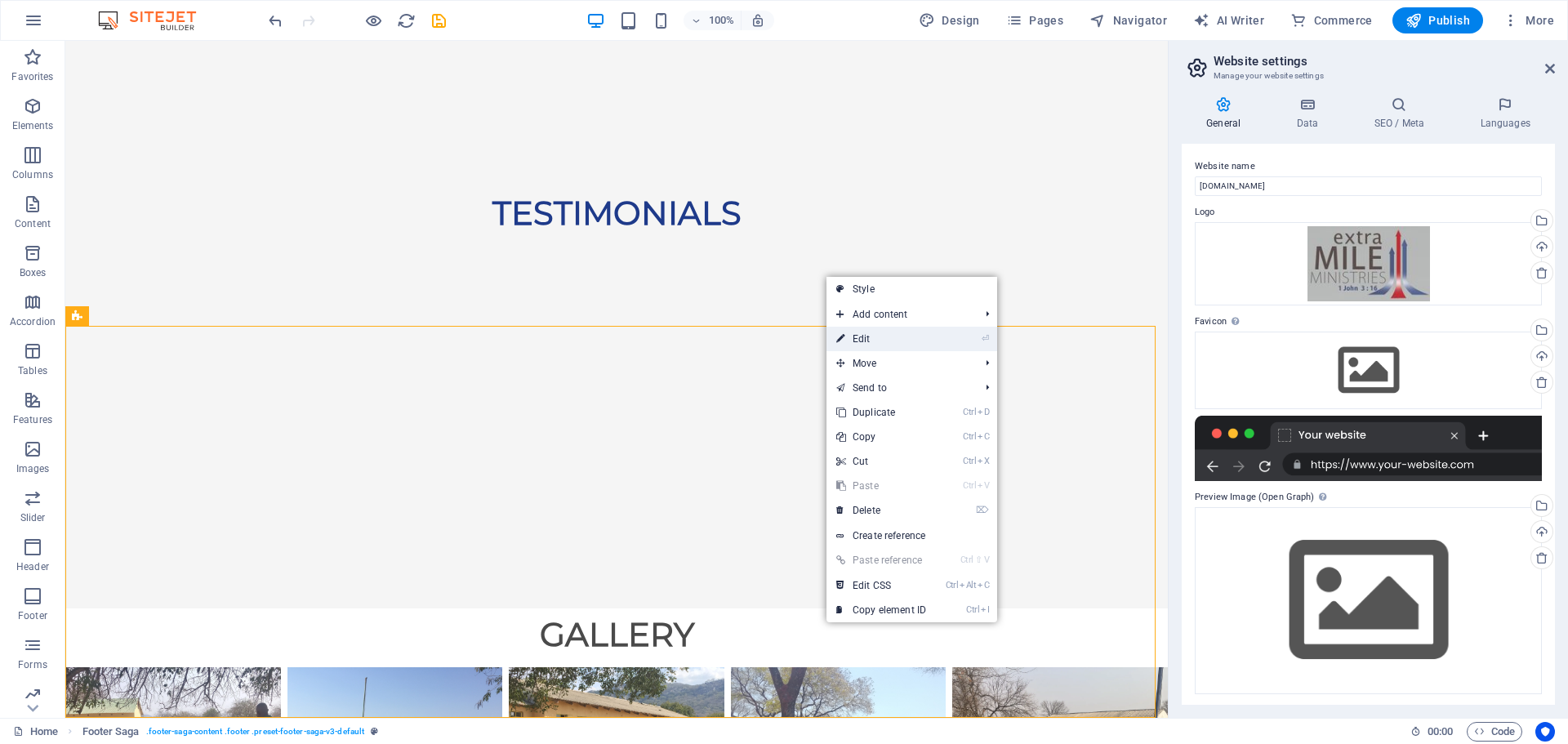
select select "rem"
select select "px"
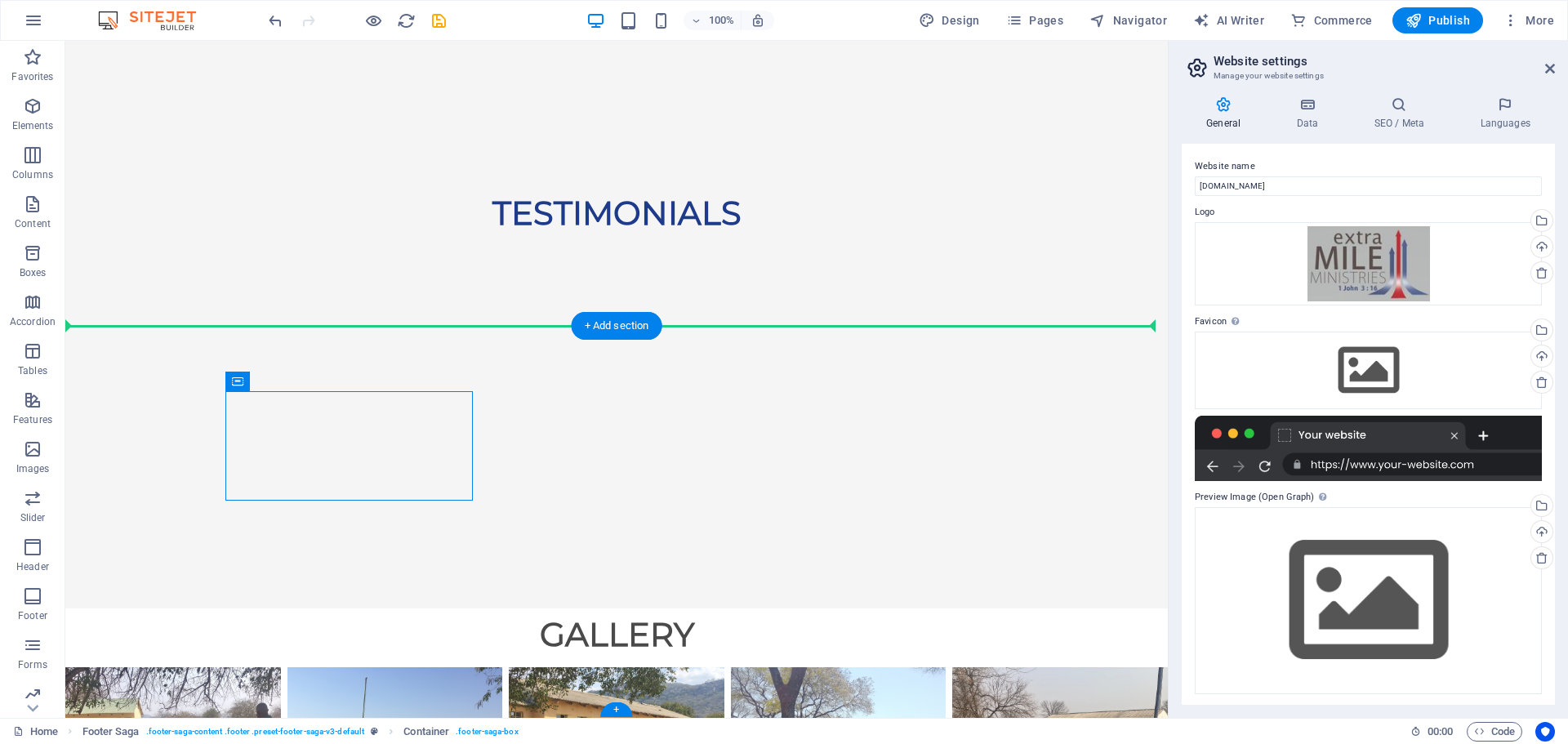
scroll to position [4795, 0]
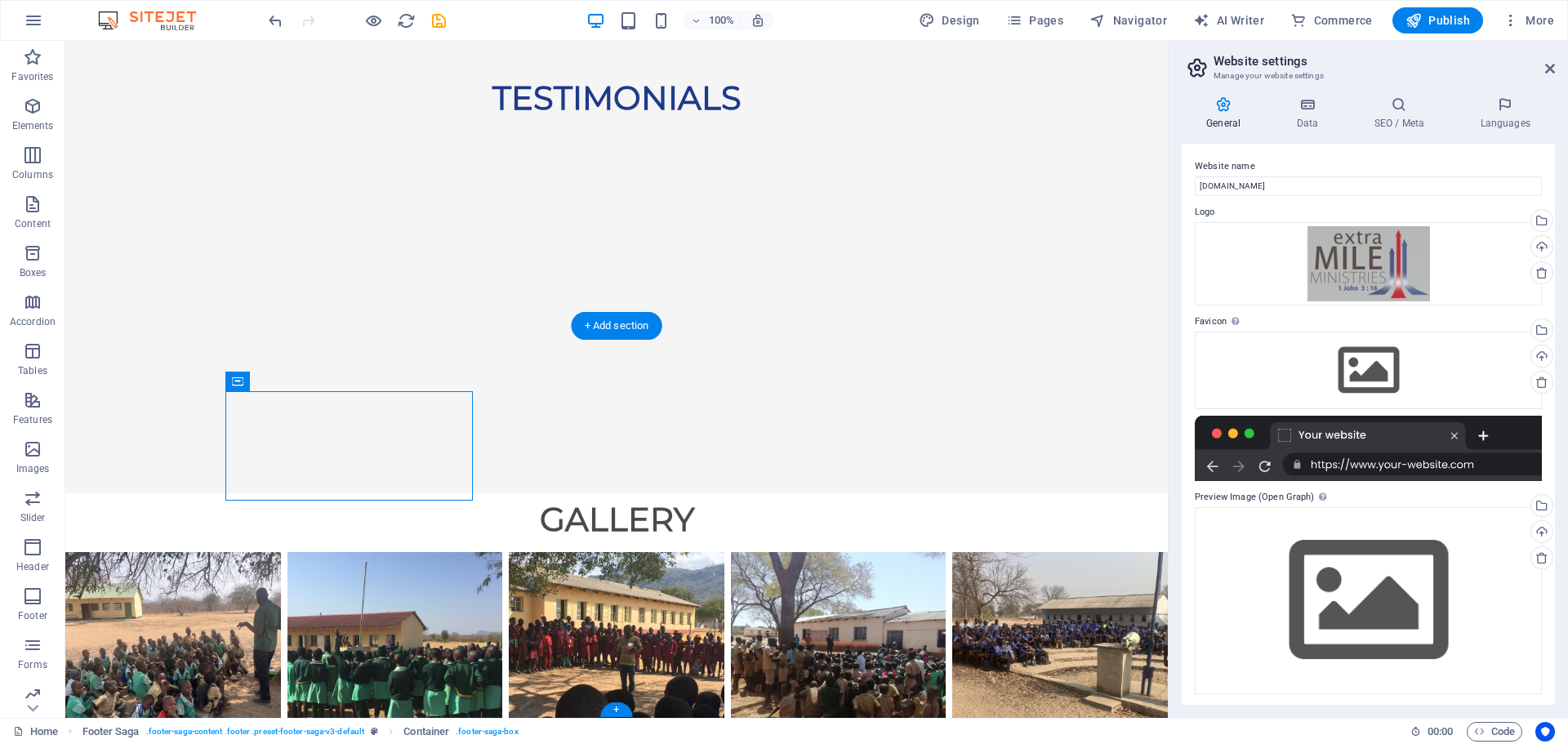
drag, startPoint x: 446, startPoint y: 427, endPoint x: 280, endPoint y: 390, distance: 170.1
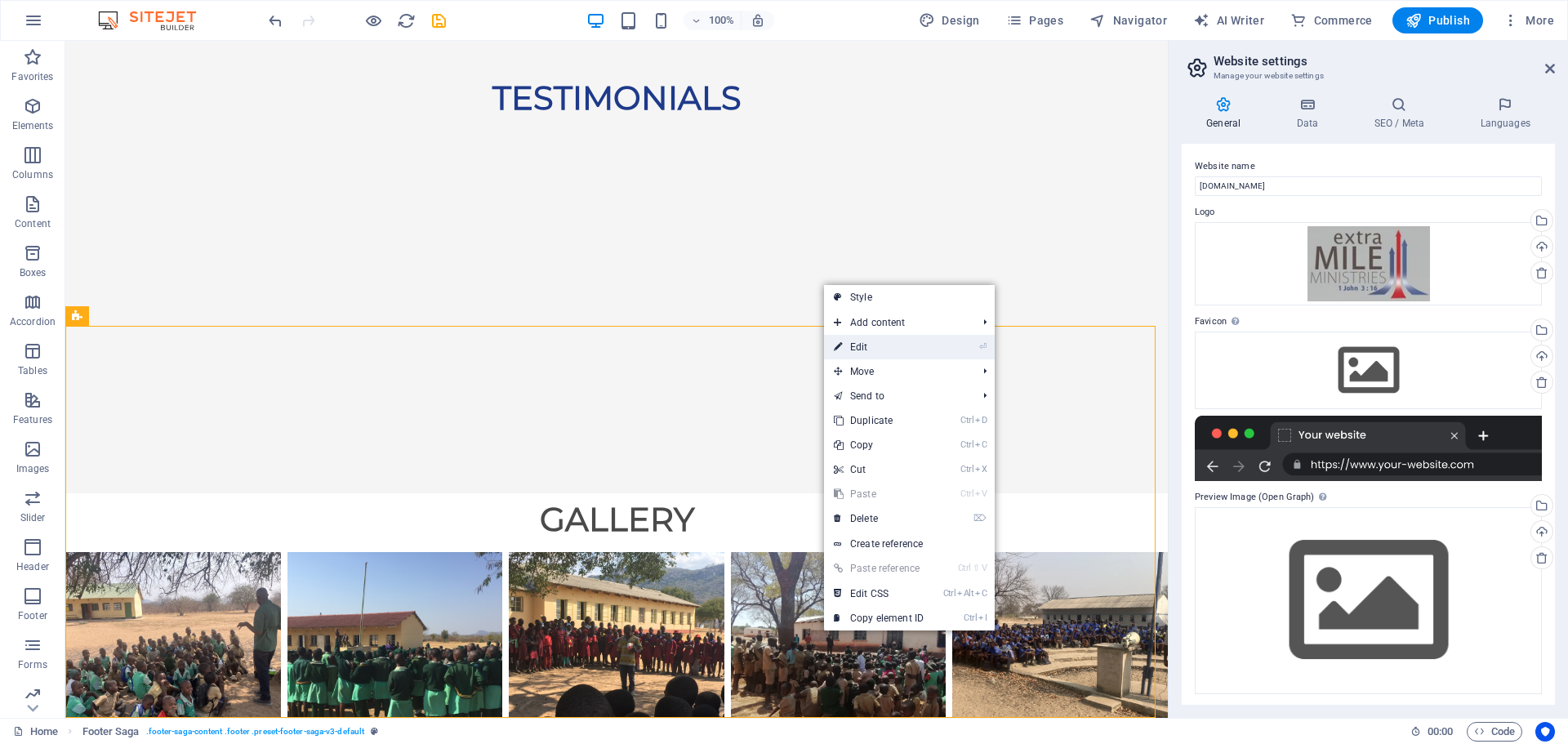
click at [897, 340] on link "⏎ Edit" at bounding box center [878, 347] width 109 height 25
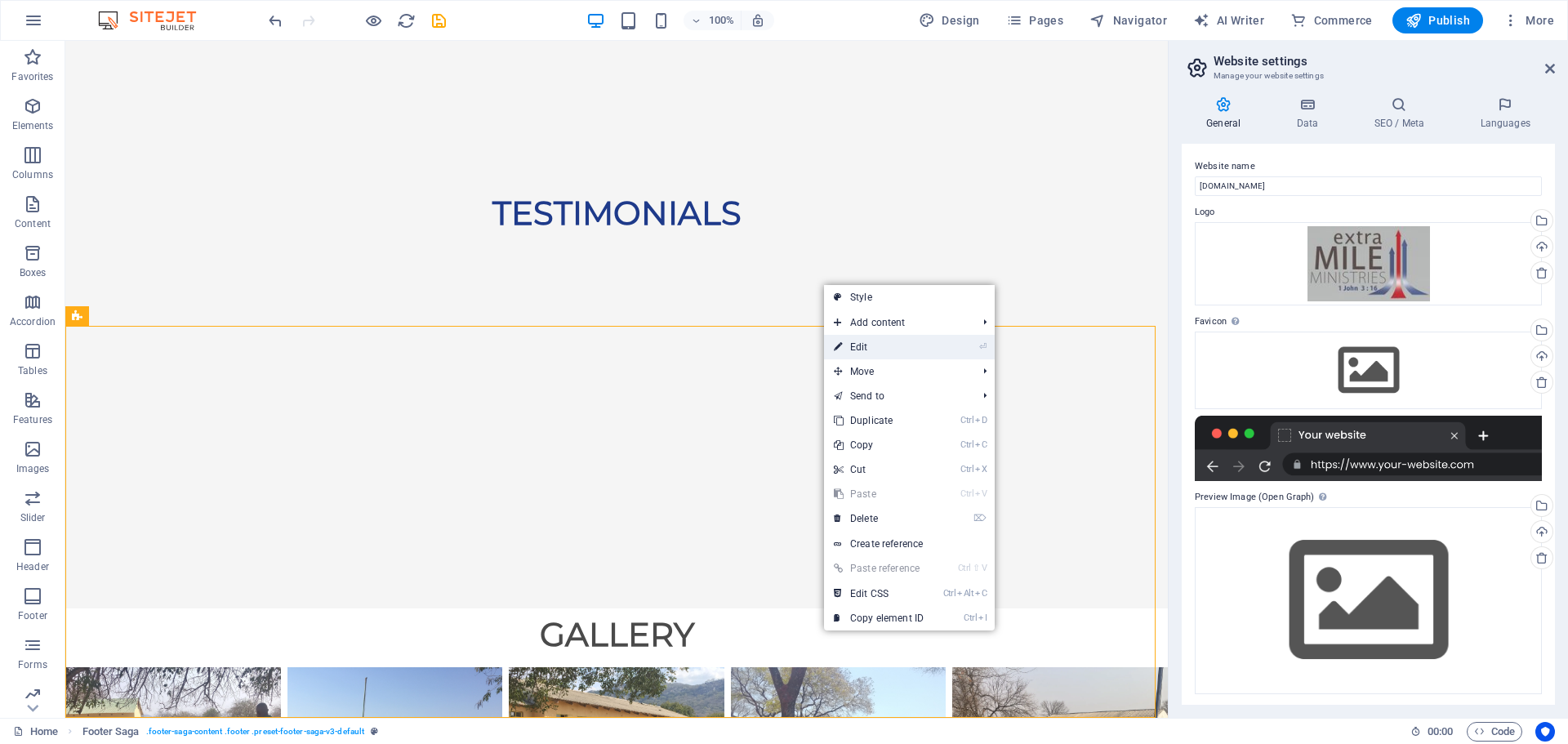
select select "rem"
select select "px"
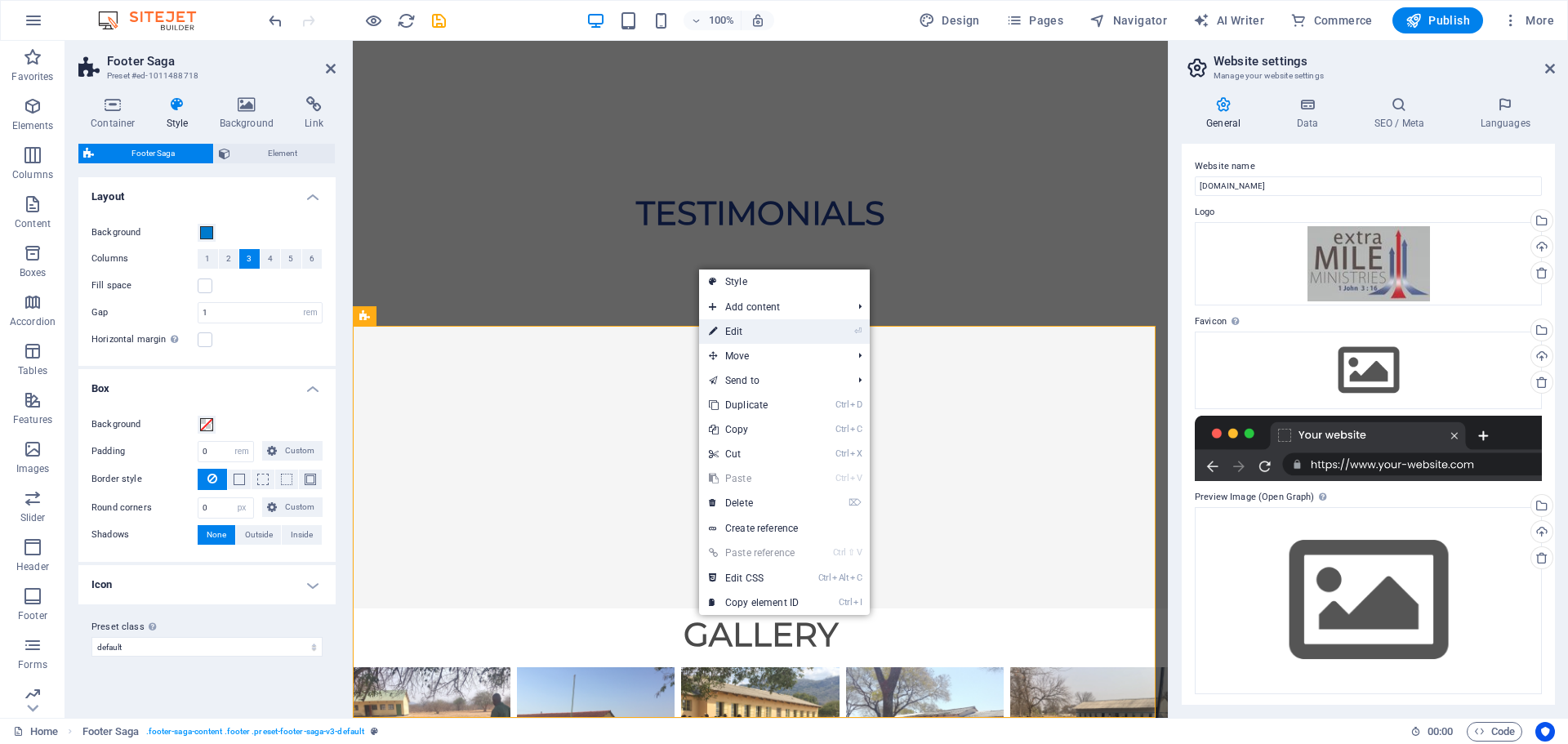
click at [774, 328] on link "⏎ Edit" at bounding box center [753, 331] width 109 height 25
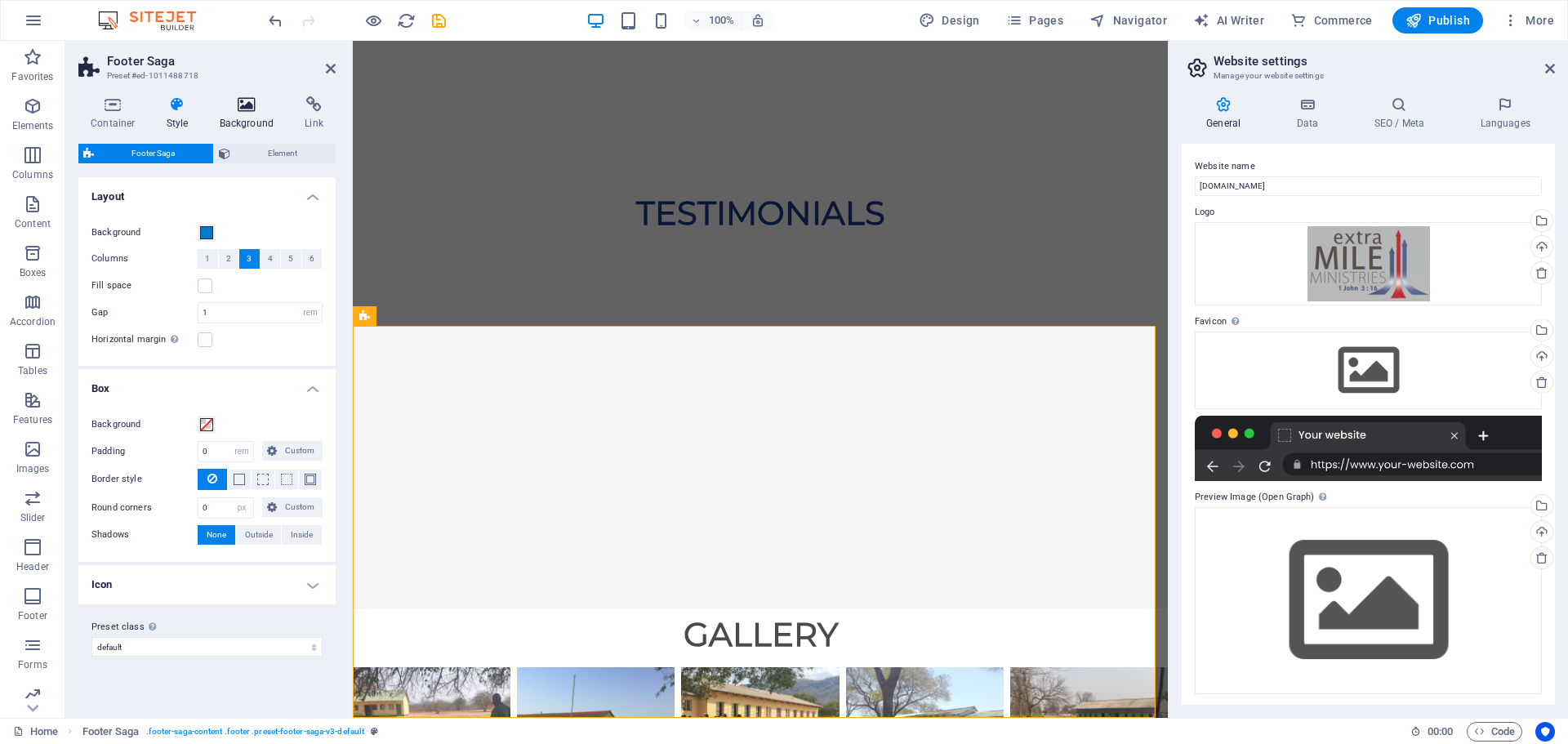
click at [241, 102] on icon at bounding box center [247, 104] width 79 height 16
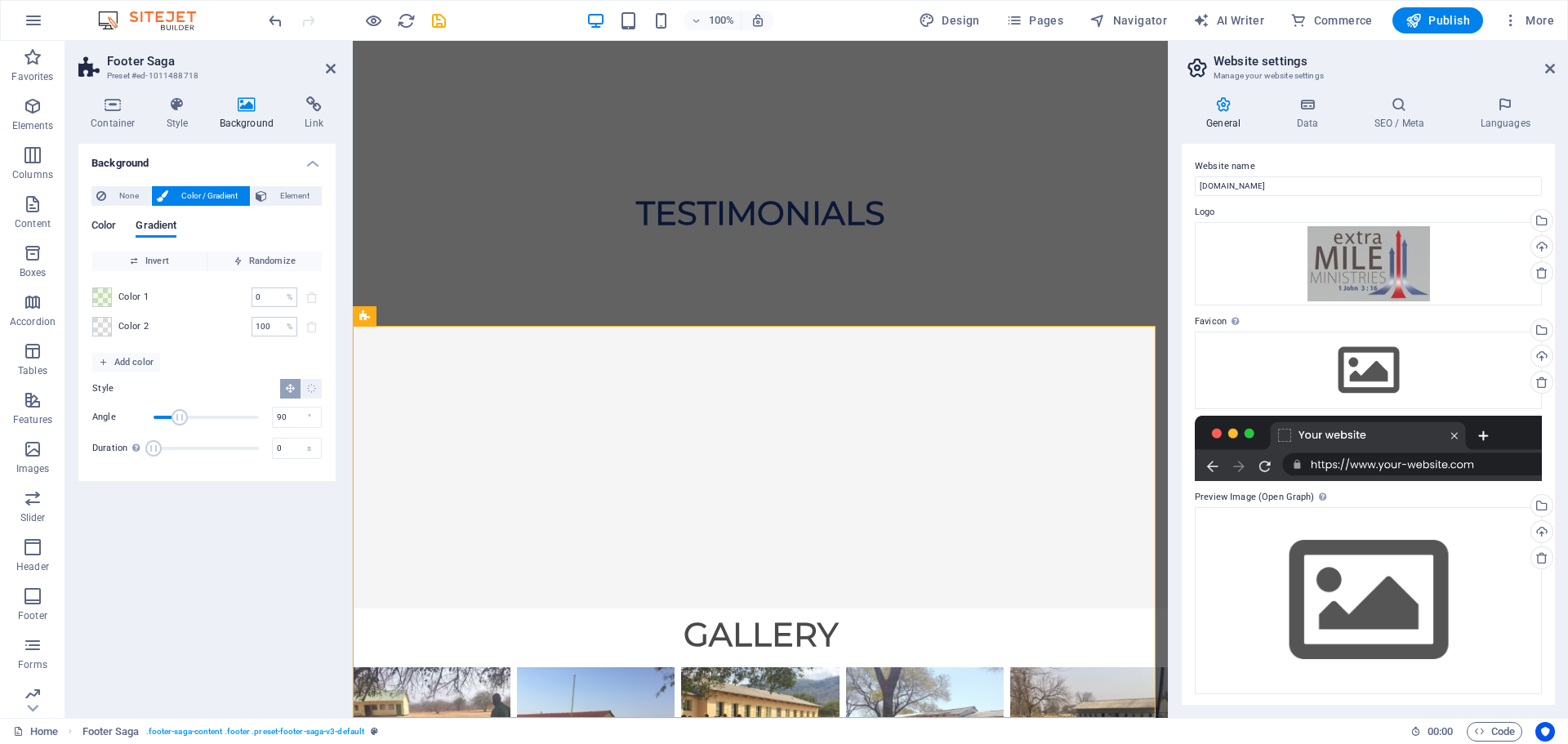
click at [99, 228] on span "Color" at bounding box center [104, 227] width 25 height 23
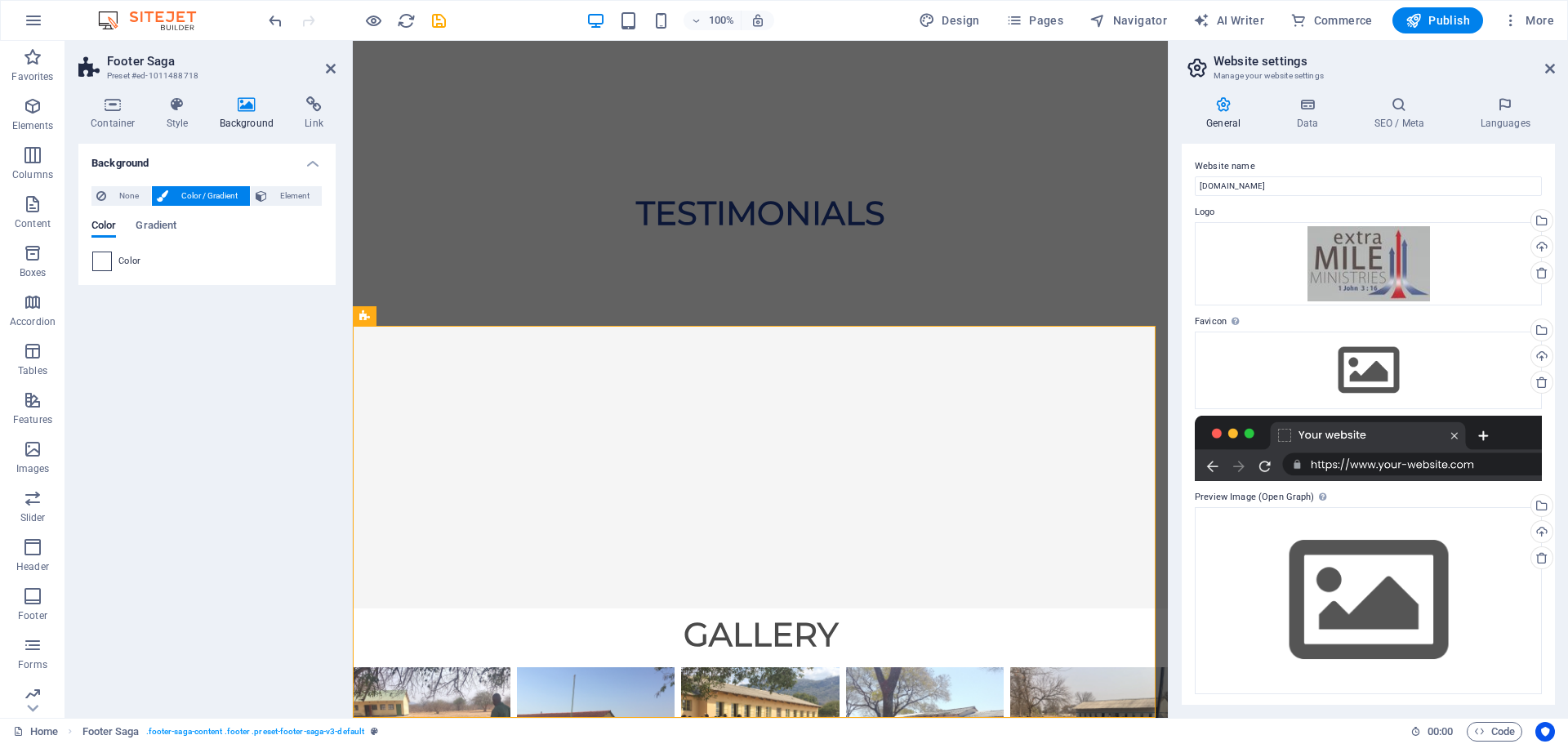
click at [104, 255] on span at bounding box center [102, 261] width 18 height 18
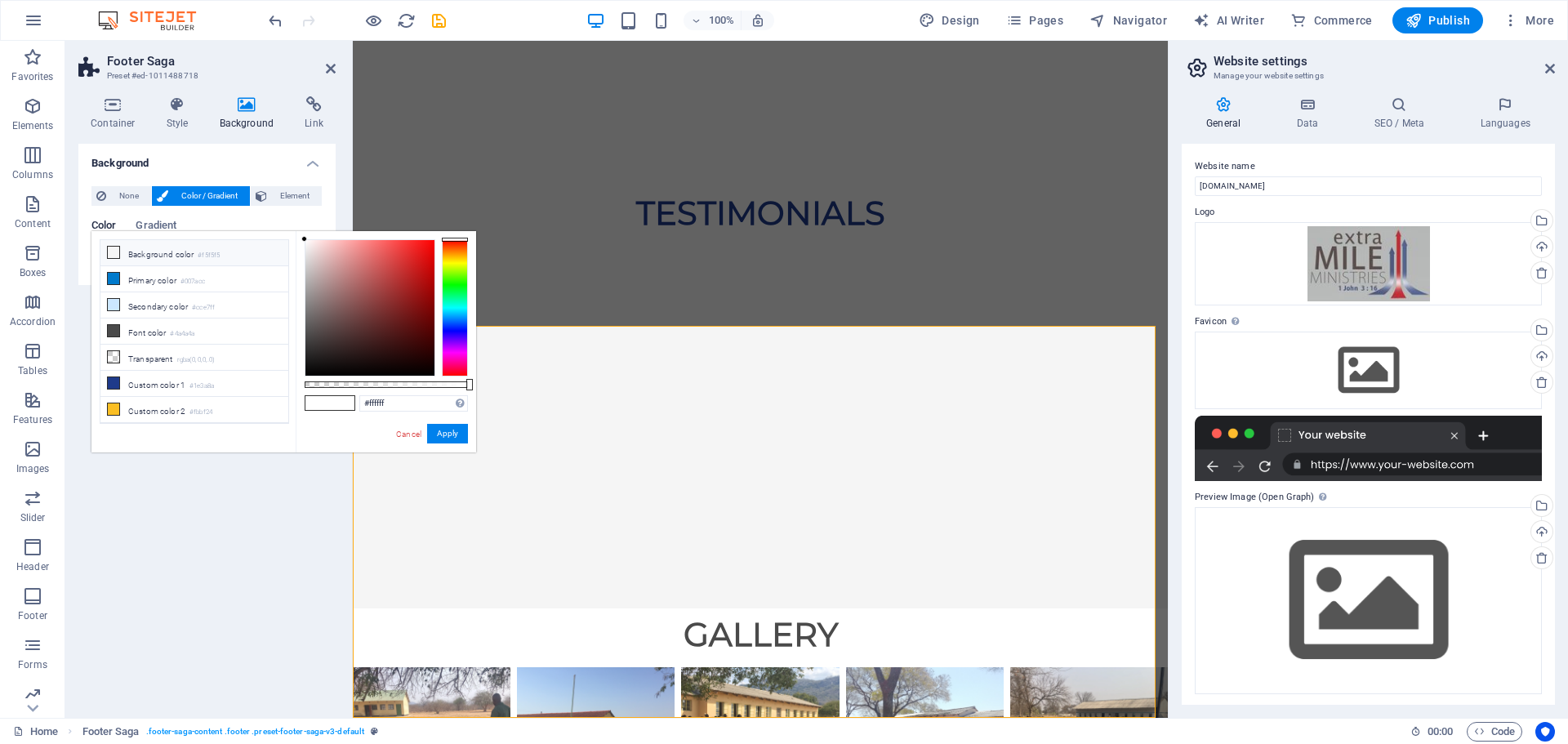
click at [111, 249] on icon at bounding box center [113, 252] width 12 height 12
type input "rgba(245, 245, 245, 0.3)"
click at [452, 432] on button "Apply" at bounding box center [448, 434] width 41 height 20
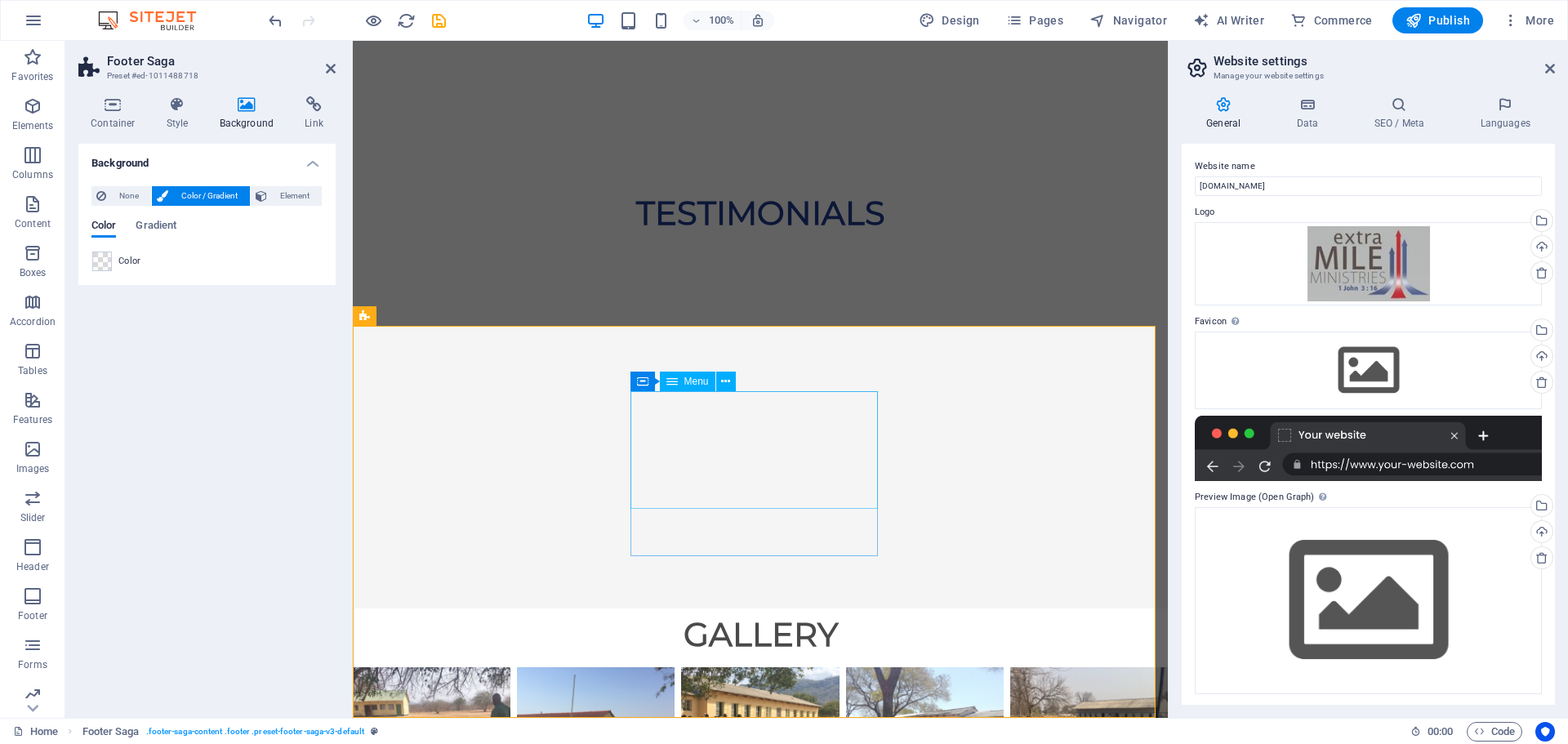
select select
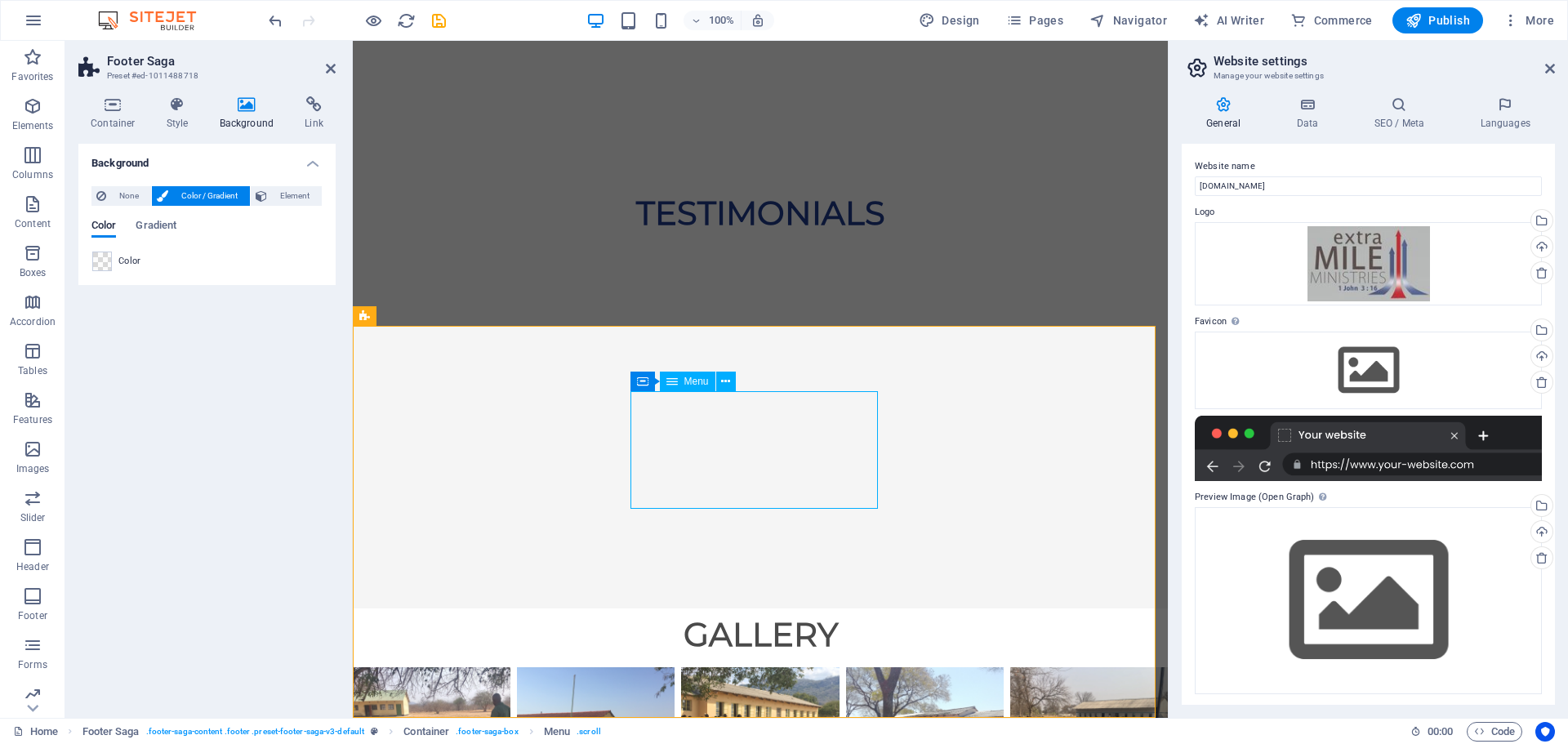
select select
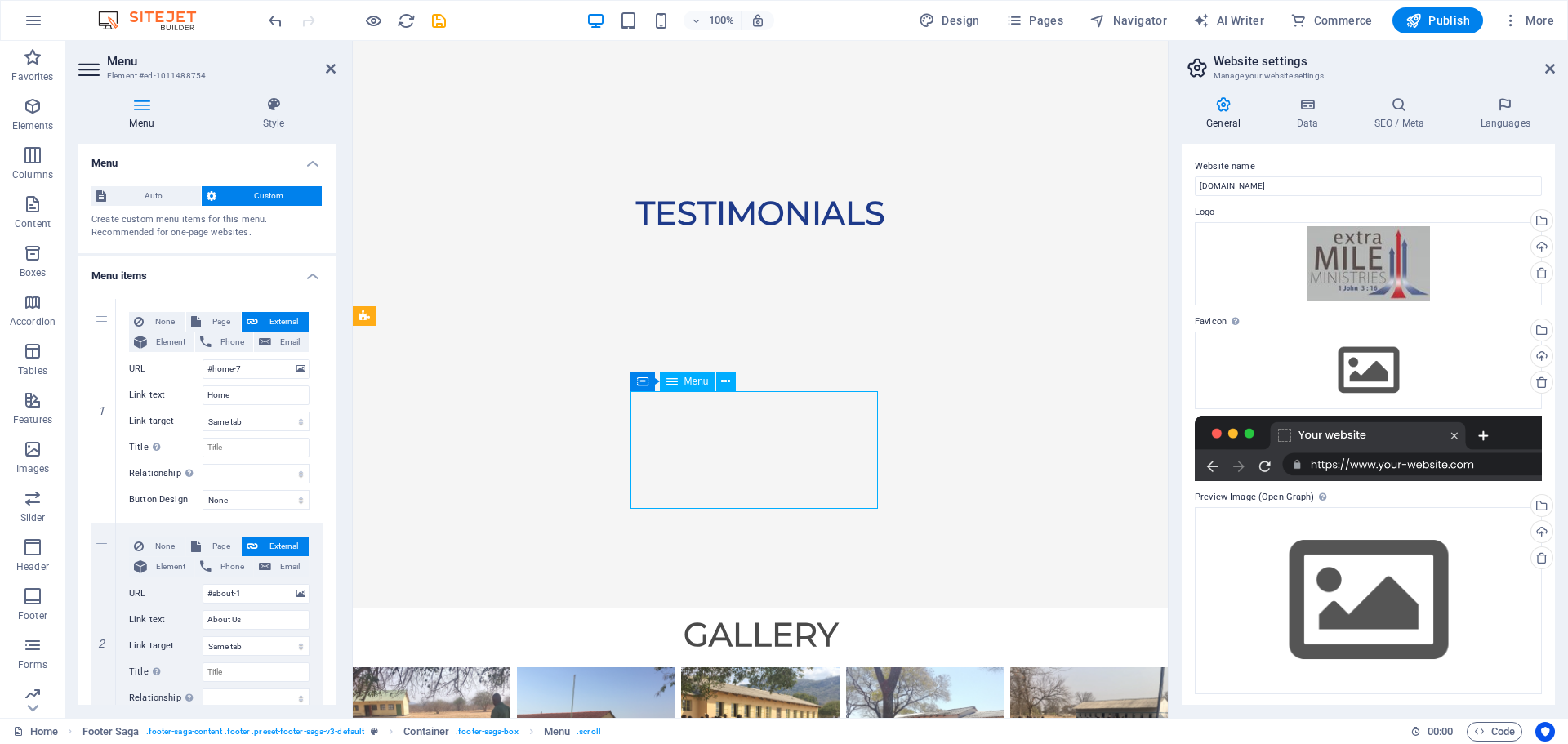
drag, startPoint x: 640, startPoint y: 398, endPoint x: 678, endPoint y: 414, distance: 41.2
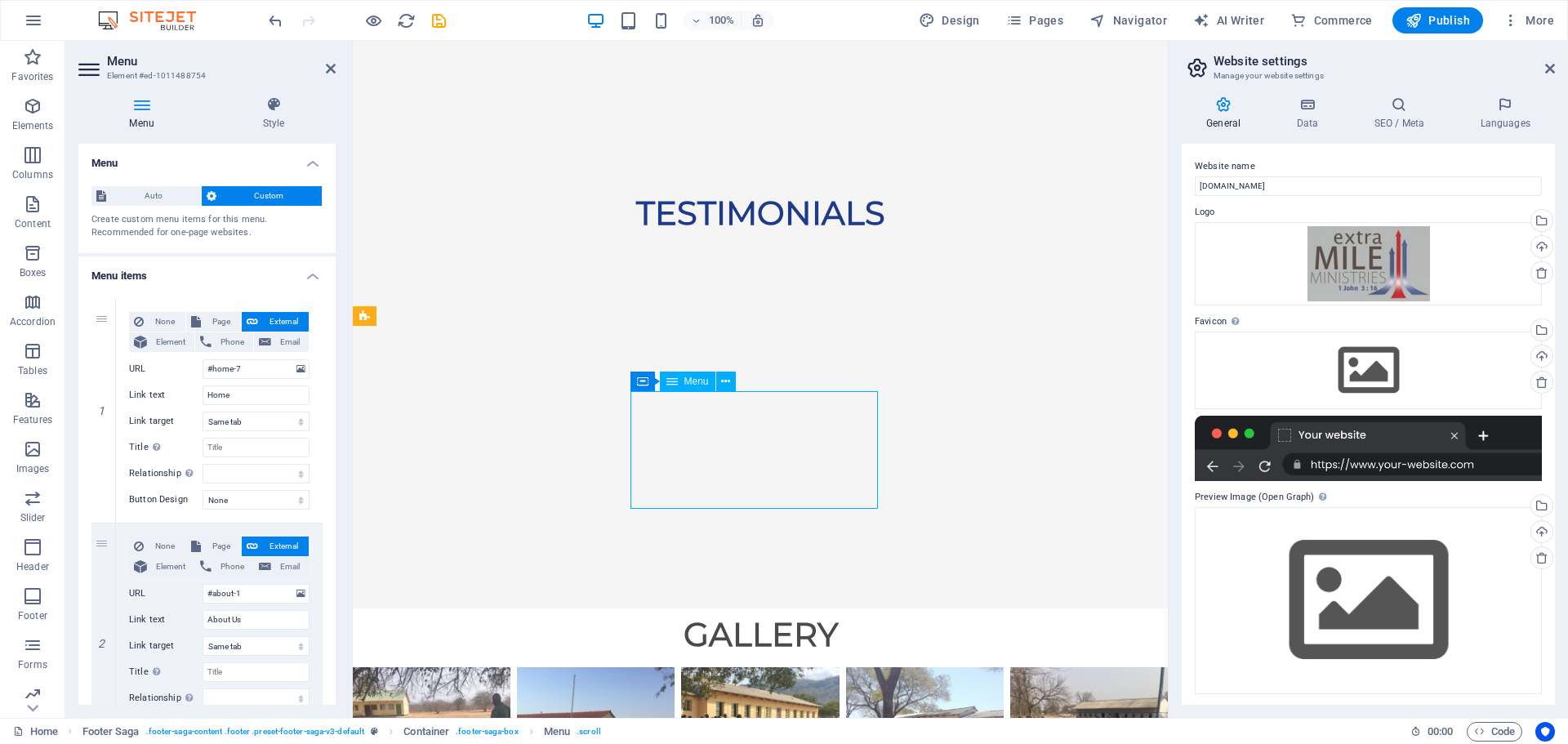
click at [1308, 109] on icon at bounding box center [1307, 104] width 71 height 16
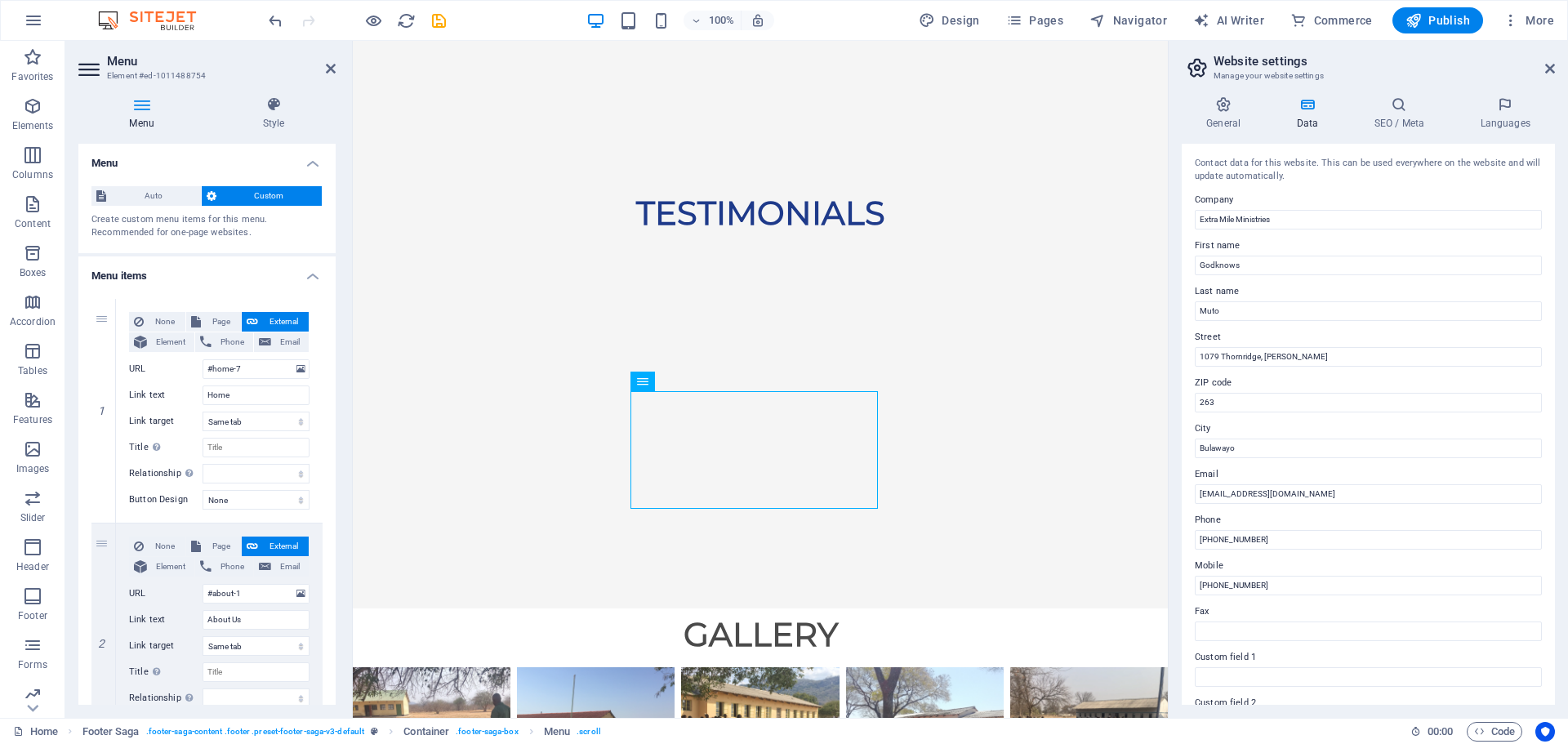
drag, startPoint x: 1551, startPoint y: 236, endPoint x: 1554, endPoint y: 374, distance: 138.0
click at [1554, 374] on div "Contact data for this website. This can be used everywhere on the website and w…" at bounding box center [1368, 424] width 373 height 561
drag, startPoint x: 1555, startPoint y: 432, endPoint x: 1540, endPoint y: 501, distance: 70.6
click at [1540, 501] on div "General Data SEO / Meta Languages Website name [DOMAIN_NAME] Logo Drag files he…" at bounding box center [1369, 400] width 400 height 635
drag, startPoint x: 1552, startPoint y: 529, endPoint x: 1552, endPoint y: 627, distance: 98.0
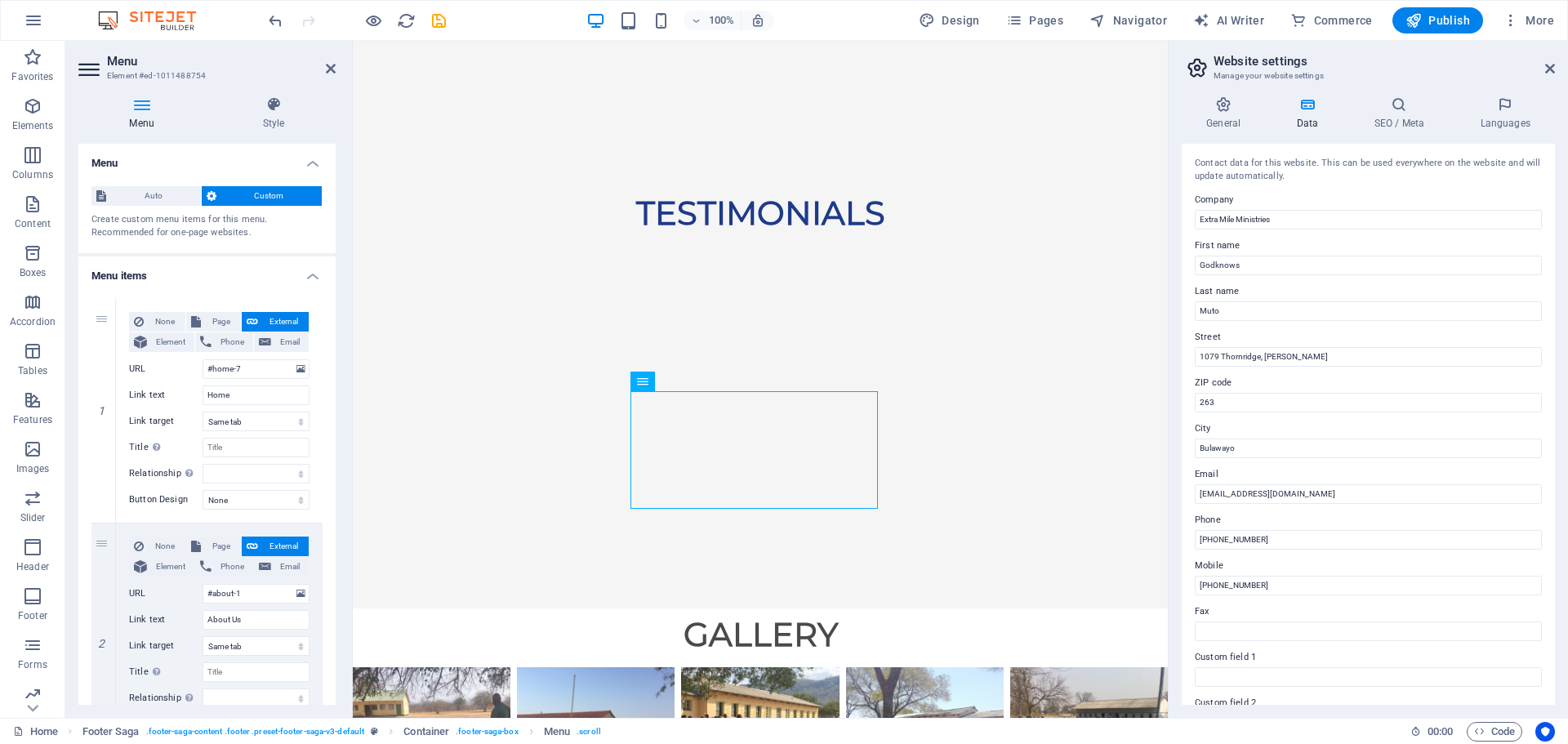
click at [1552, 627] on div "Contact data for this website. This can be used everywhere on the website and w…" at bounding box center [1368, 424] width 373 height 561
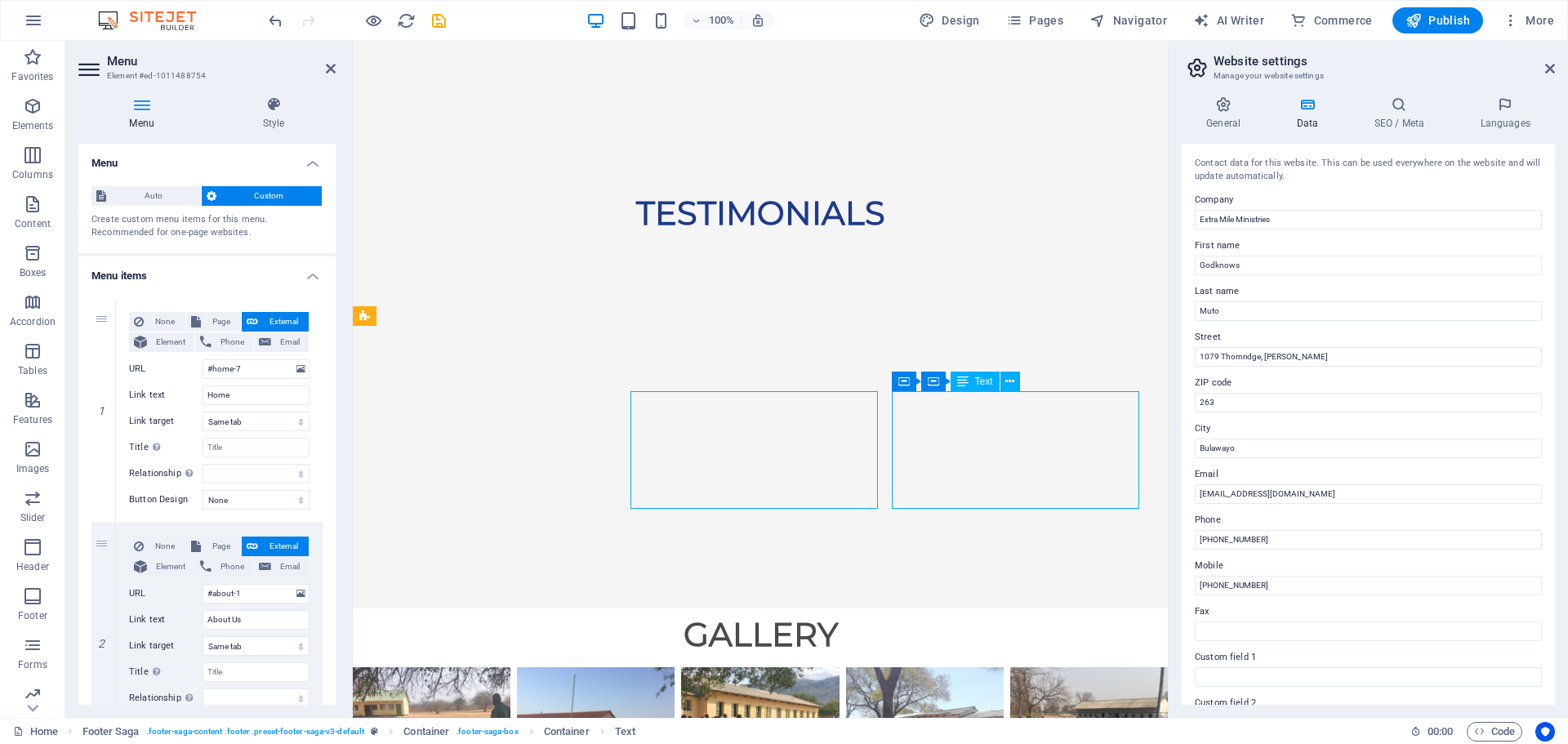
scroll to position [4795, 0]
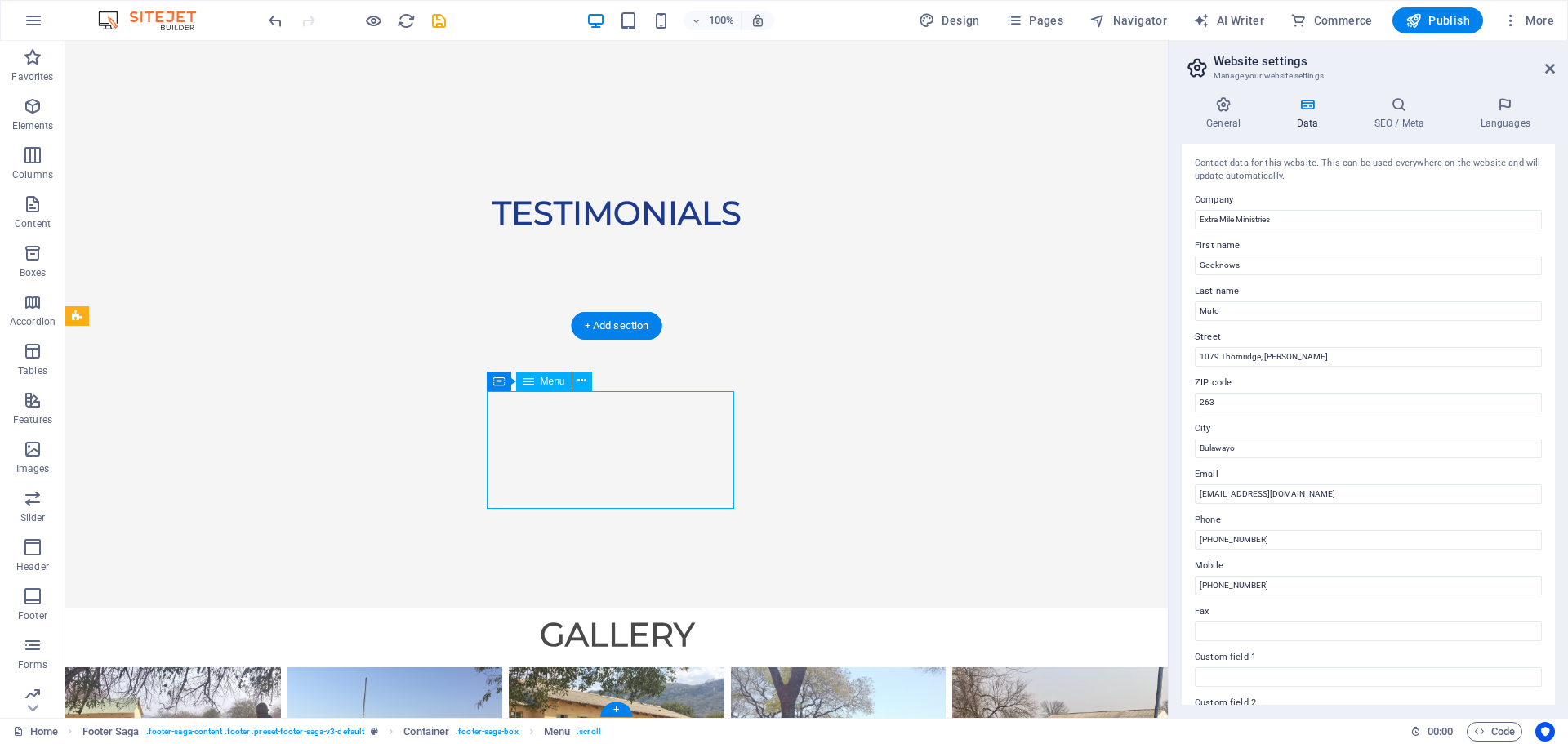
select select
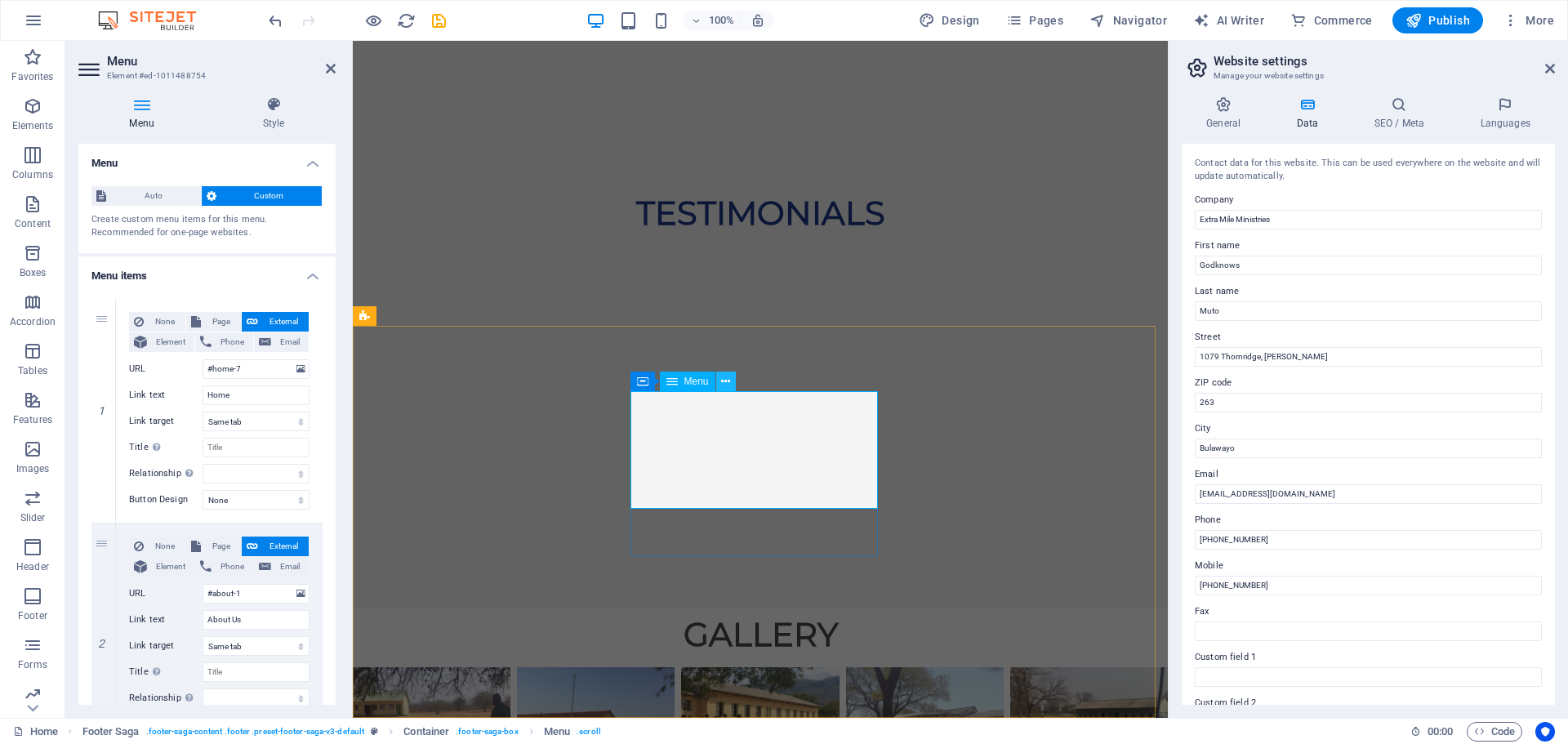
click at [722, 381] on icon at bounding box center [725, 381] width 9 height 17
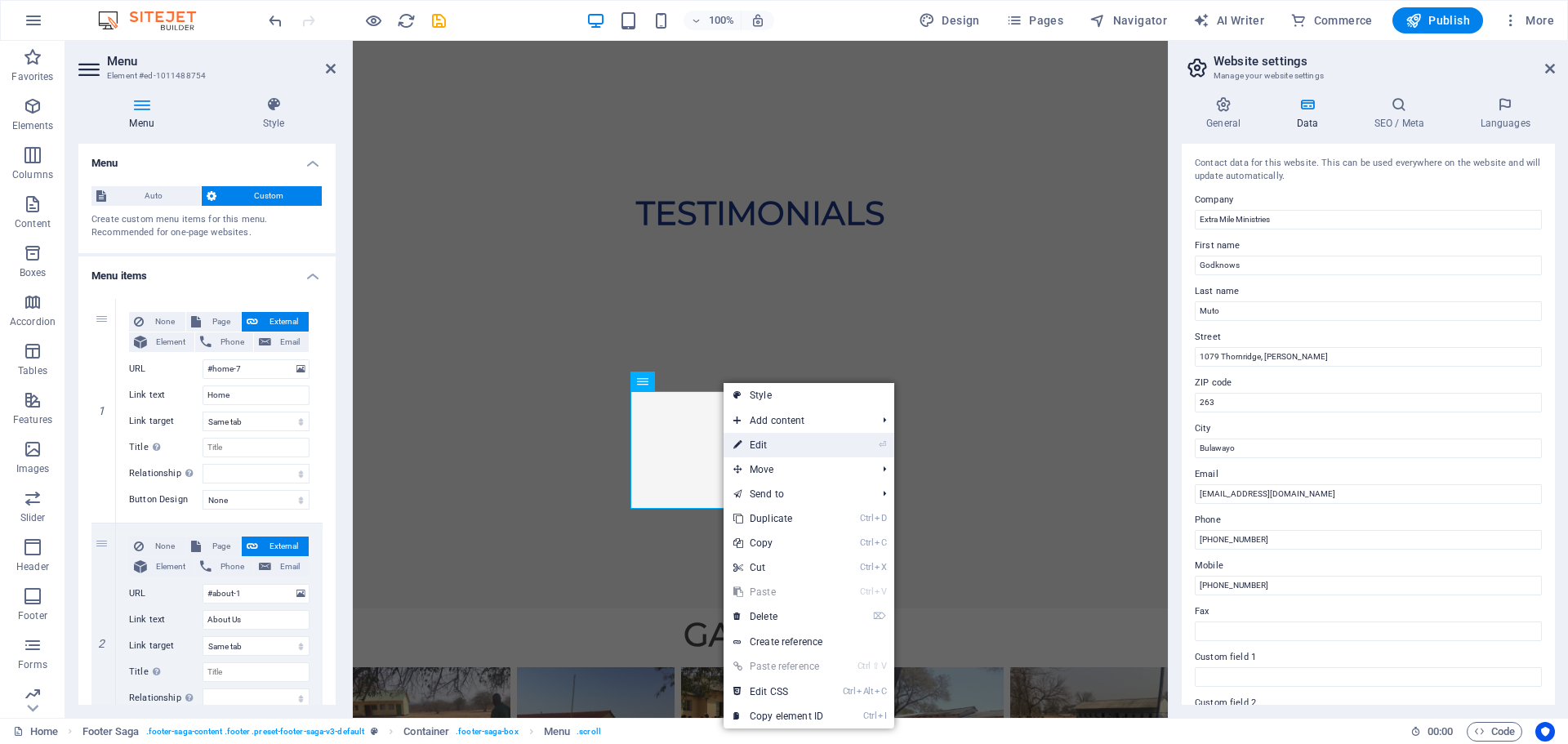
click at [765, 442] on link "⏎ Edit" at bounding box center [778, 446] width 109 height 25
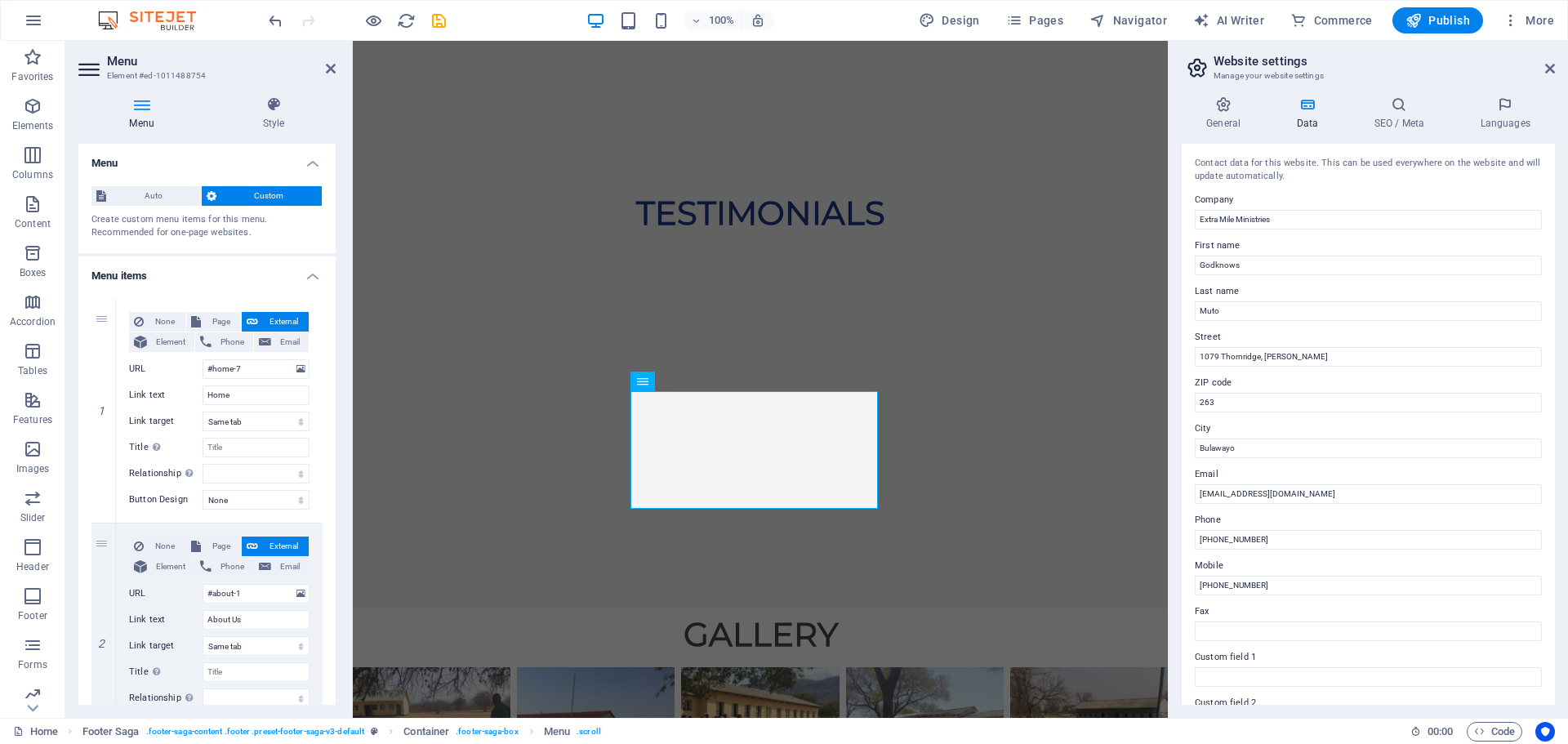
drag, startPoint x: 336, startPoint y: 355, endPoint x: 340, endPoint y: 404, distance: 49.2
click at [340, 404] on div "Menu Style Menu Auto Custom Create custom menu items for this menu. Recommended…" at bounding box center [206, 400] width 284 height 635
click at [273, 116] on h4 "Style" at bounding box center [273, 113] width 124 height 35
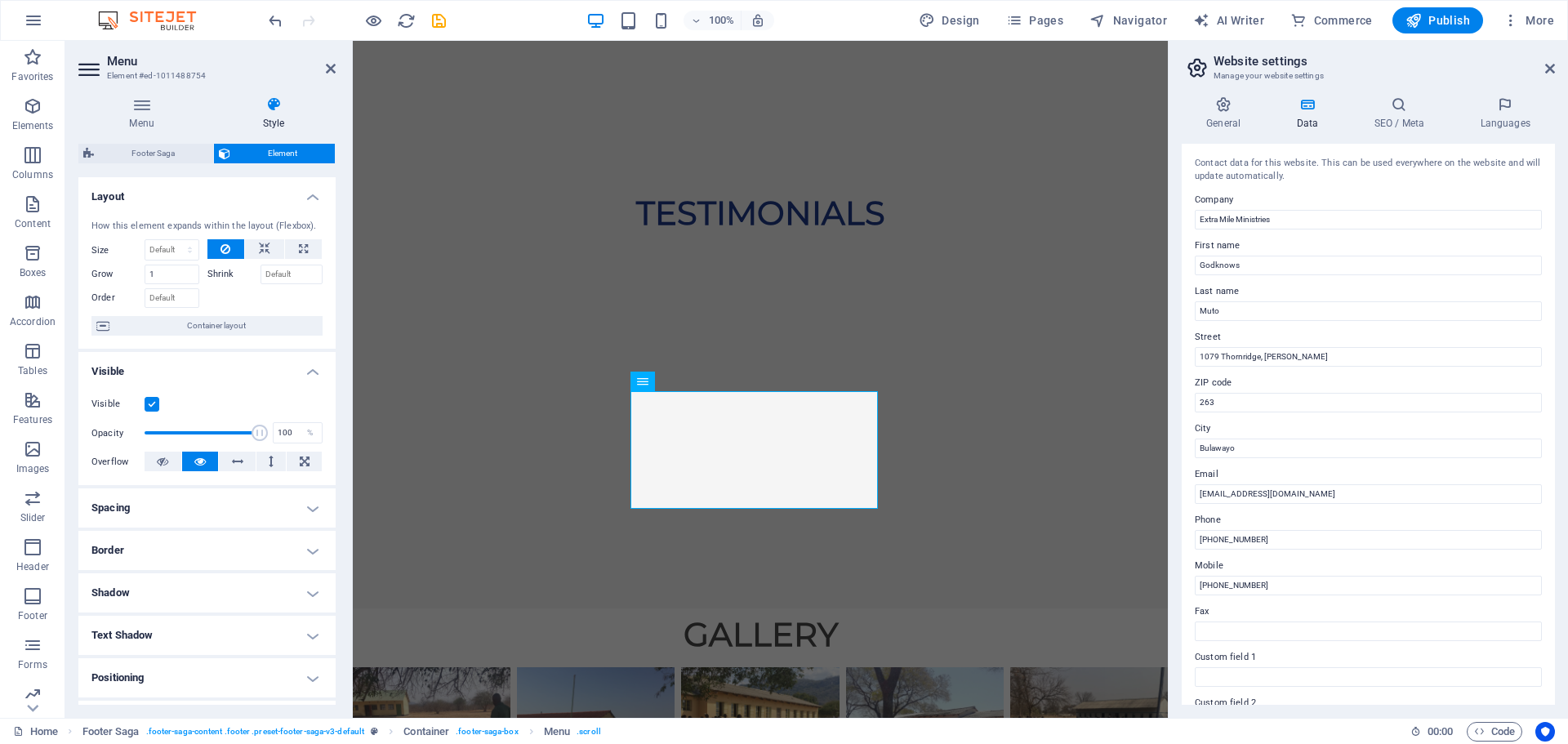
click at [154, 404] on label at bounding box center [152, 404] width 15 height 15
click at [0, 0] on input "Visible" at bounding box center [0, 0] width 0 height 0
click at [154, 404] on label at bounding box center [152, 404] width 15 height 15
click at [0, 0] on input "Visible" at bounding box center [0, 0] width 0 height 0
click at [169, 460] on button at bounding box center [163, 461] width 37 height 20
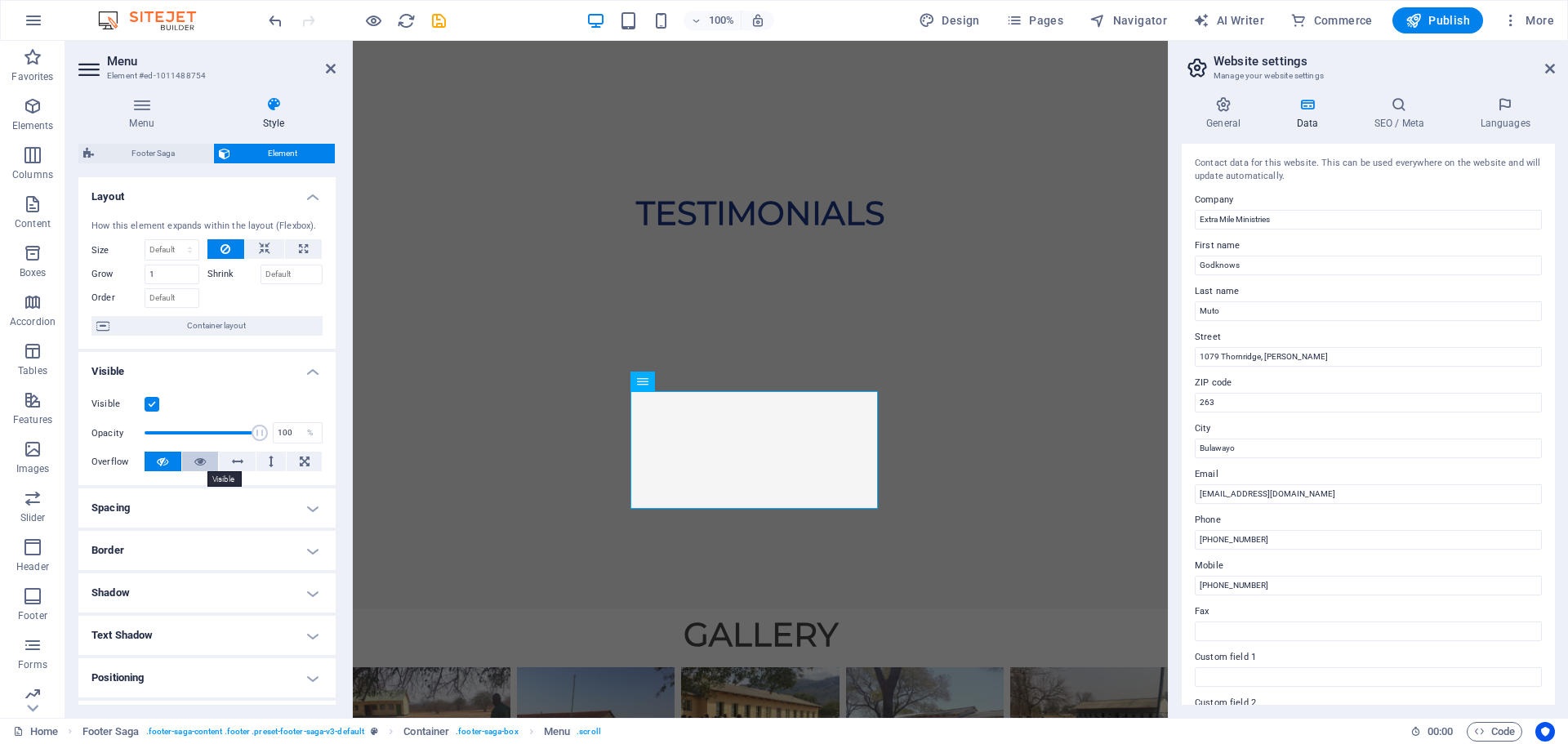
click at [196, 459] on icon at bounding box center [200, 461] width 12 height 20
click at [304, 461] on icon at bounding box center [305, 461] width 10 height 20
drag, startPoint x: 330, startPoint y: 414, endPoint x: 335, endPoint y: 458, distance: 44.3
click at [335, 458] on div "Layout How this element expands within the layout (Flexbox). Size Default auto …" at bounding box center [206, 441] width 257 height 528
click at [293, 589] on h4 "Shadow" at bounding box center [206, 593] width 257 height 39
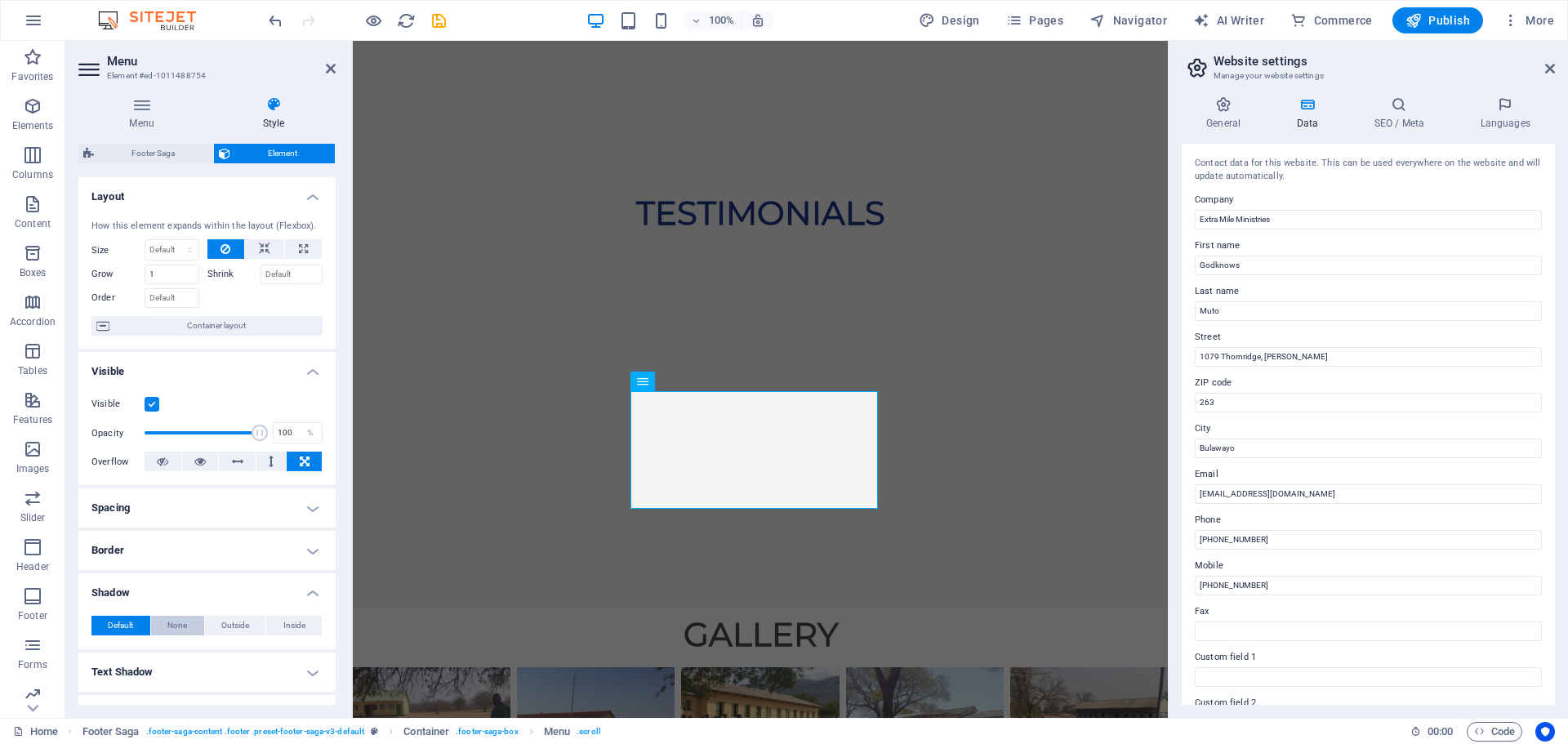
click at [178, 622] on span "None" at bounding box center [178, 626] width 20 height 20
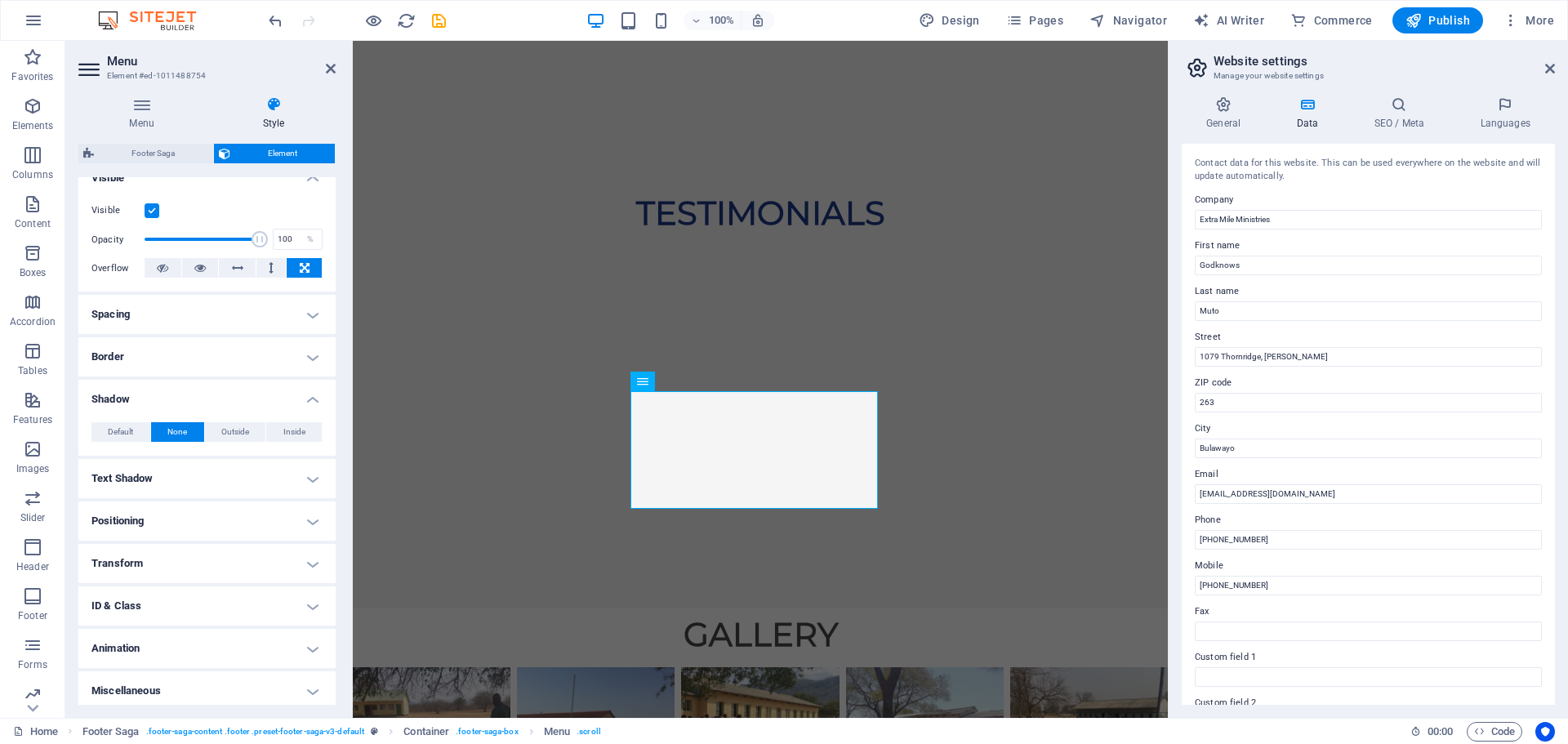
scroll to position [199, 0]
click at [305, 472] on h4 "Text Shadow" at bounding box center [206, 473] width 257 height 39
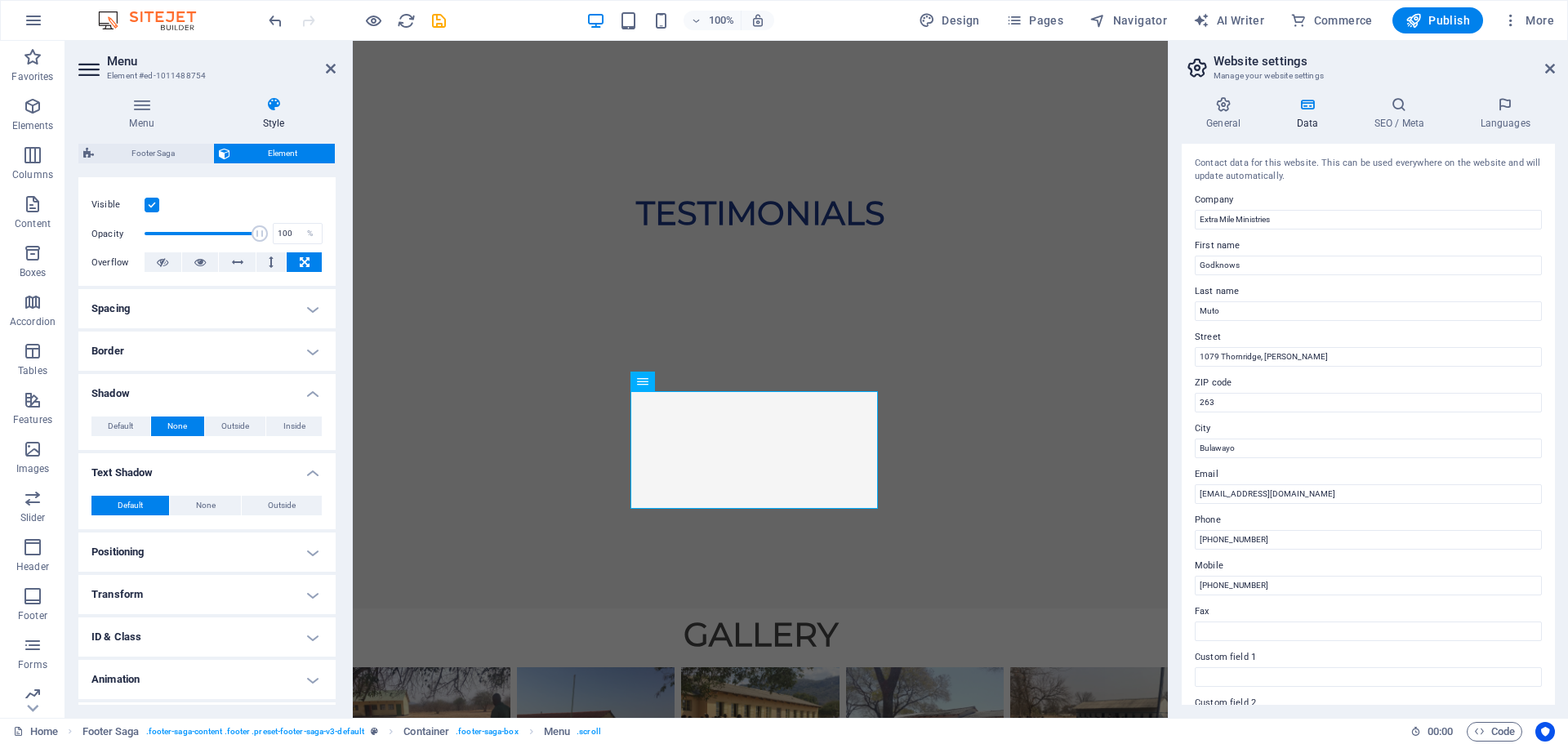
click at [303, 349] on h4 "Border" at bounding box center [206, 351] width 257 height 39
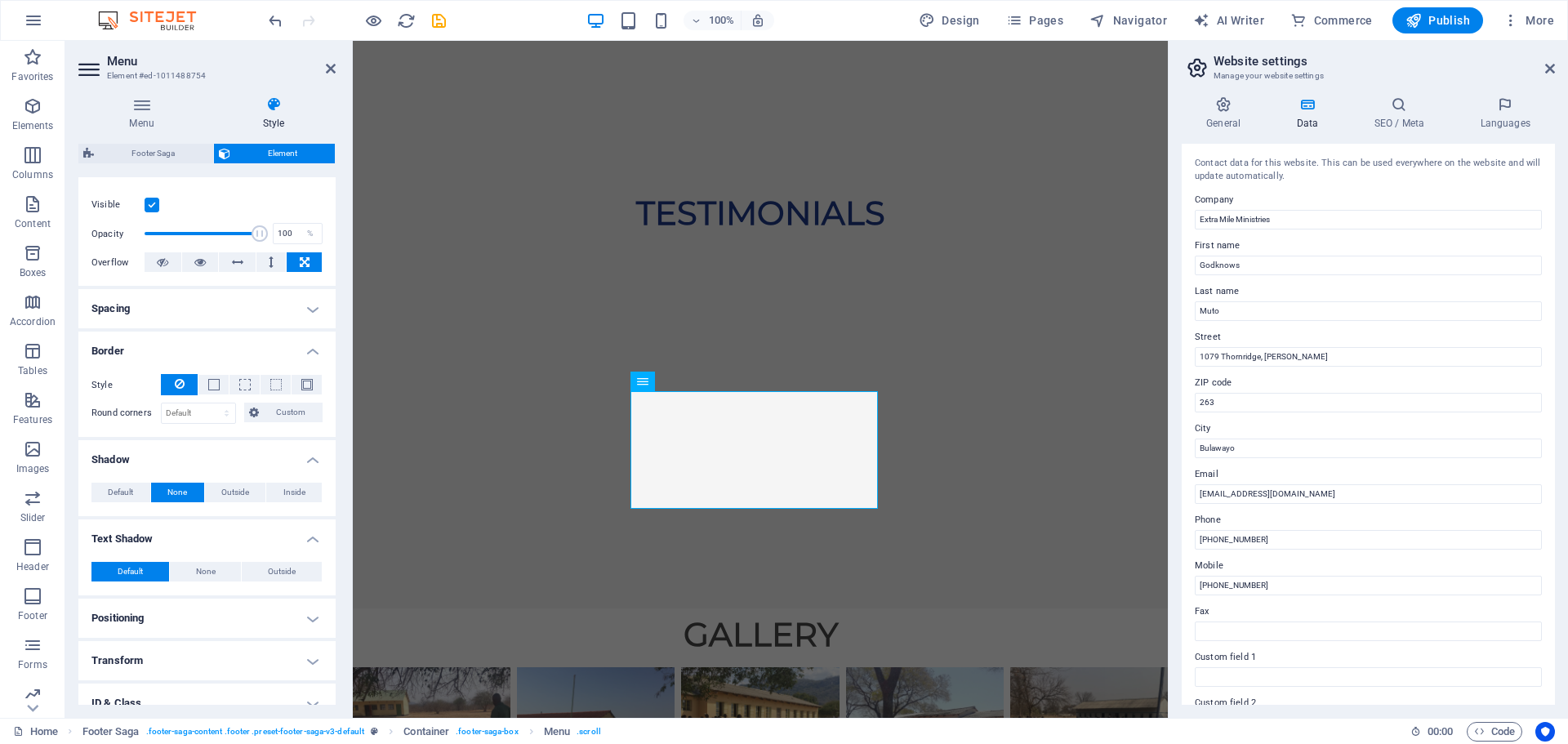
drag, startPoint x: 331, startPoint y: 363, endPoint x: 331, endPoint y: 511, distance: 148.0
click at [331, 509] on ul "Layout How this element expands within the layout (Flexbox). Size Default auto …" at bounding box center [206, 393] width 257 height 830
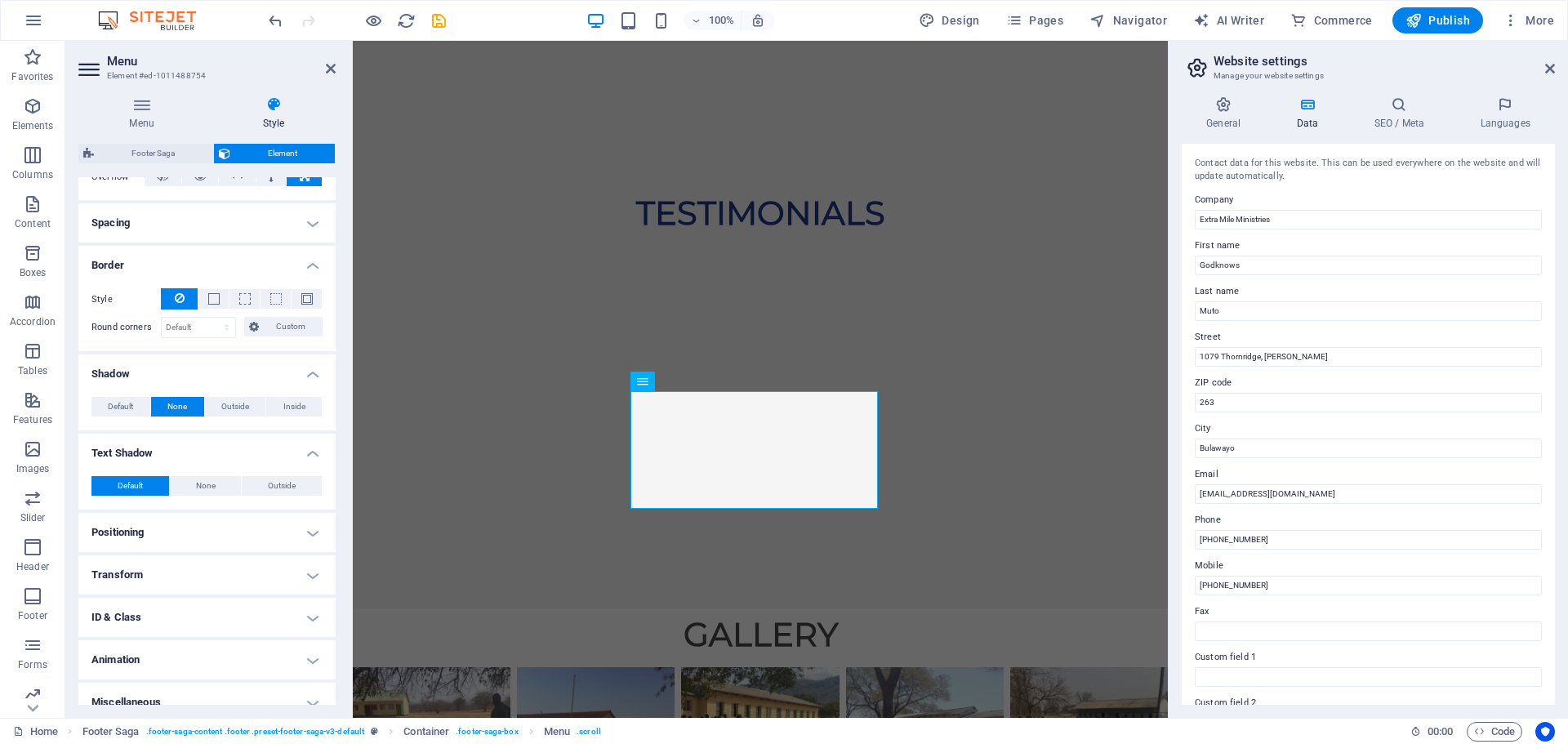
scroll to position [303, 0]
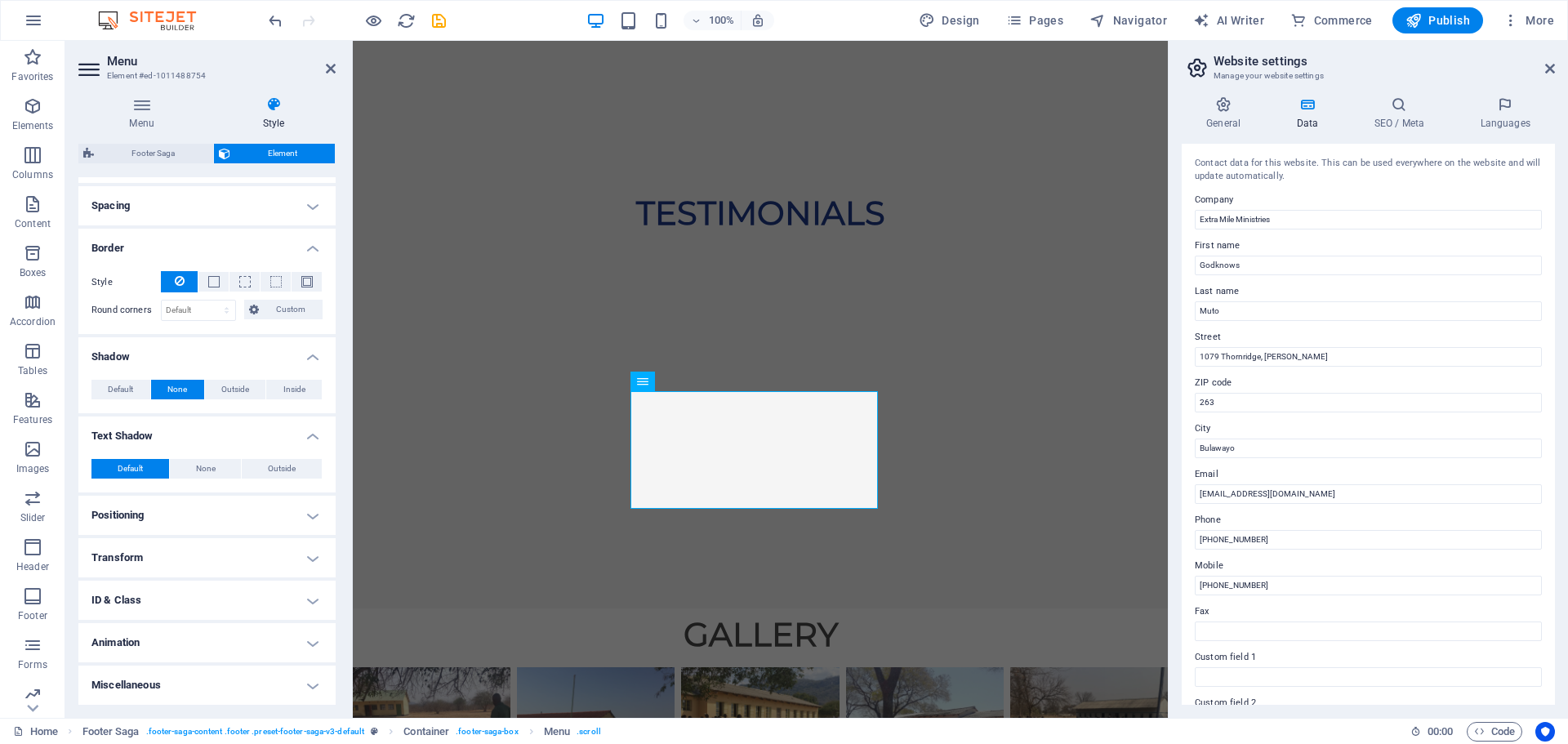
click at [313, 598] on h4 "ID & Class" at bounding box center [206, 600] width 257 height 39
click at [261, 560] on h4 "Transform" at bounding box center [206, 558] width 257 height 39
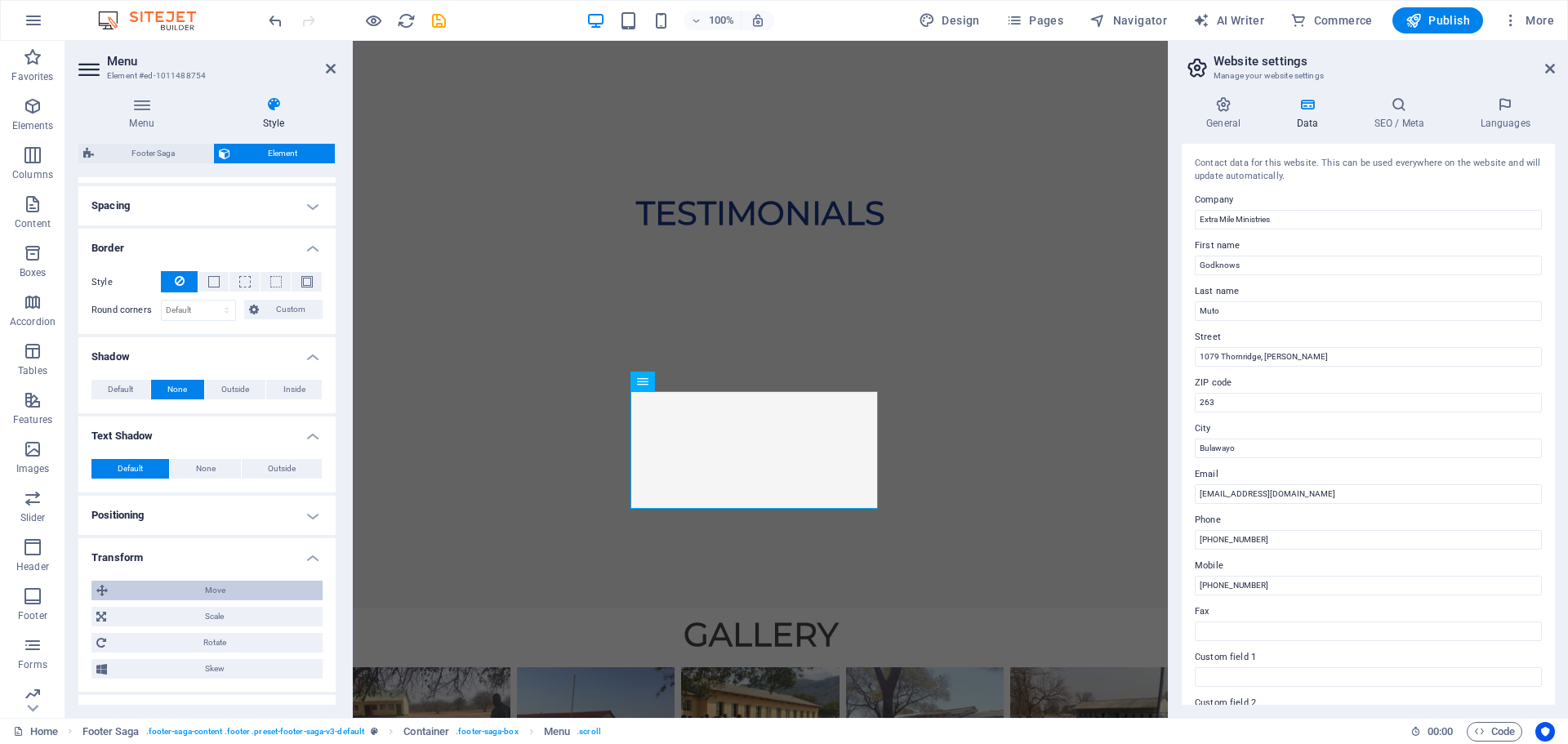
click at [227, 585] on span "Move" at bounding box center [215, 590] width 205 height 20
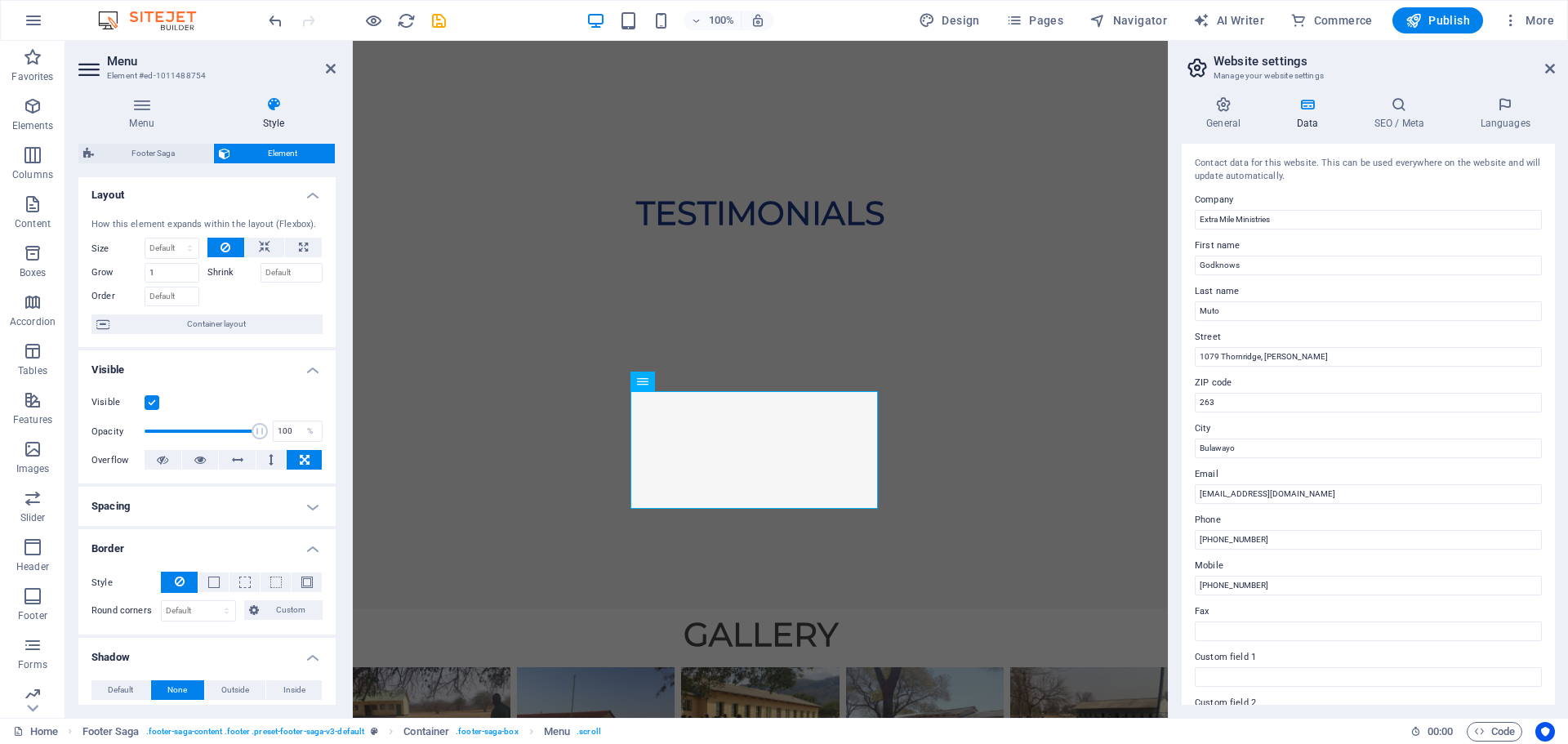
scroll to position [0, 0]
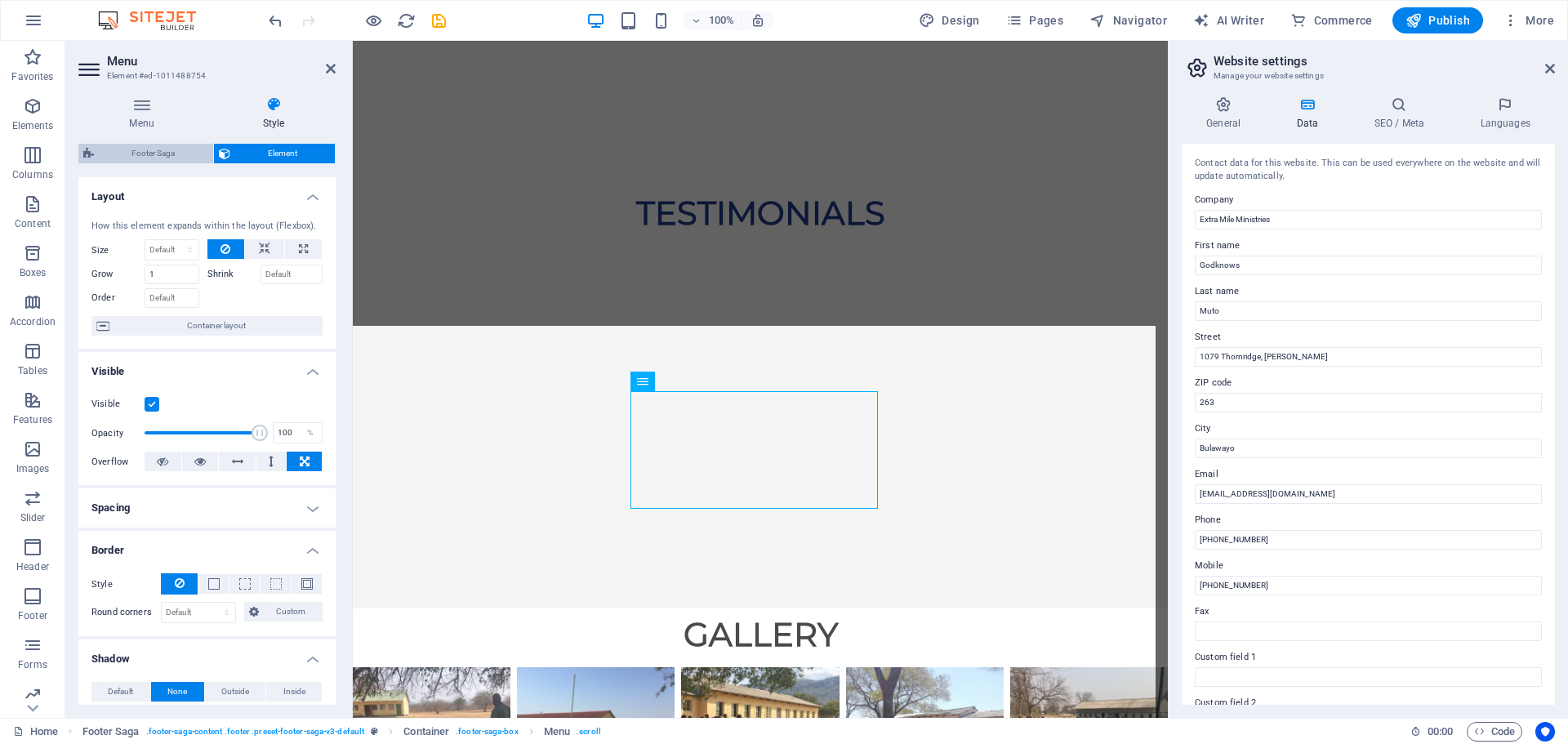
click at [148, 154] on span "Footer Saga" at bounding box center [153, 154] width 109 height 20
select select "rem"
select select "px"
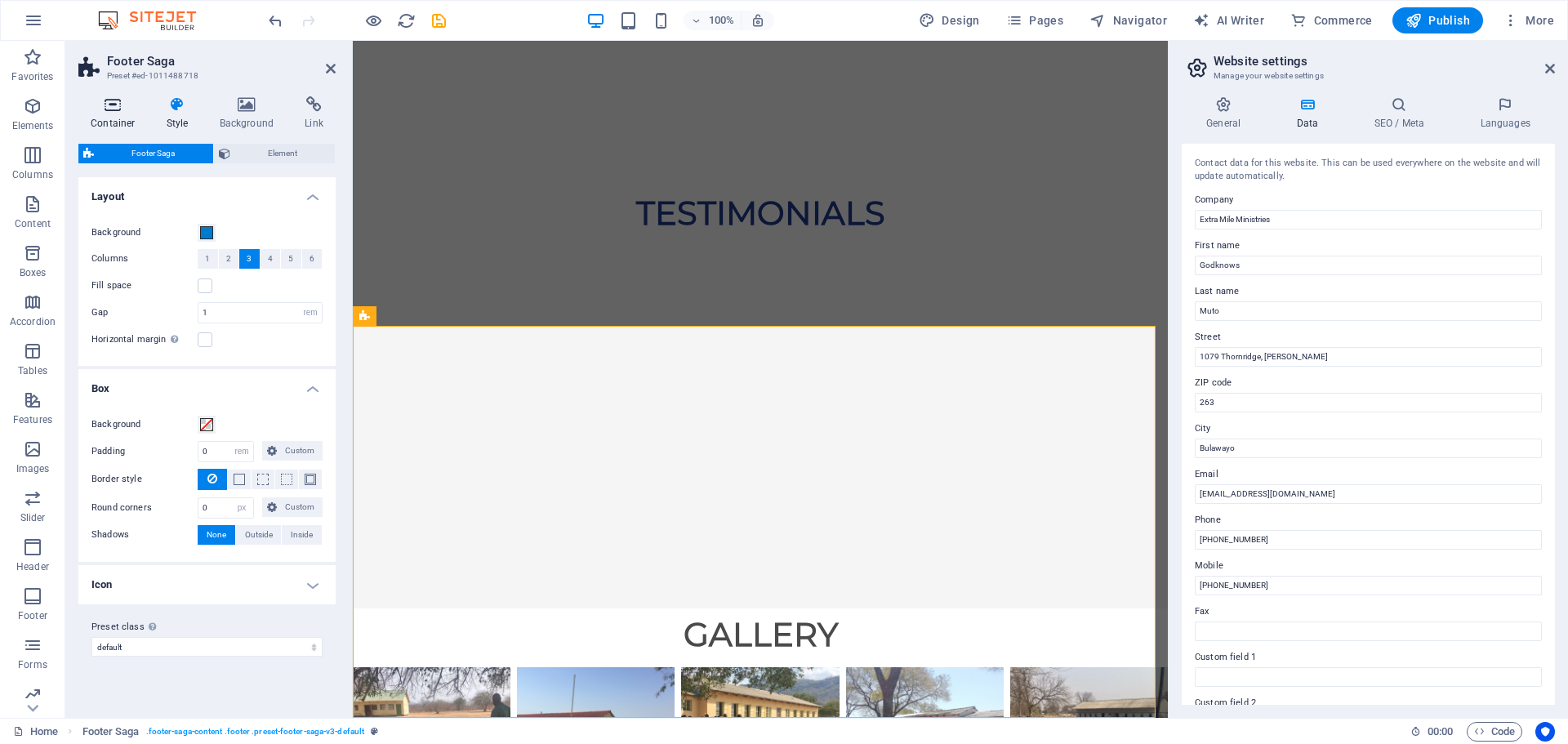
click at [104, 115] on h4 "Container" at bounding box center [116, 113] width 76 height 35
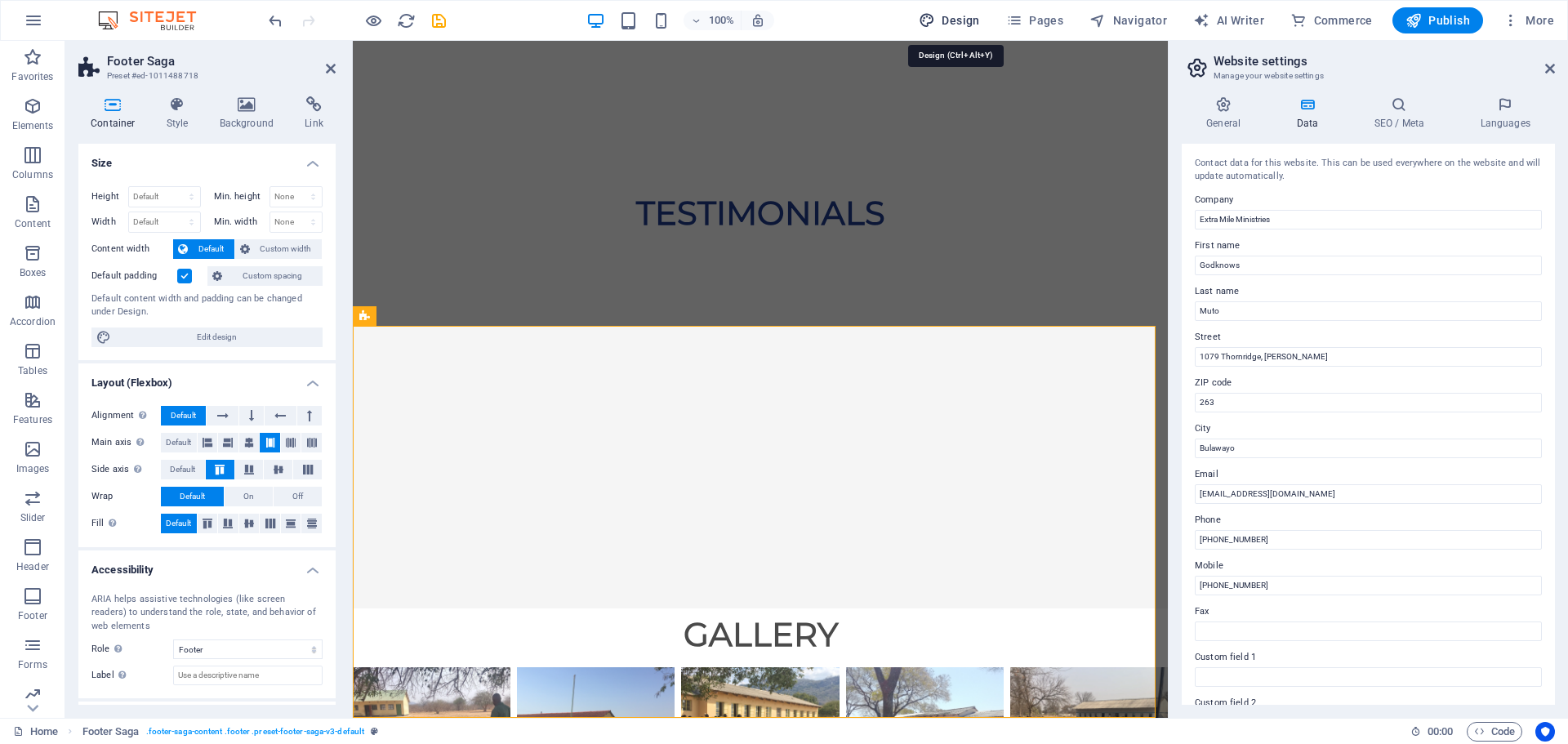
click at [964, 20] on span "Design" at bounding box center [950, 21] width 62 height 16
select select "px"
select select "400"
select select "px"
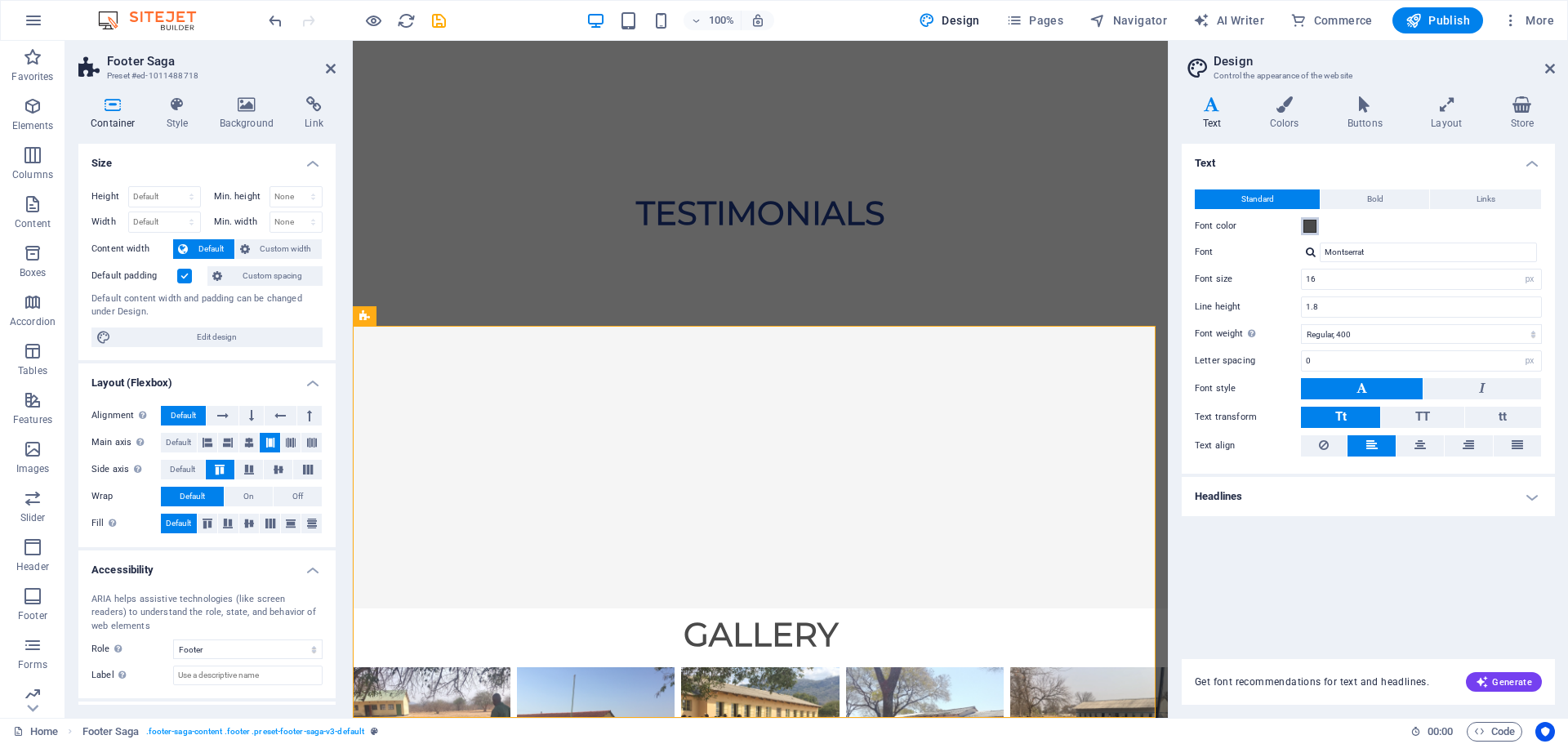
click at [1306, 226] on span at bounding box center [1311, 226] width 13 height 13
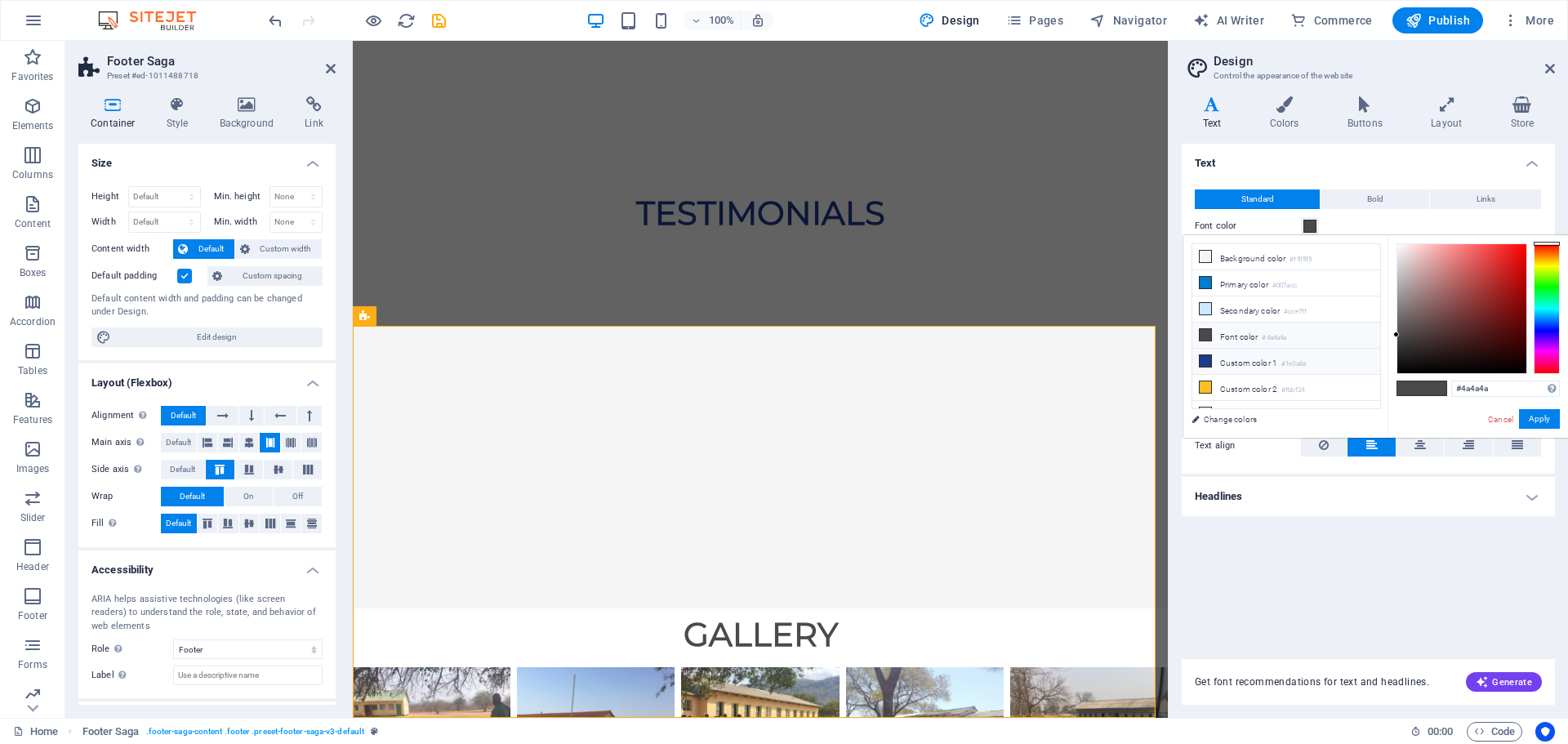
click at [1205, 361] on icon at bounding box center [1205, 361] width 12 height 12
type input "#1e3a8a"
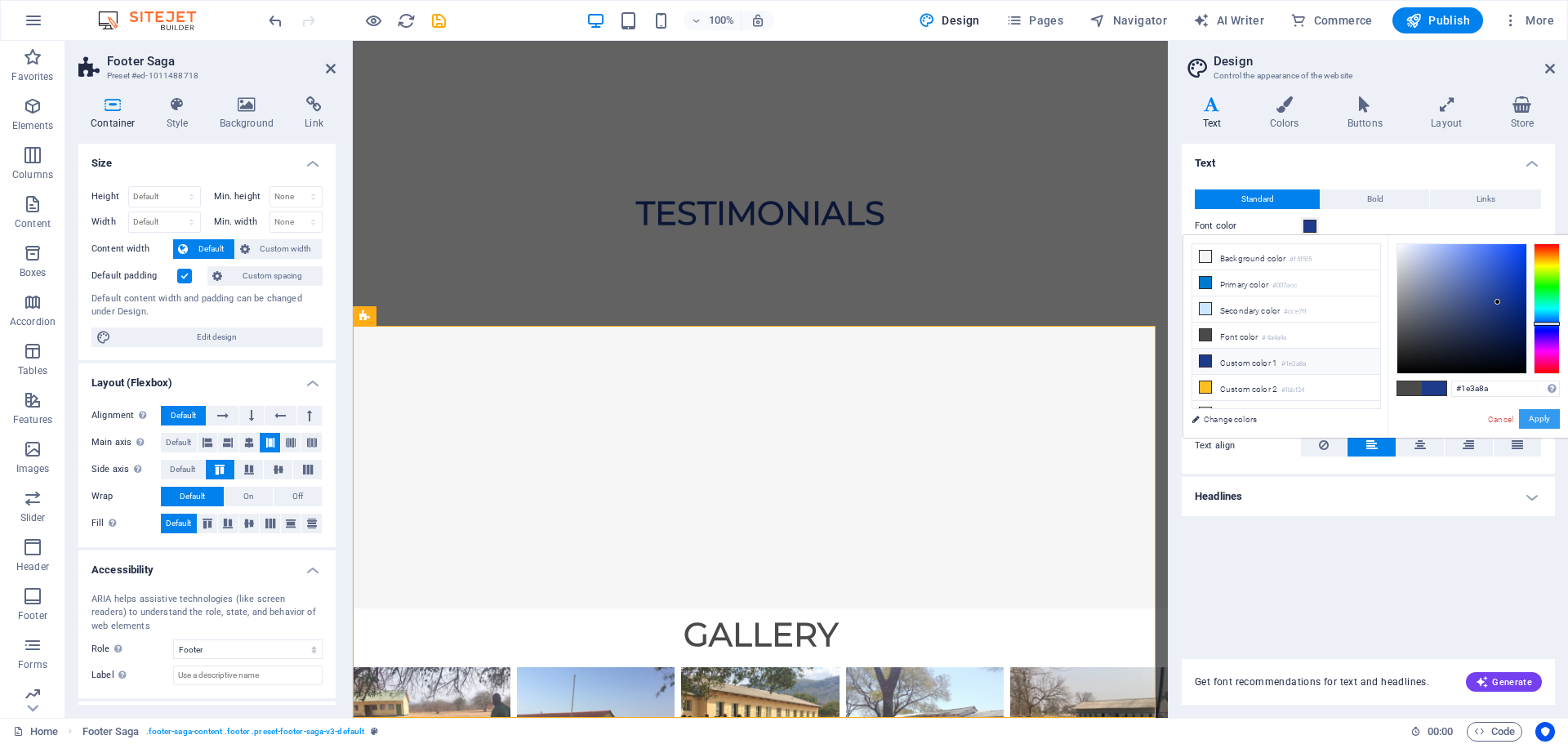
click at [1541, 420] on button "Apply" at bounding box center [1540, 419] width 41 height 20
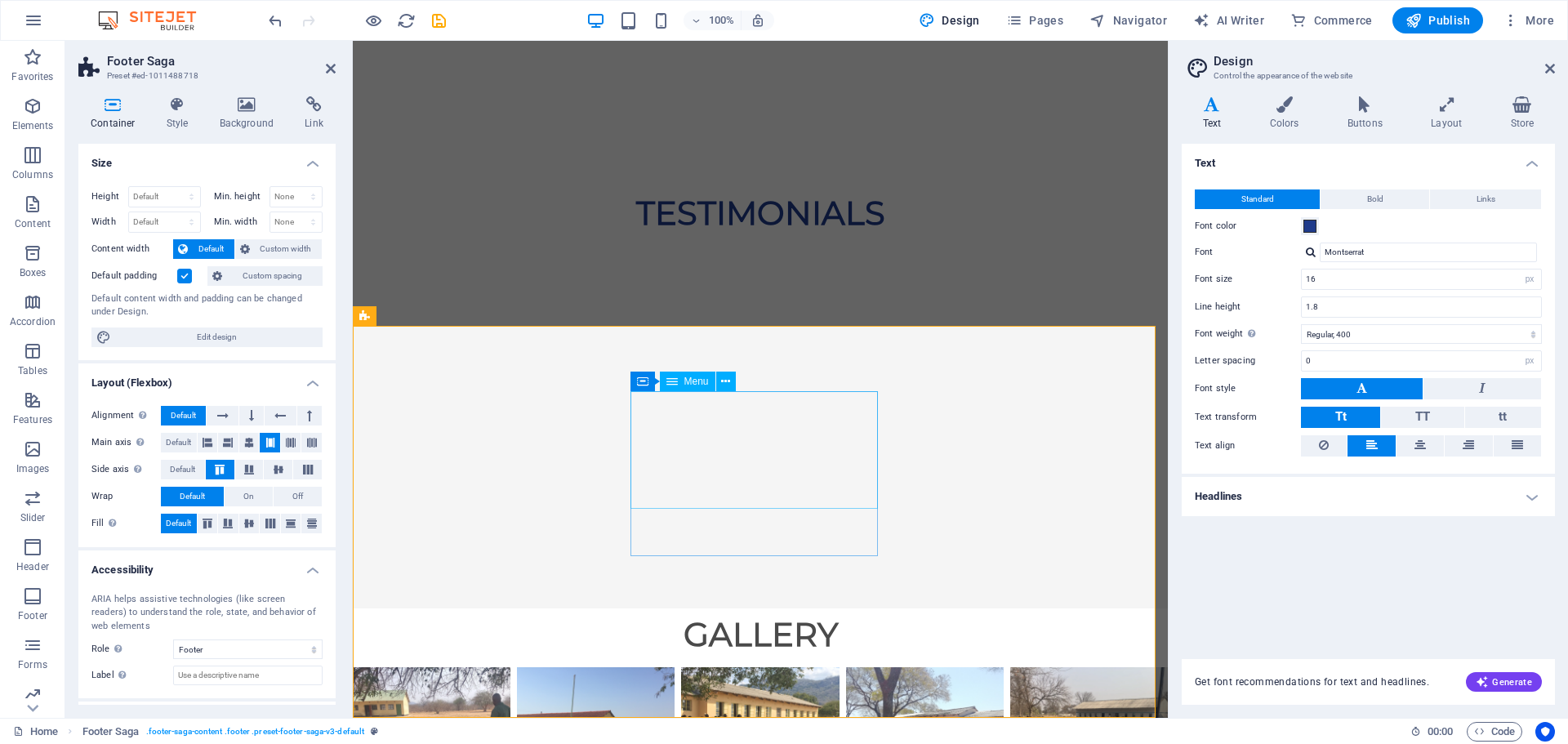
select select "px"
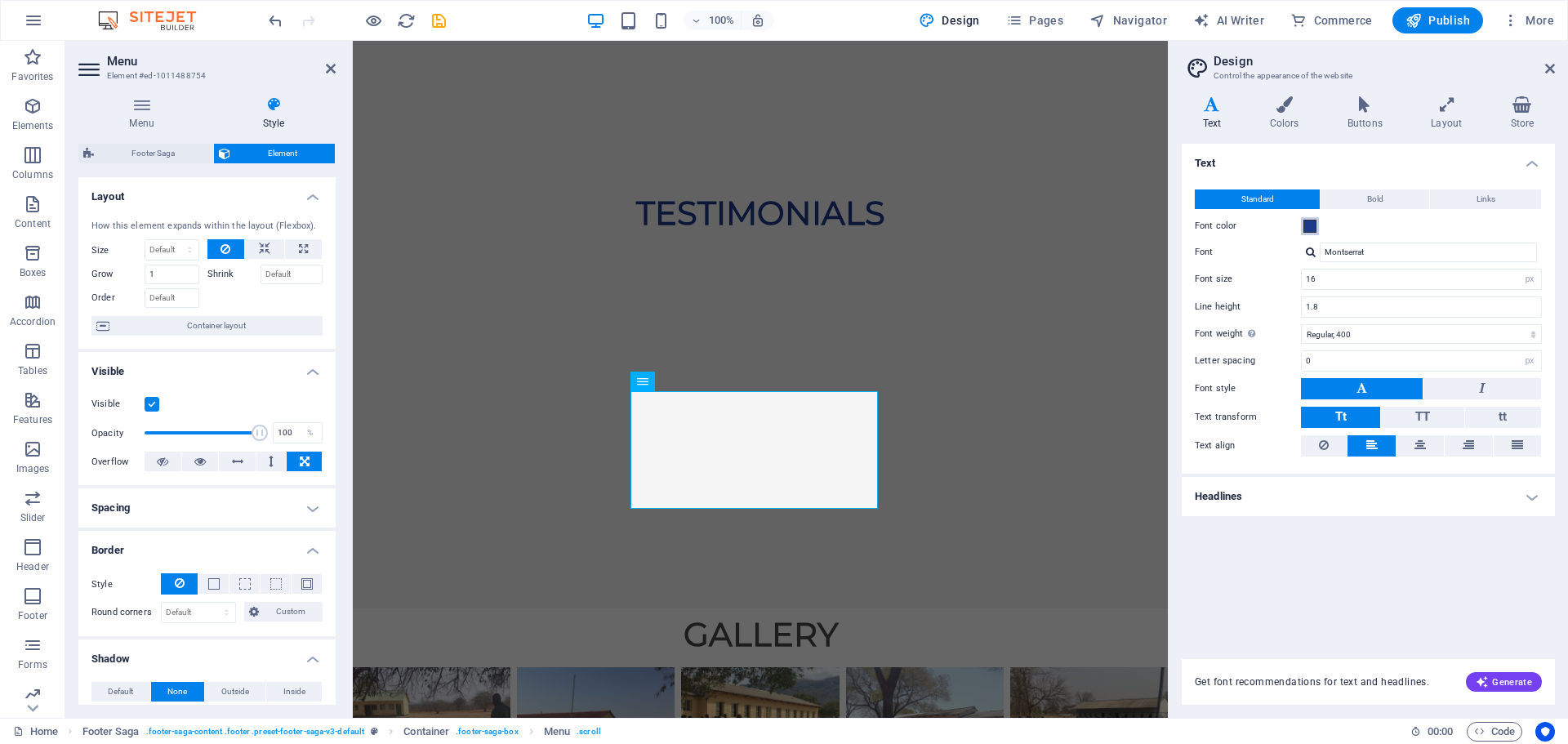
click at [1306, 229] on span at bounding box center [1311, 226] width 13 height 13
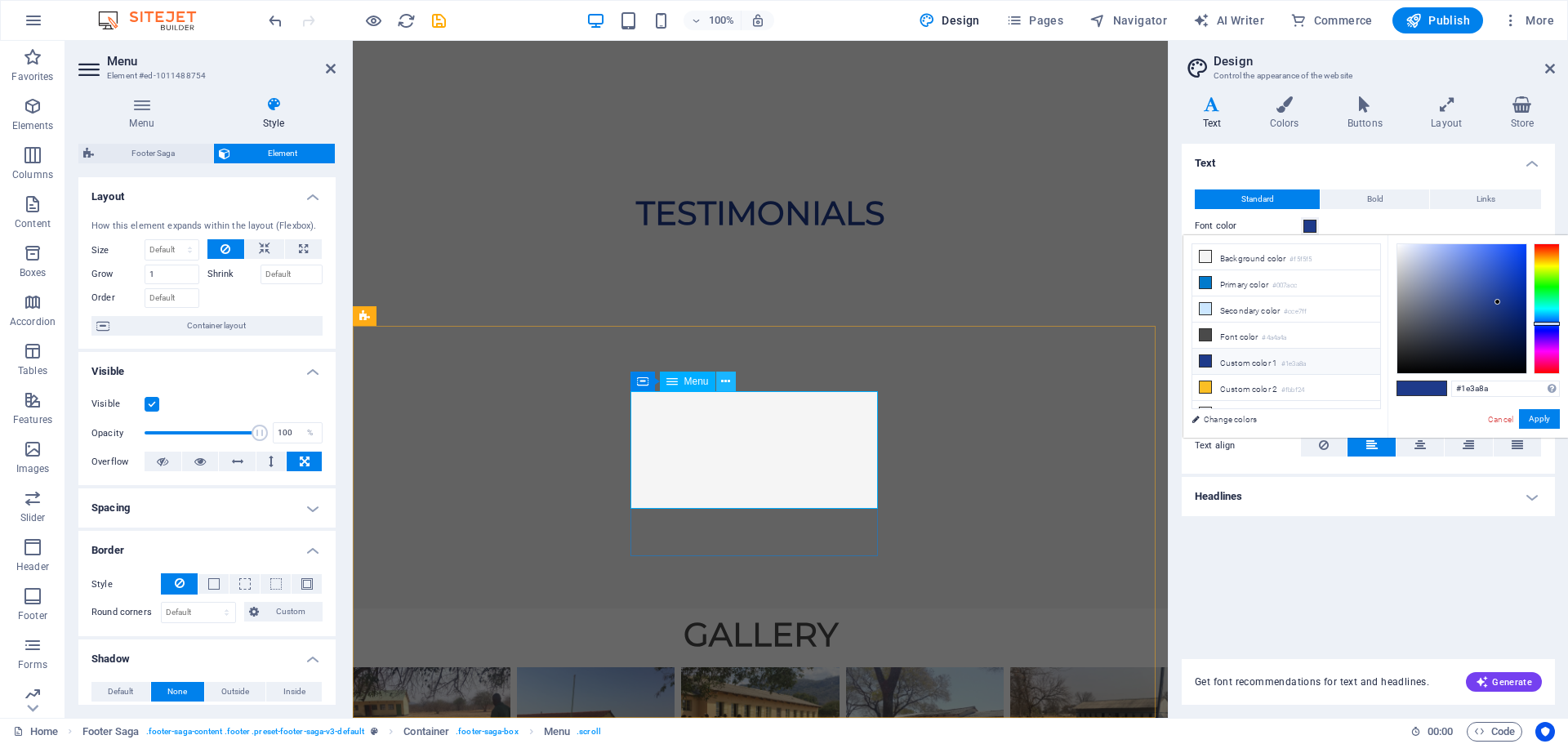
click at [725, 381] on icon at bounding box center [725, 381] width 9 height 17
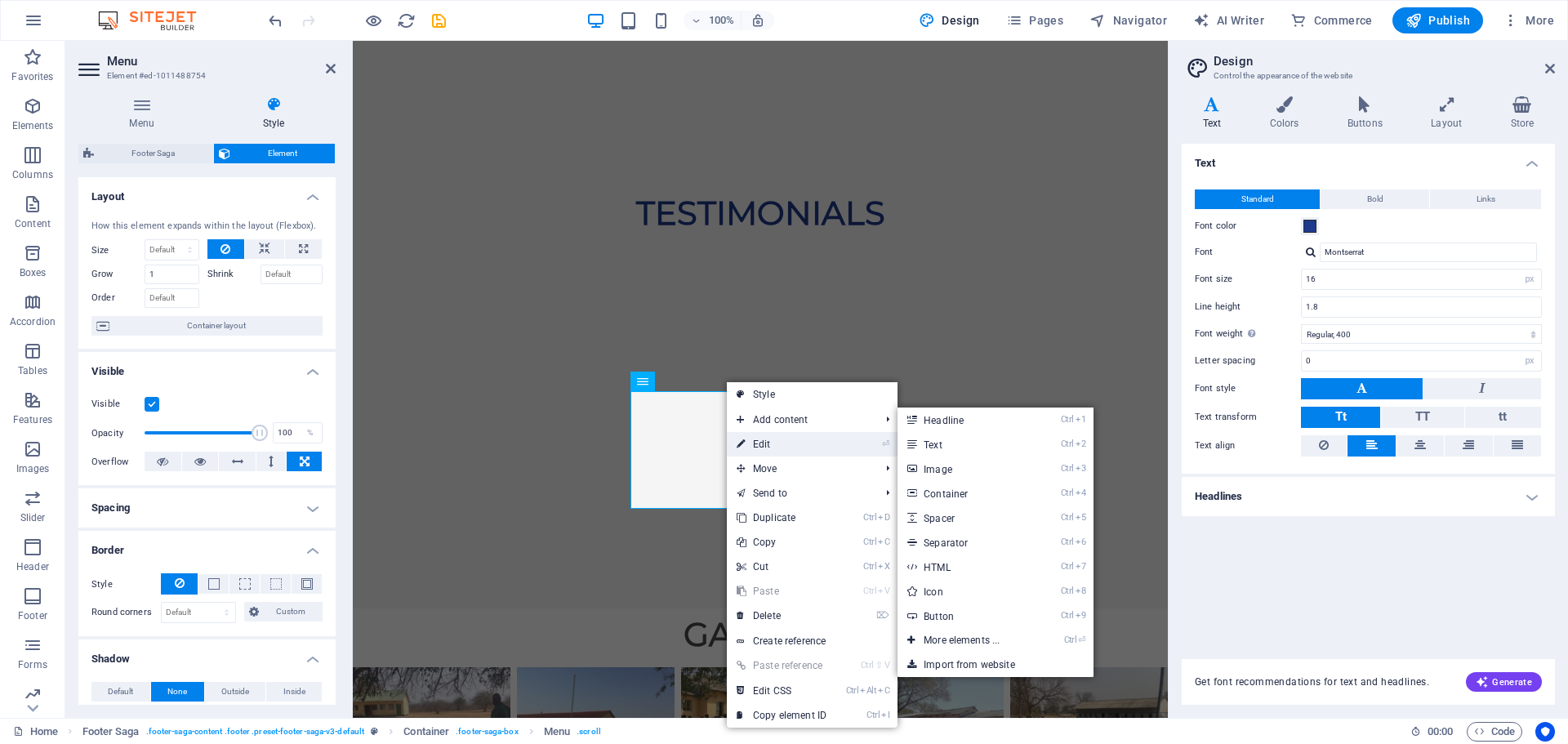
click at [771, 438] on link "⏎ Edit" at bounding box center [781, 445] width 109 height 25
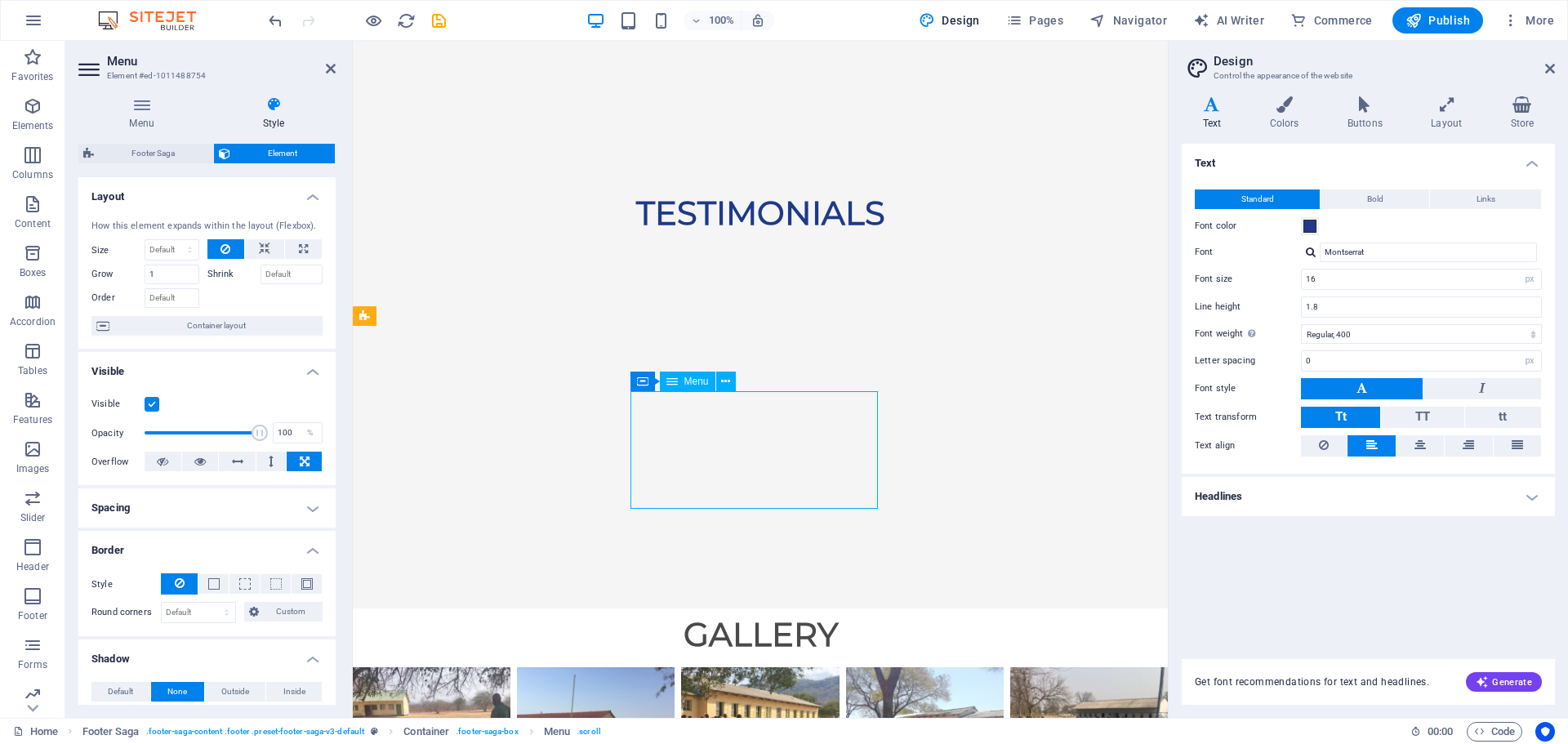
drag, startPoint x: 743, startPoint y: 488, endPoint x: 644, endPoint y: 437, distance: 111.4
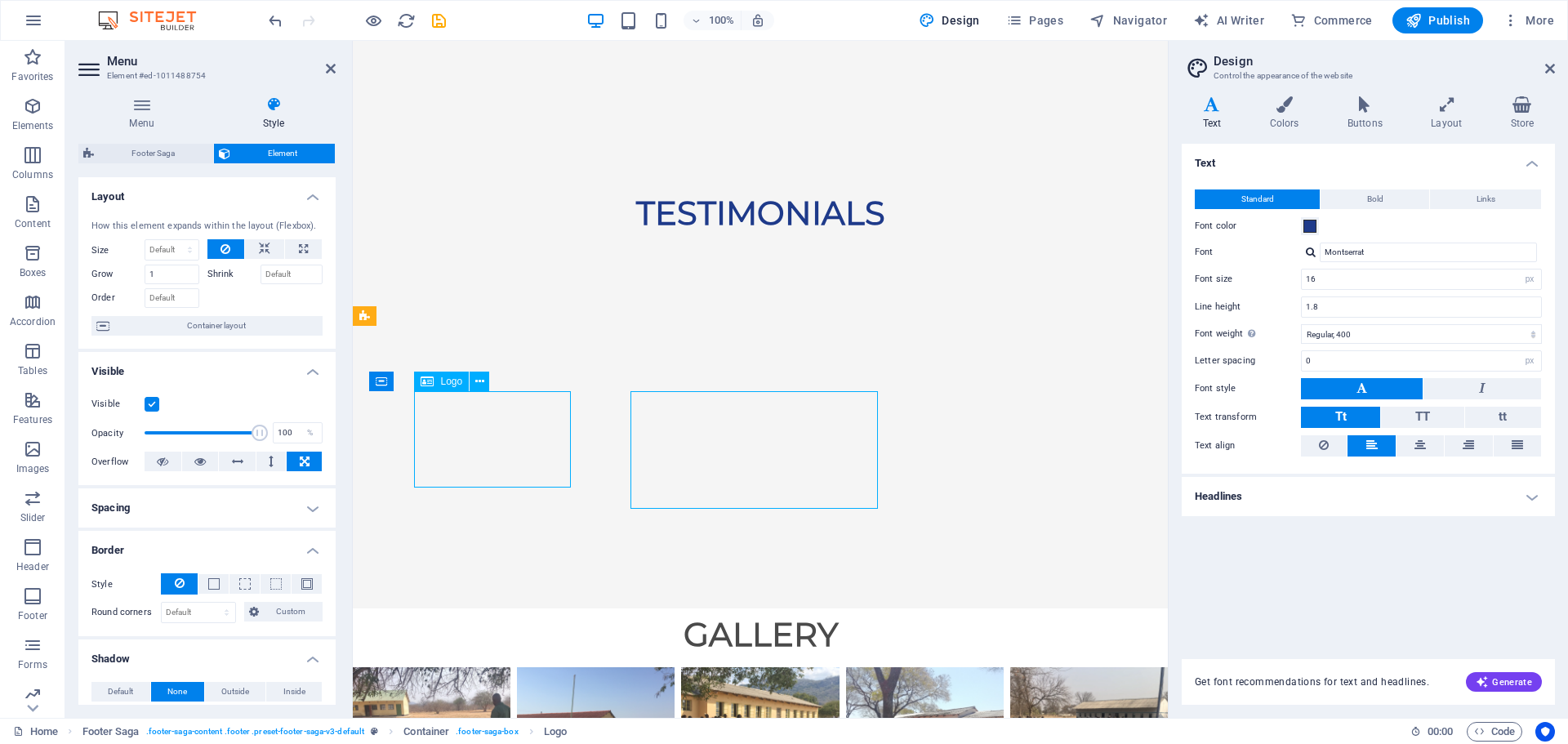
scroll to position [4795, 0]
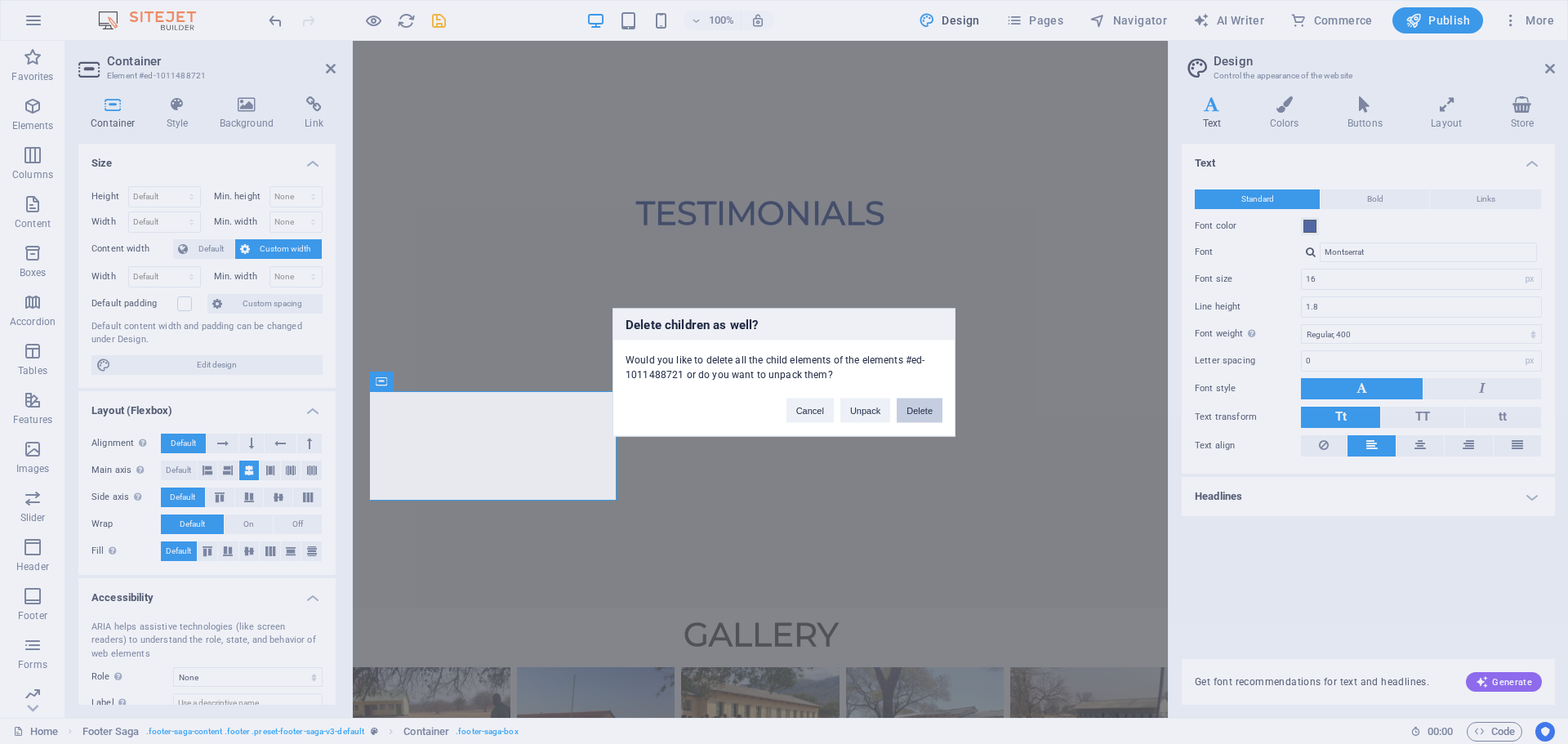
click at [926, 417] on button "Delete" at bounding box center [920, 410] width 46 height 25
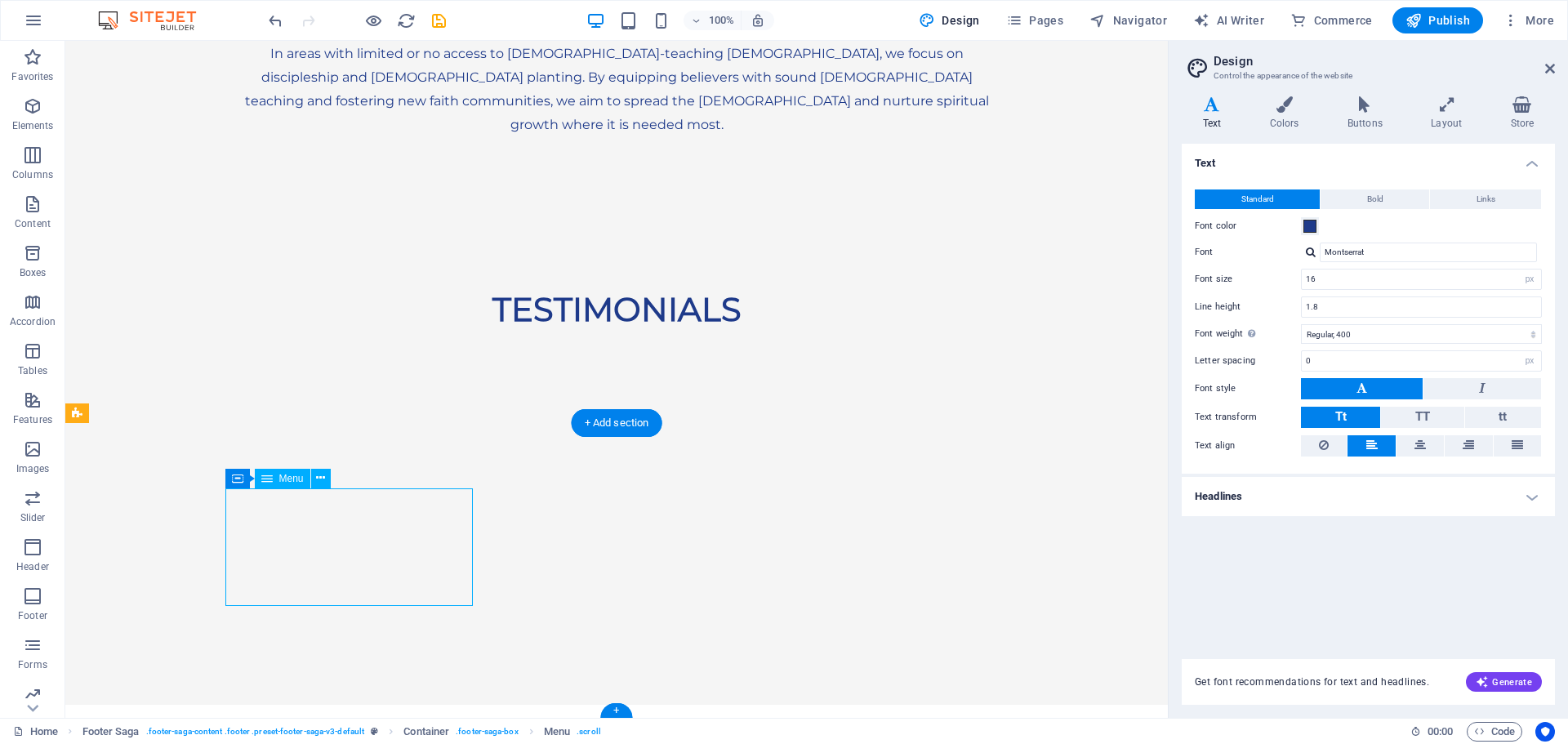
select select "px"
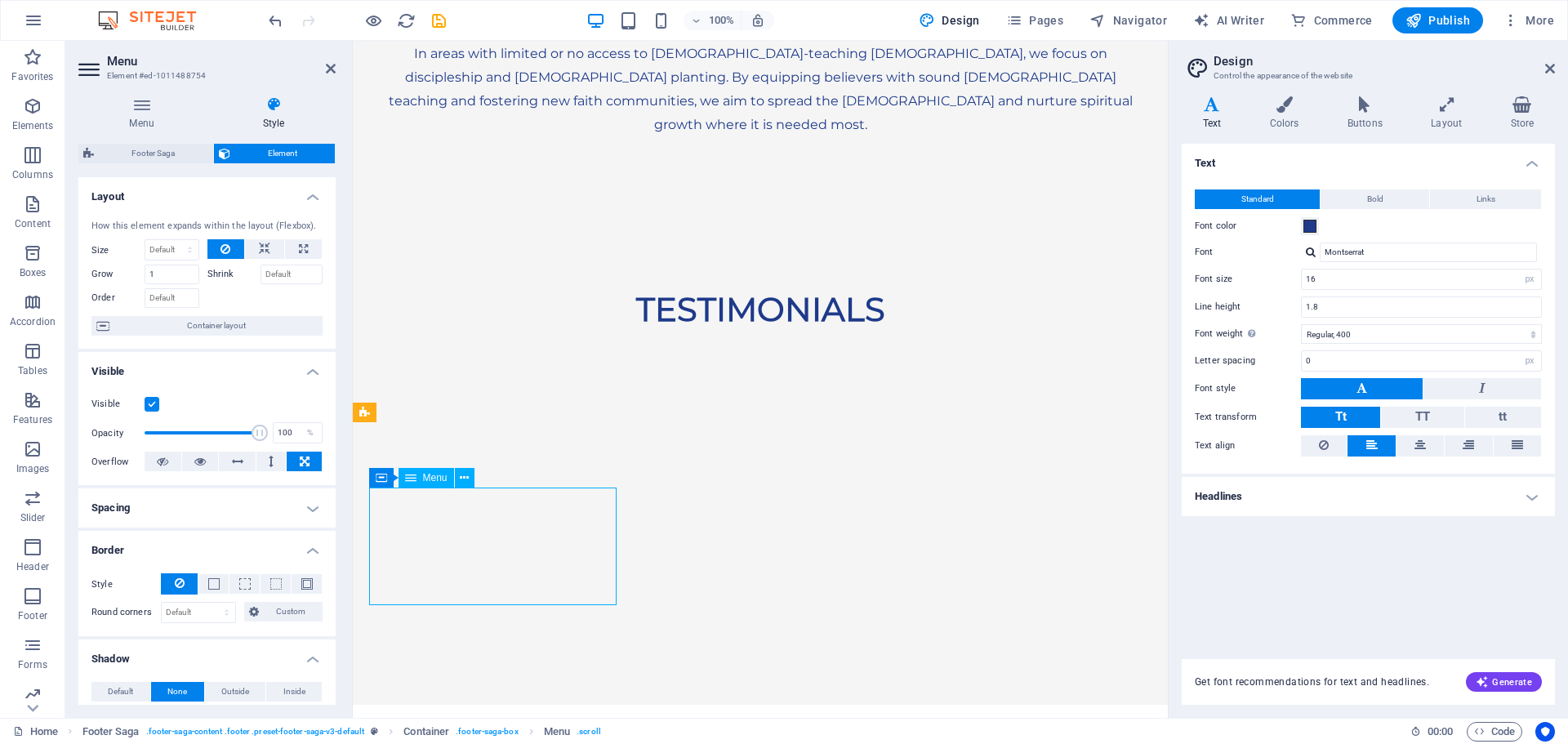
drag, startPoint x: 480, startPoint y: 583, endPoint x: 404, endPoint y: 572, distance: 76.8
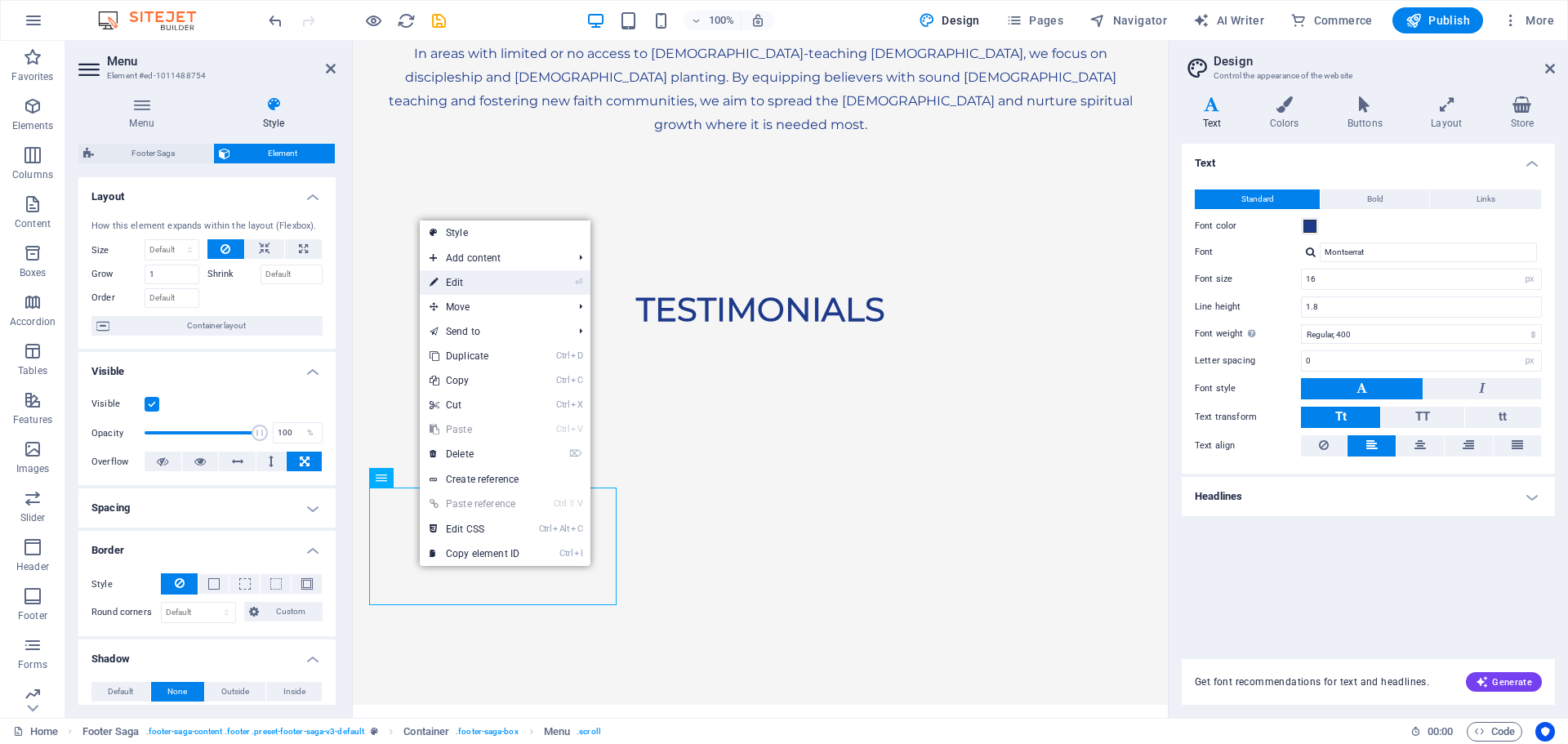
click at [486, 275] on link "⏎ Edit" at bounding box center [474, 283] width 109 height 25
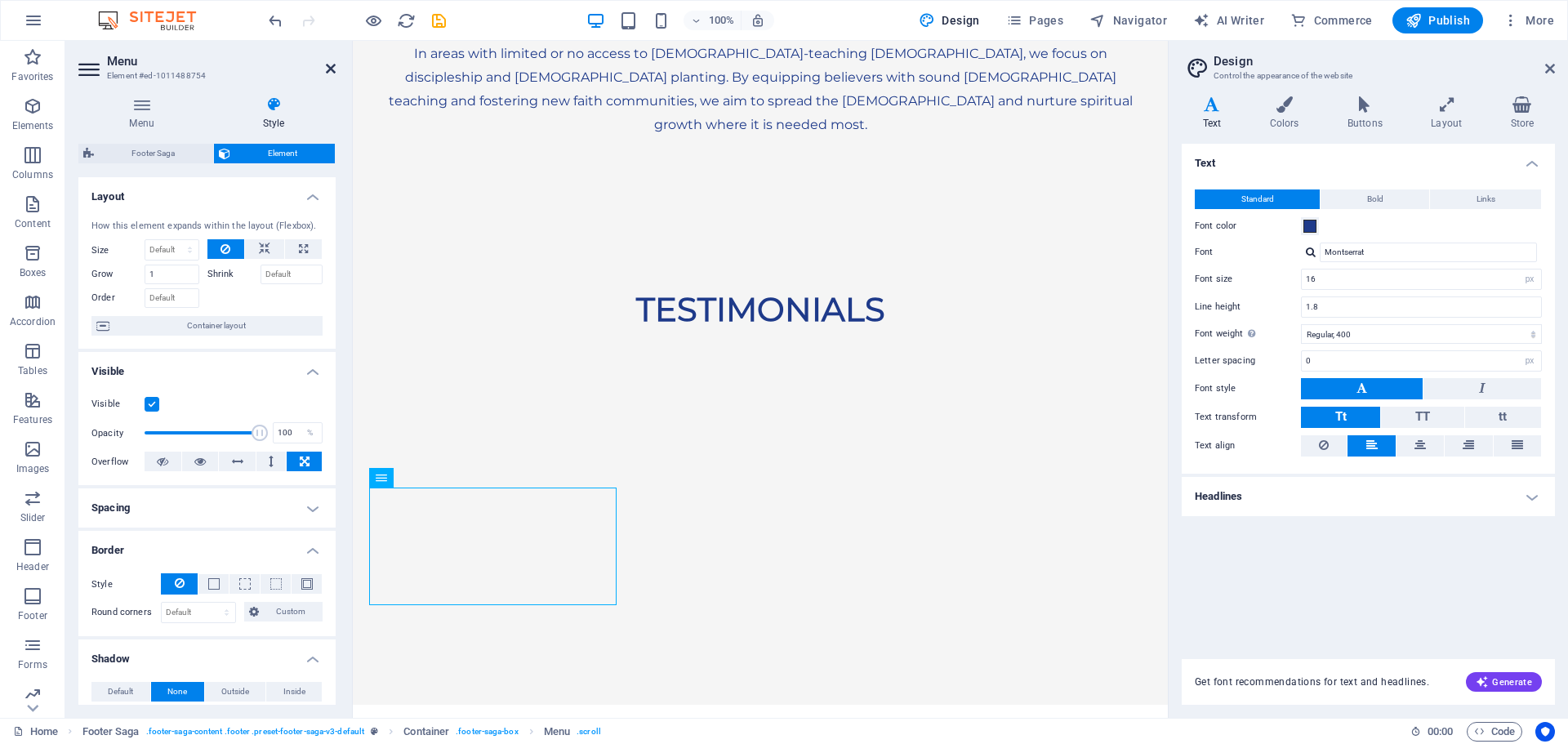
click at [332, 72] on icon at bounding box center [331, 69] width 10 height 13
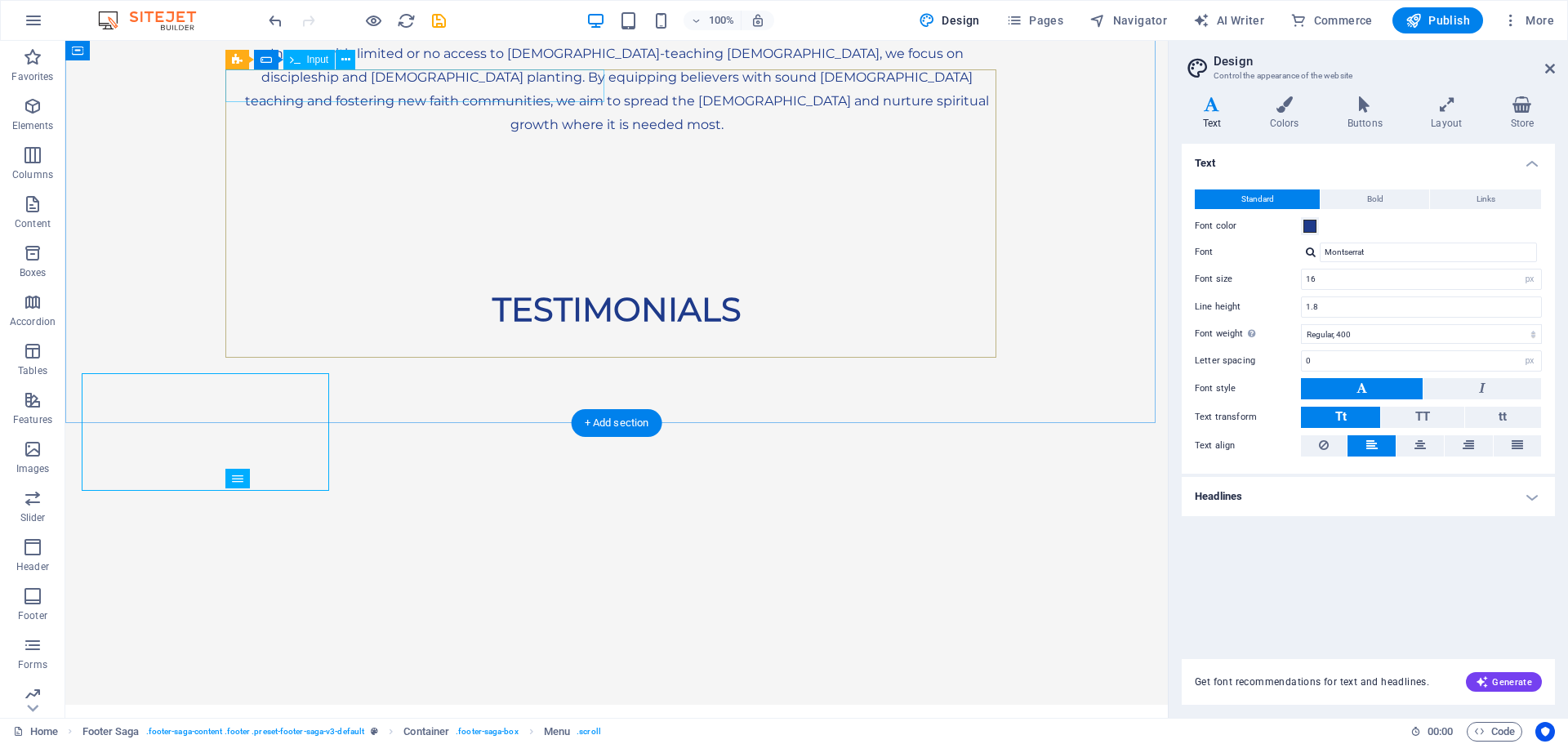
scroll to position [4698, 0]
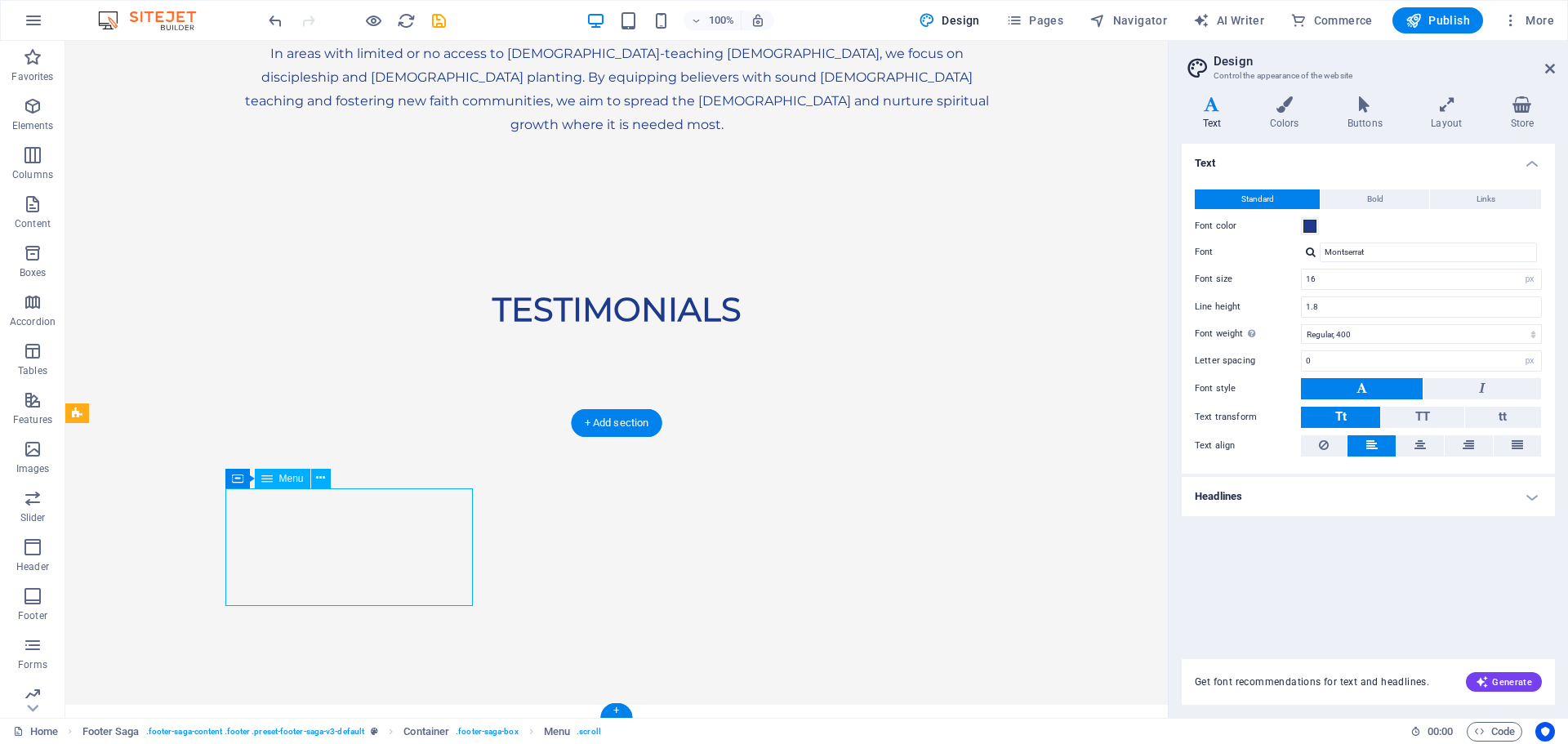
select select "px"
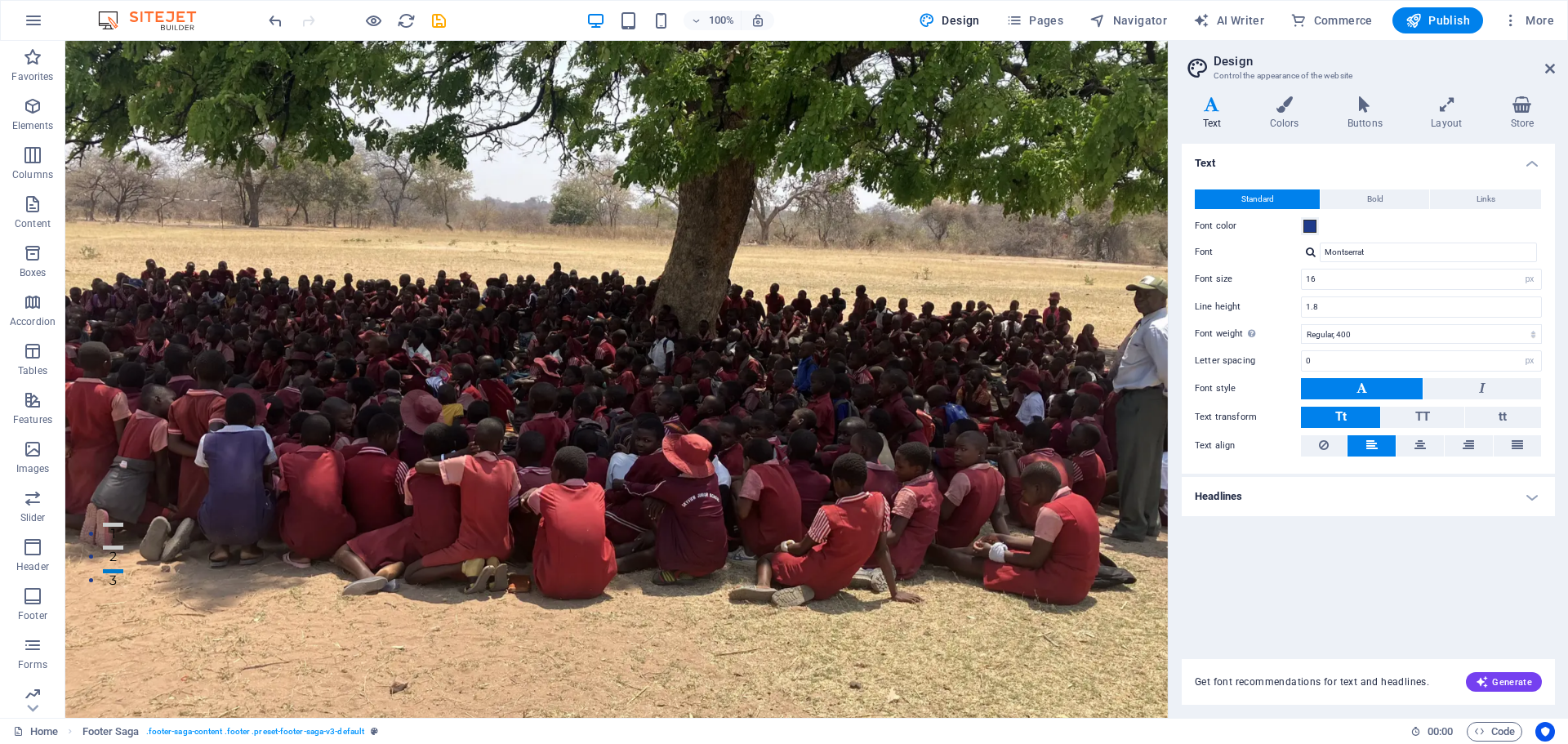
scroll to position [0, 0]
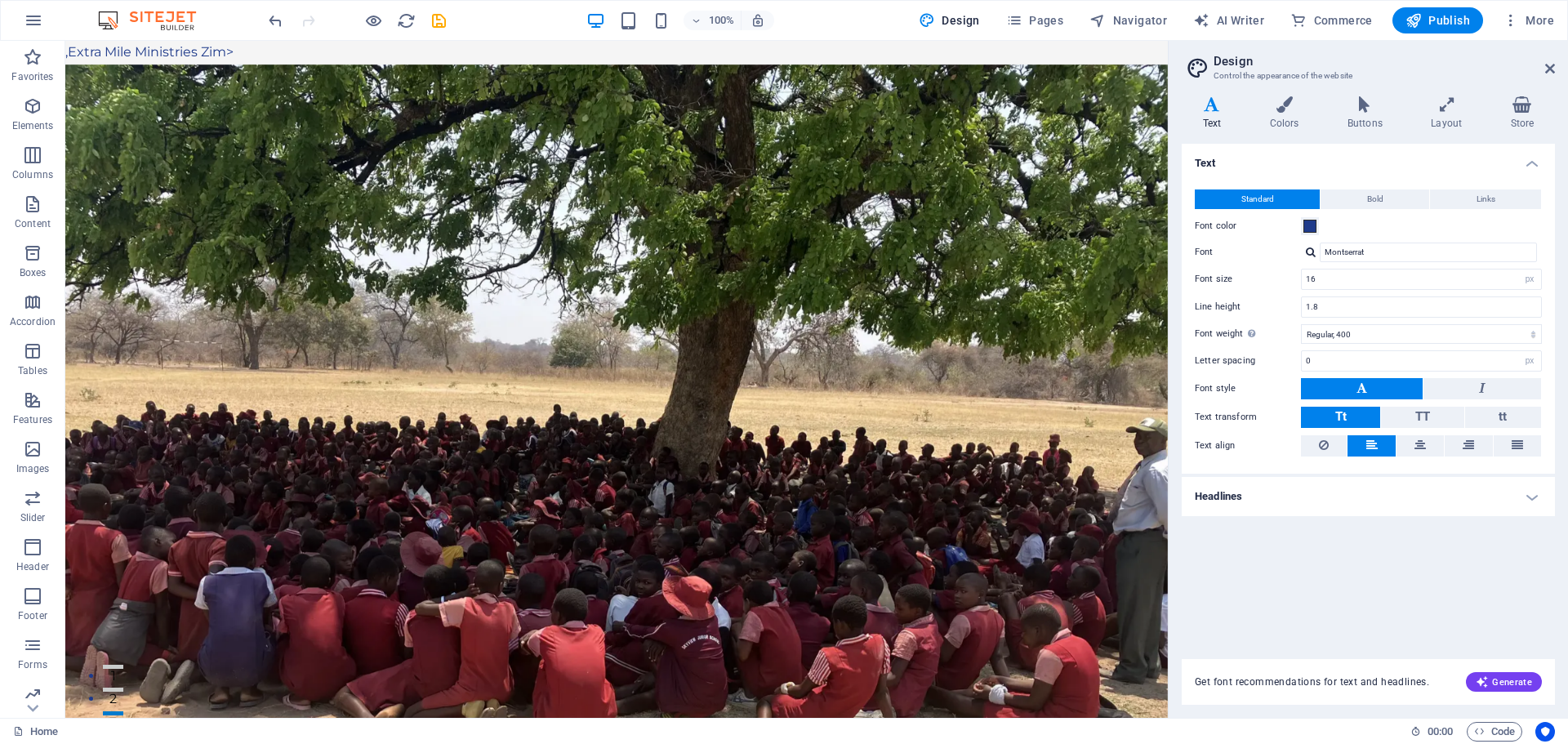
click at [75, 50] on extra "Extra Mile Ministries Zim>" at bounding box center [150, 52] width 166 height 16
click at [220, 44] on extra "Extra Mile Ministries Zim>" at bounding box center [150, 52] width 166 height 16
click at [224, 44] on extra "Extra Mile Ministries Zim>" at bounding box center [150, 52] width 166 height 16
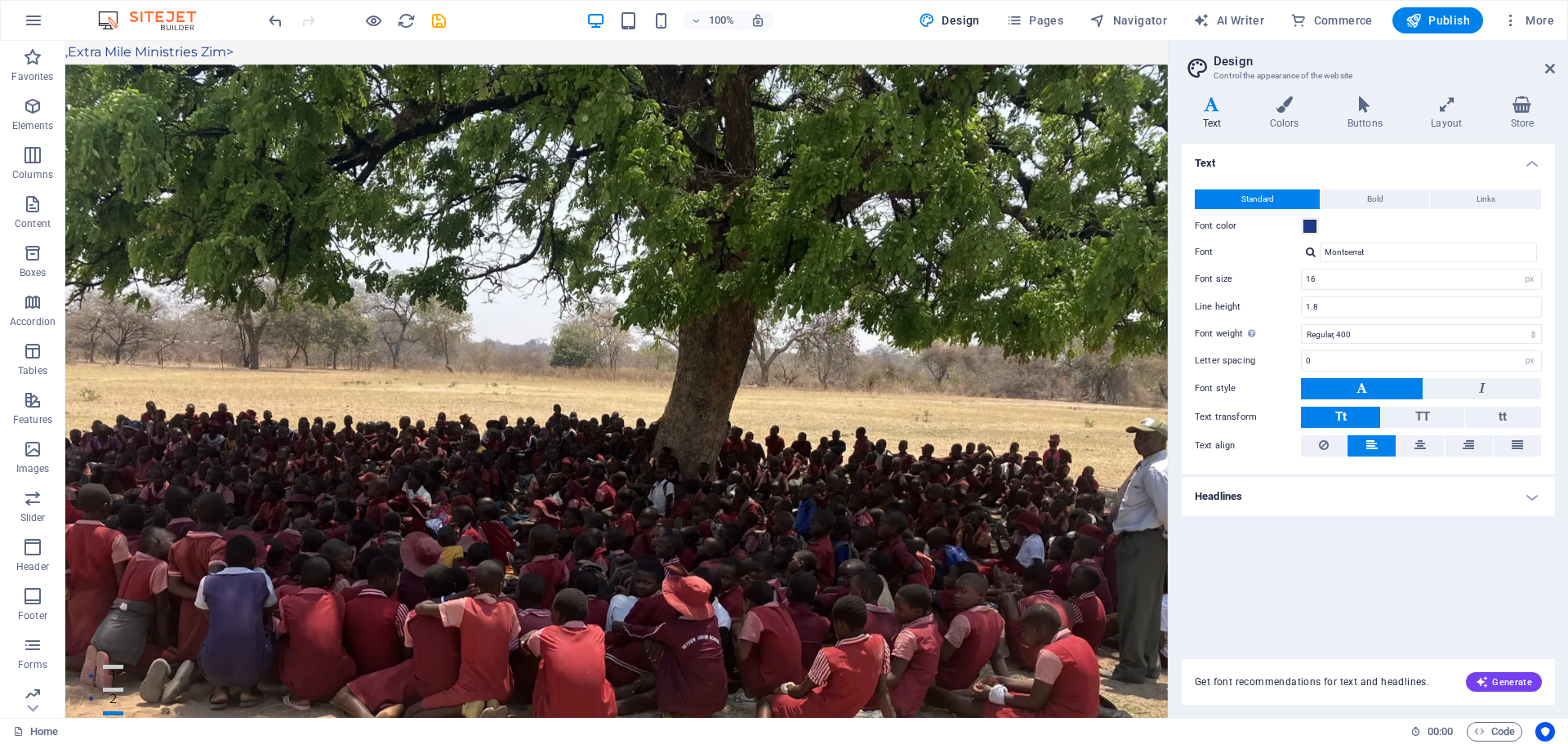
click at [227, 46] on extra "Extra Mile Ministries Zim>" at bounding box center [150, 52] width 166 height 16
click at [607, 65] on div "+ Add section" at bounding box center [617, 65] width 90 height 28
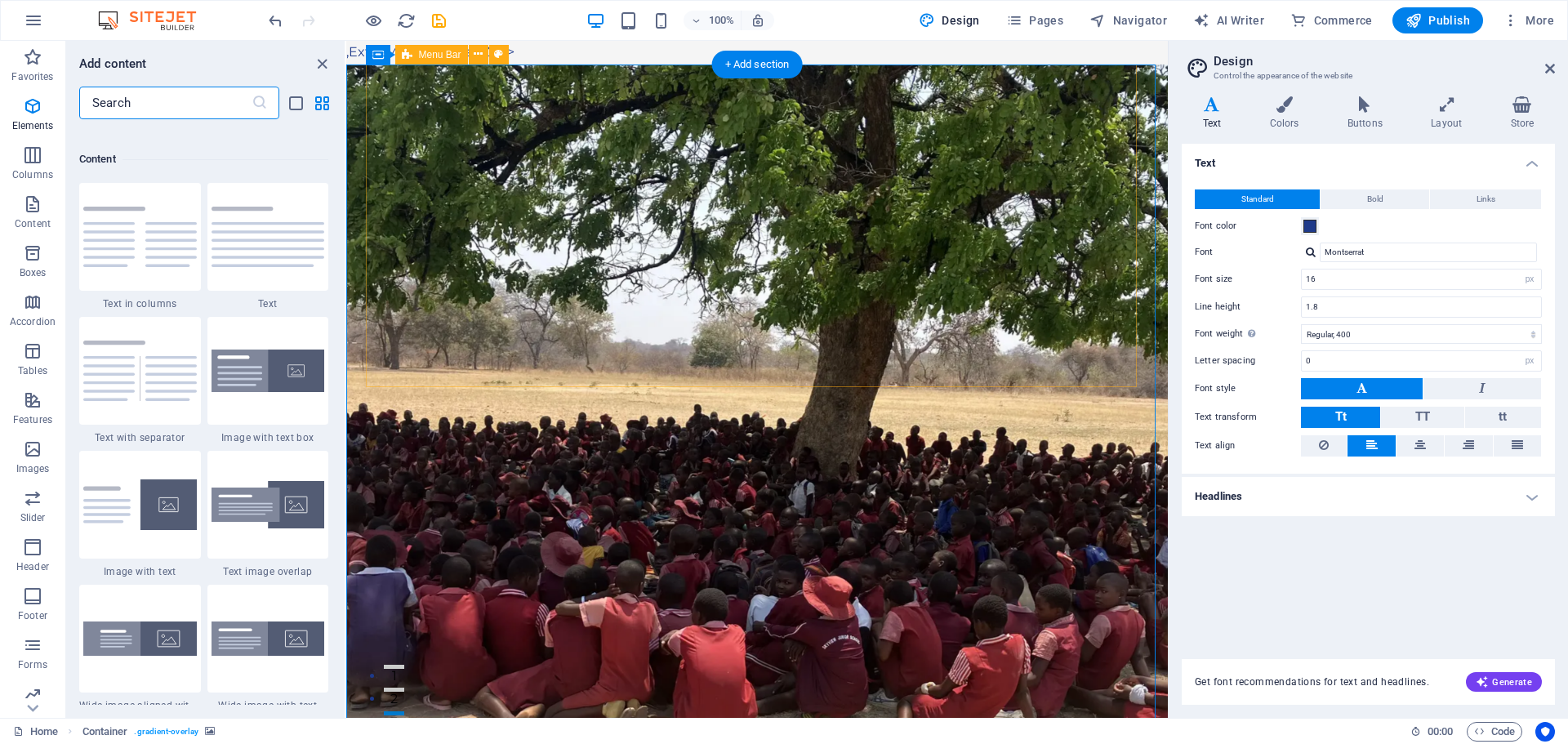
scroll to position [2858, 0]
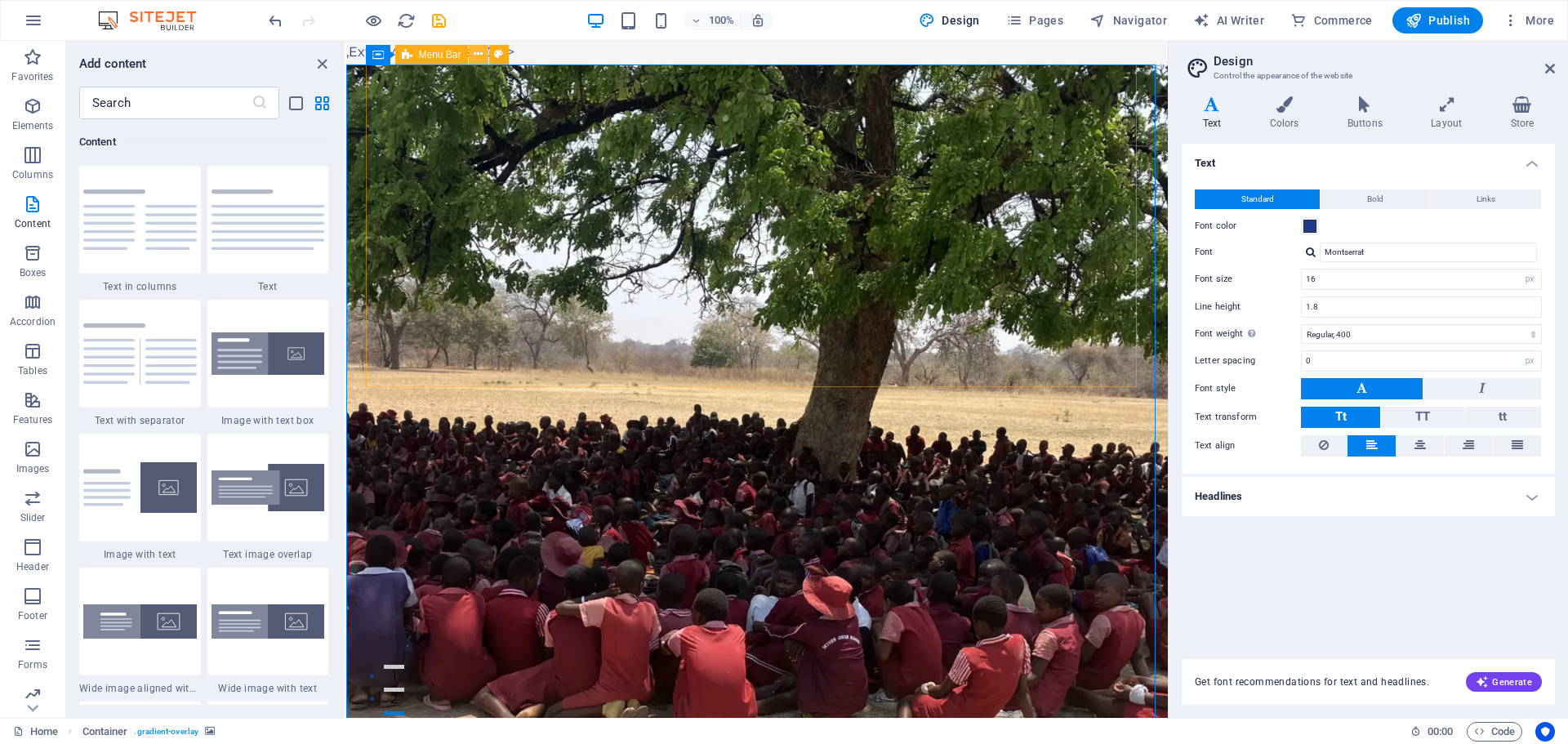
click at [479, 53] on icon at bounding box center [478, 54] width 9 height 17
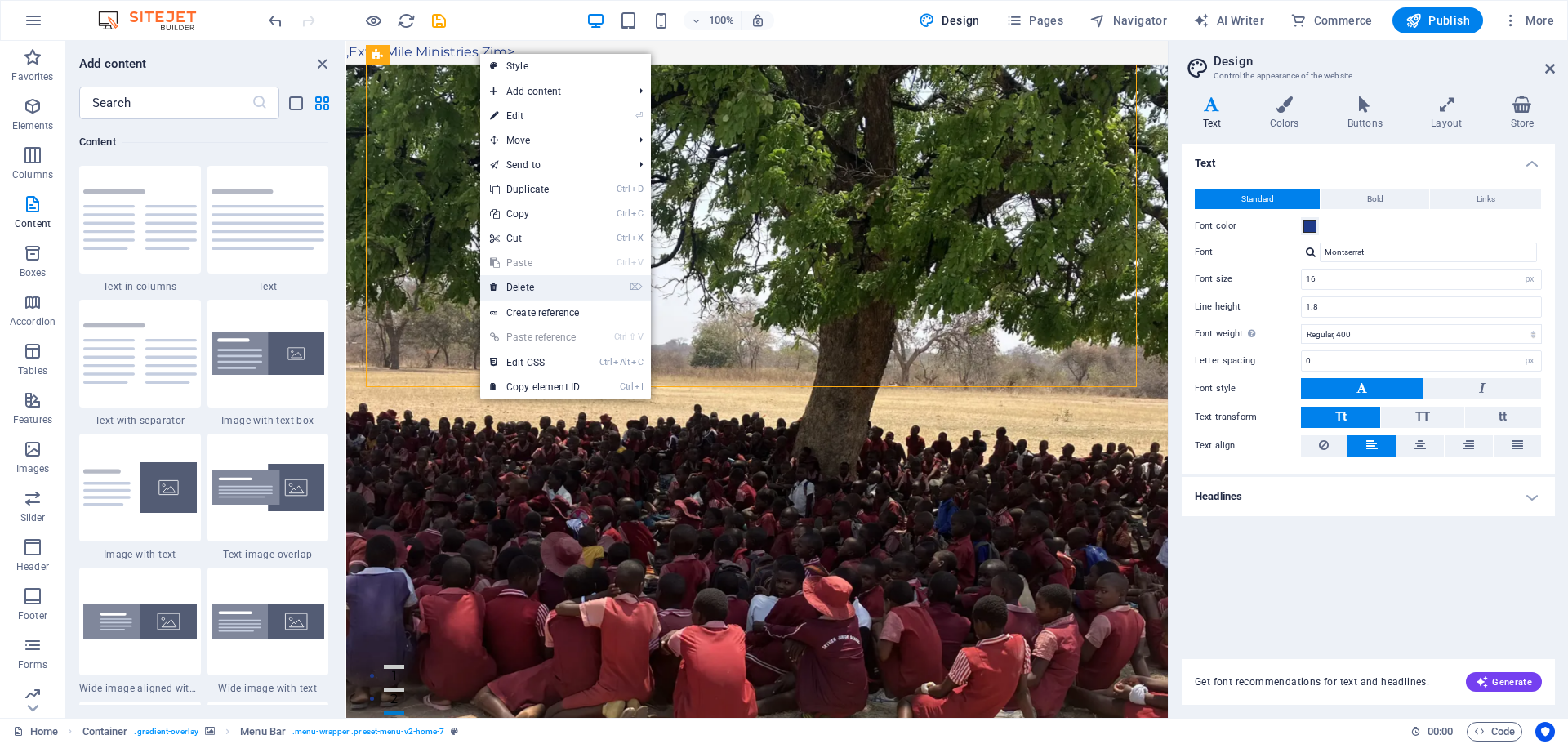
click at [556, 286] on link "⌦ Delete" at bounding box center [534, 288] width 109 height 25
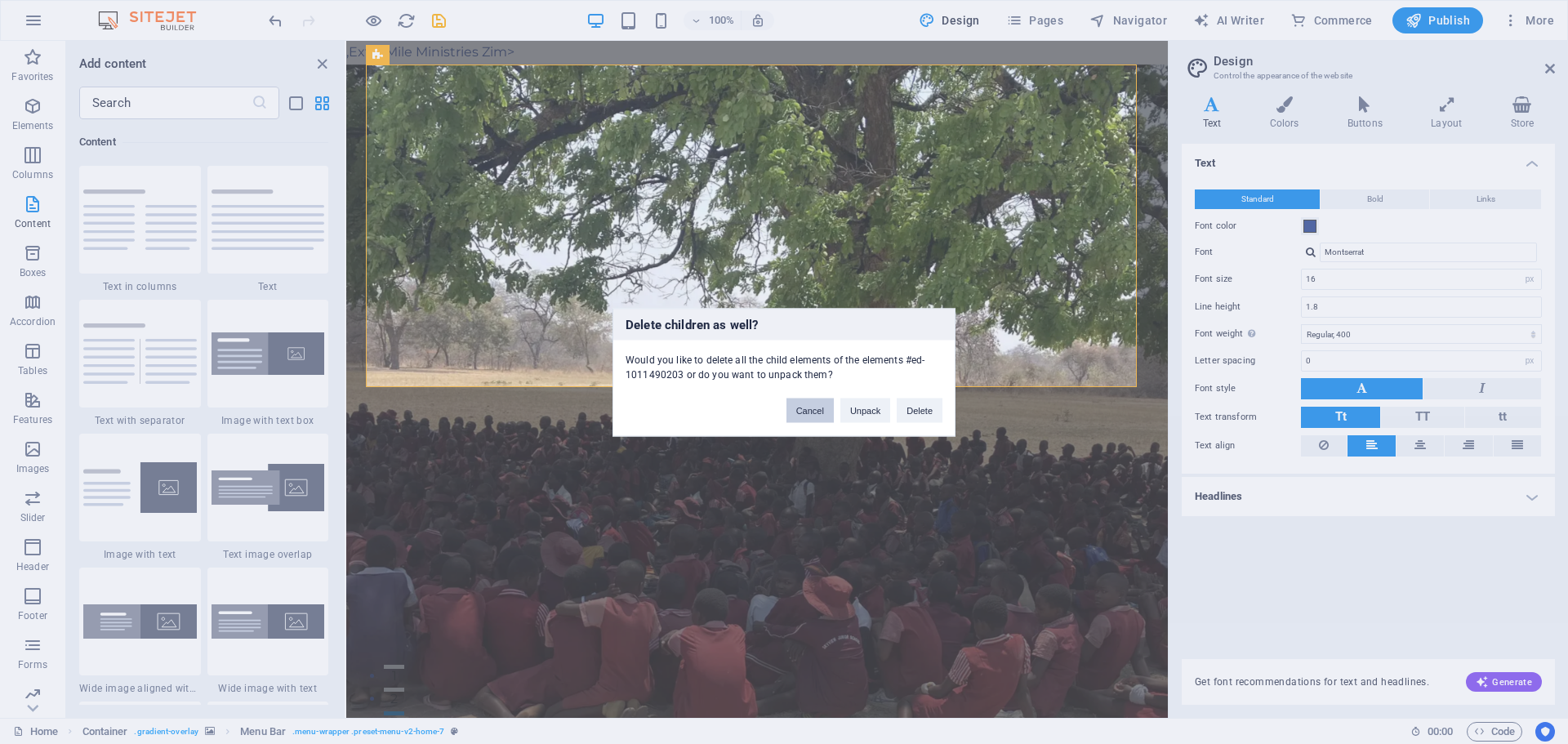
click at [815, 413] on button "Cancel" at bounding box center [811, 410] width 48 height 25
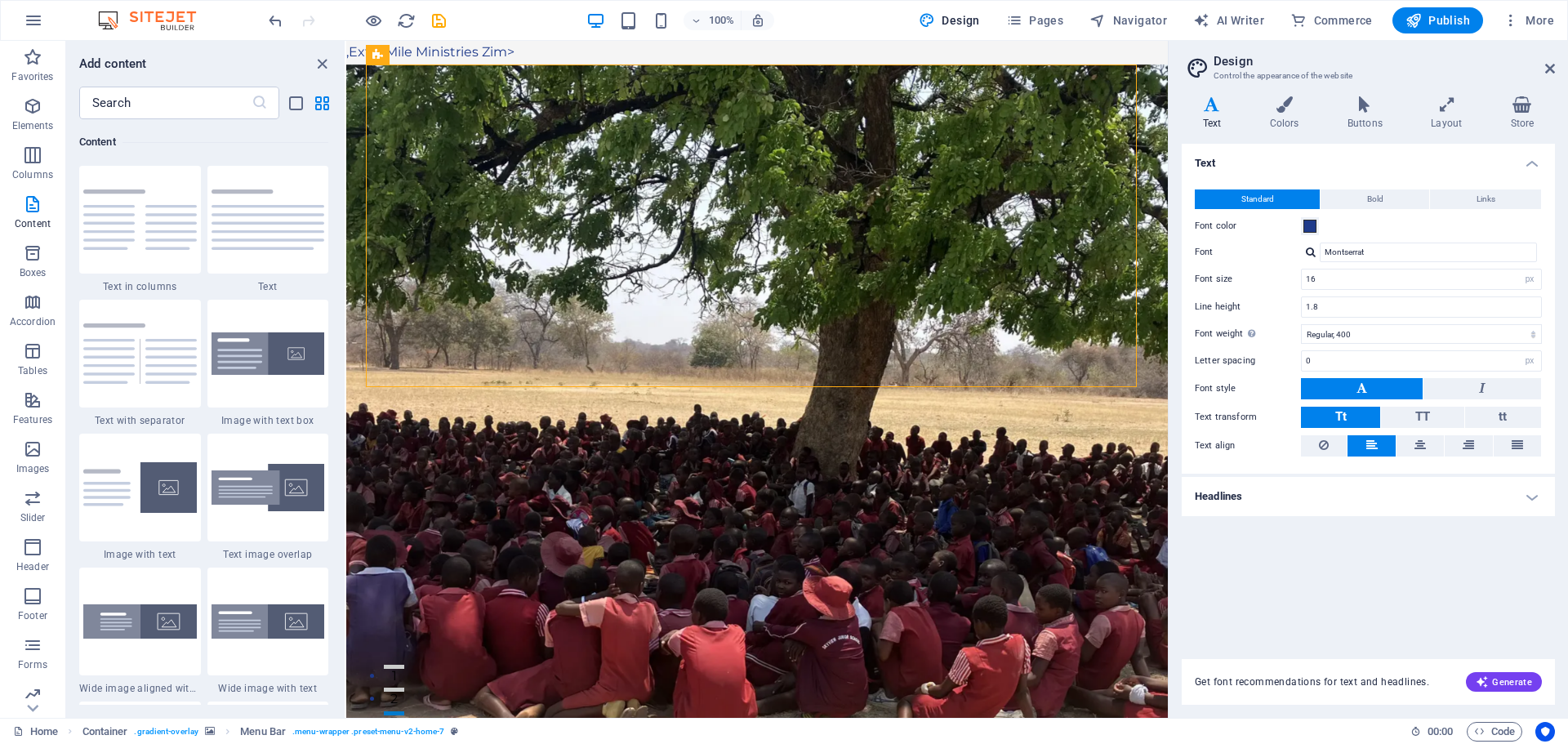
click at [349, 55] on extra ", Extra Mile Ministries Zim>" at bounding box center [430, 52] width 169 height 16
click at [349, 52] on extra ", Extra Mile Ministries Zim>" at bounding box center [430, 52] width 169 height 16
click at [357, 49] on extra "Extra Mile Ministries Zim>" at bounding box center [432, 52] width 166 height 16
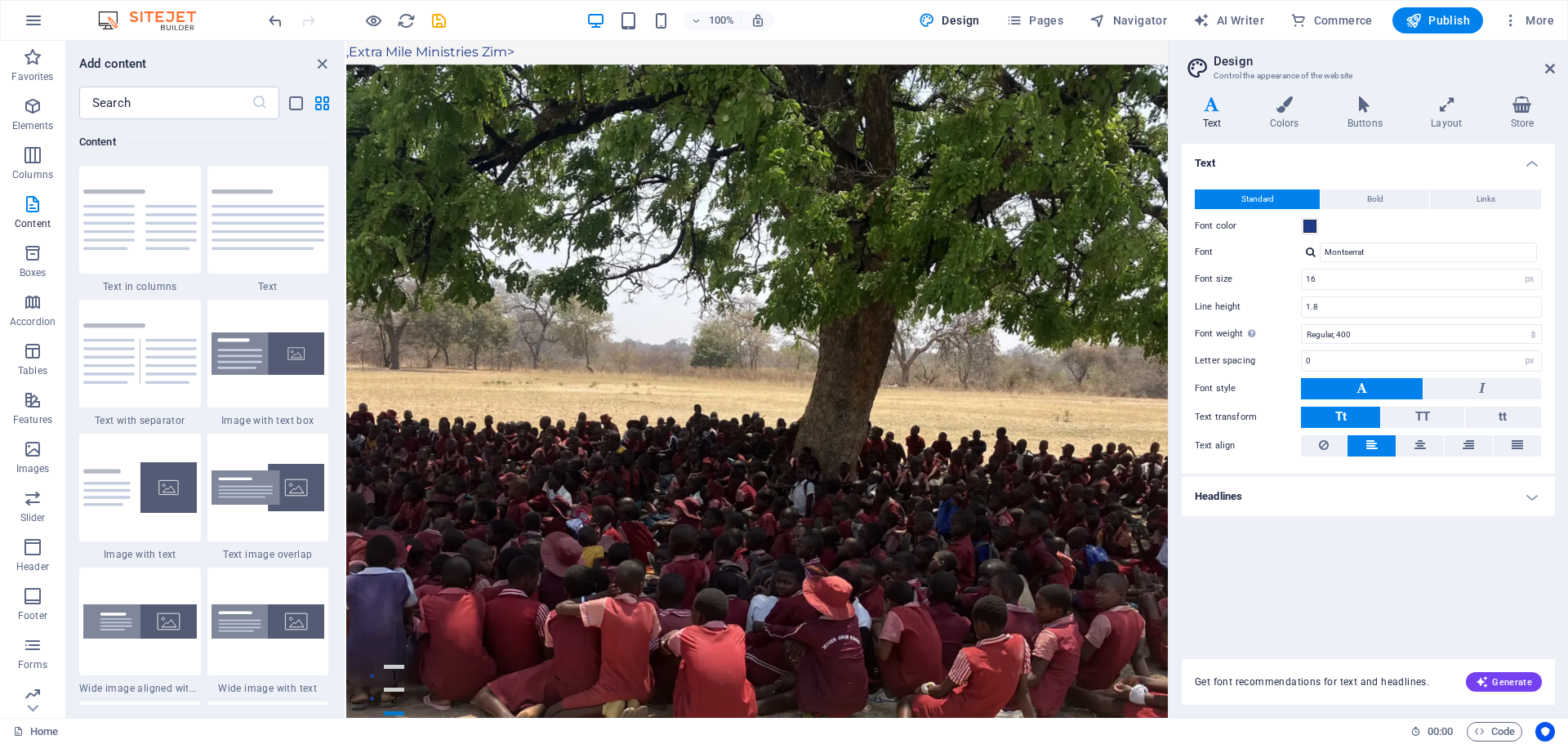
click at [357, 49] on extra "Extra Mile Ministries Zim>" at bounding box center [432, 52] width 166 height 16
click at [358, 48] on extra "Extra Mile Ministries Zim>" at bounding box center [432, 52] width 166 height 16
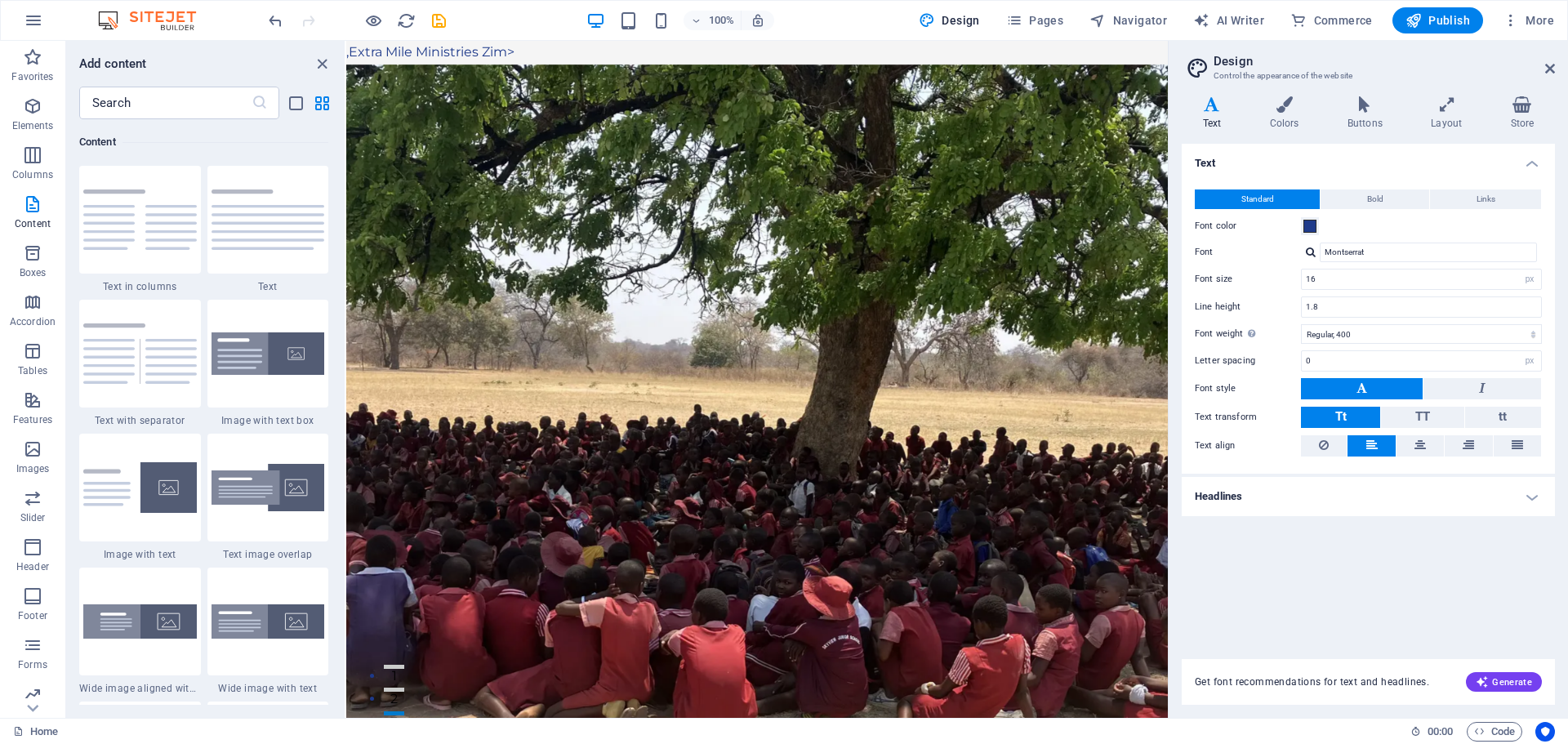
click at [358, 48] on extra "Extra Mile Ministries Zim>" at bounding box center [432, 52] width 166 height 16
click at [515, 52] on extra "Extra Mile Ministries Zim>" at bounding box center [432, 52] width 166 height 16
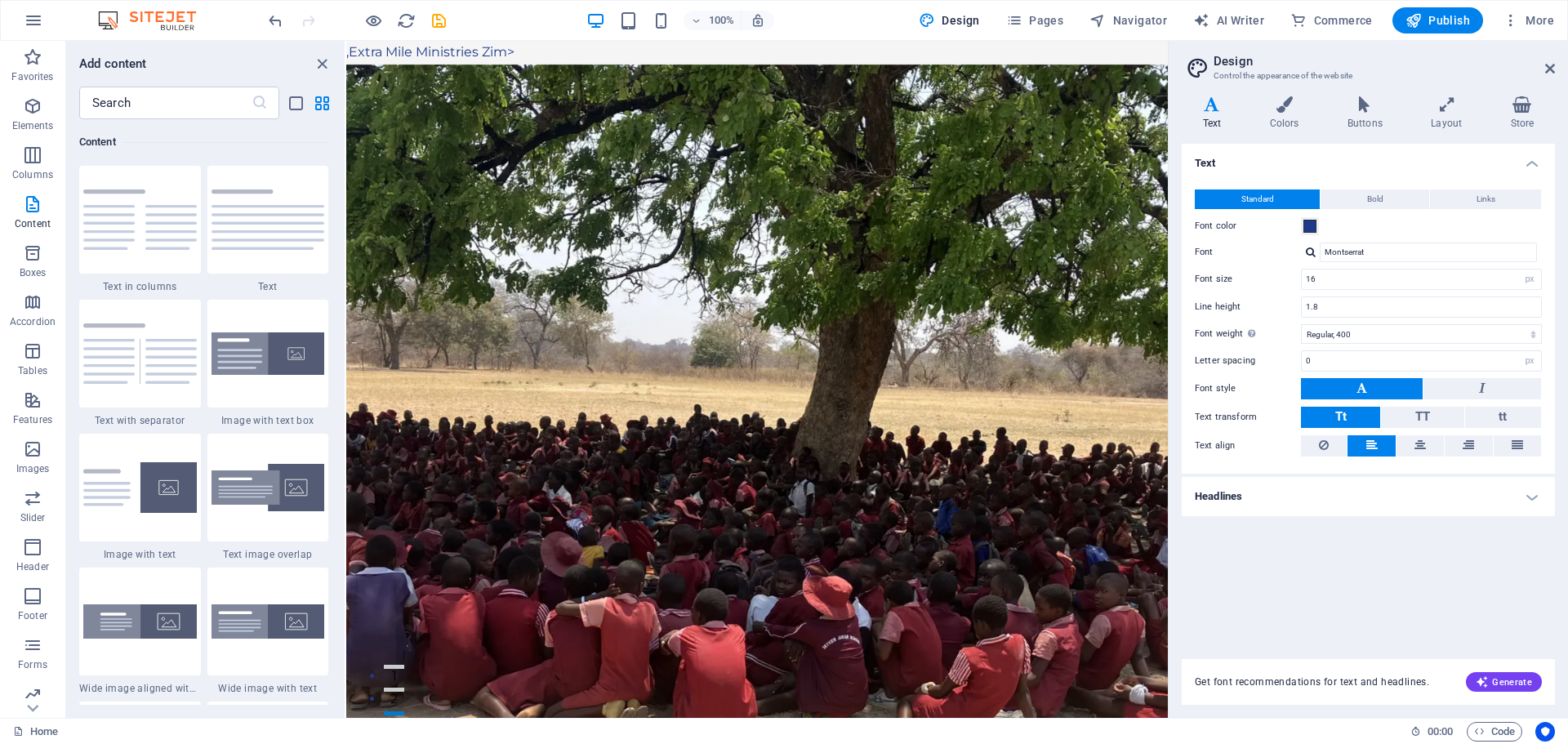
click at [515, 52] on extra "Extra Mile Ministries Zim>" at bounding box center [432, 52] width 166 height 16
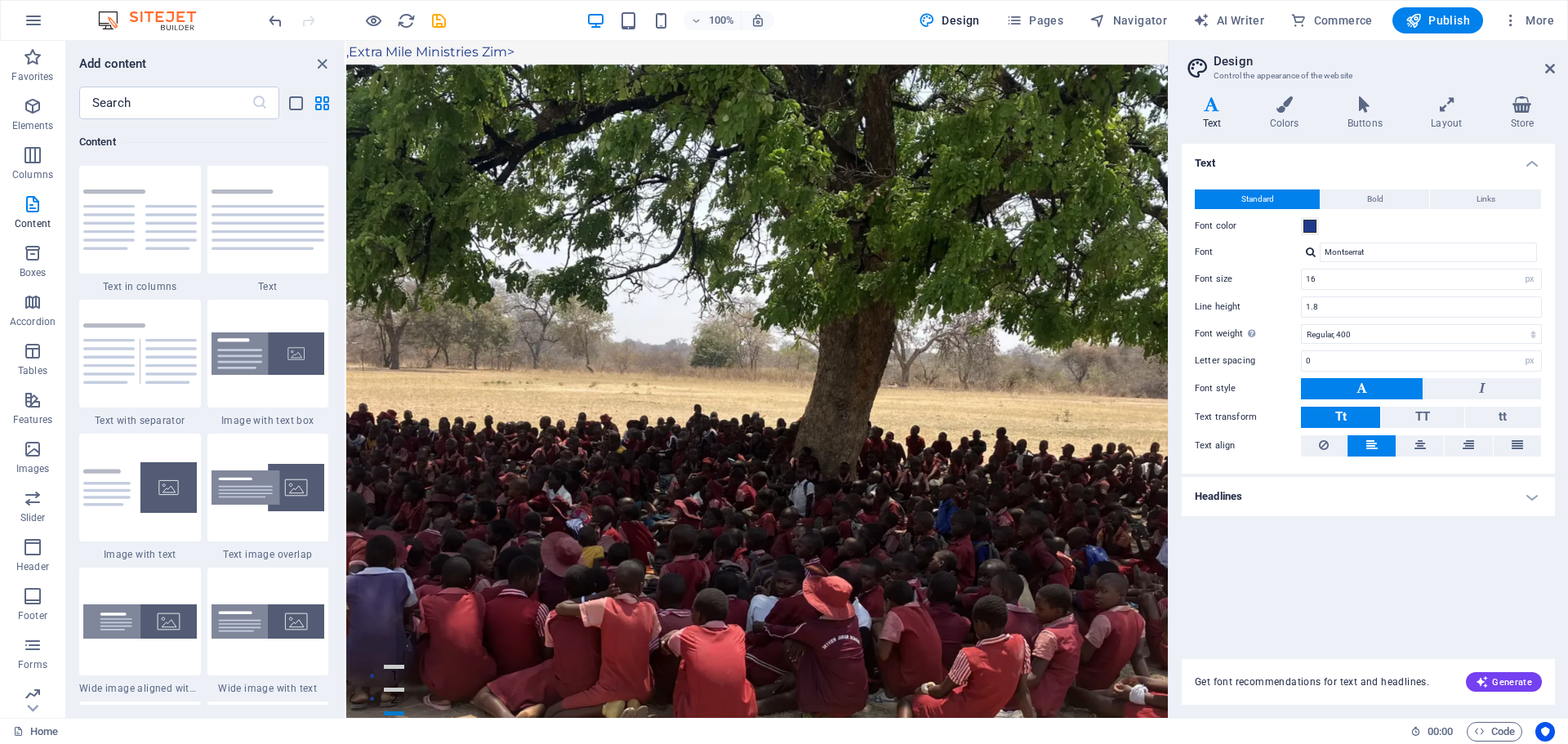
click at [515, 52] on extra "Extra Mile Ministries Zim>" at bounding box center [432, 52] width 166 height 16
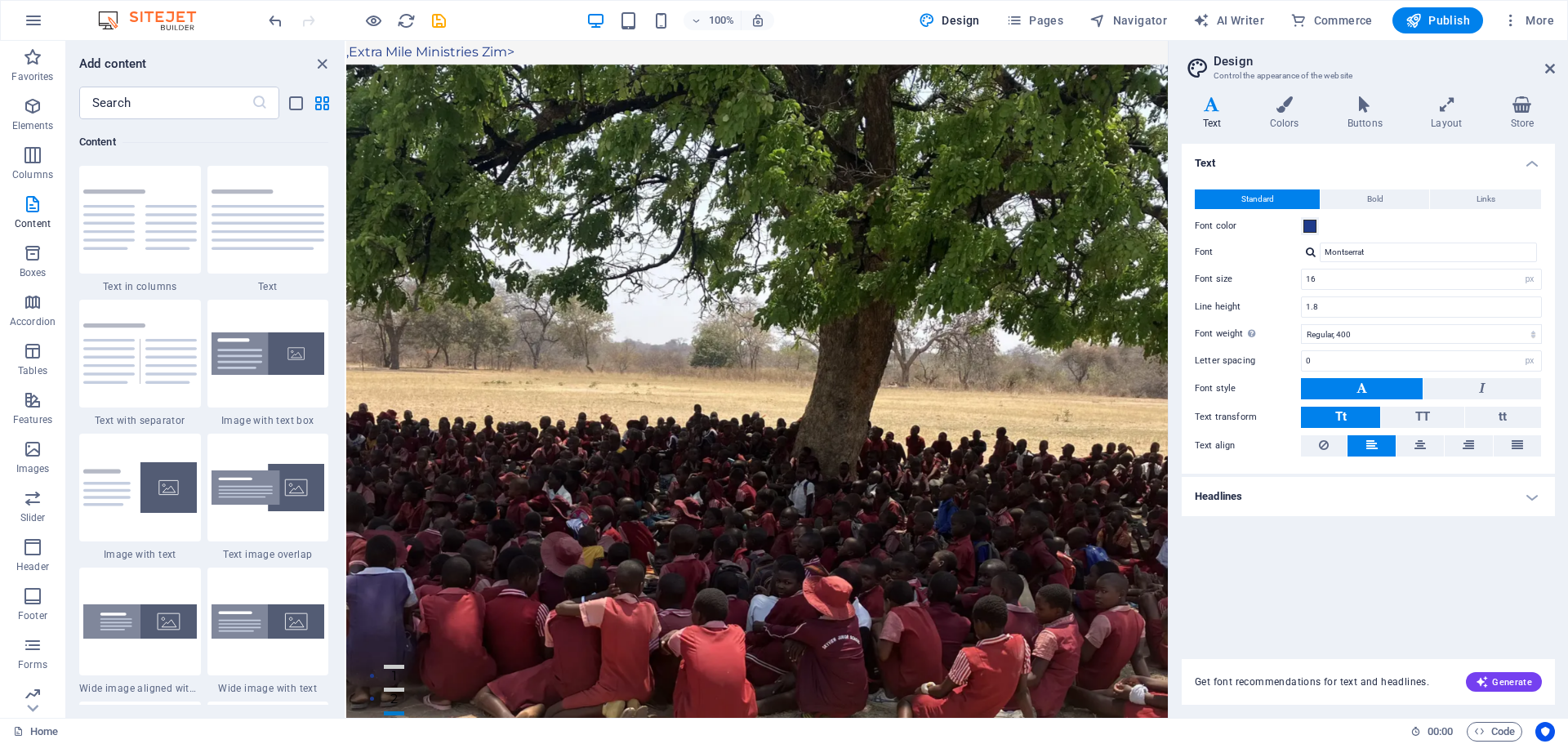
click at [515, 52] on extra "Extra Mile Ministries Zim>" at bounding box center [432, 52] width 166 height 16
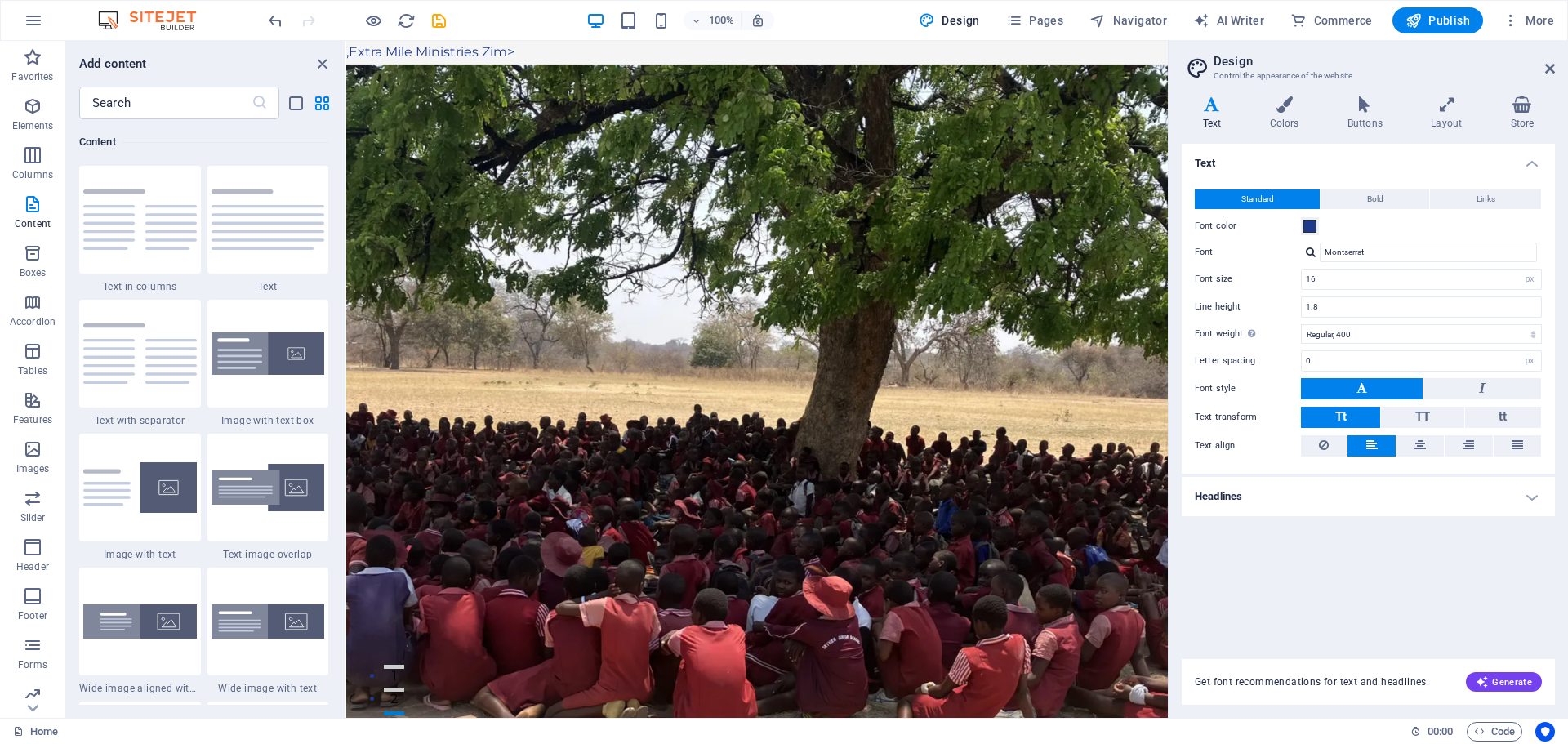
click at [515, 52] on extra "Extra Mile Ministries Zim>" at bounding box center [432, 52] width 166 height 16
click at [499, 47] on extra "Extra Mile Ministries Zim>" at bounding box center [432, 52] width 166 height 16
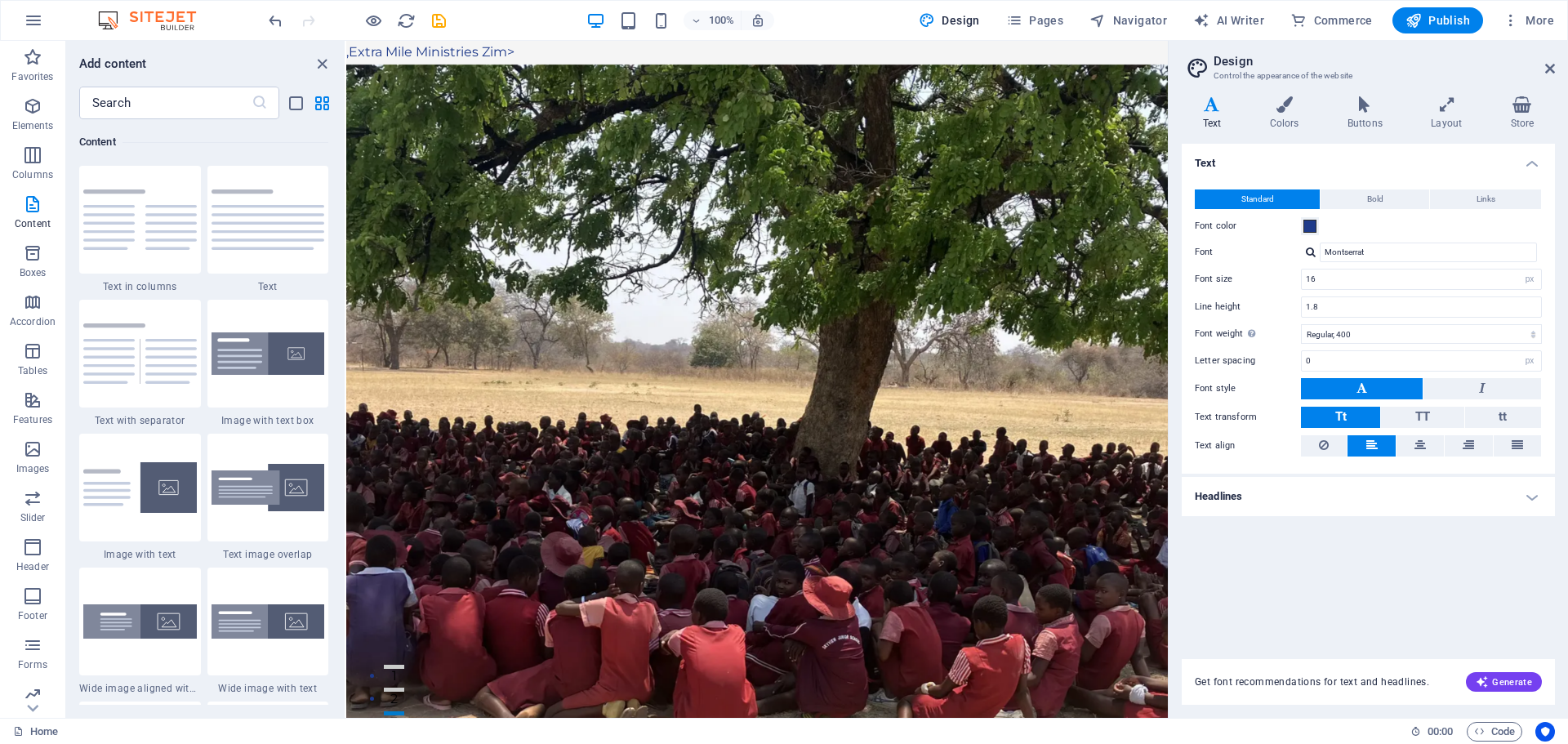
click at [499, 47] on extra "Extra Mile Ministries Zim>" at bounding box center [432, 52] width 166 height 16
drag, startPoint x: 858, startPoint y: 62, endPoint x: 1201, endPoint y: 77, distance: 343.3
drag, startPoint x: 501, startPoint y: 55, endPoint x: 287, endPoint y: 555, distance: 543.9
click at [501, 55] on icon at bounding box center [498, 54] width 9 height 17
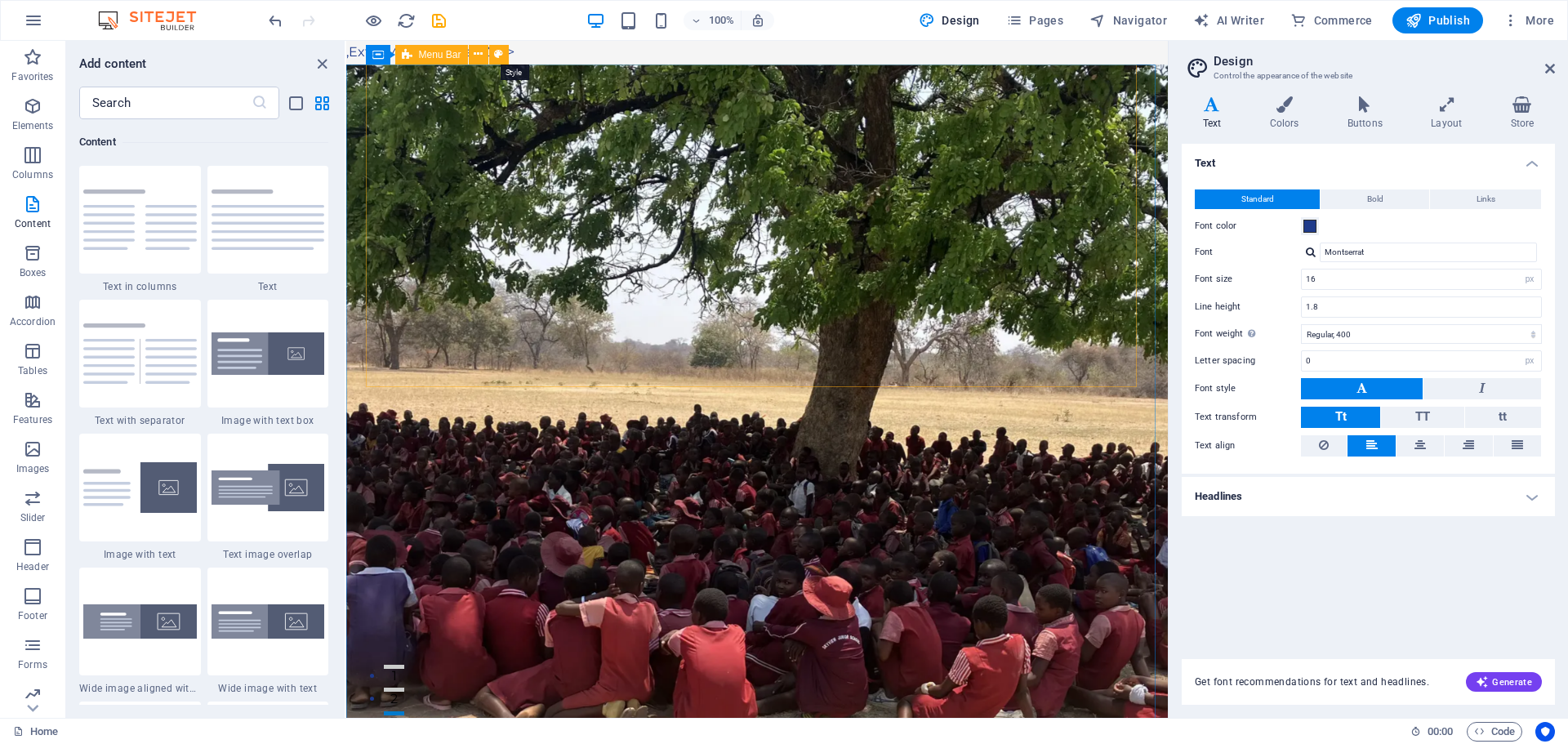
select select "rem"
select select "preset-menu-v2-home-7"
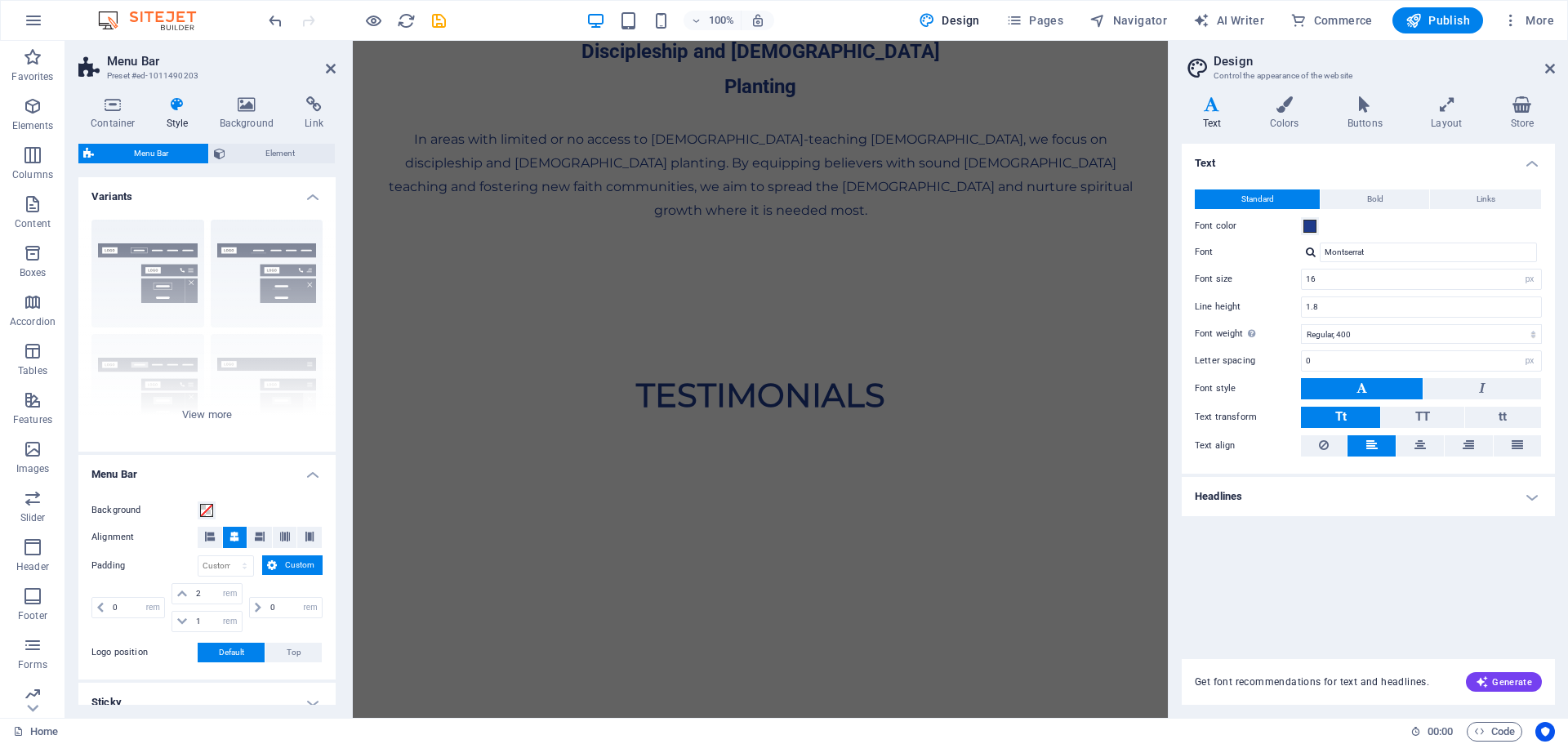
scroll to position [4584, 0]
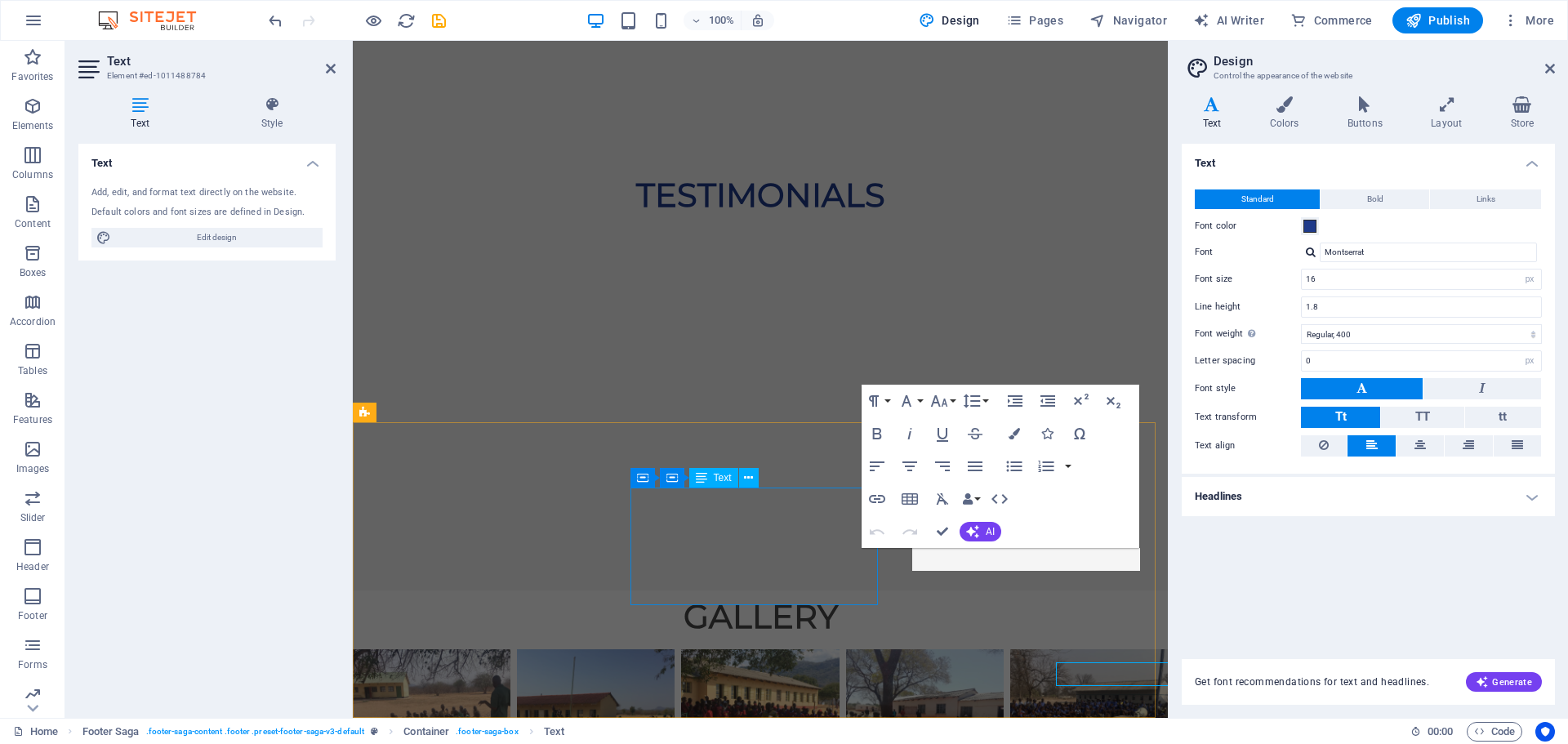
scroll to position [4584, 0]
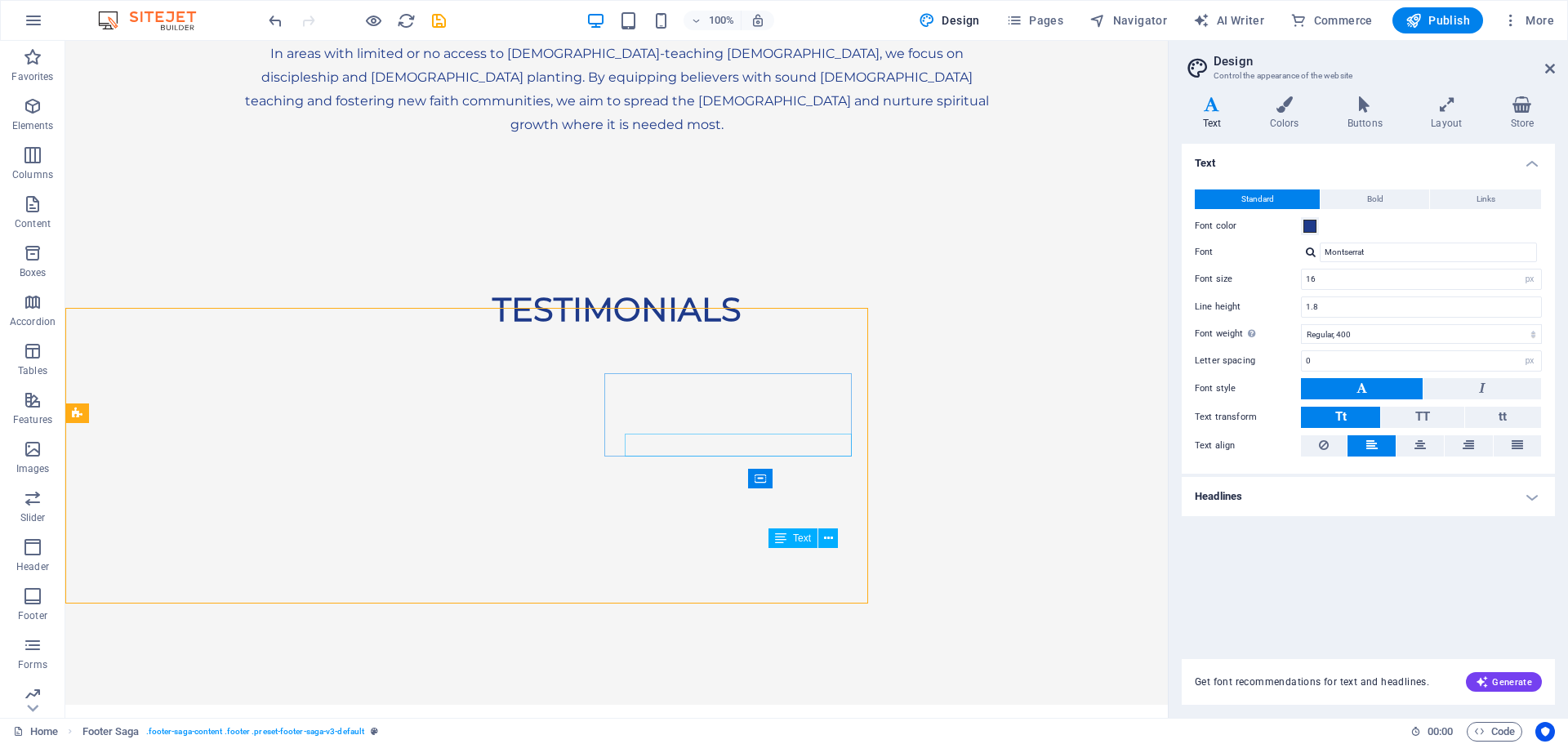
scroll to position [4698, 0]
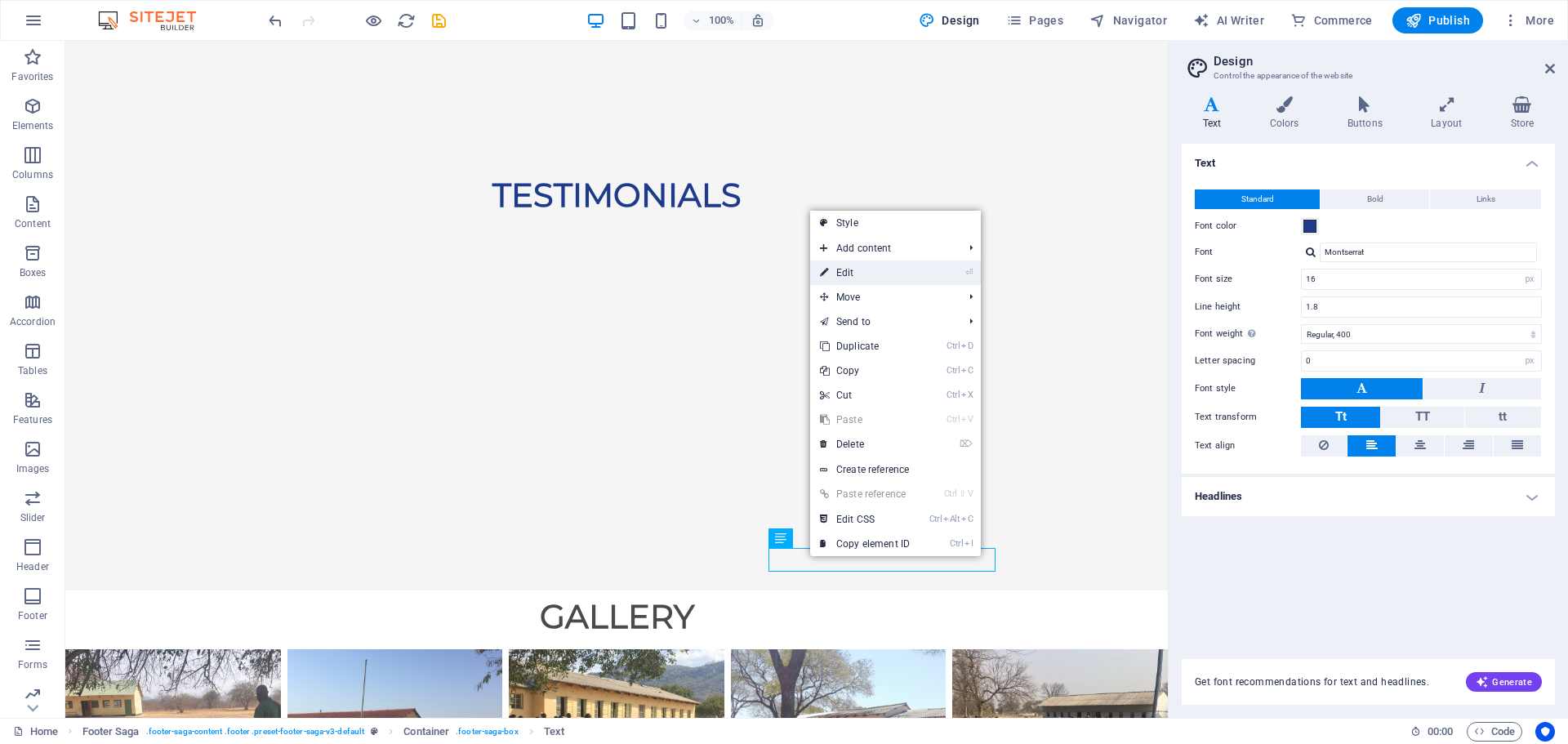
click at [877, 271] on link "⏎ Edit" at bounding box center [864, 273] width 109 height 25
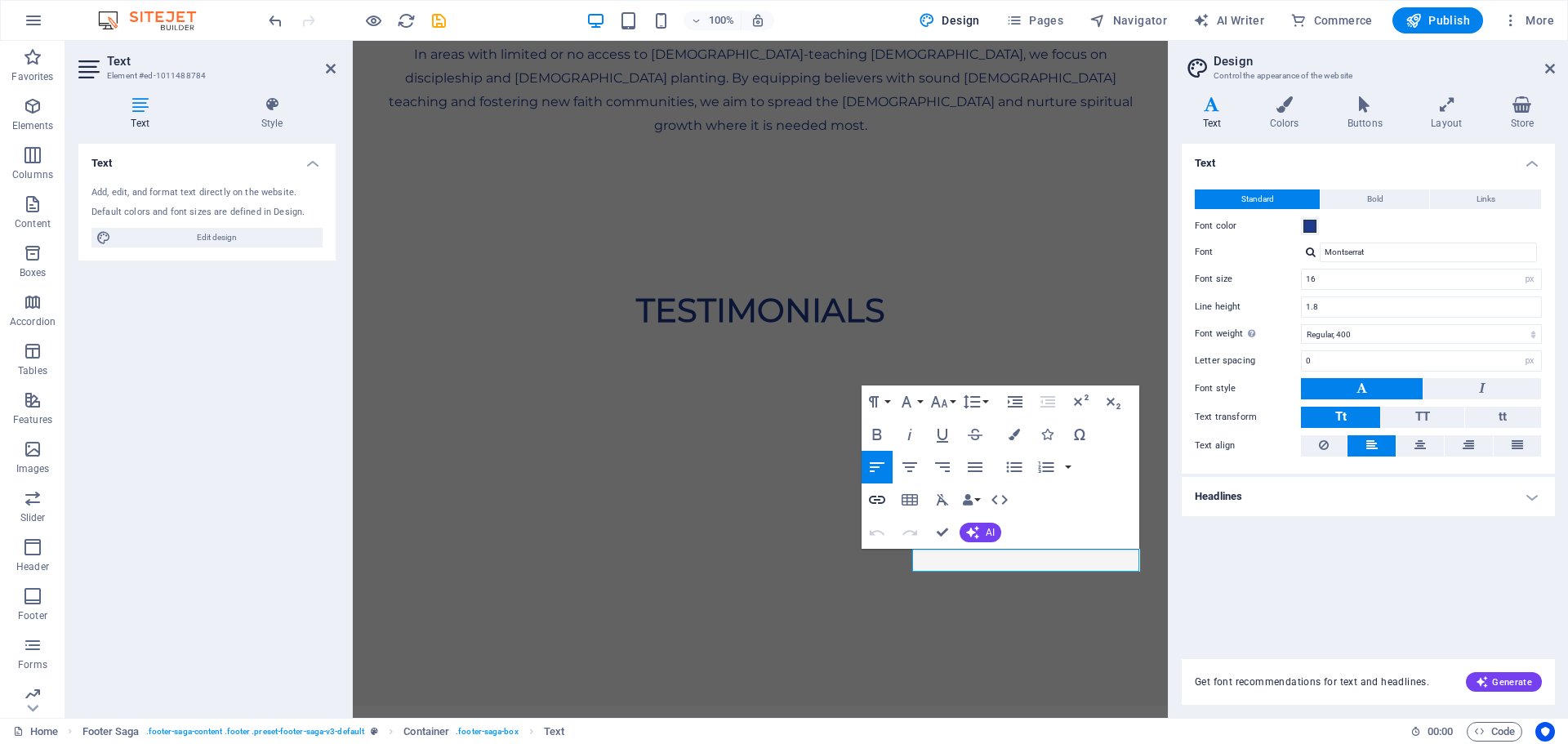
click at [877, 500] on icon "button" at bounding box center [877, 500] width 16 height 8
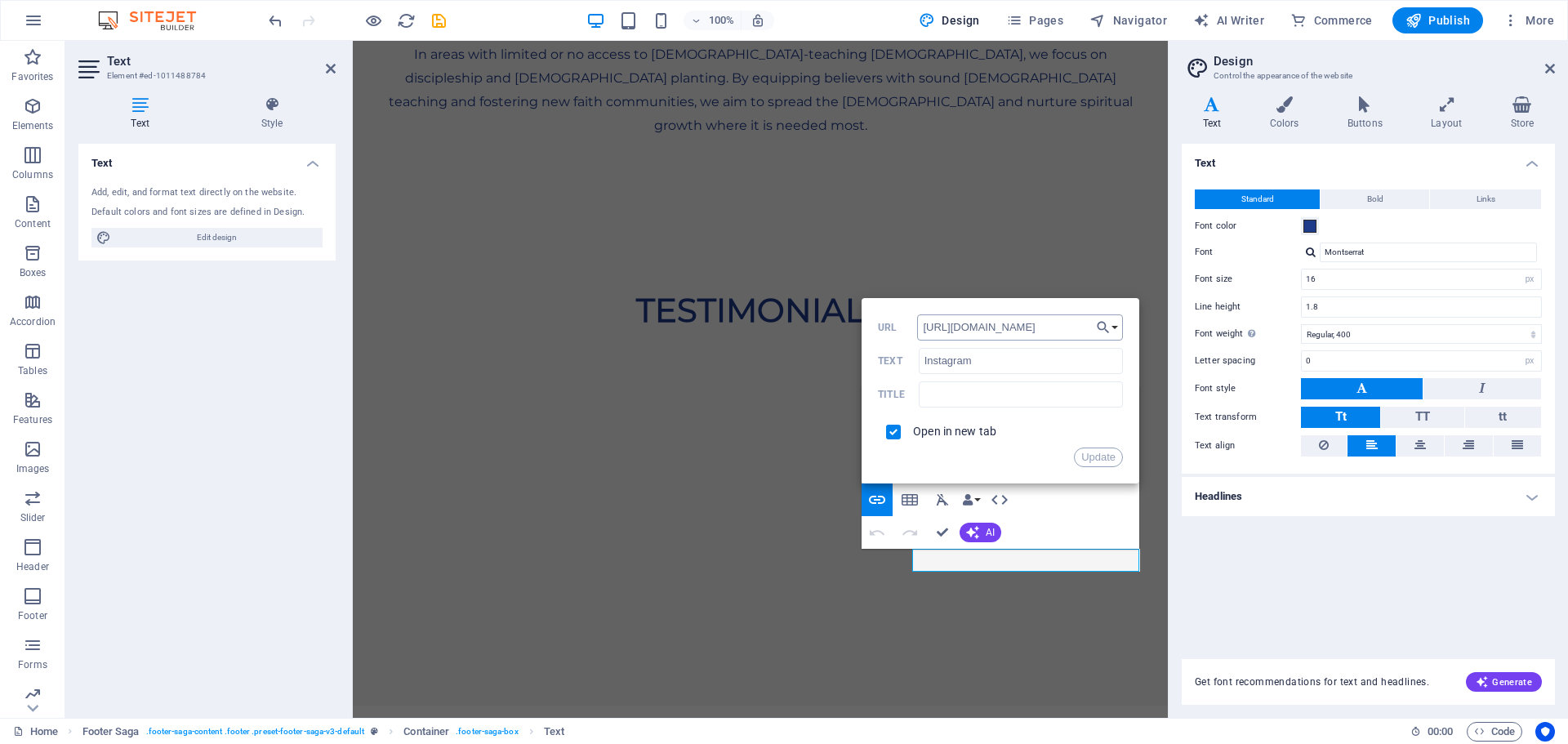
scroll to position [0, 0]
drag, startPoint x: 1088, startPoint y: 324, endPoint x: 913, endPoint y: 340, distance: 175.7
click at [913, 340] on div "[URL][DOMAIN_NAME] URL" at bounding box center [1001, 327] width 245 height 27
type input "[URL][DOMAIN_NAME]"
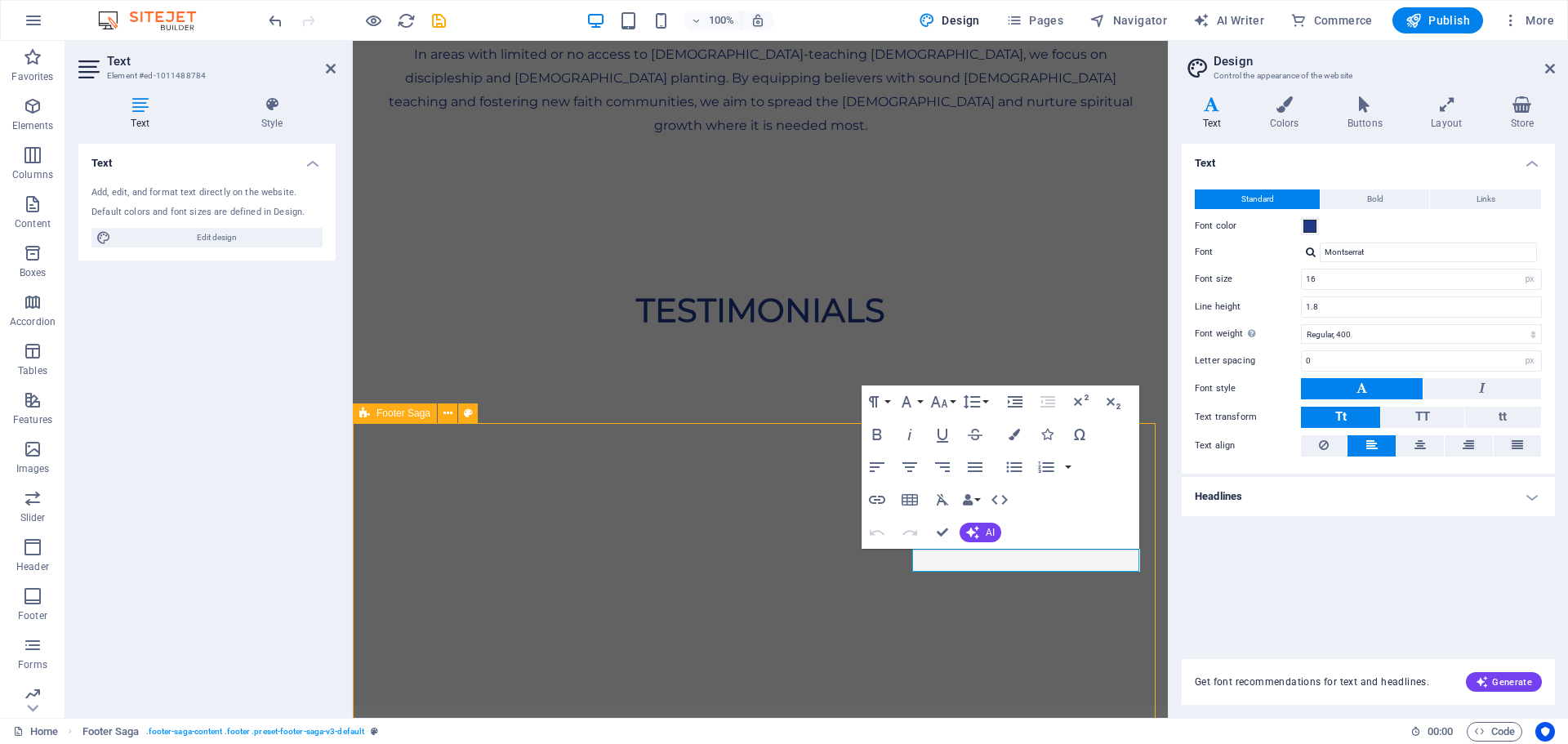
scroll to position [4698, 0]
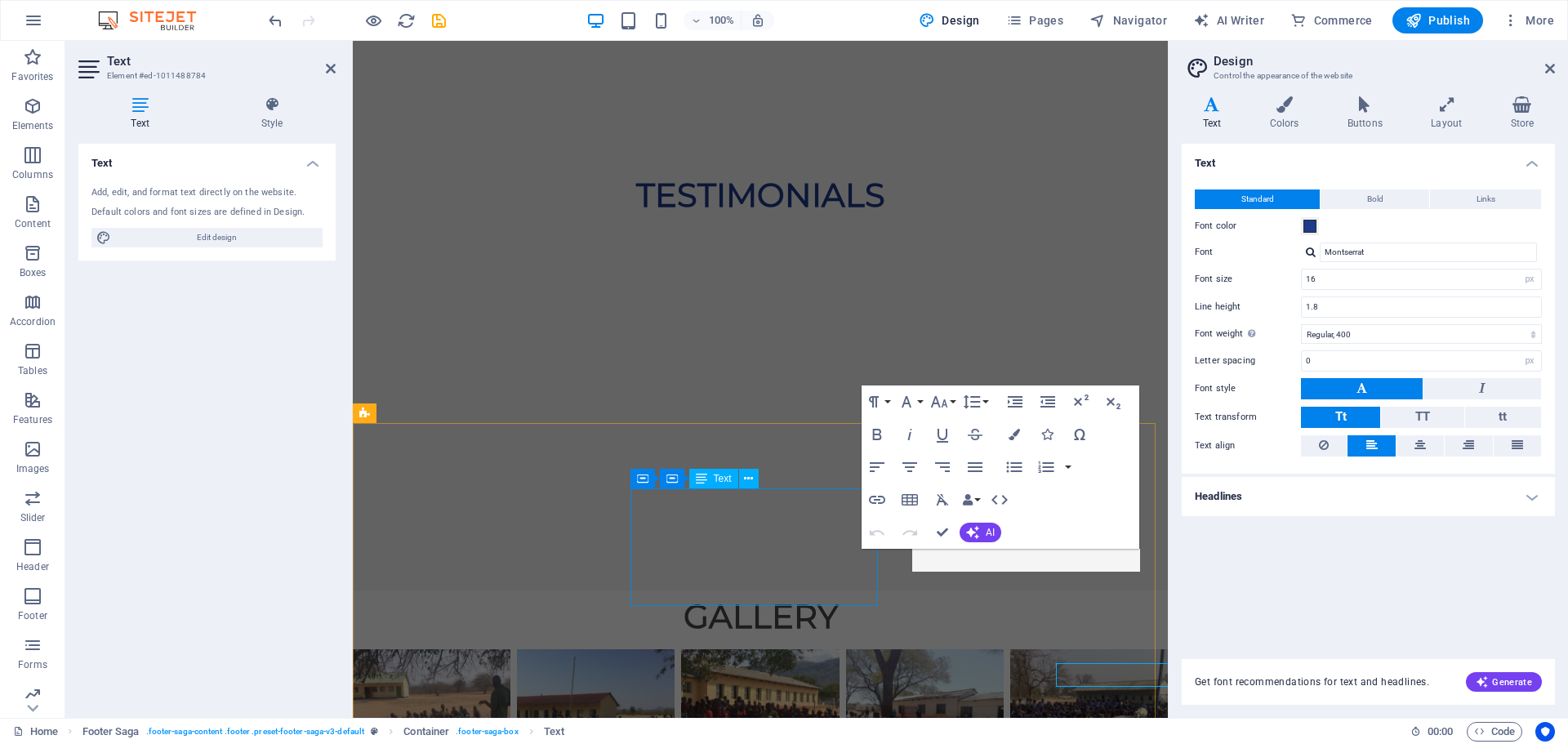
scroll to position [4583, 0]
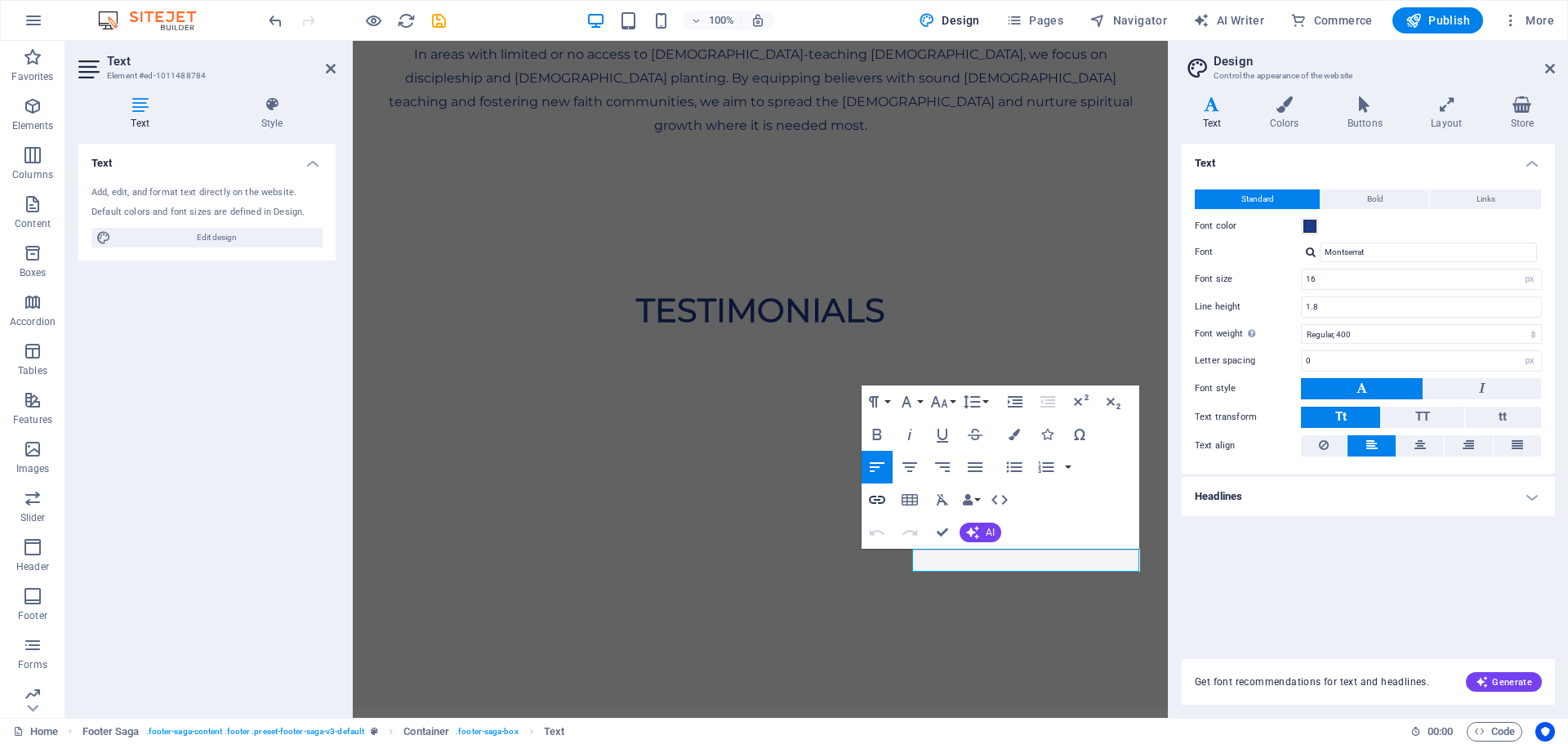
click at [879, 494] on icon "button" at bounding box center [877, 500] width 20 height 20
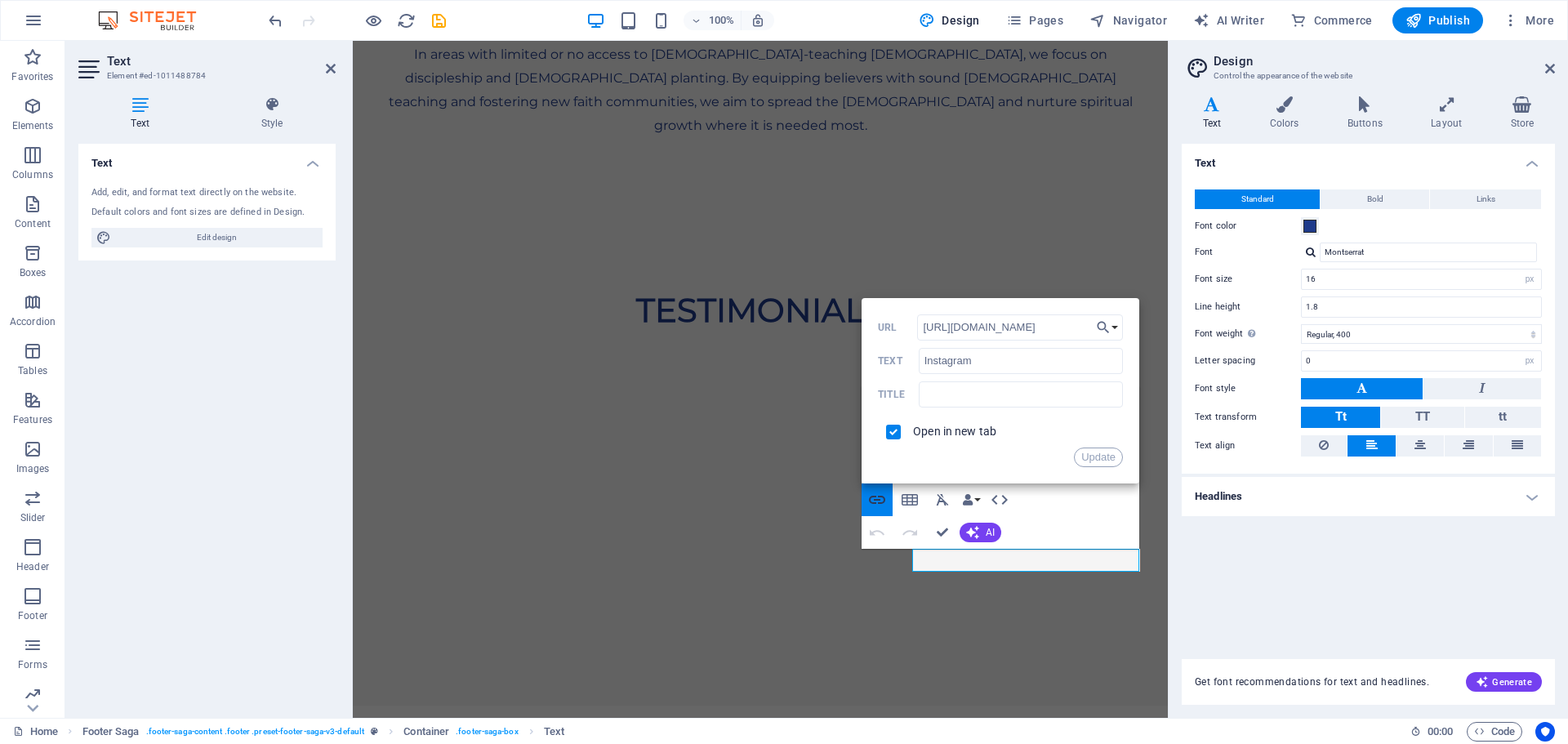
scroll to position [0, 39]
click at [1119, 329] on button "Choose Link" at bounding box center [1108, 327] width 31 height 26
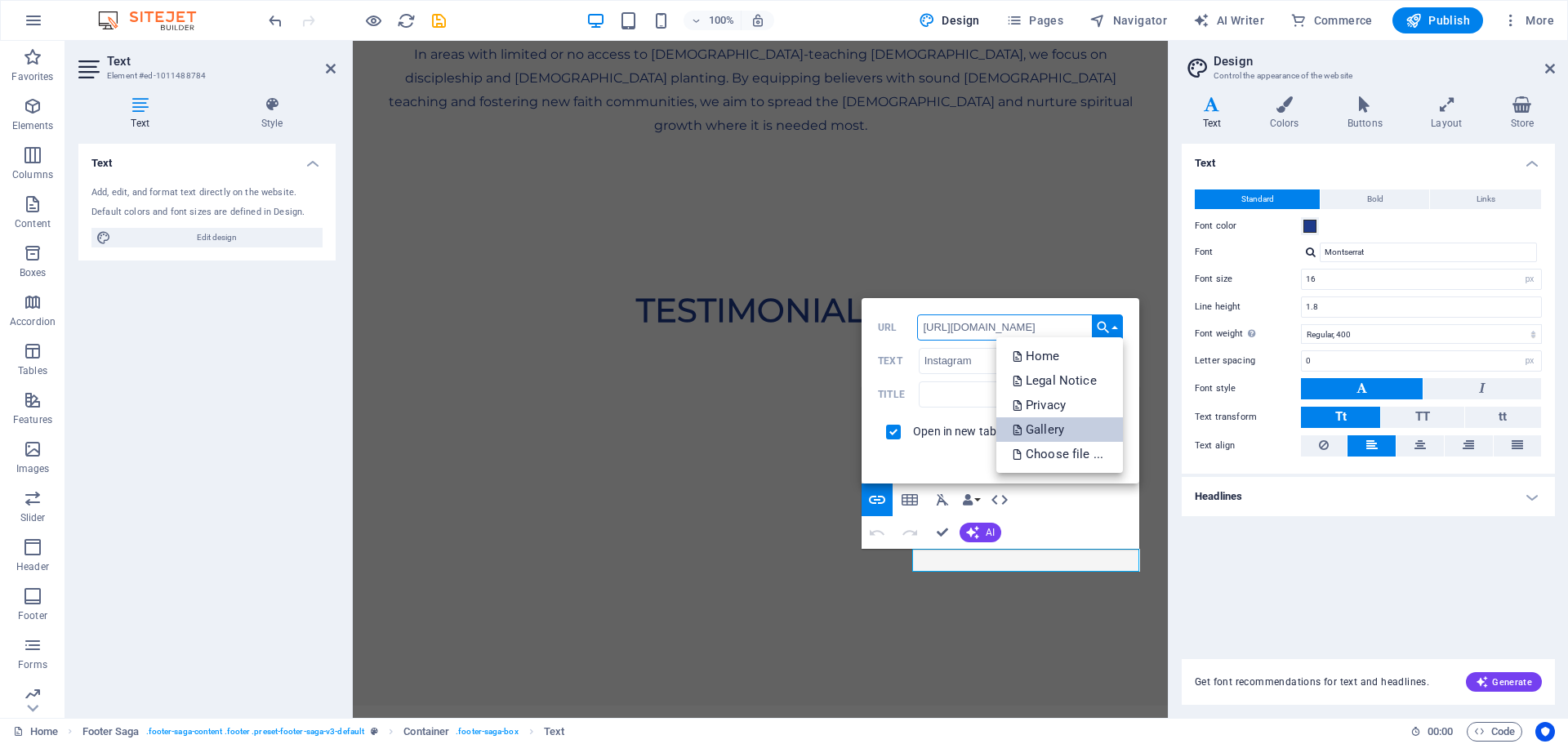
click at [1050, 429] on p "Gallery" at bounding box center [1040, 430] width 55 height 25
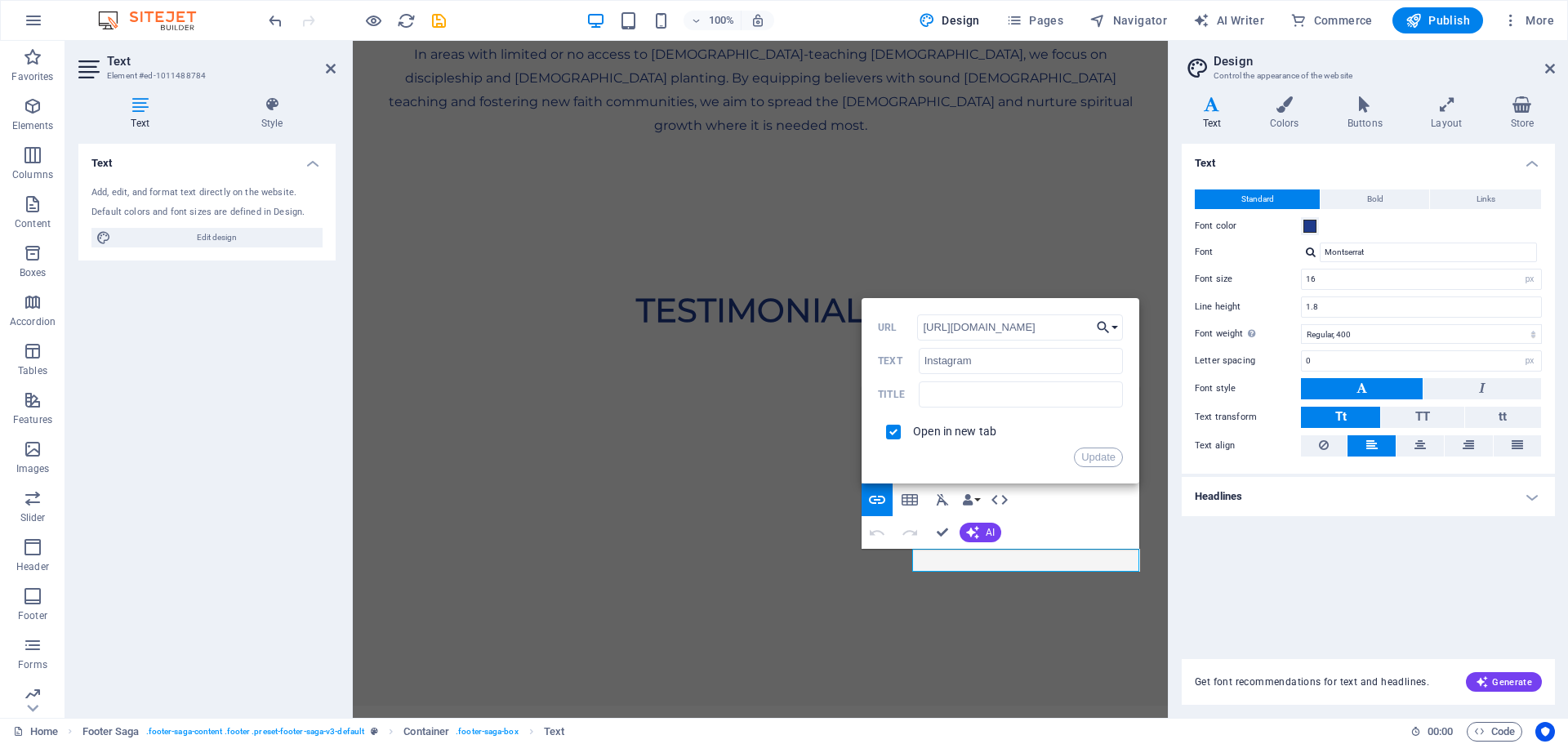
click at [1118, 320] on button "Choose Link" at bounding box center [1108, 327] width 31 height 26
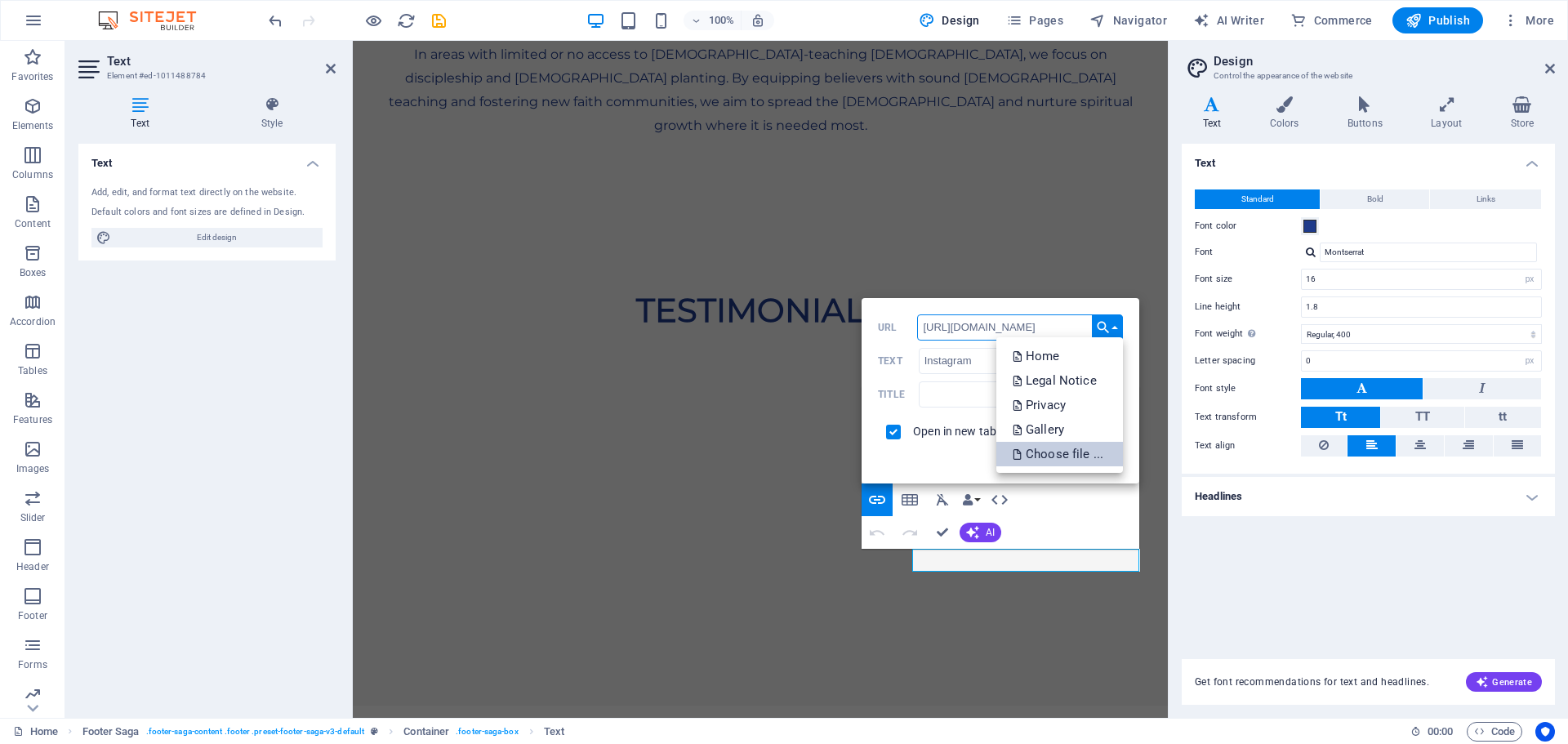
click at [1081, 458] on p "Choose file ..." at bounding box center [1060, 454] width 94 height 25
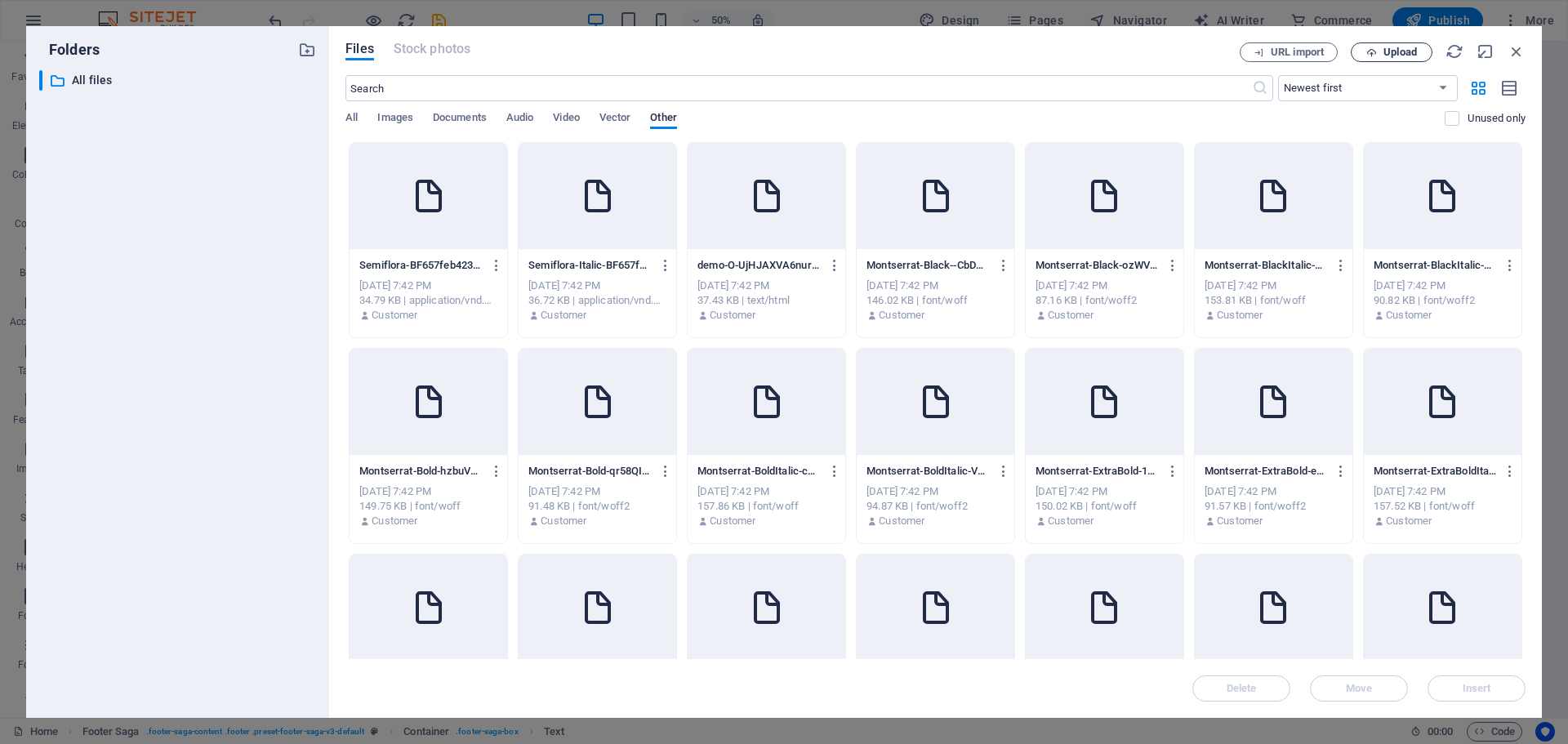
click at [1390, 58] on button "Upload" at bounding box center [1391, 53] width 81 height 20
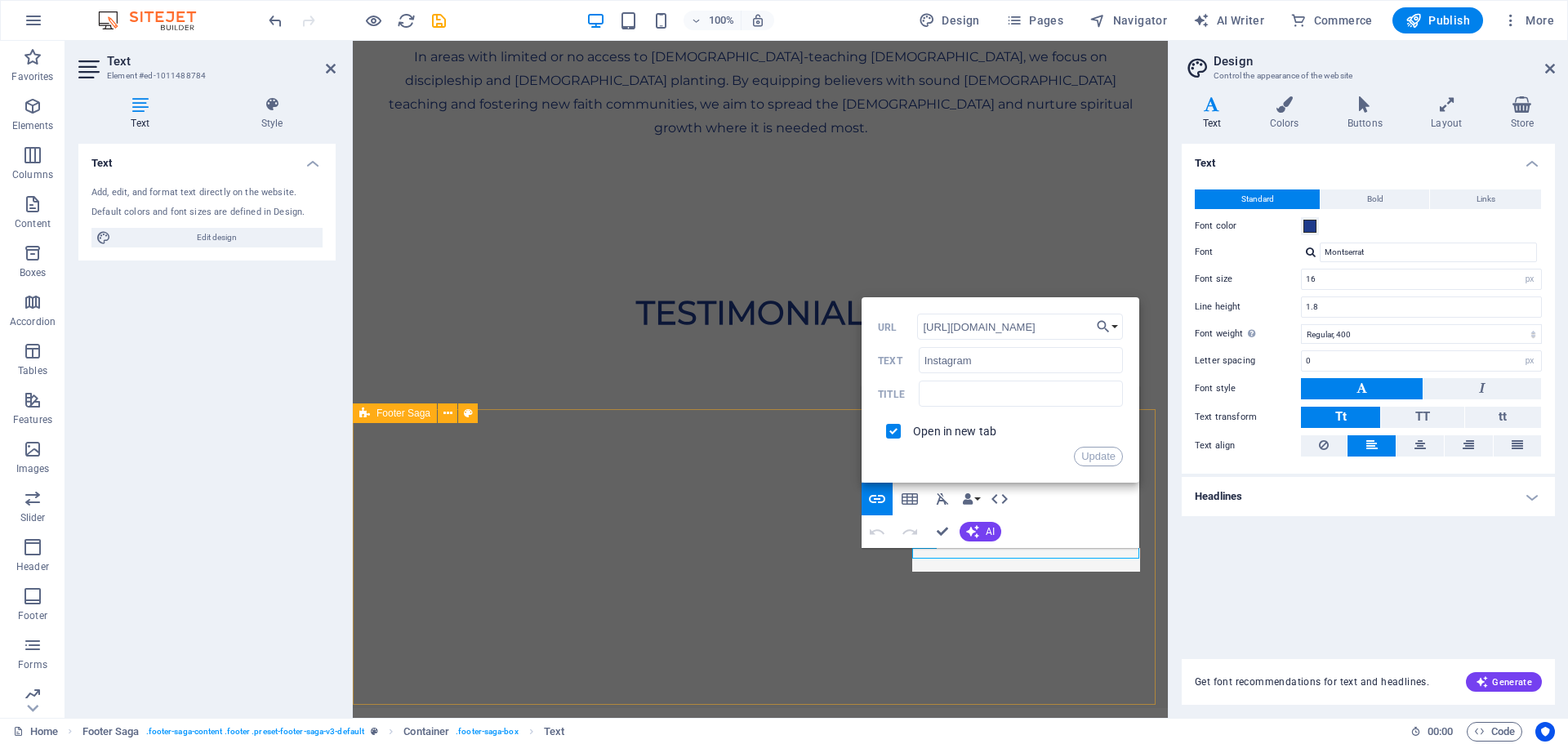
scroll to position [4583, 0]
click at [1084, 452] on button "Update" at bounding box center [1099, 457] width 49 height 20
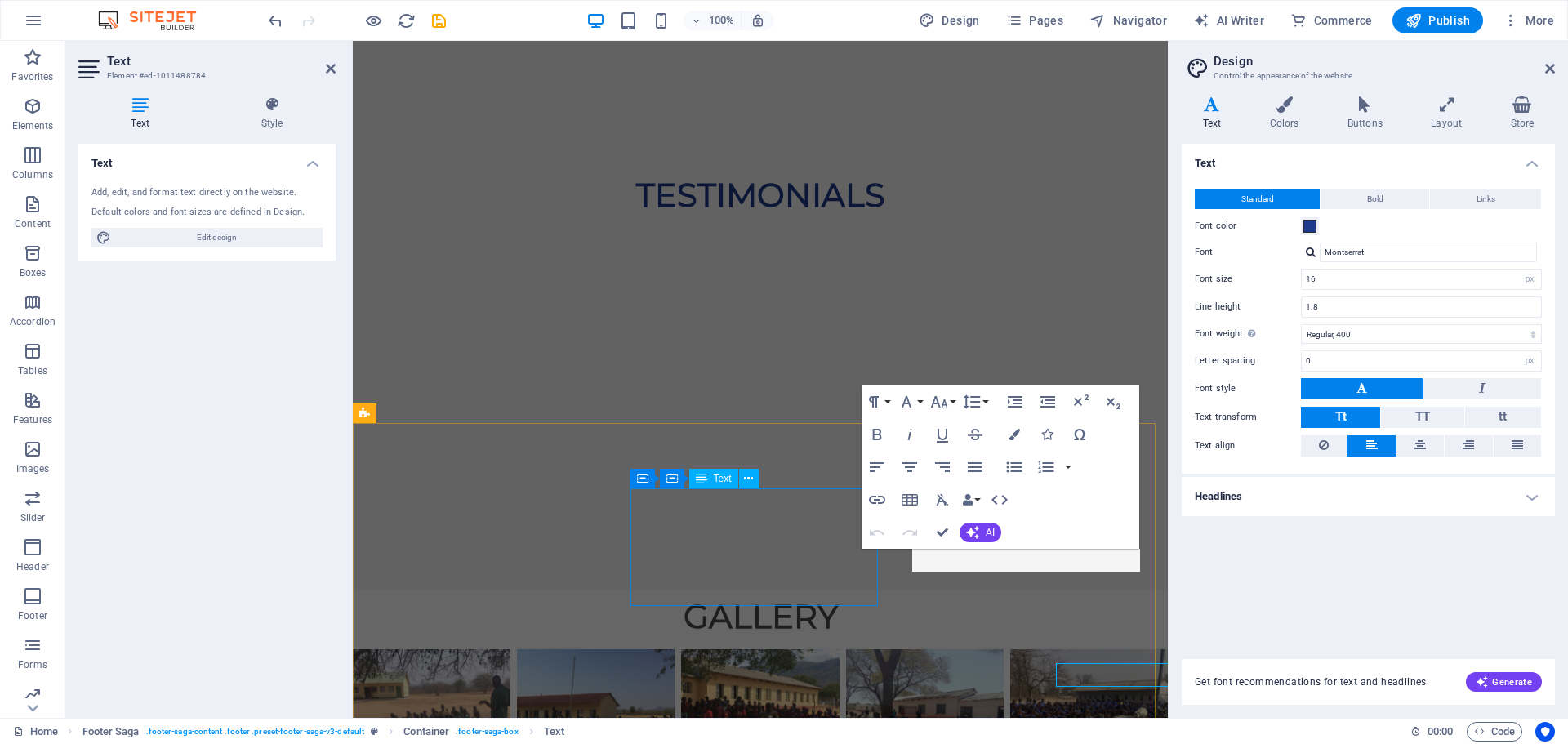
scroll to position [4583, 0]
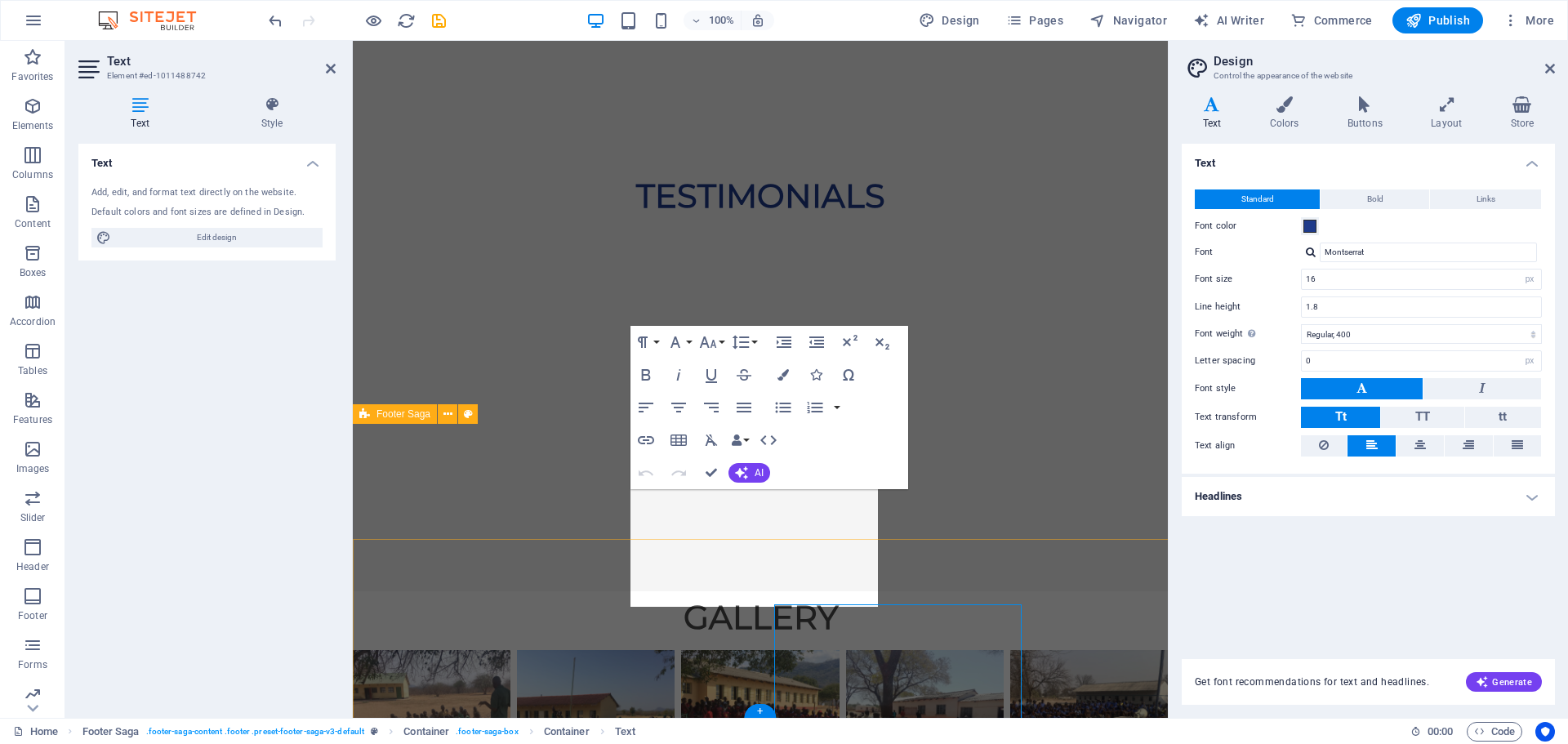
scroll to position [4582, 0]
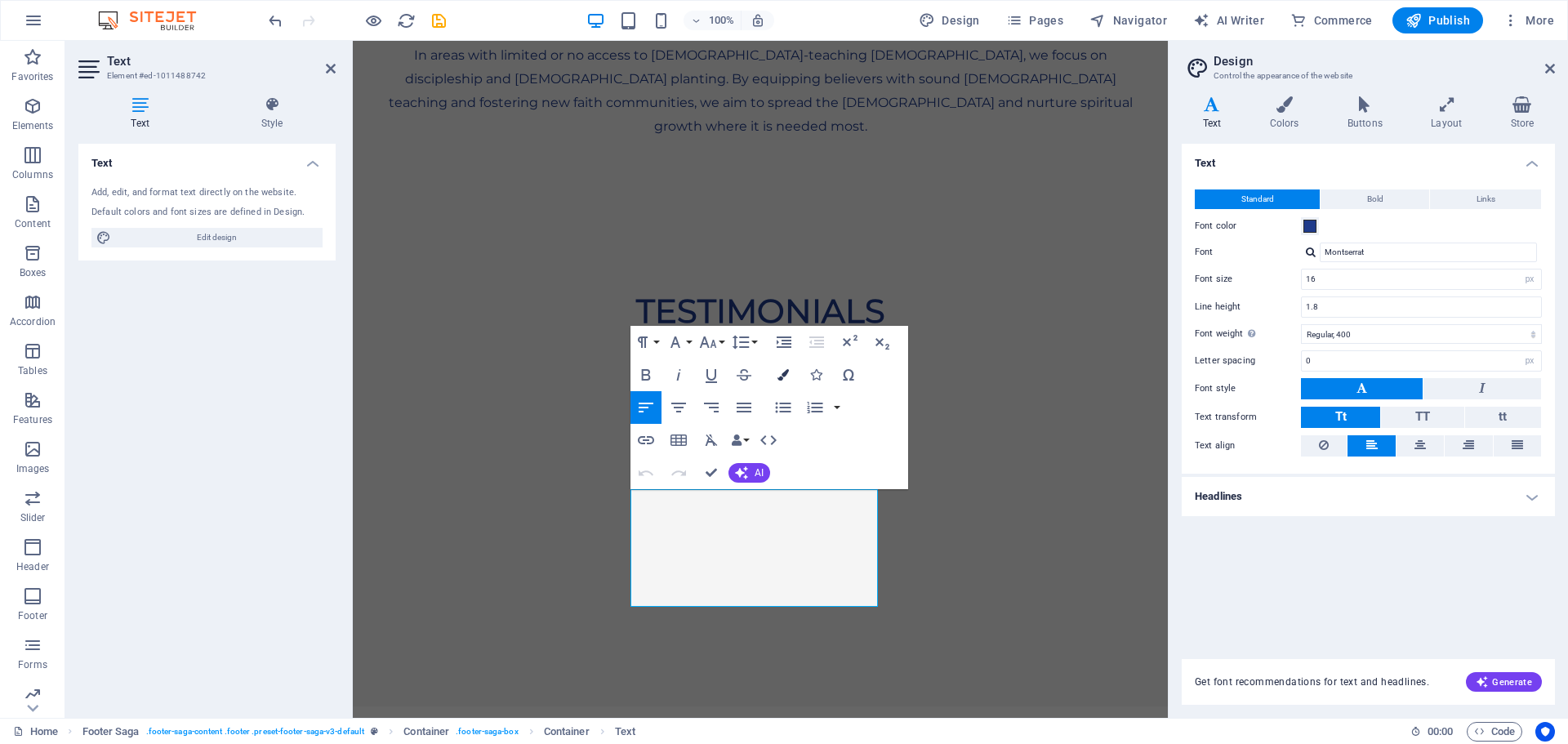
click at [779, 379] on icon "button" at bounding box center [784, 375] width 12 height 12
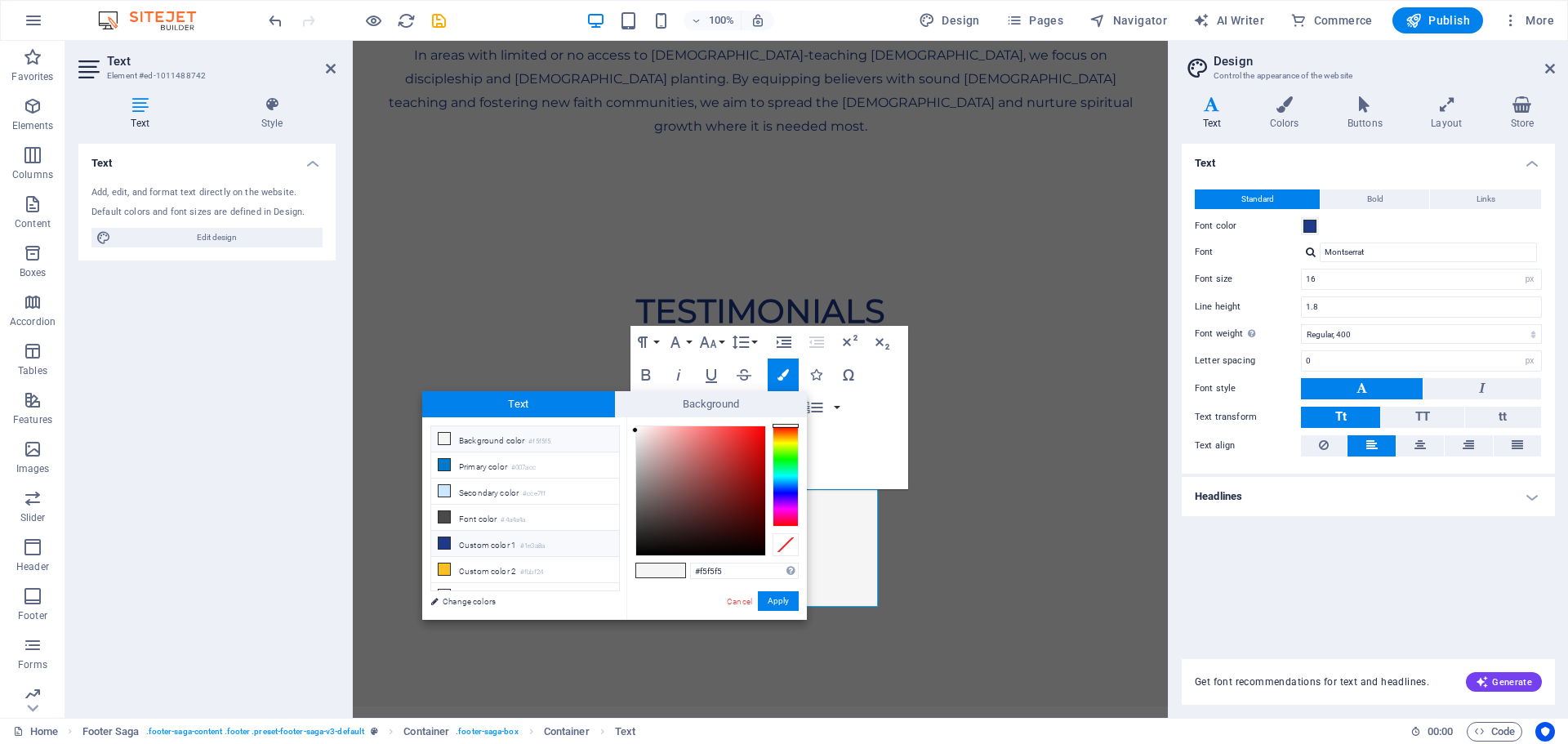
click at [444, 538] on icon at bounding box center [444, 543] width 12 height 12
type input "#1e3a8a"
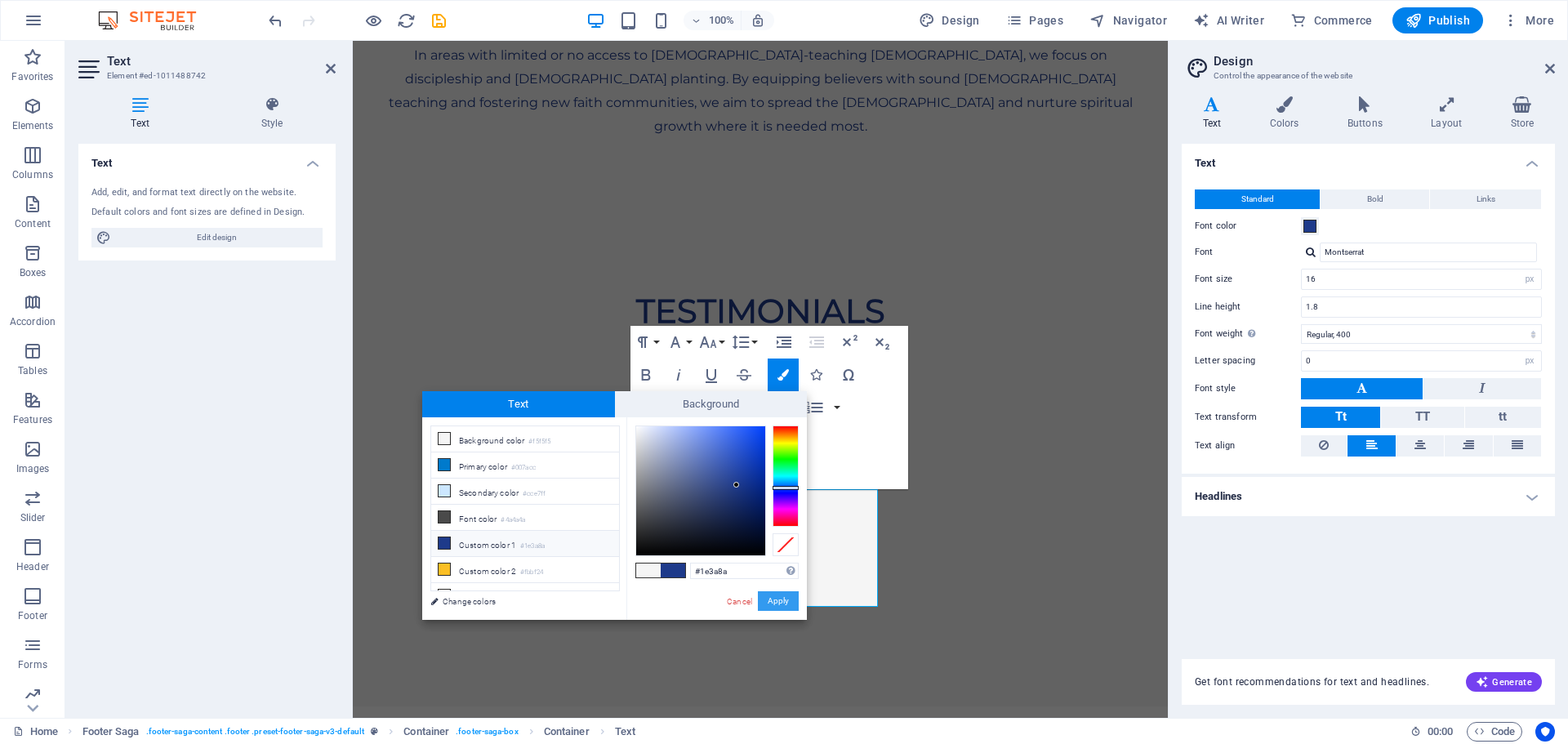
click at [781, 603] on button "Apply" at bounding box center [779, 601] width 41 height 20
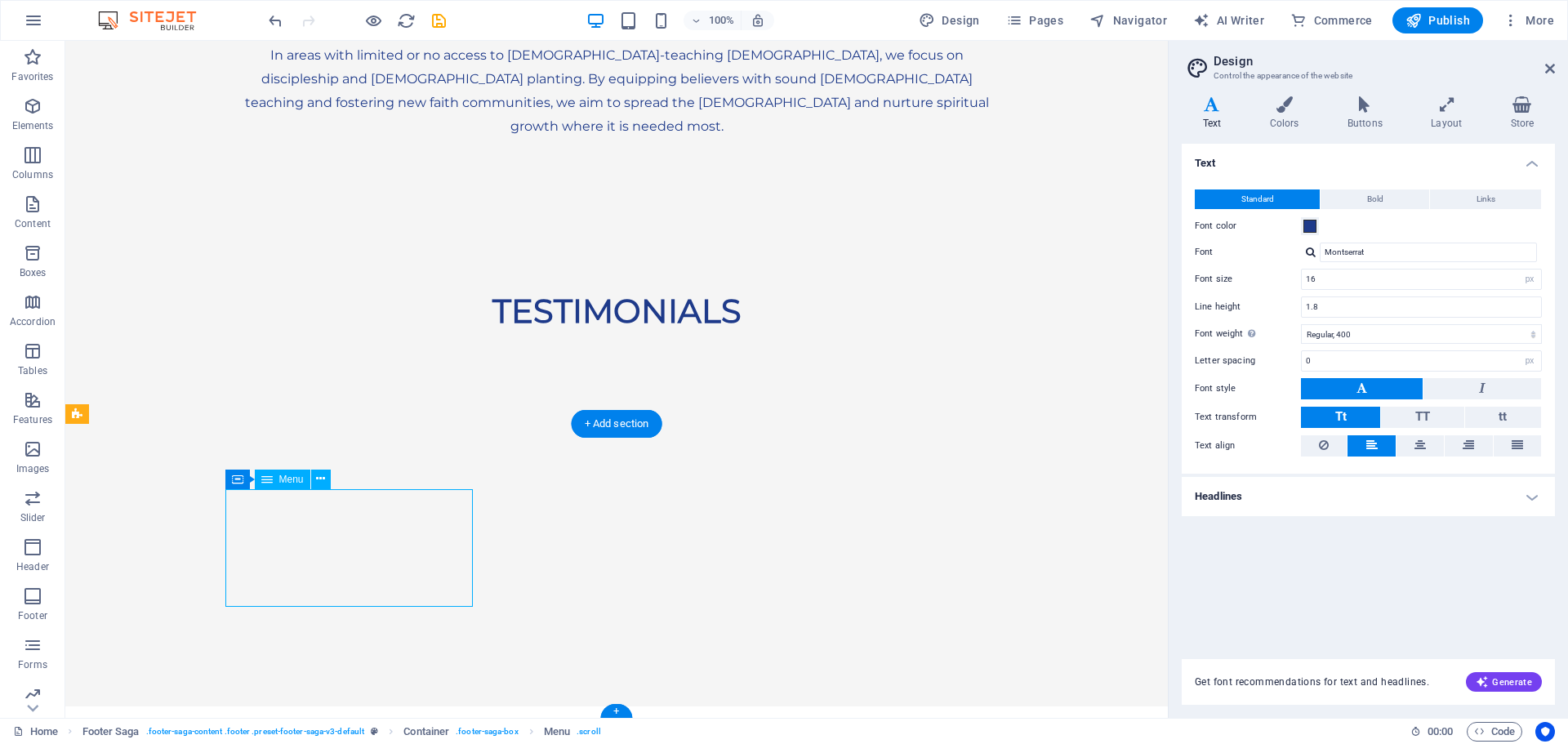
select select "px"
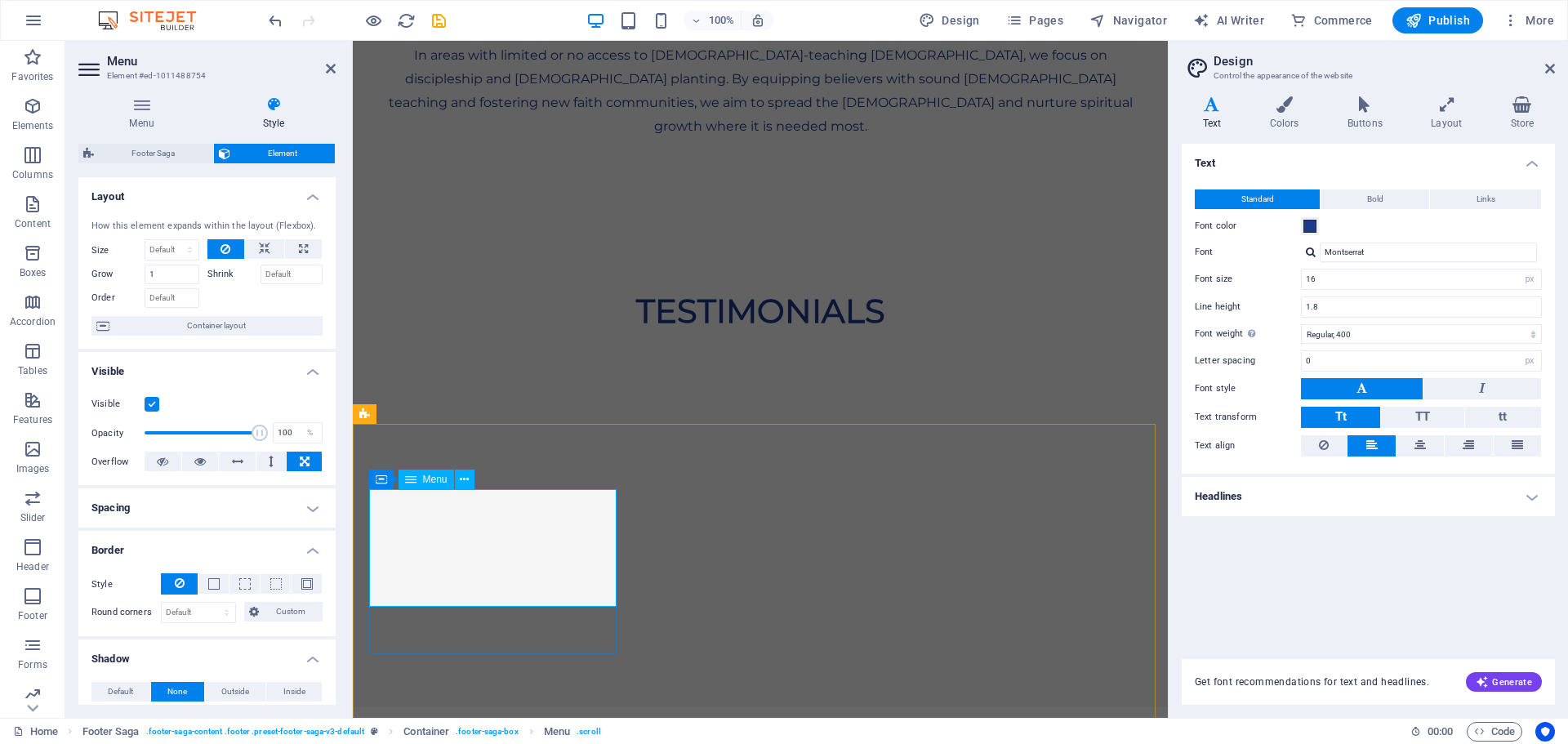
click at [466, 479] on icon at bounding box center [464, 479] width 9 height 17
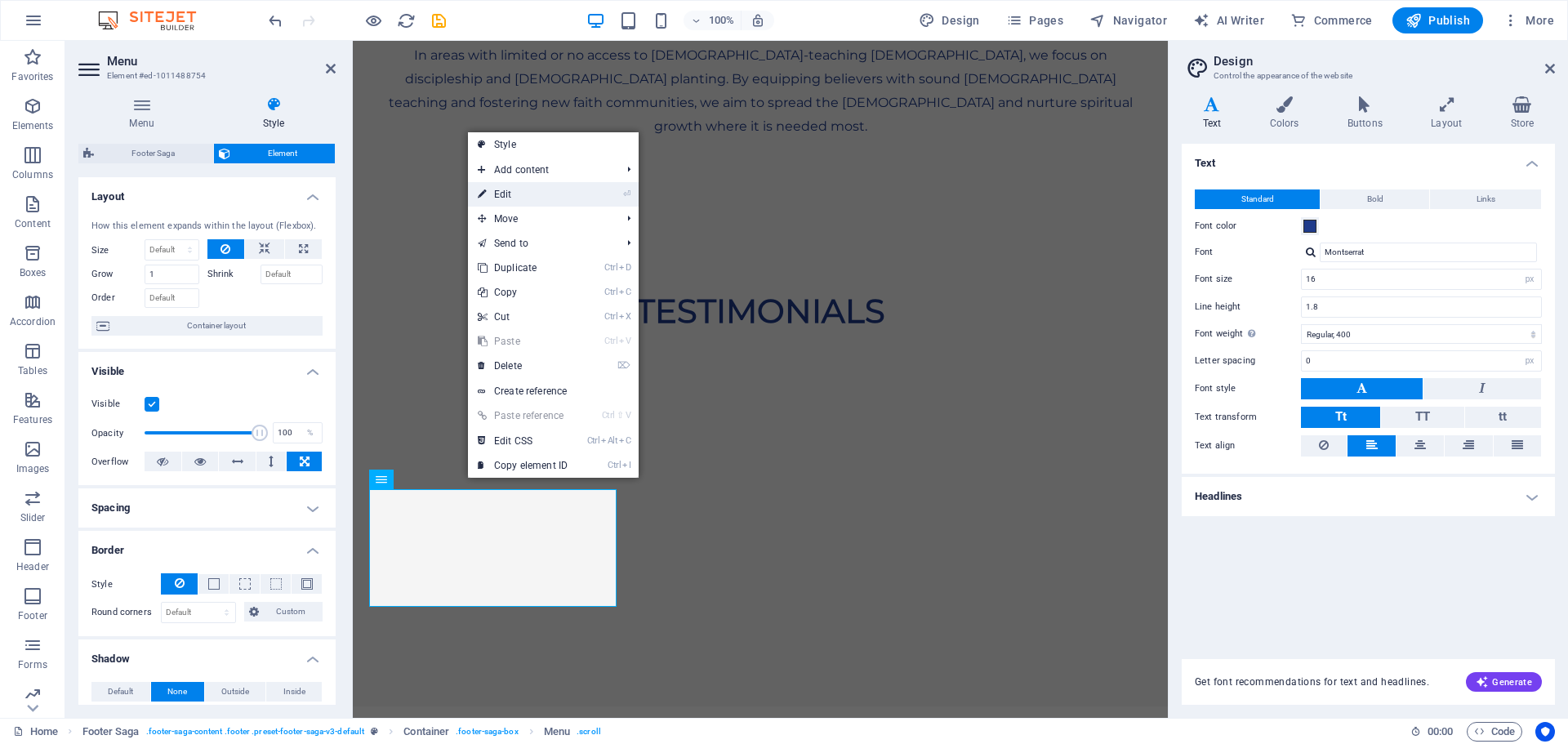
click at [548, 187] on link "⏎ Edit" at bounding box center [522, 195] width 109 height 25
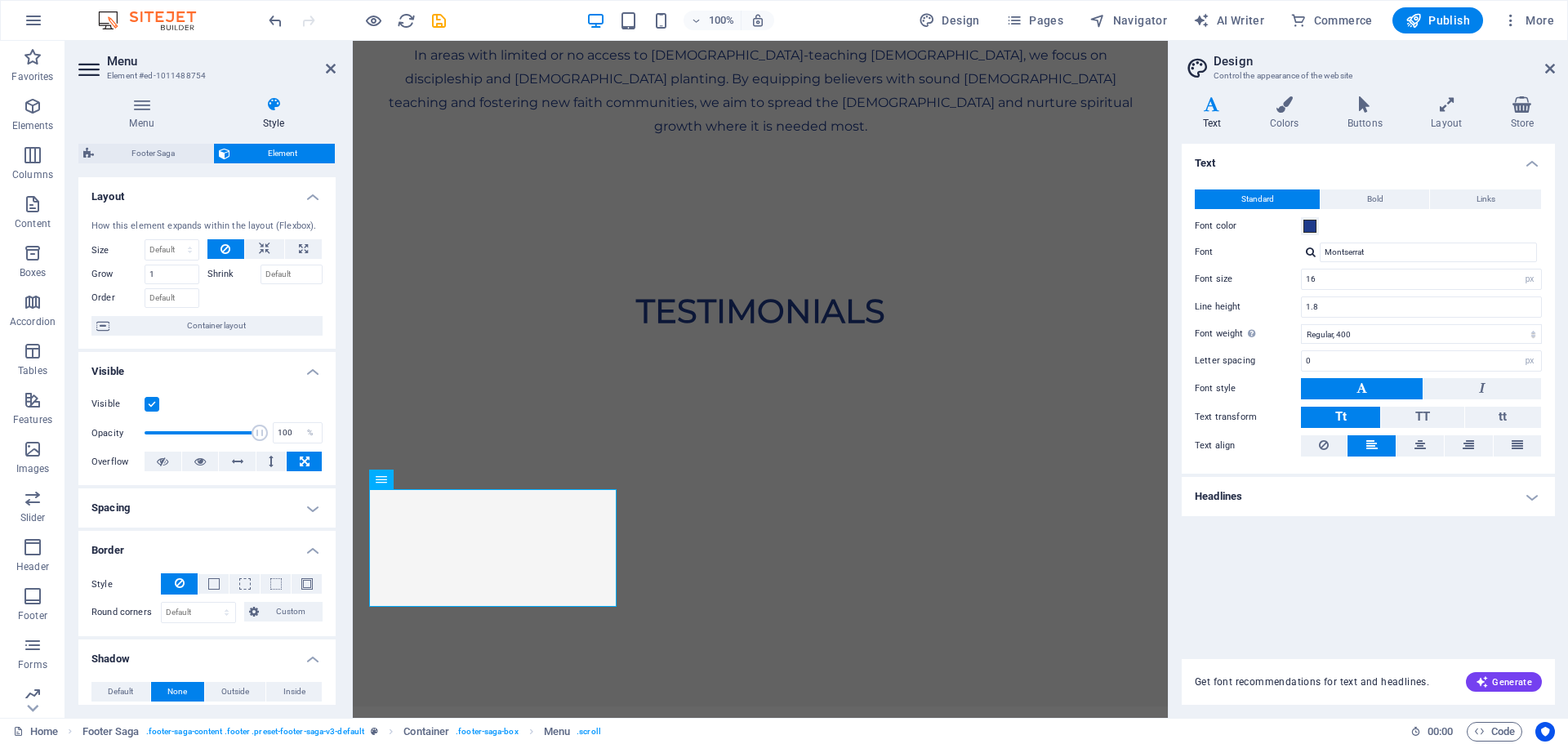
click at [266, 110] on icon at bounding box center [273, 104] width 124 height 16
click at [305, 197] on h4 "Layout" at bounding box center [206, 192] width 257 height 30
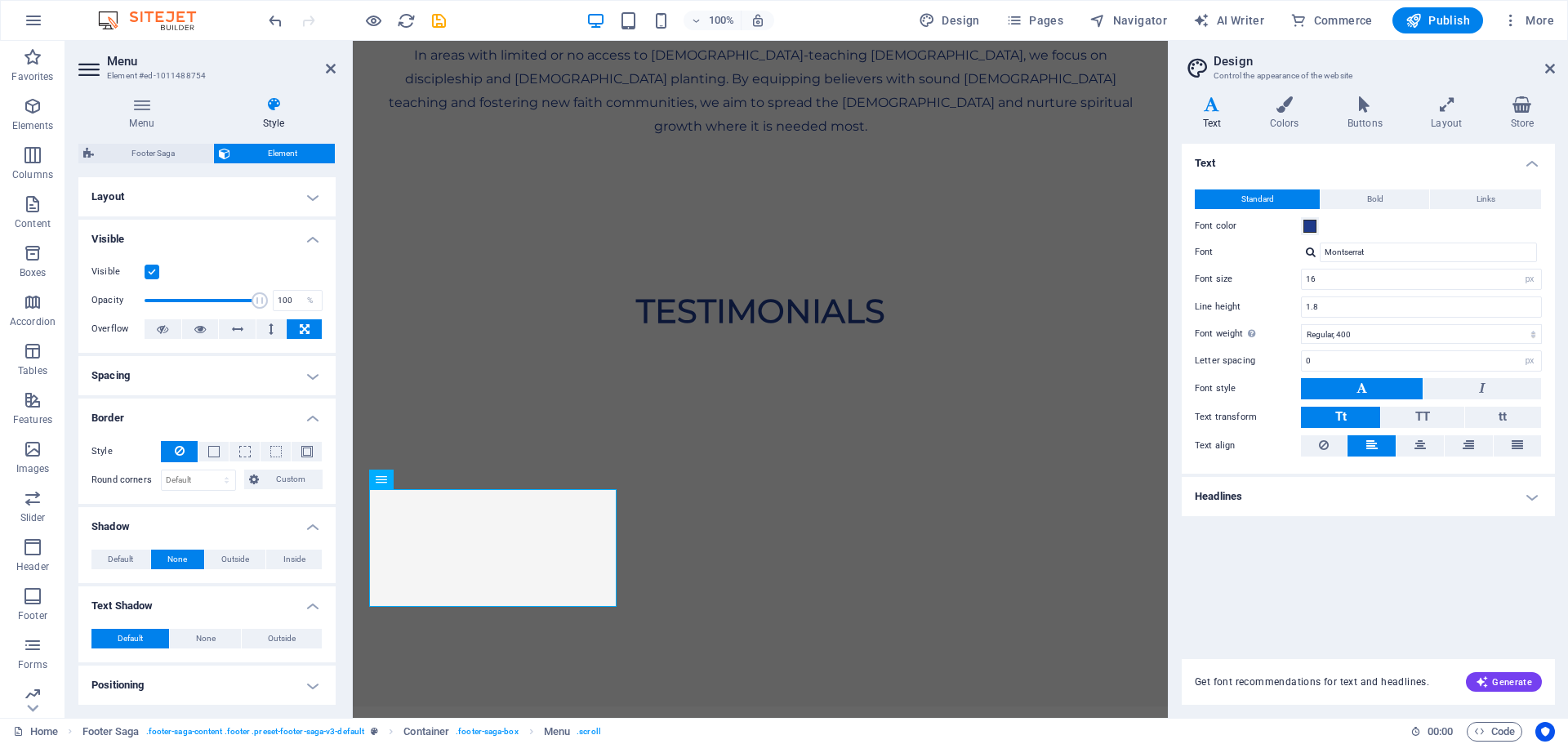
click at [308, 418] on h4 "Border" at bounding box center [206, 414] width 257 height 30
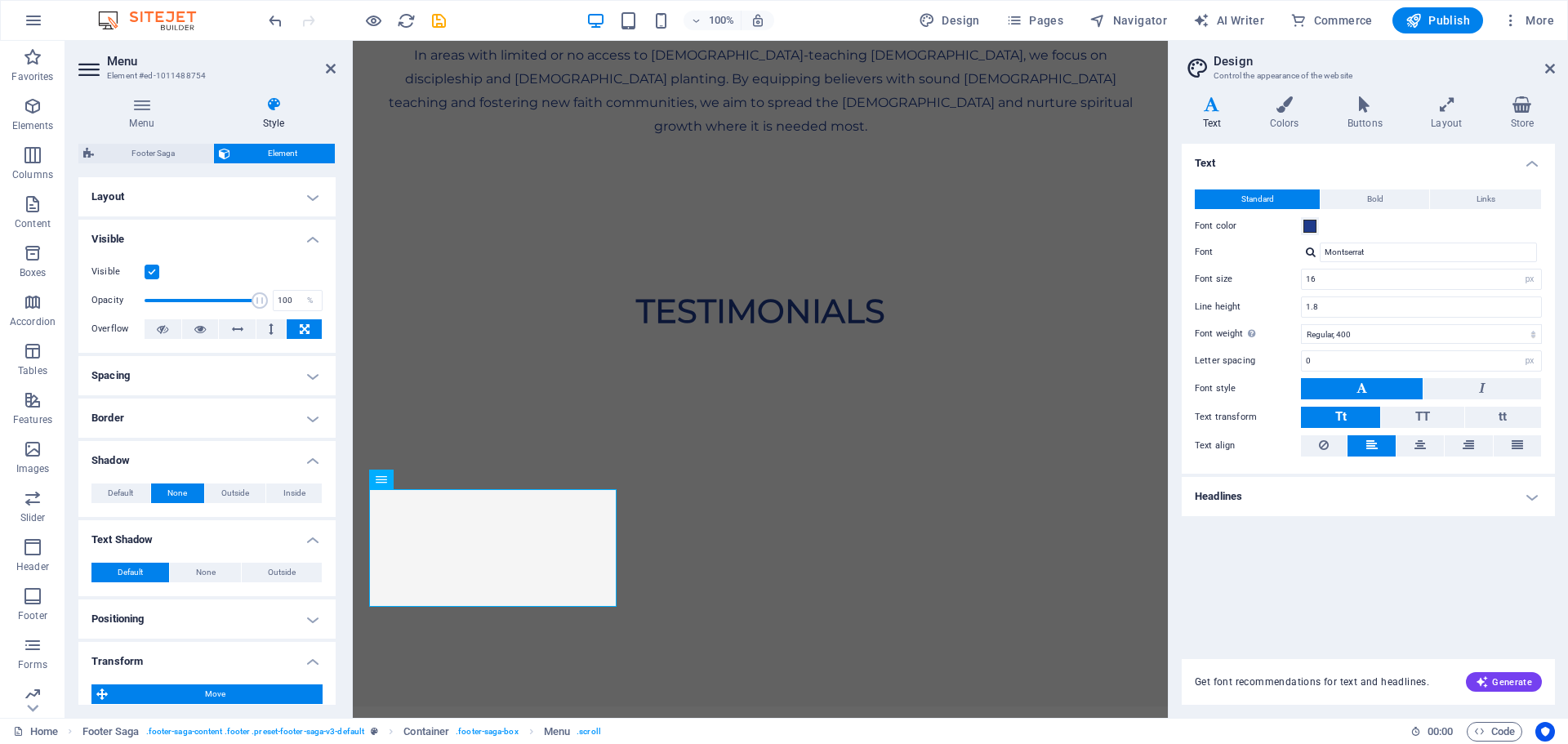
click at [307, 457] on h4 "Shadow" at bounding box center [206, 455] width 257 height 30
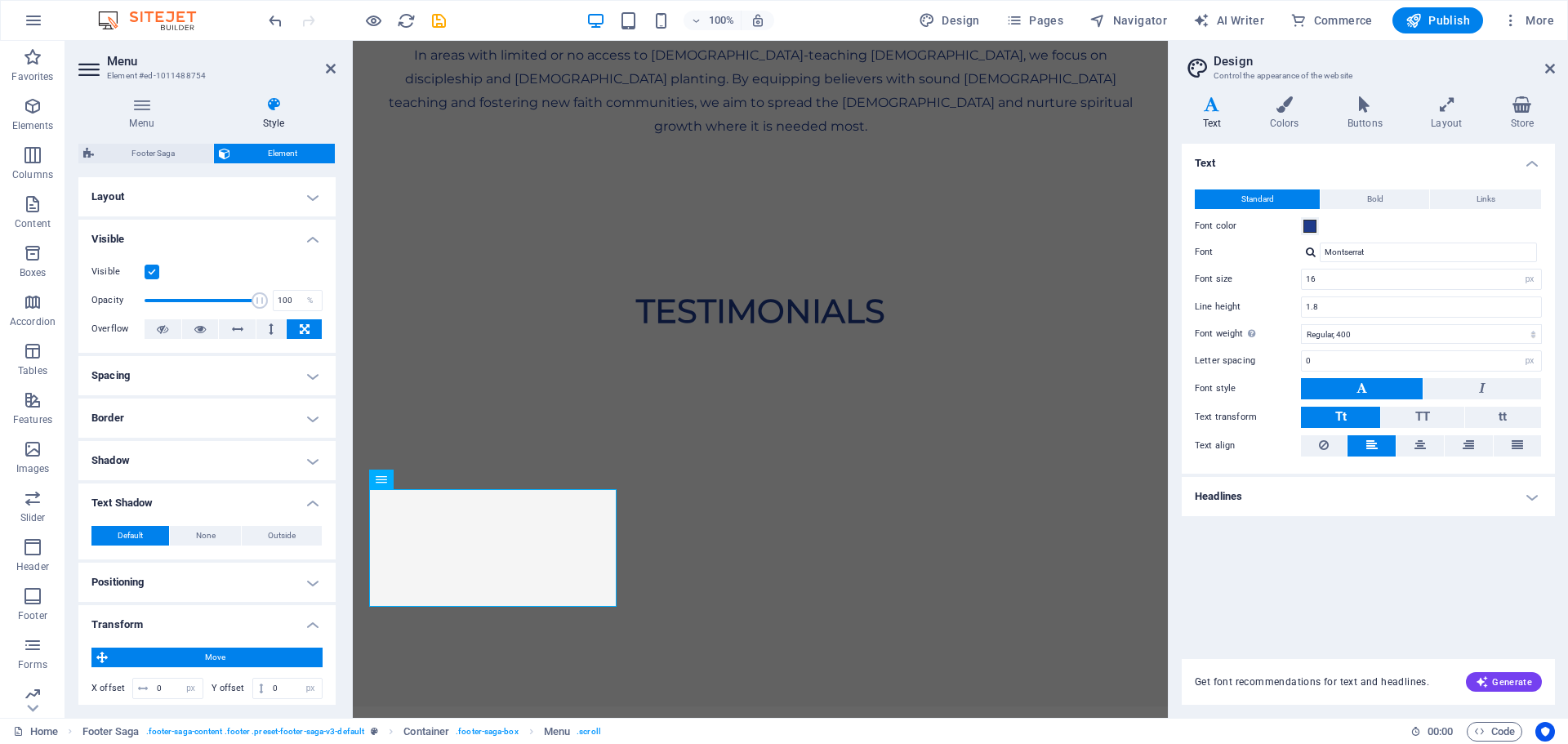
click at [308, 504] on h4 "Text Shadow" at bounding box center [206, 498] width 257 height 30
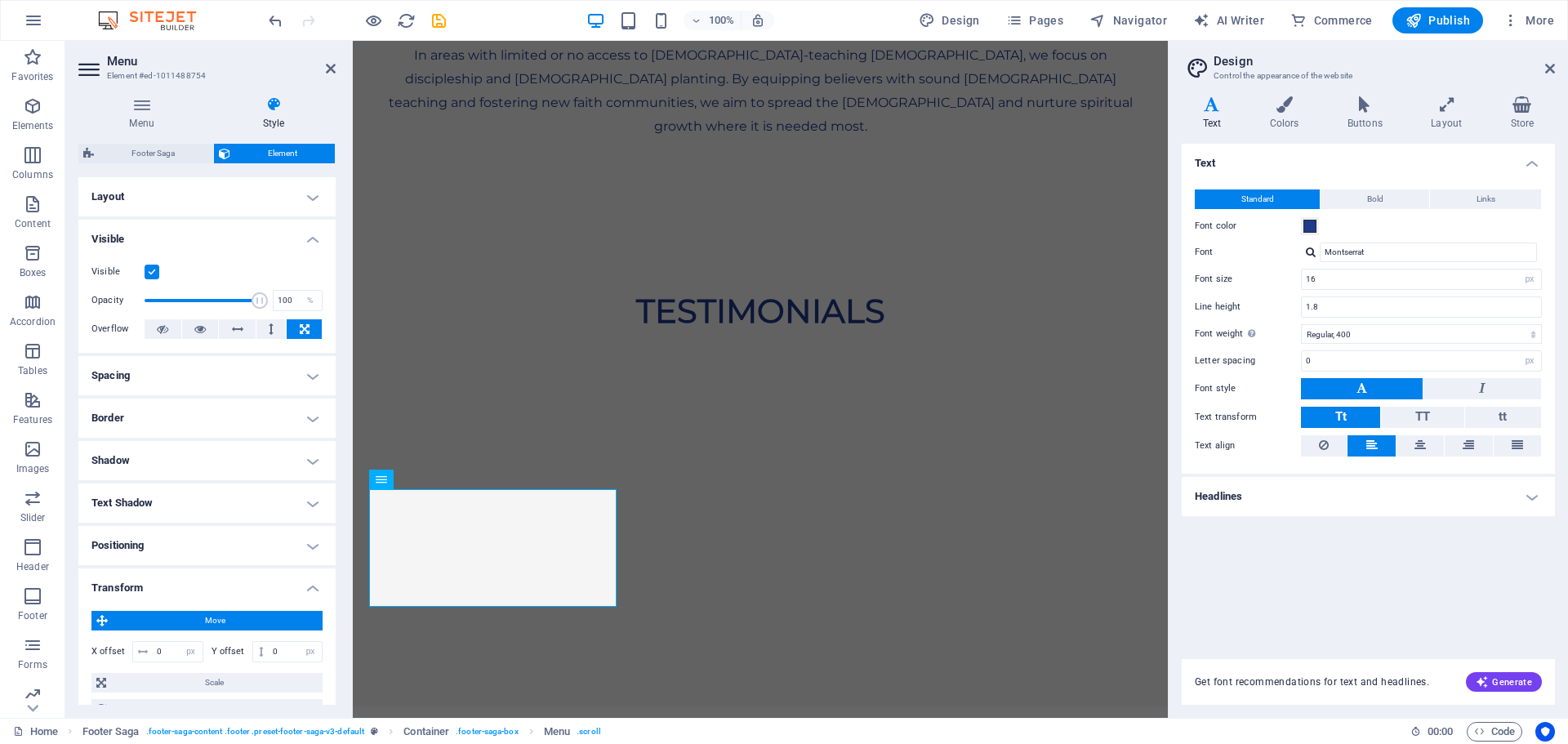
click at [308, 541] on h4 "Positioning" at bounding box center [206, 546] width 257 height 39
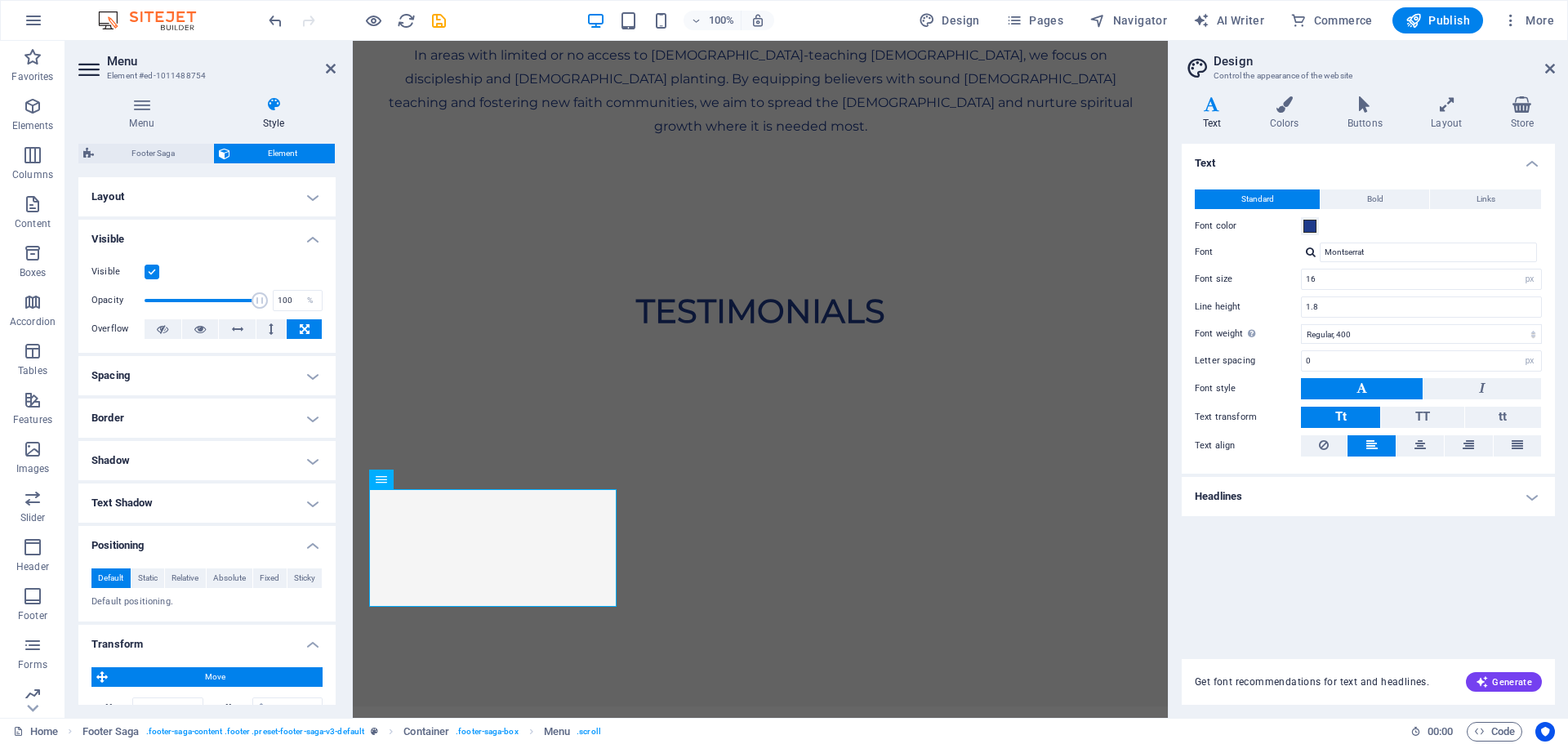
click at [311, 643] on h4 "Transform" at bounding box center [206, 640] width 257 height 30
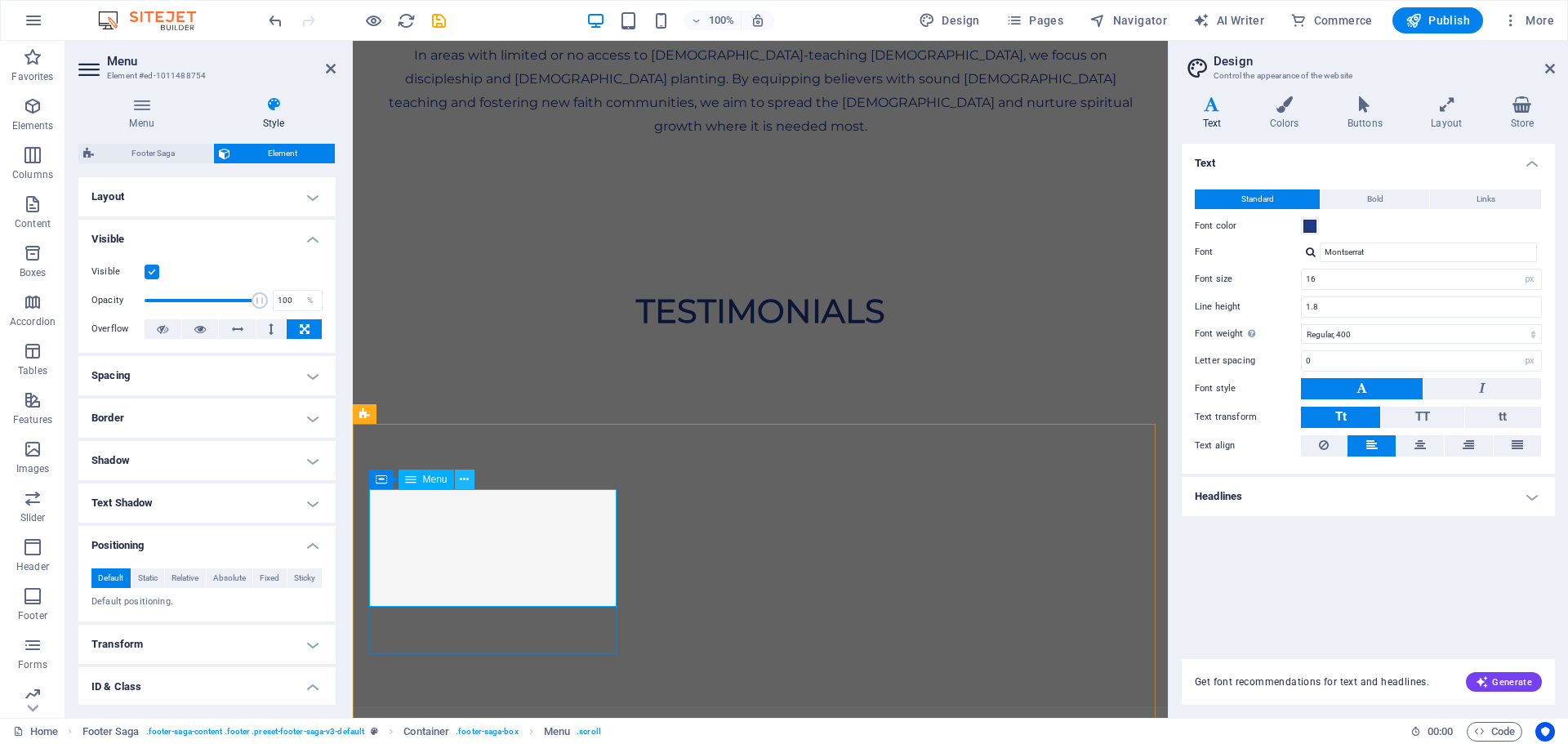
click at [464, 483] on icon at bounding box center [464, 479] width 9 height 17
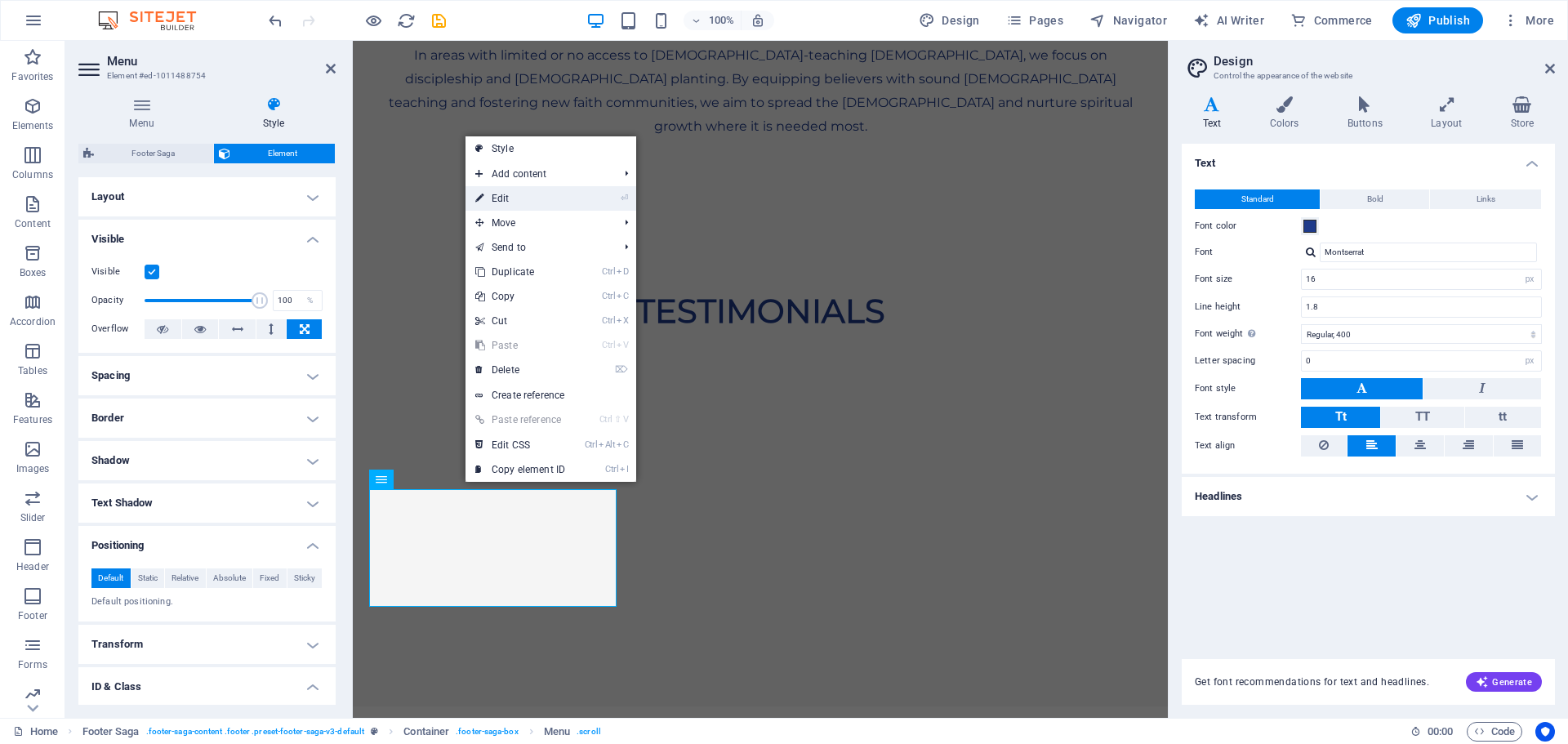
click at [518, 193] on link "⏎ Edit" at bounding box center [520, 199] width 109 height 25
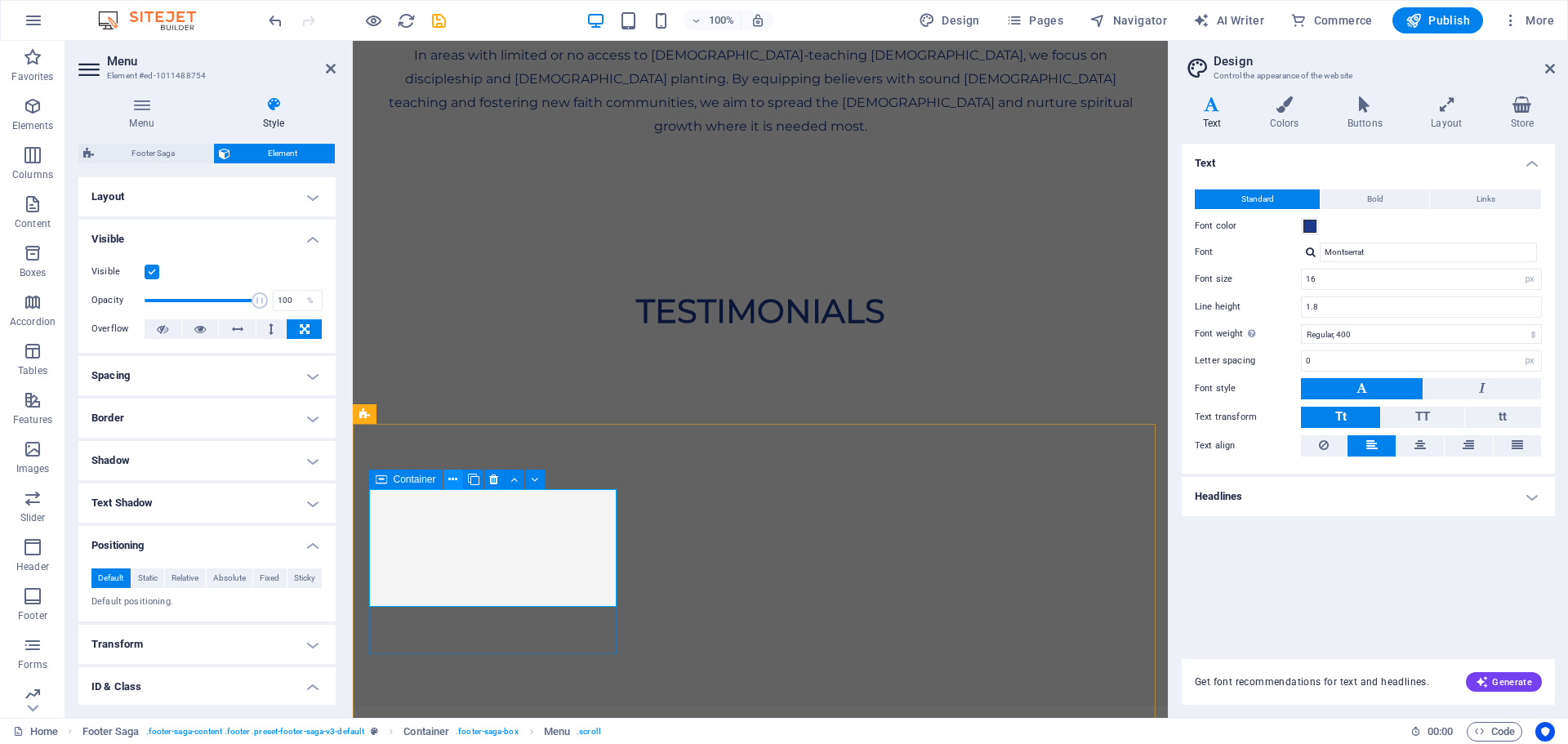
click at [451, 481] on icon at bounding box center [452, 479] width 9 height 17
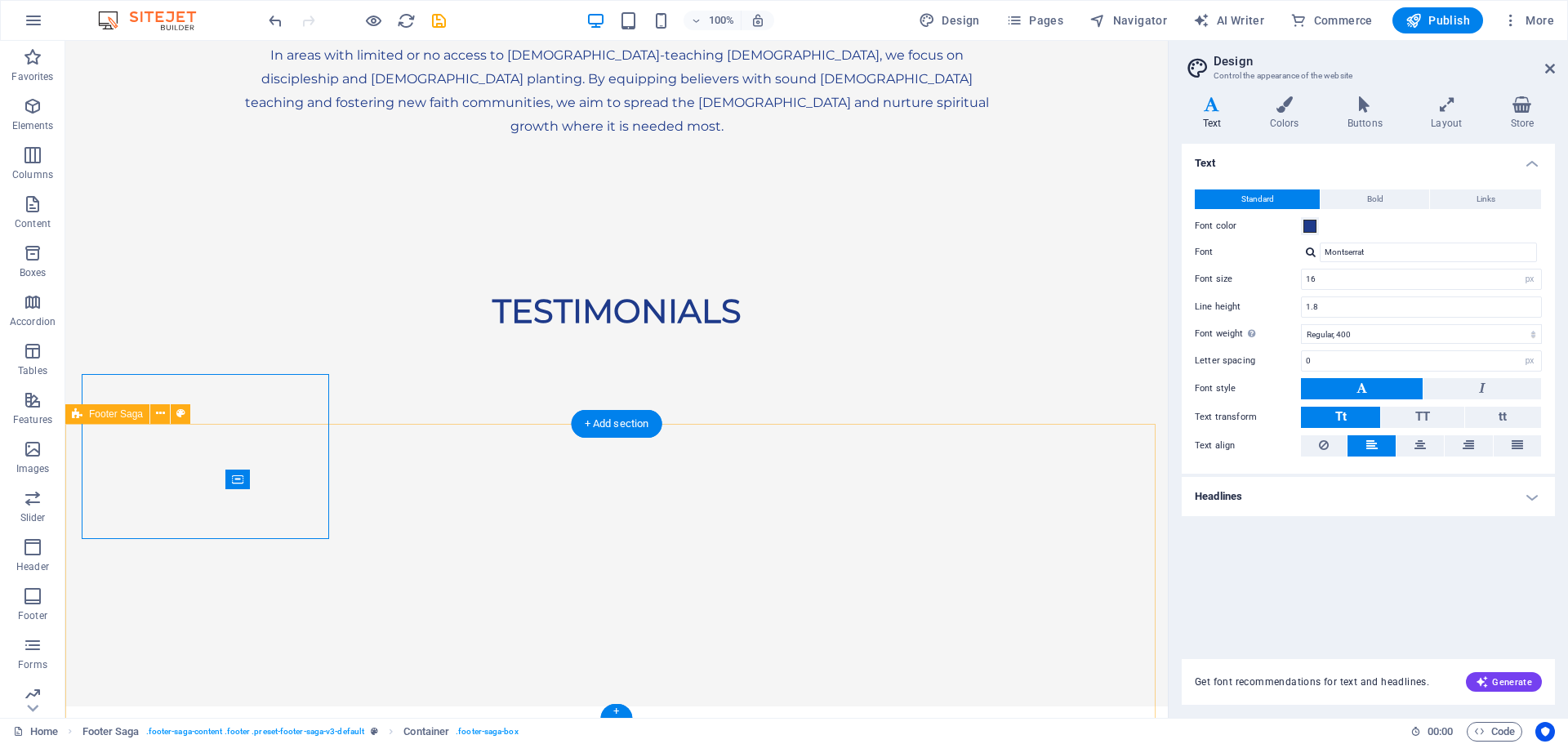
scroll to position [4697, 0]
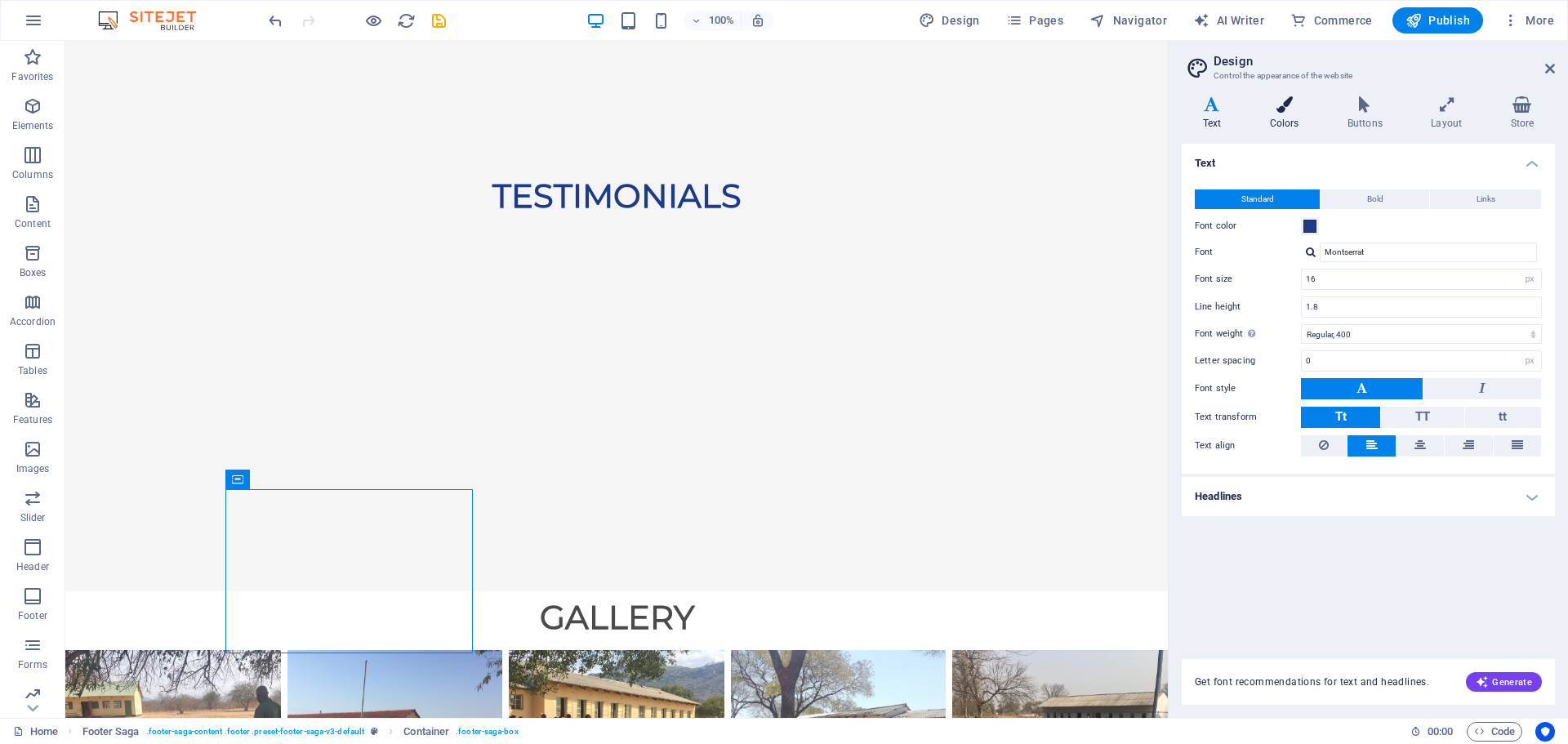
click at [1286, 113] on h4 "Colors" at bounding box center [1288, 113] width 77 height 35
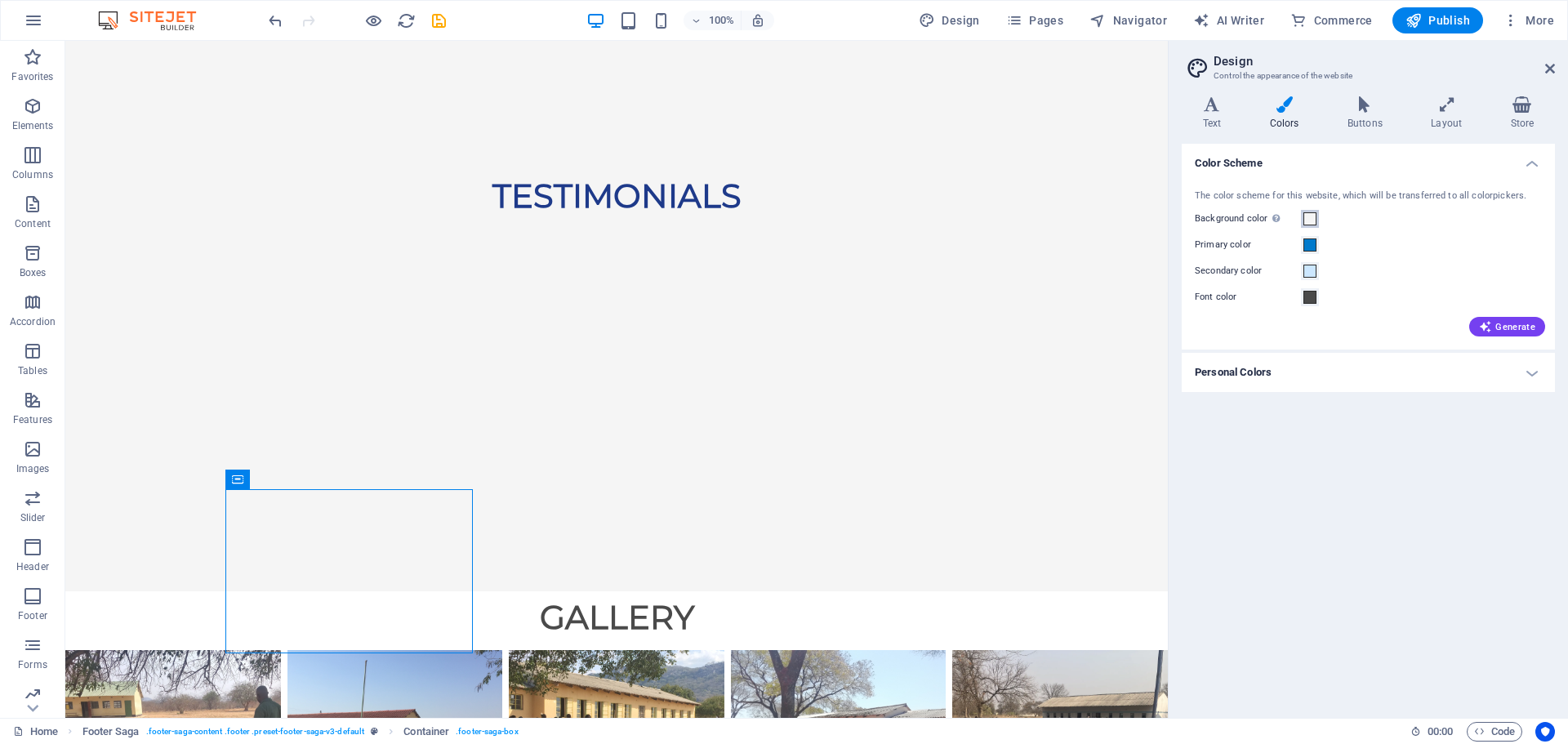
click at [1310, 224] on span at bounding box center [1311, 219] width 13 height 13
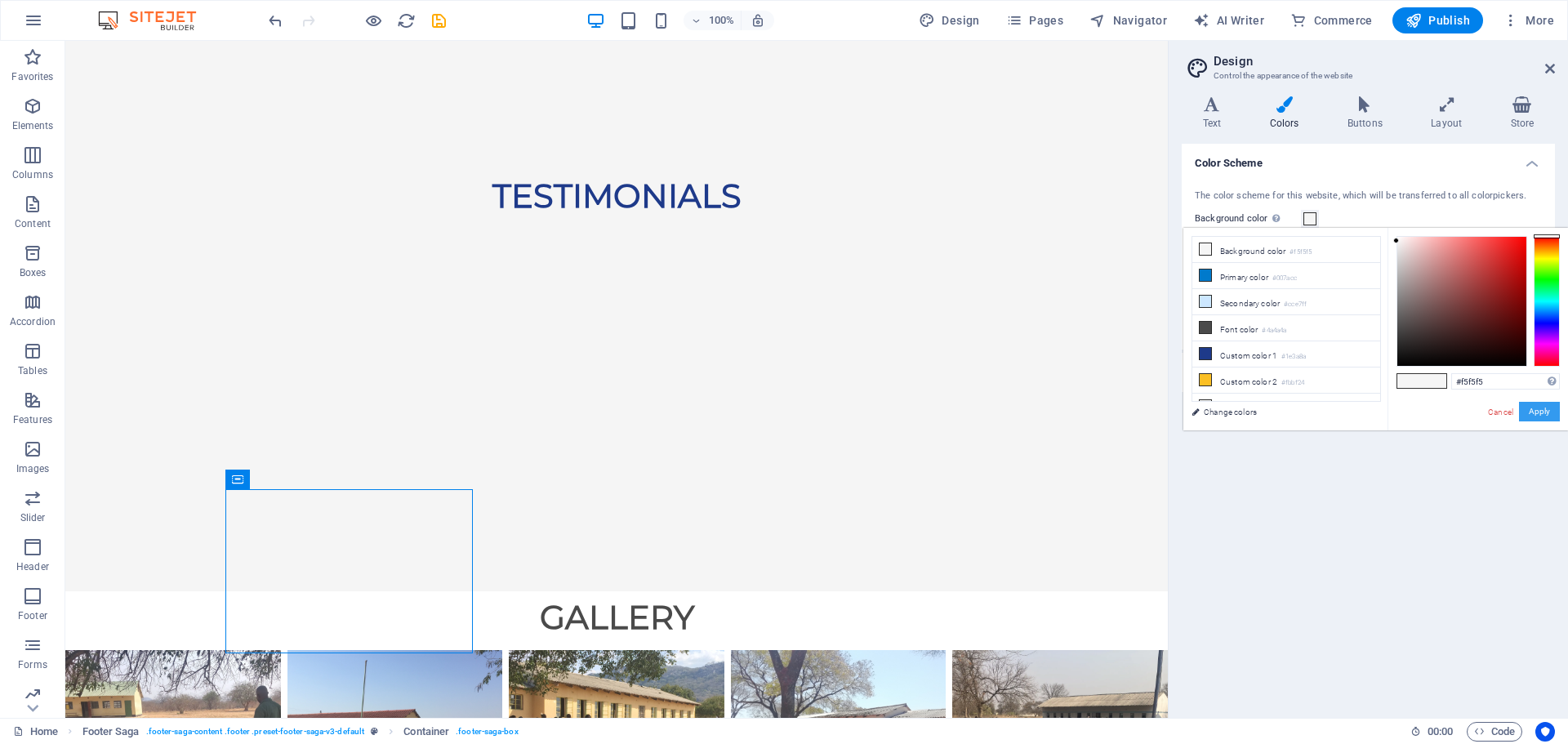
click at [1542, 410] on button "Apply" at bounding box center [1540, 412] width 41 height 20
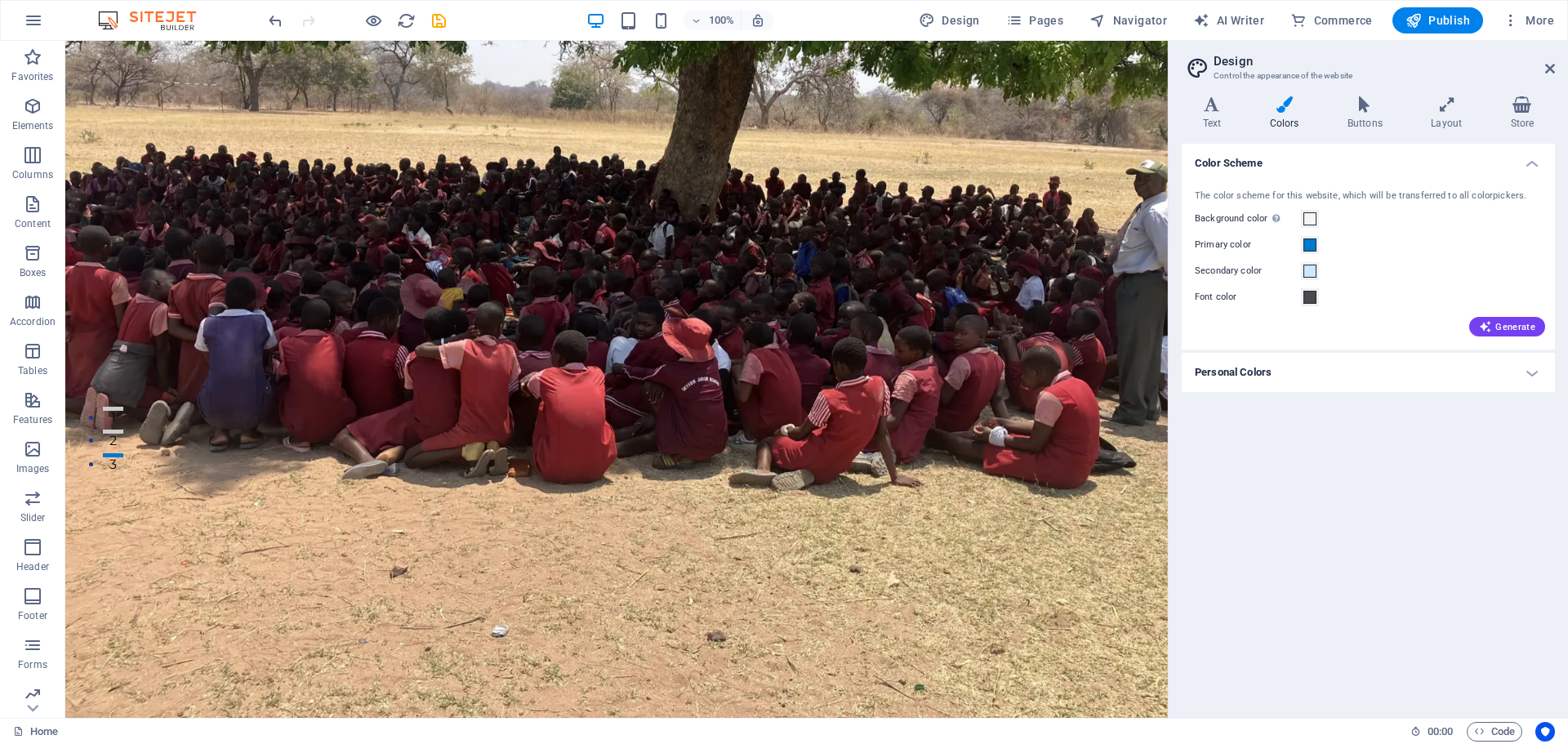
scroll to position [251, 0]
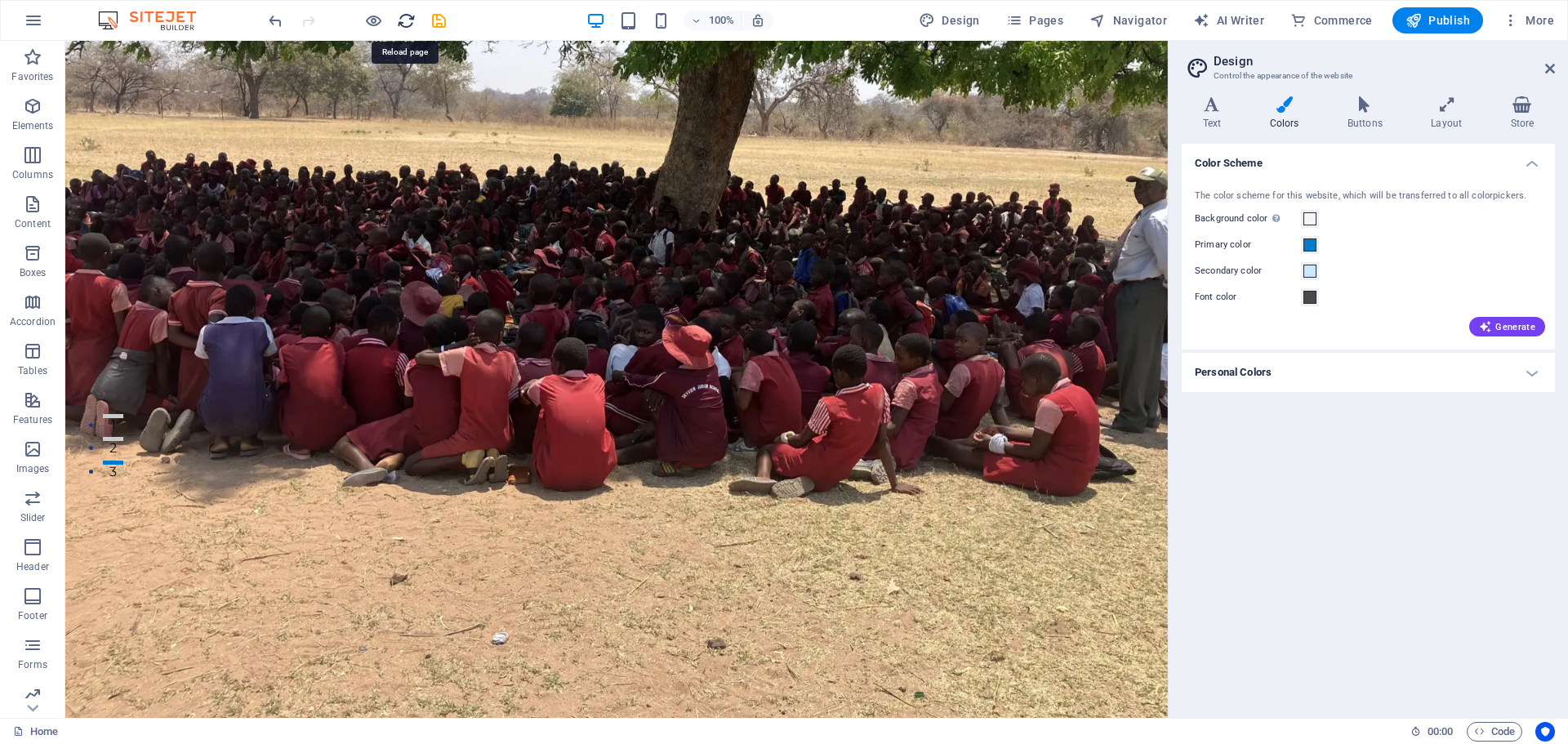
click at [401, 23] on icon "reload" at bounding box center [406, 21] width 19 height 19
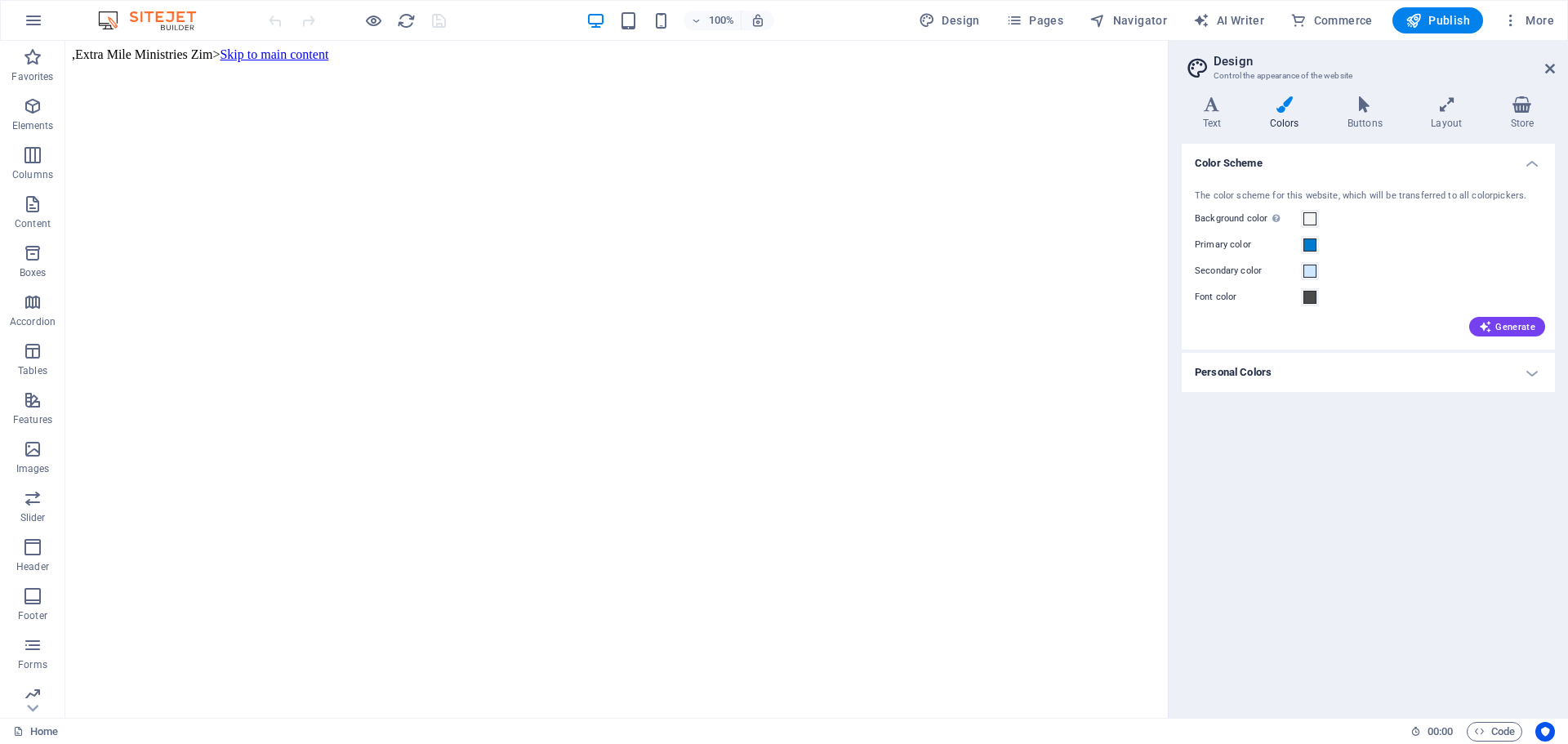
scroll to position [0, 0]
click at [1544, 66] on h2 "Design" at bounding box center [1384, 62] width 341 height 15
click at [1546, 66] on icon at bounding box center [1551, 69] width 10 height 13
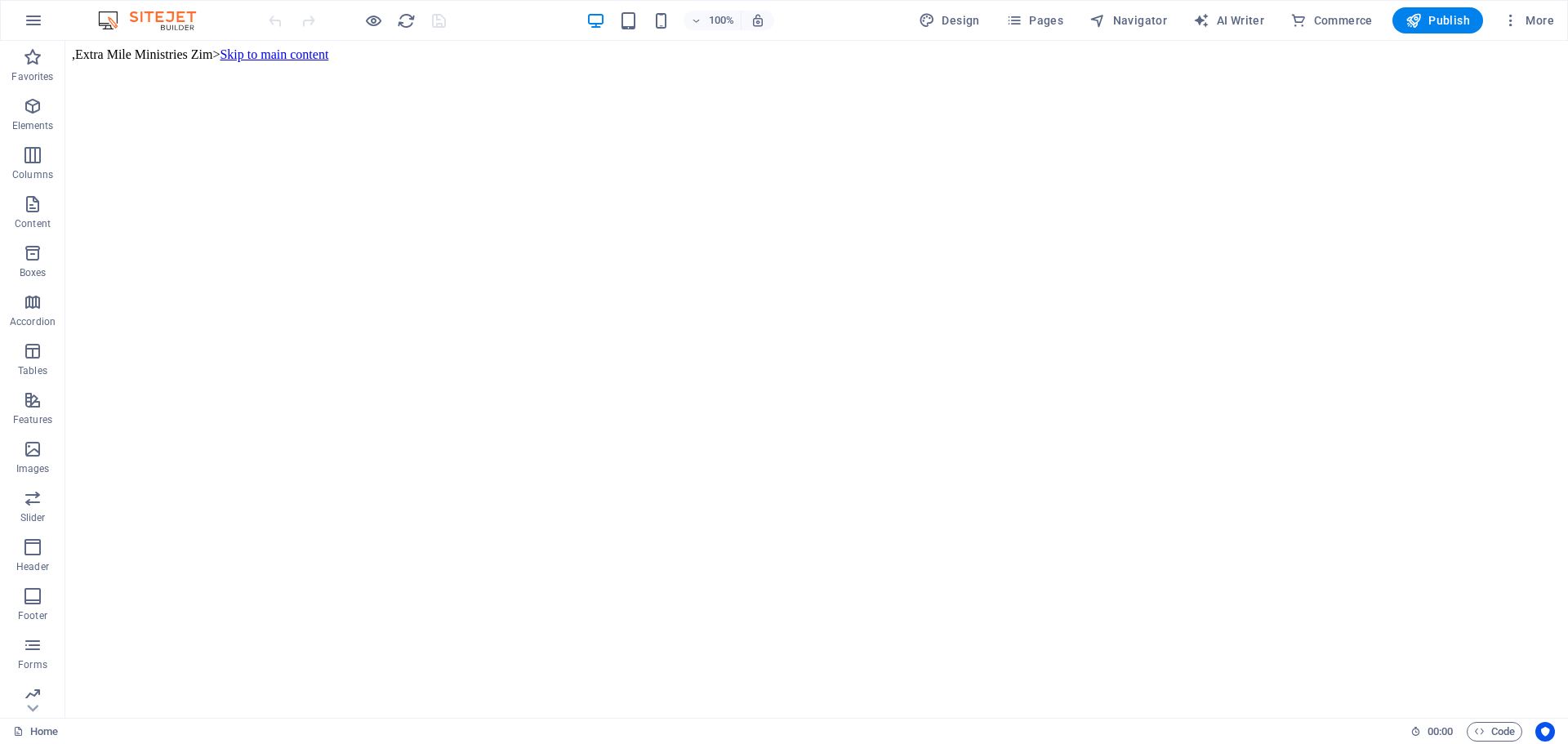
click at [72, 51] on extra ", Extra Mile Ministries Zim>" at bounding box center [146, 54] width 148 height 14
click at [99, 51] on extra "Extra Mile Ministries Zim>" at bounding box center [147, 54] width 145 height 14
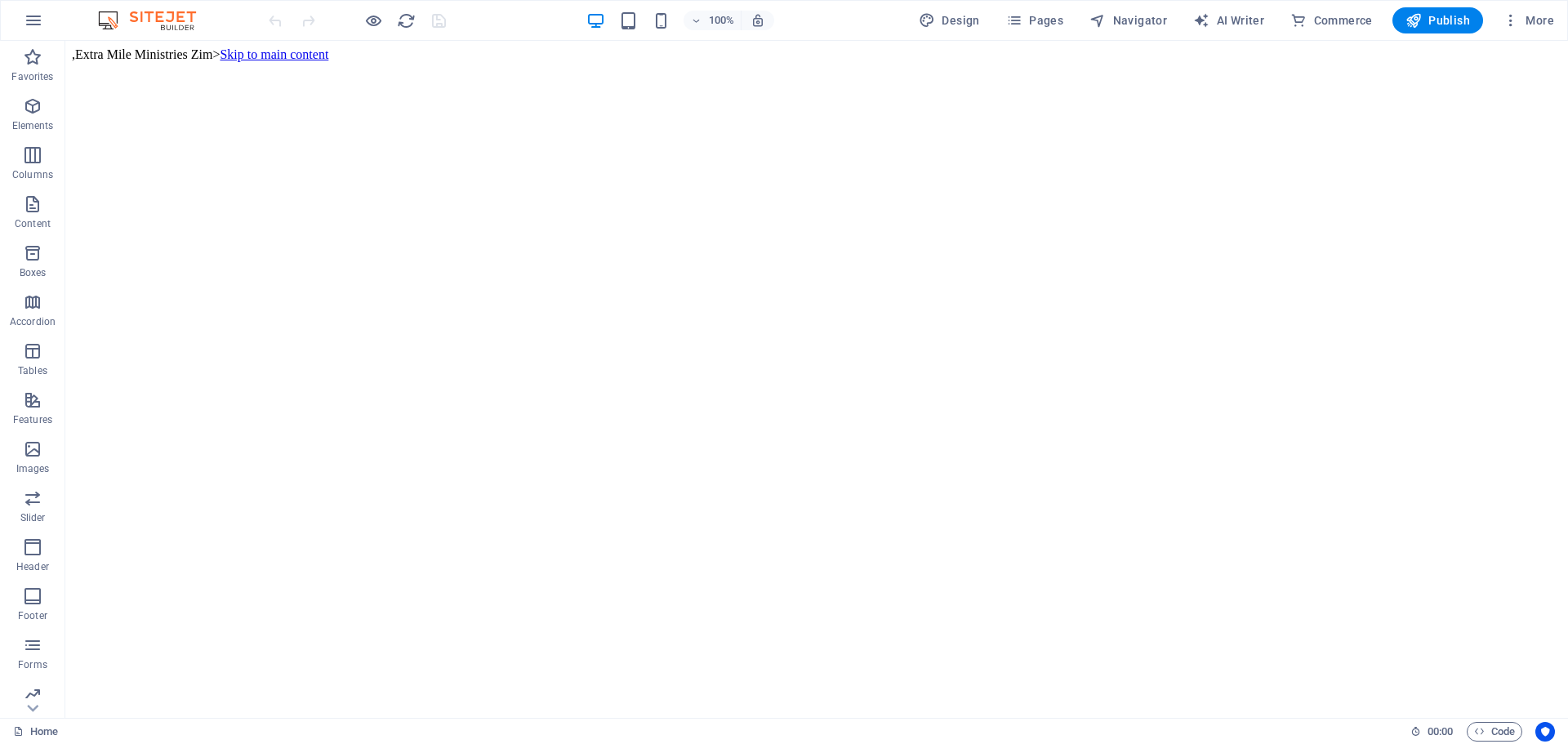
click at [99, 51] on extra "Extra Mile Ministries Zim>" at bounding box center [147, 54] width 145 height 14
click at [505, 56] on icon at bounding box center [508, 54] width 9 height 17
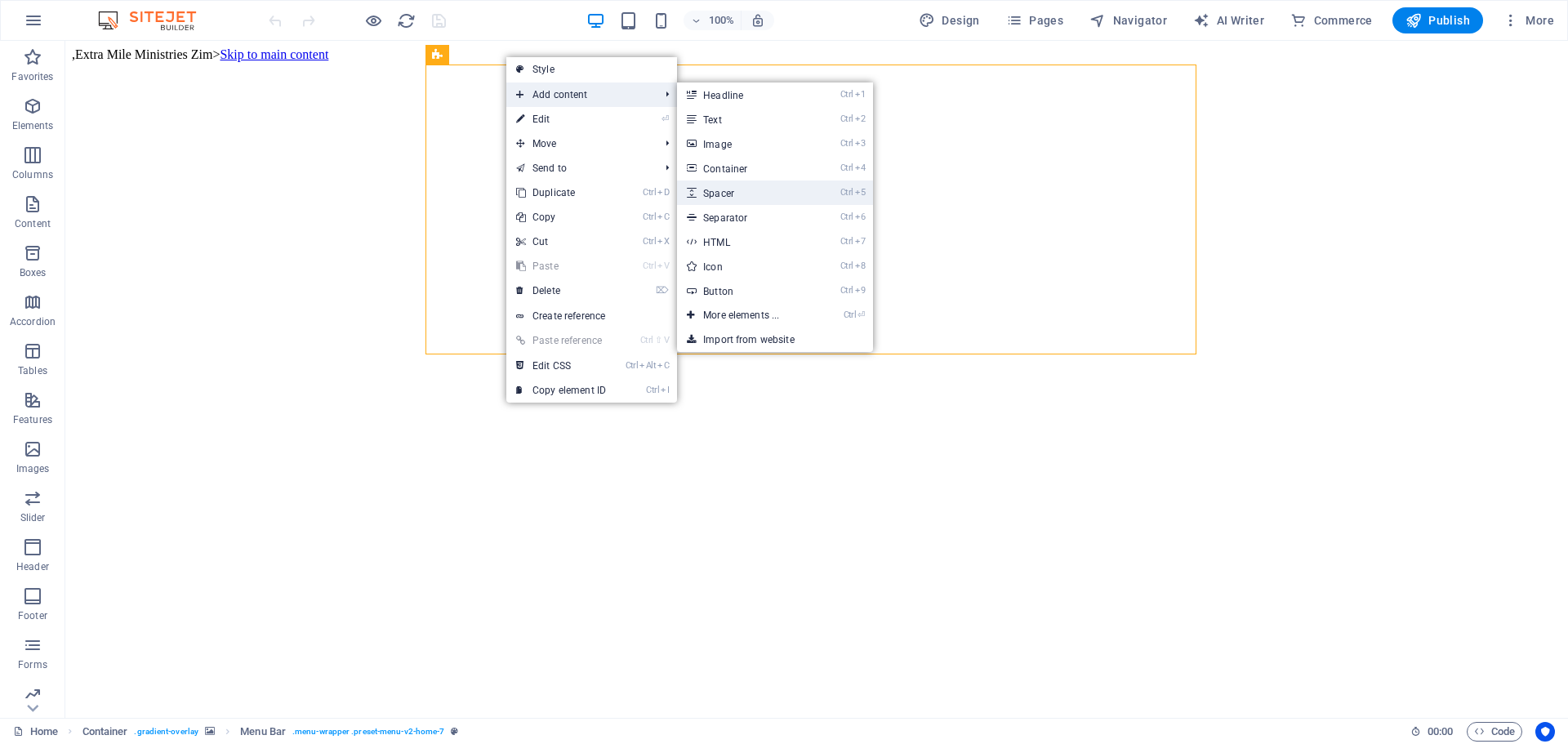
click at [738, 191] on link "Ctrl 5 Spacer" at bounding box center [745, 193] width 135 height 25
select select "px"
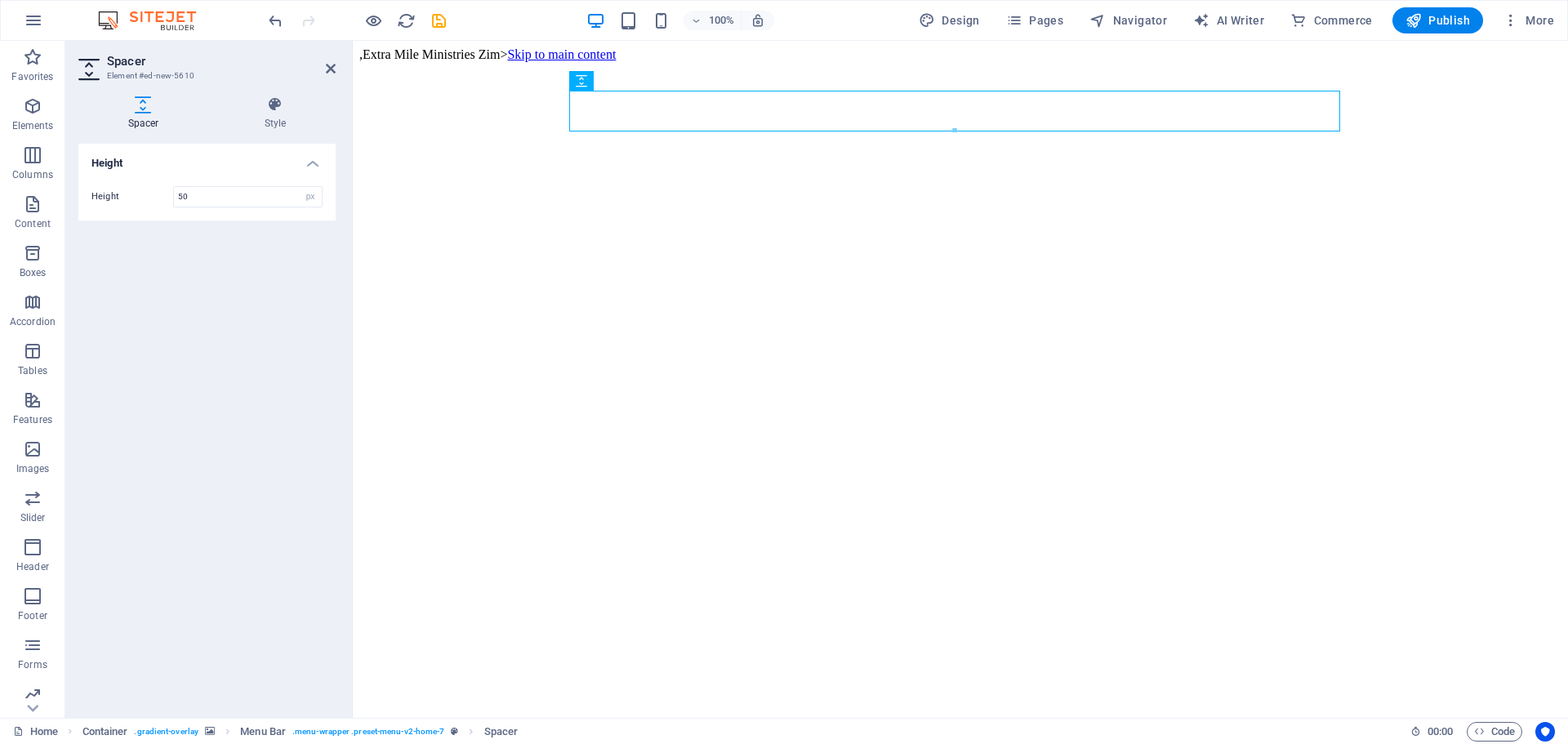
click at [502, 62] on figure at bounding box center [960, 62] width 1202 height 0
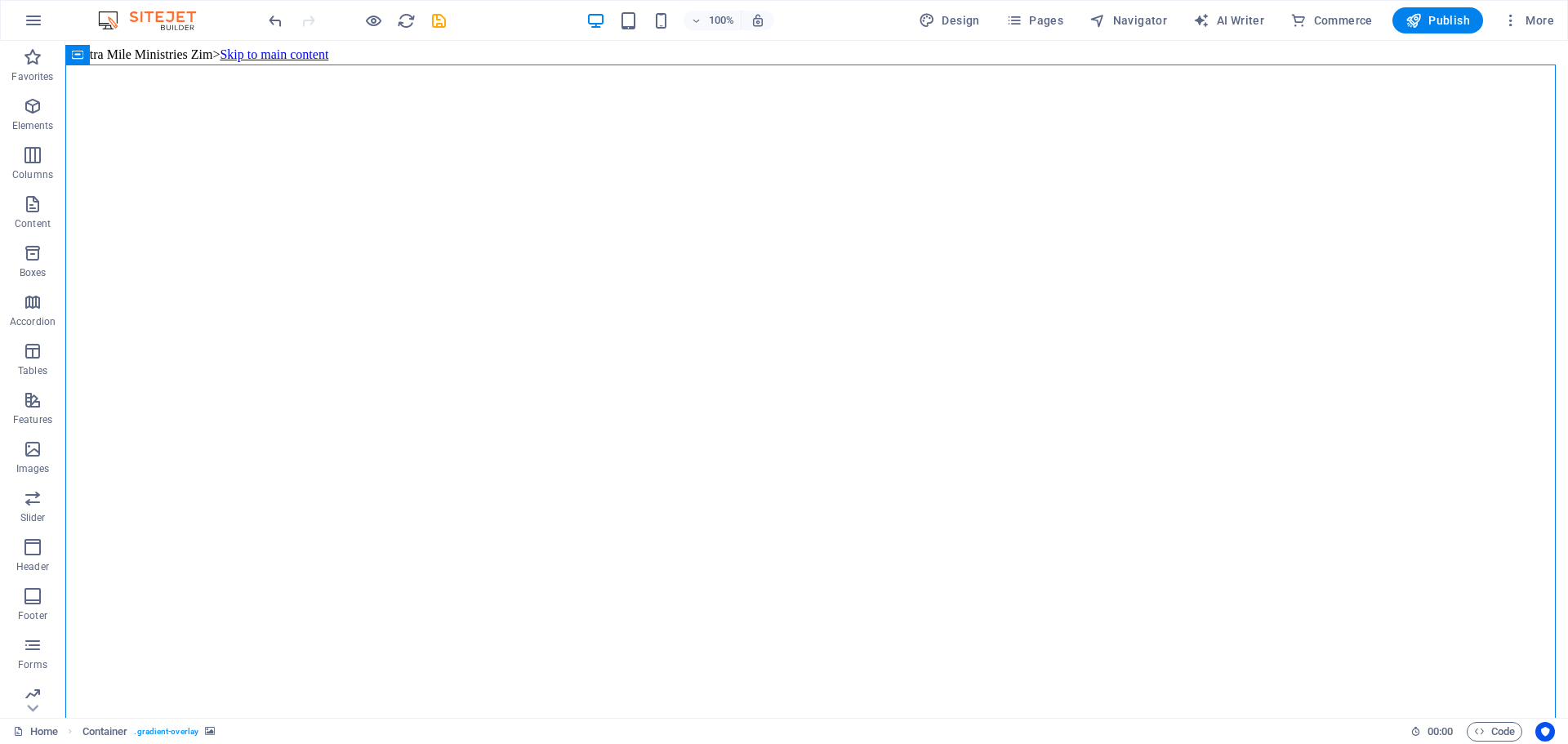
click at [154, 52] on extra "Extra Mile Ministries Zim>" at bounding box center [147, 54] width 145 height 14
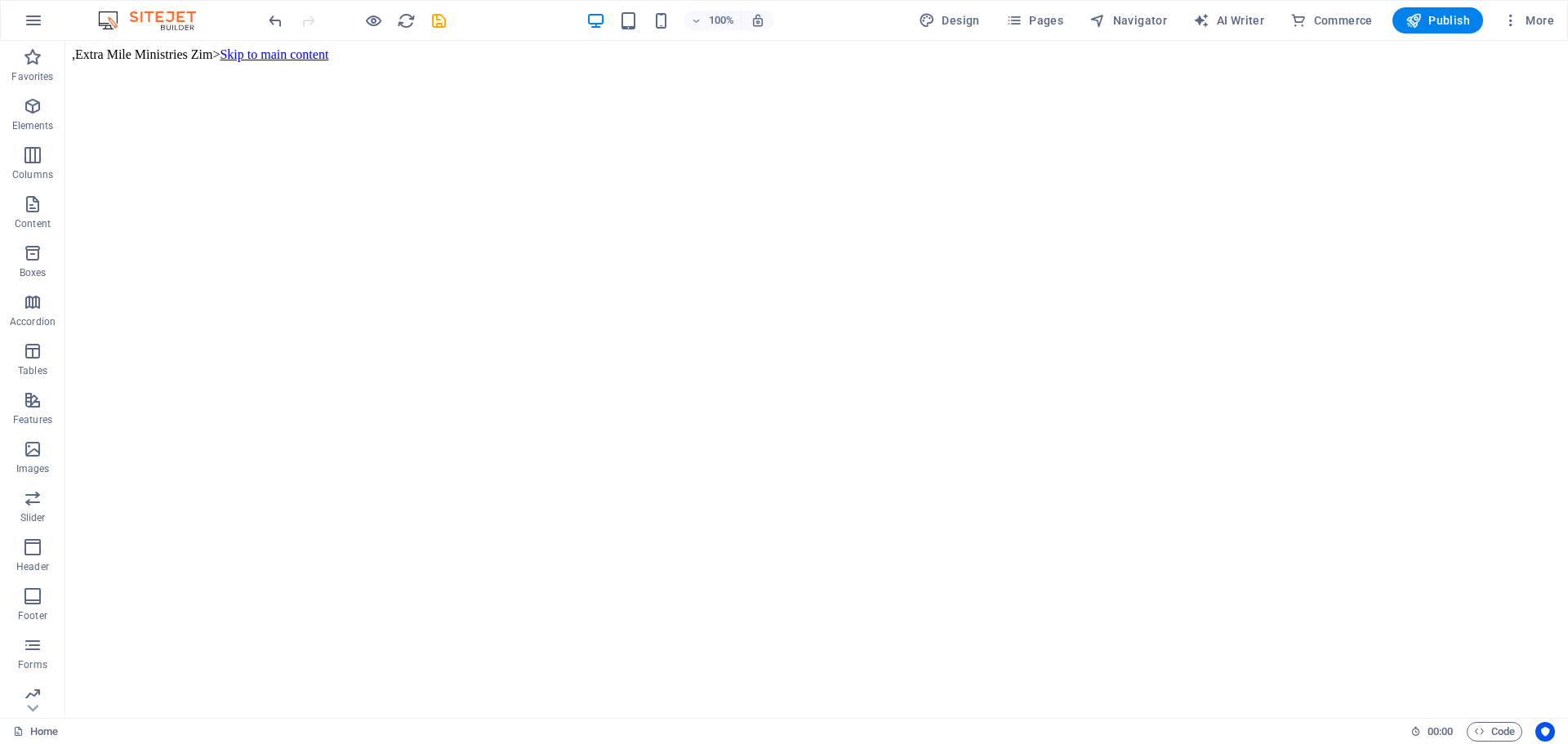
click at [154, 52] on extra "Extra Mile Ministries Zim>" at bounding box center [147, 54] width 145 height 14
click at [220, 48] on extra "Extra Mile Ministries Zim>" at bounding box center [147, 54] width 145 height 14
click at [490, 63] on div "Menu Bar" at bounding box center [462, 55] width 72 height 20
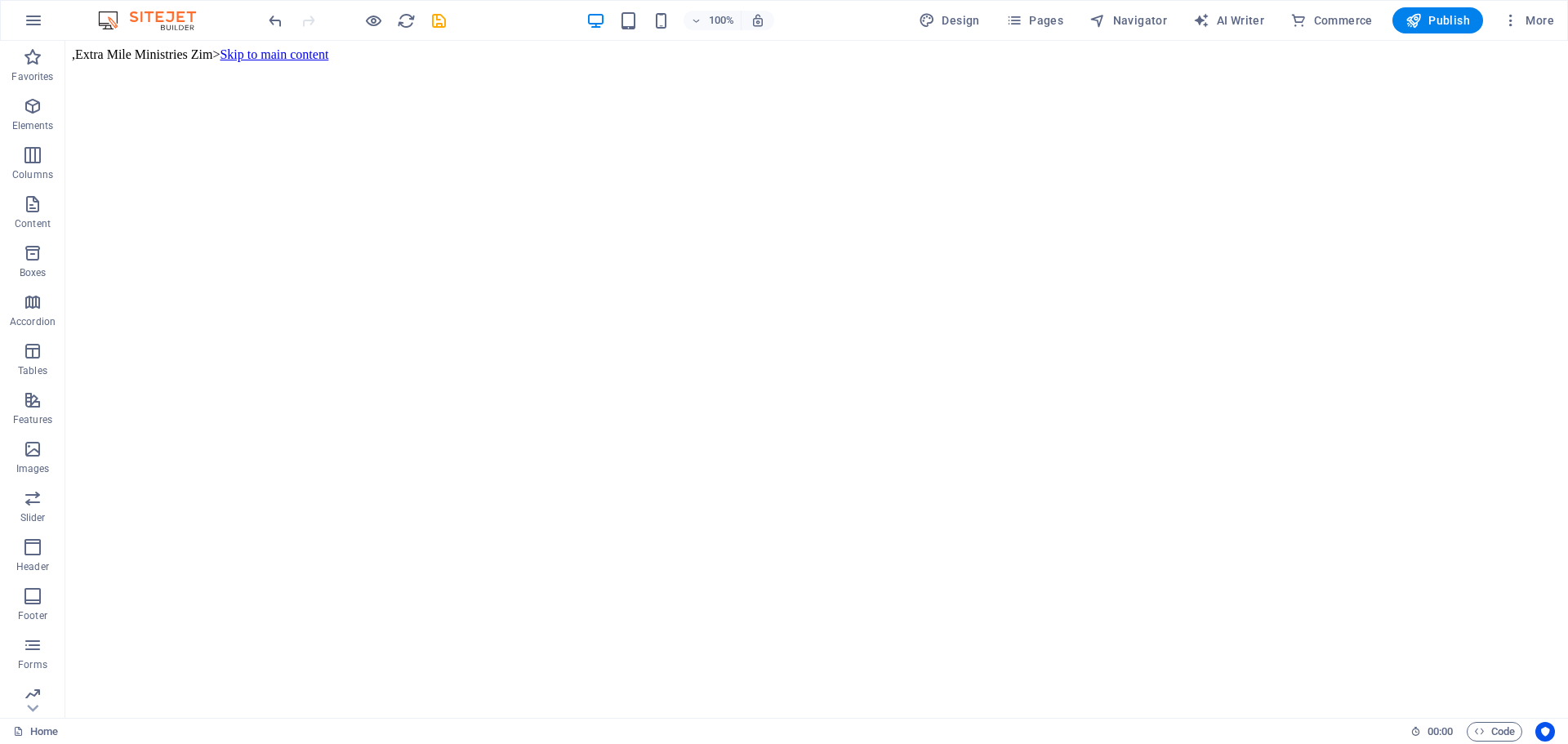
click at [180, 48] on extra "Extra Mile Ministries Zim>" at bounding box center [147, 54] width 145 height 14
drag, startPoint x: 401, startPoint y: 56, endPoint x: 260, endPoint y: 81, distance: 143.2
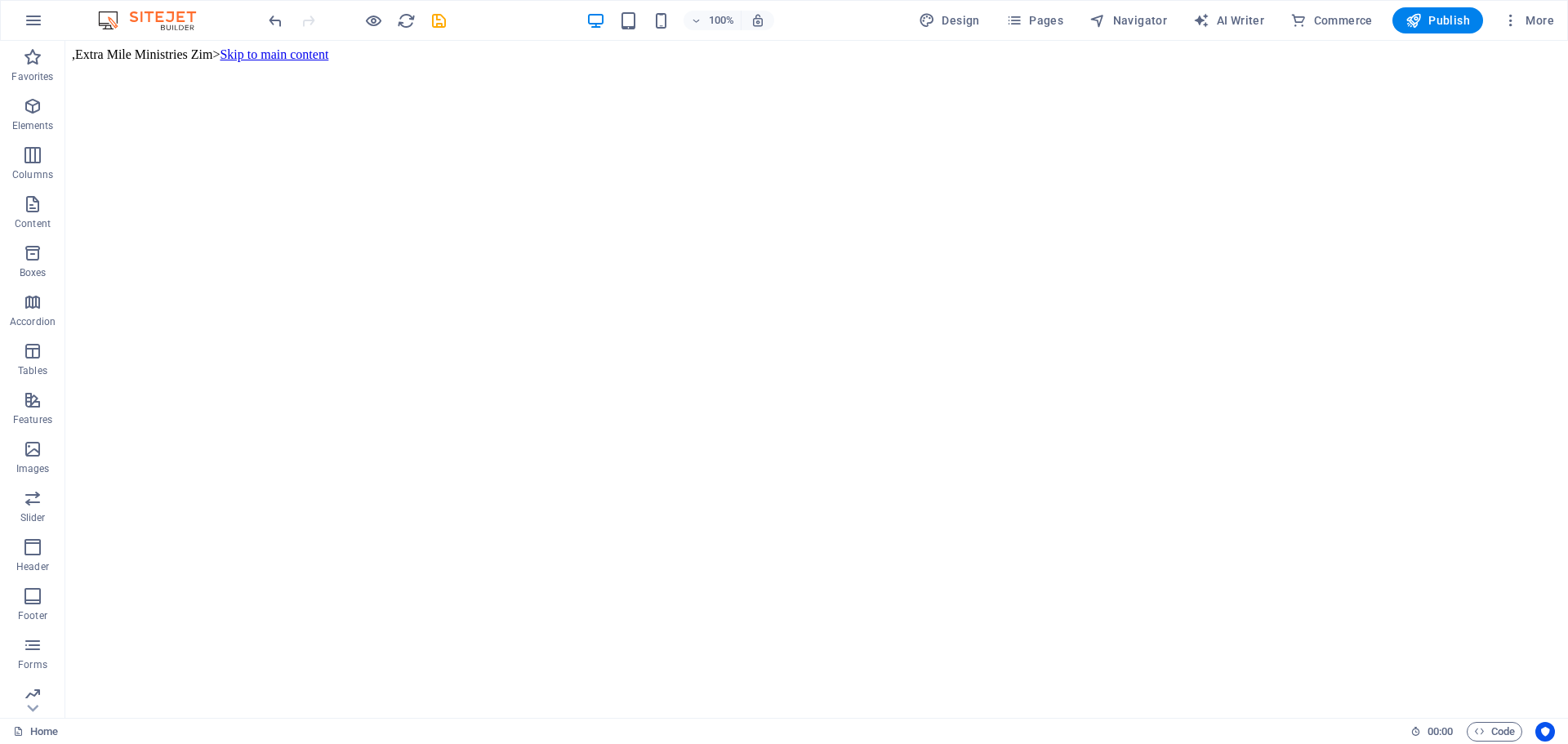
click at [260, 62] on figure at bounding box center [816, 62] width 1490 height 0
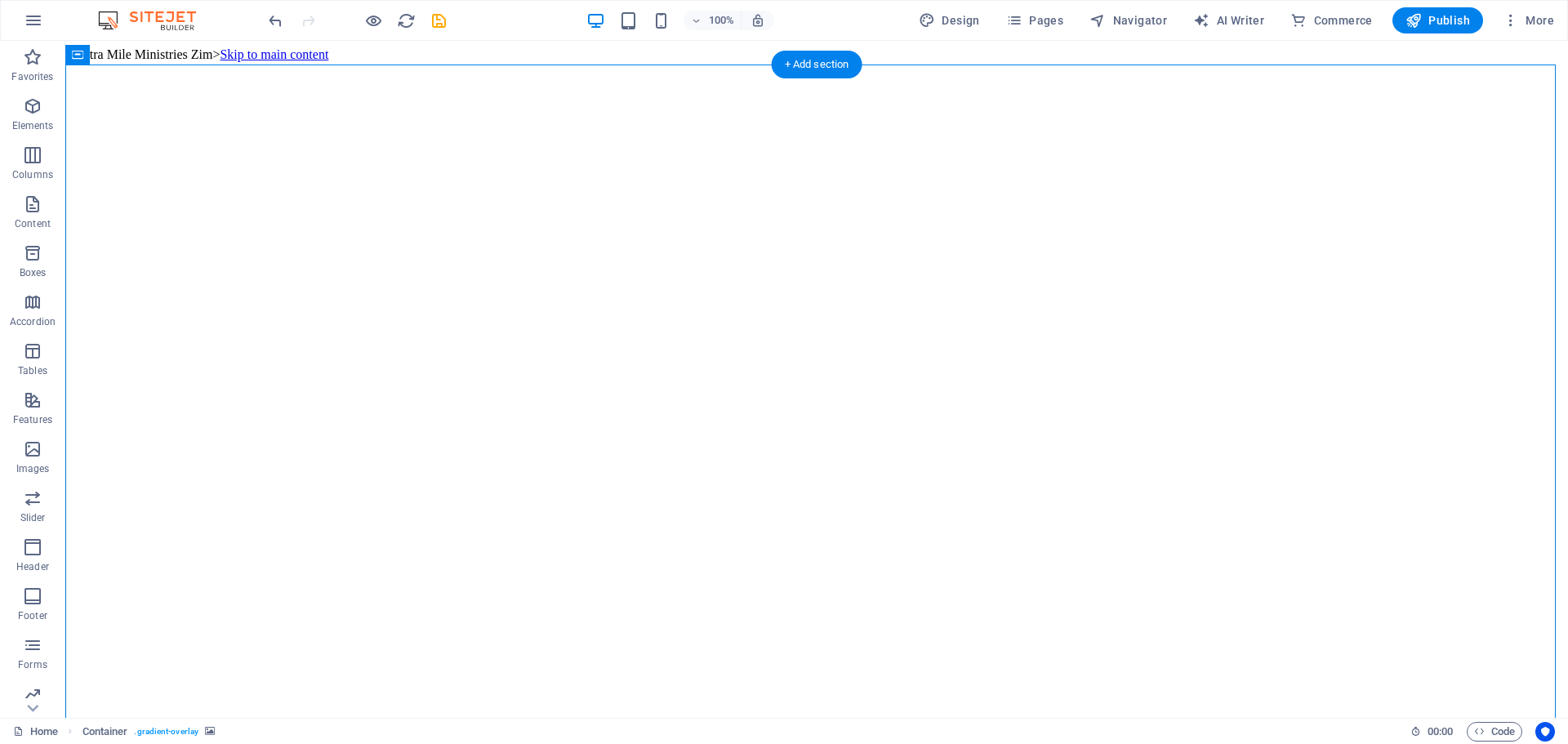
click at [260, 62] on figure at bounding box center [816, 62] width 1490 height 0
select select "header"
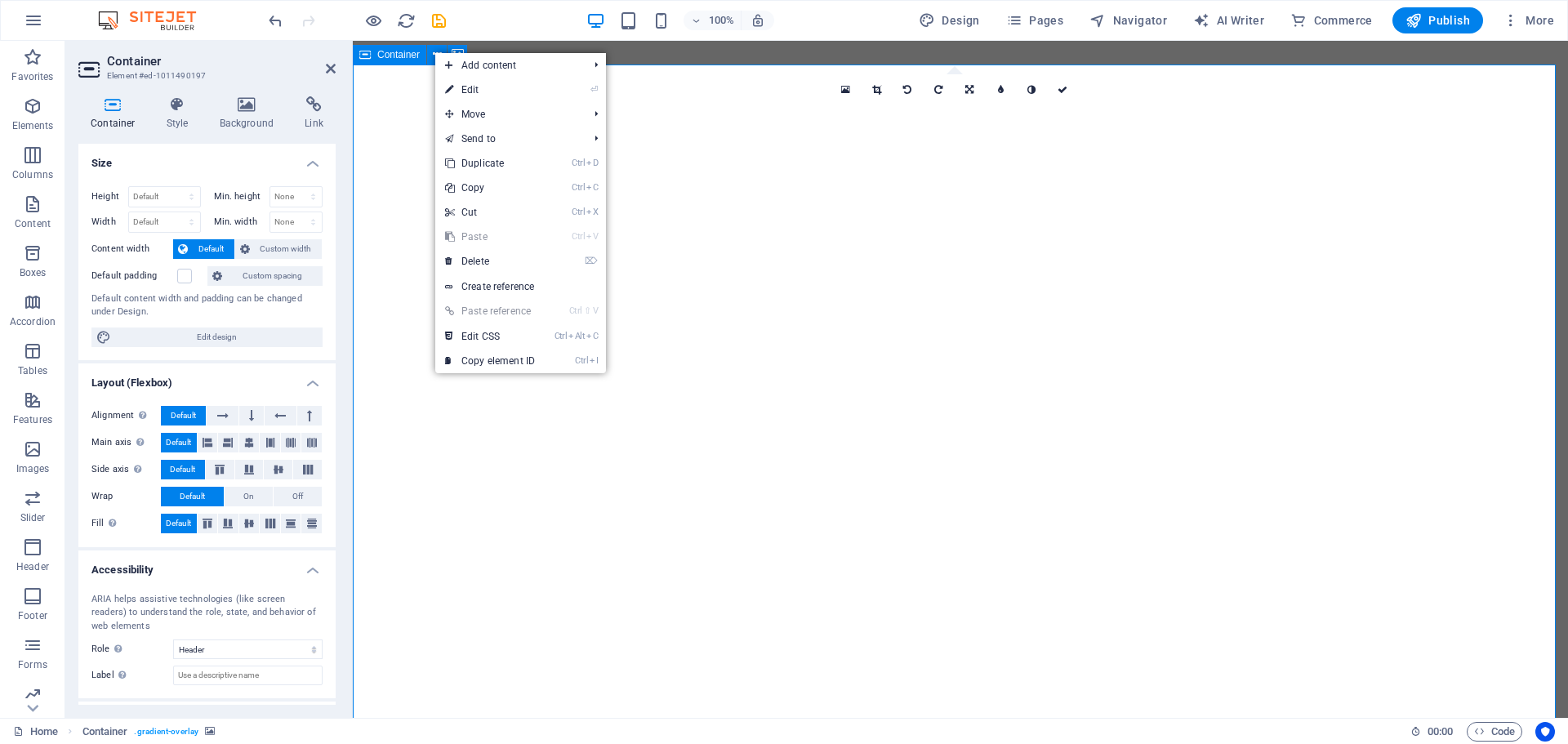
select select "header"
click at [459, 50] on icon at bounding box center [457, 54] width 12 height 17
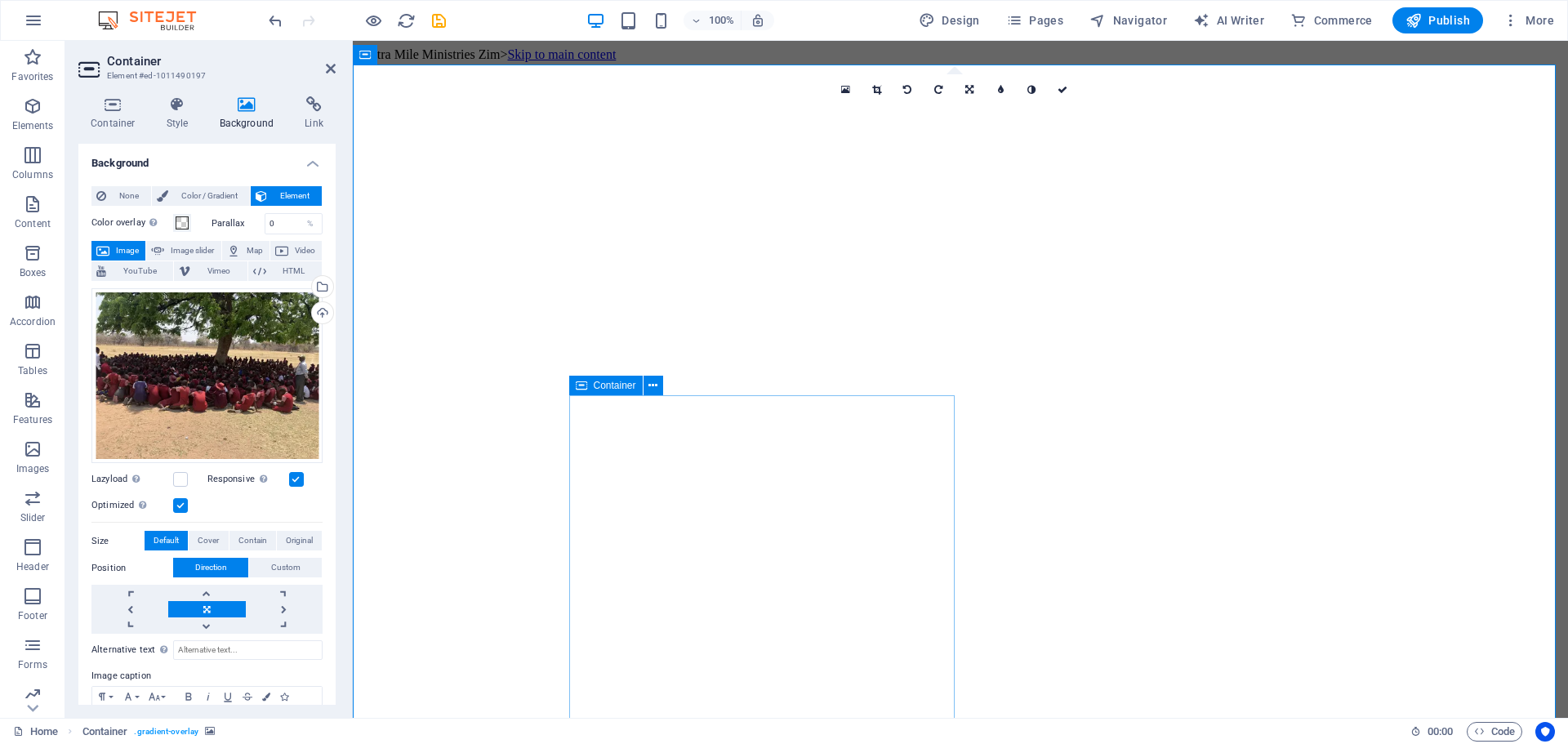
click at [1156, 62] on figure at bounding box center [960, 62] width 1202 height 0
click at [333, 67] on icon at bounding box center [331, 69] width 10 height 13
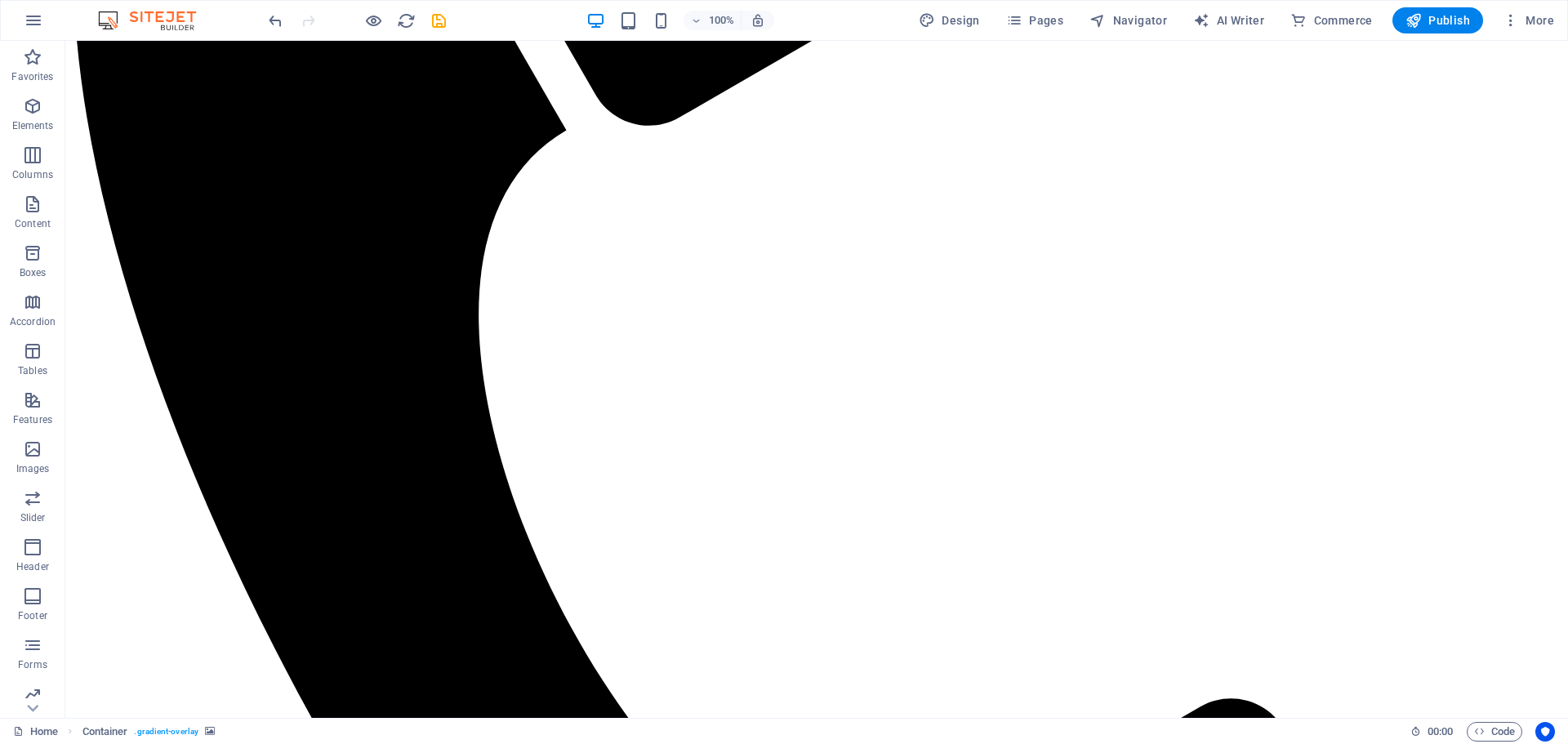
scroll to position [1821, 0]
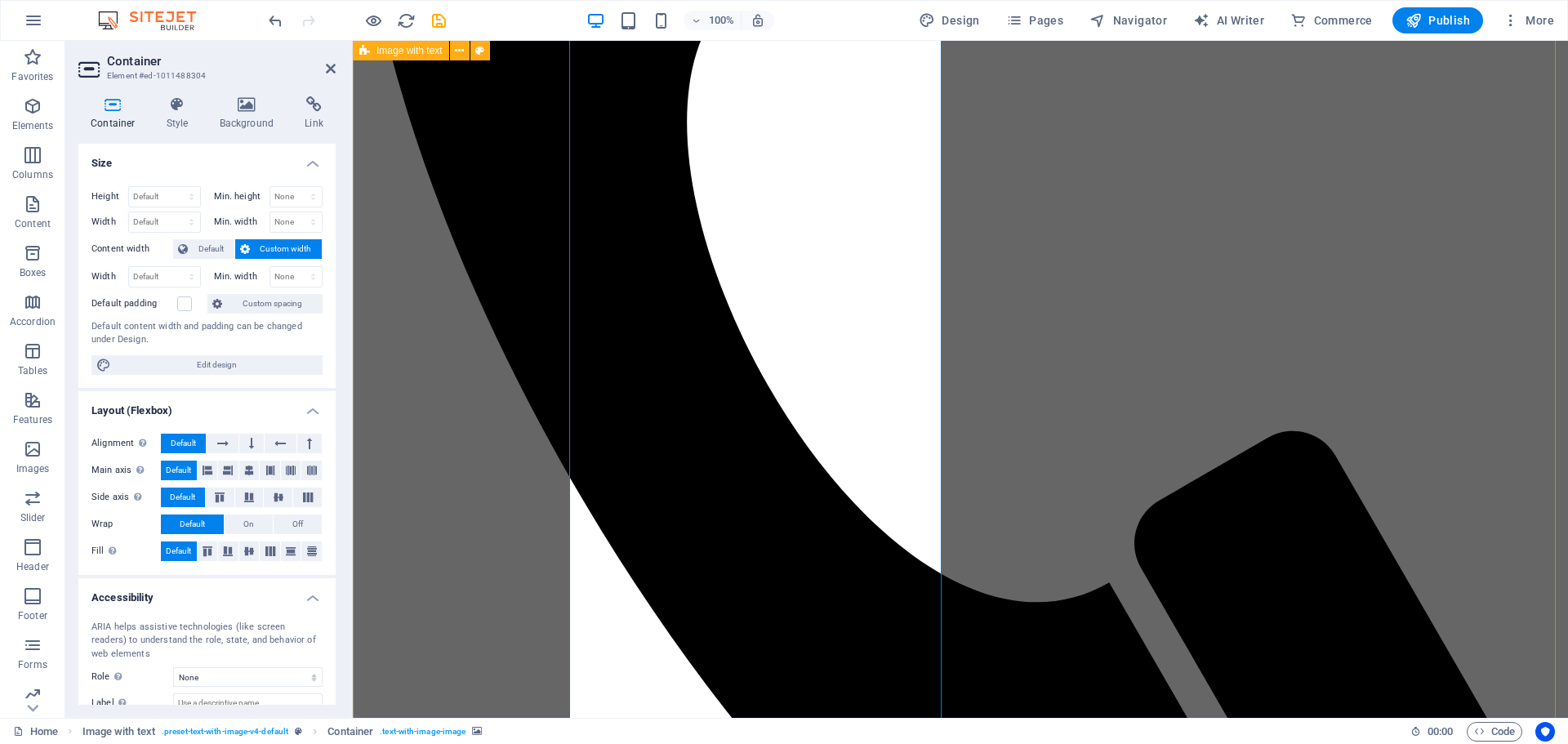
click at [251, 109] on icon at bounding box center [247, 104] width 79 height 16
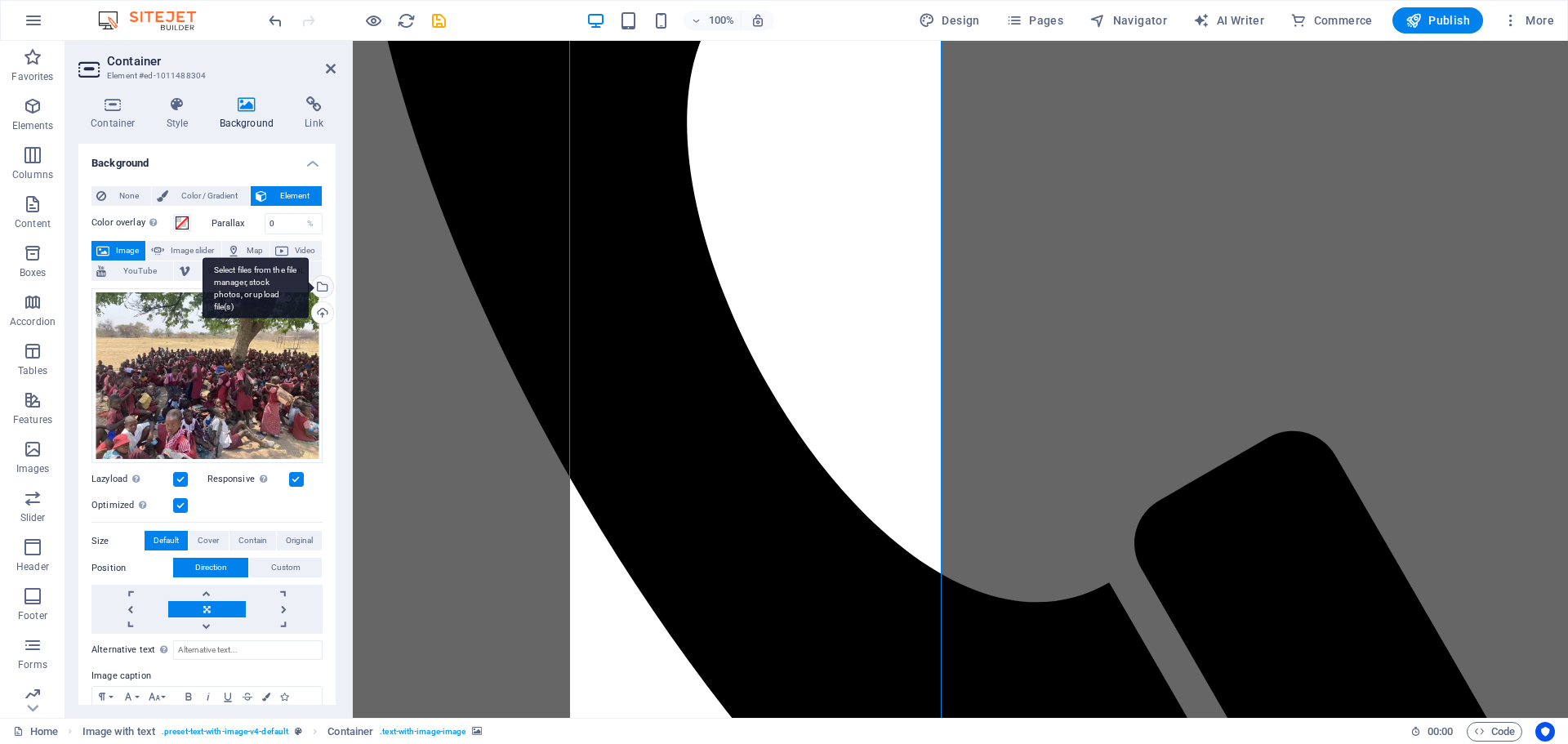
click at [324, 287] on div "Select files from the file manager, stock photos, or upload file(s)" at bounding box center [321, 289] width 25 height 25
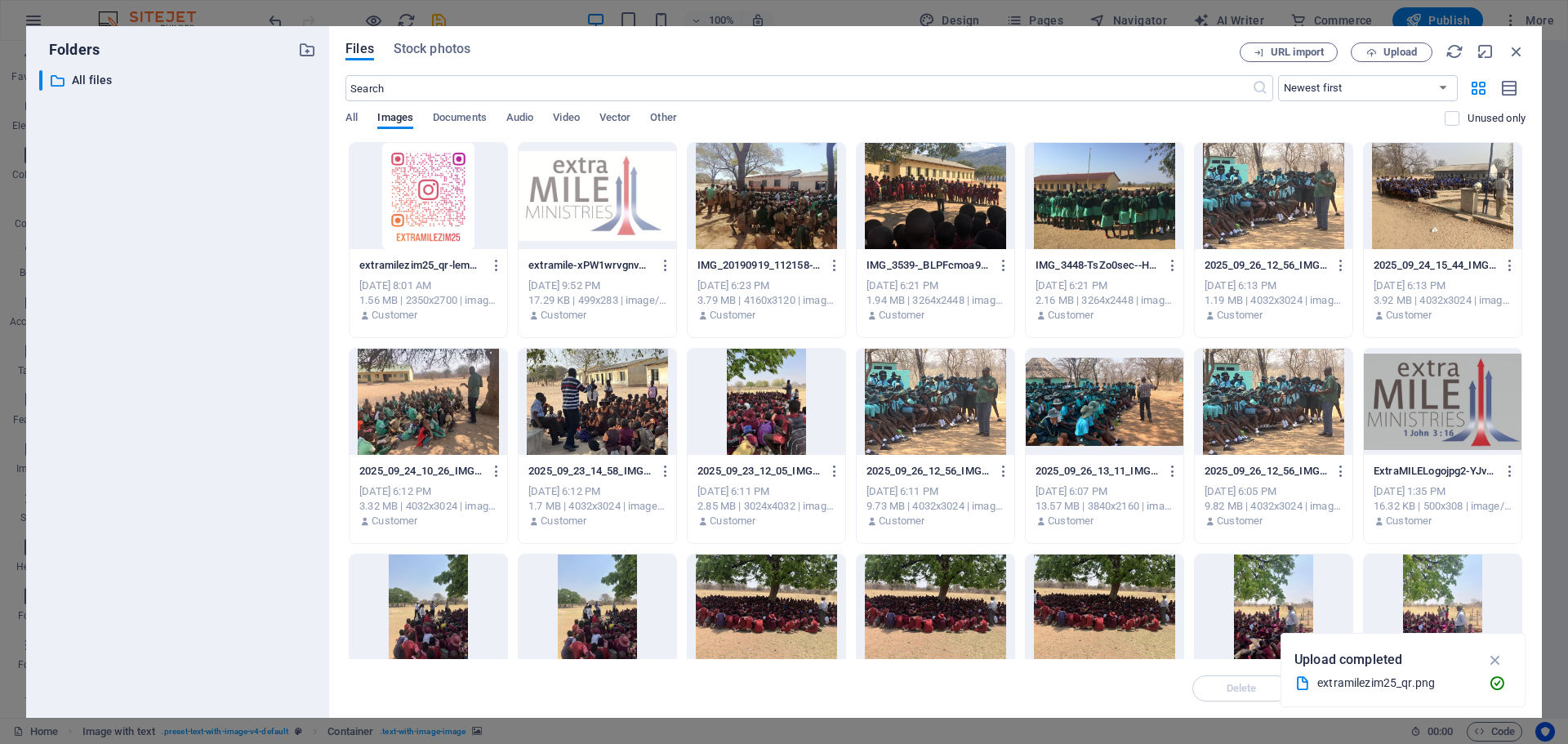
click at [1449, 195] on div at bounding box center [1443, 196] width 158 height 106
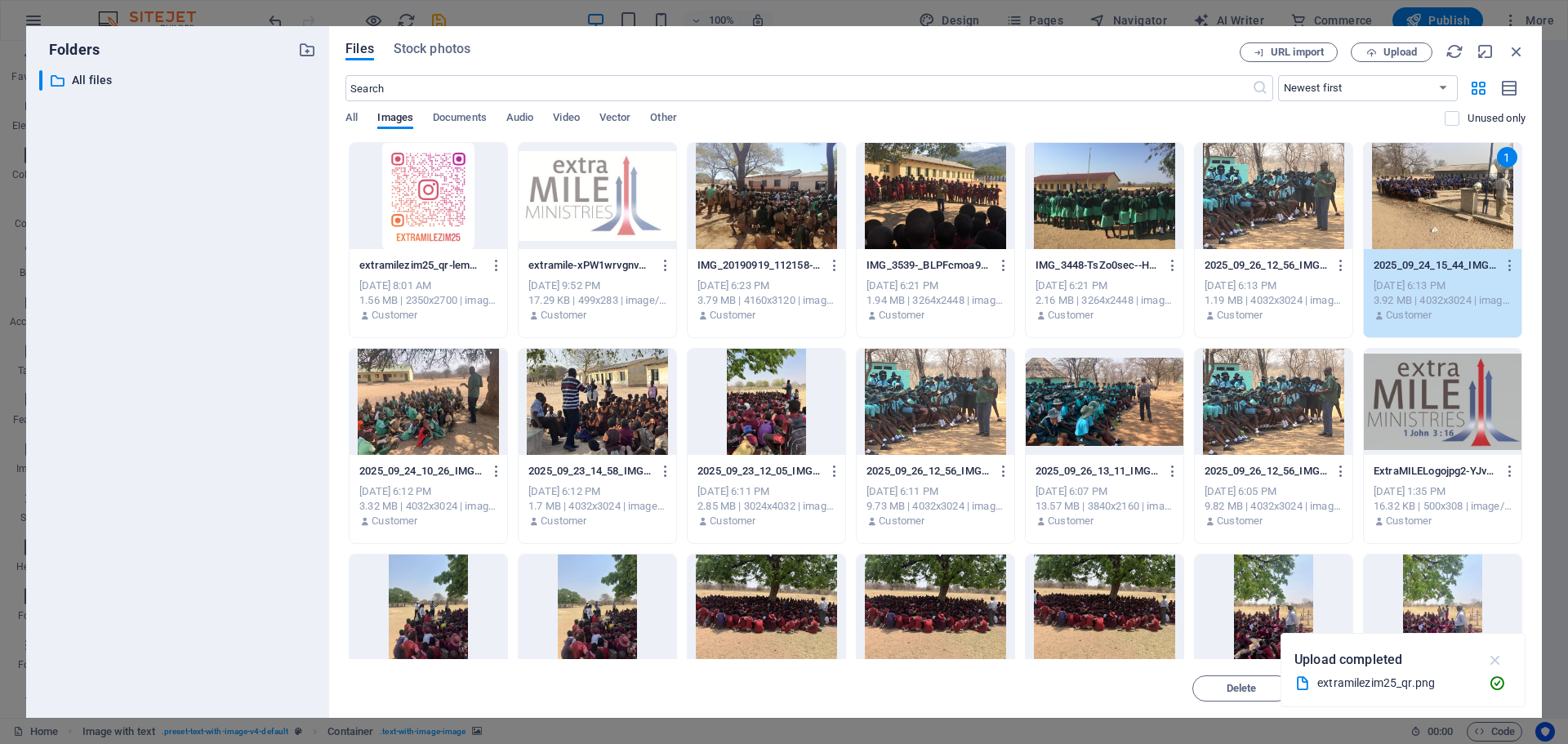
click at [1495, 659] on icon "button" at bounding box center [1496, 660] width 19 height 18
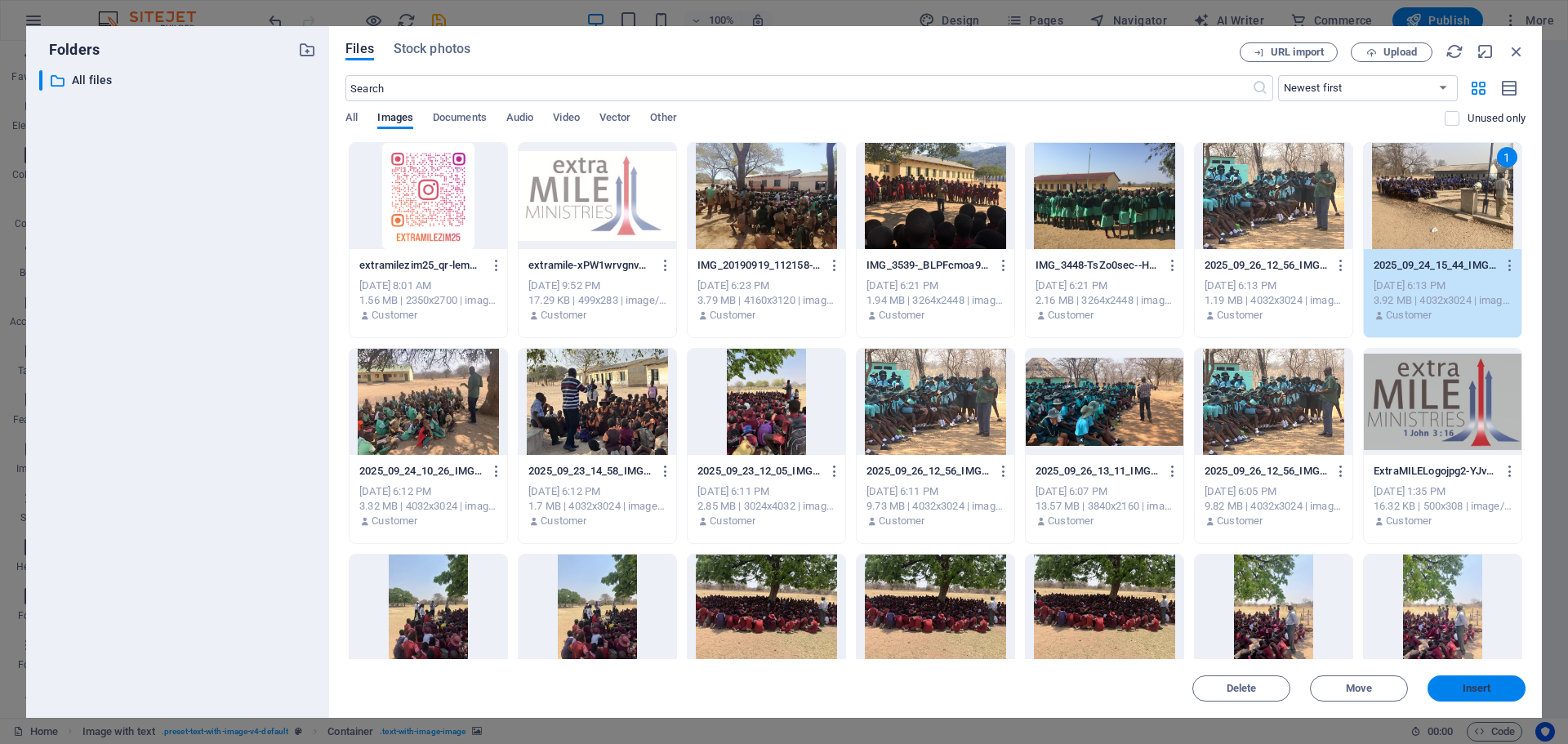
click at [1466, 690] on span "Insert" at bounding box center [1477, 688] width 29 height 10
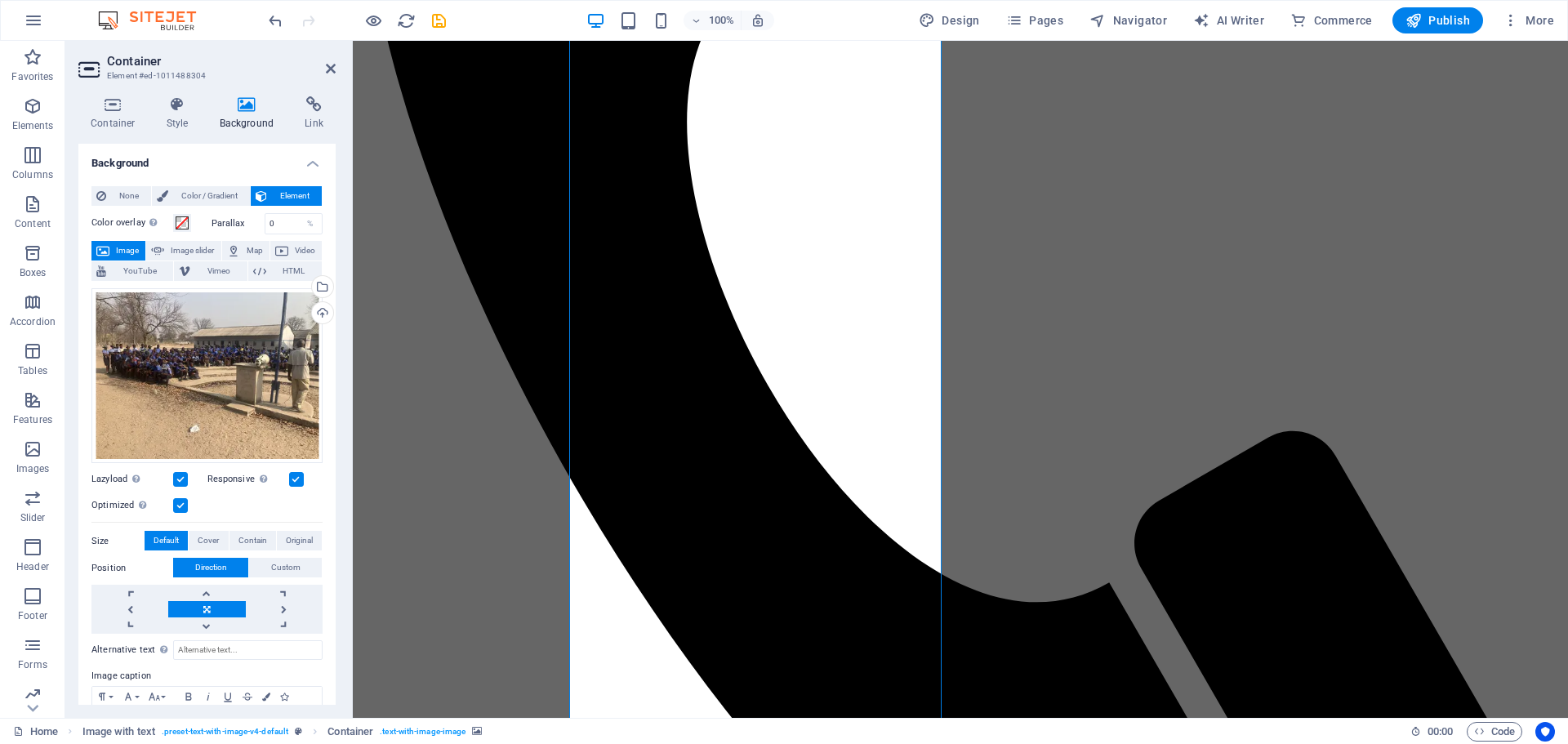
click at [182, 478] on label at bounding box center [181, 479] width 15 height 15
click at [0, 0] on input "Lazyload Loading images after the page loads improves page speed." at bounding box center [0, 0] width 0 height 0
click at [183, 499] on label at bounding box center [181, 506] width 15 height 15
click at [0, 0] on input "Optimized Images are compressed to improve page speed." at bounding box center [0, 0] width 0 height 0
click at [211, 543] on span "Cover" at bounding box center [208, 541] width 21 height 20
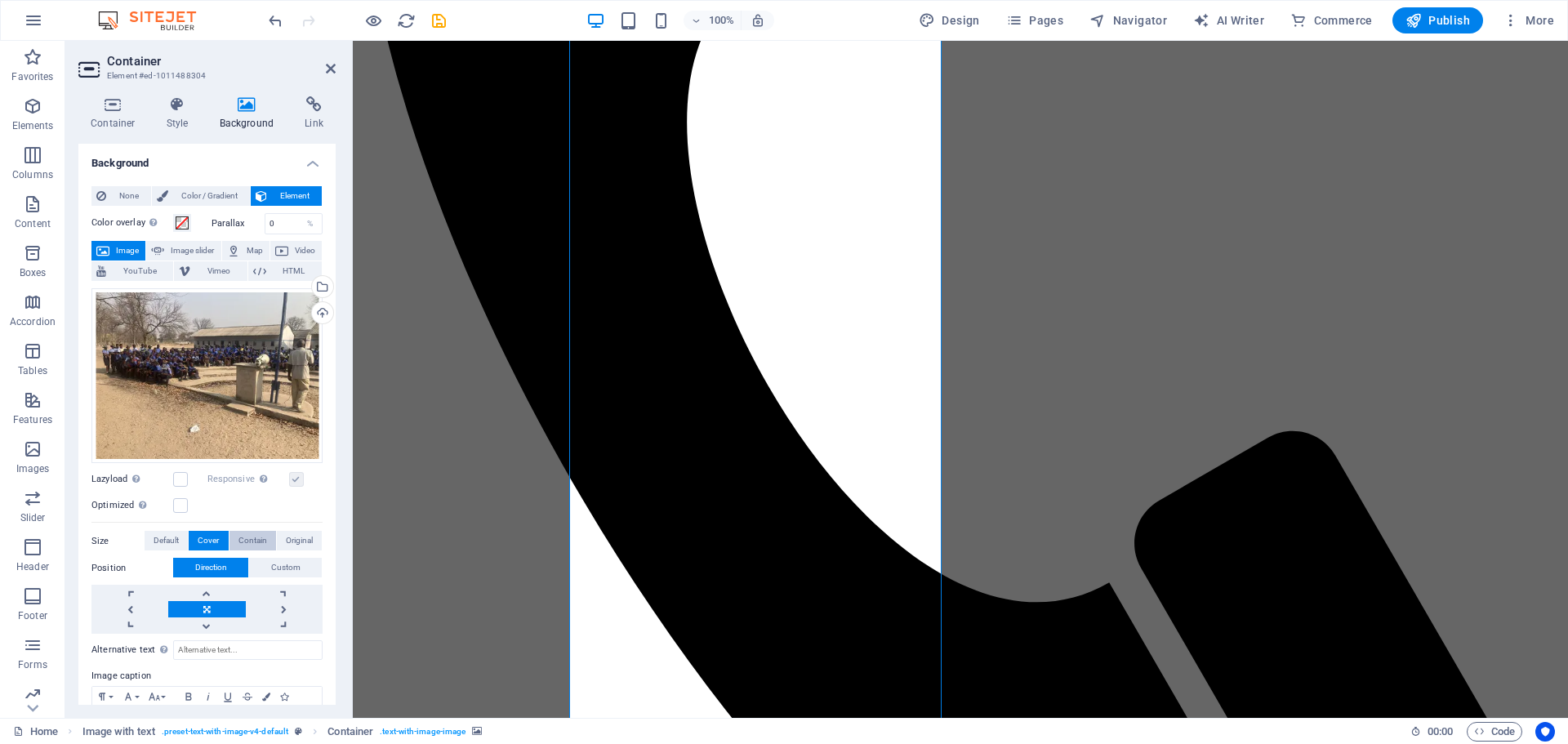
click at [245, 538] on span "Contain" at bounding box center [252, 541] width 29 height 20
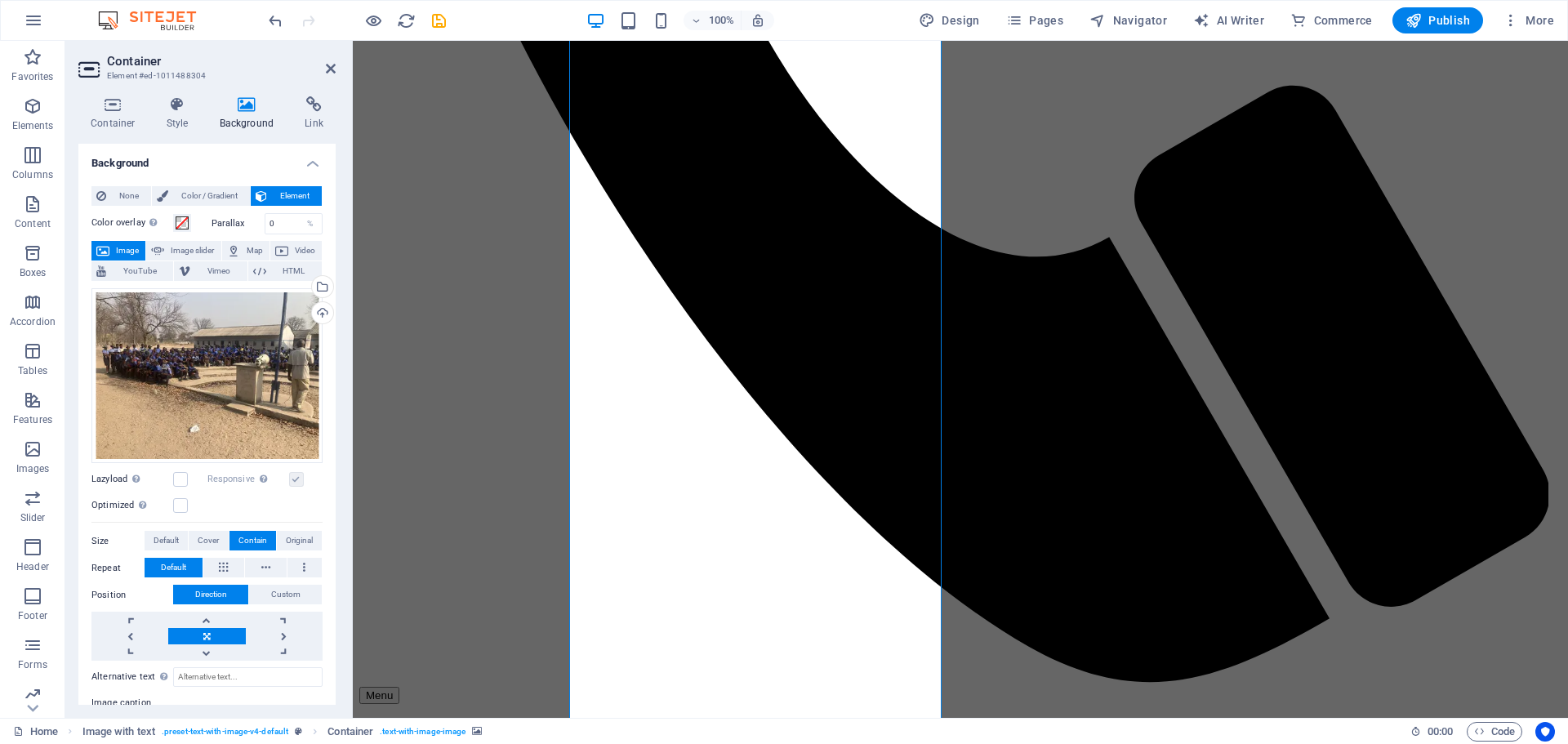
scroll to position [2039, 0]
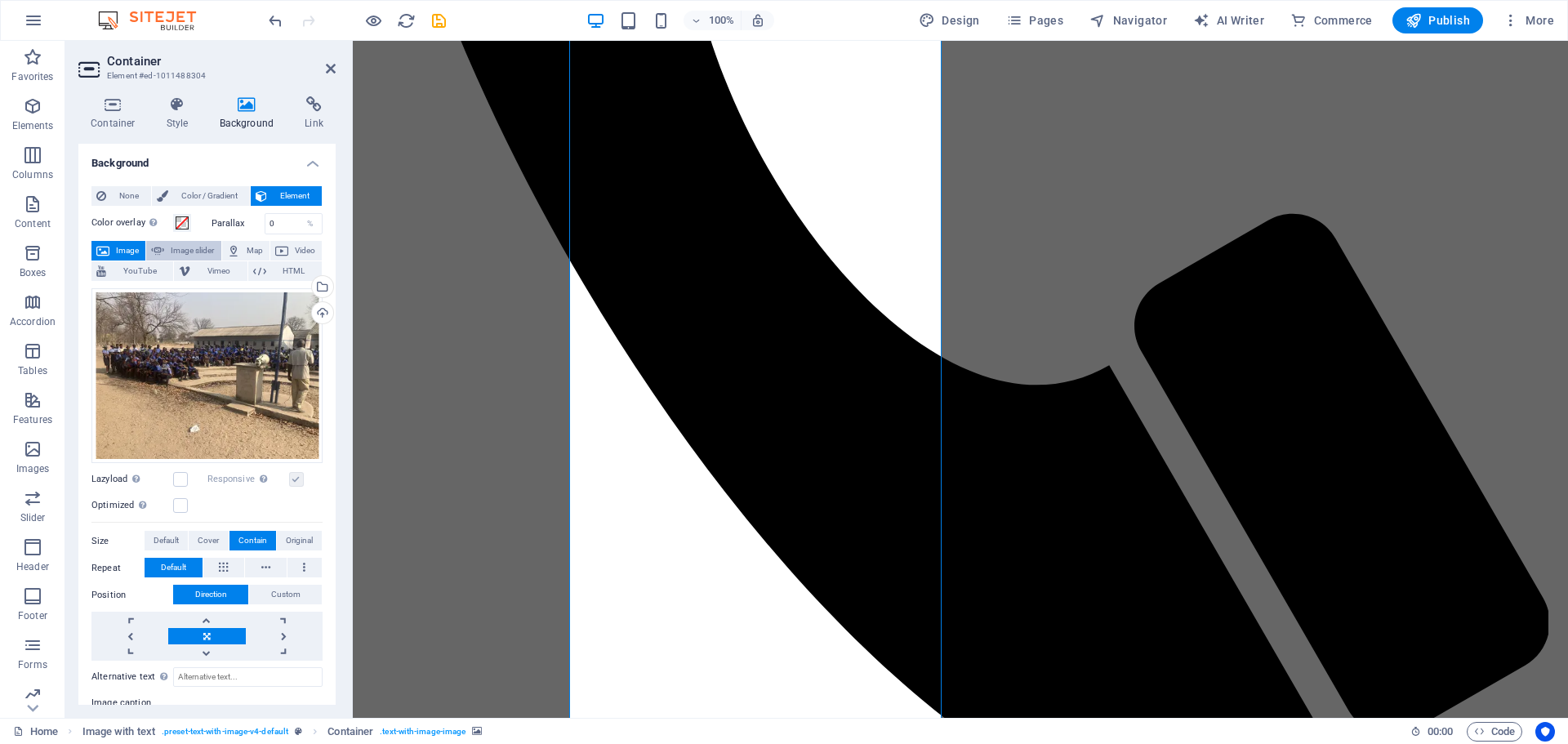
click at [188, 249] on span "Image slider" at bounding box center [192, 251] width 47 height 20
select select "ms"
select select "s"
select select "progressive"
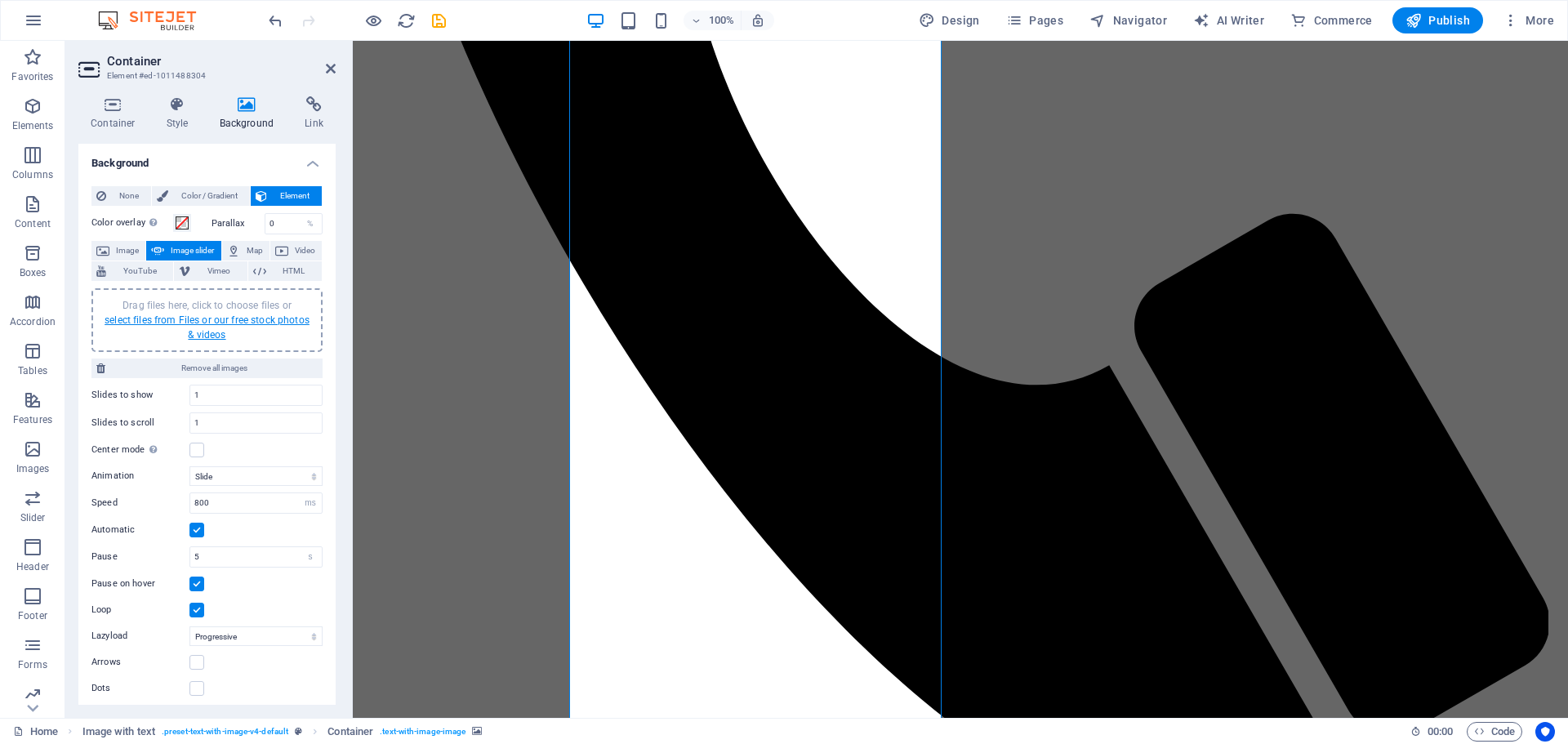
click at [162, 322] on link "select files from Files or our free stock photos & videos" at bounding box center [206, 327] width 205 height 26
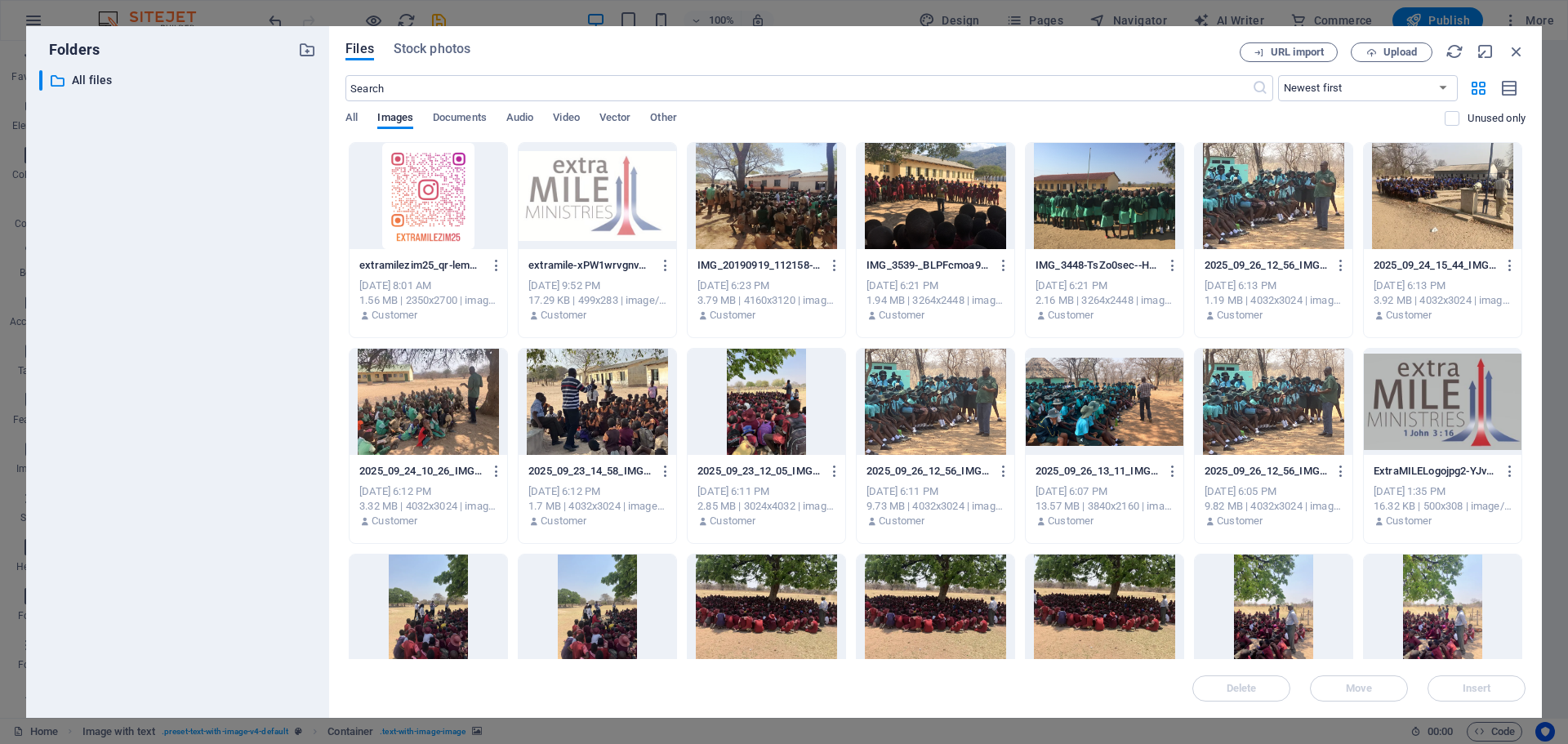
click at [765, 205] on div at bounding box center [766, 196] width 158 height 106
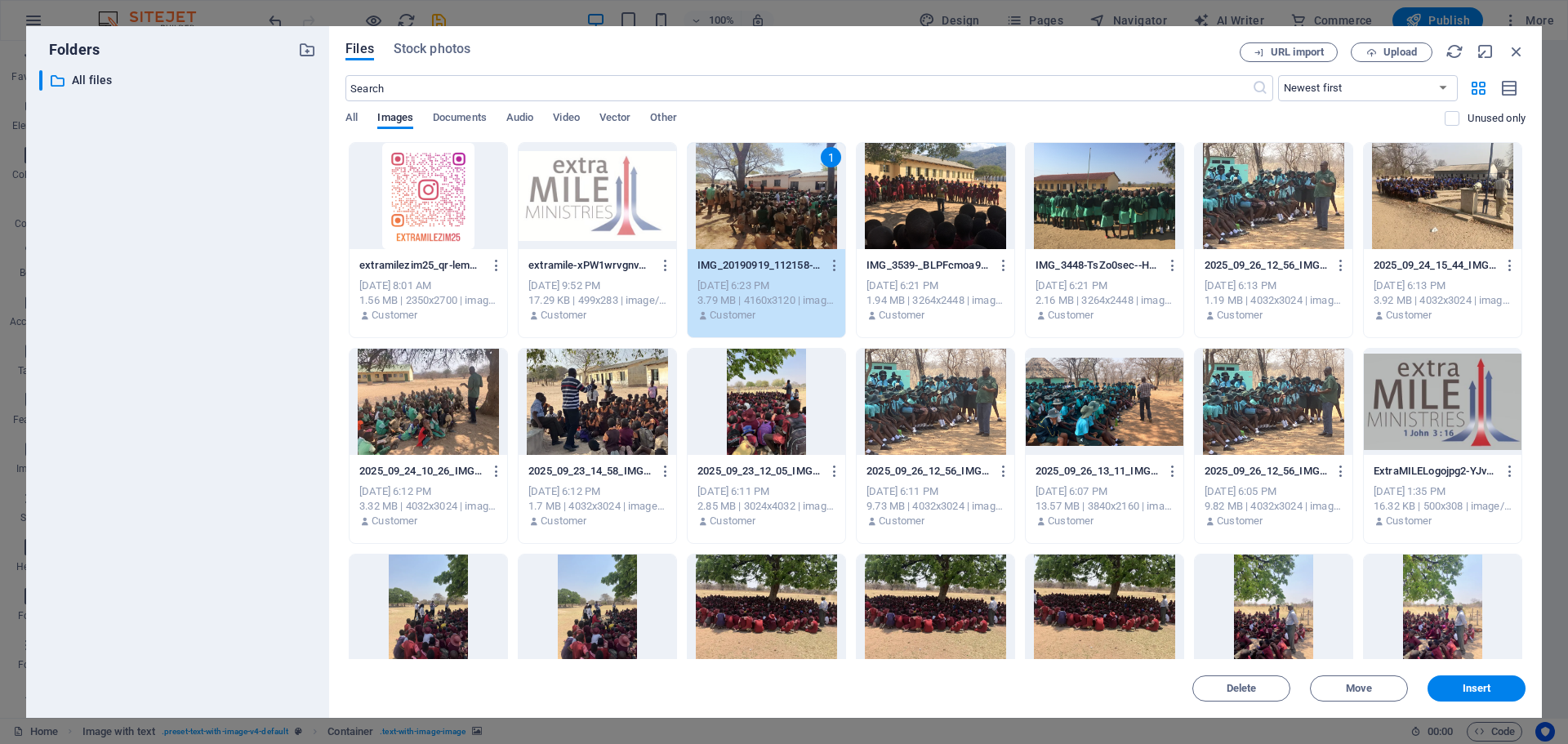
click at [931, 224] on div at bounding box center [936, 196] width 158 height 106
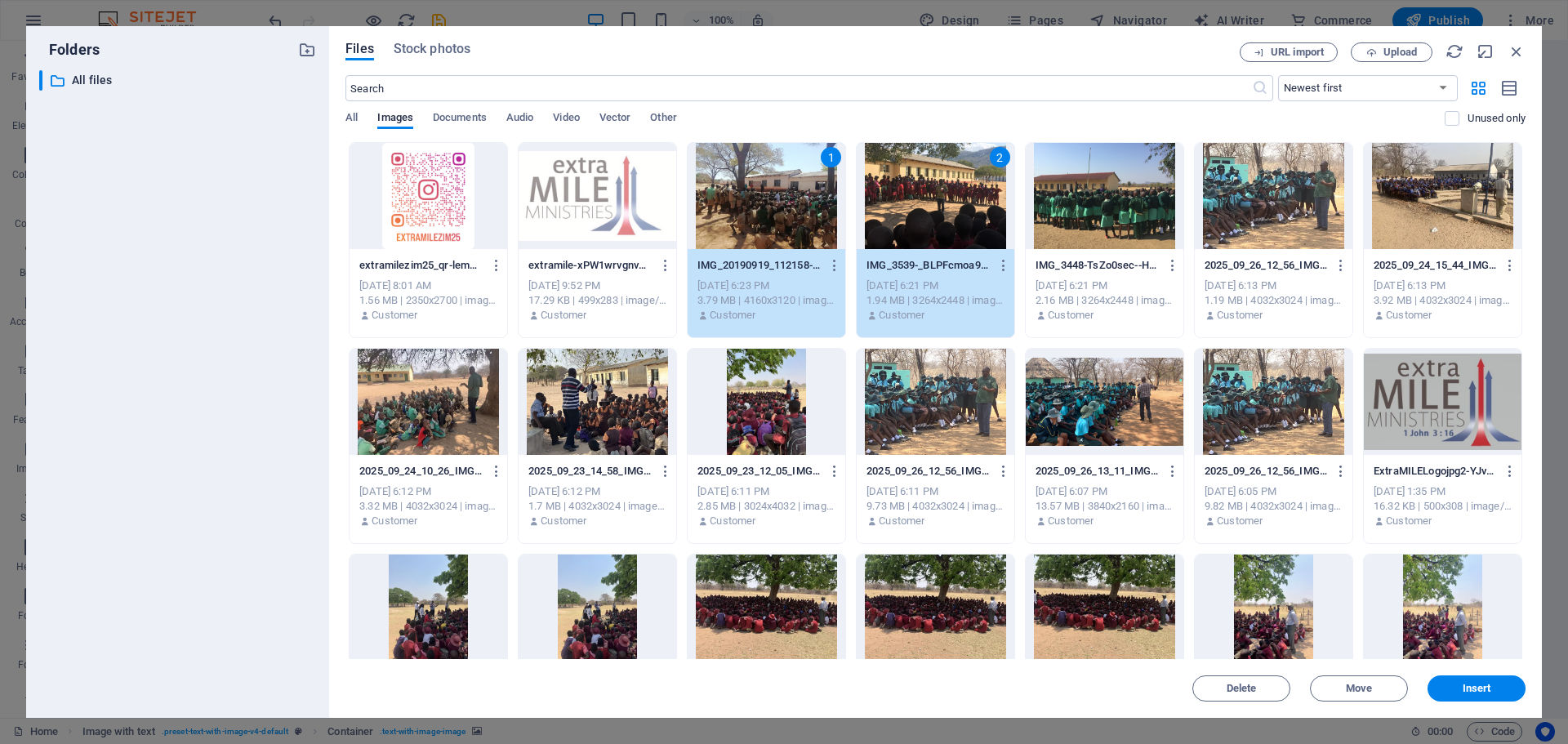
click at [1274, 208] on div at bounding box center [1274, 196] width 158 height 106
click at [623, 415] on div at bounding box center [598, 401] width 158 height 106
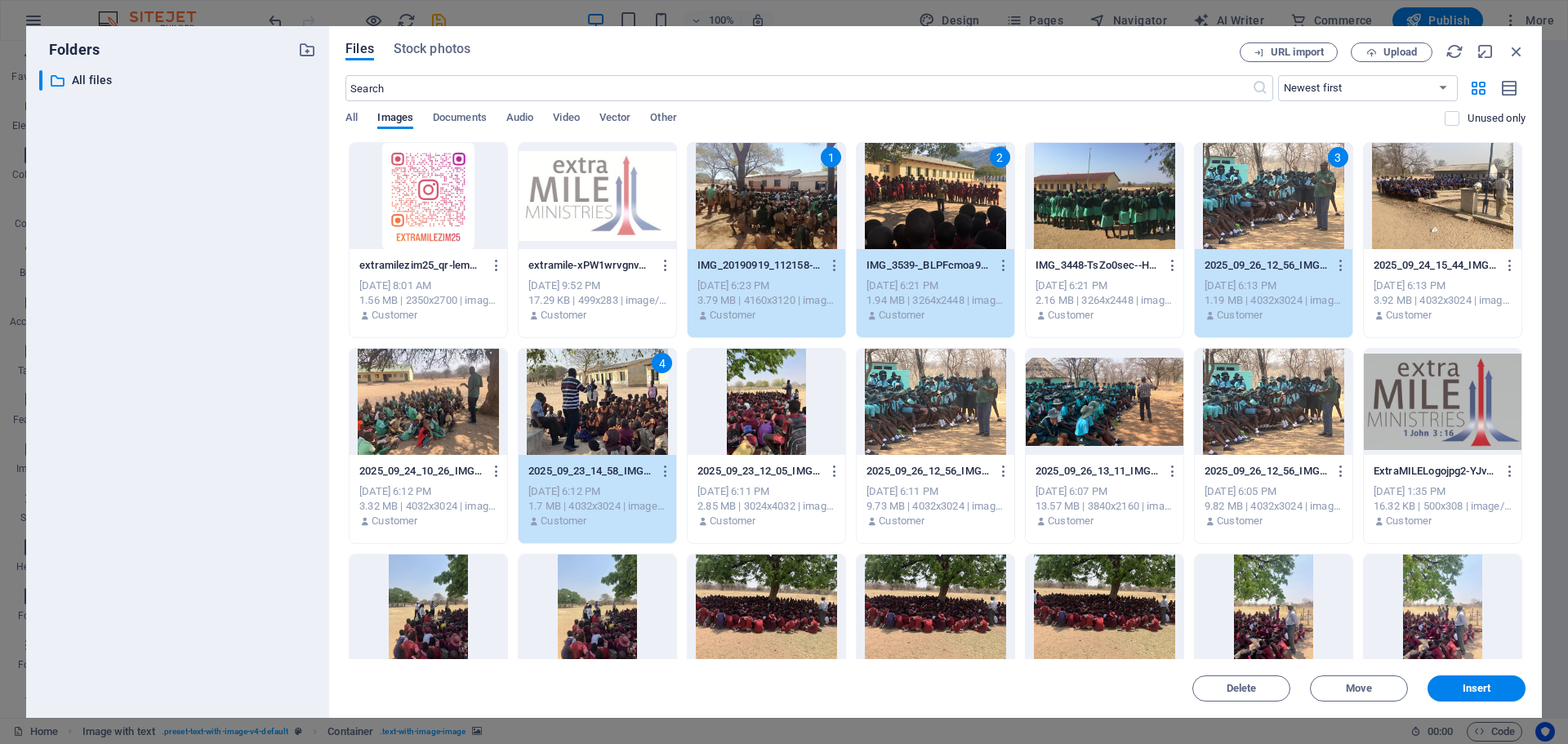
click at [1466, 213] on div at bounding box center [1443, 196] width 158 height 106
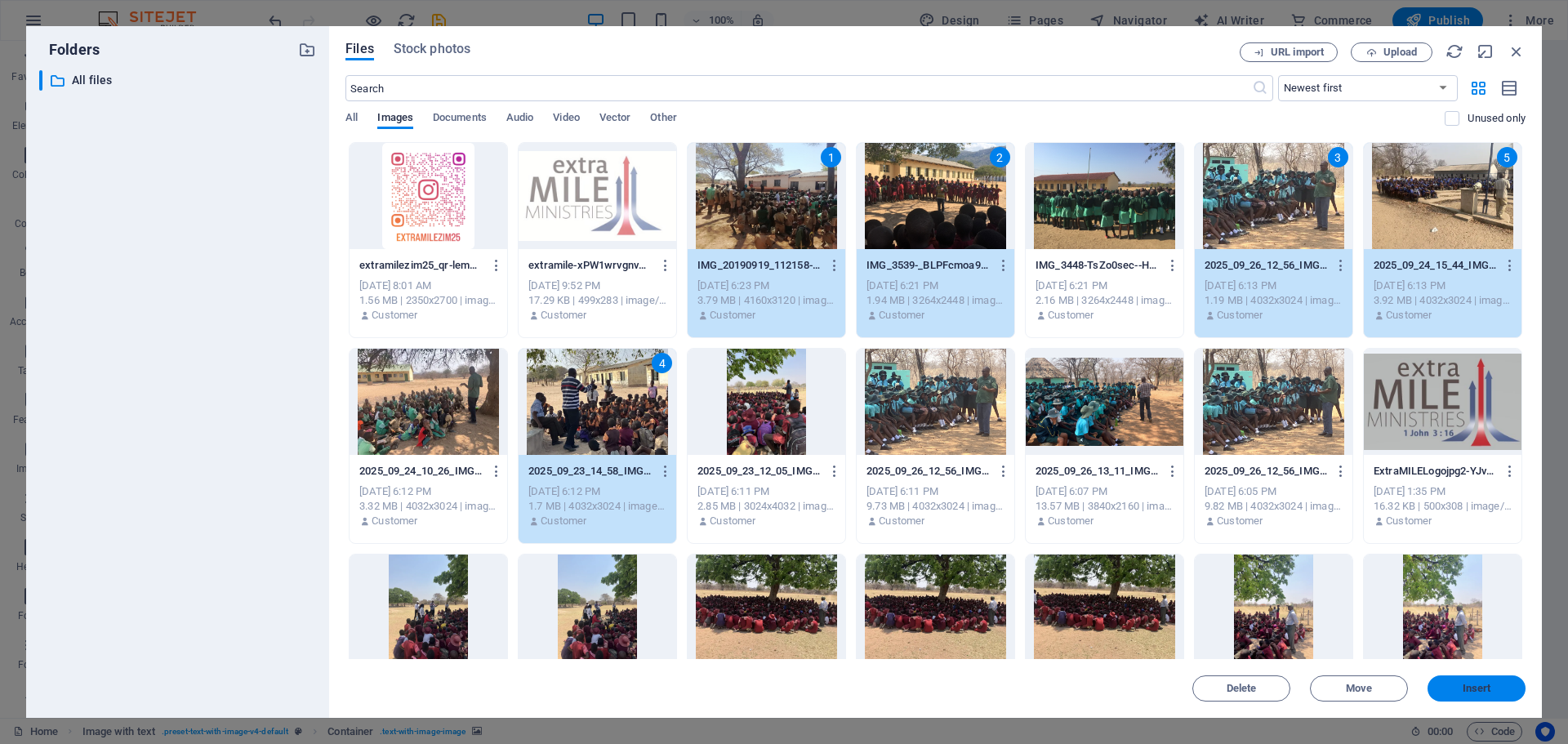
click at [1476, 683] on span "Insert" at bounding box center [1477, 688] width 29 height 10
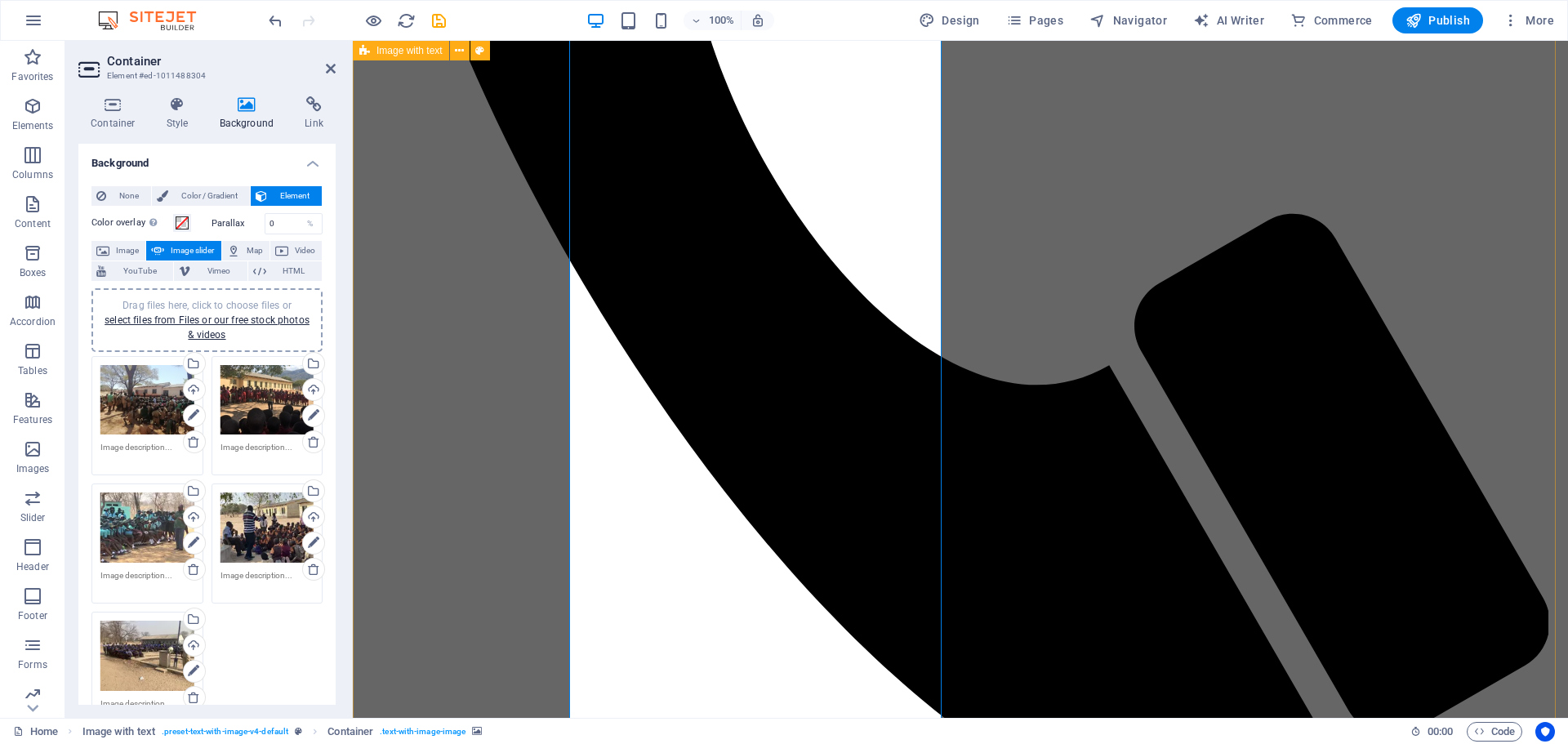
drag, startPoint x: 844, startPoint y: 433, endPoint x: 756, endPoint y: 412, distance: 90.5
drag, startPoint x: 812, startPoint y: 561, endPoint x: 828, endPoint y: 381, distance: 180.7
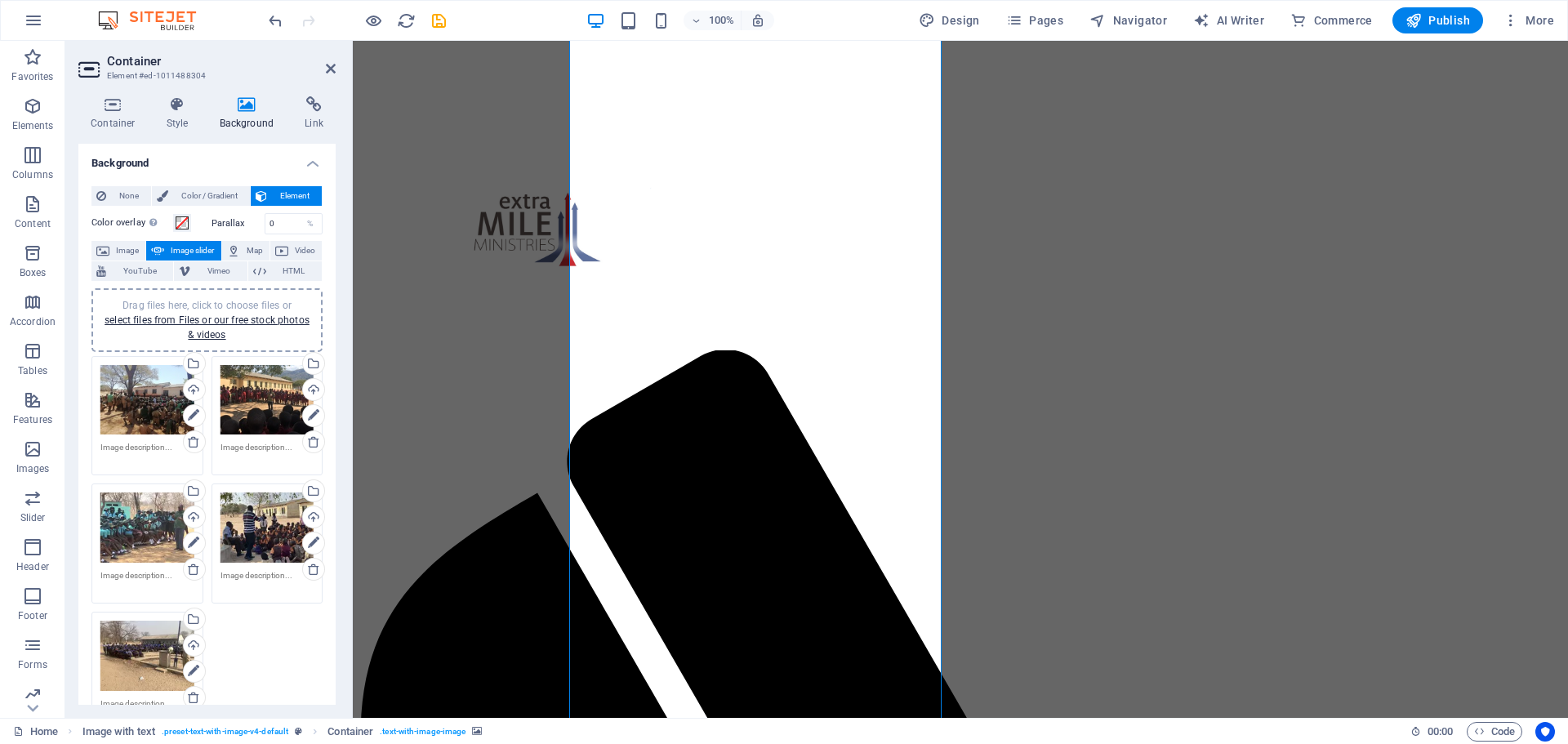
scroll to position [864, 0]
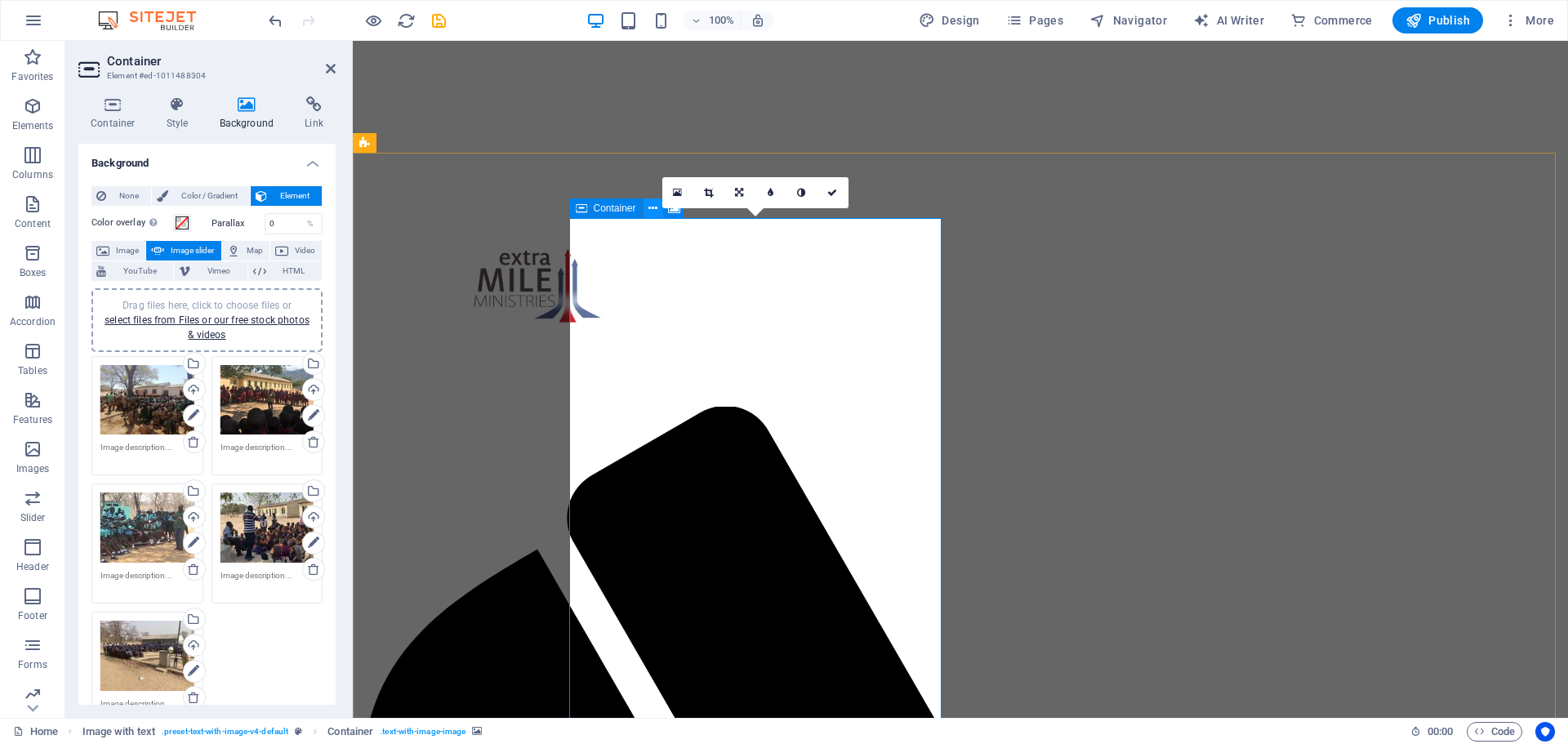
click at [652, 215] on icon at bounding box center [653, 208] width 9 height 17
click at [247, 92] on div "Container Style Background Link Size Height Default px rem % vh vw Min. height …" at bounding box center [206, 400] width 284 height 635
click at [244, 107] on icon at bounding box center [247, 104] width 79 height 16
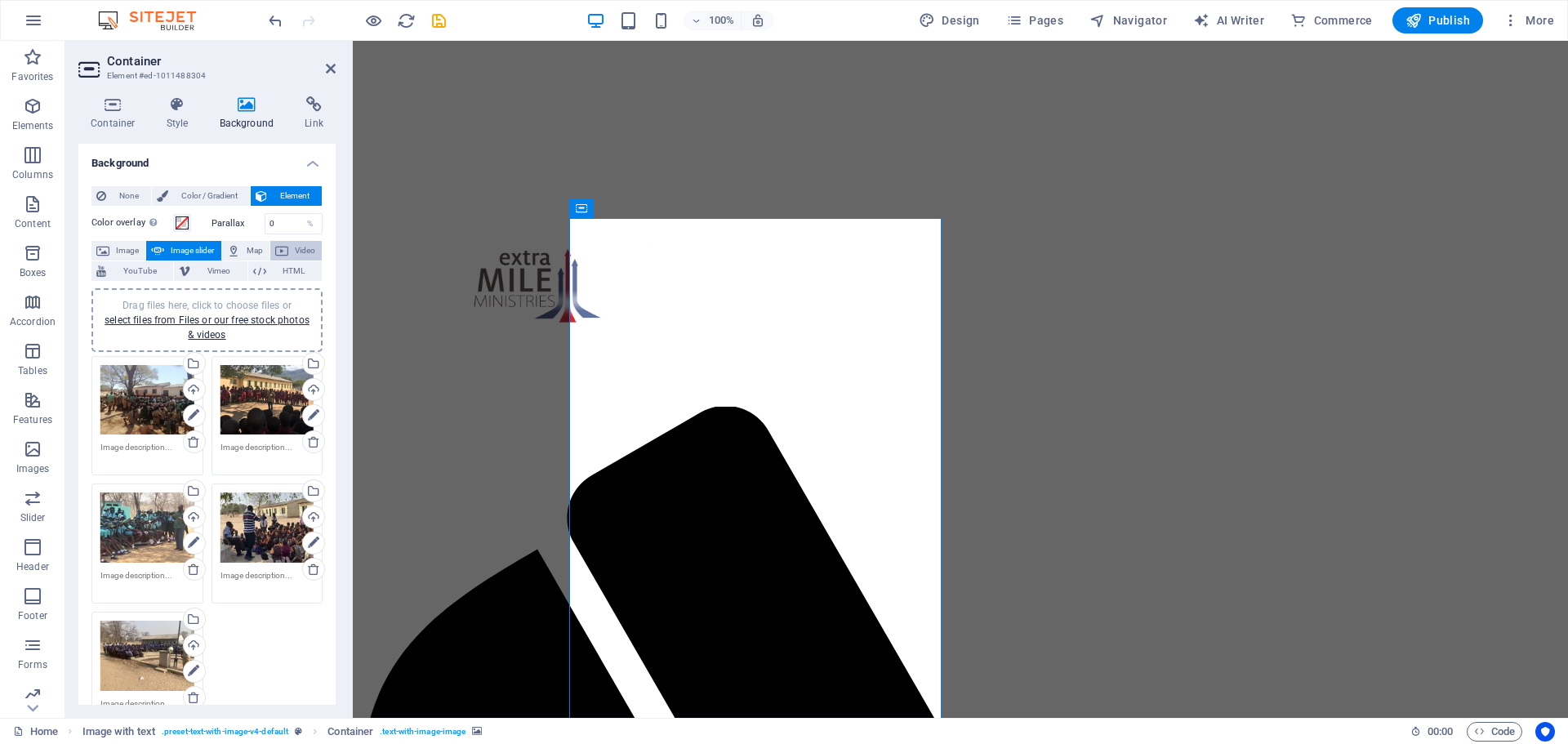
click at [303, 252] on span "Video" at bounding box center [305, 251] width 24 height 20
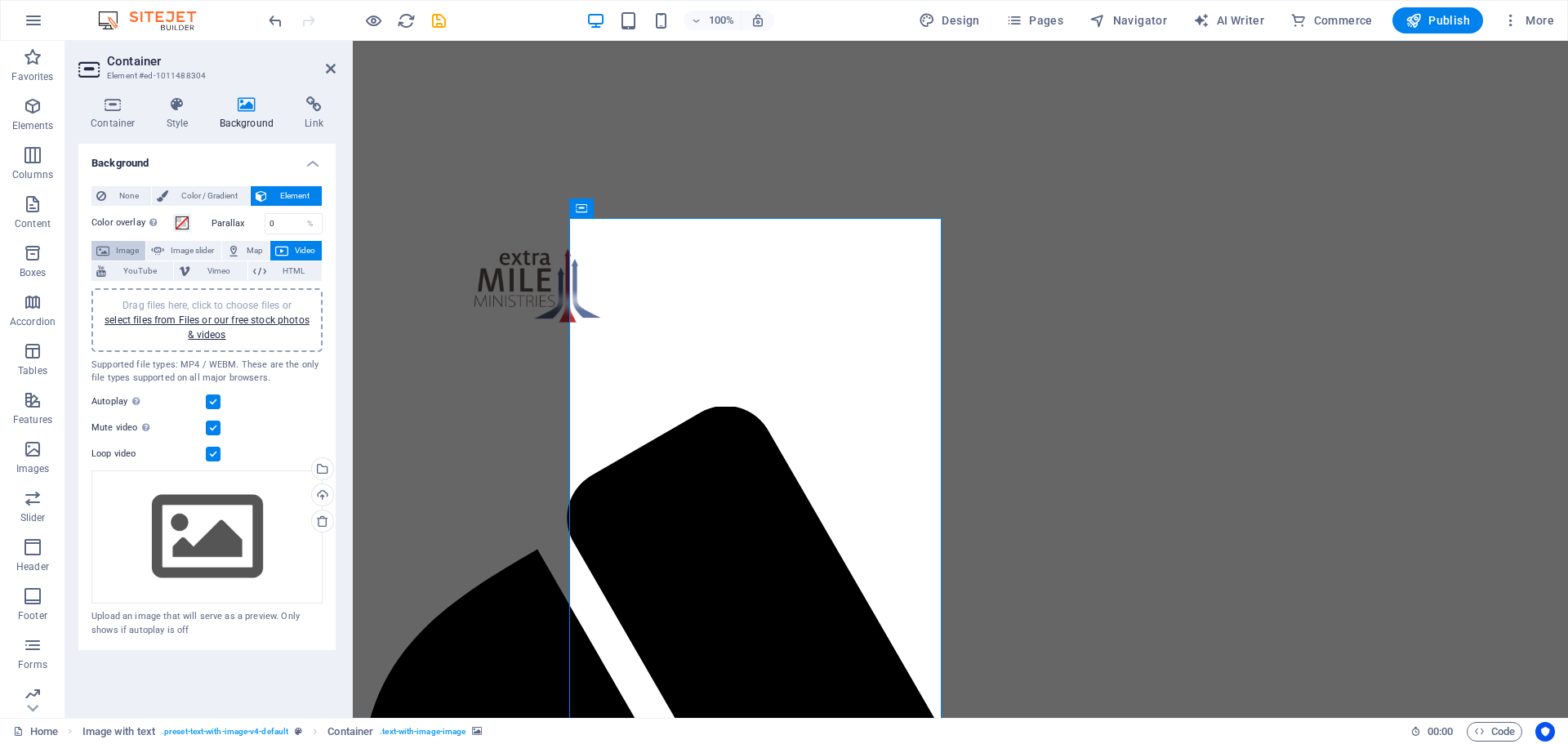
click at [126, 255] on span "Image" at bounding box center [127, 251] width 26 height 20
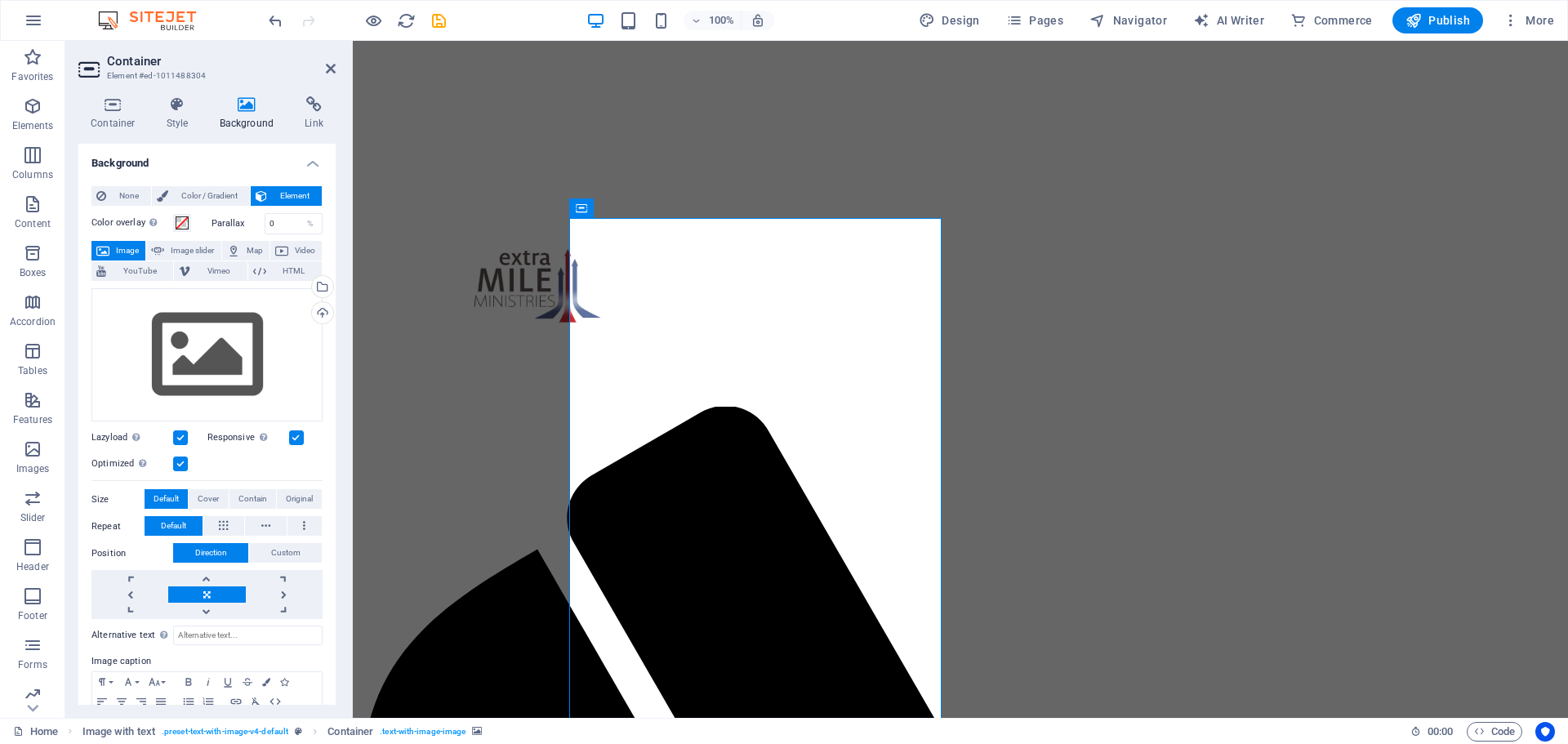
click at [179, 433] on label at bounding box center [181, 438] width 15 height 15
click at [0, 0] on input "Lazyload Loading images after the page loads improves page speed." at bounding box center [0, 0] width 0 height 0
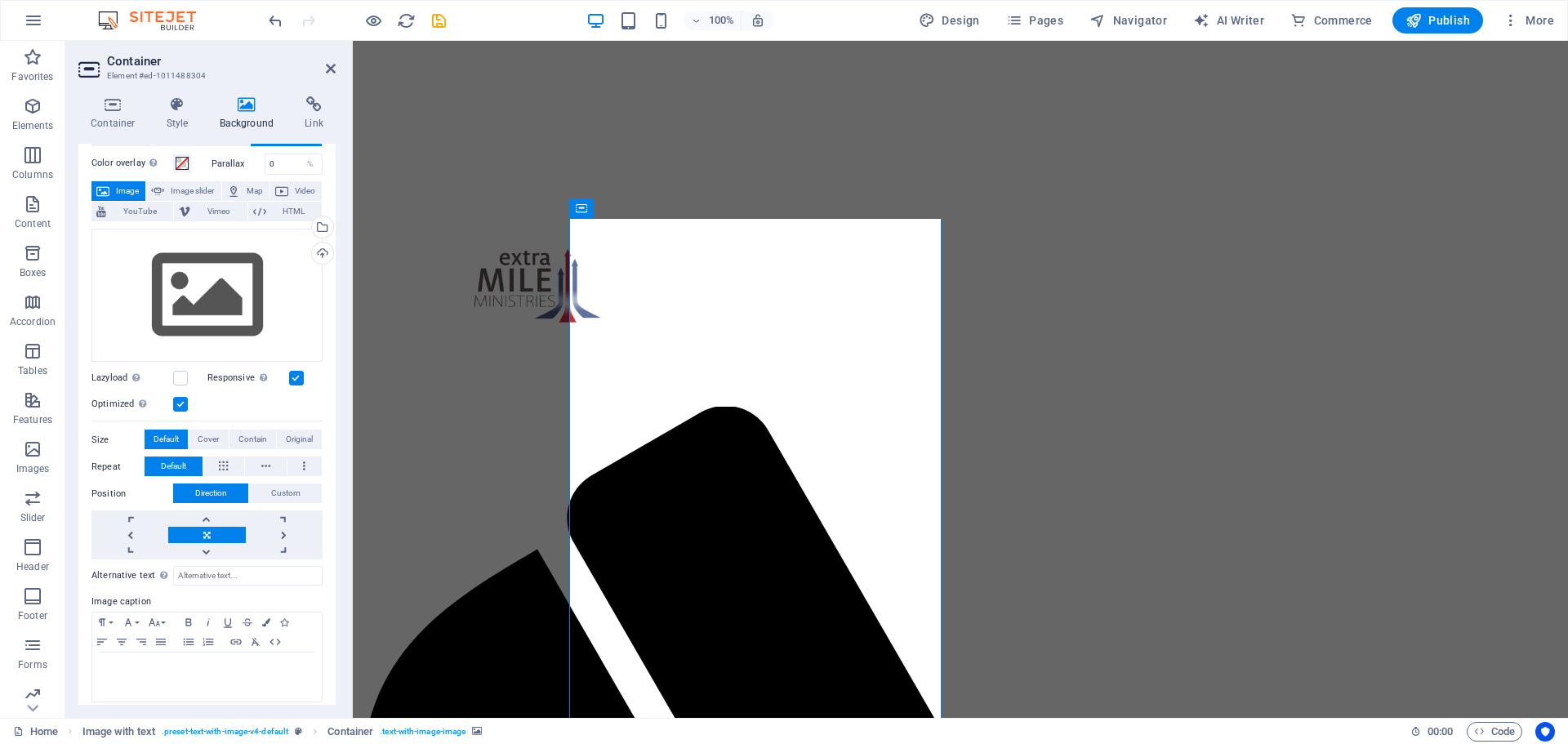
click at [118, 160] on label "Color overlay Places an overlay over the background to colorize it" at bounding box center [132, 164] width 81 height 20
click at [173, 160] on button "Color overlay Places an overlay over the background to colorize it" at bounding box center [183, 164] width 18 height 18
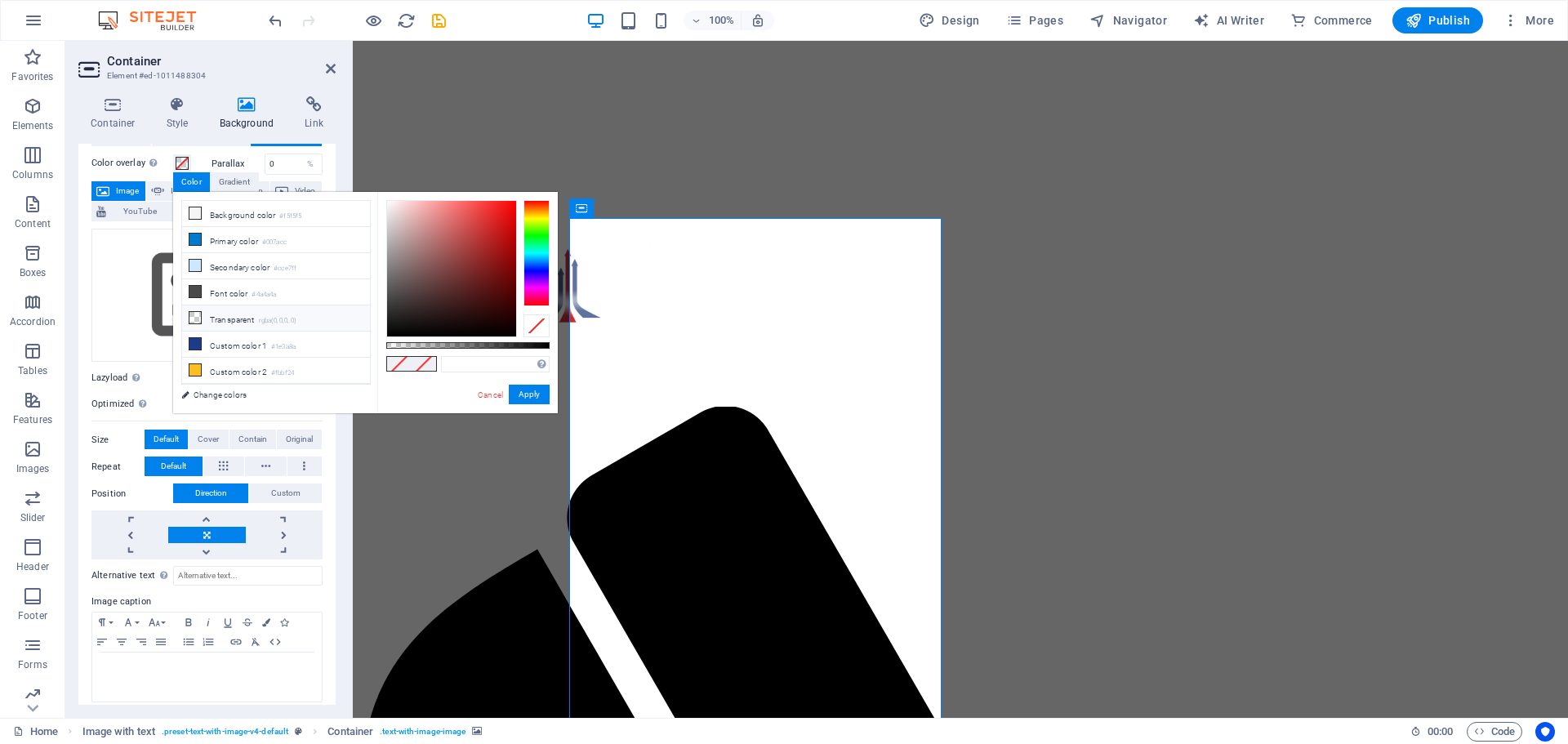
click at [196, 312] on icon at bounding box center [195, 317] width 12 height 12
type input "rgba(0, 0, 0, 0)"
click at [535, 388] on button "Apply" at bounding box center [530, 395] width 41 height 20
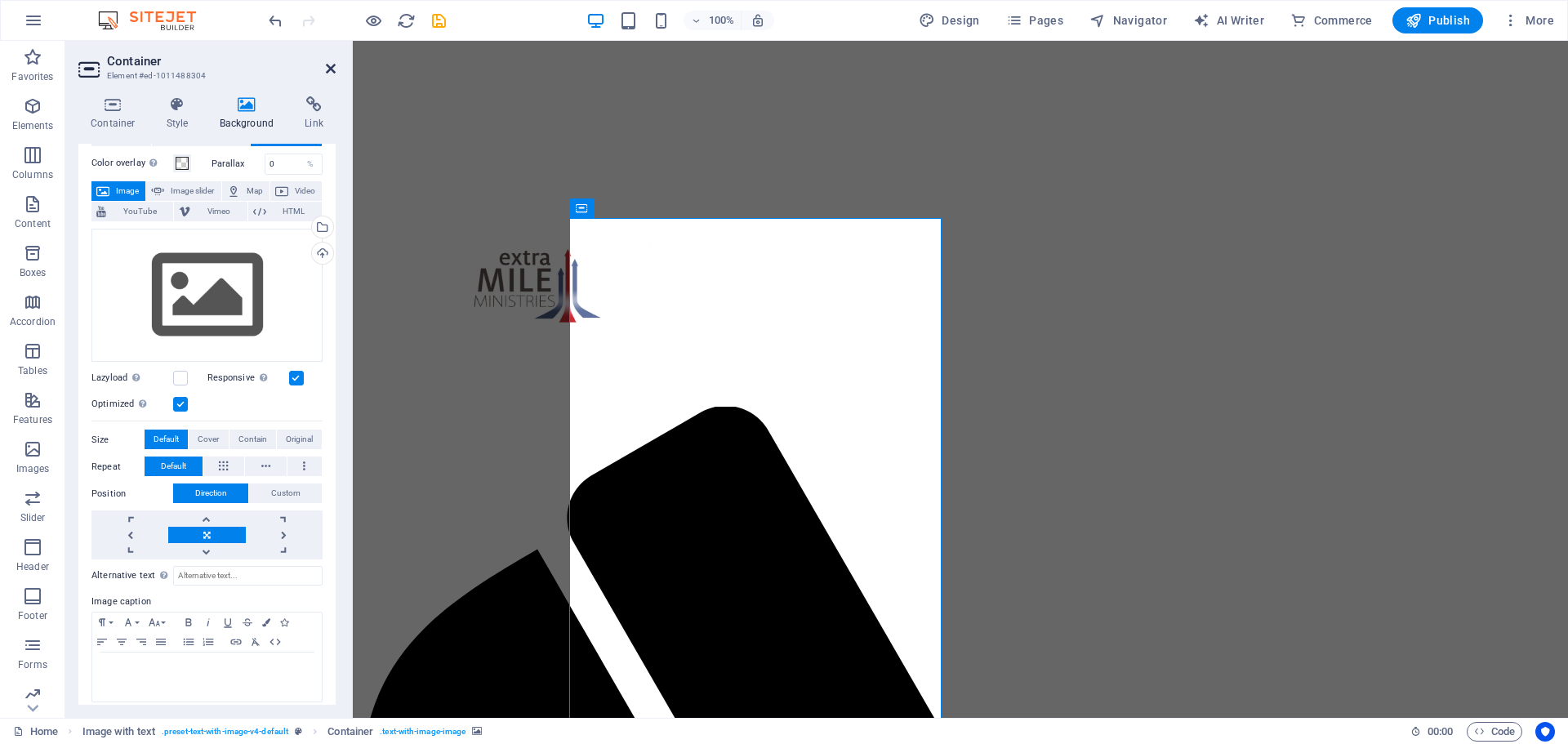
click at [330, 63] on icon at bounding box center [331, 69] width 10 height 13
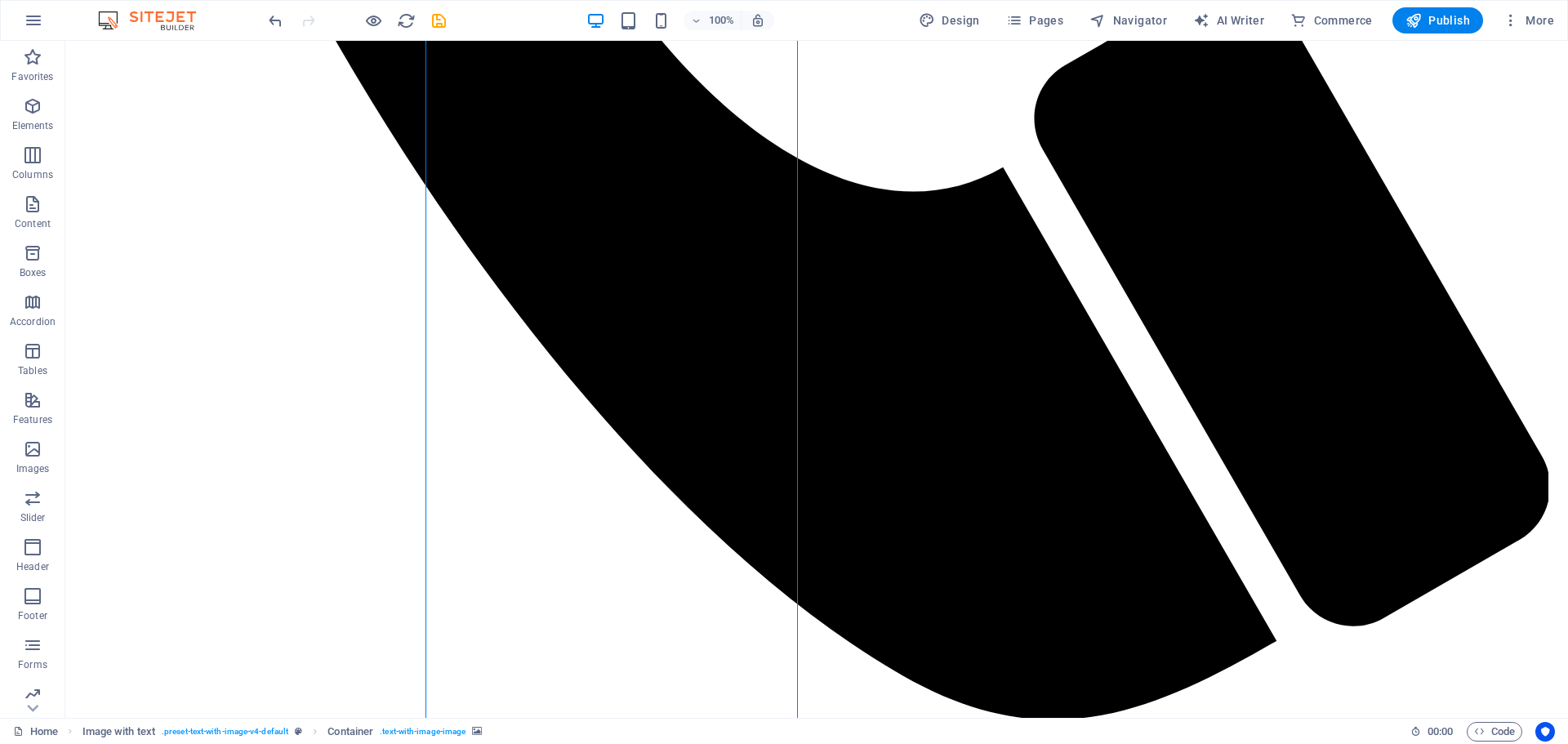
scroll to position [2159, 0]
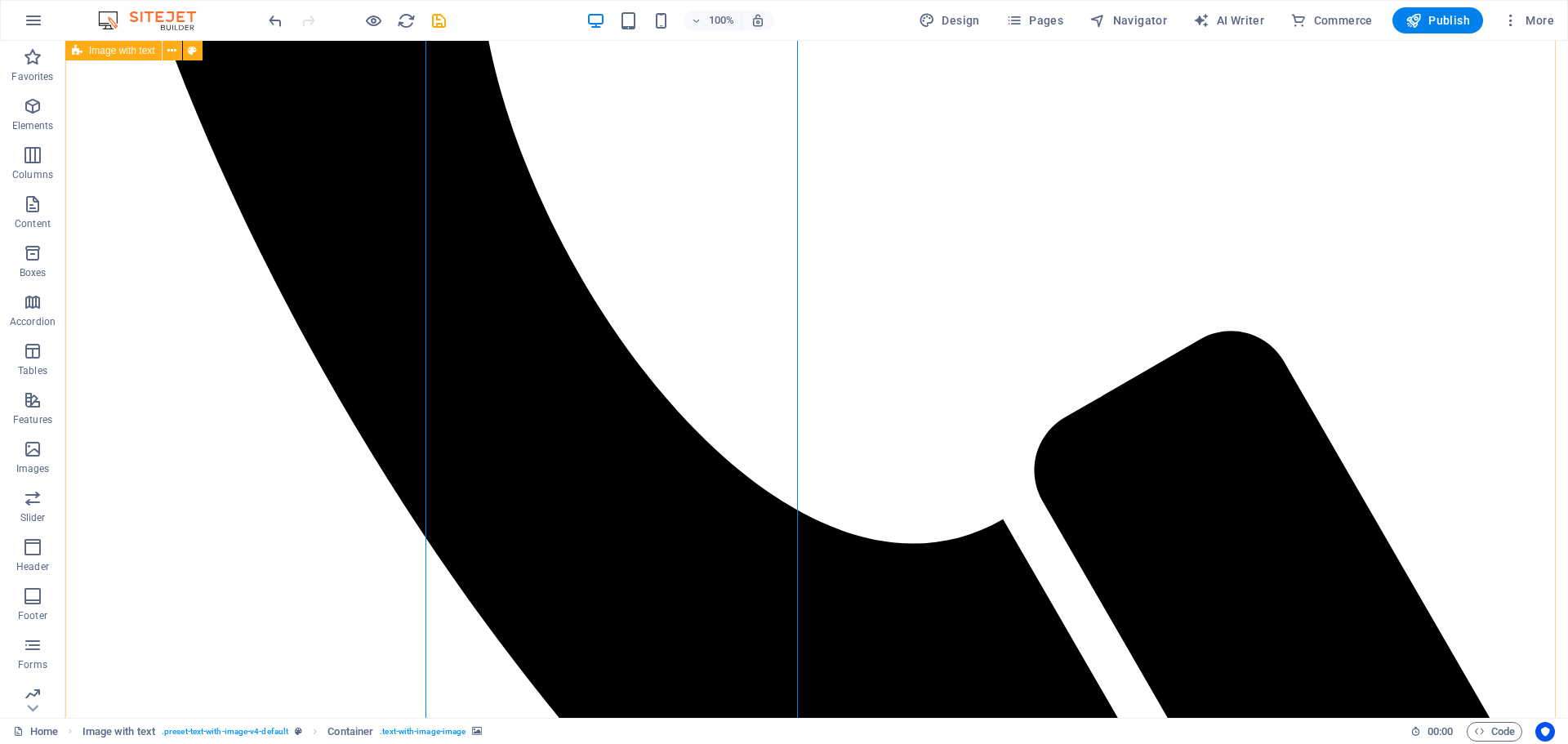
click at [173, 53] on icon at bounding box center [172, 51] width 9 height 17
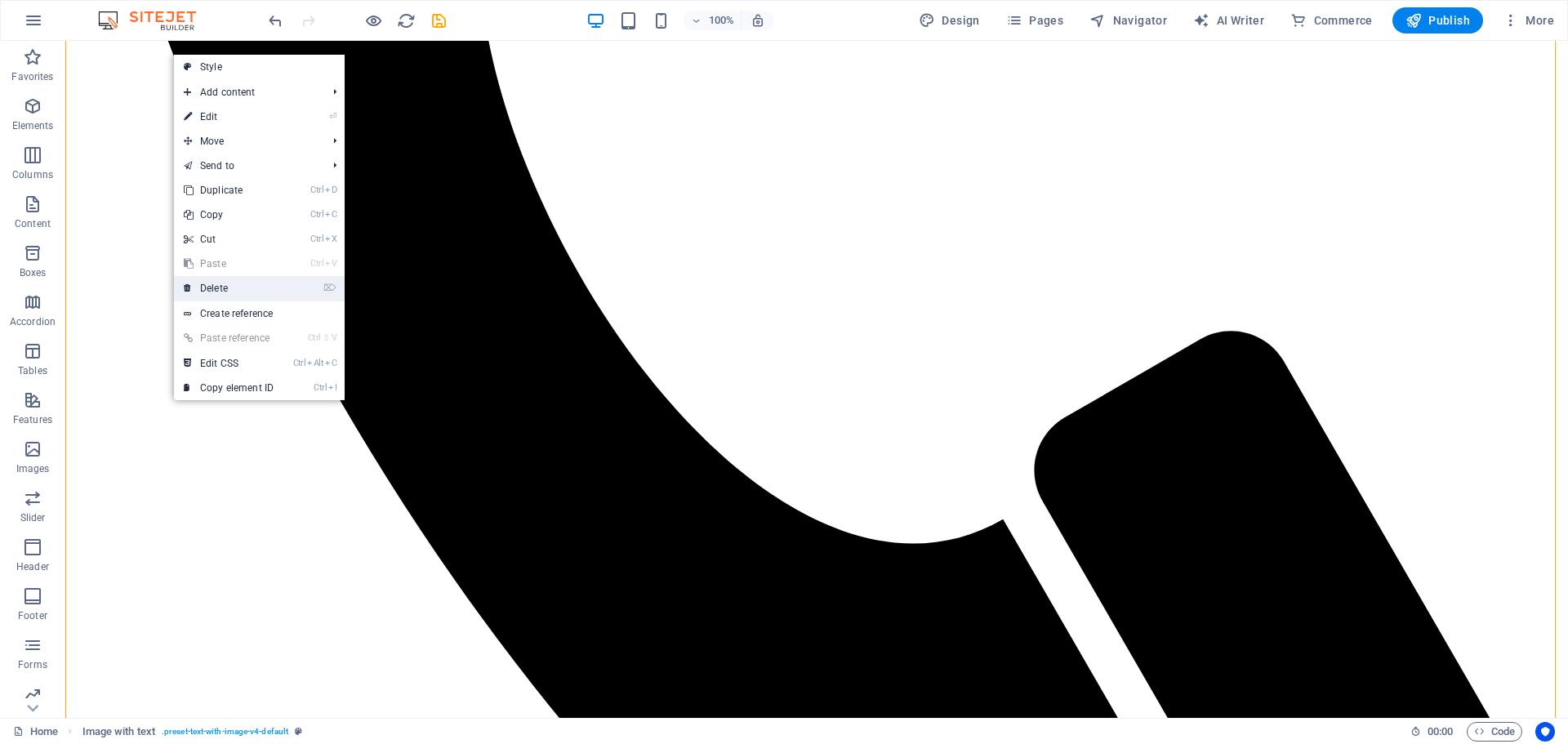
click at [234, 291] on link "⌦ Delete" at bounding box center [229, 289] width 109 height 25
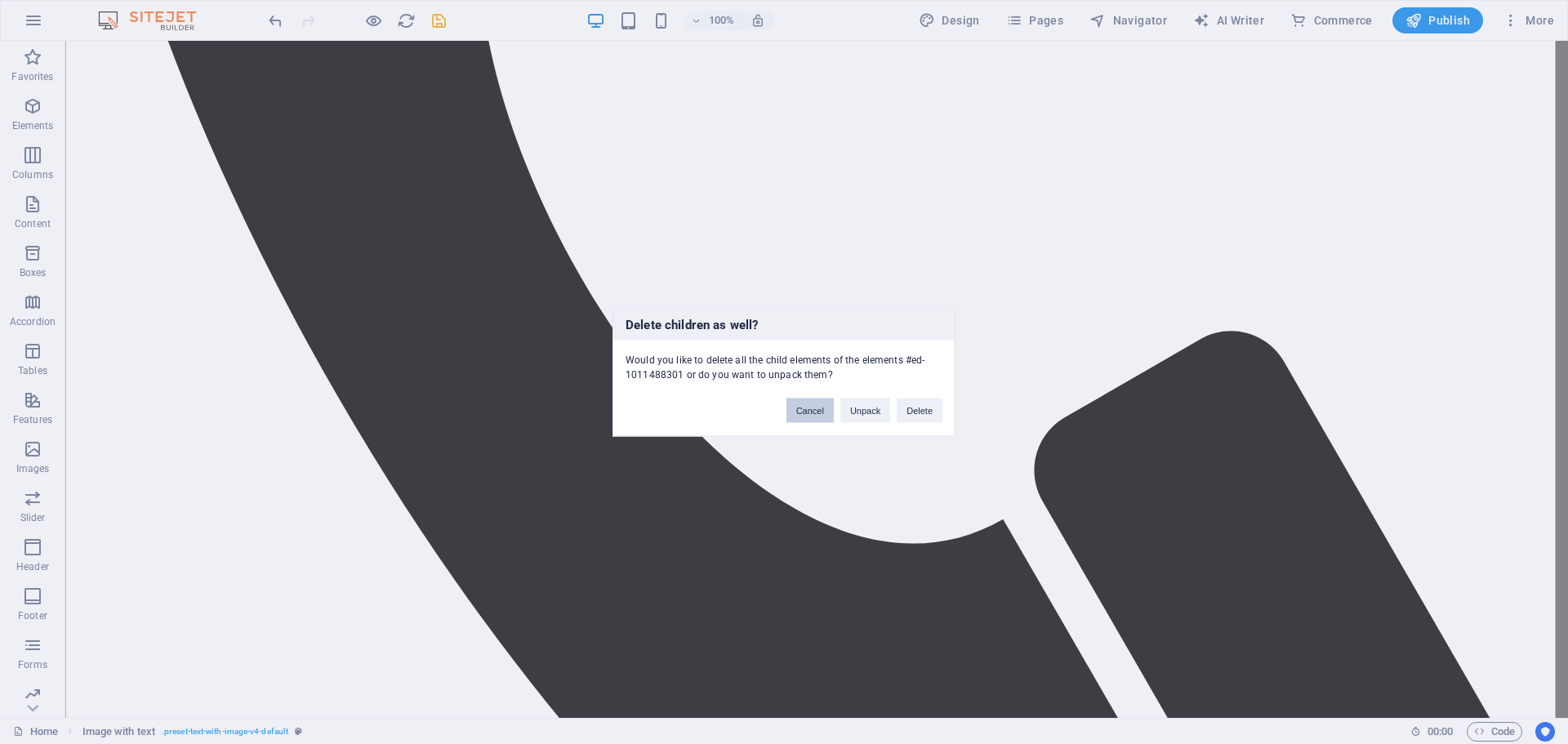
click at [799, 406] on button "Cancel" at bounding box center [811, 410] width 48 height 25
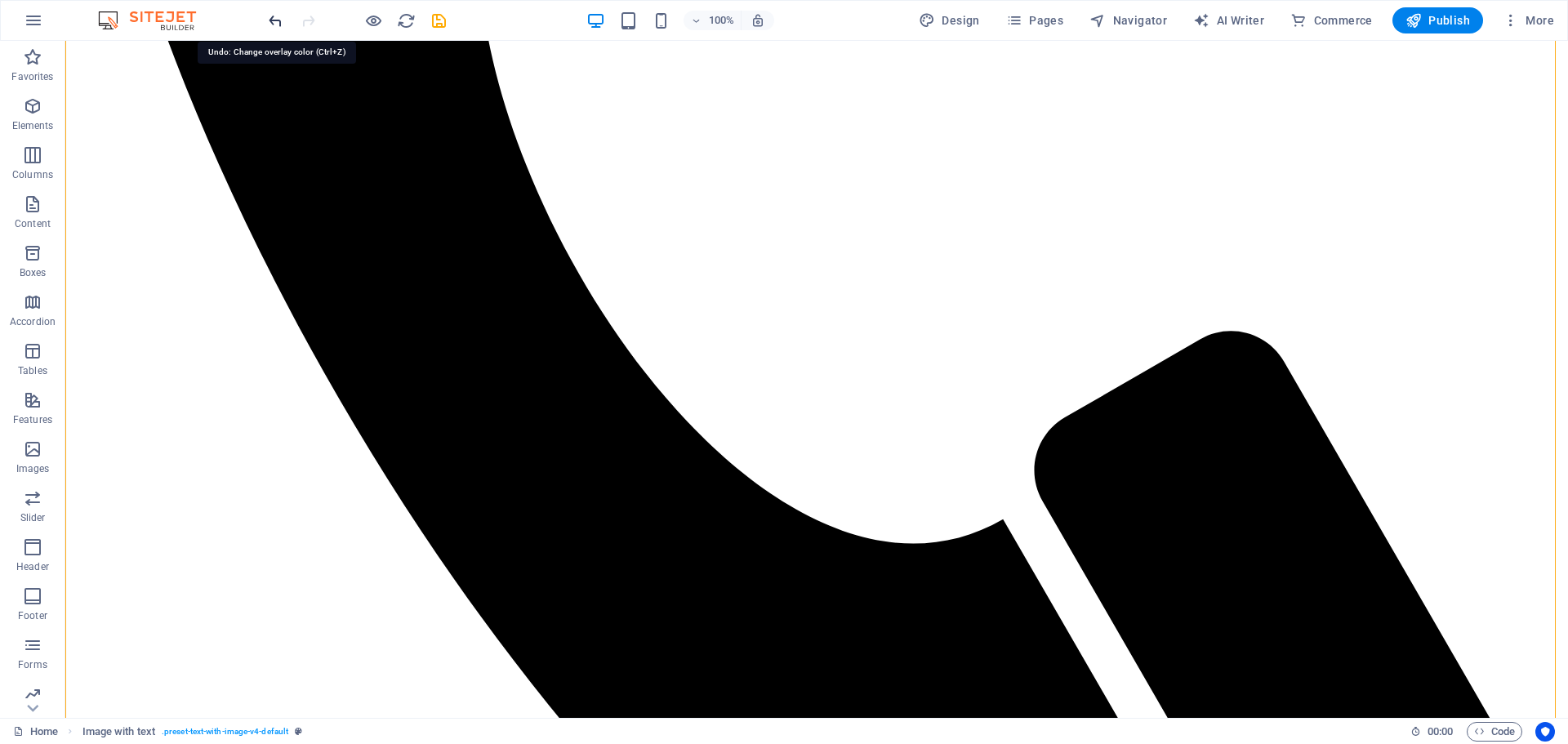
click at [274, 16] on icon "undo" at bounding box center [275, 21] width 19 height 19
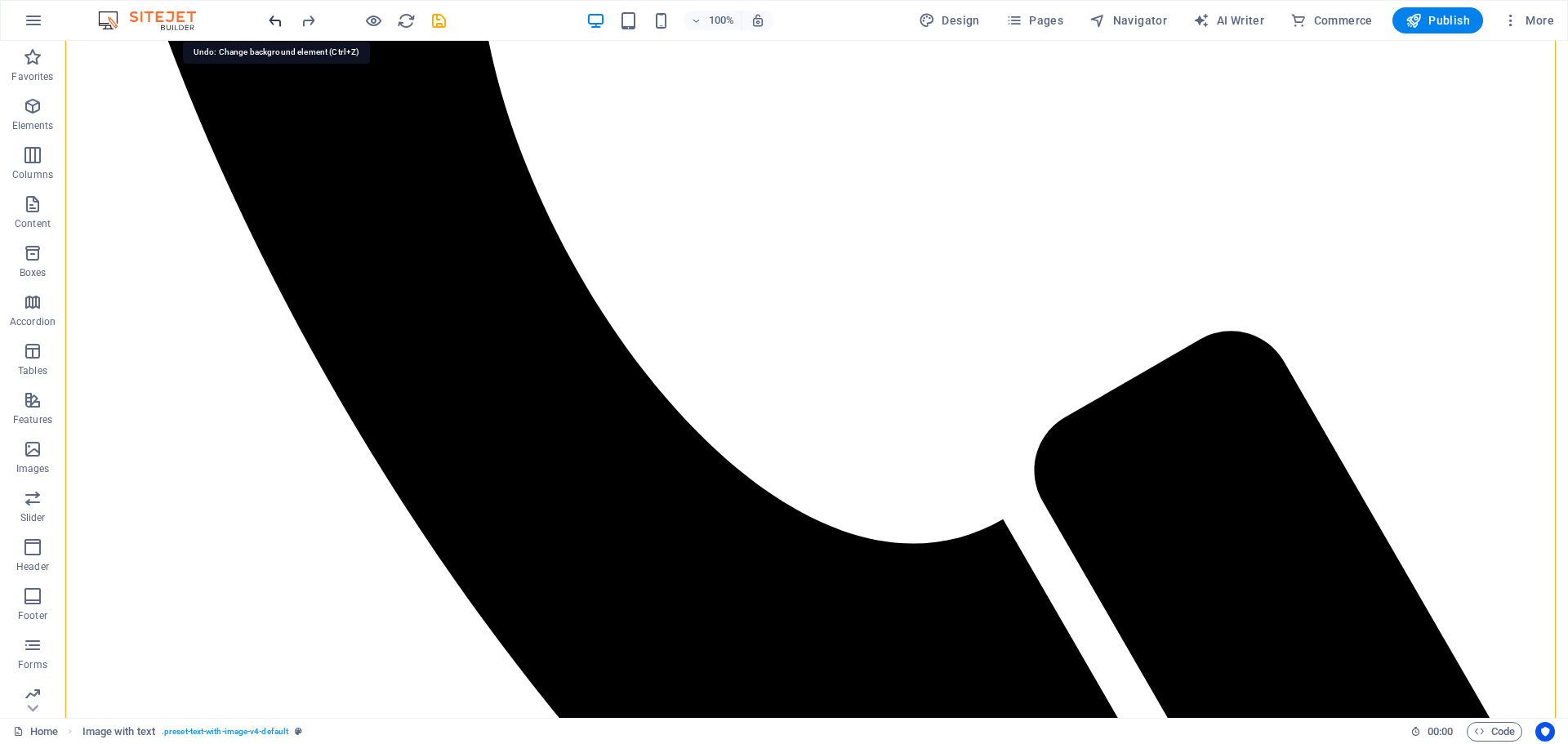
click at [274, 16] on icon "undo" at bounding box center [275, 21] width 19 height 19
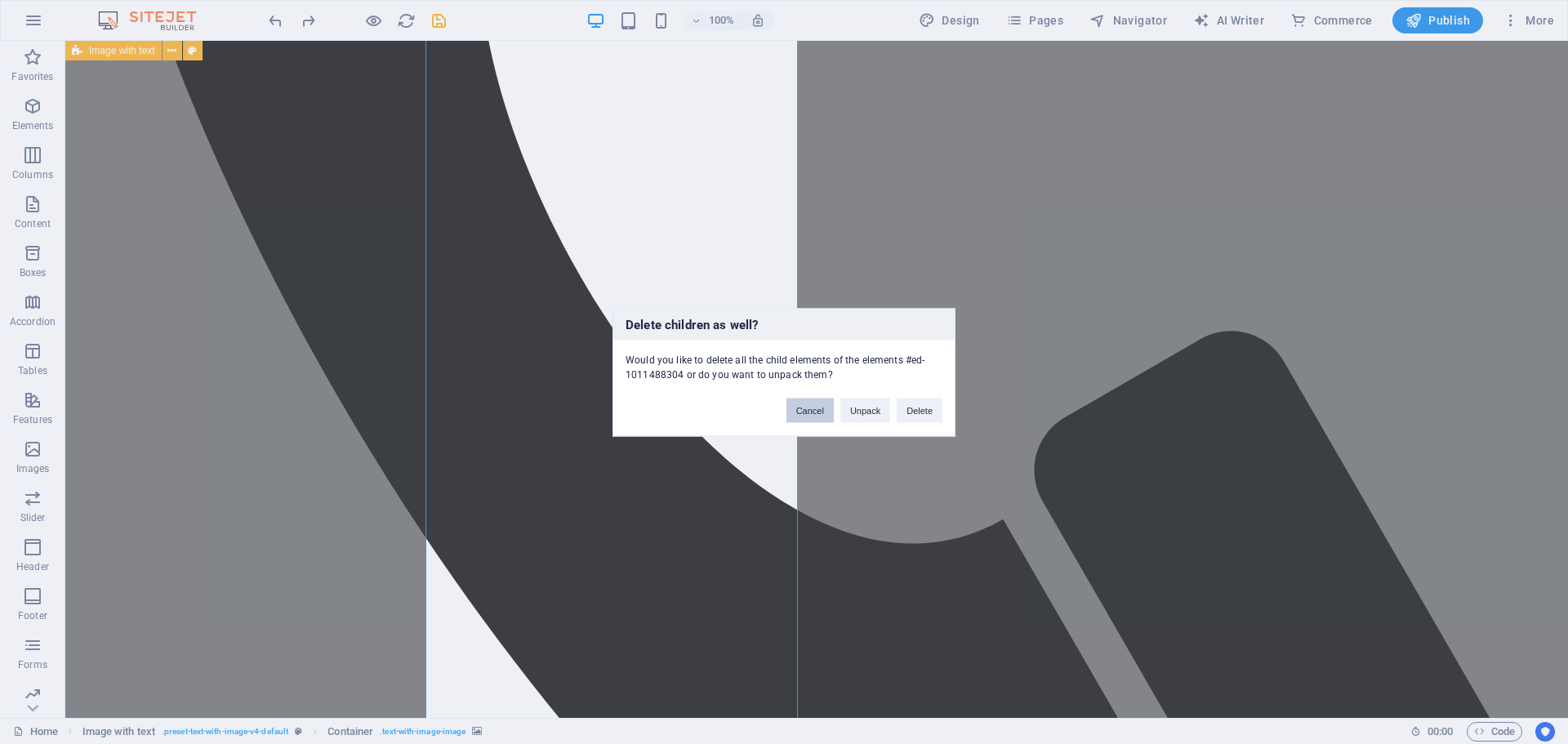
click at [812, 408] on button "Cancel" at bounding box center [811, 410] width 48 height 25
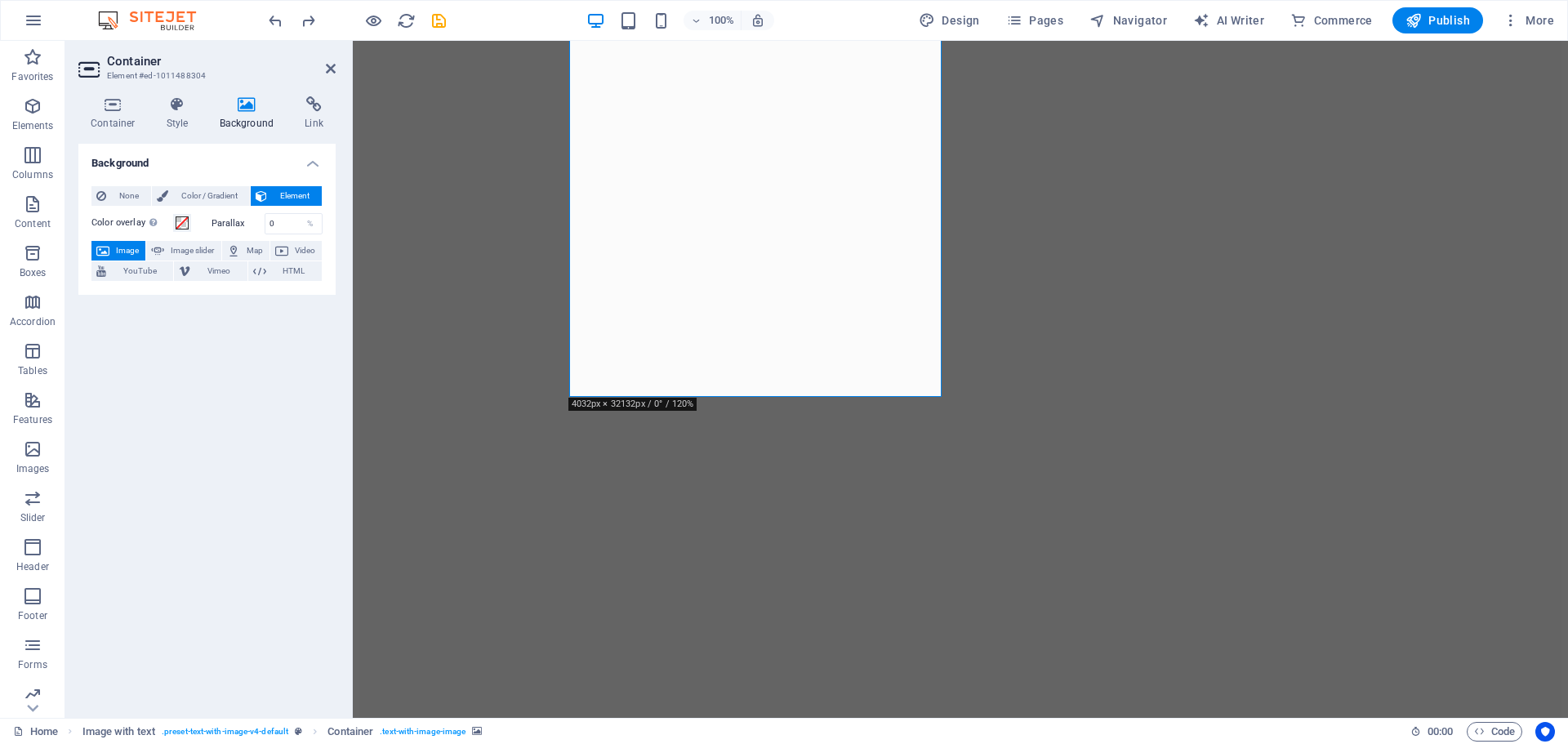
scroll to position [3558, 0]
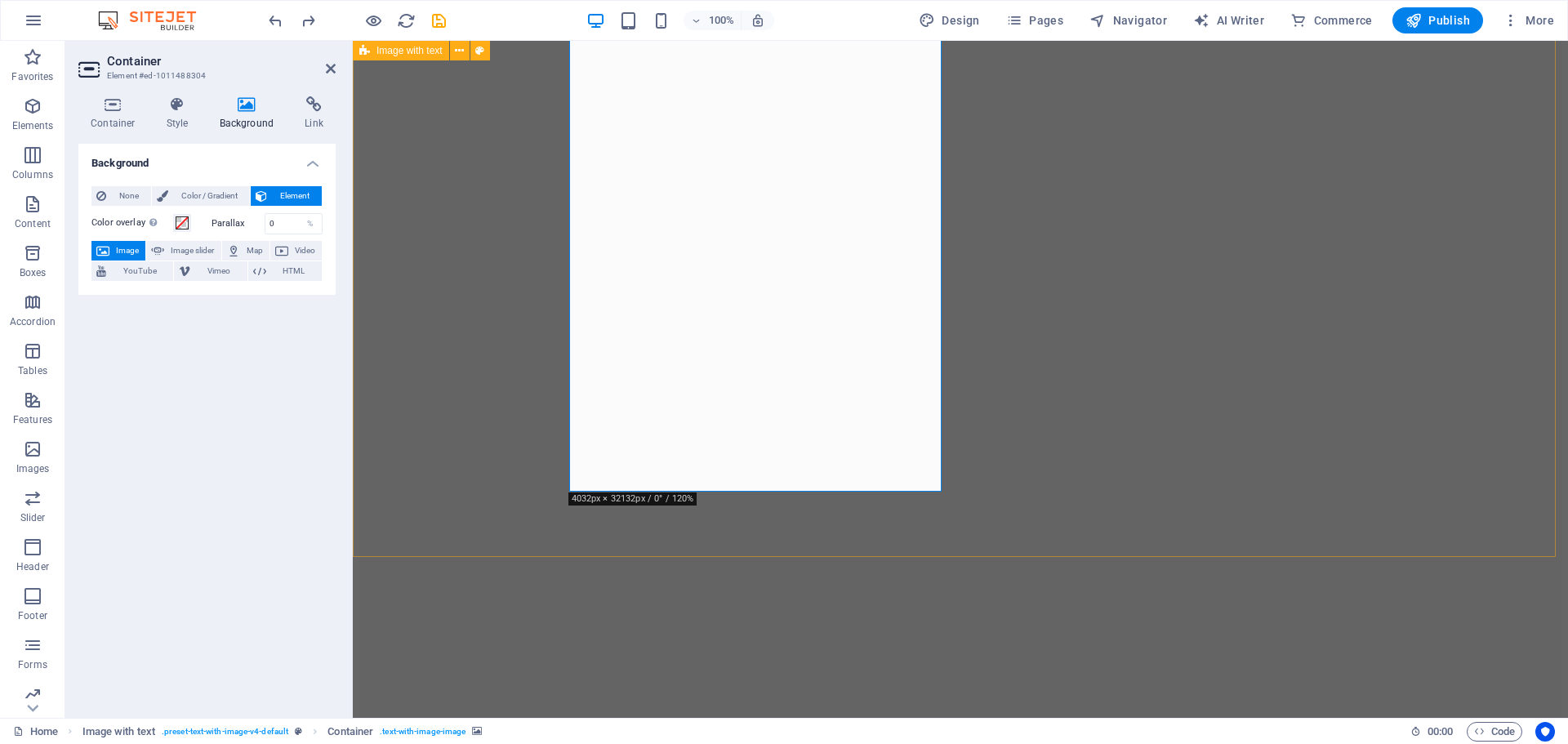
drag, startPoint x: 774, startPoint y: 474, endPoint x: 775, endPoint y: 485, distance: 11.0
drag, startPoint x: 773, startPoint y: 490, endPoint x: 793, endPoint y: 348, distance: 143.4
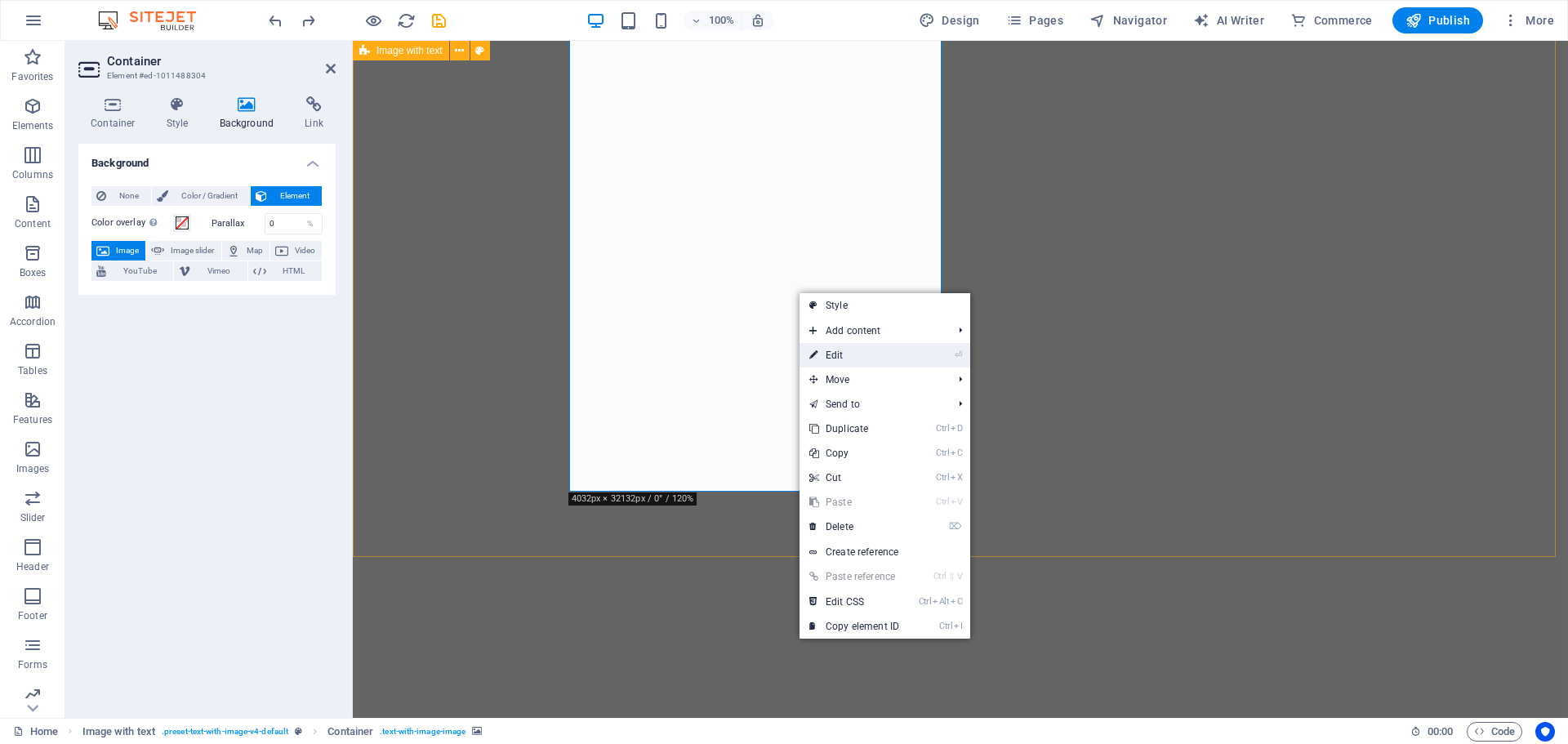
click at [848, 353] on link "⏎ Edit" at bounding box center [854, 355] width 109 height 25
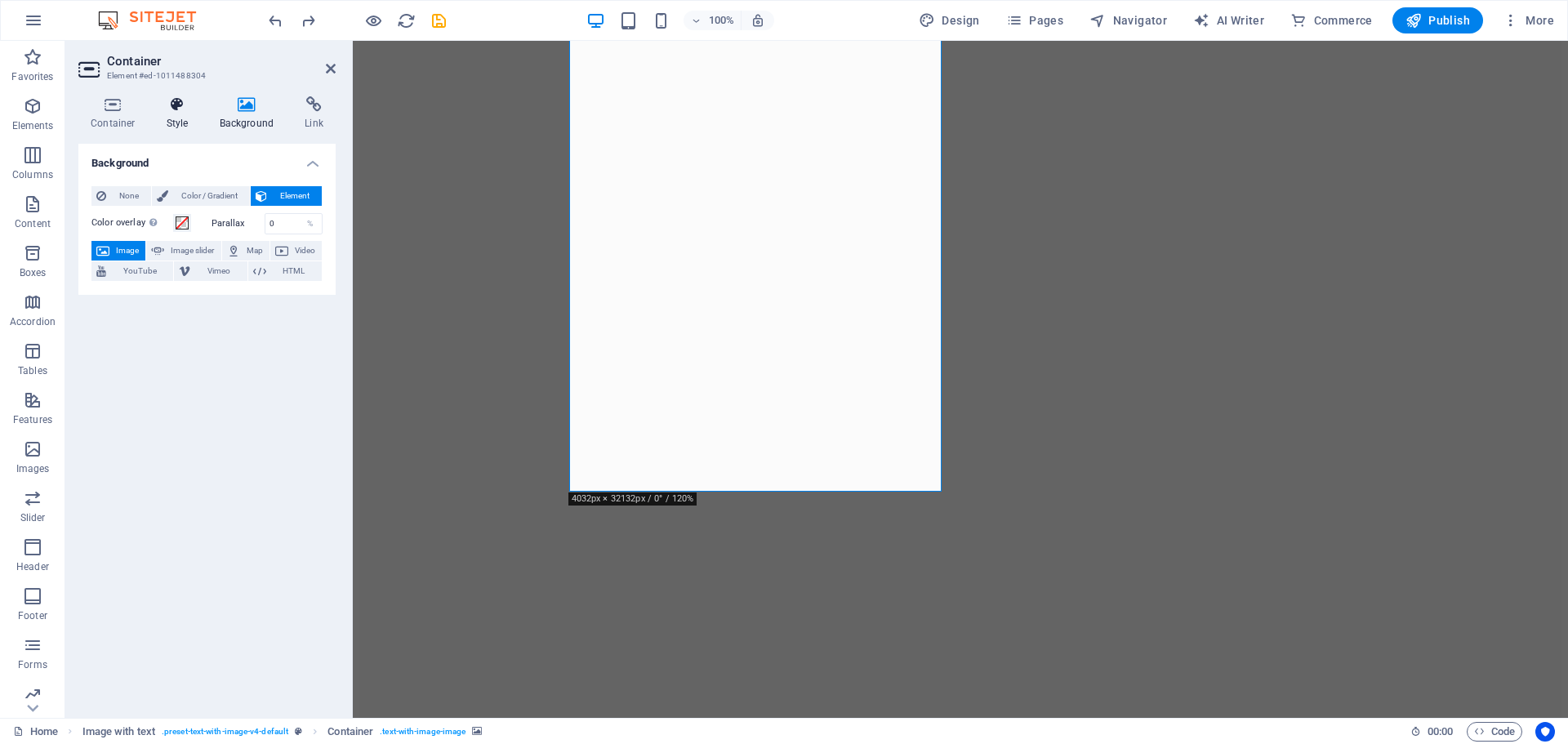
click at [172, 109] on icon at bounding box center [178, 104] width 47 height 16
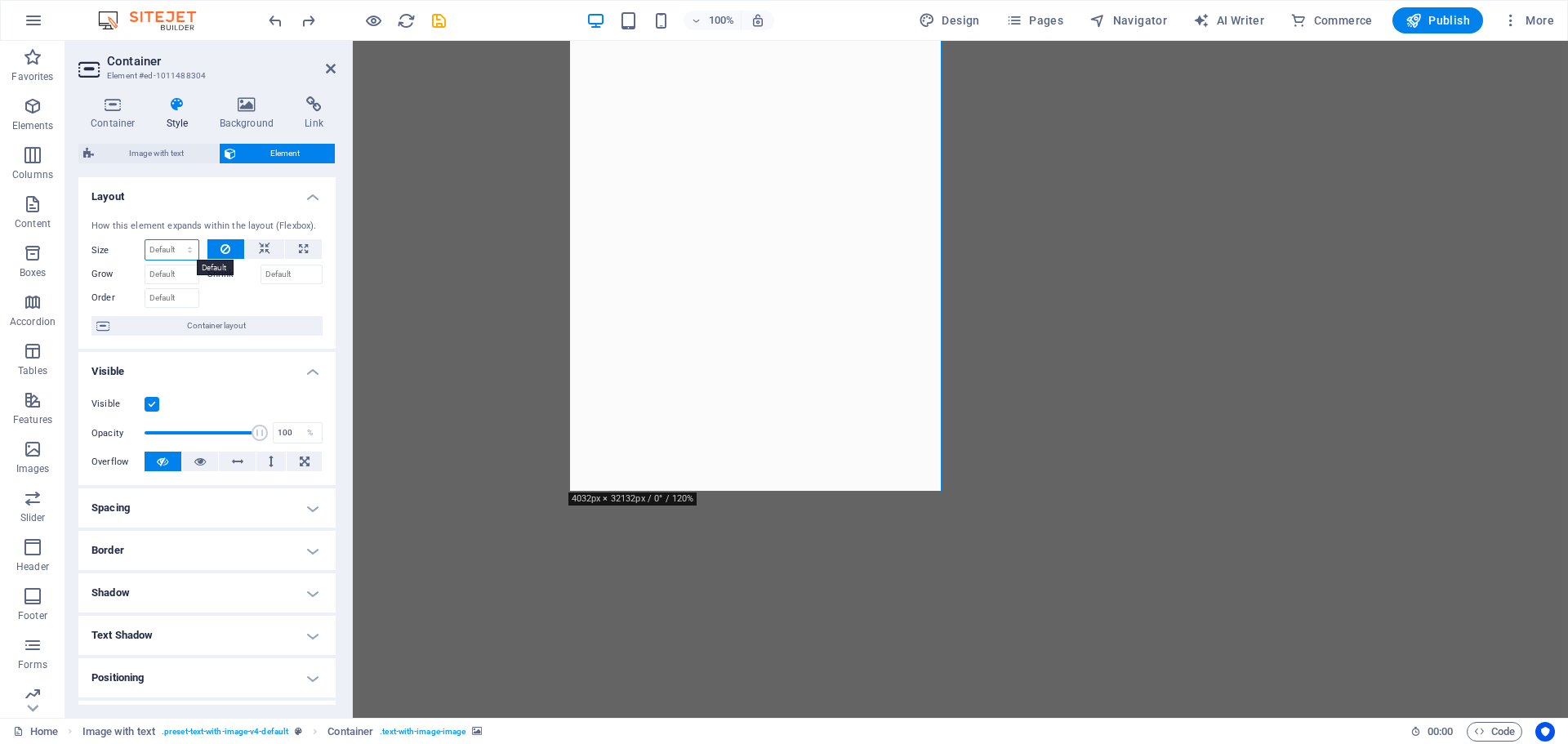
click at [188, 250] on select "Default auto px % 1/1 1/2 1/3 1/4 1/5 1/6 1/7 1/8 1/9 1/10" at bounding box center [172, 250] width 53 height 20
select select "1/1"
click at [173, 240] on select "Default auto px % 1/1 1/2 1/3 1/4 1/5 1/6 1/7 1/8 1/9 1/10" at bounding box center [172, 250] width 53 height 20
type input "100"
select select "%"
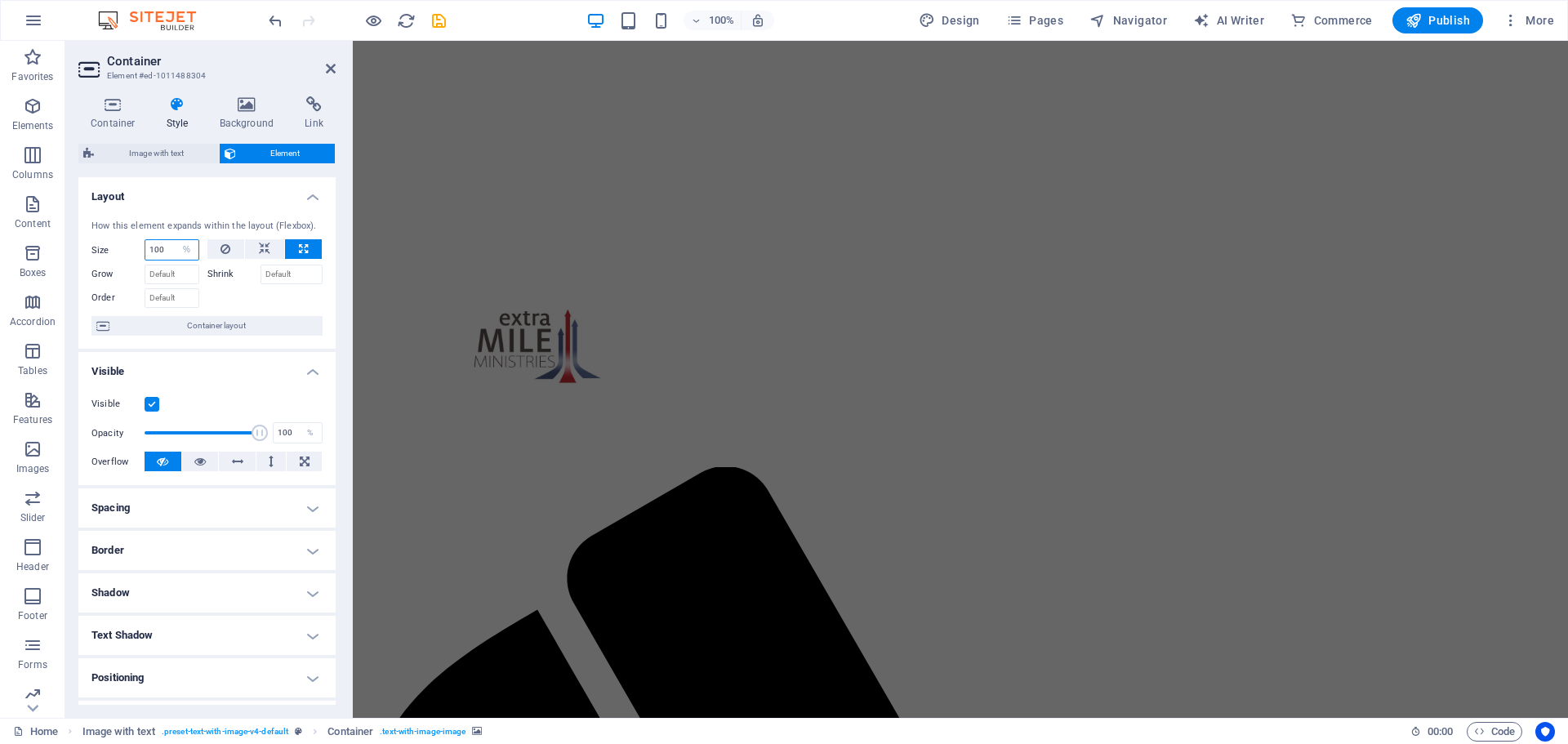
scroll to position [744, 0]
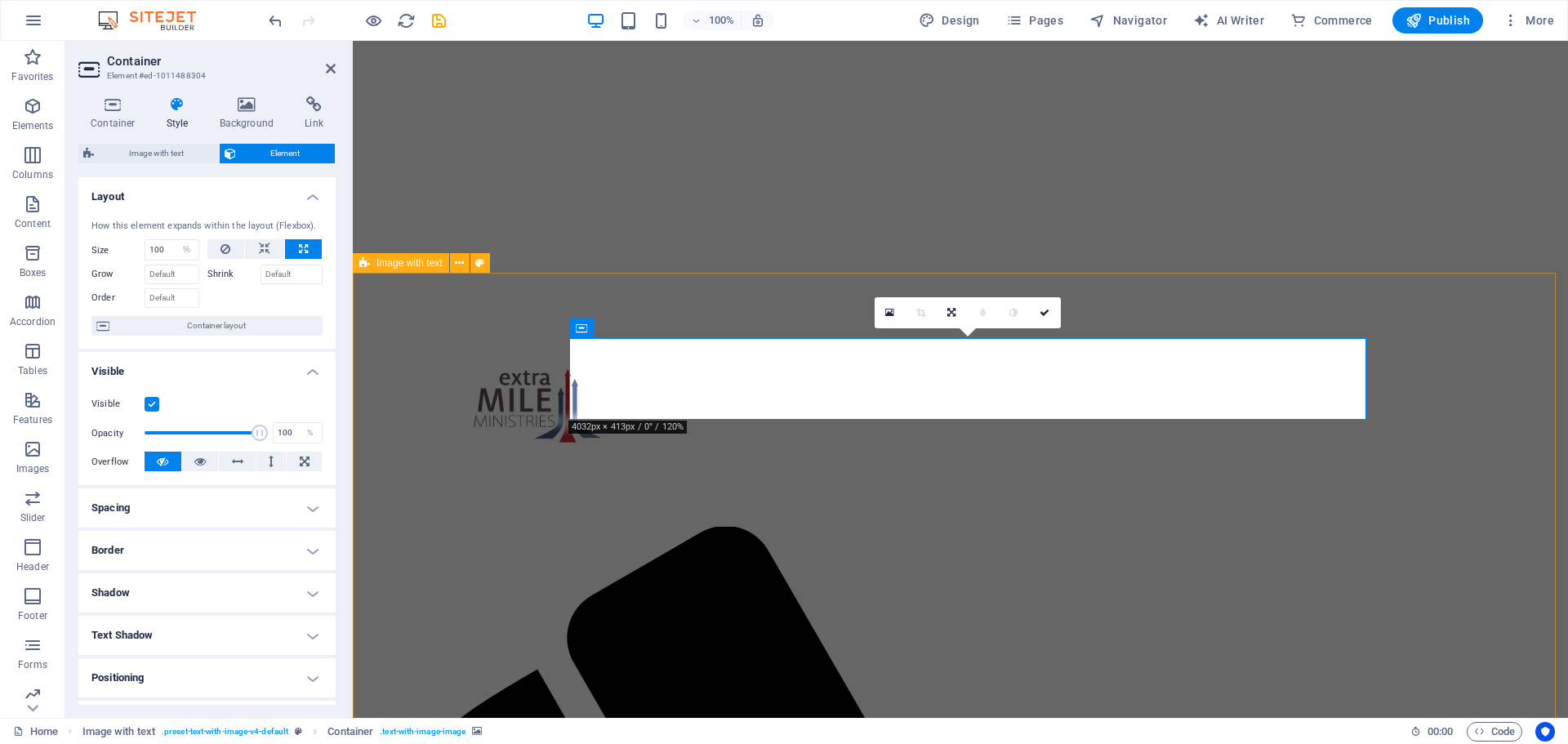
click at [259, 250] on icon at bounding box center [265, 249] width 12 height 20
select select "DISABLED_OPTION_VALUE"
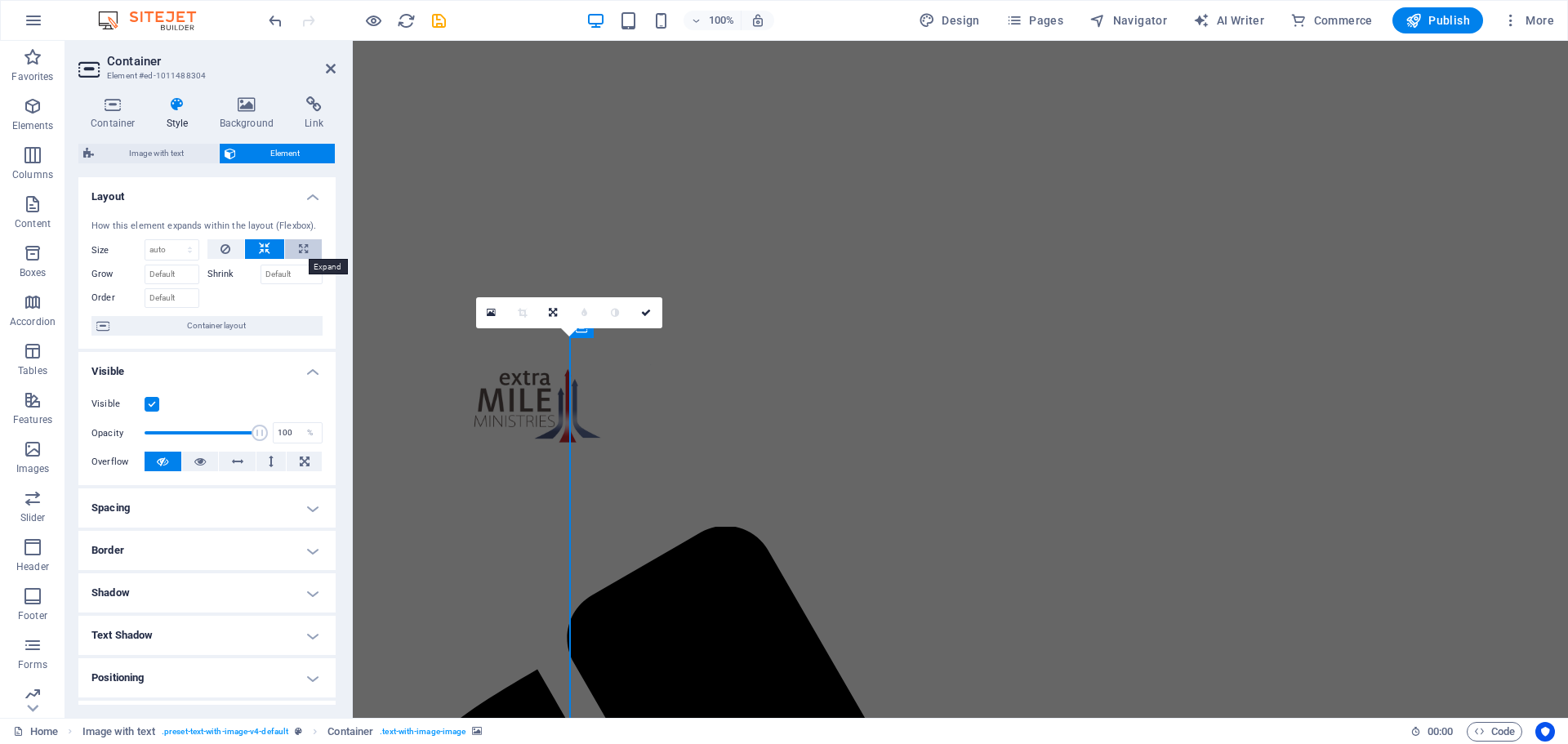
click at [303, 247] on icon at bounding box center [303, 249] width 9 height 20
type input "100"
select select "%"
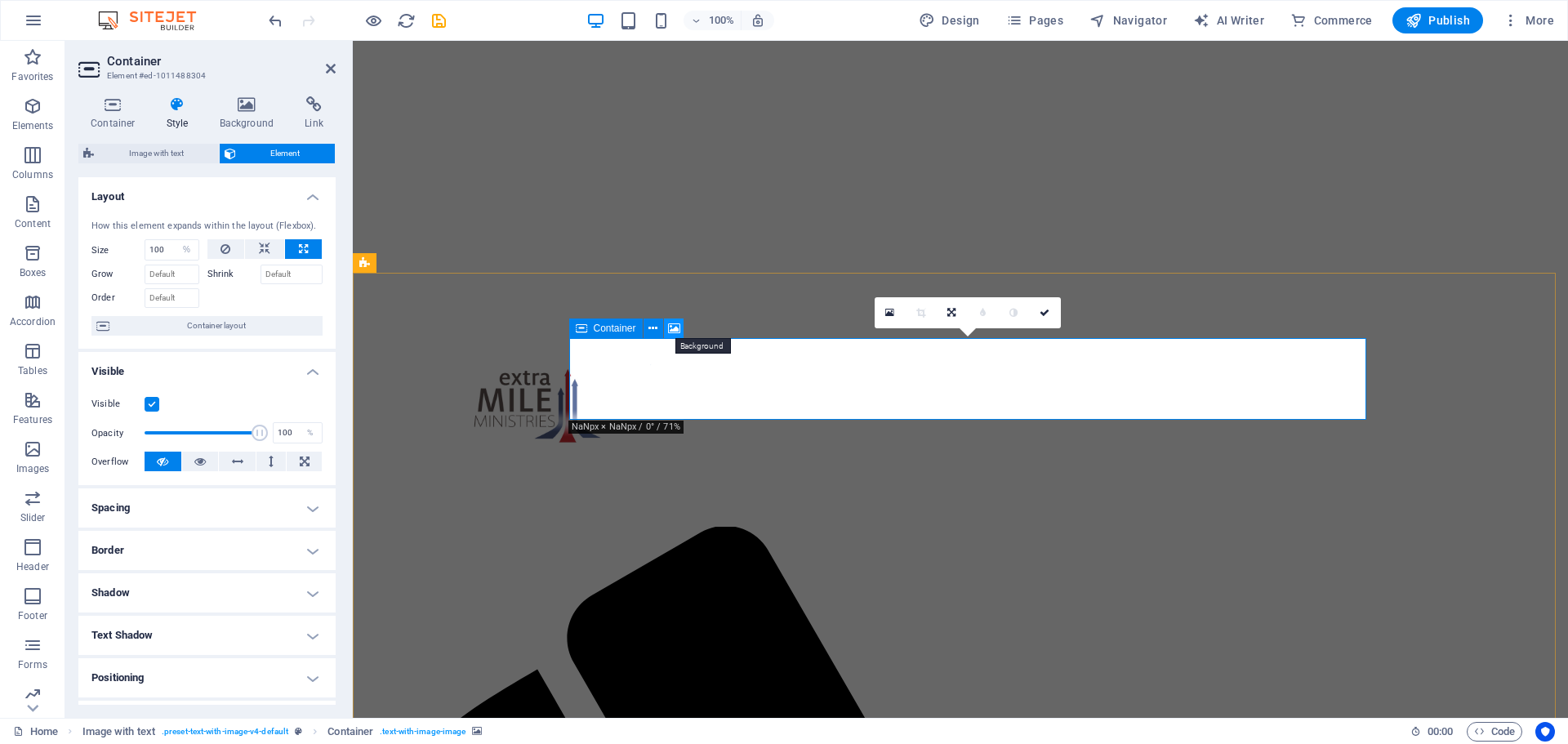
click at [673, 332] on icon at bounding box center [674, 328] width 12 height 17
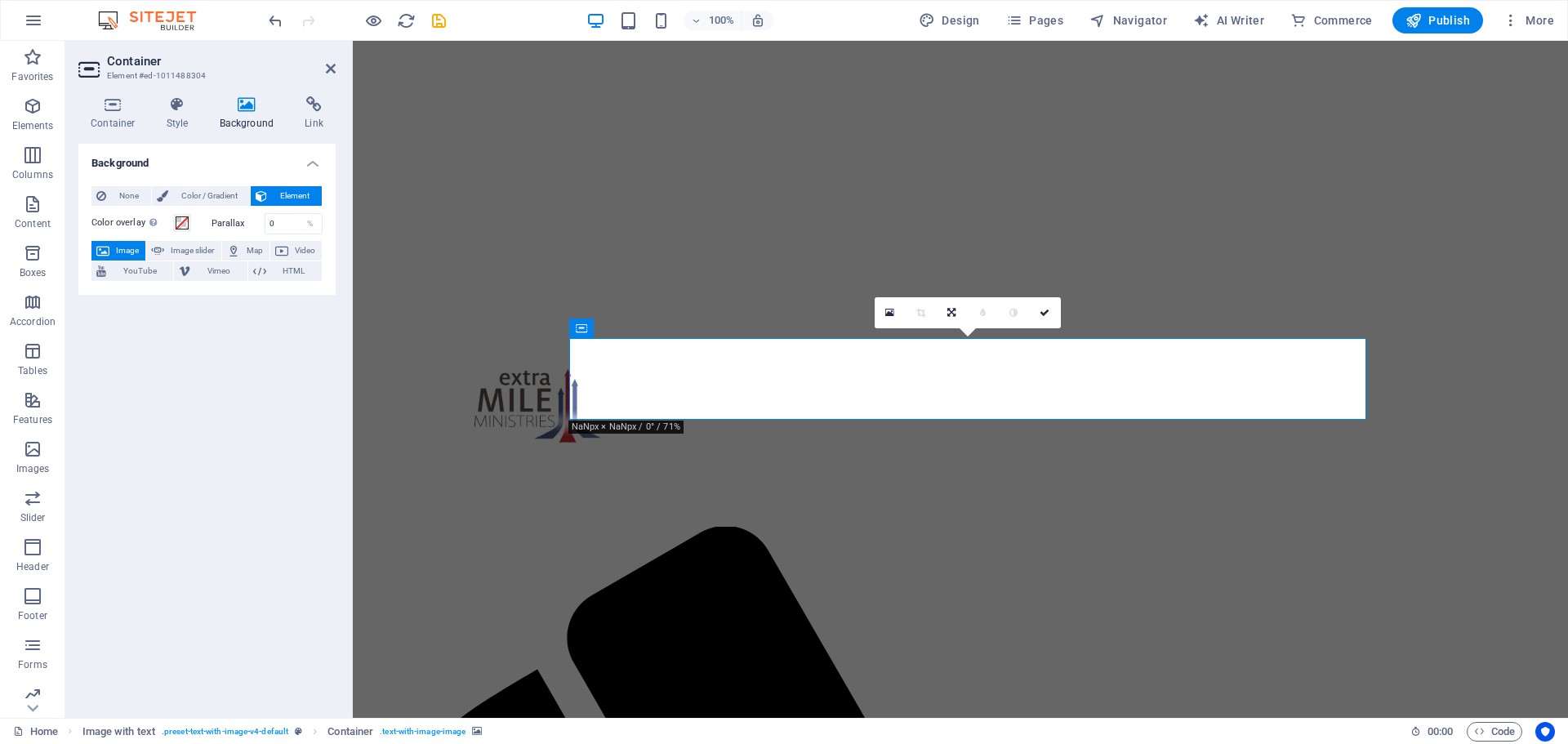
click at [236, 109] on icon at bounding box center [247, 104] width 79 height 16
click at [202, 253] on span "Image slider" at bounding box center [192, 251] width 47 height 20
select select "ms"
select select "s"
select select "progressive"
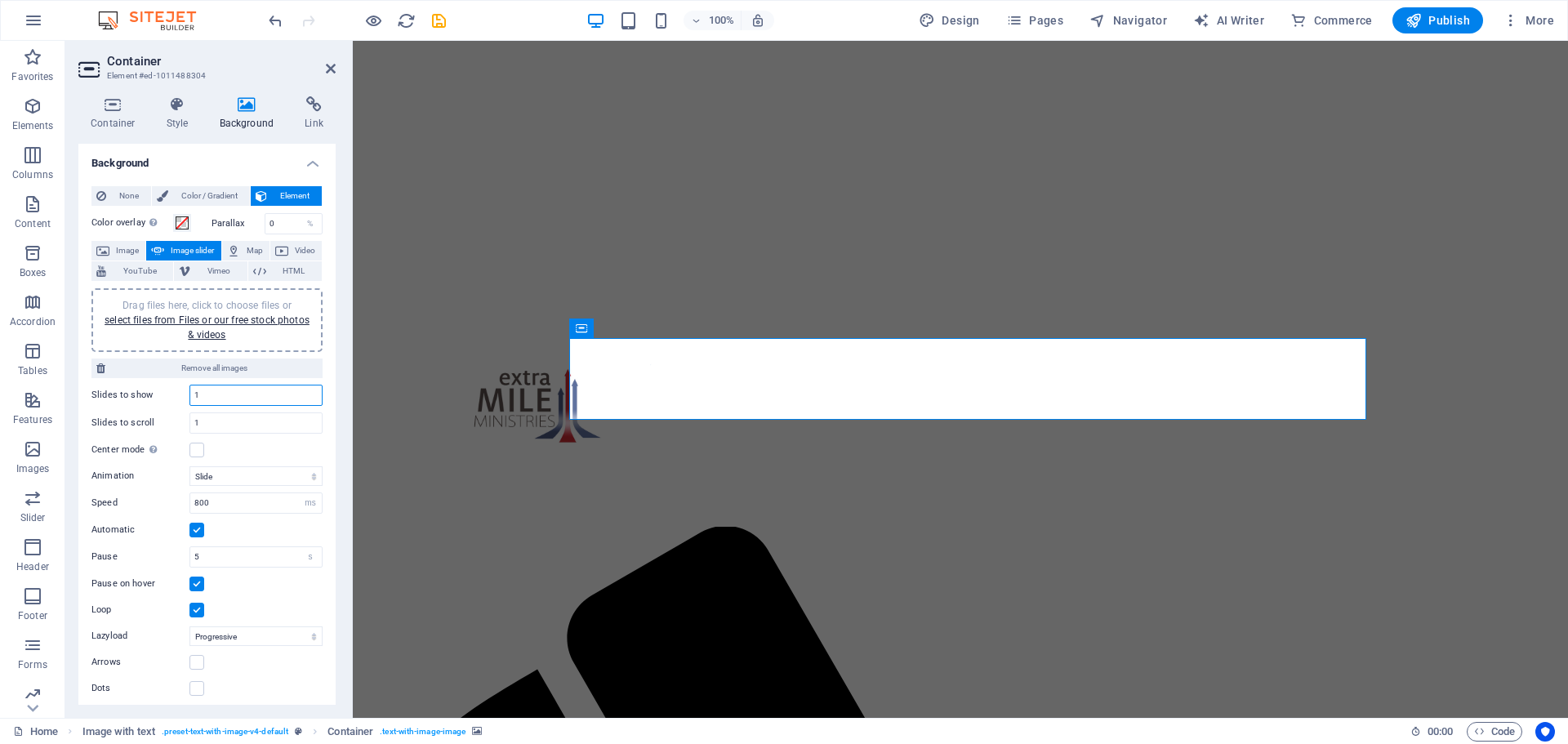
click at [224, 395] on input "1" at bounding box center [256, 395] width 132 height 20
type input "5"
click at [206, 432] on input "1" at bounding box center [256, 423] width 132 height 20
type input "5"
click at [190, 321] on link "select files from Files or our free stock photos & videos" at bounding box center [206, 327] width 205 height 26
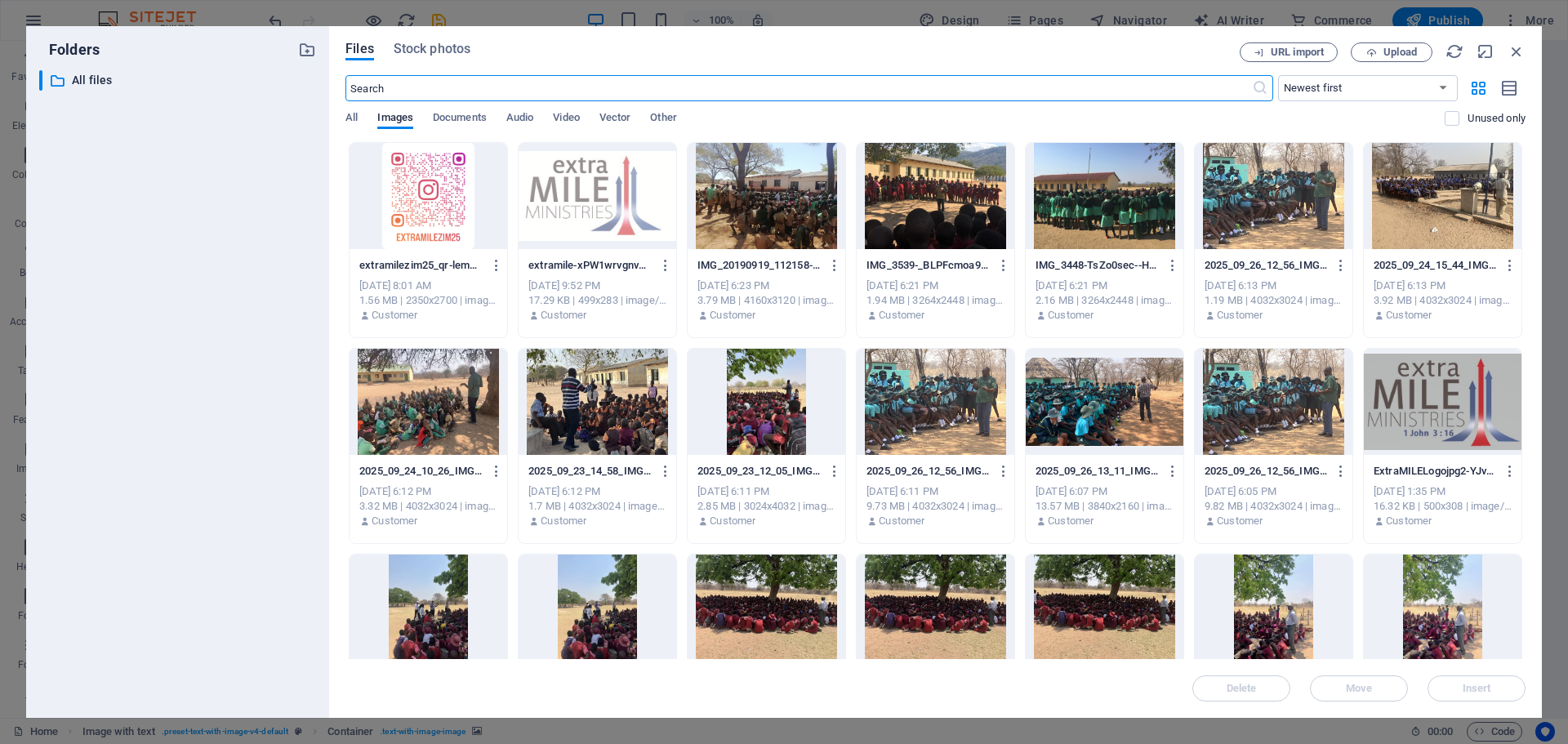
click at [1296, 208] on div at bounding box center [1274, 196] width 158 height 106
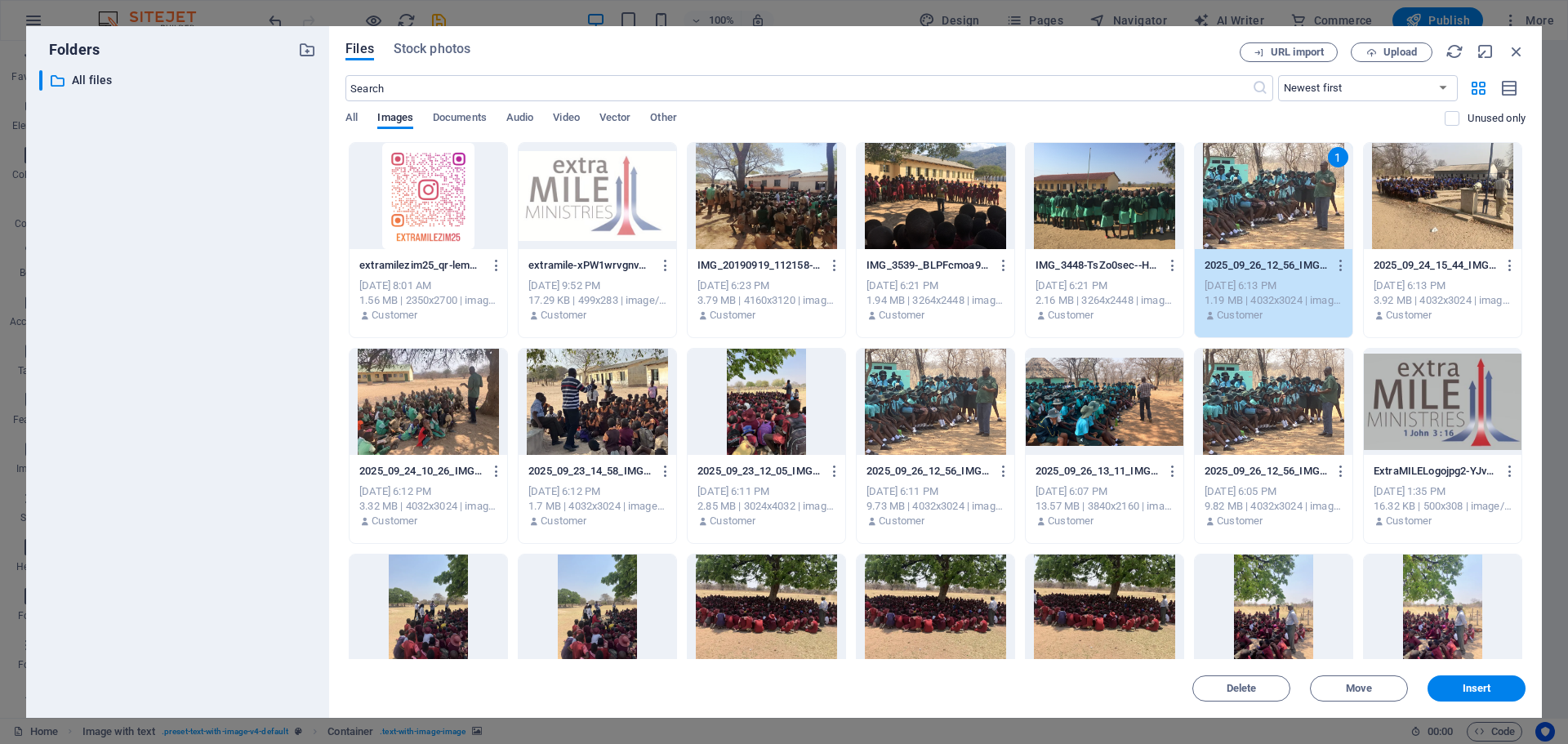
click at [941, 216] on div at bounding box center [936, 196] width 158 height 106
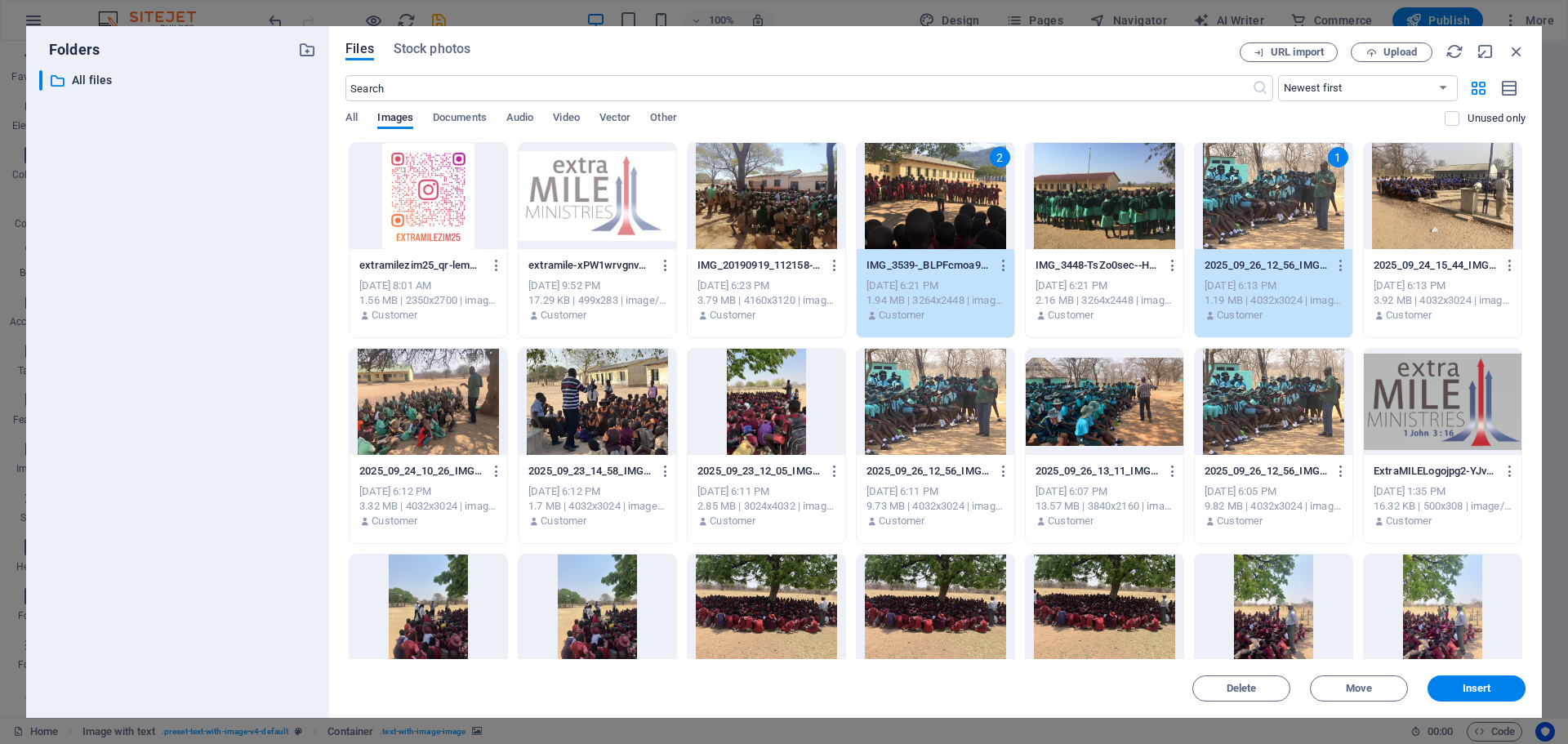
click at [1109, 209] on div at bounding box center [1105, 196] width 158 height 106
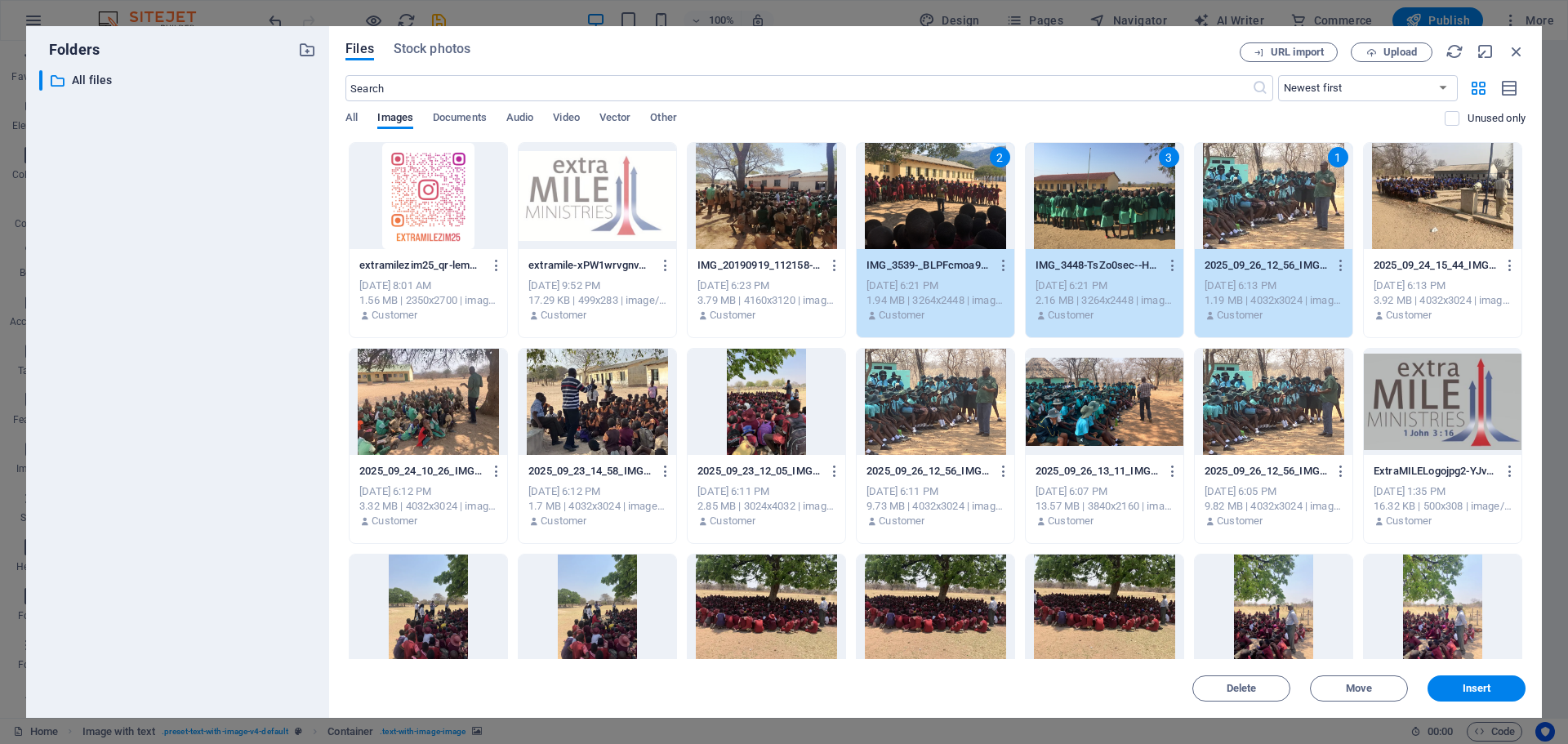
click at [1436, 192] on div at bounding box center [1443, 196] width 158 height 106
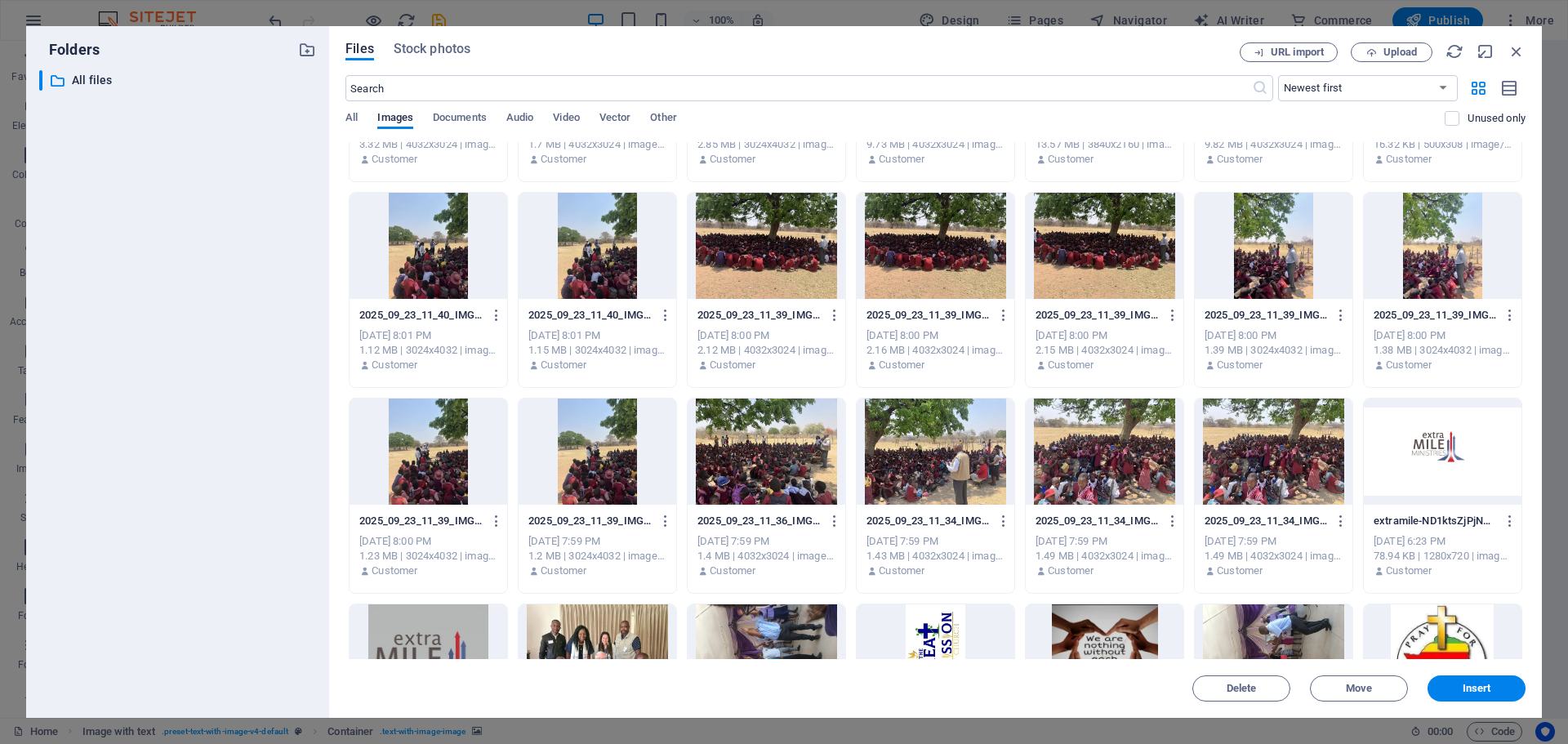
scroll to position [363, 0]
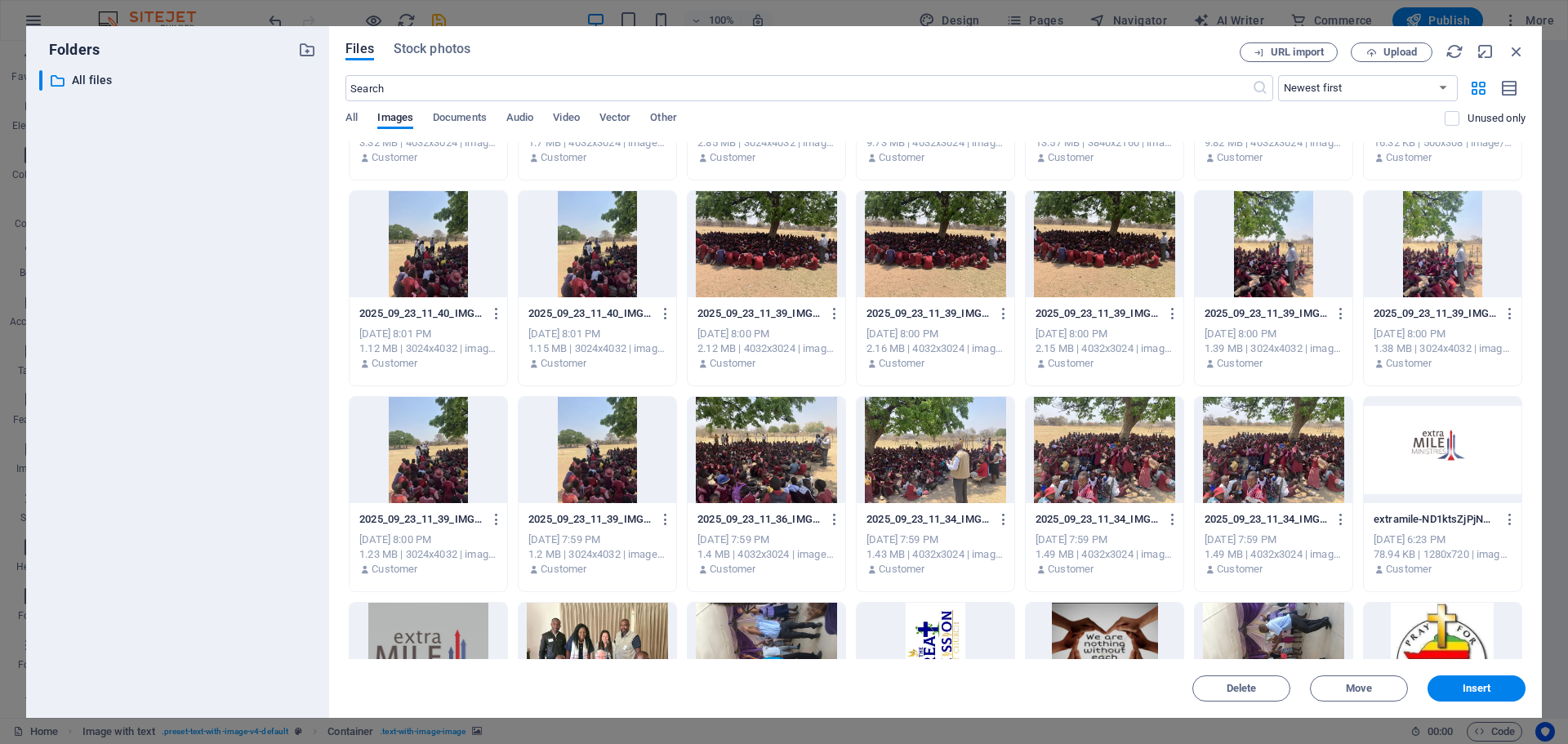
click at [425, 449] on div at bounding box center [428, 450] width 158 height 106
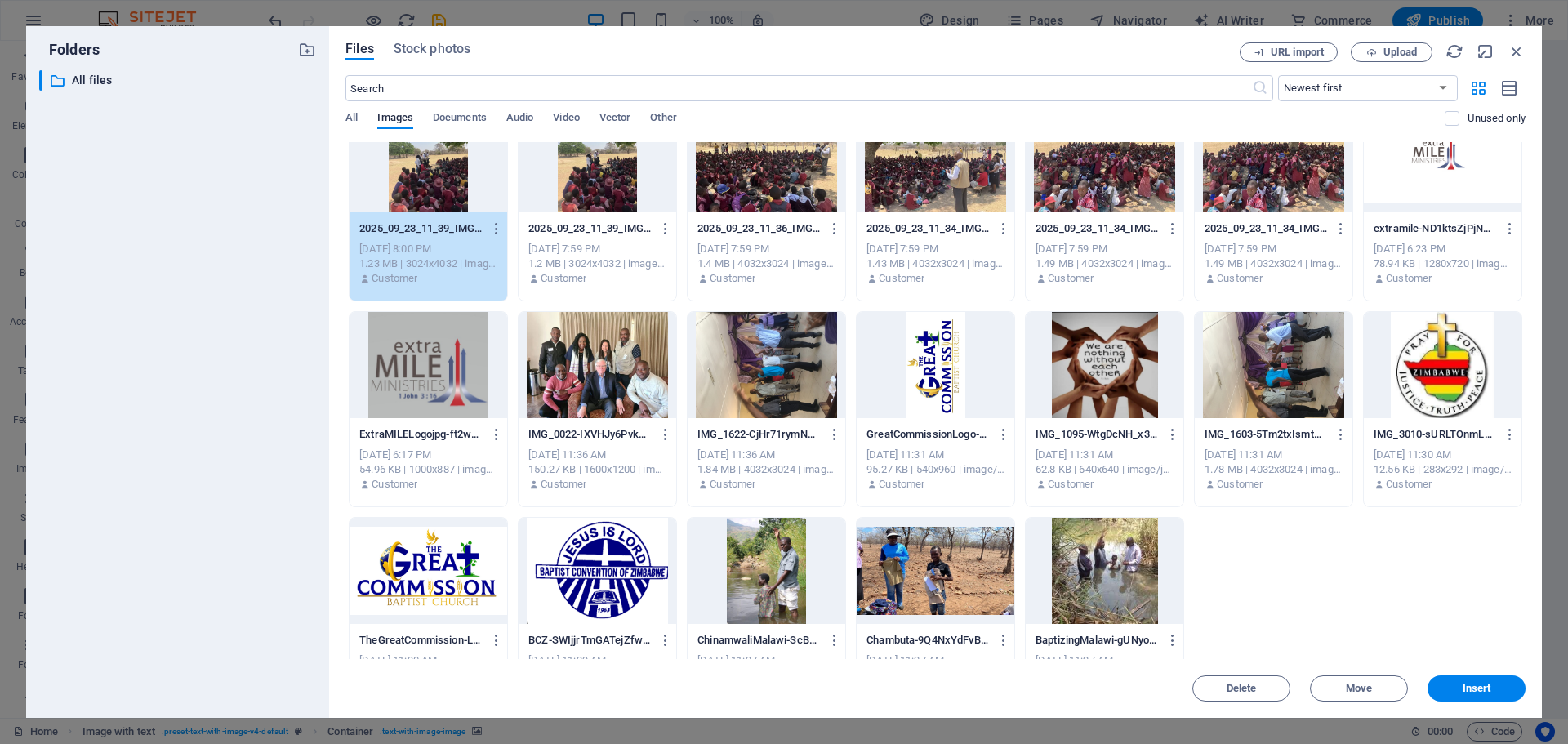
scroll to position [708, 0]
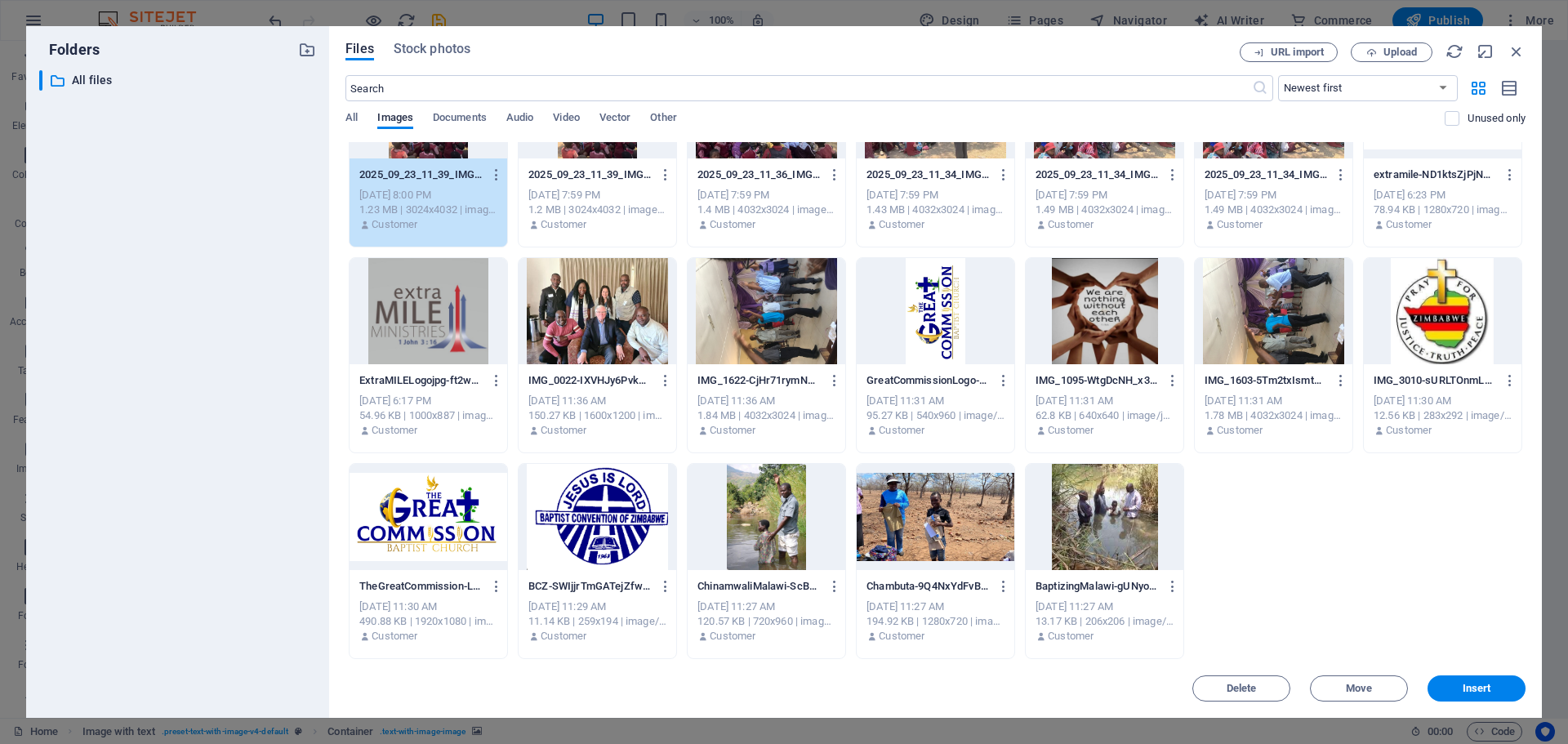
click at [784, 520] on div at bounding box center [766, 516] width 158 height 106
click at [888, 524] on div at bounding box center [936, 516] width 158 height 106
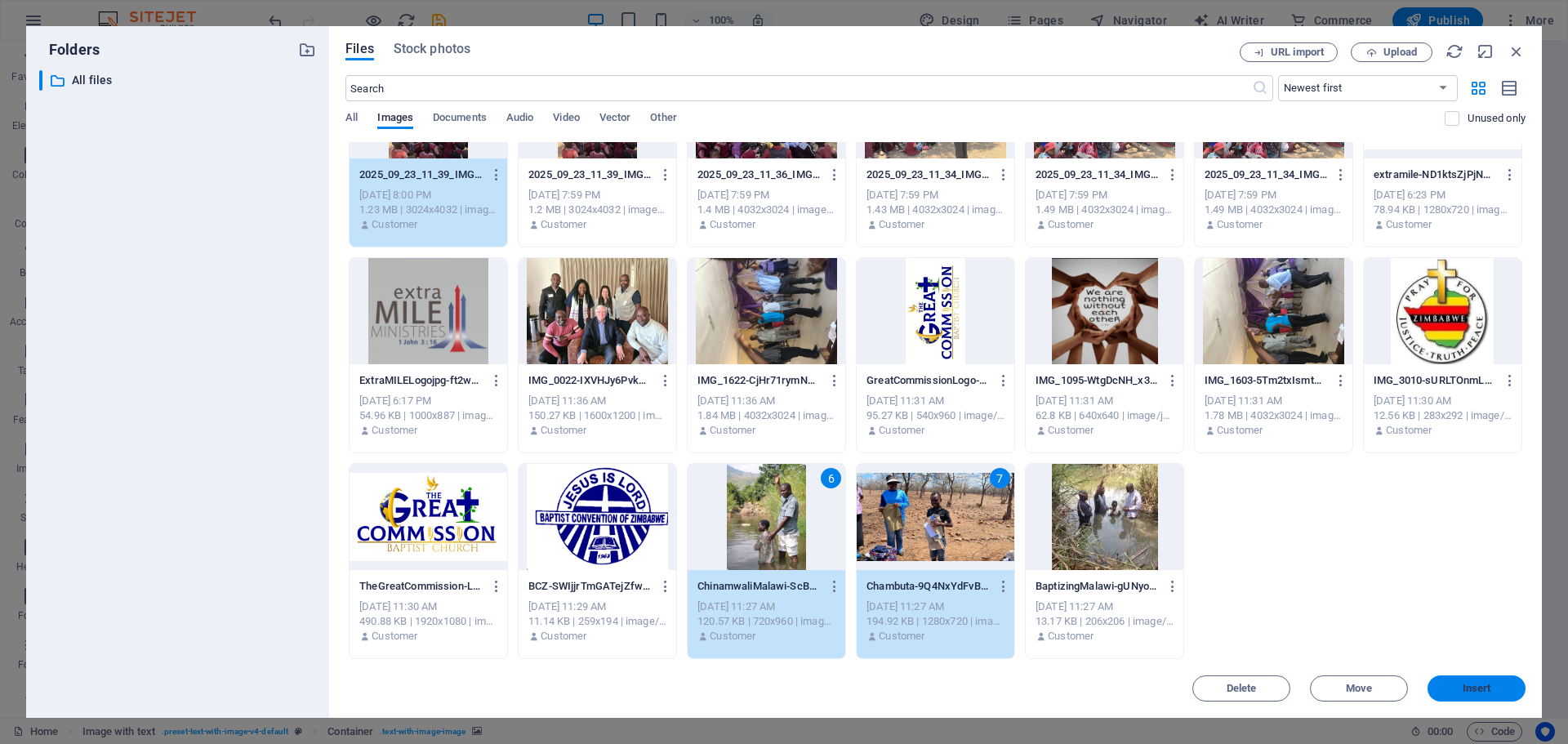
drag, startPoint x: 1471, startPoint y: 690, endPoint x: 1118, endPoint y: 647, distance: 355.6
click at [1471, 690] on span "Insert" at bounding box center [1477, 688] width 29 height 10
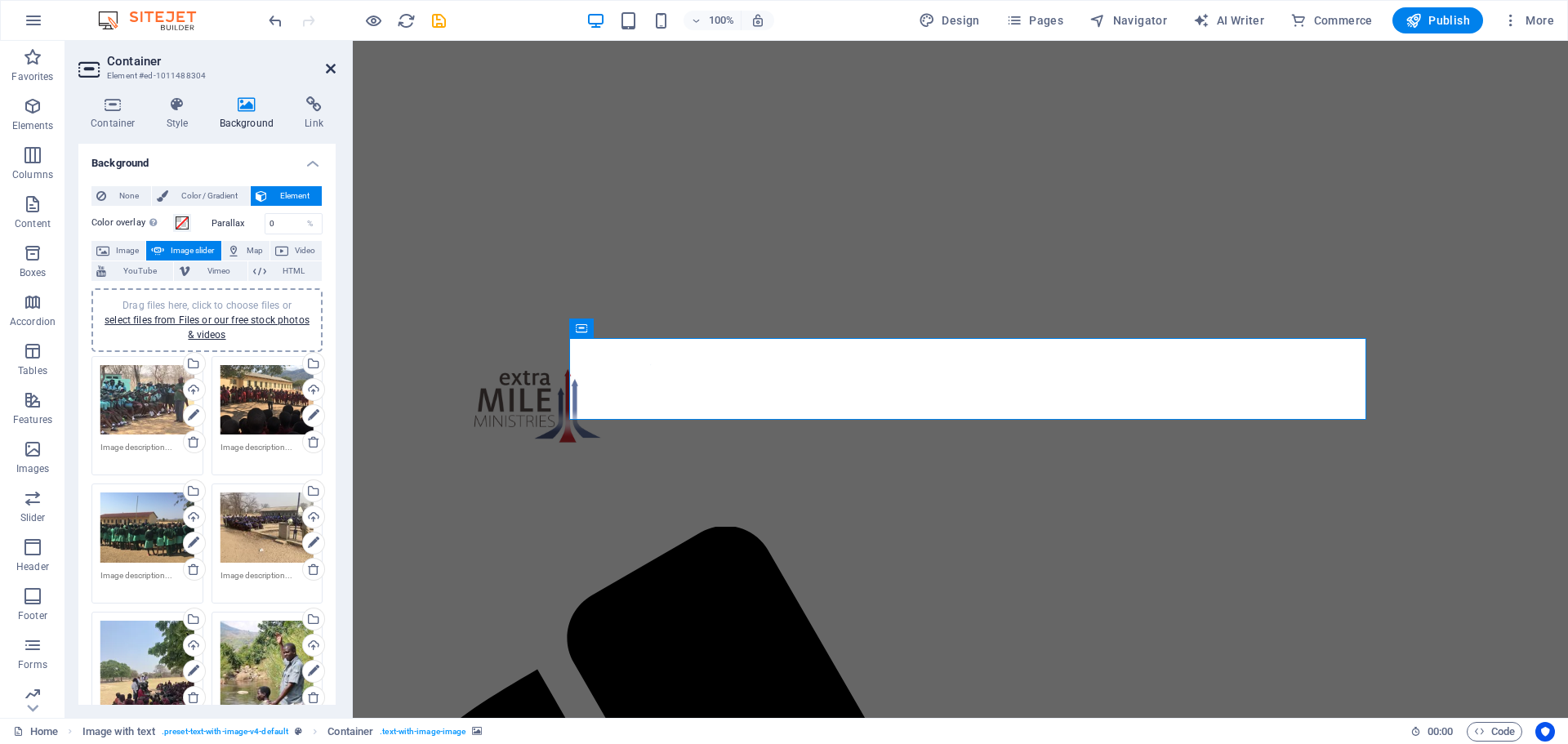
drag, startPoint x: 335, startPoint y: 66, endPoint x: 269, endPoint y: 25, distance: 77.7
click at [335, 66] on icon at bounding box center [331, 69] width 10 height 13
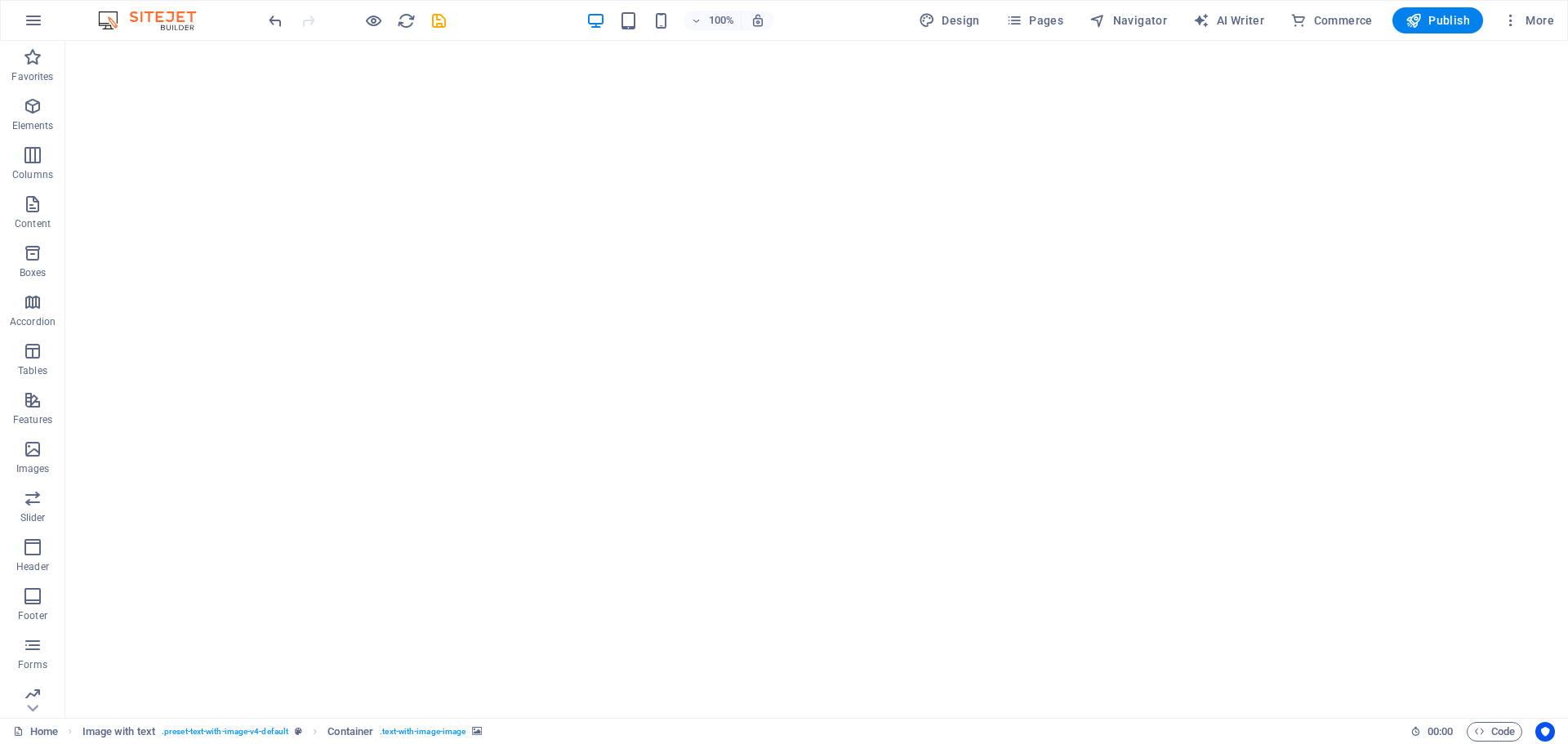
scroll to position [0, 0]
